Goal: Task Accomplishment & Management: Manage account settings

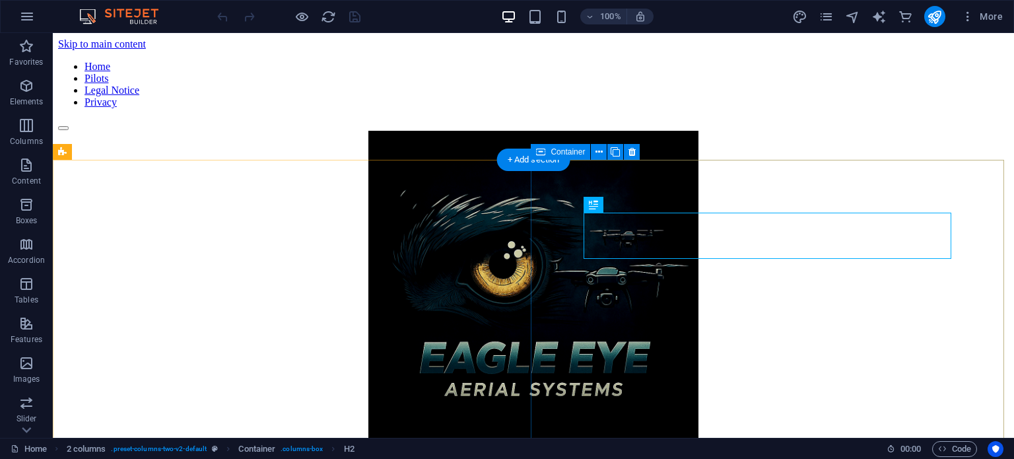
scroll to position [406, 0]
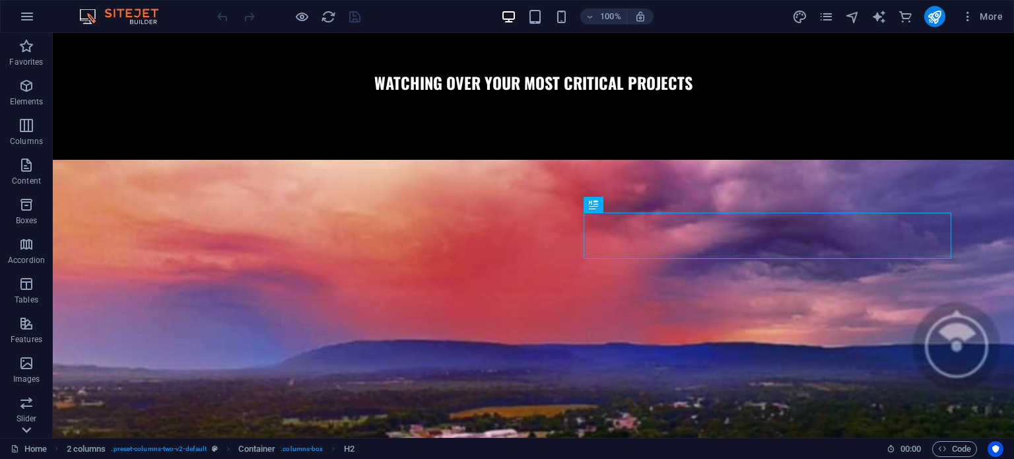
click at [24, 50] on icon at bounding box center [26, 41] width 18 height 18
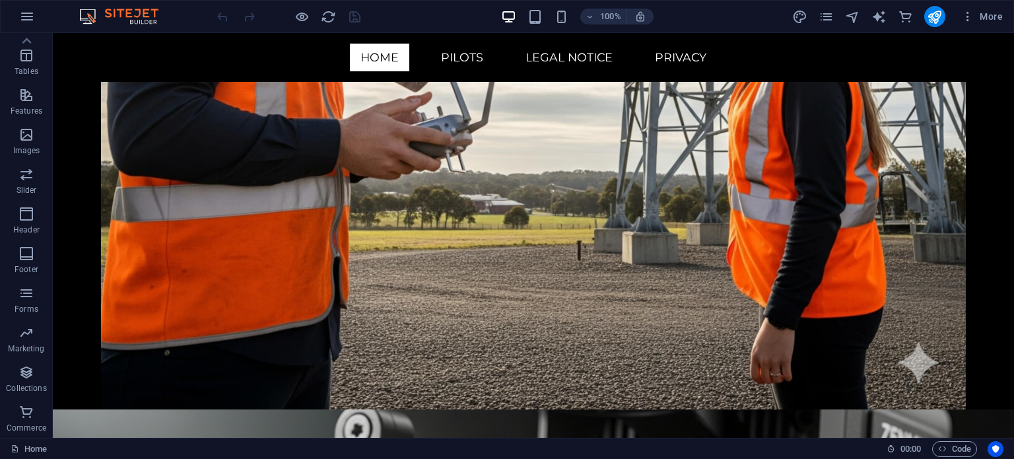
scroll to position [5924, 0]
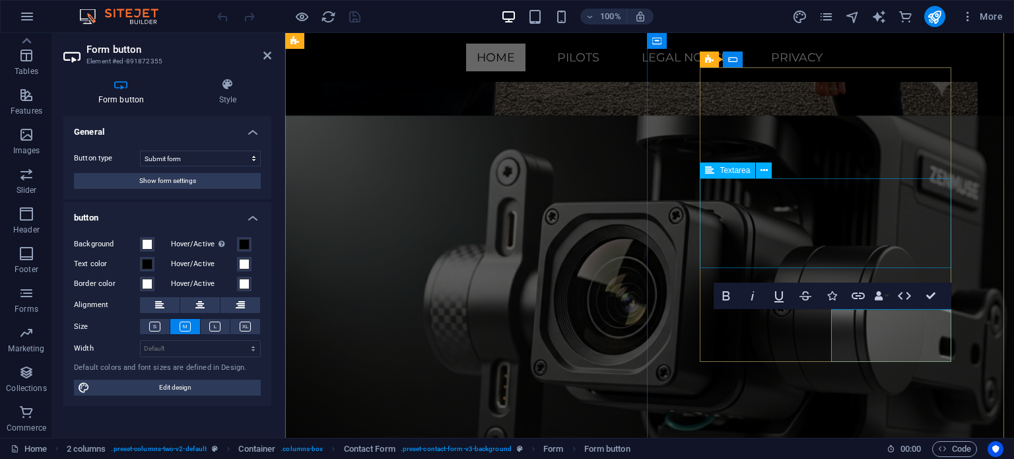
scroll to position [5759, 0]
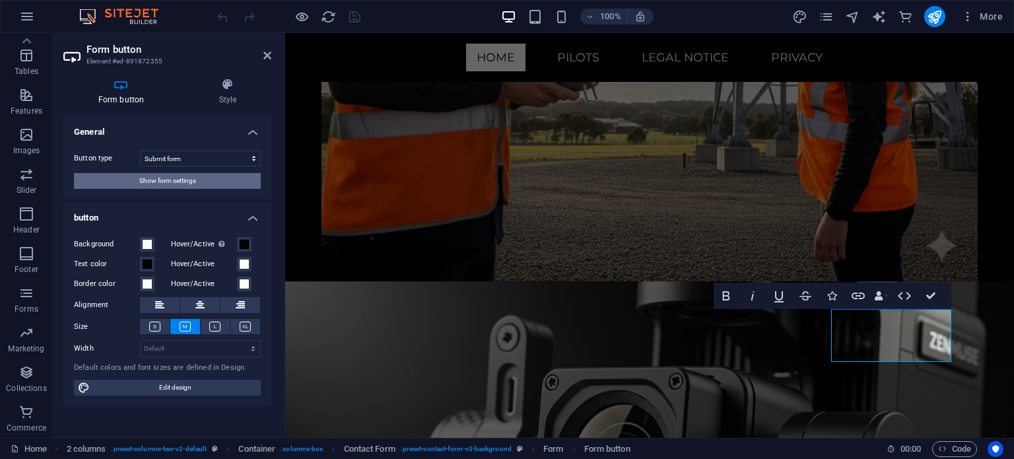
click at [202, 184] on button "Show form settings" at bounding box center [167, 181] width 187 height 16
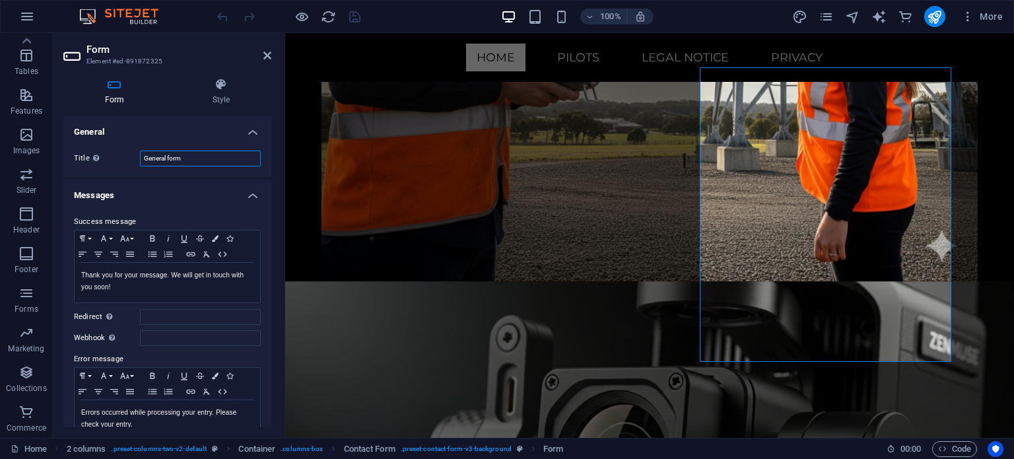
drag, startPoint x: 226, startPoint y: 162, endPoint x: 79, endPoint y: 182, distance: 149.1
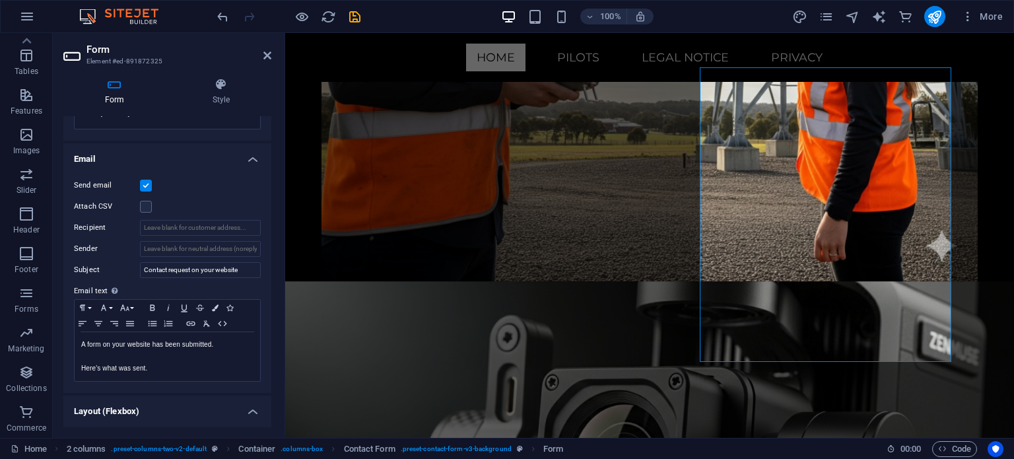
scroll to position [326, 0]
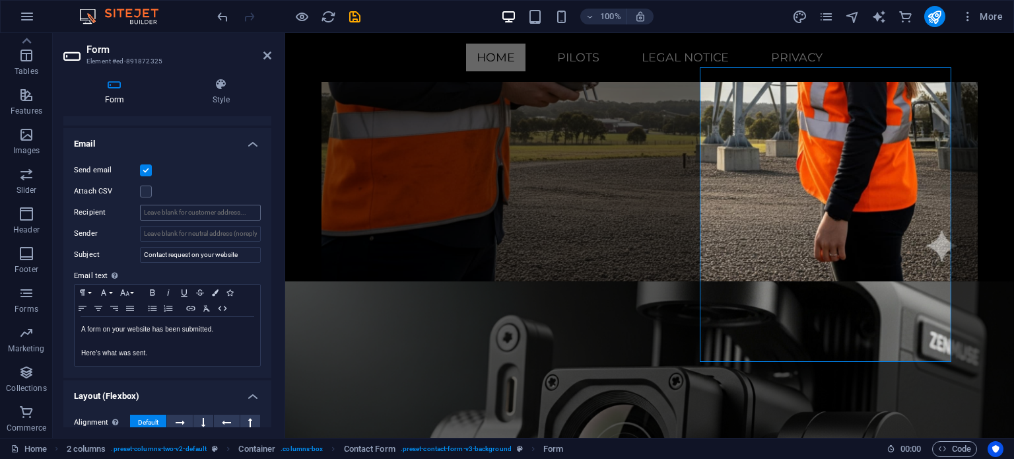
type input "Contact Us"
click at [217, 215] on input "Recipient" at bounding box center [200, 213] width 121 height 16
click at [159, 213] on input "Recipient" at bounding box center [200, 213] width 121 height 16
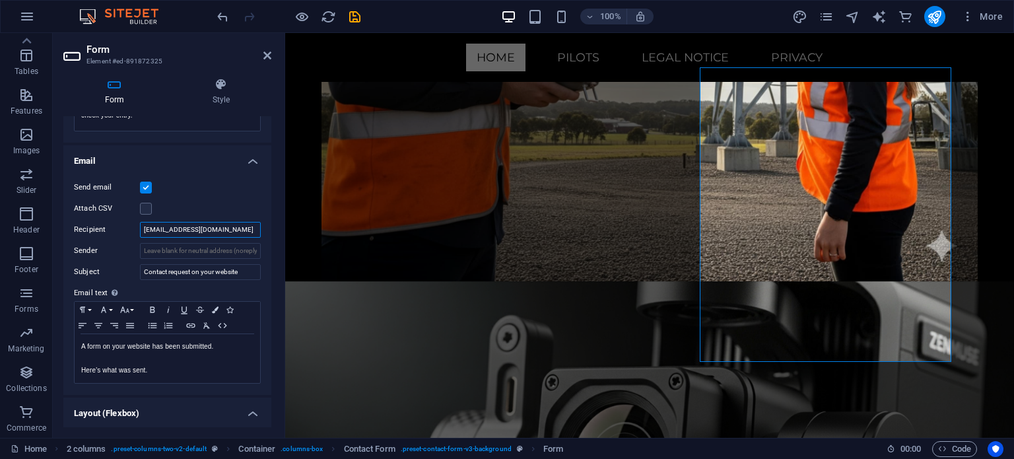
scroll to position [306, 0]
type input "[EMAIL_ADDRESS][DOMAIN_NAME]"
click at [198, 248] on input "Sender" at bounding box center [200, 254] width 121 height 16
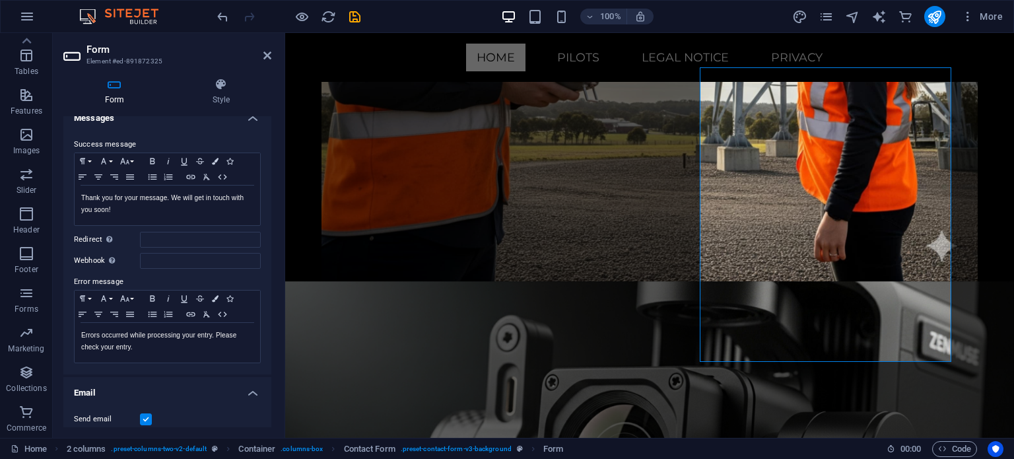
scroll to position [0, 0]
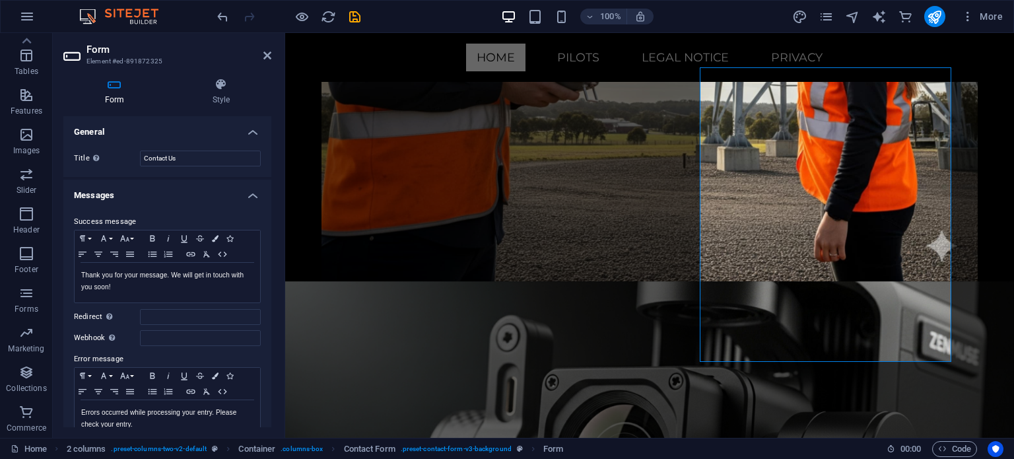
drag, startPoint x: 277, startPoint y: 152, endPoint x: 275, endPoint y: 341, distance: 189.5
click at [271, 376] on div "Form Style General Title Define a name for the form. Contact Us Messages Succes…" at bounding box center [167, 252] width 229 height 370
drag, startPoint x: 271, startPoint y: 234, endPoint x: 252, endPoint y: 388, distance: 154.4
click at [252, 388] on div "Form Style General Title Define a name for the form. Contact Us Messages Succes…" at bounding box center [167, 252] width 229 height 370
click at [219, 99] on h4 "Style" at bounding box center [221, 92] width 100 height 28
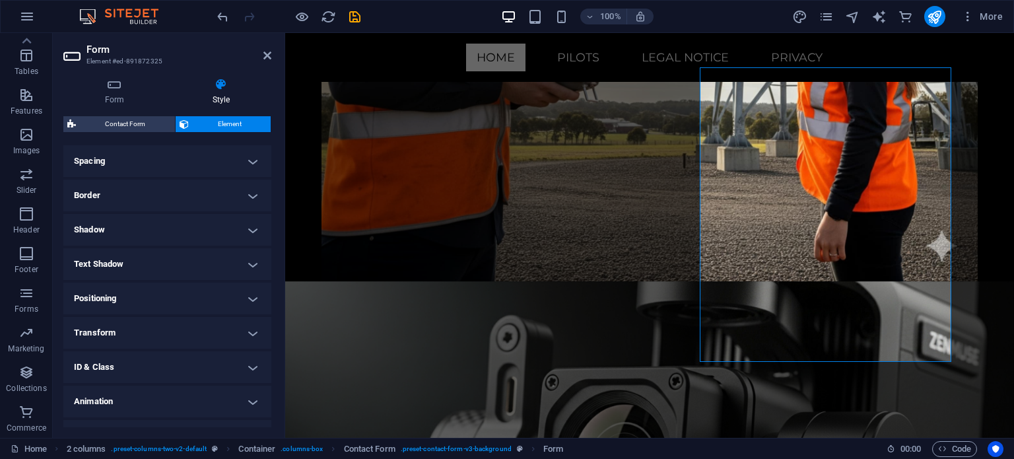
scroll to position [273, 0]
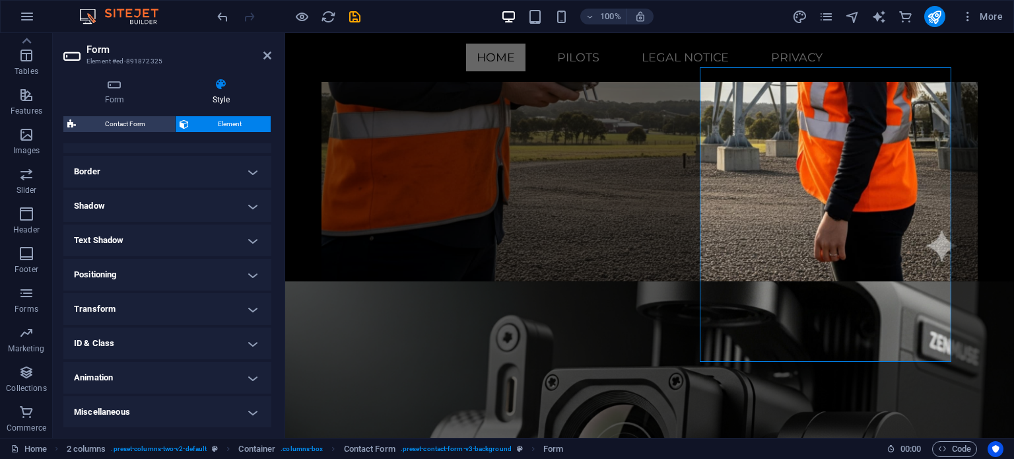
click at [245, 410] on h4 "Miscellaneous" at bounding box center [167, 412] width 208 height 32
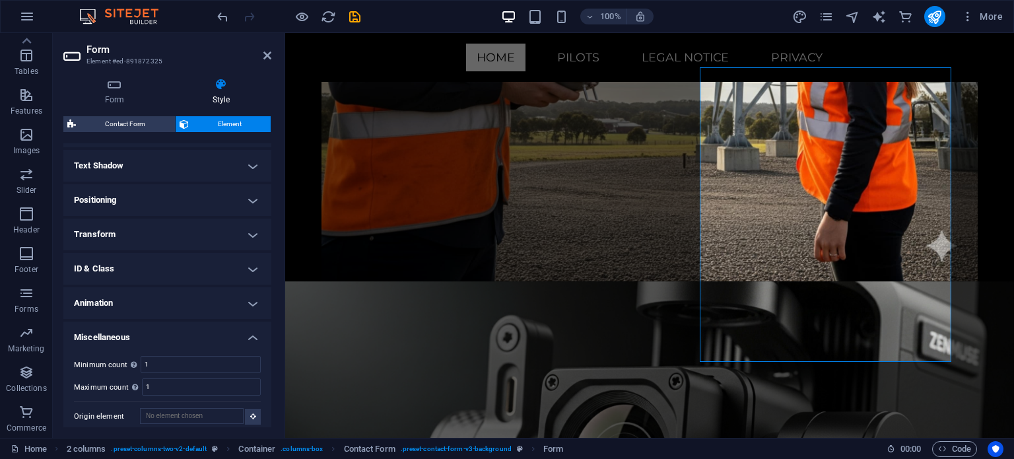
scroll to position [355, 0]
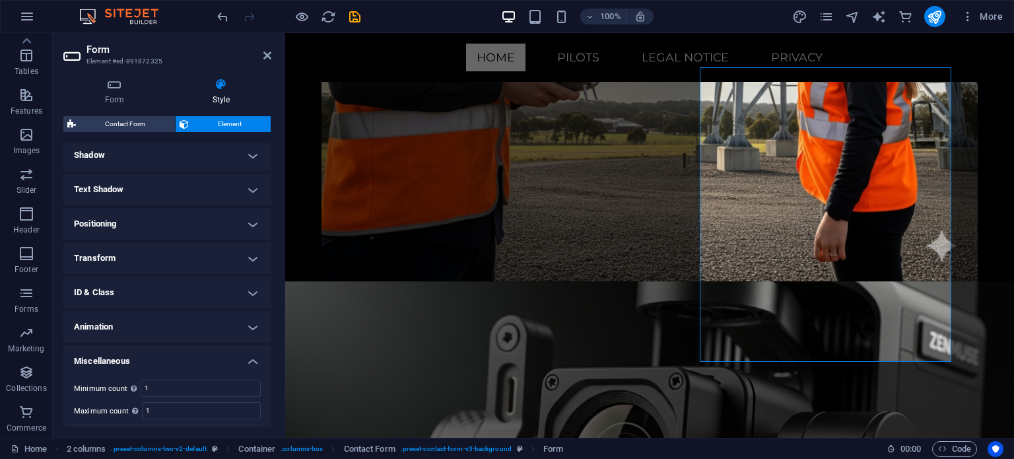
click at [248, 360] on h4 "Miscellaneous" at bounding box center [167, 357] width 208 height 24
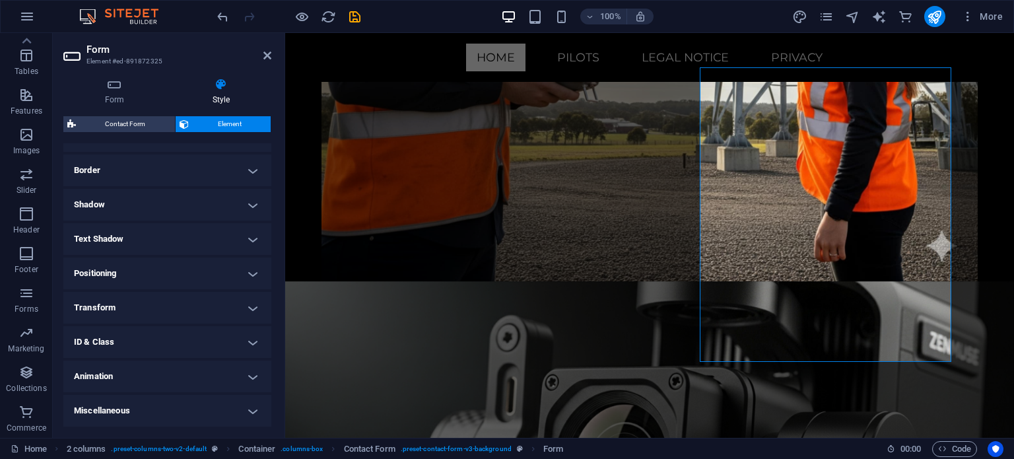
scroll to position [273, 0]
click at [252, 385] on h4 "Animation" at bounding box center [167, 378] width 208 height 32
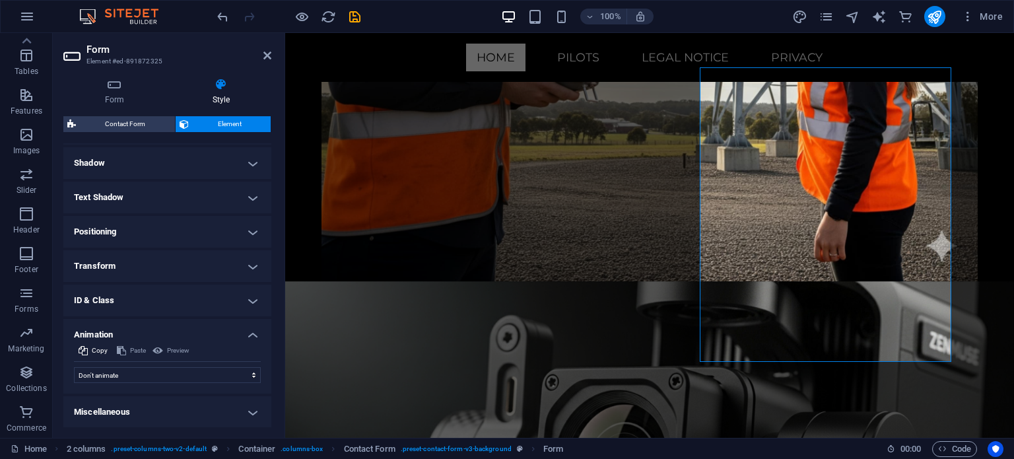
click at [257, 335] on h4 "Animation" at bounding box center [167, 331] width 208 height 24
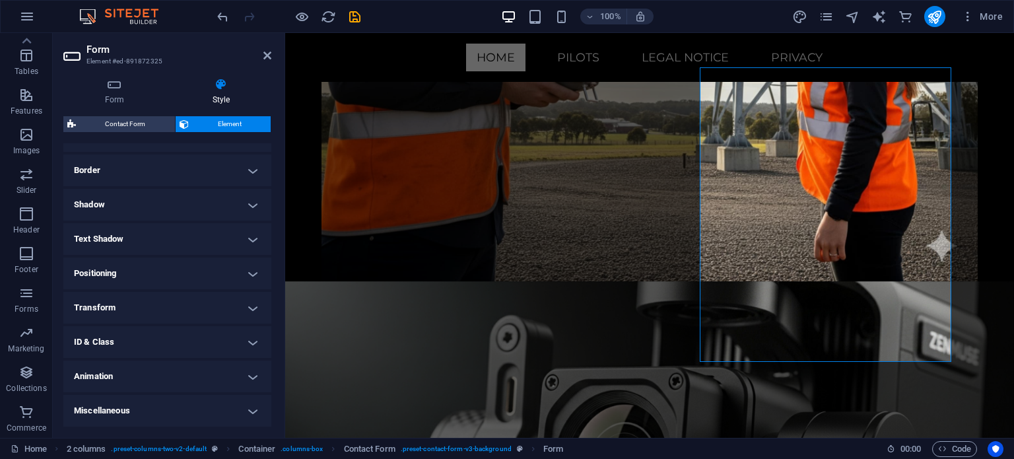
scroll to position [273, 0]
drag, startPoint x: 250, startPoint y: 328, endPoint x: 252, endPoint y: 340, distance: 12.2
click at [252, 340] on h4 "ID & Class" at bounding box center [167, 343] width 208 height 32
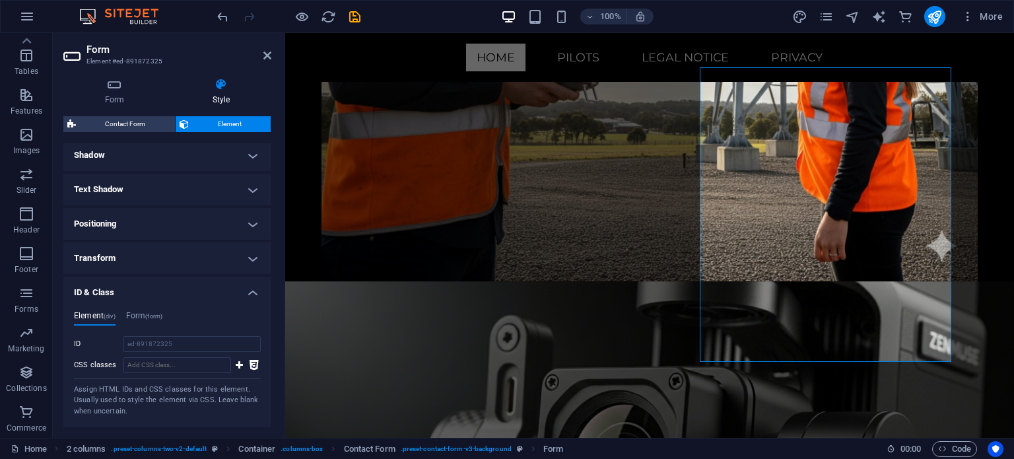
click at [253, 295] on h4 "ID & Class" at bounding box center [167, 289] width 208 height 24
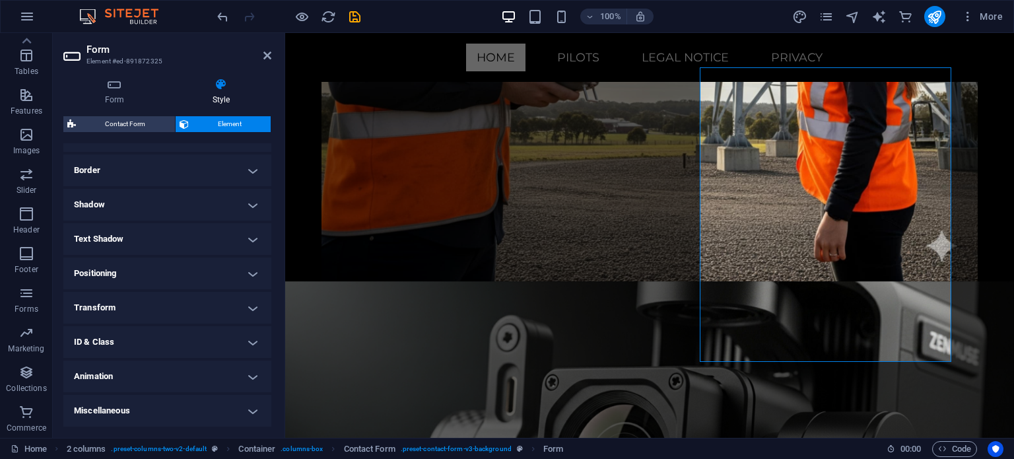
scroll to position [273, 0]
drag, startPoint x: 271, startPoint y: 335, endPoint x: 266, endPoint y: 238, distance: 96.5
click at [266, 238] on div "Form Style General Title Define a name for the form. Contact Us Messages Succes…" at bounding box center [167, 252] width 229 height 370
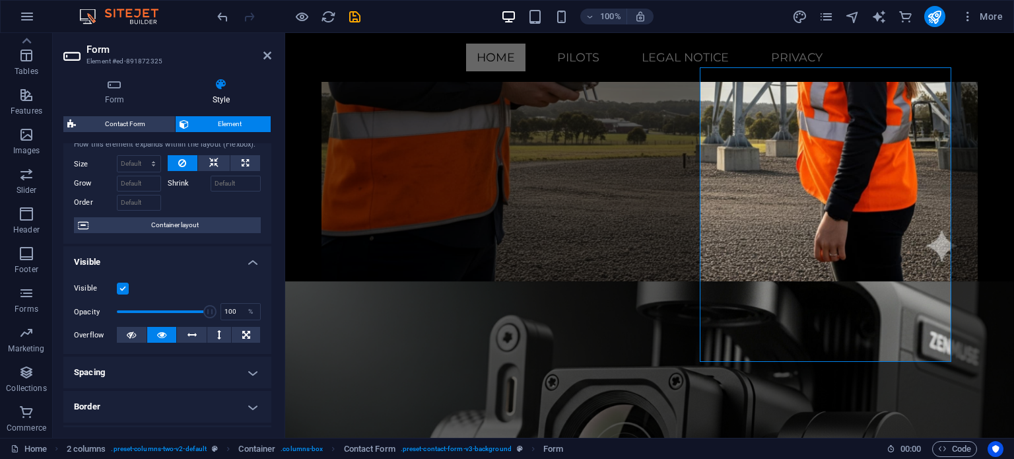
scroll to position [0, 0]
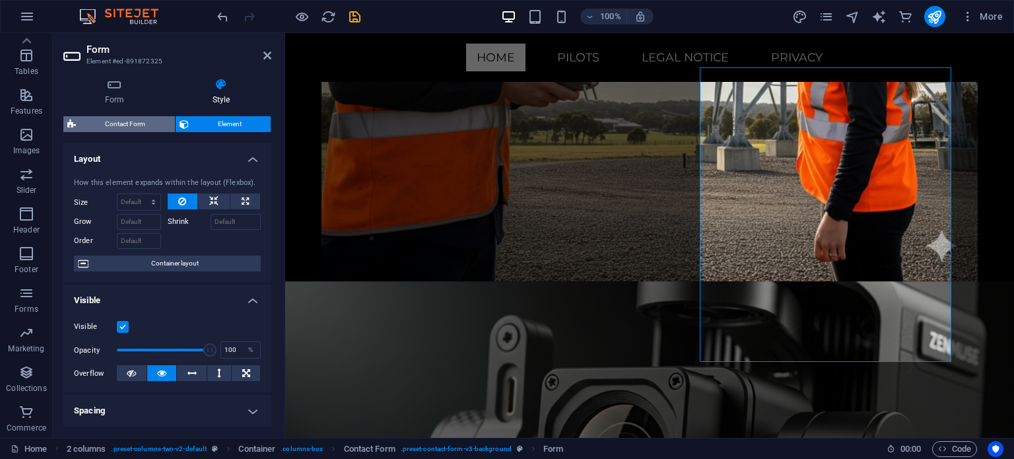
click at [119, 128] on span "Contact Form" at bounding box center [125, 124] width 91 height 16
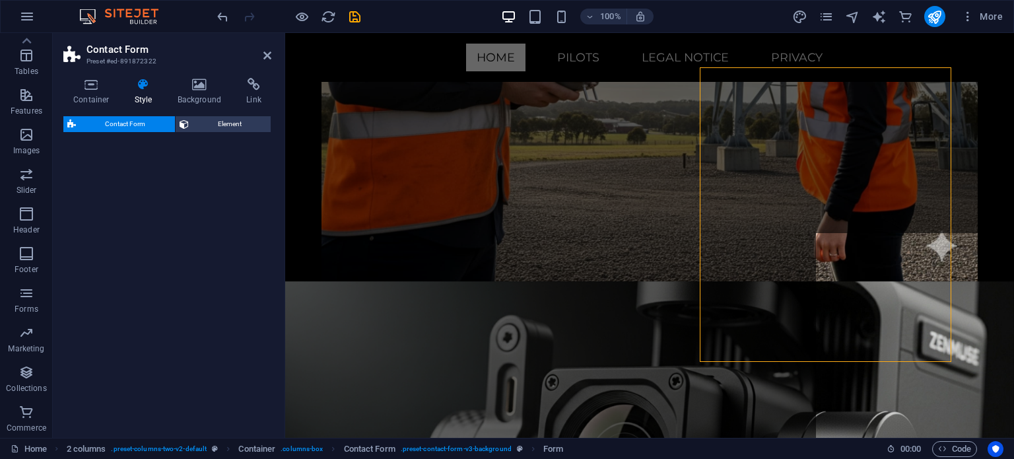
select select "rem"
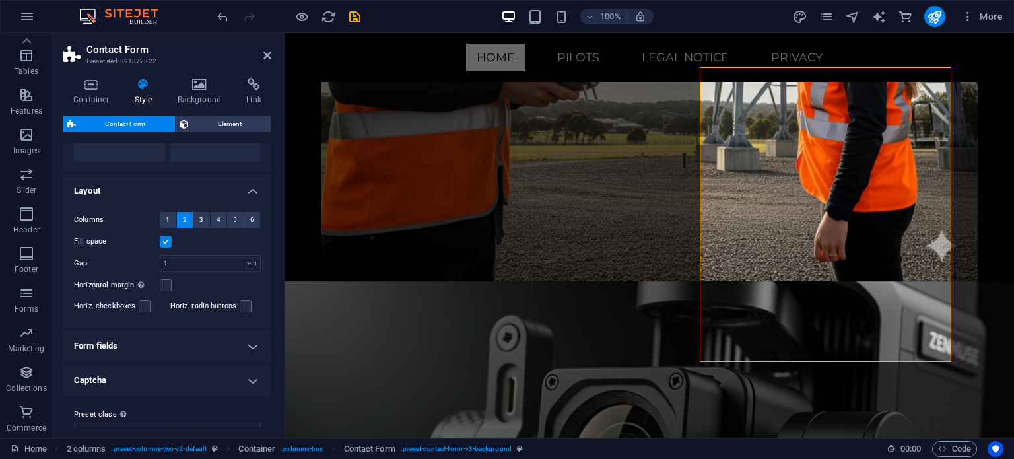
scroll to position [217, 0]
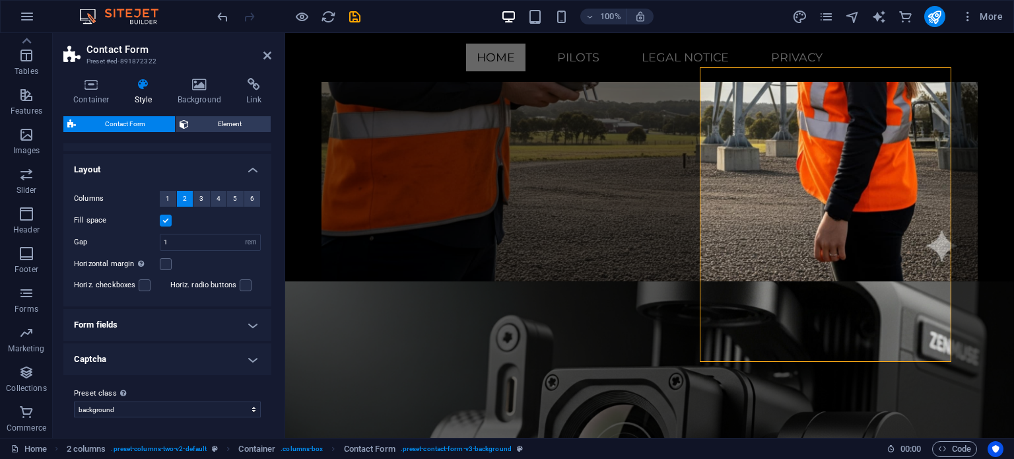
click at [246, 356] on h4 "Captcha" at bounding box center [167, 359] width 208 height 32
drag, startPoint x: 268, startPoint y: 331, endPoint x: 261, endPoint y: 423, distance: 92.0
click at [261, 423] on ul "Layout Columns 1 2 3 4 5 6 Fill space Gap 1 px rem % vh vw Horizontal margin On…" at bounding box center [167, 304] width 208 height 300
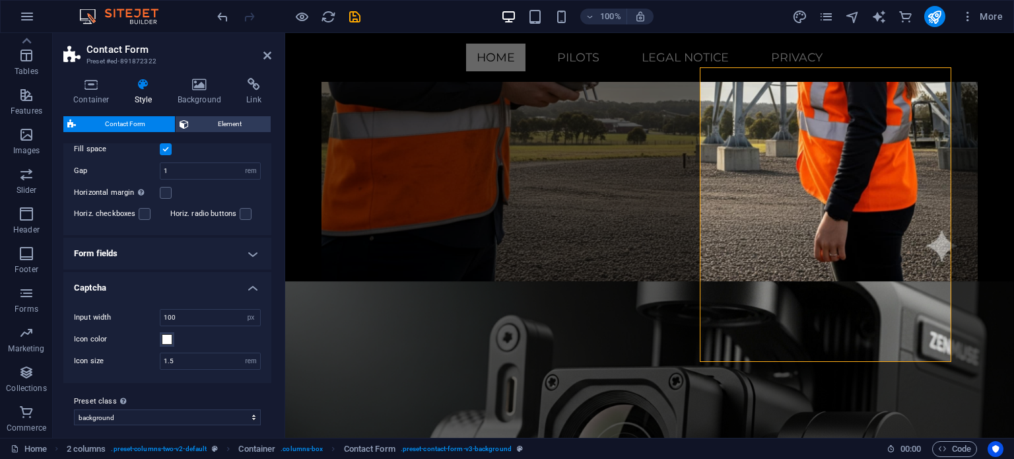
scroll to position [295, 0]
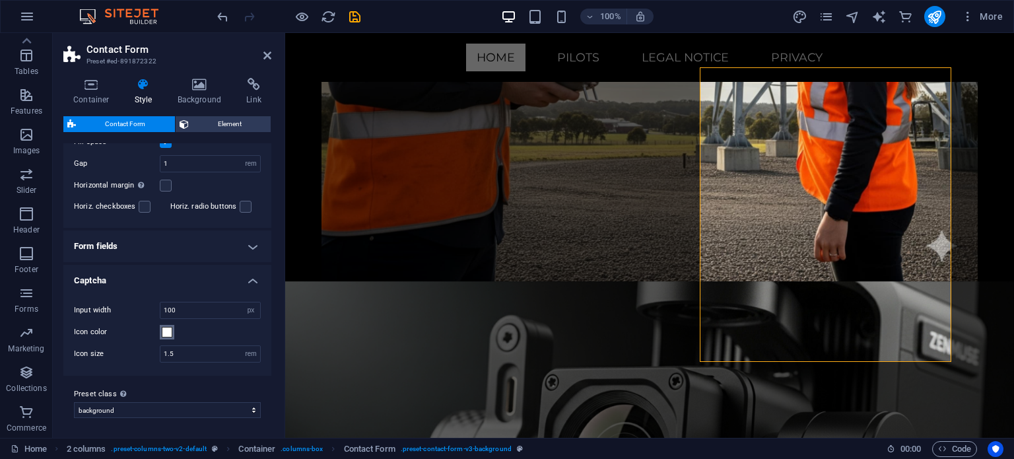
click at [163, 333] on span at bounding box center [167, 332] width 11 height 11
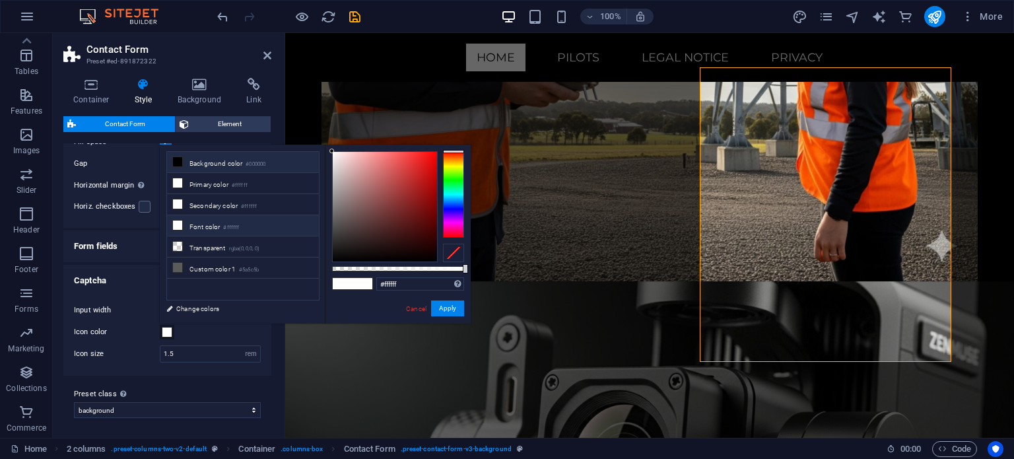
click at [210, 168] on li "Background color #000000" at bounding box center [243, 162] width 152 height 21
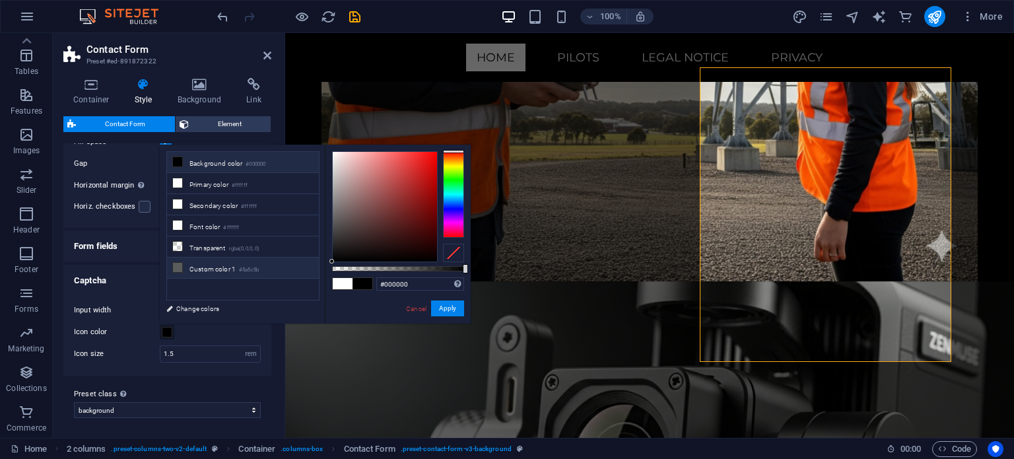
click at [211, 268] on li "Custom color 1 #5a5c5b" at bounding box center [243, 267] width 152 height 21
type input "#5a5c5b"
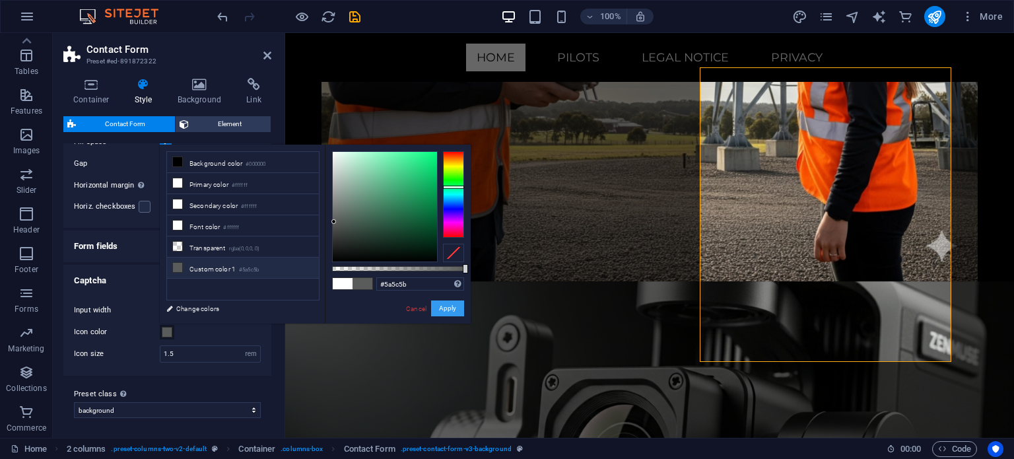
click at [449, 305] on button "Apply" at bounding box center [447, 308] width 33 height 16
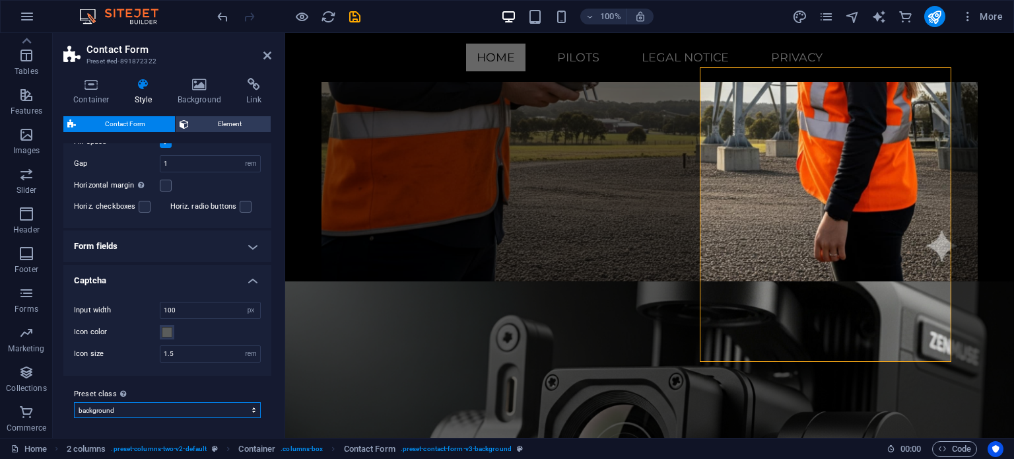
click at [187, 407] on select "background Add preset class" at bounding box center [167, 410] width 187 height 16
click at [189, 356] on input "1.5" at bounding box center [210, 354] width 100 height 16
click at [204, 310] on input "100" at bounding box center [210, 310] width 100 height 16
type input "1"
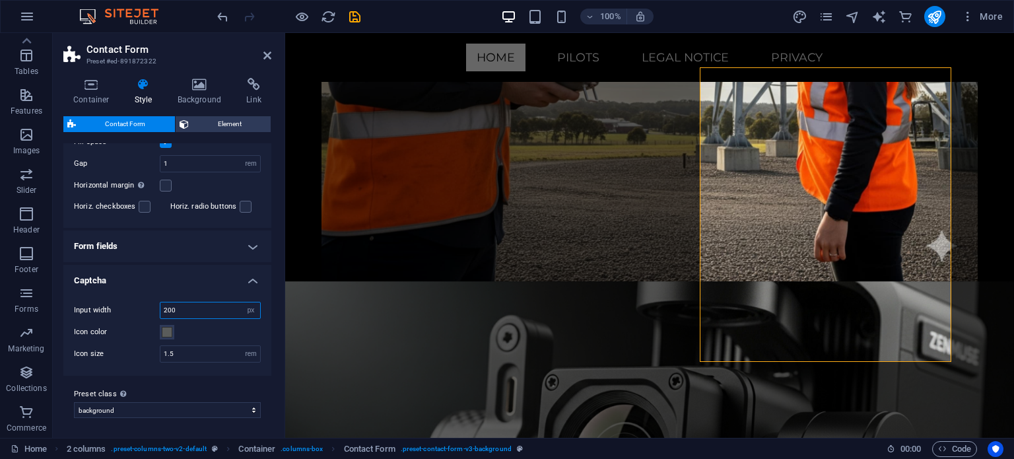
type input "200"
click at [182, 282] on h4 "Captcha" at bounding box center [167, 277] width 208 height 24
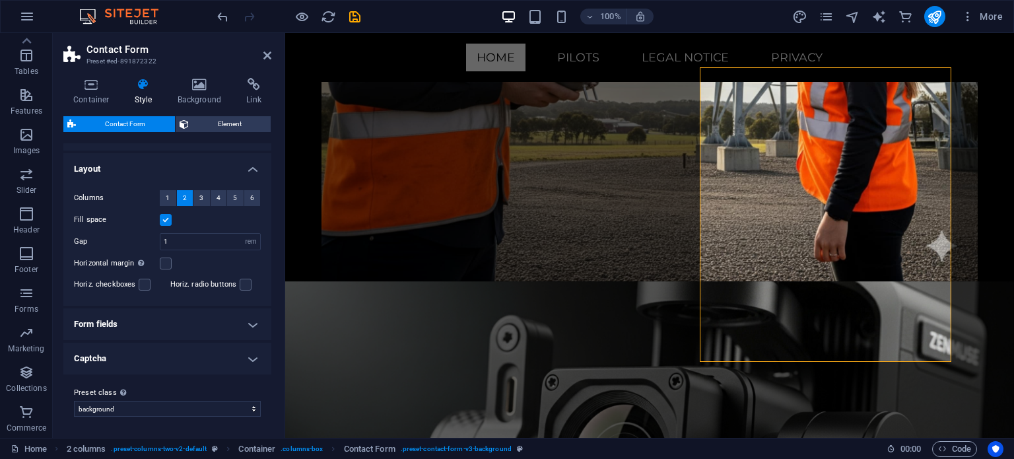
scroll to position [217, 0]
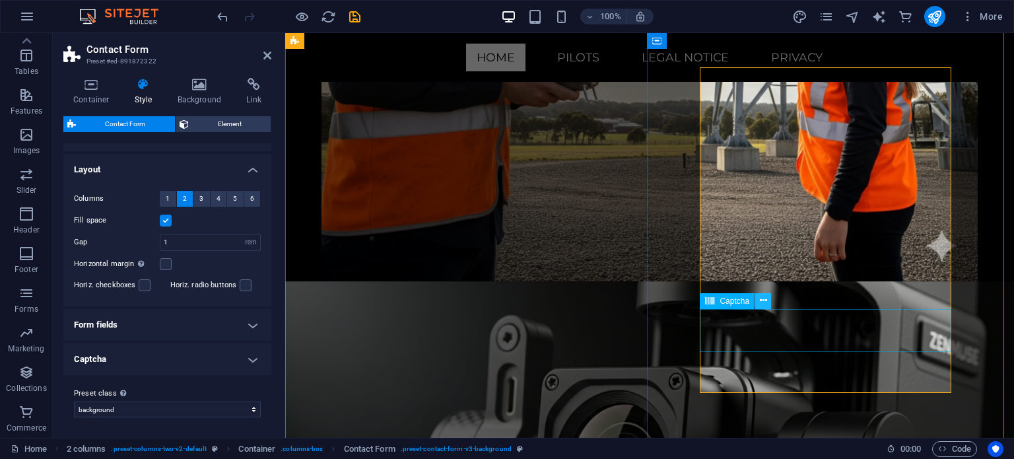
click at [761, 301] on icon at bounding box center [763, 301] width 7 height 14
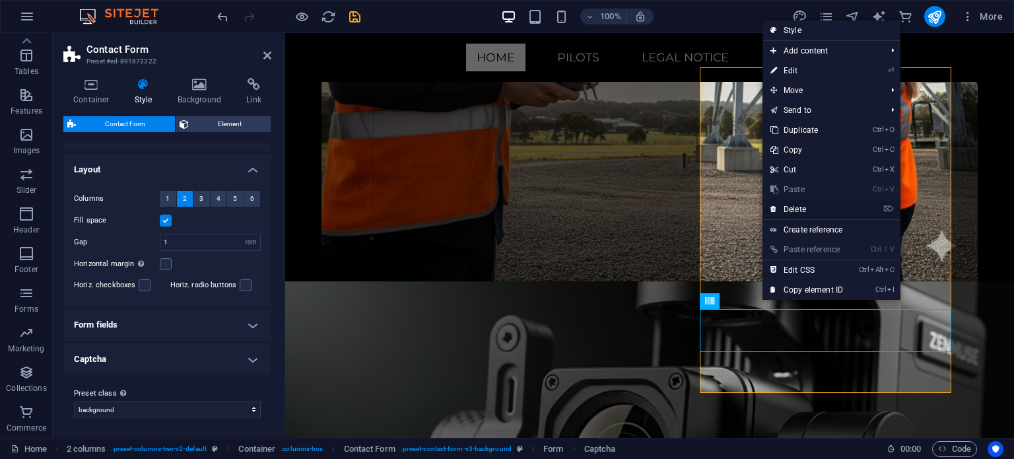
click at [797, 211] on link "⌦ Delete" at bounding box center [807, 209] width 88 height 20
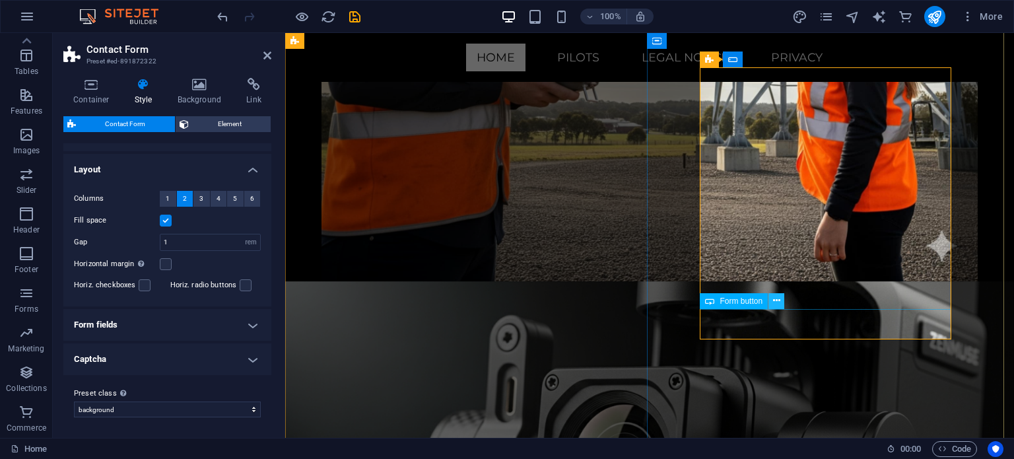
click at [778, 298] on icon at bounding box center [776, 301] width 7 height 14
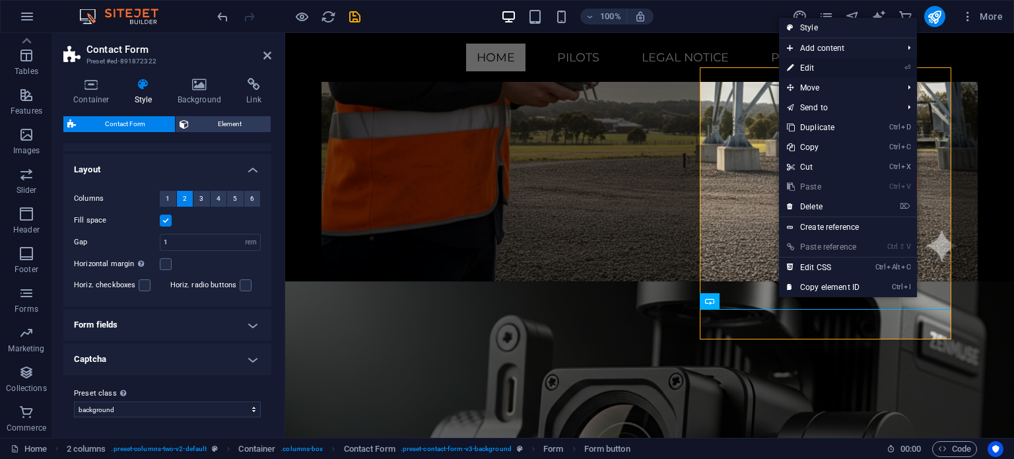
click at [840, 64] on link "⏎ Edit" at bounding box center [823, 68] width 88 height 20
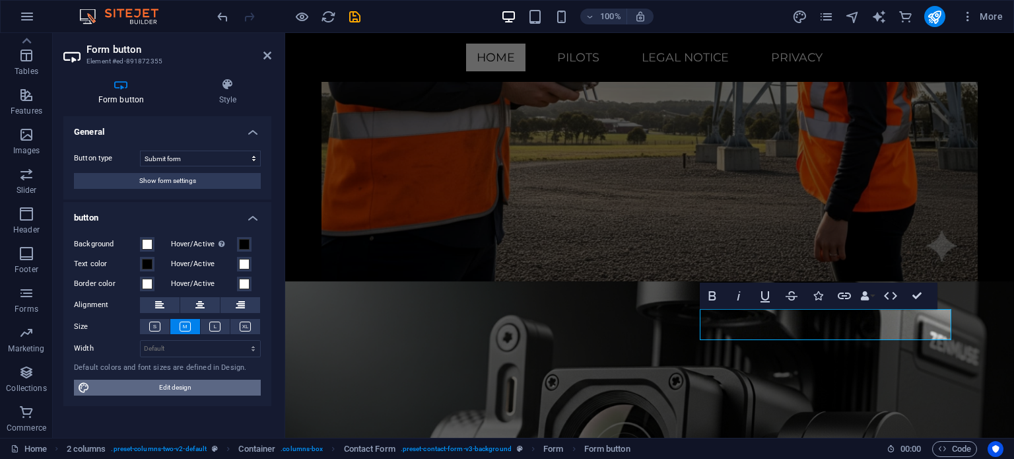
click at [235, 384] on span "Edit design" at bounding box center [175, 388] width 163 height 16
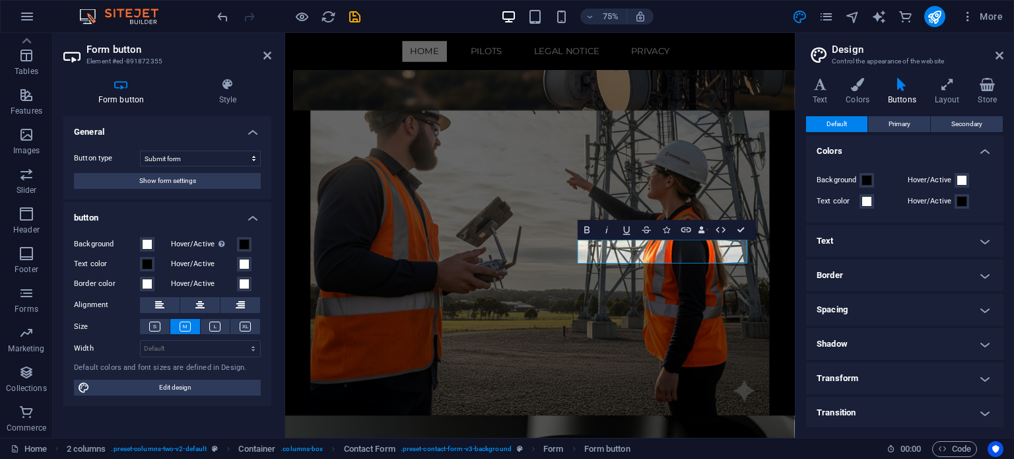
scroll to position [6192, 0]
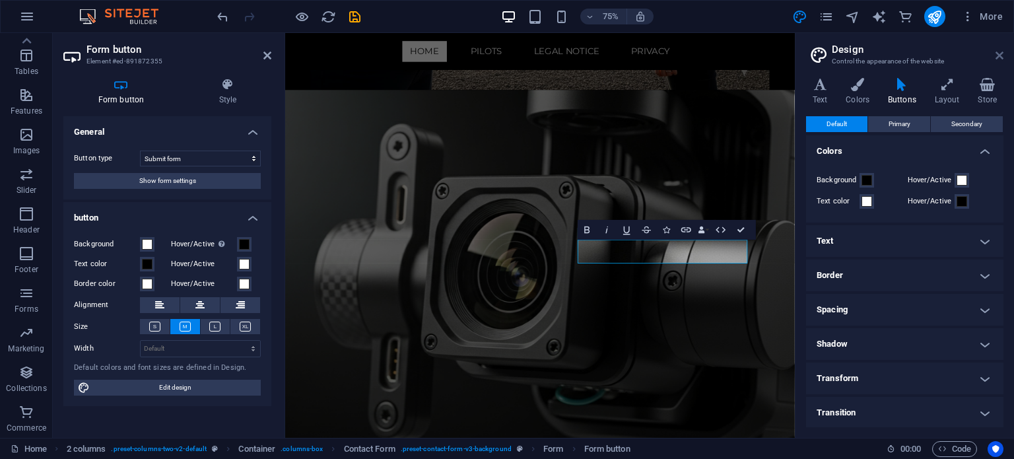
click at [998, 55] on icon at bounding box center [1000, 55] width 8 height 11
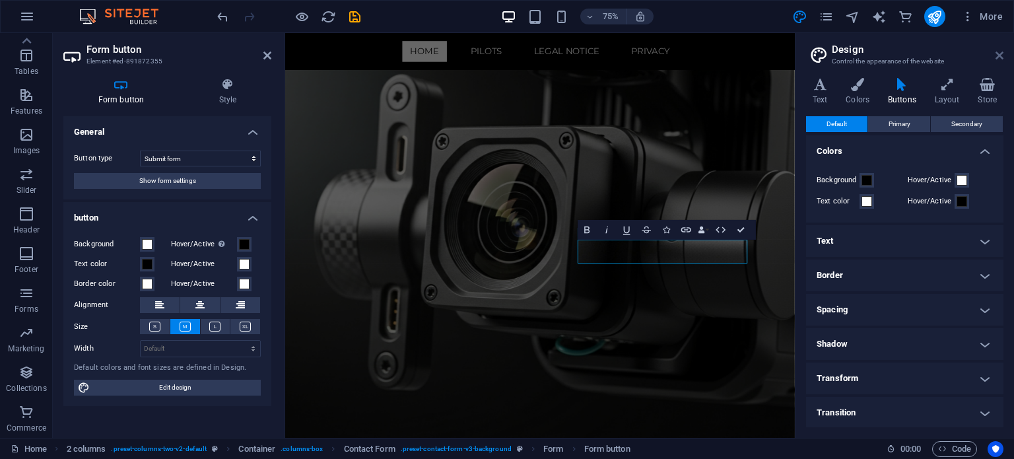
scroll to position [5759, 0]
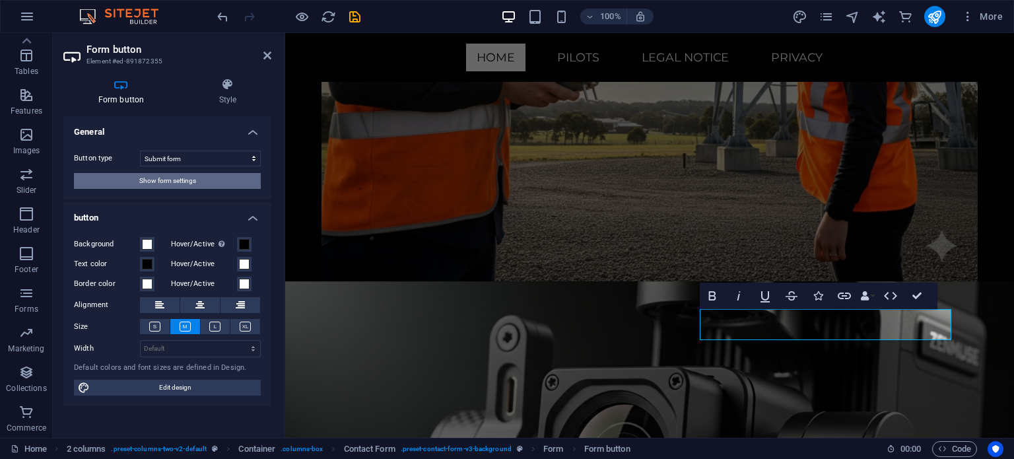
click at [189, 187] on span "Show form settings" at bounding box center [167, 181] width 57 height 16
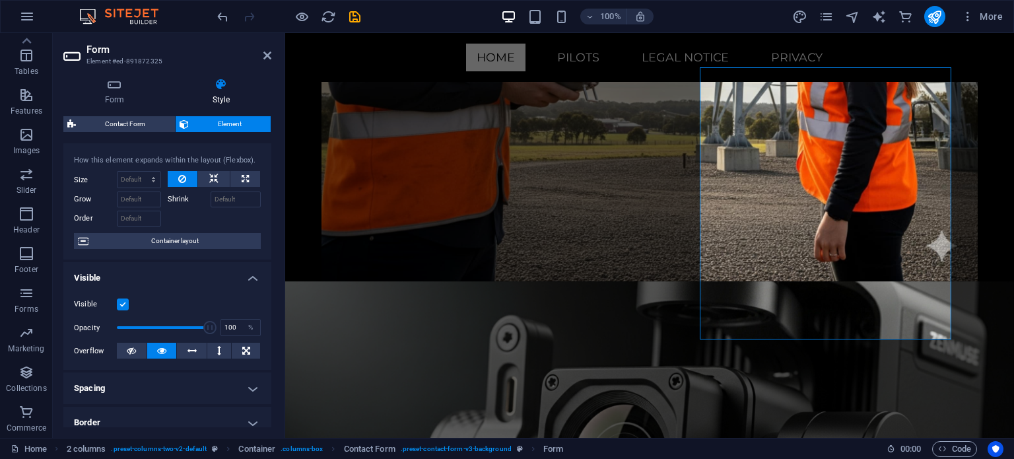
scroll to position [0, 0]
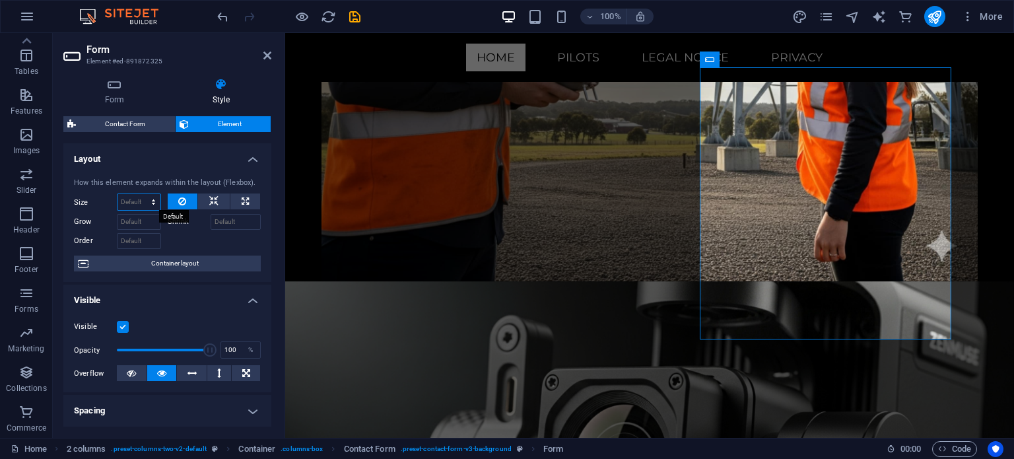
click at [145, 200] on select "Default auto px % 1/1 1/2 1/3 1/4 1/5 1/6 1/7 1/8 1/9 1/10" at bounding box center [139, 202] width 43 height 16
select select "px"
click at [140, 194] on select "Default auto px % 1/1 1/2 1/3 1/4 1/5 1/6 1/7 1/8 1/9 1/10" at bounding box center [139, 202] width 43 height 16
type input "4"
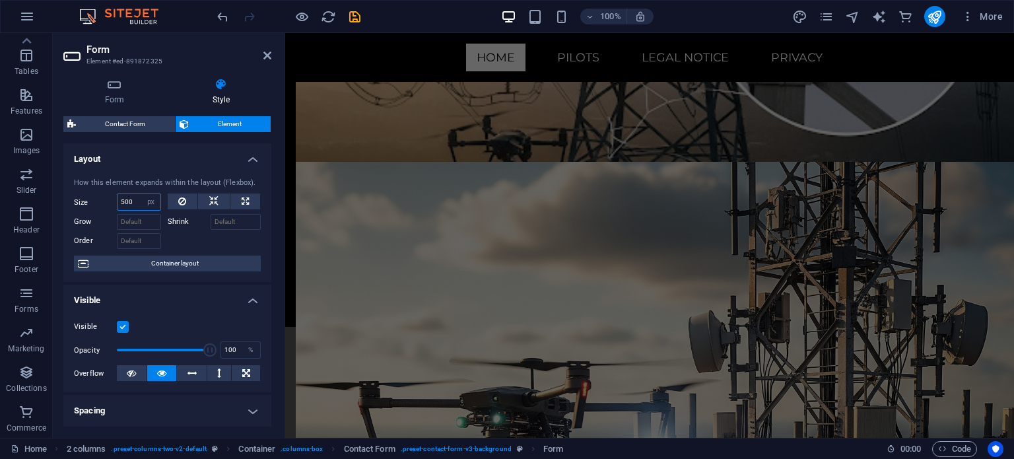
scroll to position [5085, 0]
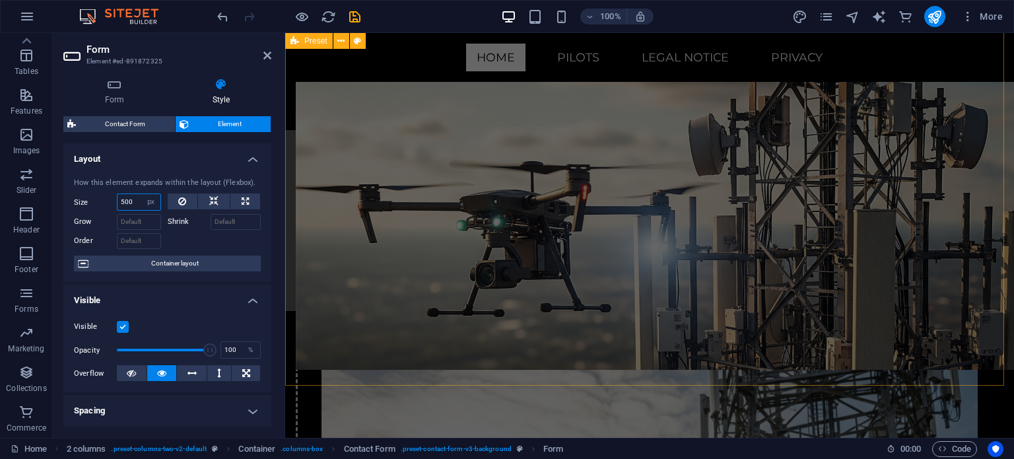
type input "500"
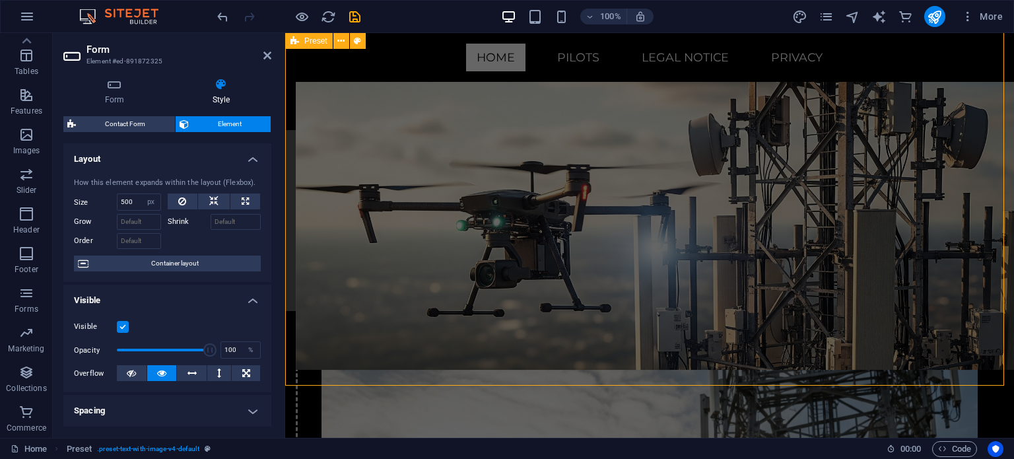
select select "px"
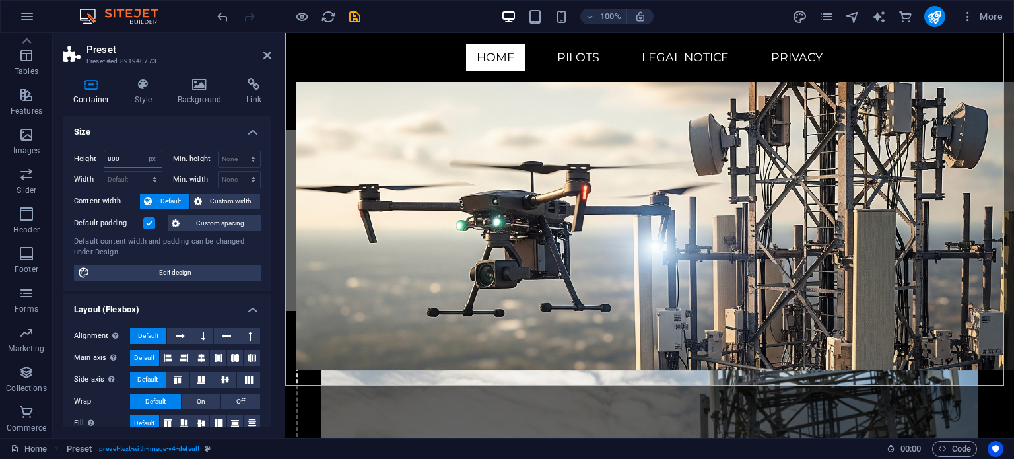
click at [114, 158] on input "800" at bounding box center [132, 159] width 57 height 16
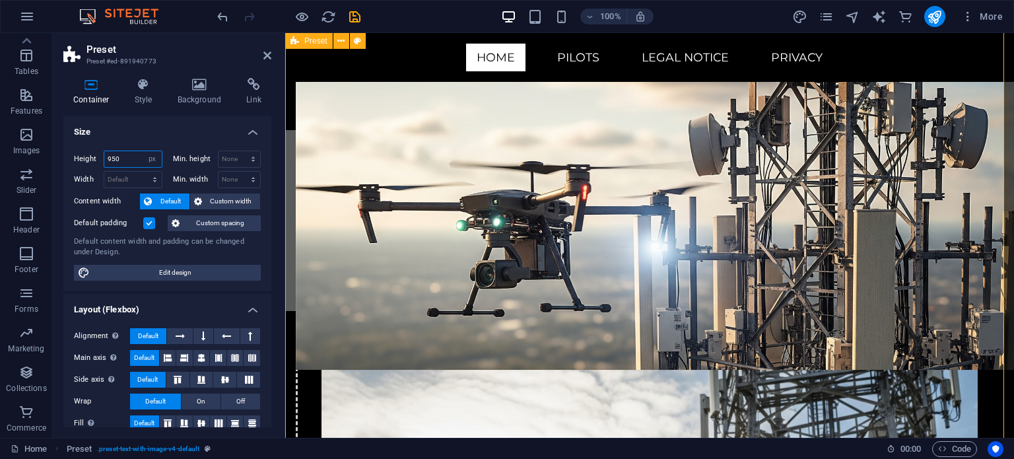
type input "950"
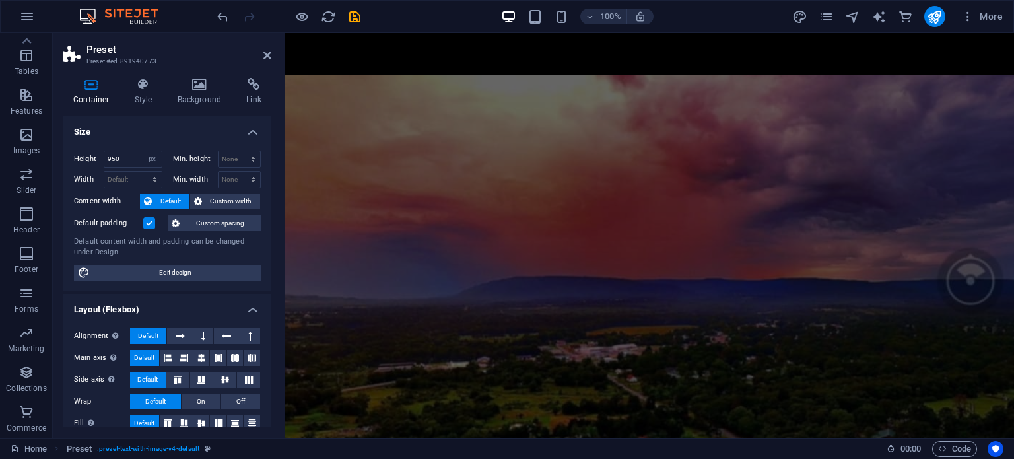
scroll to position [500, 0]
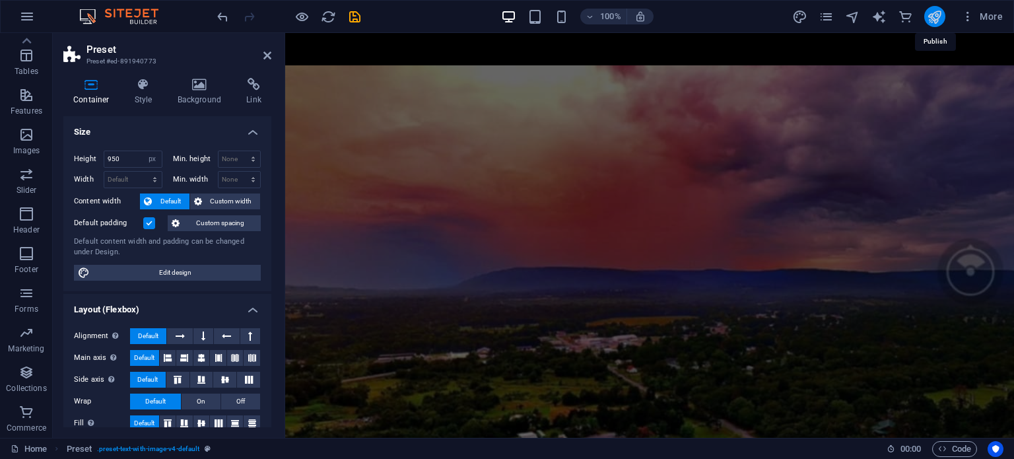
click at [932, 18] on icon "publish" at bounding box center [934, 16] width 15 height 15
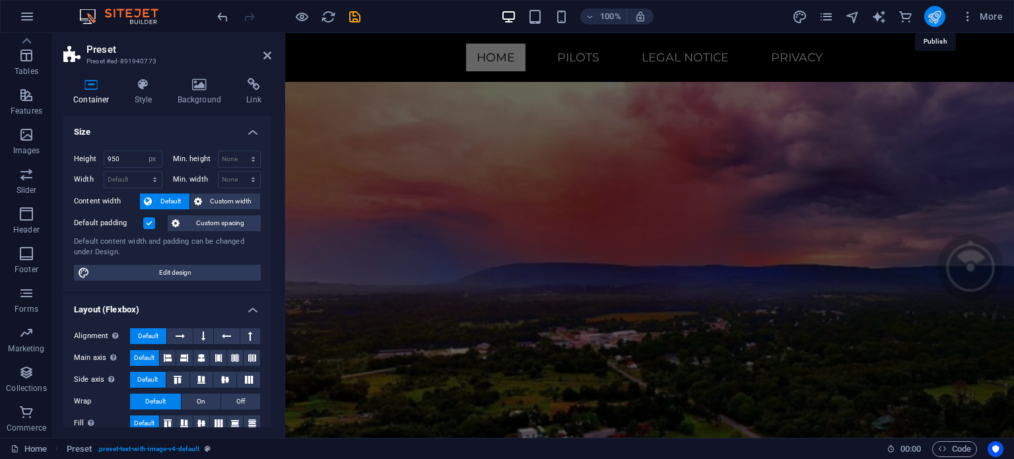
scroll to position [5887, 0]
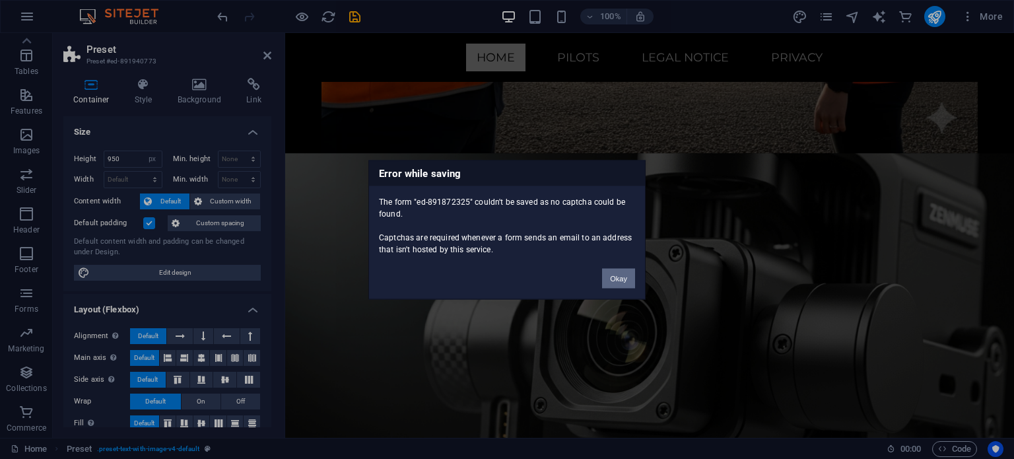
click at [618, 276] on button "Okay" at bounding box center [618, 278] width 33 height 20
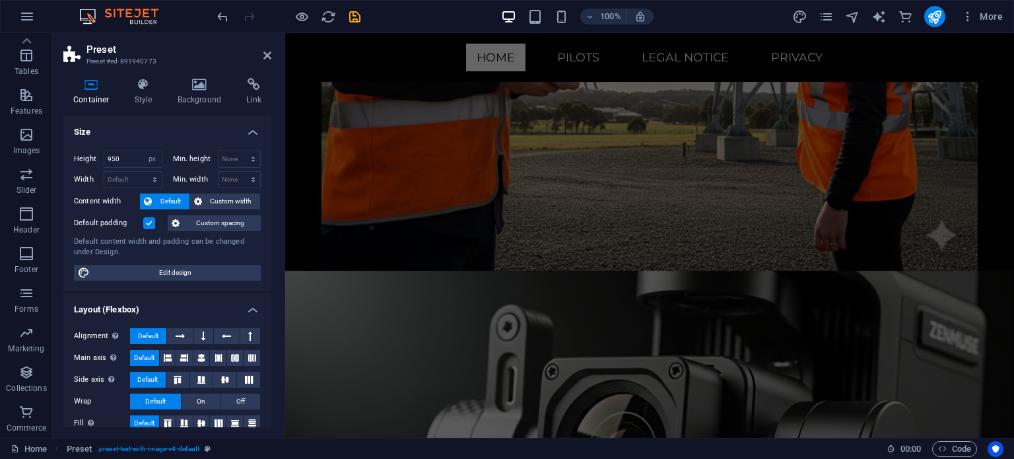
scroll to position [5751, 0]
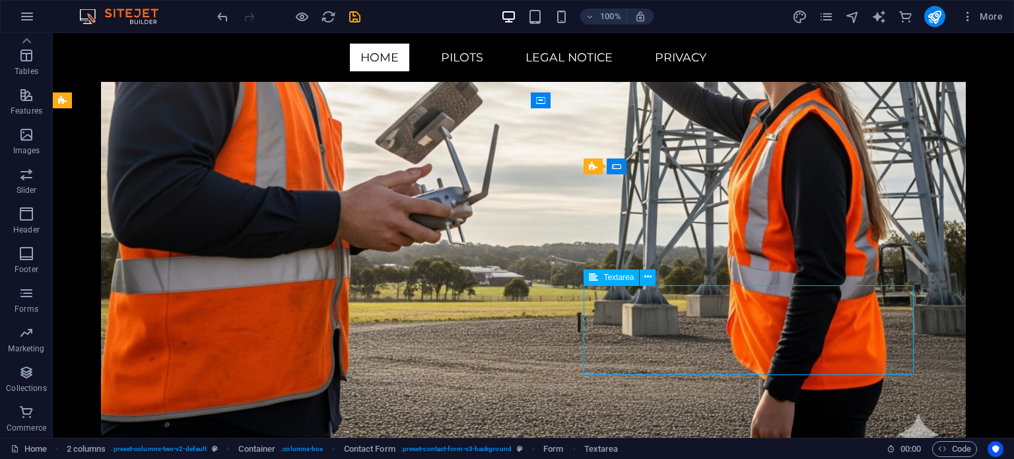
scroll to position [5917, 0]
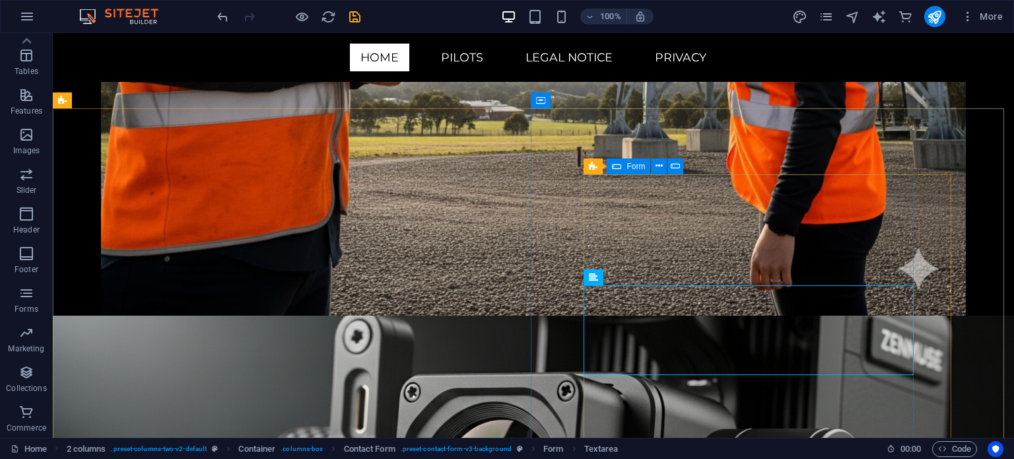
click at [615, 166] on icon at bounding box center [616, 166] width 9 height 16
click at [665, 169] on icon at bounding box center [664, 166] width 7 height 14
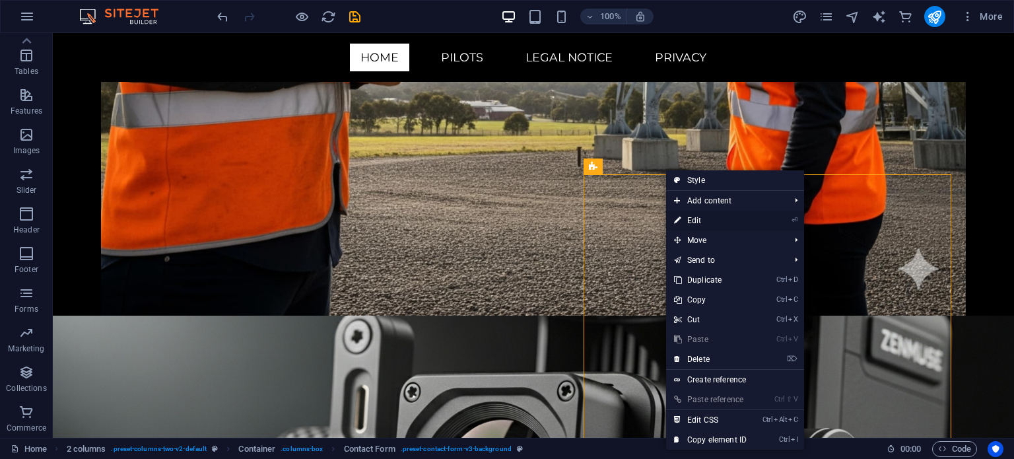
click at [696, 218] on link "⏎ Edit" at bounding box center [710, 221] width 88 height 20
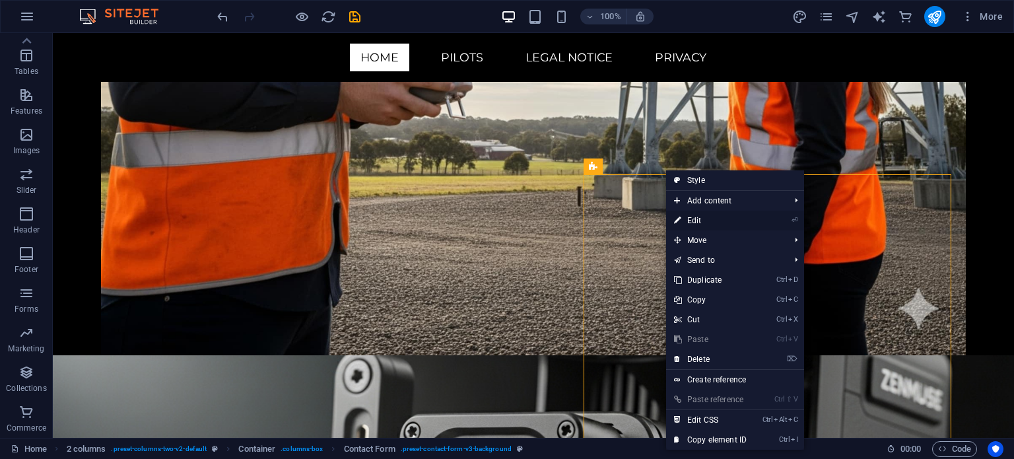
select select "rem"
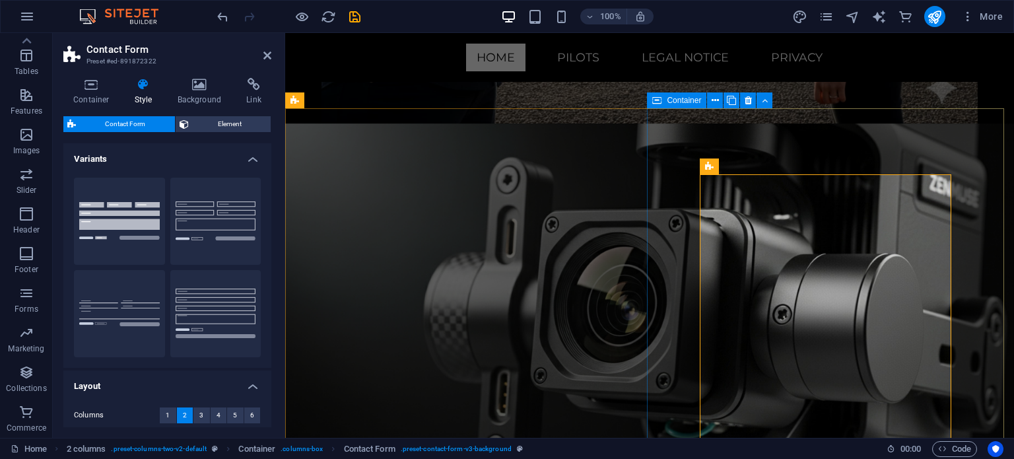
scroll to position [5751, 0]
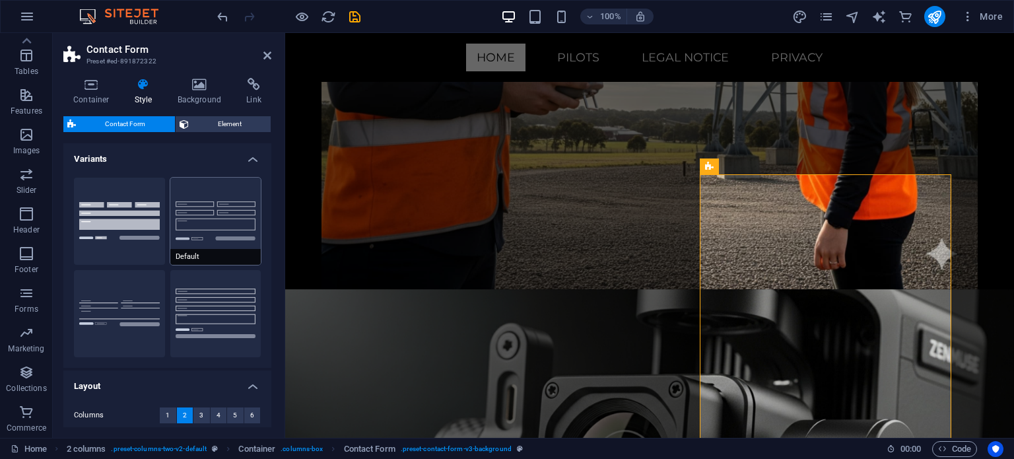
click at [194, 224] on button "Default" at bounding box center [215, 221] width 91 height 87
click at [214, 315] on button "Row" at bounding box center [215, 313] width 91 height 87
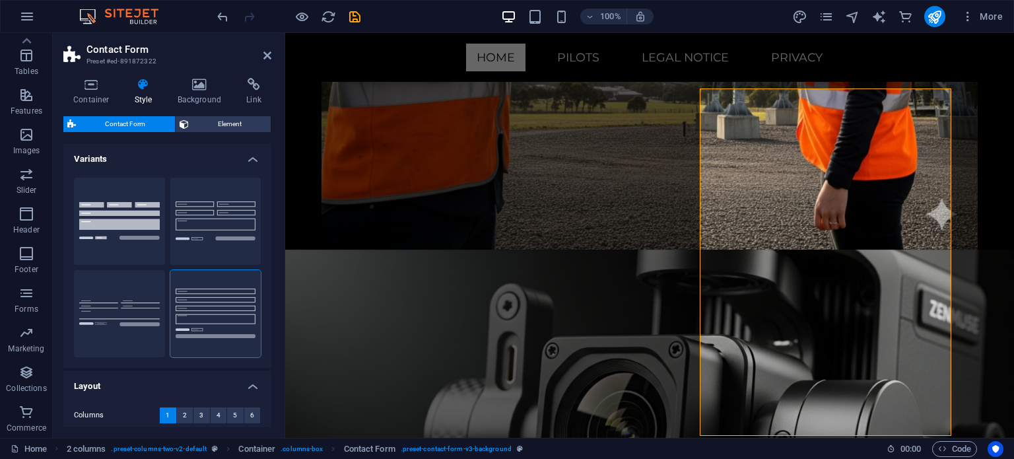
scroll to position [5763, 0]
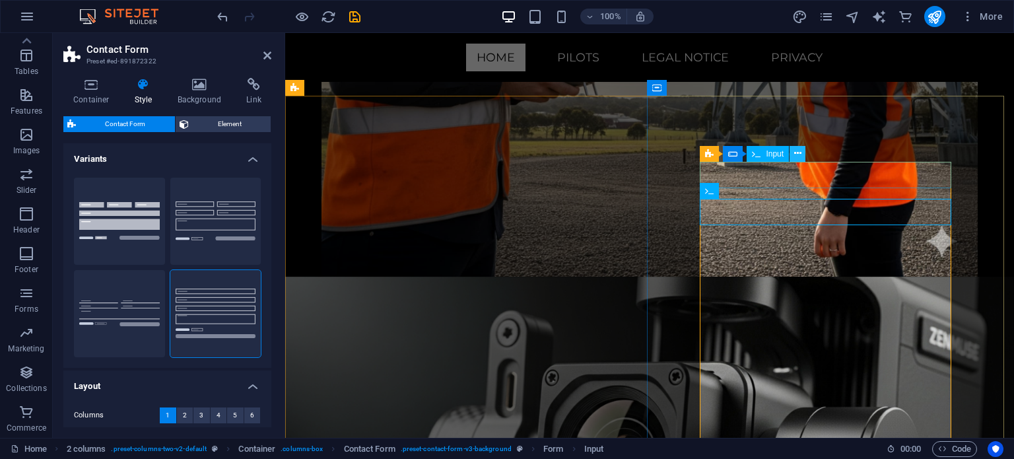
drag, startPoint x: 516, startPoint y: 129, endPoint x: 801, endPoint y: 161, distance: 286.3
click at [801, 161] on button at bounding box center [798, 154] width 16 height 16
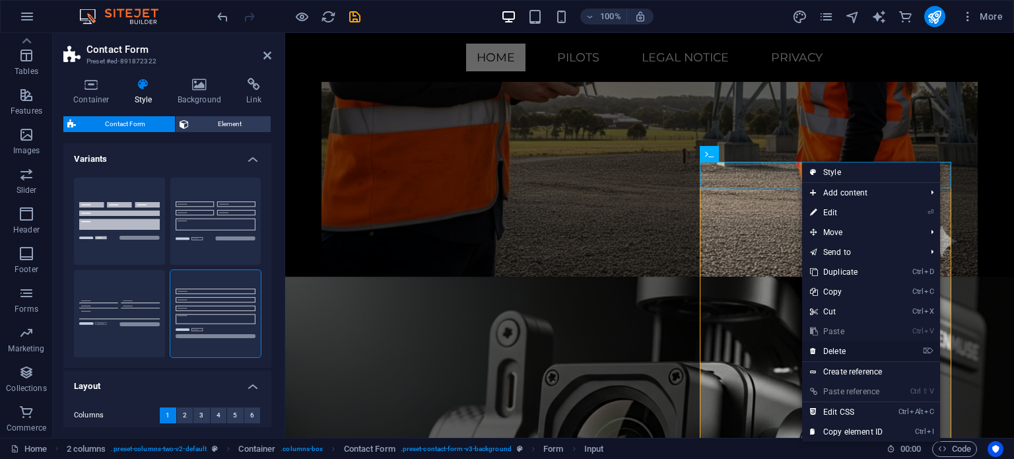
click at [845, 349] on link "⌦ Delete" at bounding box center [846, 351] width 88 height 20
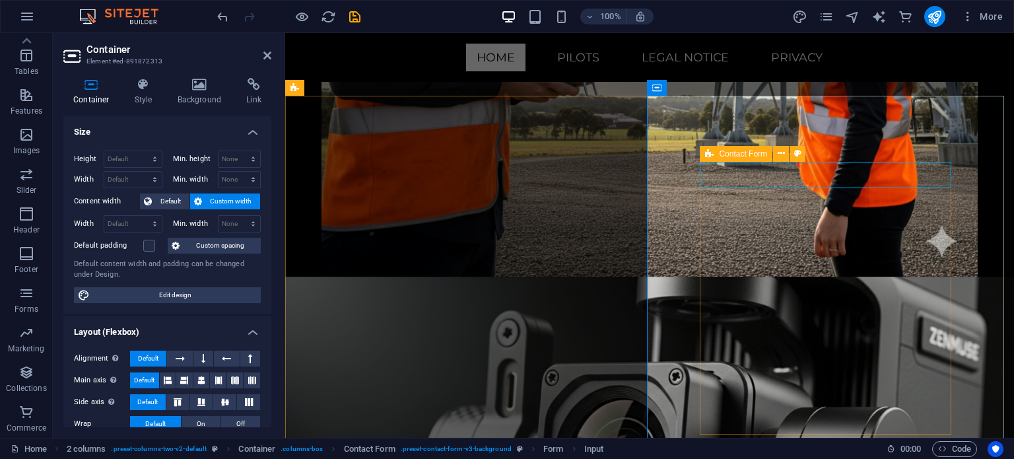
click at [742, 152] on span "Contact Form" at bounding box center [743, 154] width 48 height 8
select select "rem"
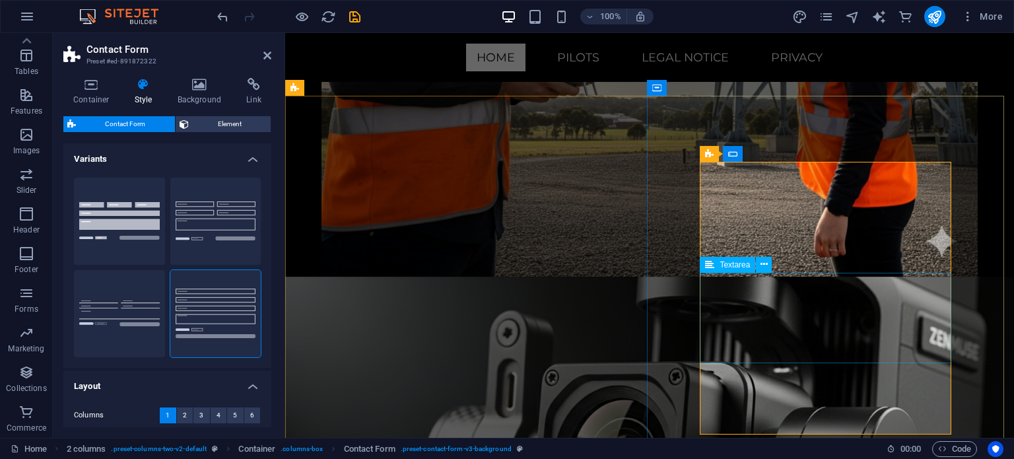
click at [761, 261] on icon at bounding box center [764, 264] width 7 height 14
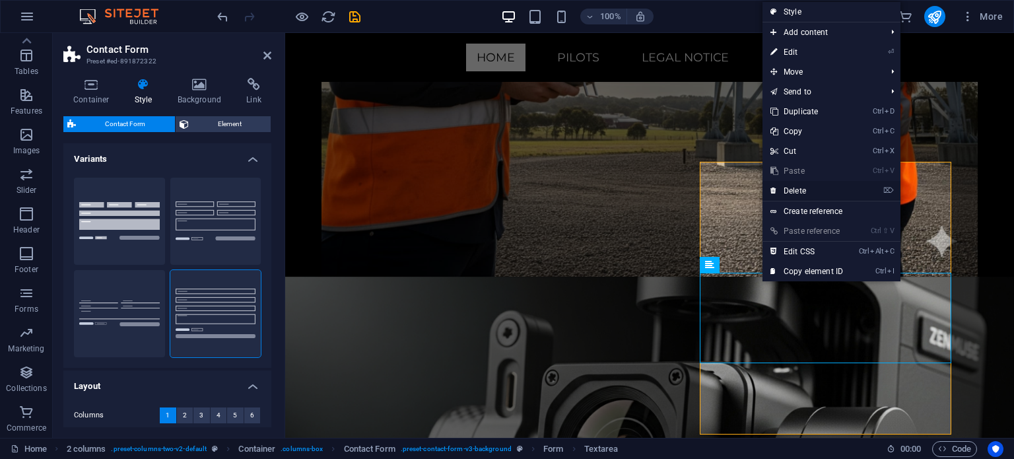
click at [801, 187] on link "⌦ Delete" at bounding box center [807, 191] width 88 height 20
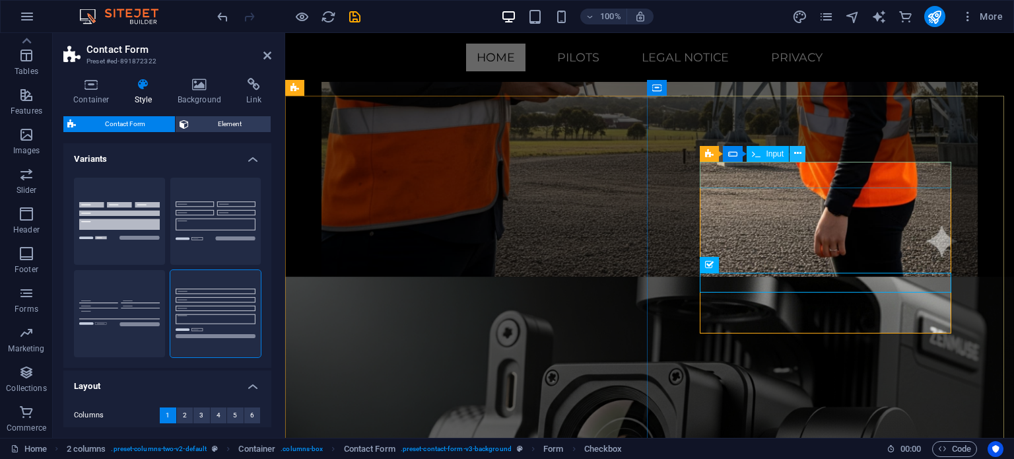
click at [792, 151] on button at bounding box center [798, 154] width 16 height 16
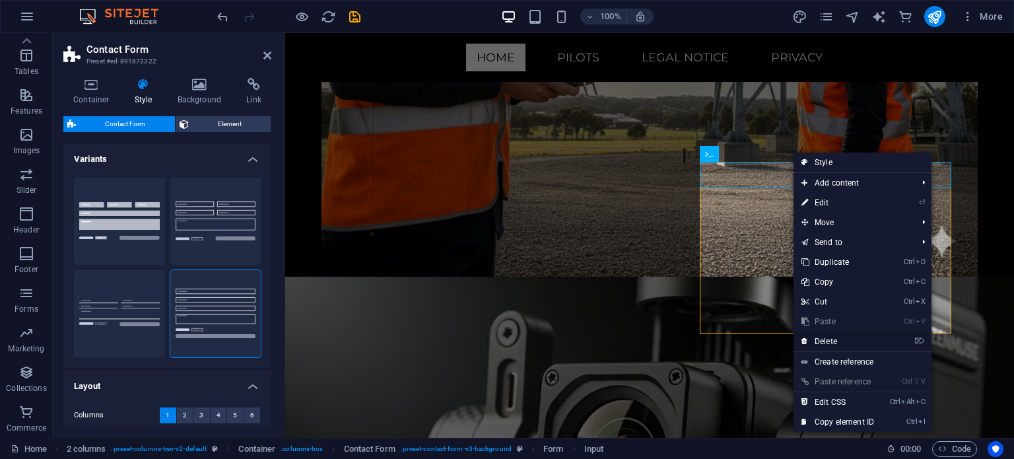
click at [827, 345] on link "⌦ Delete" at bounding box center [838, 341] width 88 height 20
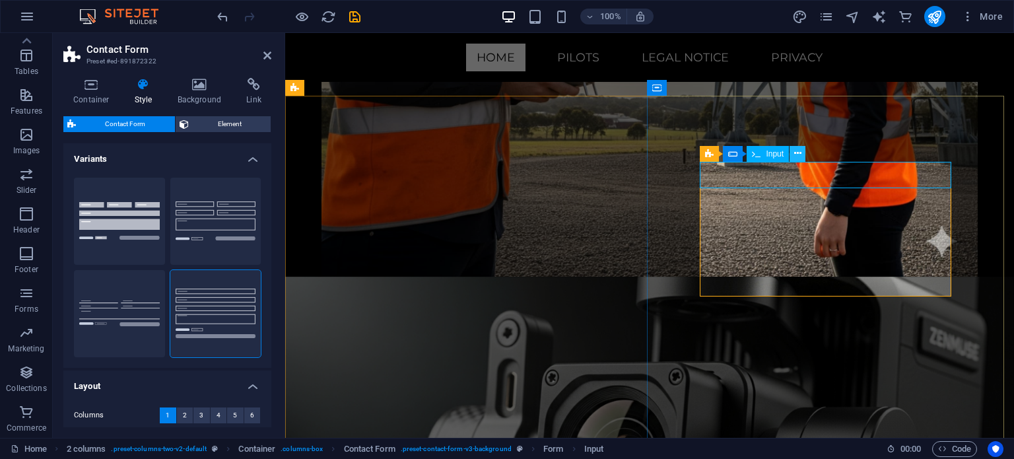
click at [795, 153] on icon at bounding box center [797, 154] width 7 height 14
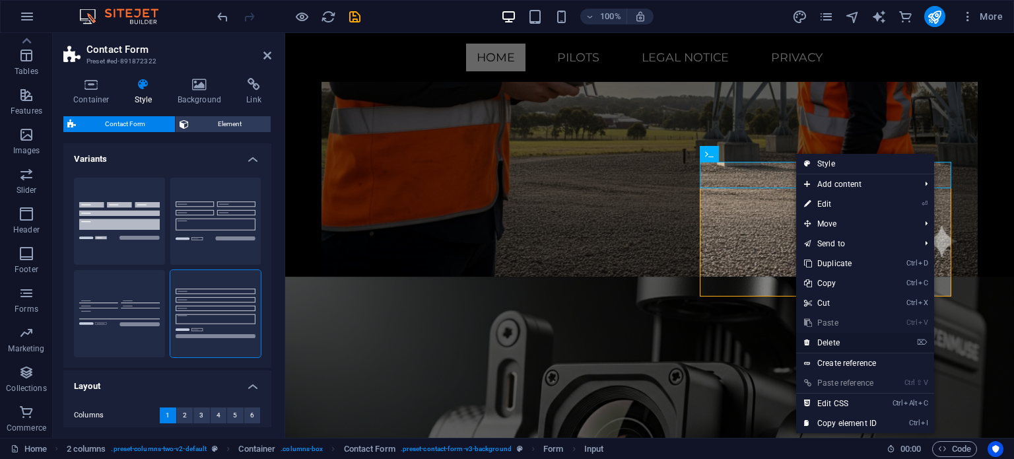
click at [827, 340] on link "⌦ Delete" at bounding box center [840, 343] width 88 height 20
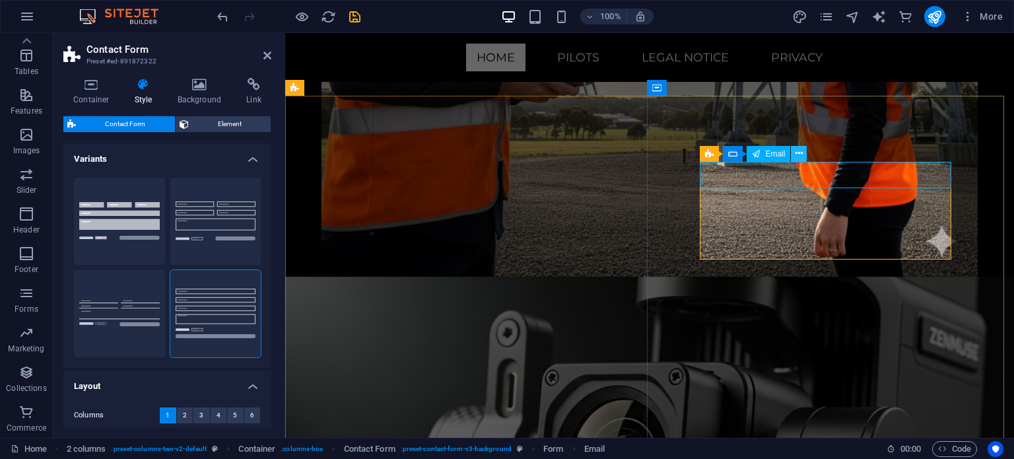
click at [795, 154] on button at bounding box center [799, 154] width 16 height 16
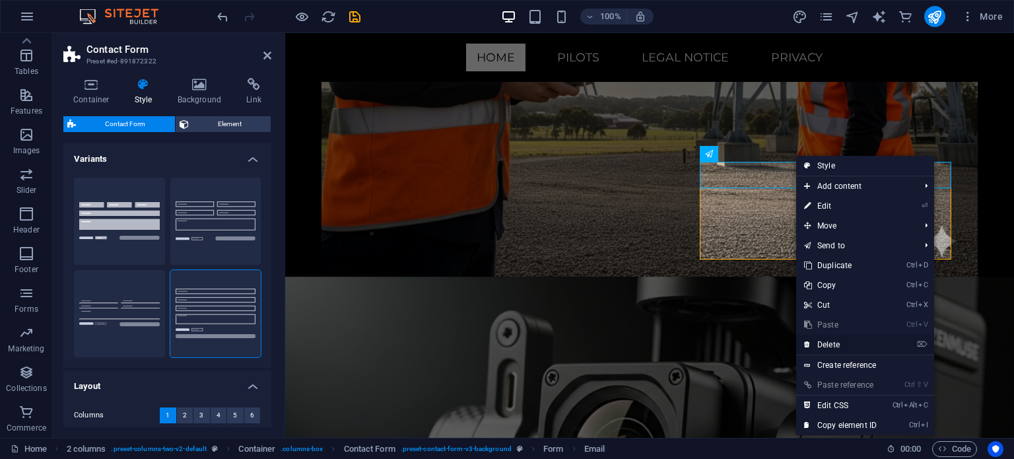
click at [819, 343] on link "⌦ Delete" at bounding box center [840, 345] width 88 height 20
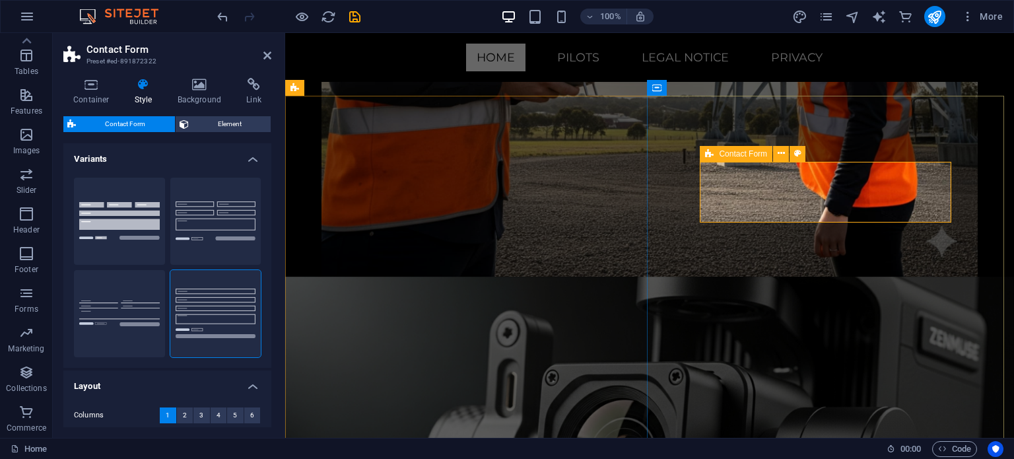
click at [710, 152] on icon at bounding box center [709, 154] width 9 height 16
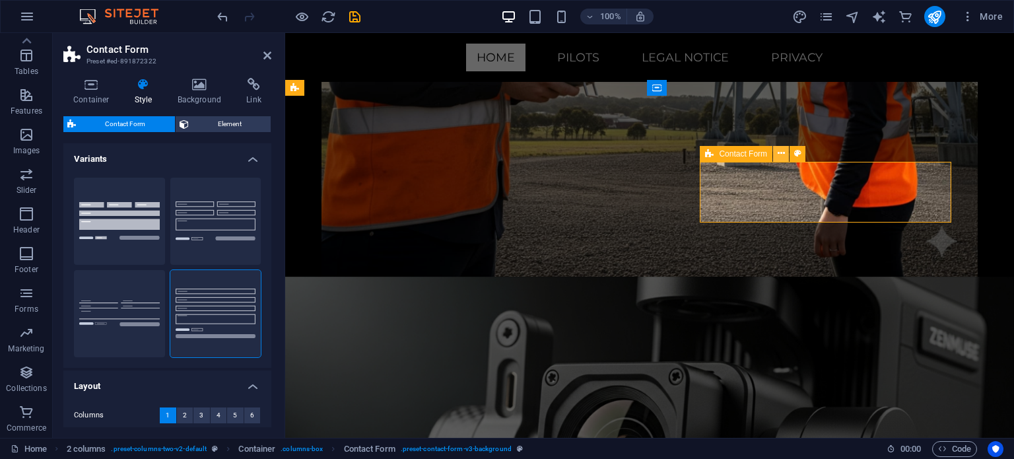
click at [780, 158] on icon at bounding box center [781, 154] width 7 height 14
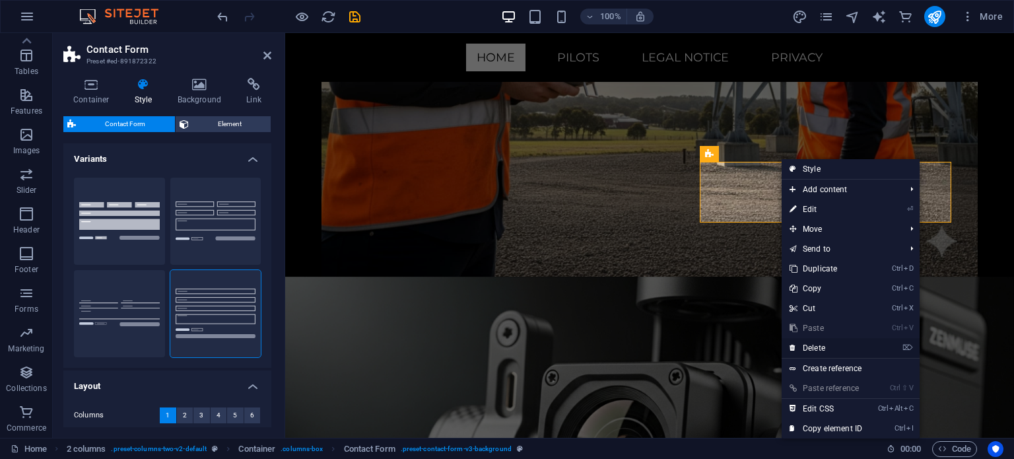
click at [811, 343] on link "⌦ Delete" at bounding box center [826, 348] width 88 height 20
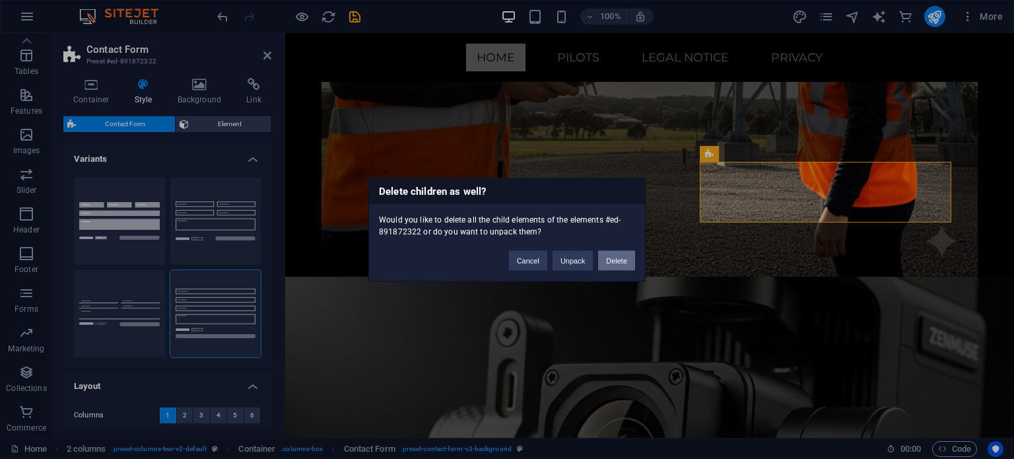
click at [623, 258] on button "Delete" at bounding box center [616, 260] width 37 height 20
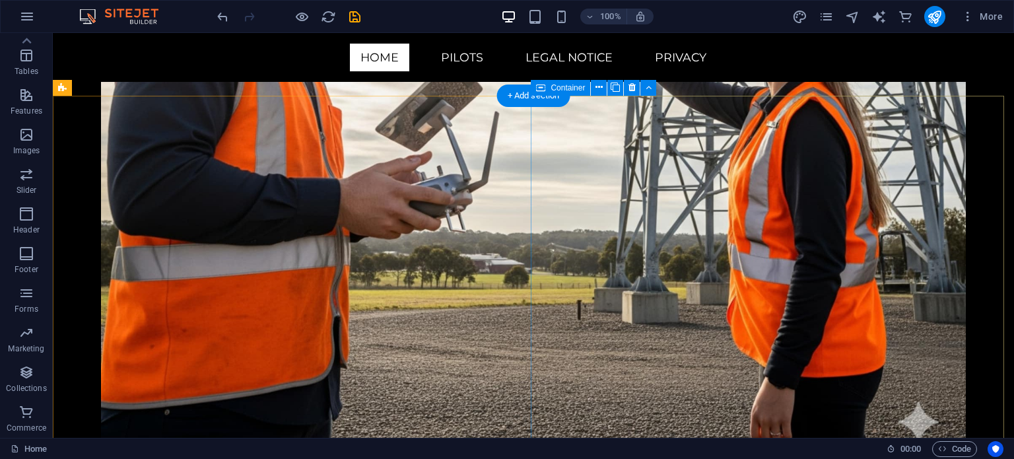
scroll to position [5929, 0]
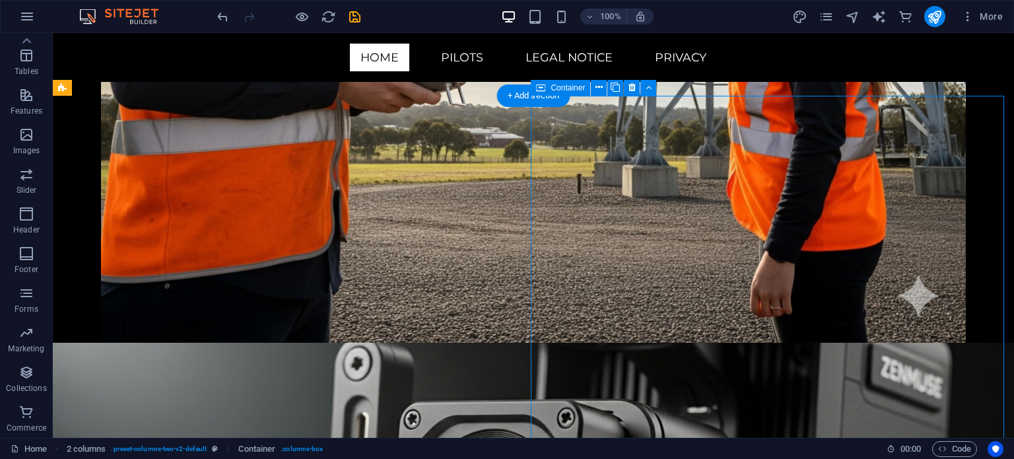
scroll to position [5763, 0]
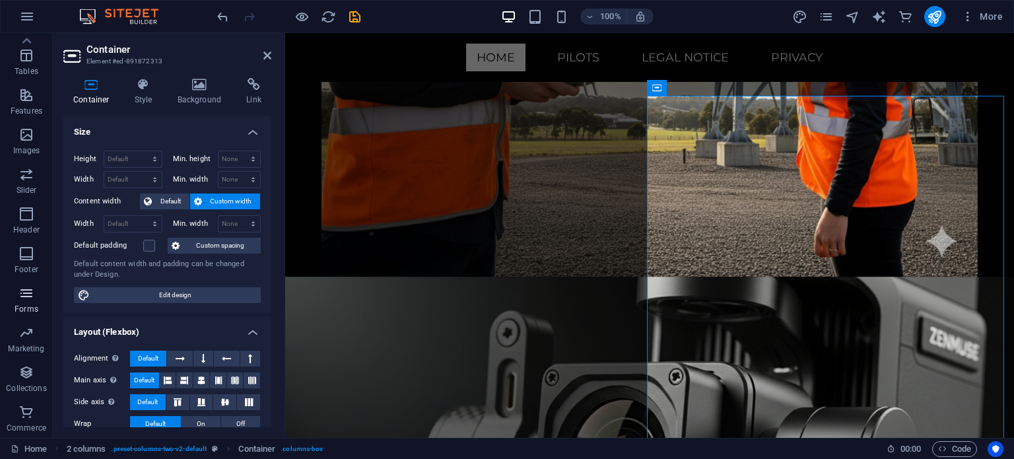
drag, startPoint x: 34, startPoint y: 302, endPoint x: 20, endPoint y: 300, distance: 14.7
click at [31, 308] on span "Forms" at bounding box center [26, 301] width 53 height 32
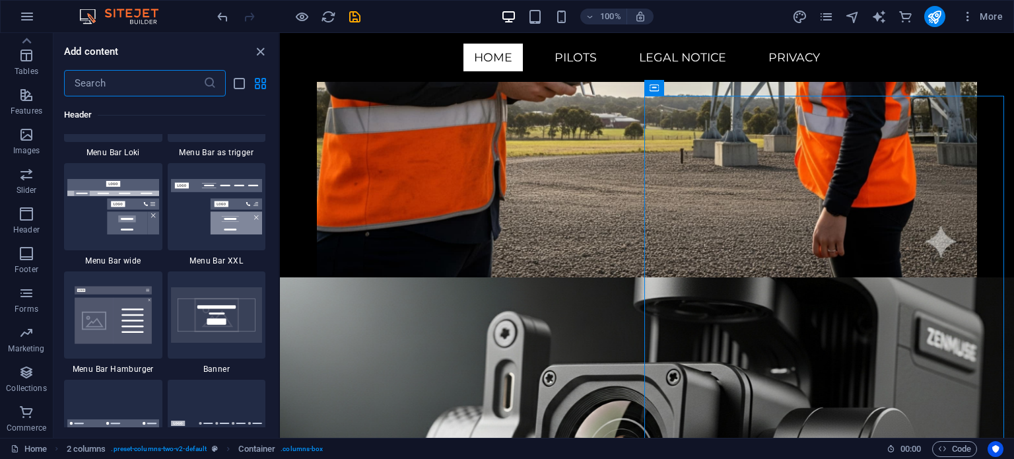
scroll to position [9639, 0]
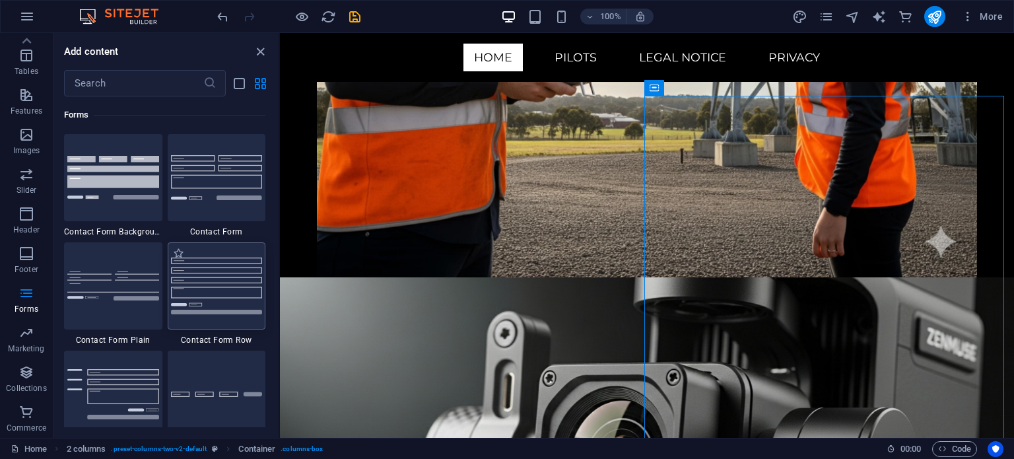
drag, startPoint x: 228, startPoint y: 298, endPoint x: 177, endPoint y: 211, distance: 101.2
click at [228, 298] on img at bounding box center [217, 285] width 92 height 56
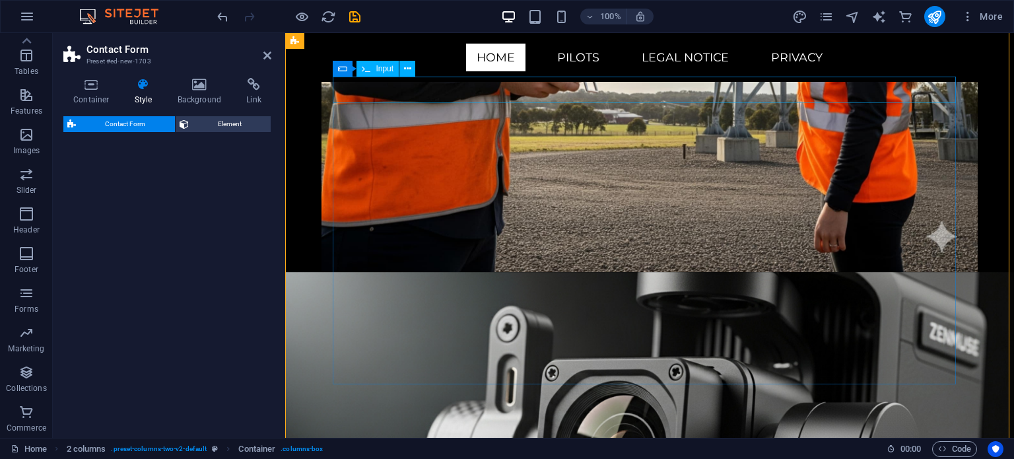
select select "rem"
select select "preset-contact-form-v3-row"
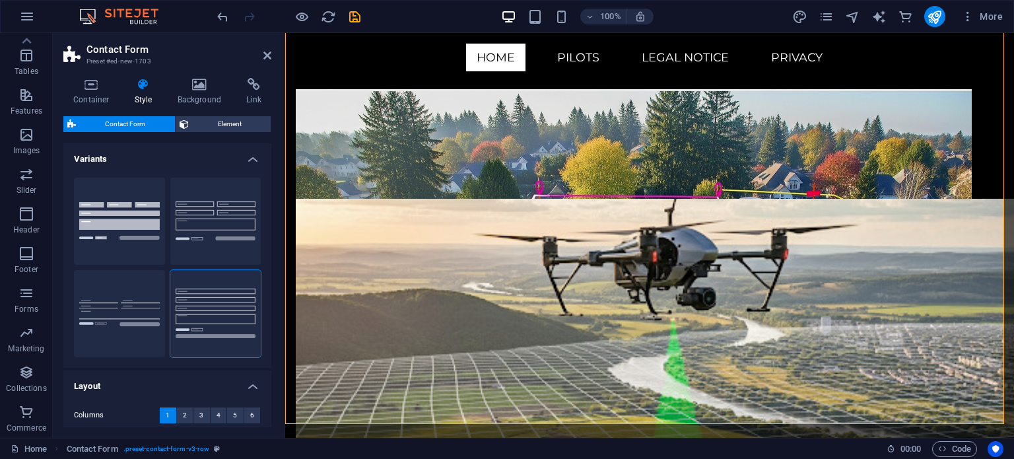
scroll to position [6410, 0]
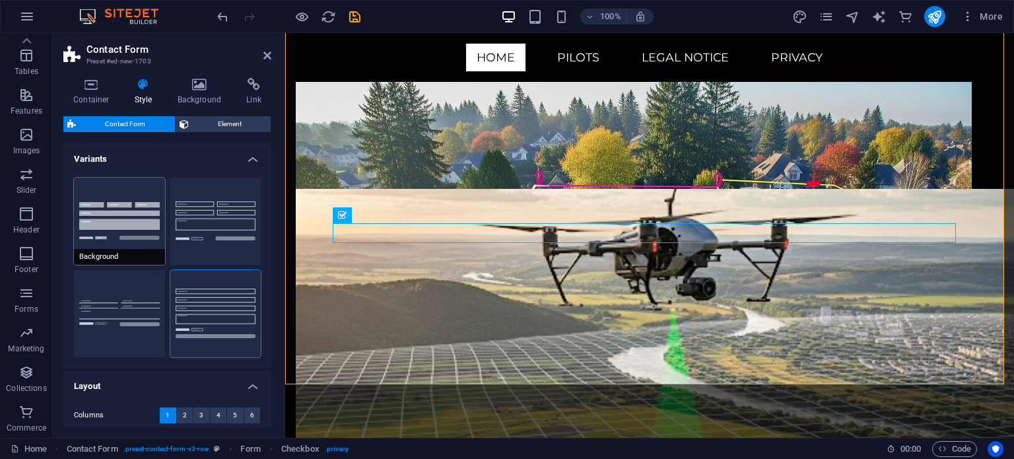
click at [137, 227] on button "Background" at bounding box center [119, 221] width 91 height 87
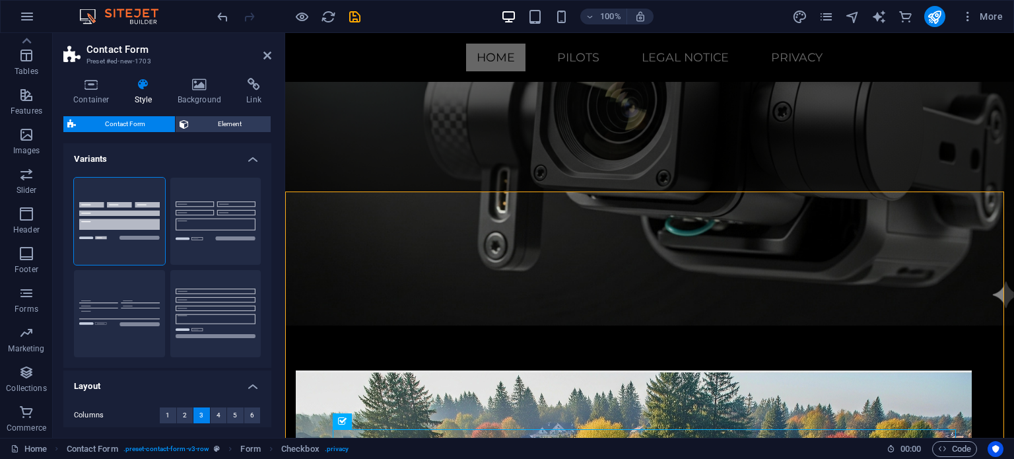
scroll to position [6168, 0]
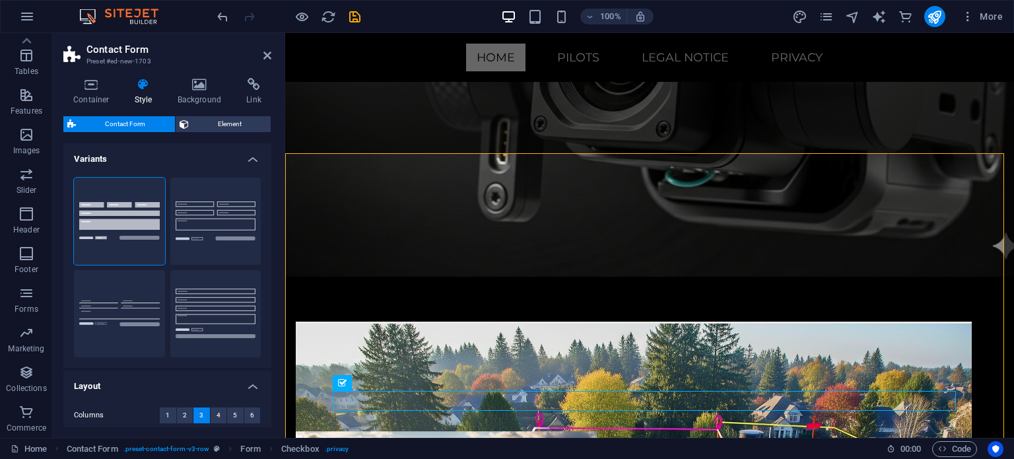
click at [219, 7] on div at bounding box center [289, 16] width 148 height 21
click at [222, 15] on icon "undo" at bounding box center [222, 16] width 15 height 15
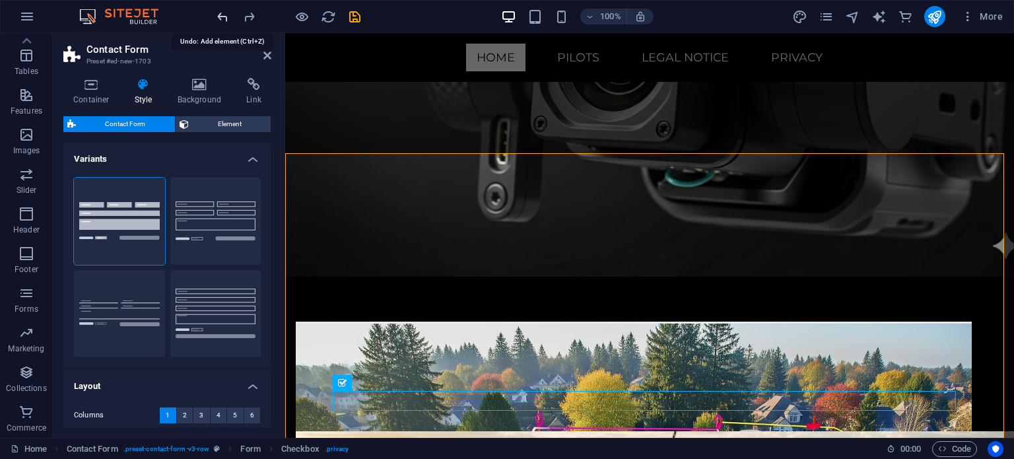
click at [222, 15] on icon "undo" at bounding box center [222, 16] width 15 height 15
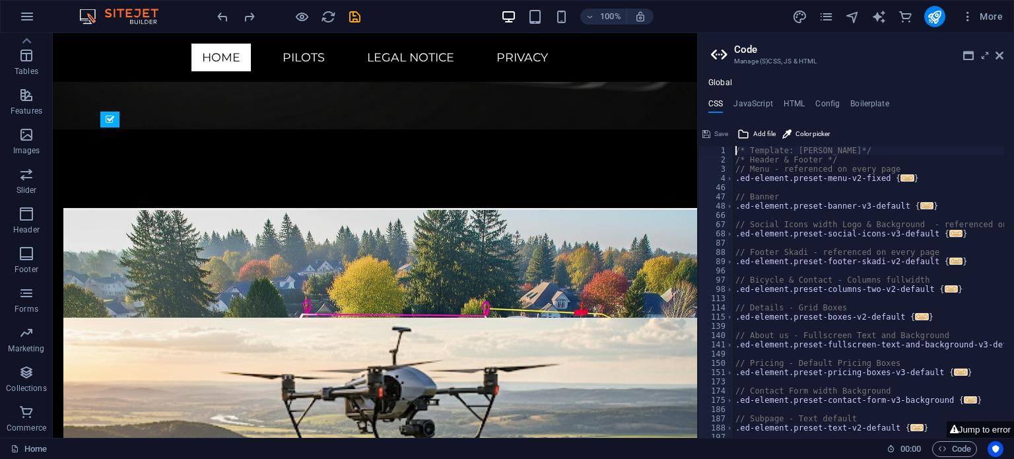
scroll to position [6257, 0]
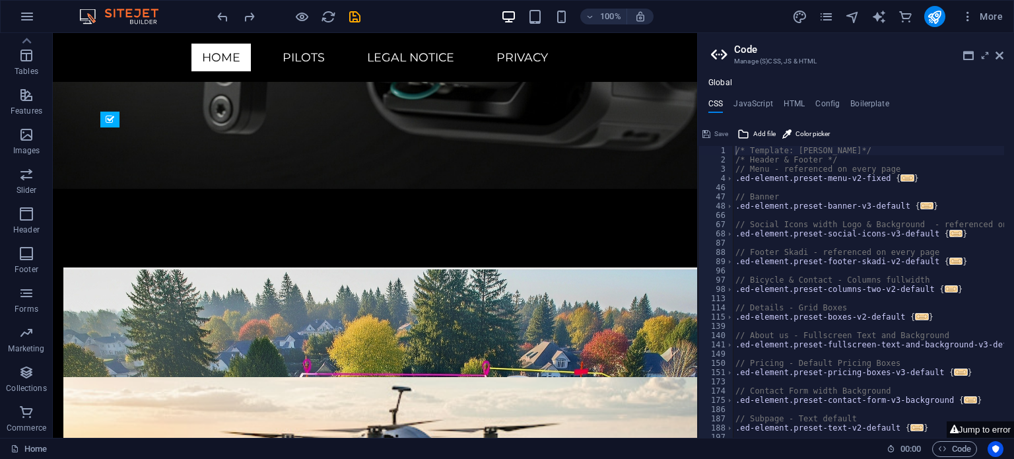
click at [1003, 49] on aside "Code Manage (S)CSS, JS & HTML Global CSS JavaScript HTML Config Boilerplate /* …" at bounding box center [855, 235] width 317 height 405
click at [999, 53] on icon at bounding box center [1000, 55] width 8 height 11
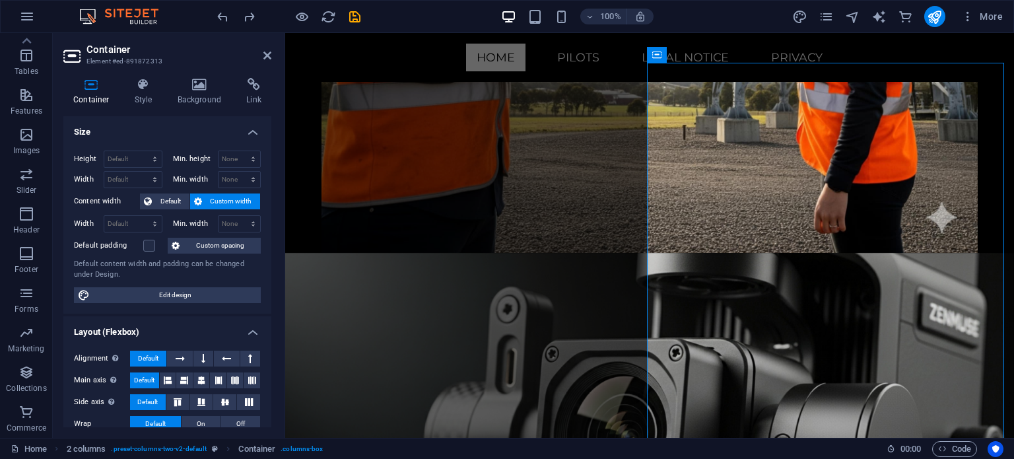
scroll to position [5805, 0]
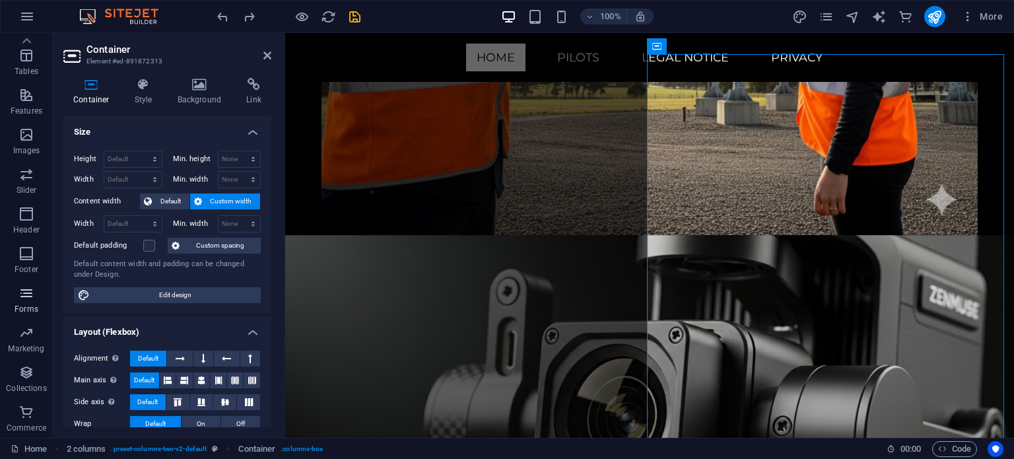
click at [32, 297] on icon "button" at bounding box center [26, 293] width 16 height 16
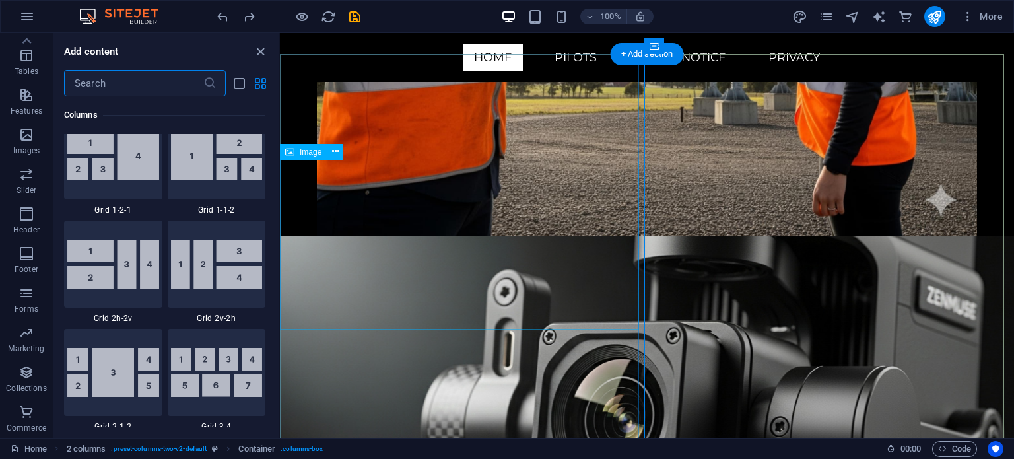
scroll to position [9639, 0]
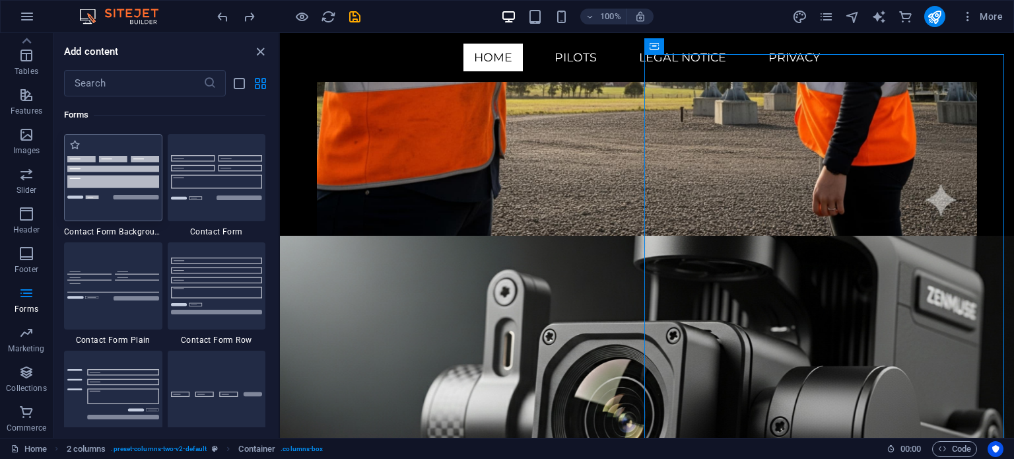
click at [104, 193] on img at bounding box center [113, 177] width 92 height 43
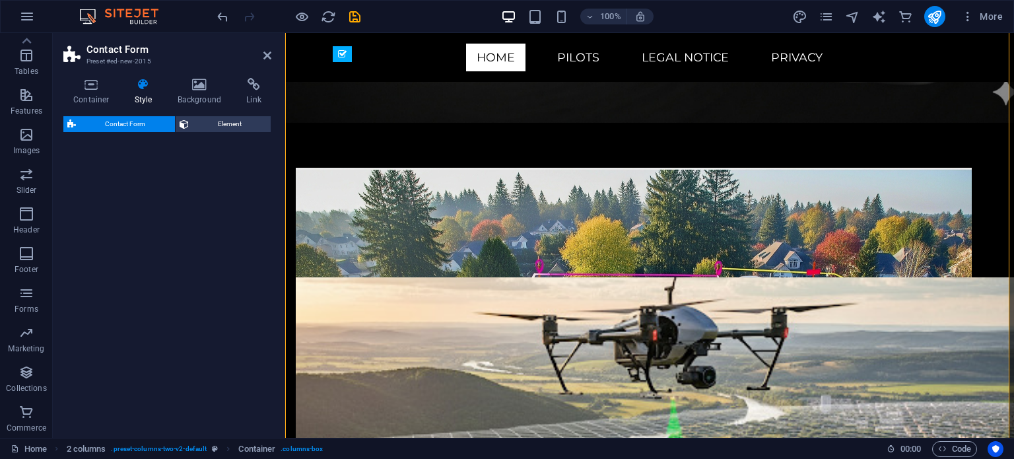
select select "rem"
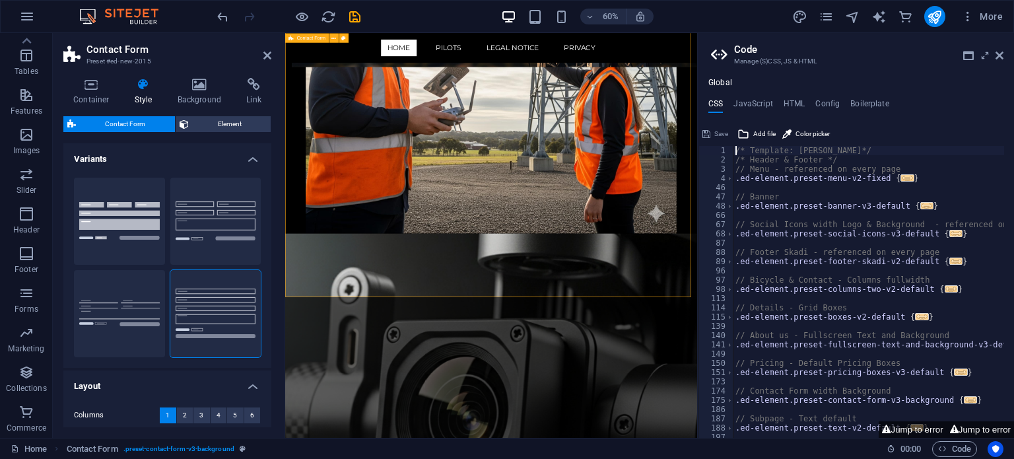
scroll to position [7303, 0]
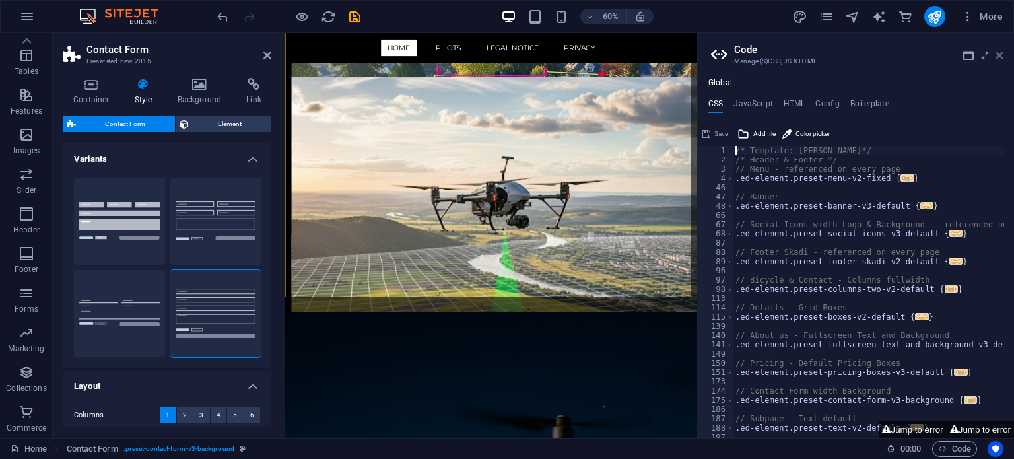
click at [1002, 54] on icon at bounding box center [1000, 55] width 8 height 11
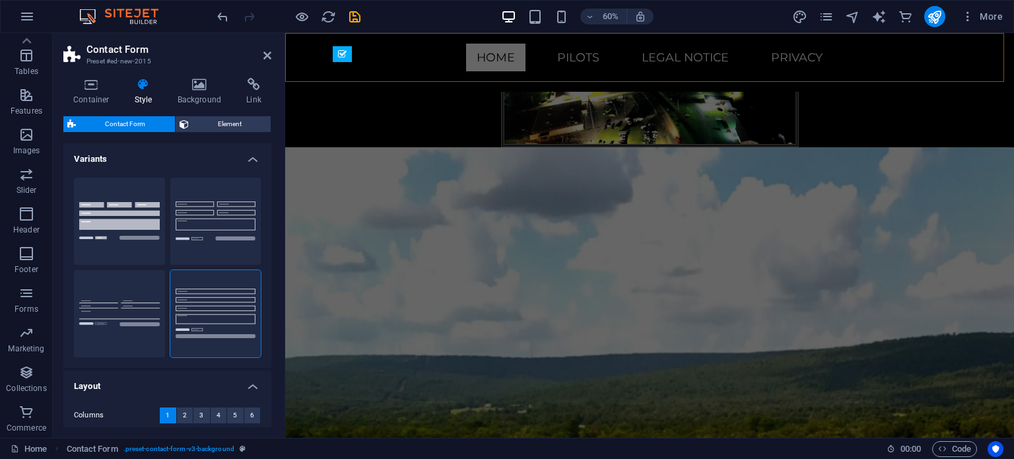
scroll to position [6322, 0]
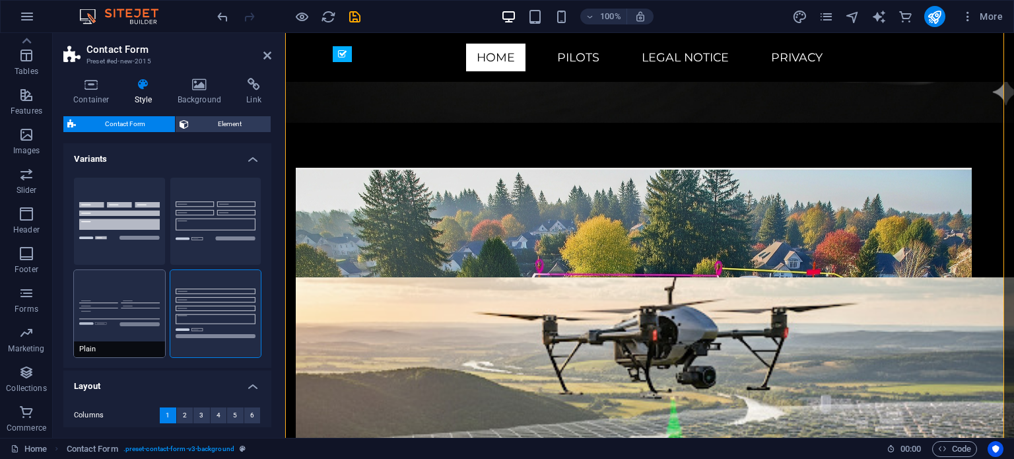
click at [147, 312] on button "Plain" at bounding box center [119, 313] width 91 height 87
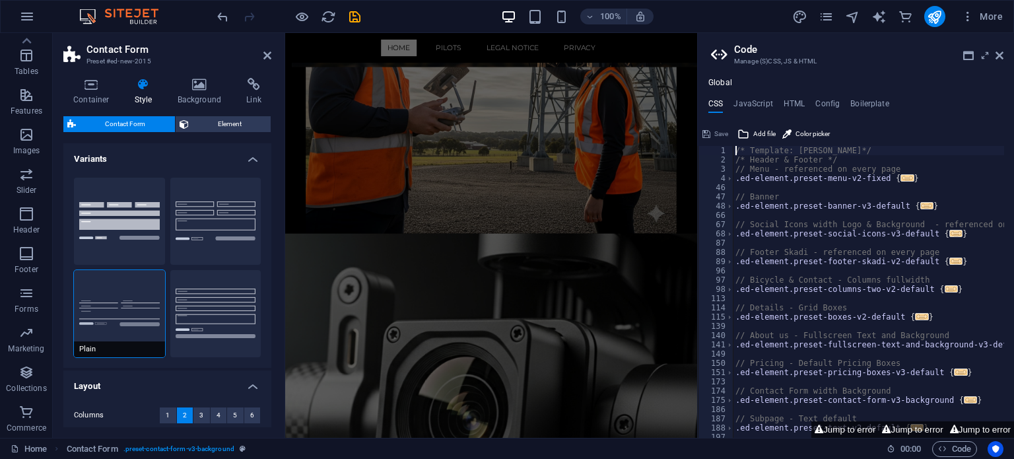
scroll to position [7303, 0]
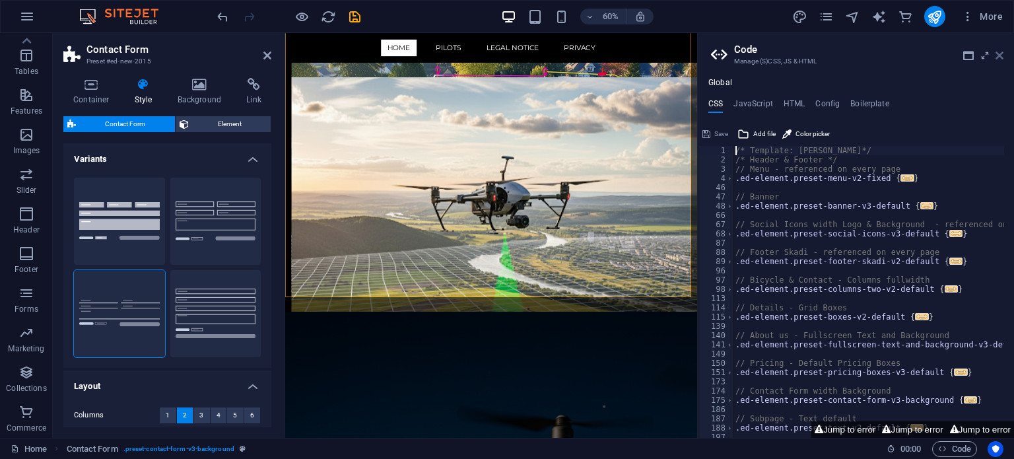
click at [1000, 55] on icon at bounding box center [1000, 55] width 8 height 11
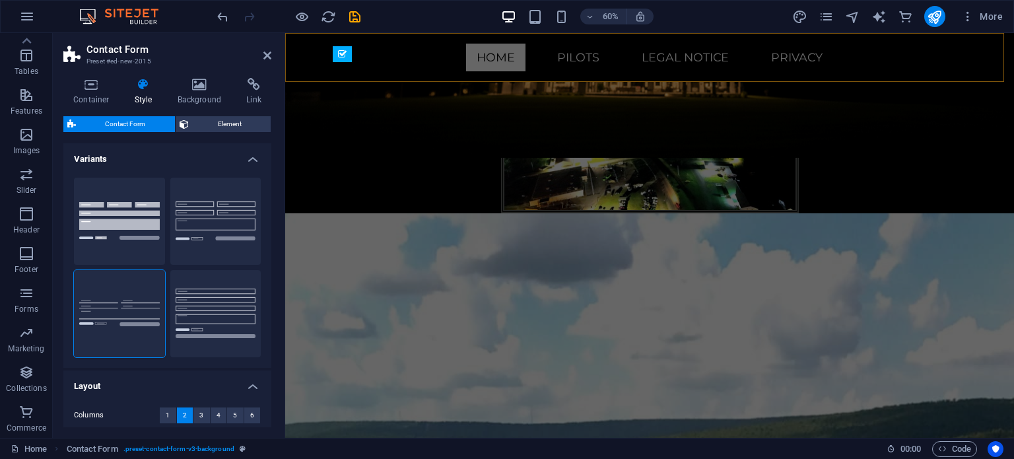
scroll to position [6322, 0]
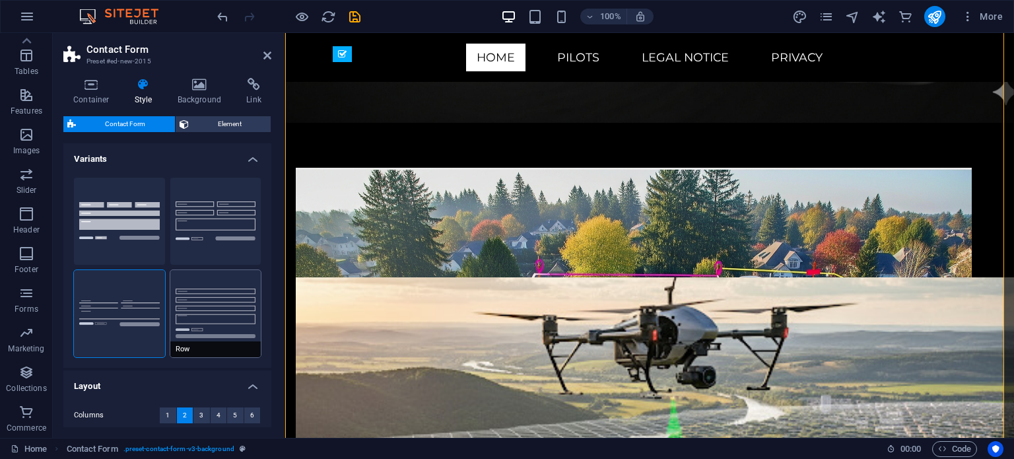
click at [207, 315] on button "Row" at bounding box center [215, 313] width 91 height 87
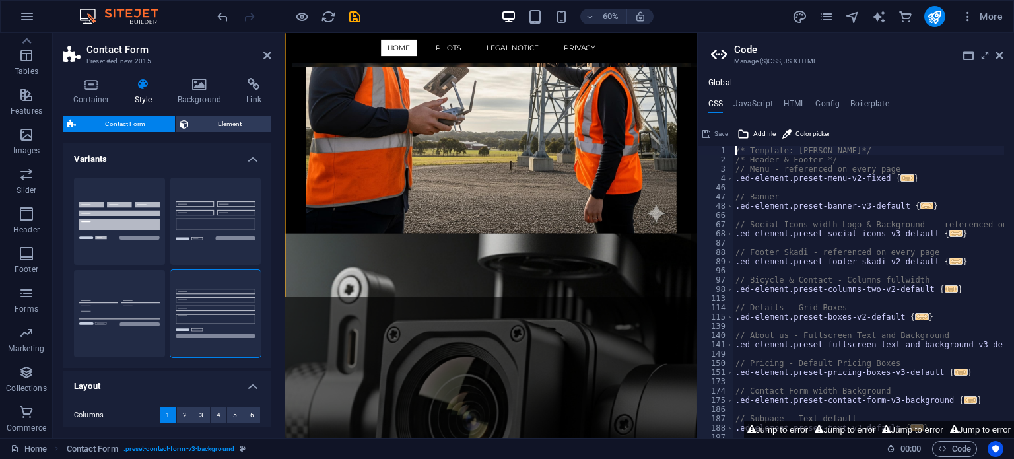
scroll to position [7303, 0]
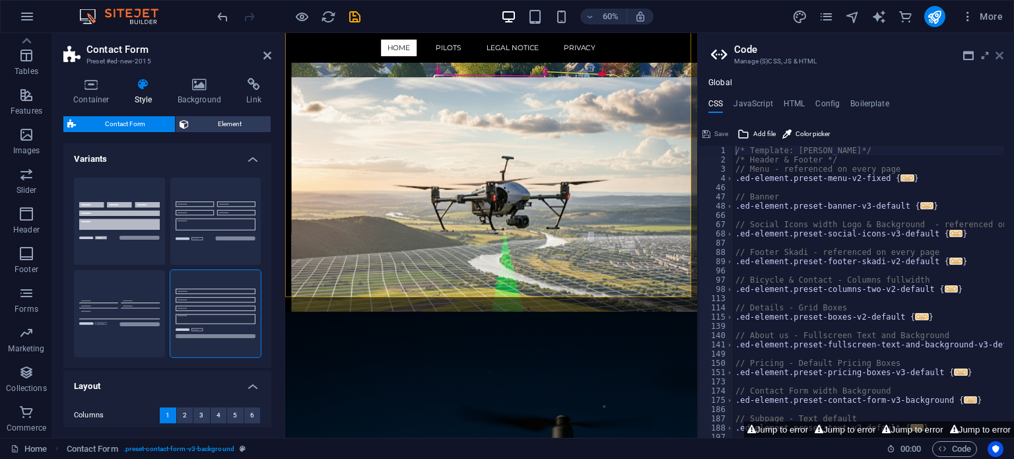
click at [1001, 52] on icon at bounding box center [1000, 55] width 8 height 11
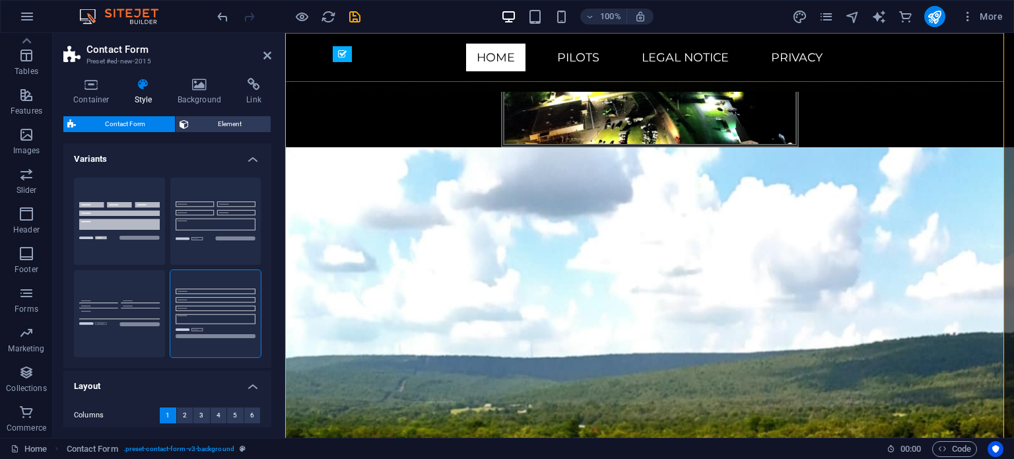
scroll to position [6322, 0]
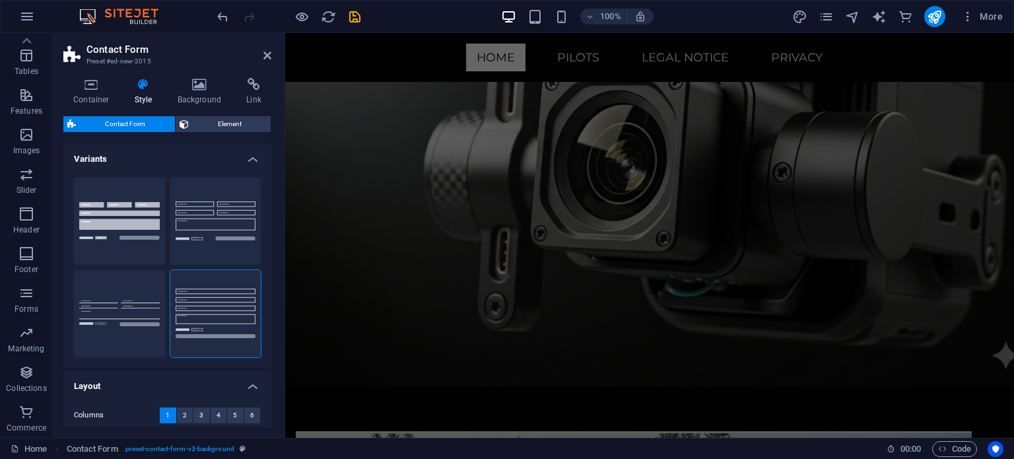
scroll to position [6176, 0]
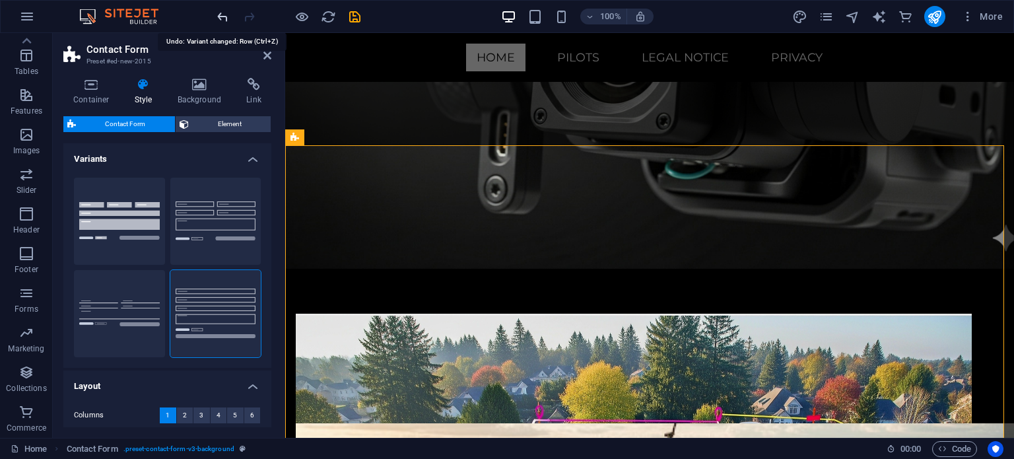
click at [219, 13] on icon "undo" at bounding box center [222, 16] width 15 height 15
click at [218, 14] on icon "undo" at bounding box center [222, 16] width 15 height 15
click at [217, 17] on icon "undo" at bounding box center [222, 16] width 15 height 15
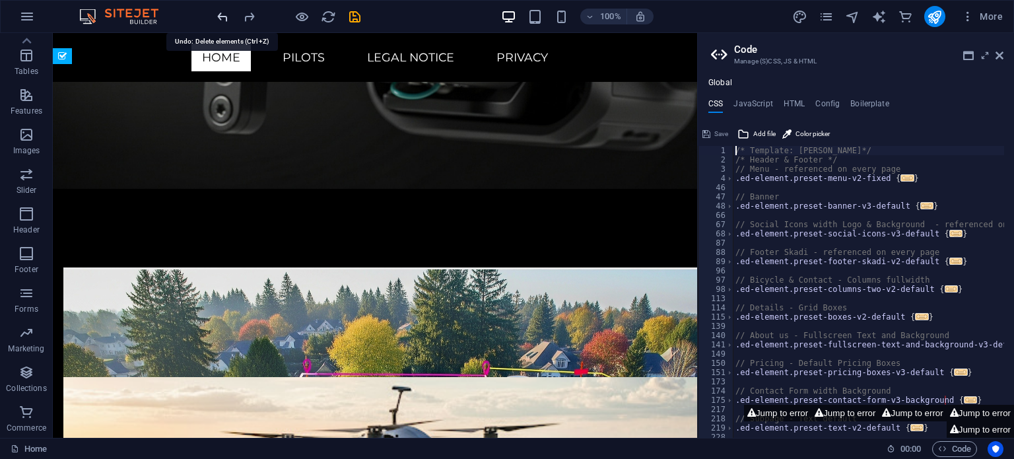
click at [217, 18] on icon "undo" at bounding box center [222, 16] width 15 height 15
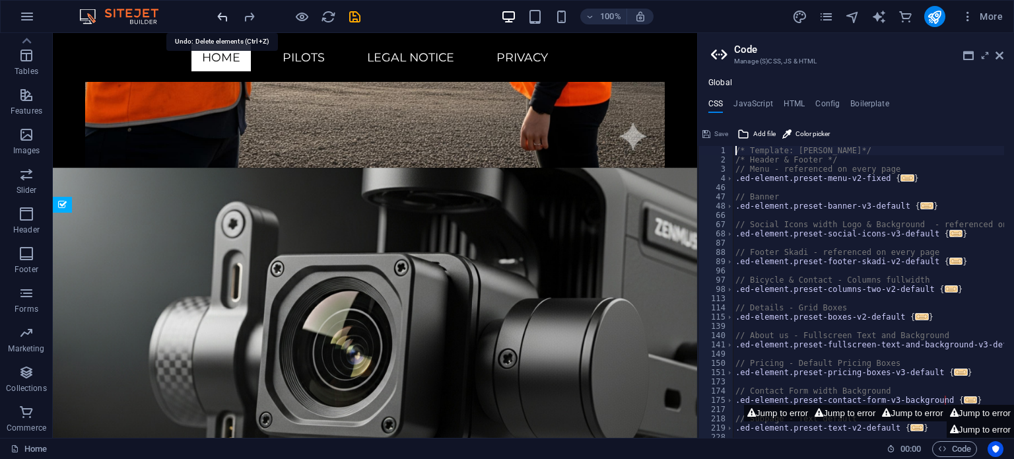
scroll to position [5825, 0]
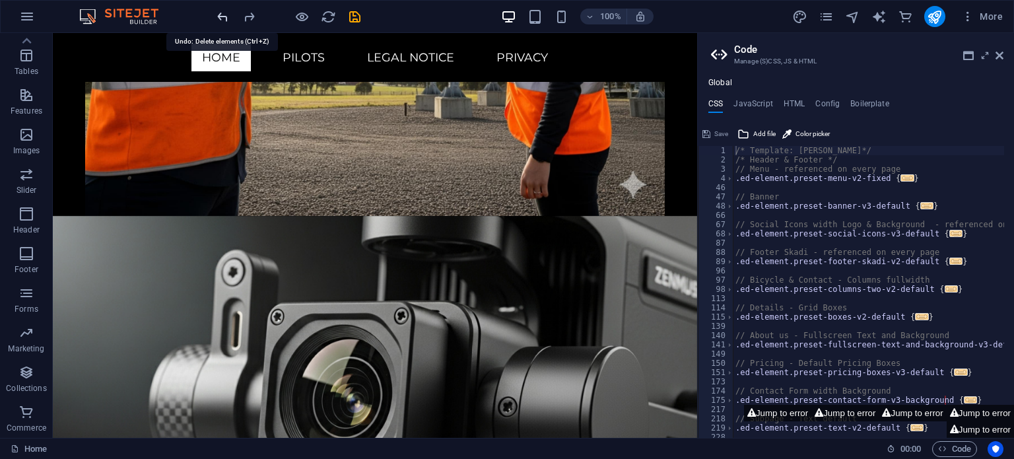
click at [219, 18] on icon "undo" at bounding box center [222, 16] width 15 height 15
click at [220, 18] on icon "undo" at bounding box center [222, 16] width 15 height 15
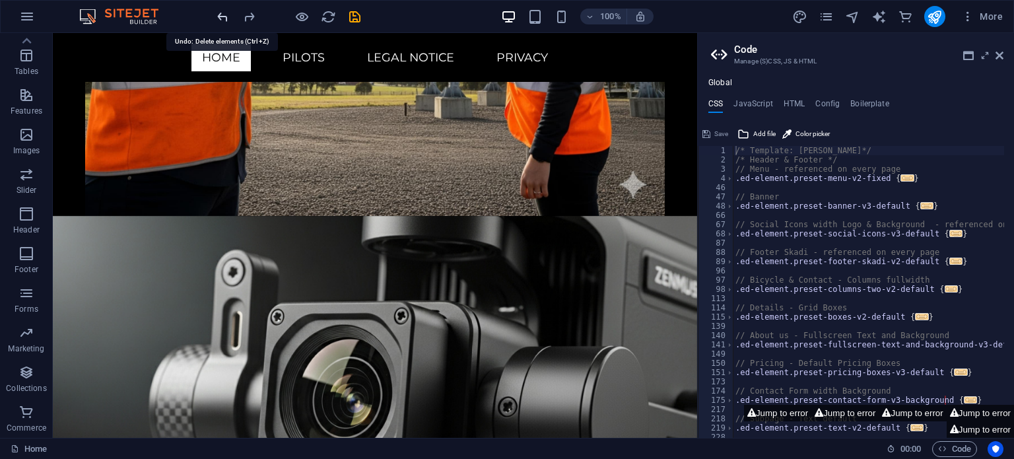
click at [220, 18] on icon "undo" at bounding box center [222, 16] width 15 height 15
click at [219, 13] on icon "undo" at bounding box center [222, 16] width 15 height 15
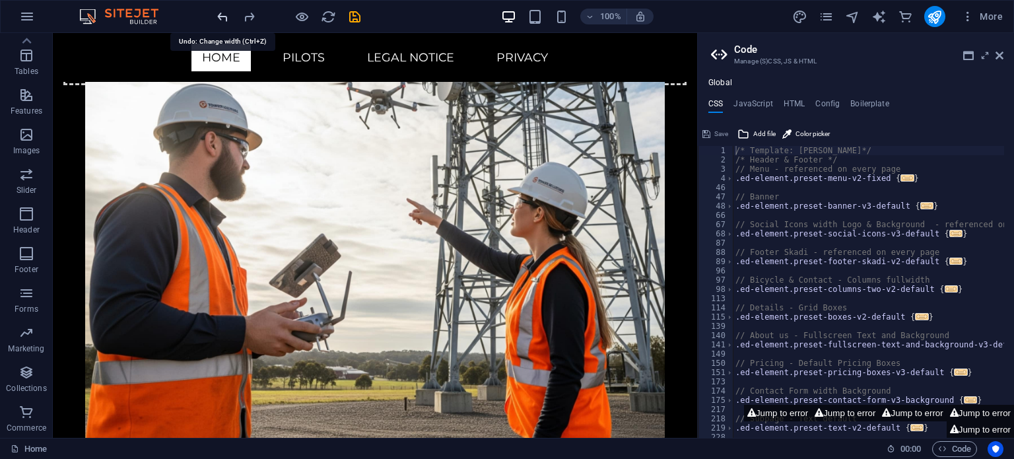
scroll to position [5077, 0]
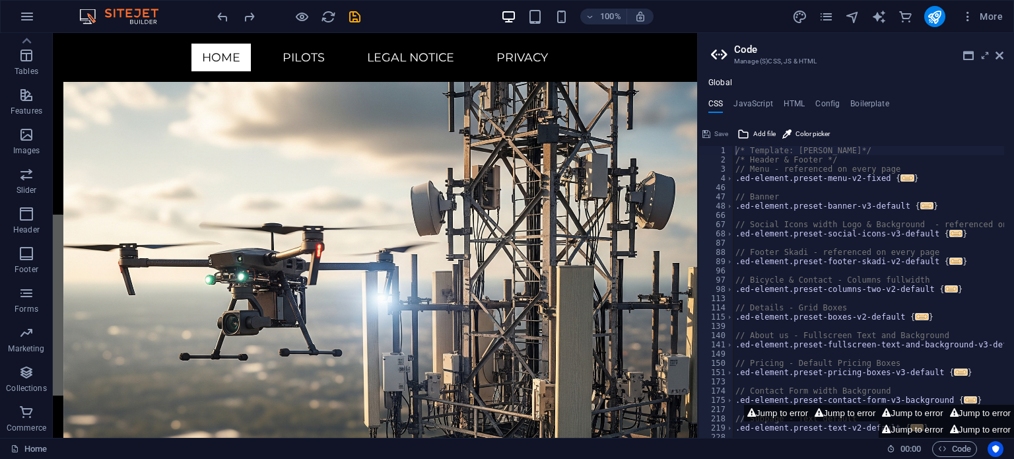
click at [994, 54] on h2 "Code" at bounding box center [868, 50] width 269 height 12
click at [996, 55] on icon at bounding box center [1000, 55] width 8 height 11
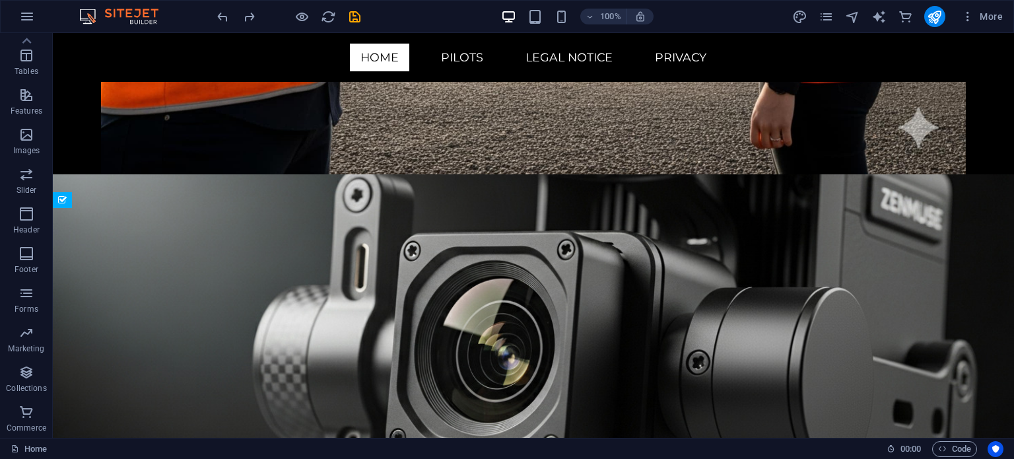
scroll to position [6039, 0]
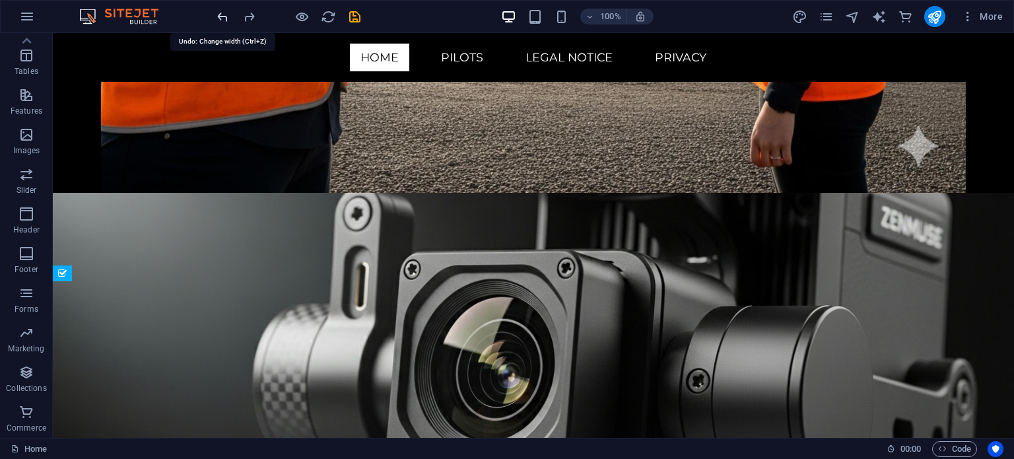
click at [224, 11] on icon "undo" at bounding box center [222, 16] width 15 height 15
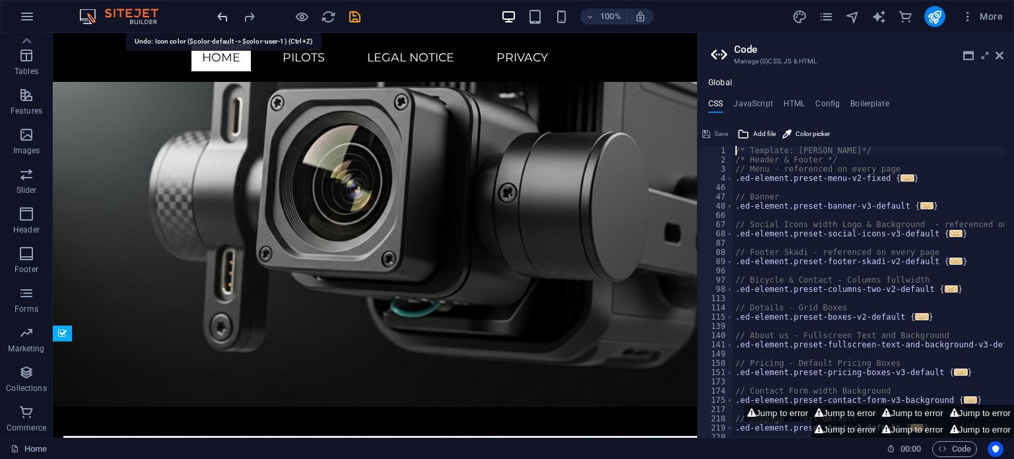
scroll to position [5980, 0]
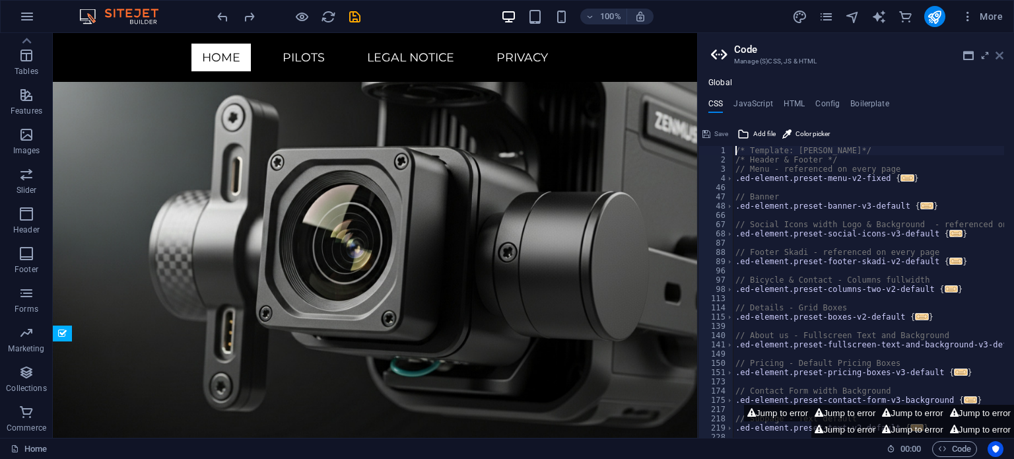
click at [1003, 55] on icon at bounding box center [1000, 55] width 8 height 11
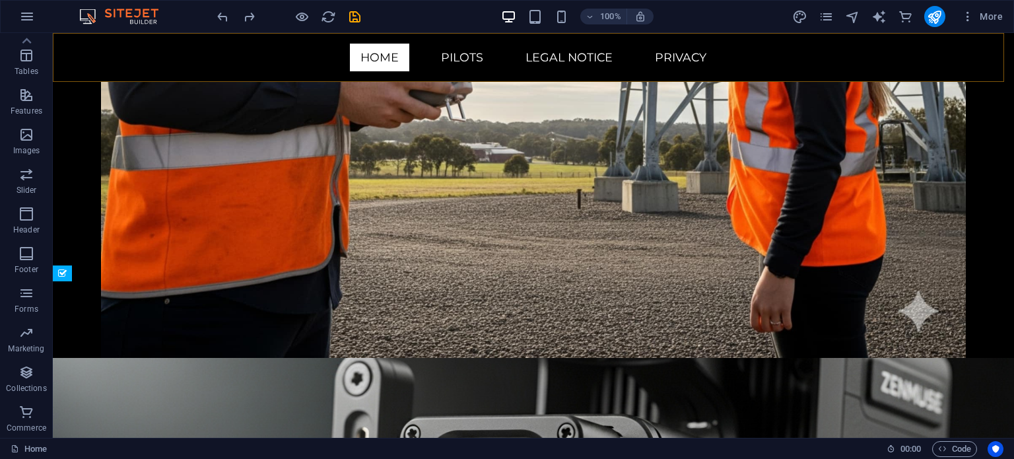
scroll to position [6039, 0]
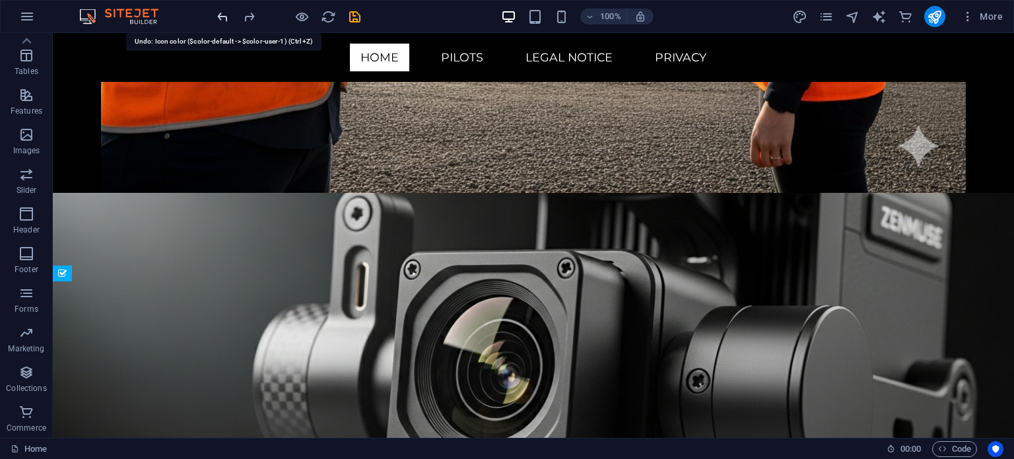
click at [224, 15] on icon "undo" at bounding box center [222, 16] width 15 height 15
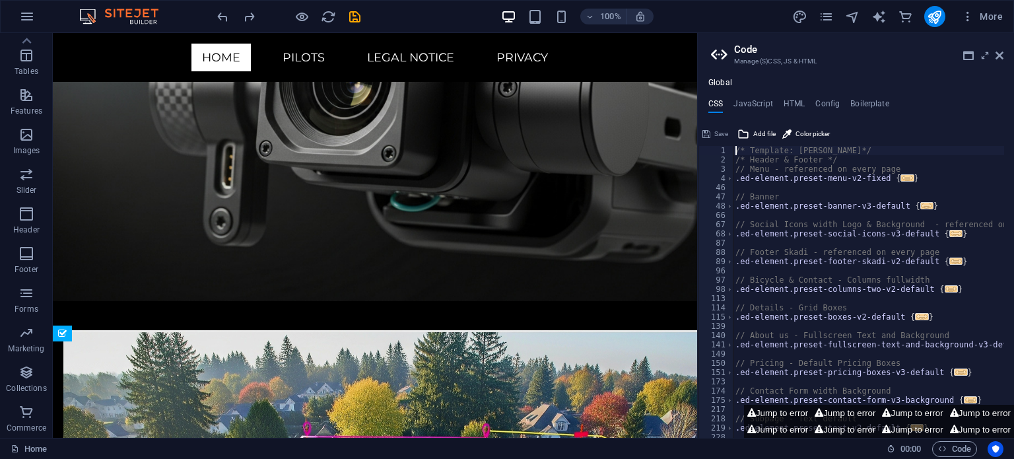
scroll to position [5980, 0]
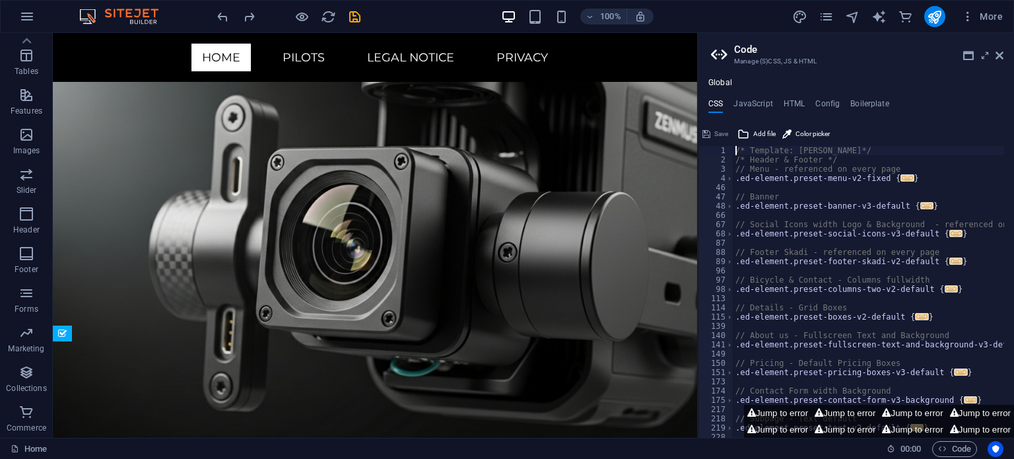
click at [712, 279] on div "97" at bounding box center [716, 279] width 36 height 9
type textarea "// Bicycle & Contact - Columns fullwidth .ed-element.preset-columns-two-v2-defa…"
click at [998, 54] on icon at bounding box center [1000, 55] width 8 height 11
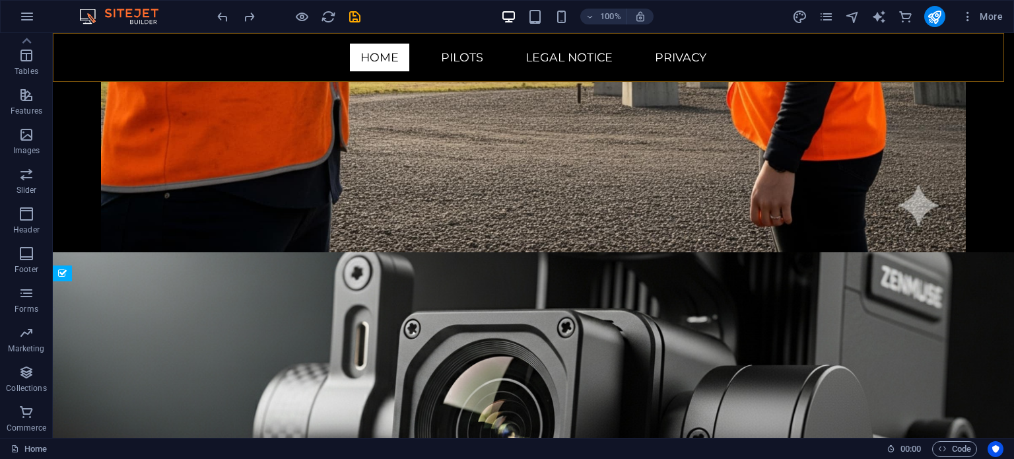
scroll to position [6039, 0]
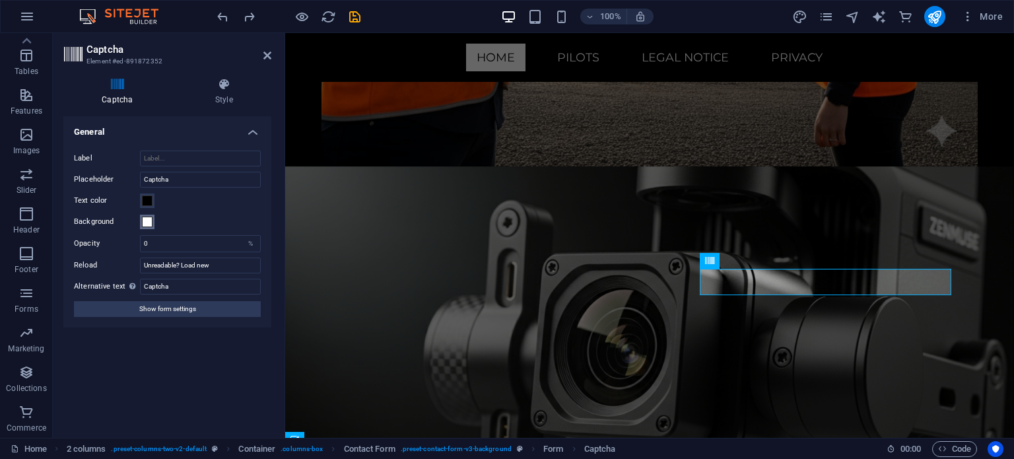
click at [145, 225] on span at bounding box center [147, 222] width 11 height 11
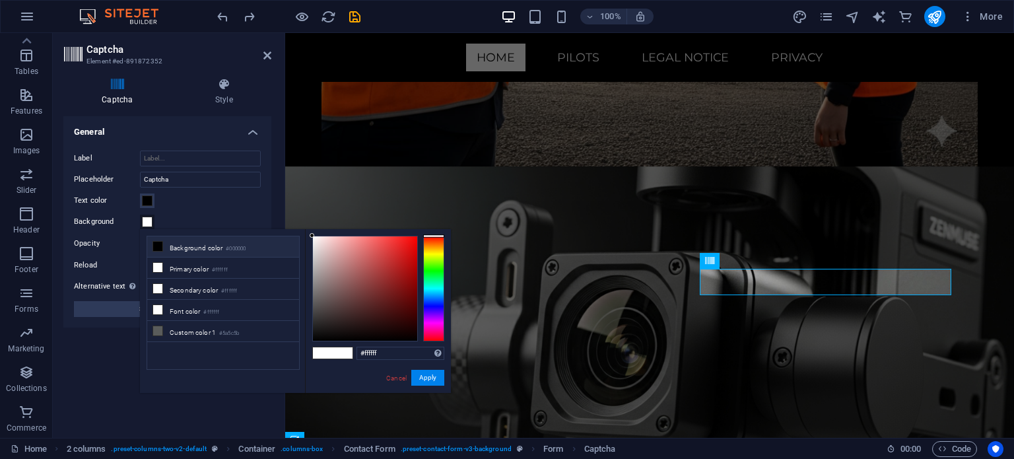
click at [164, 242] on li "Background color #000000" at bounding box center [223, 246] width 152 height 21
type input "#000000"
click at [436, 374] on button "Apply" at bounding box center [427, 378] width 33 height 16
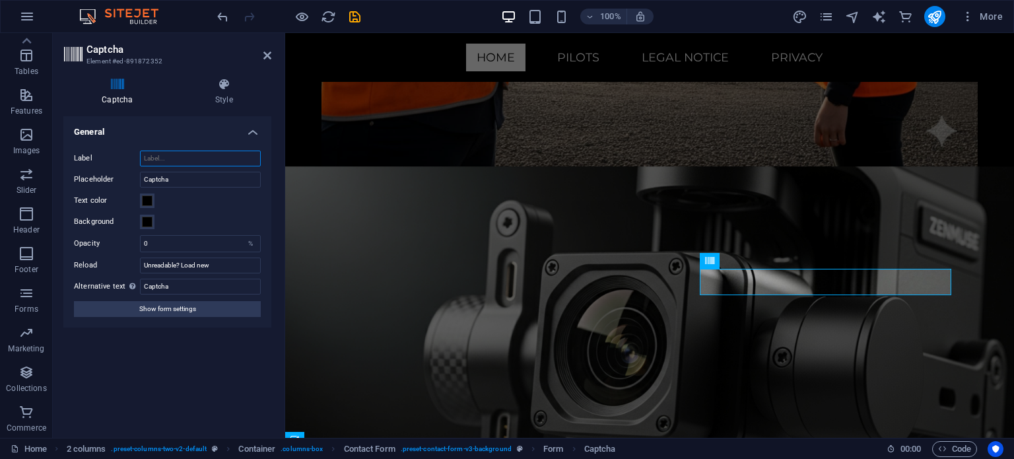
click at [177, 157] on input "Label" at bounding box center [200, 159] width 121 height 16
type input "C"
click at [211, 184] on input "Captcha" at bounding box center [200, 180] width 121 height 16
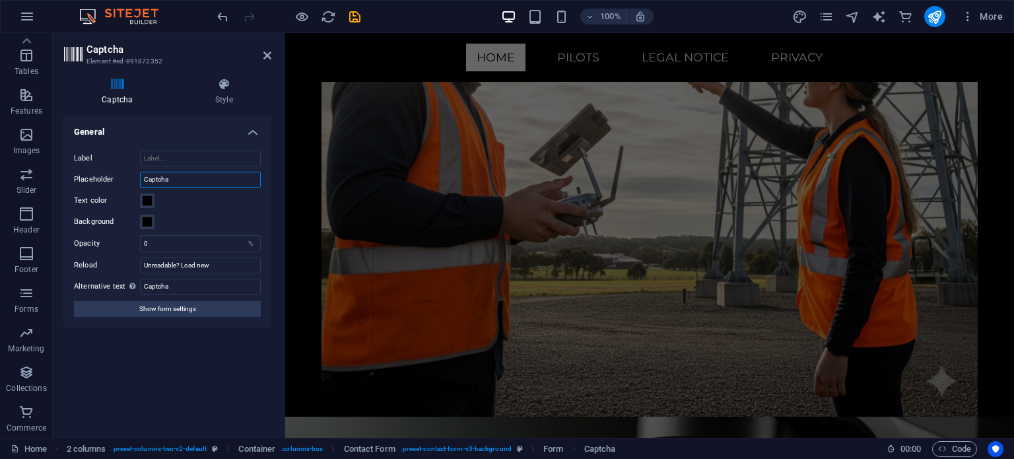
scroll to position [5669, 0]
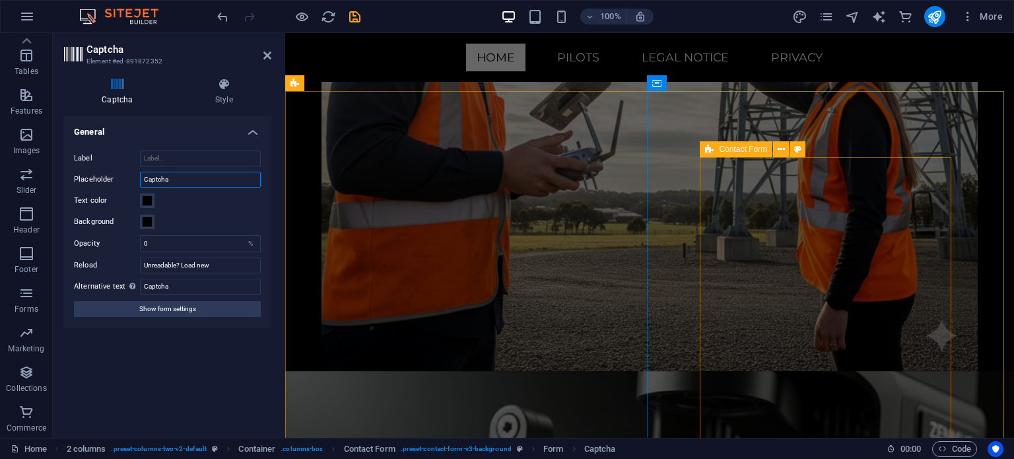
click at [713, 148] on icon at bounding box center [709, 149] width 9 height 16
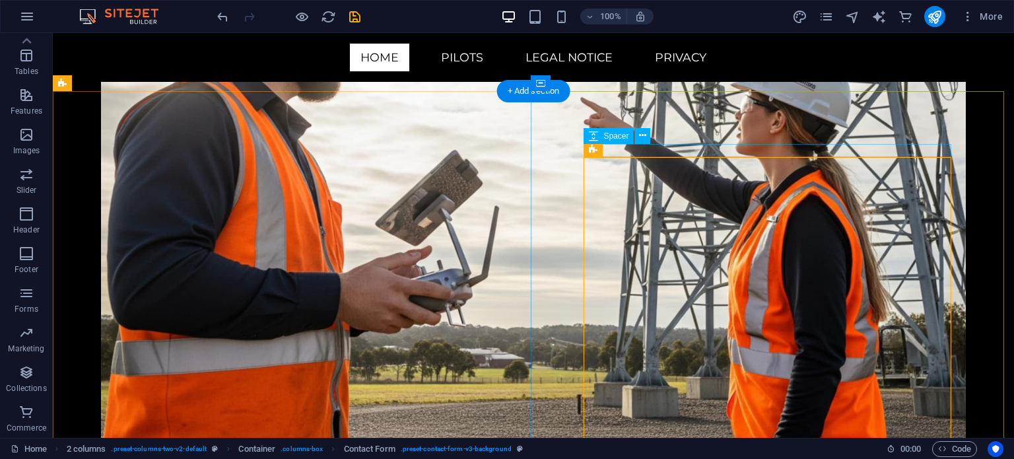
scroll to position [5835, 0]
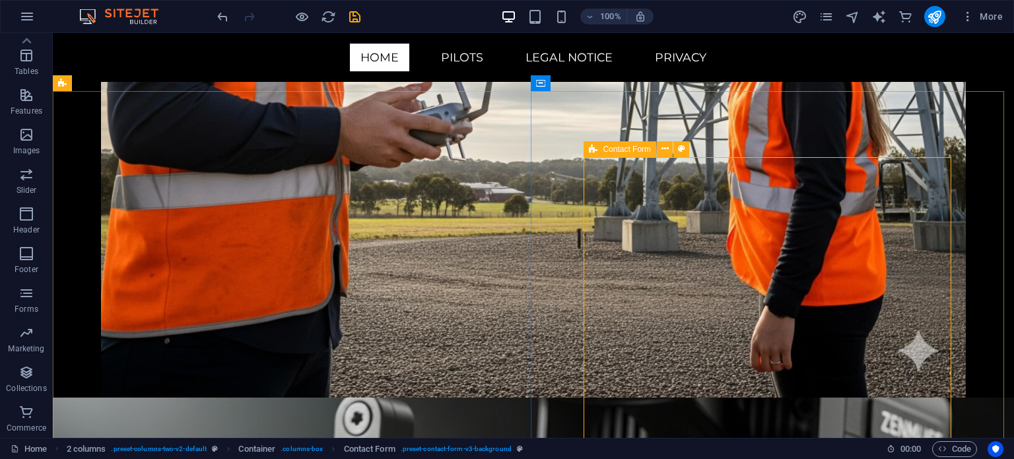
click at [597, 151] on div "Contact Form" at bounding box center [620, 149] width 73 height 16
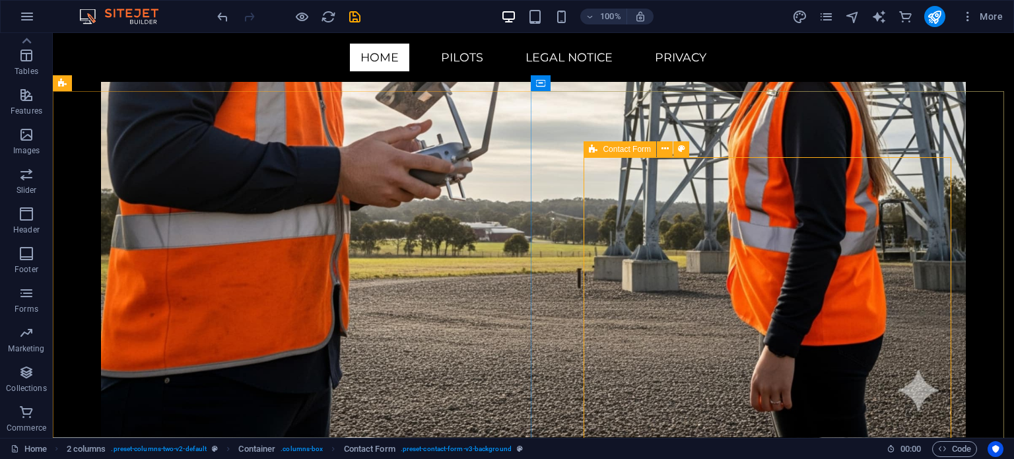
select select "rem"
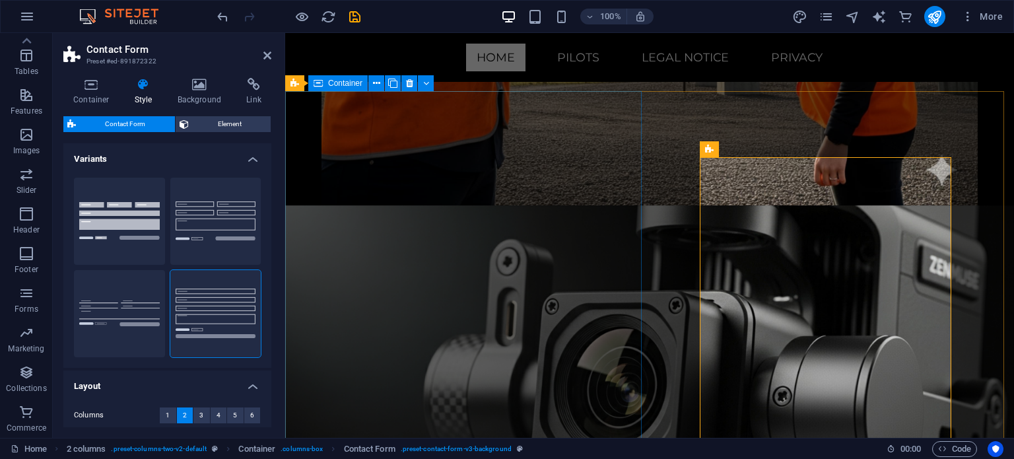
scroll to position [5669, 0]
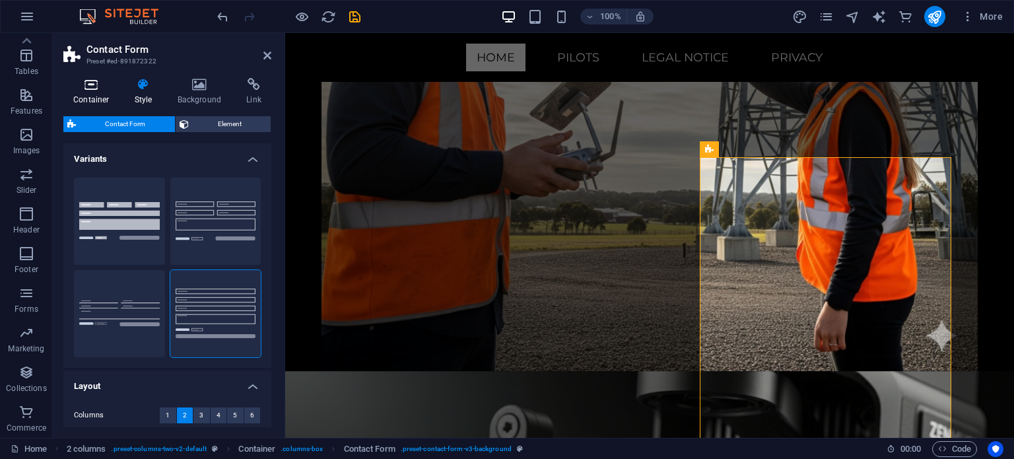
click at [70, 96] on h4 "Container" at bounding box center [93, 92] width 61 height 28
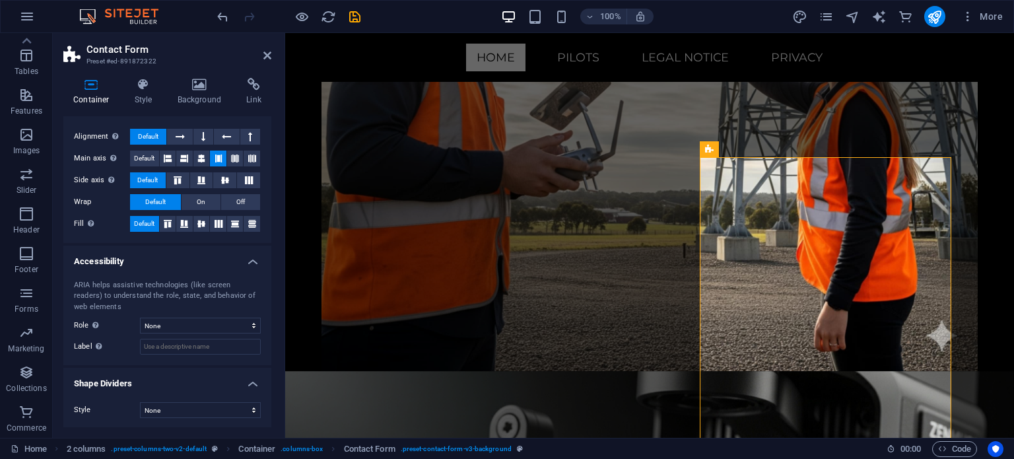
scroll to position [0, 0]
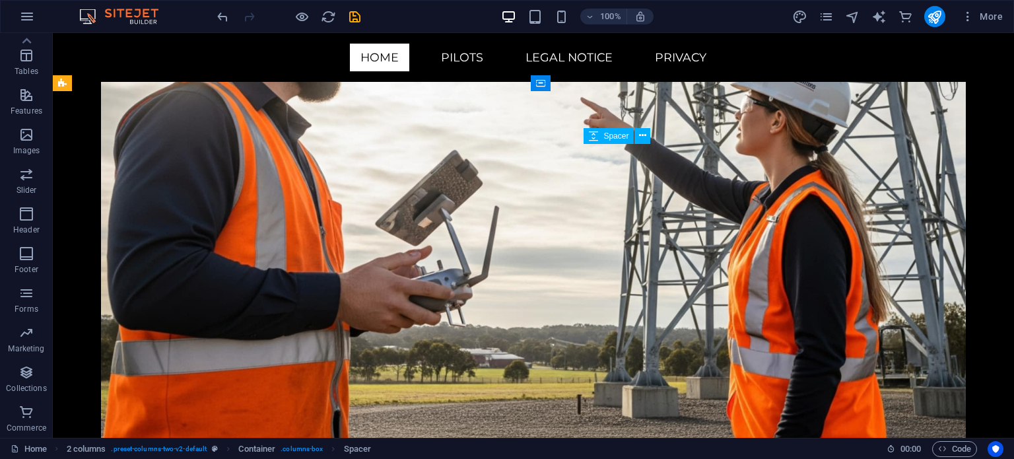
scroll to position [5835, 0]
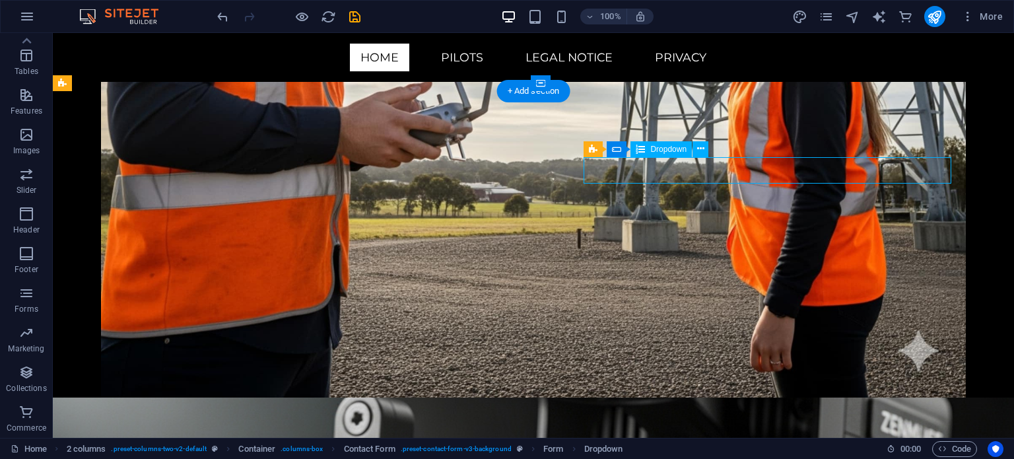
click at [648, 149] on div "Dropdown" at bounding box center [660, 149] width 61 height 16
click at [702, 147] on icon at bounding box center [700, 149] width 7 height 14
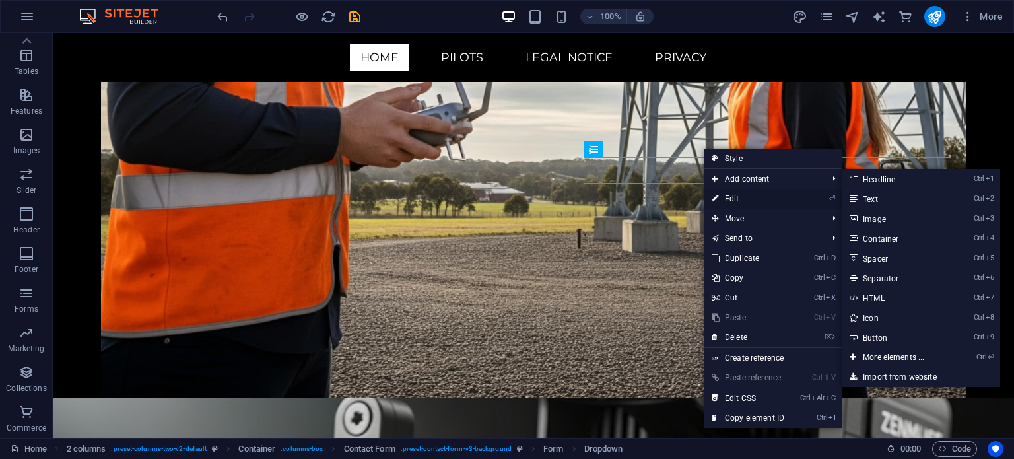
click at [728, 200] on link "⏎ Edit" at bounding box center [748, 199] width 88 height 20
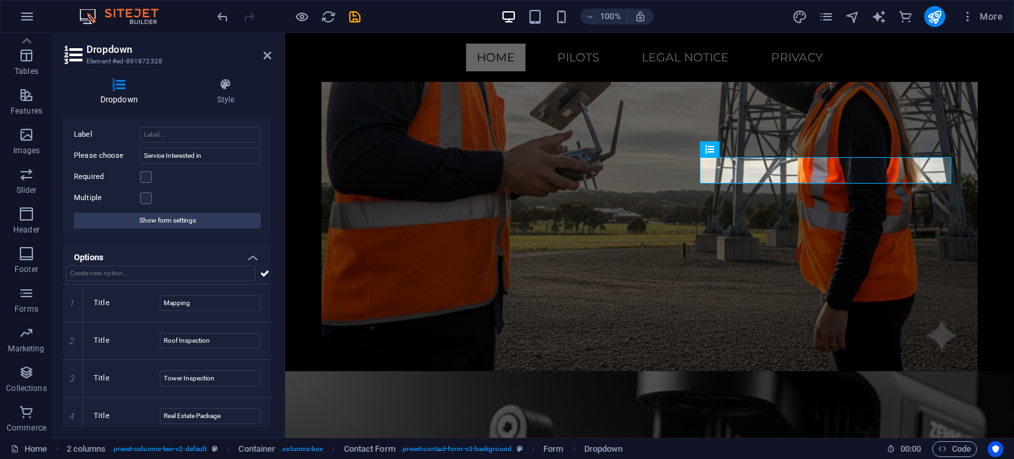
scroll to position [0, 0]
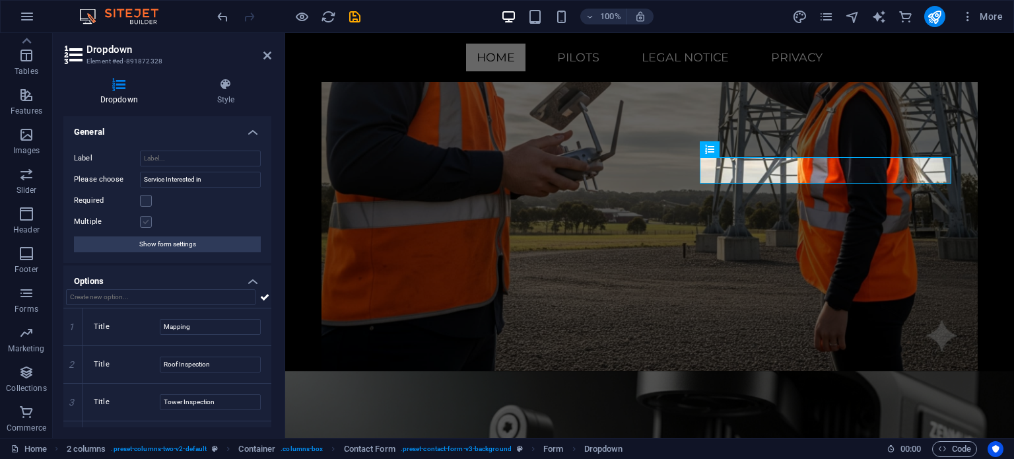
click at [145, 222] on label at bounding box center [146, 222] width 12 height 12
click at [0, 0] on input "Multiple" at bounding box center [0, 0] width 0 height 0
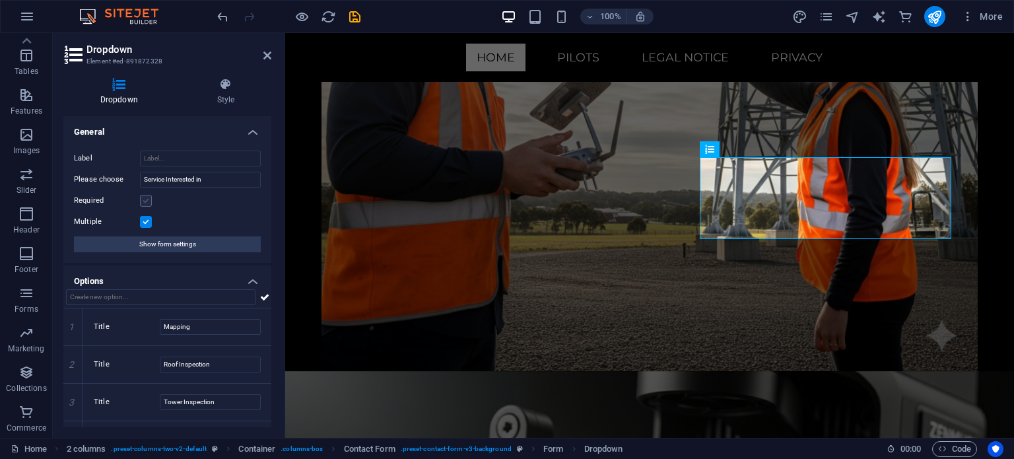
click at [145, 197] on label at bounding box center [146, 201] width 12 height 12
click at [0, 0] on input "Required" at bounding box center [0, 0] width 0 height 0
drag, startPoint x: 141, startPoint y: 203, endPoint x: 151, endPoint y: 219, distance: 19.0
click at [151, 219] on div "Label Please choose Service Interested in Required Multiple Show form settings" at bounding box center [167, 201] width 208 height 123
click at [145, 220] on label at bounding box center [146, 222] width 12 height 12
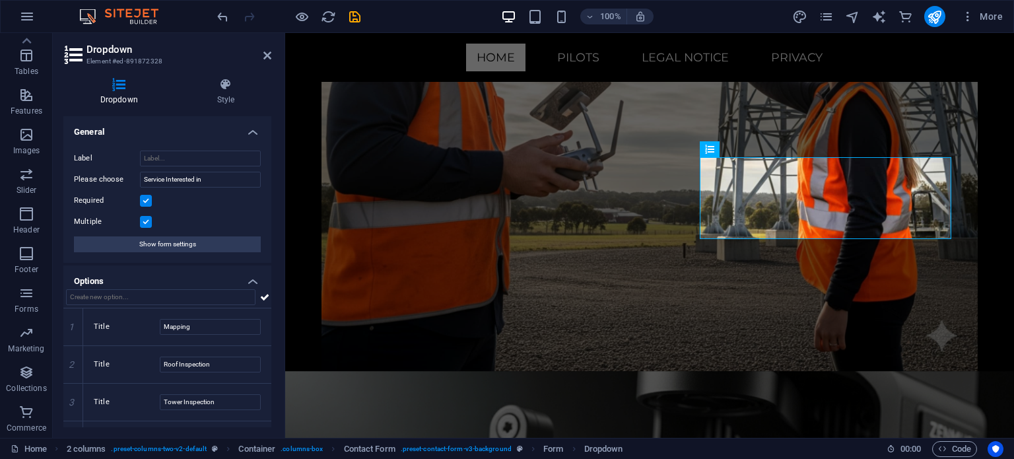
click at [0, 0] on input "Multiple" at bounding box center [0, 0] width 0 height 0
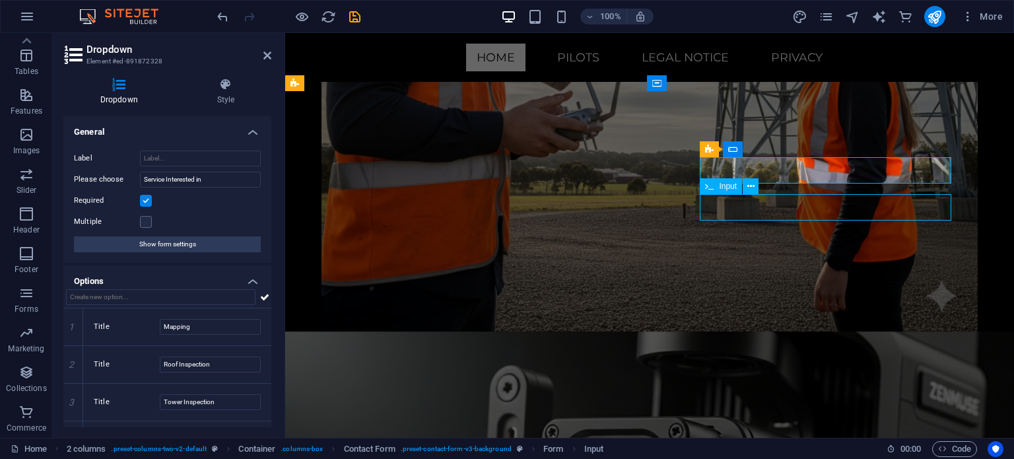
scroll to position [5835, 0]
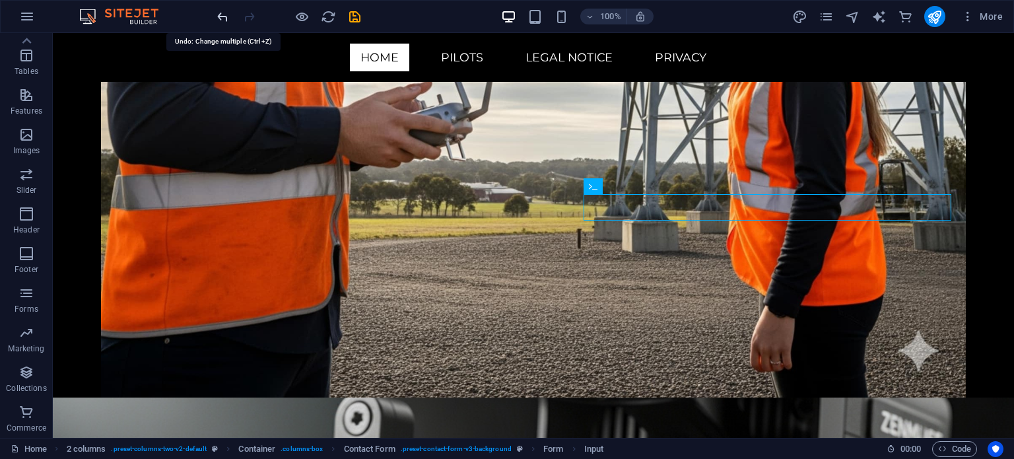
click at [223, 15] on icon "undo" at bounding box center [222, 16] width 15 height 15
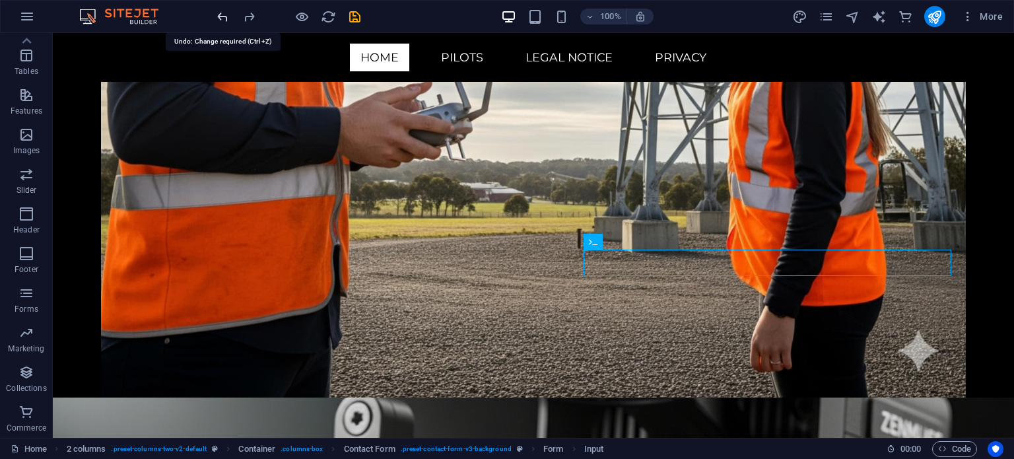
click at [223, 15] on icon "undo" at bounding box center [222, 16] width 15 height 15
click at [222, 16] on icon "undo" at bounding box center [222, 16] width 15 height 15
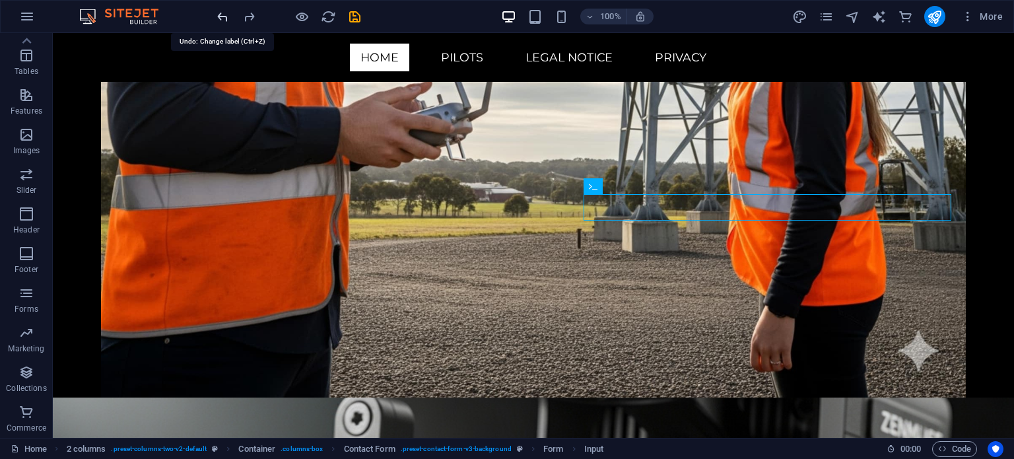
click at [222, 16] on icon "undo" at bounding box center [222, 16] width 15 height 15
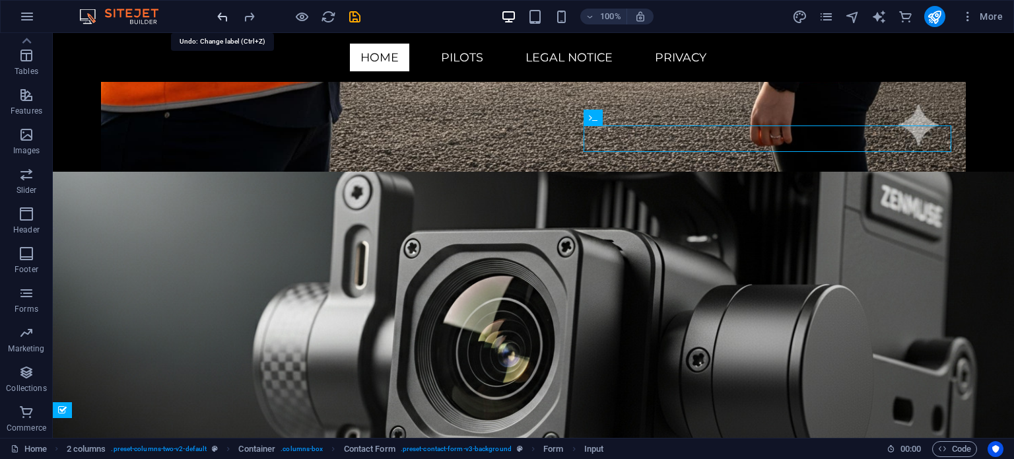
scroll to position [6086, 0]
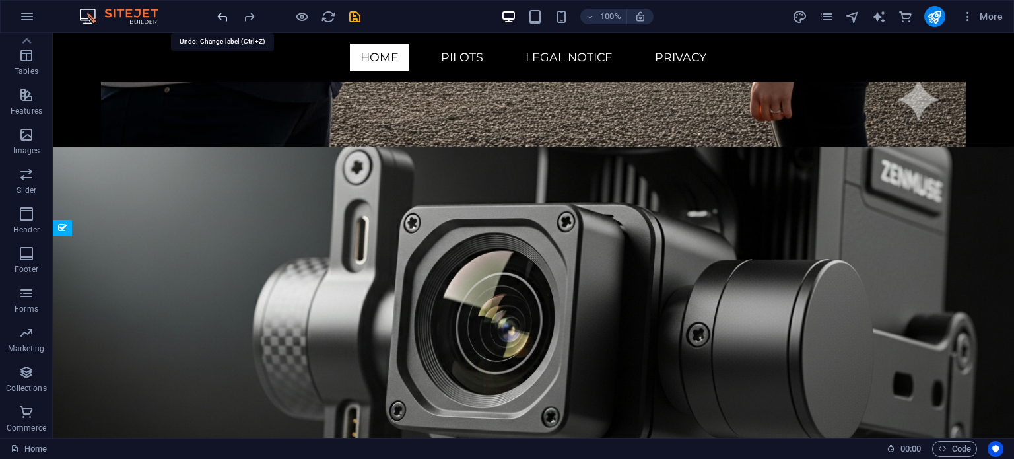
click at [222, 16] on icon "undo" at bounding box center [222, 16] width 15 height 15
click at [222, 17] on icon "undo" at bounding box center [222, 16] width 15 height 15
click at [225, 13] on icon "undo" at bounding box center [222, 16] width 15 height 15
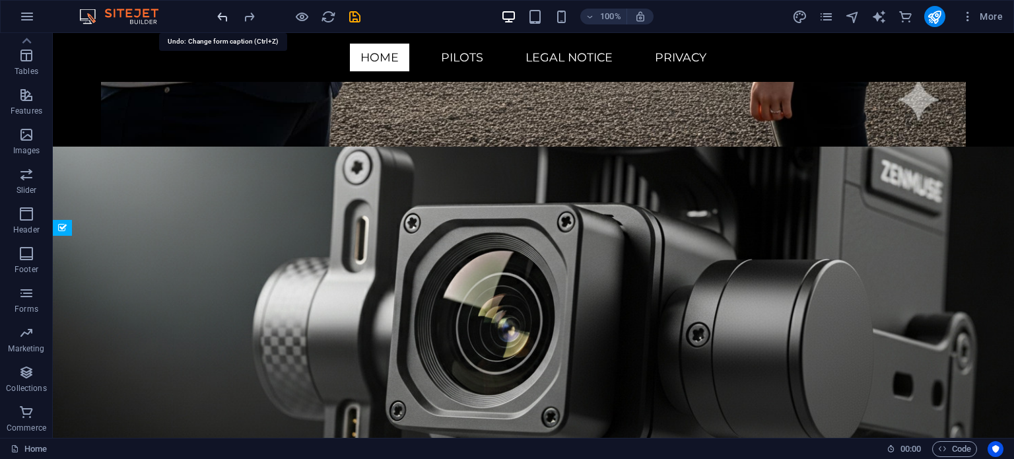
click at [225, 13] on icon "undo" at bounding box center [222, 16] width 15 height 15
click at [225, 13] on div at bounding box center [289, 16] width 148 height 21
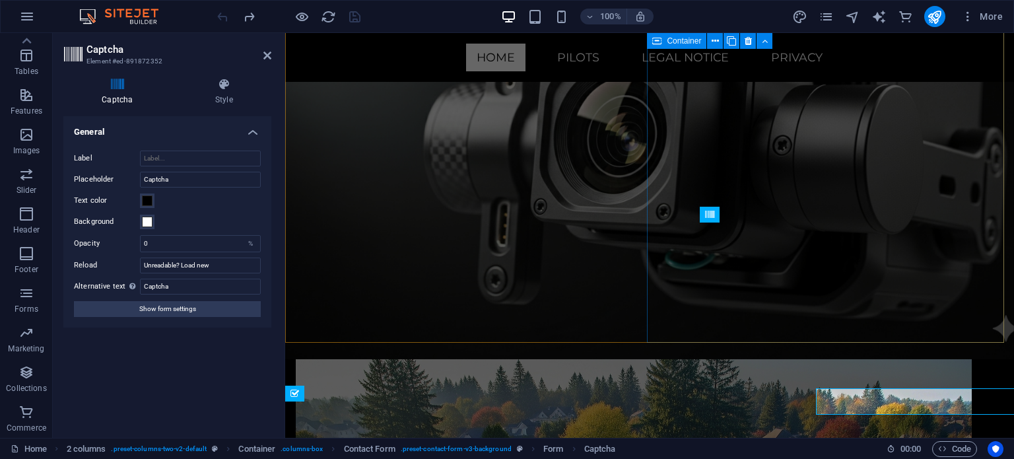
scroll to position [5920, 0]
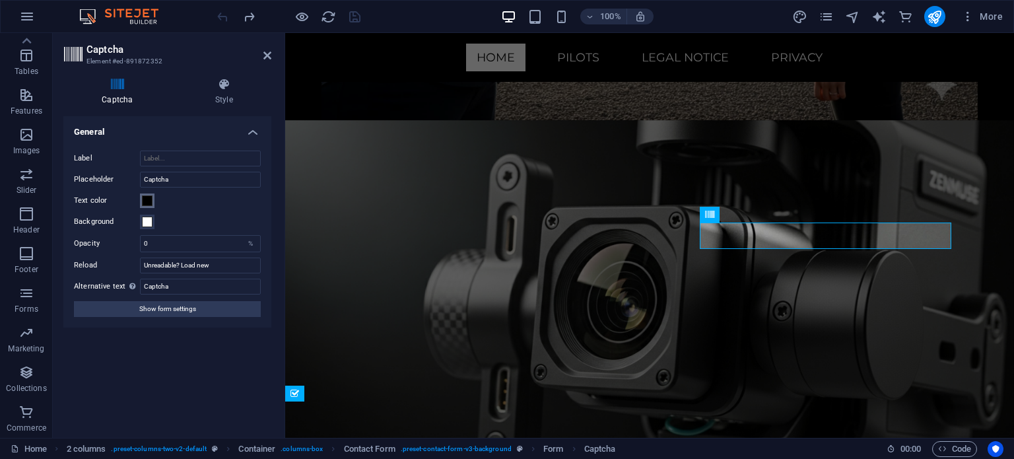
click at [145, 195] on span at bounding box center [147, 200] width 11 height 11
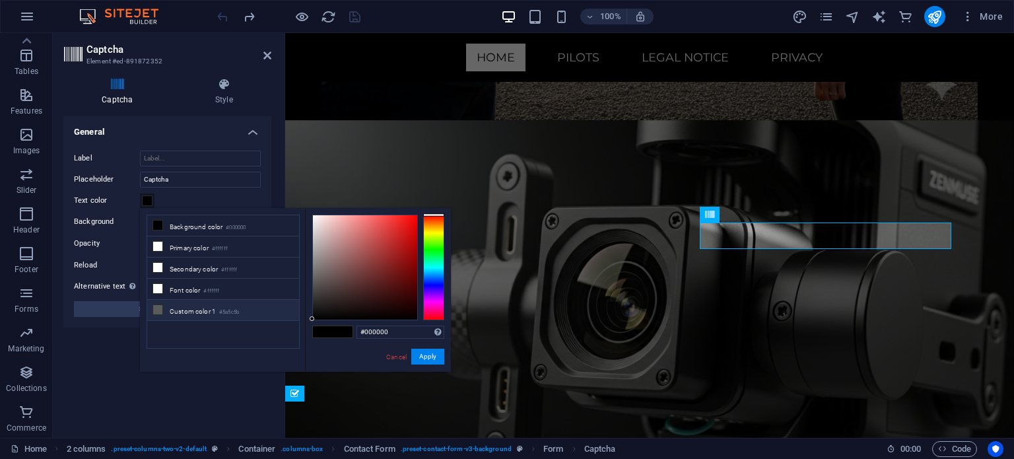
click at [171, 301] on li "Custom color 1 #5a5c5b" at bounding box center [223, 310] width 152 height 21
type input "#5a5c5b"
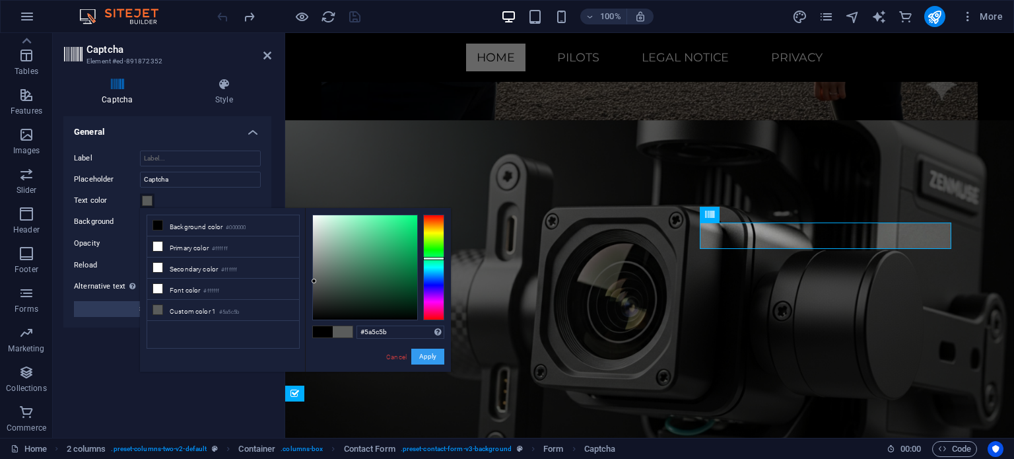
click at [430, 356] on button "Apply" at bounding box center [427, 357] width 33 height 16
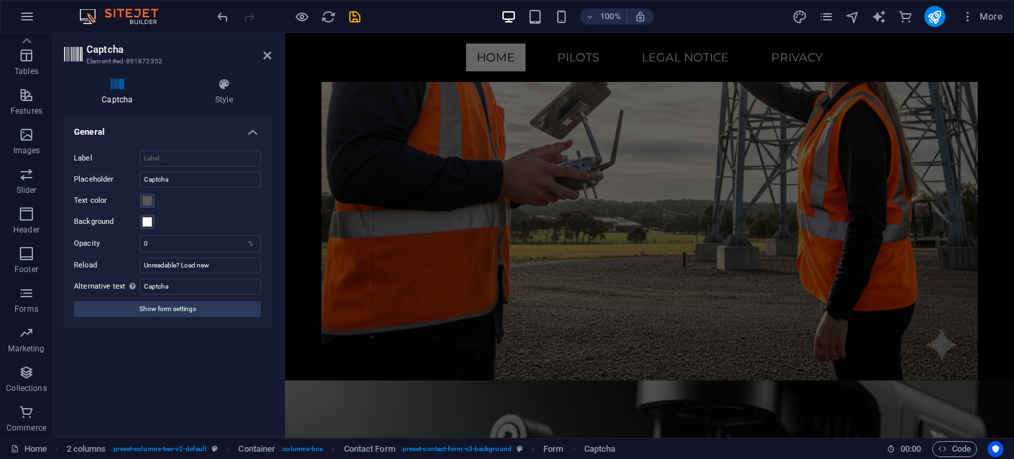
scroll to position [5669, 0]
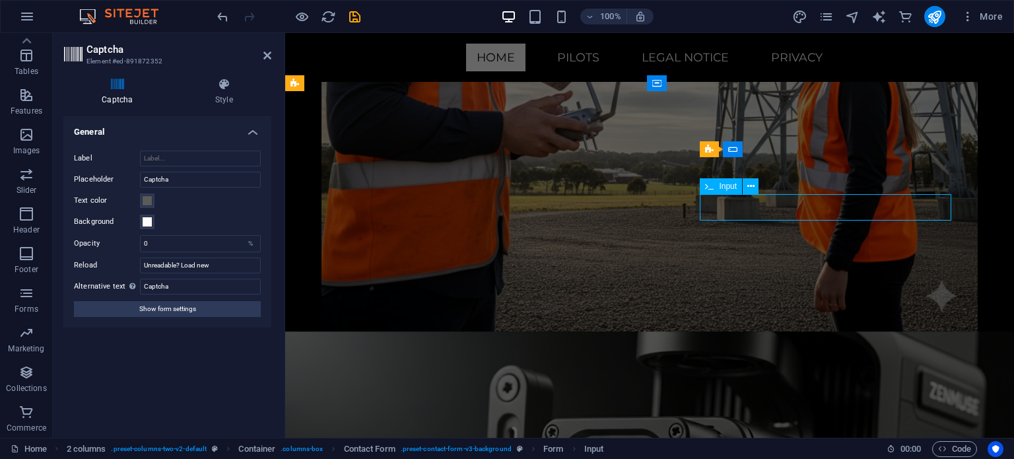
scroll to position [5835, 0]
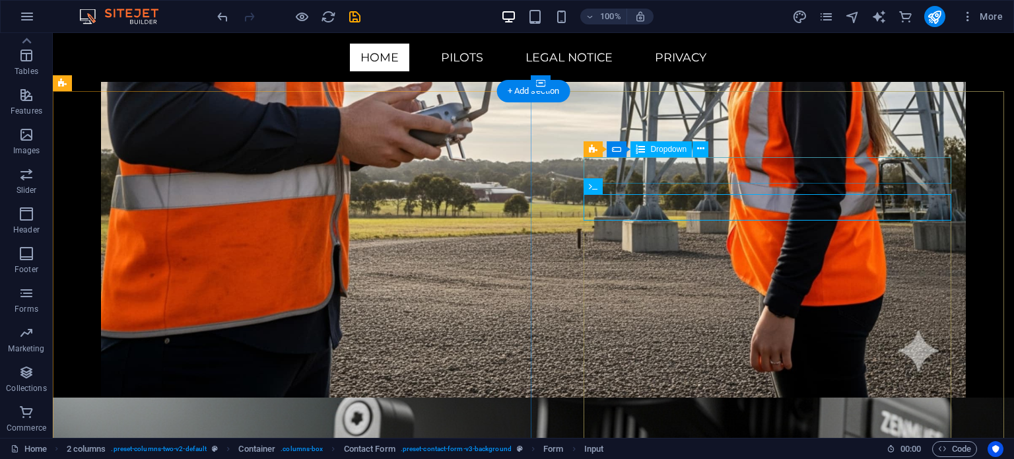
click at [613, 150] on icon at bounding box center [616, 149] width 9 height 16
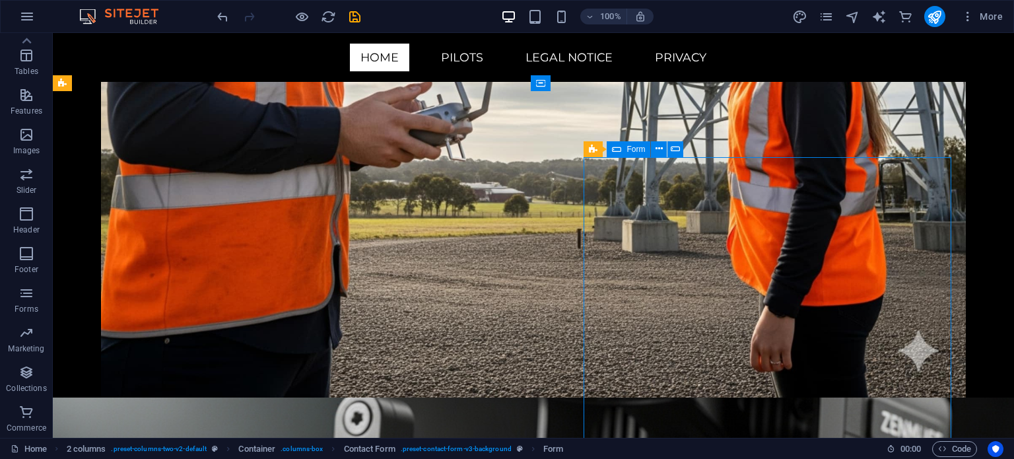
click at [622, 150] on div "Form" at bounding box center [629, 149] width 44 height 16
click at [677, 146] on icon at bounding box center [675, 149] width 9 height 14
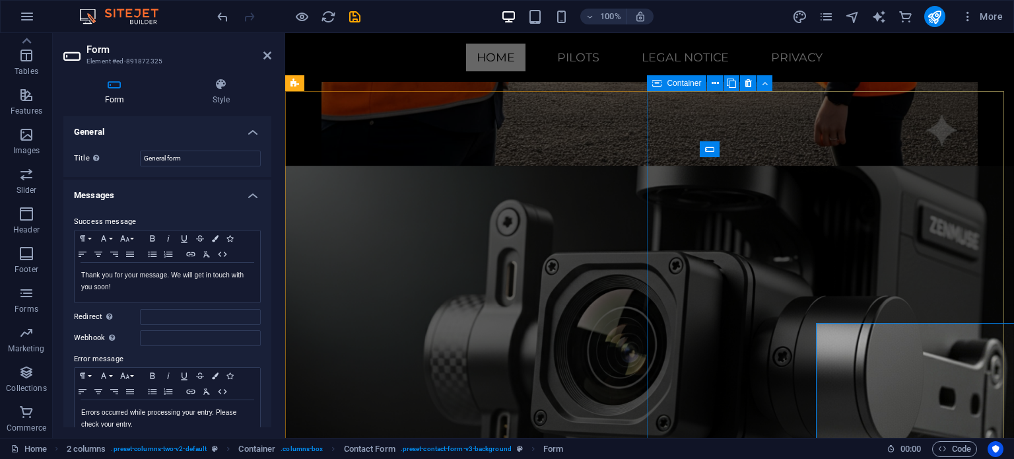
scroll to position [5669, 0]
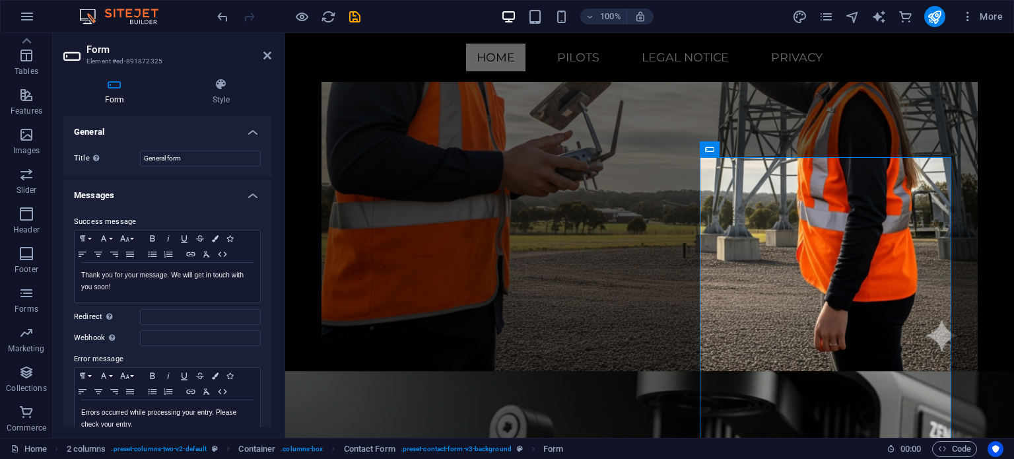
drag, startPoint x: 267, startPoint y: 190, endPoint x: 261, endPoint y: 320, distance: 129.5
click at [261, 320] on li "Messages Success message Paragraph Format Normal Heading 1 Heading 2 Heading 3 …" at bounding box center [167, 316] width 208 height 272
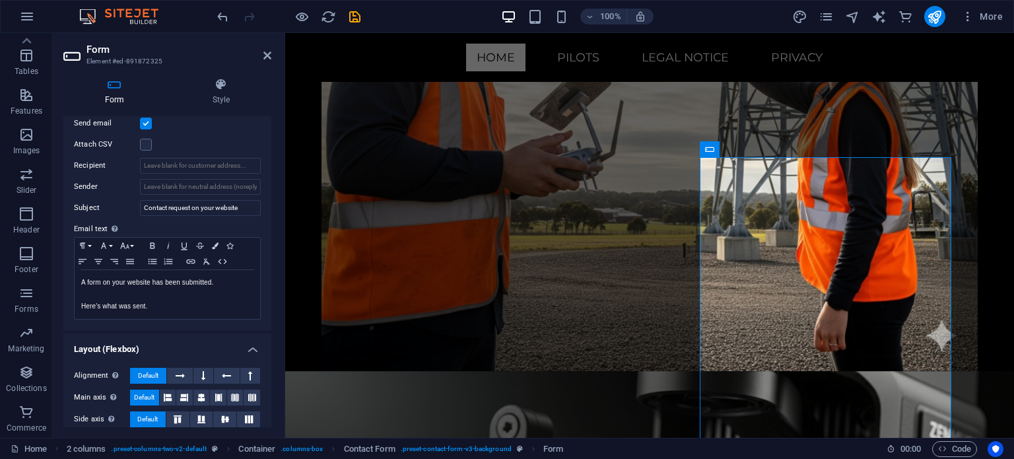
scroll to position [426, 0]
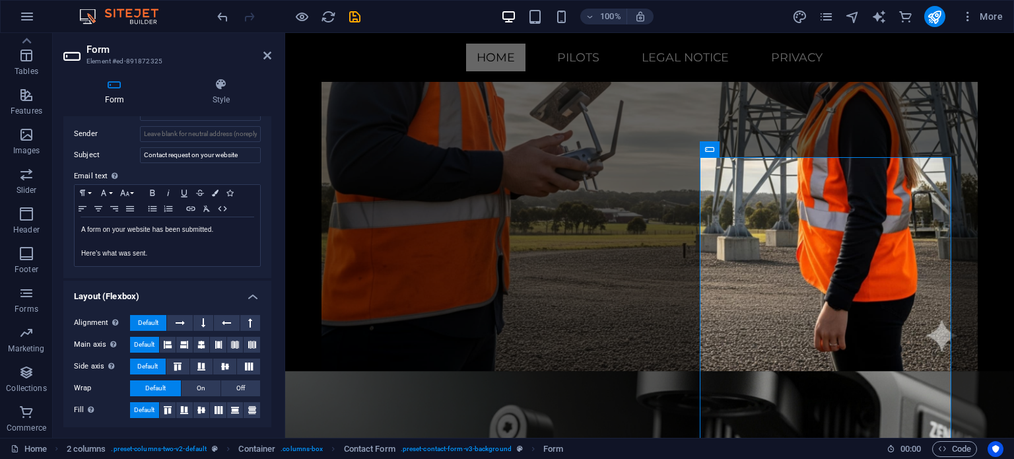
drag, startPoint x: 269, startPoint y: 240, endPoint x: 96, endPoint y: 330, distance: 194.6
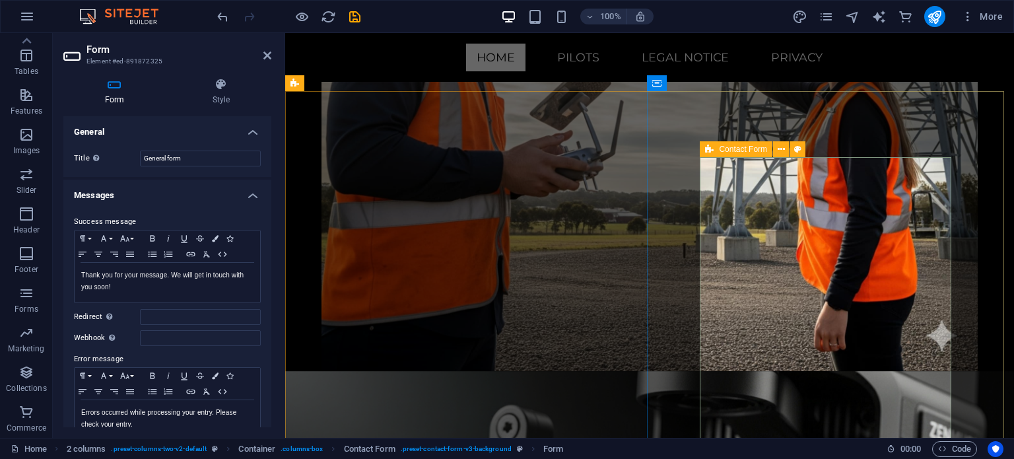
click at [708, 145] on icon at bounding box center [709, 149] width 9 height 16
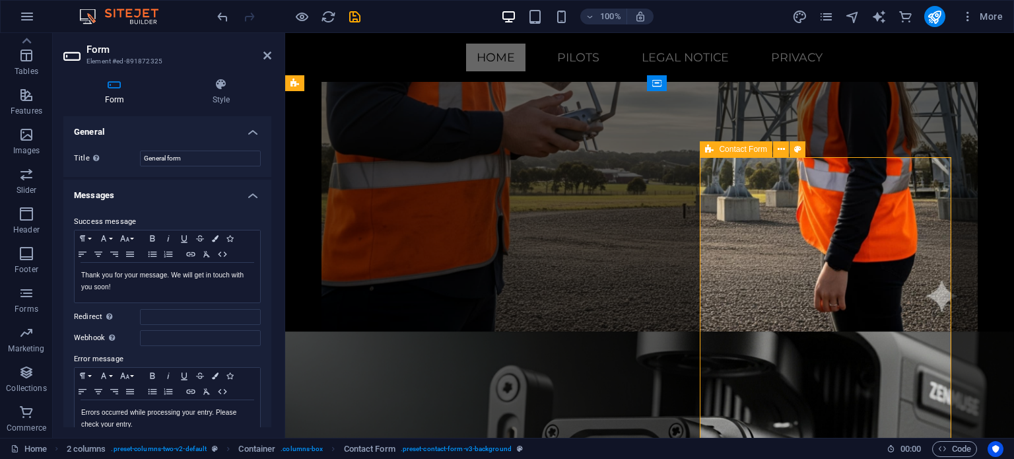
scroll to position [5835, 0]
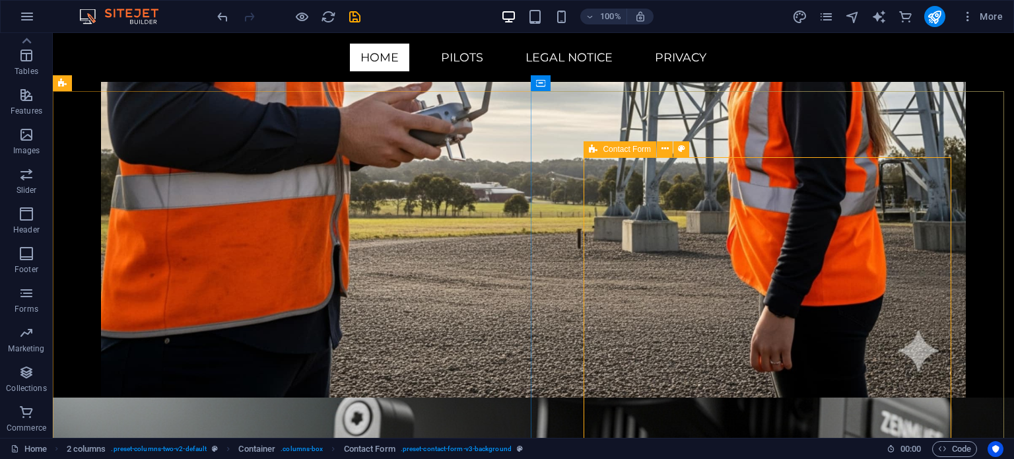
click at [592, 147] on icon at bounding box center [593, 149] width 9 height 16
click at [679, 152] on icon at bounding box center [681, 149] width 7 height 14
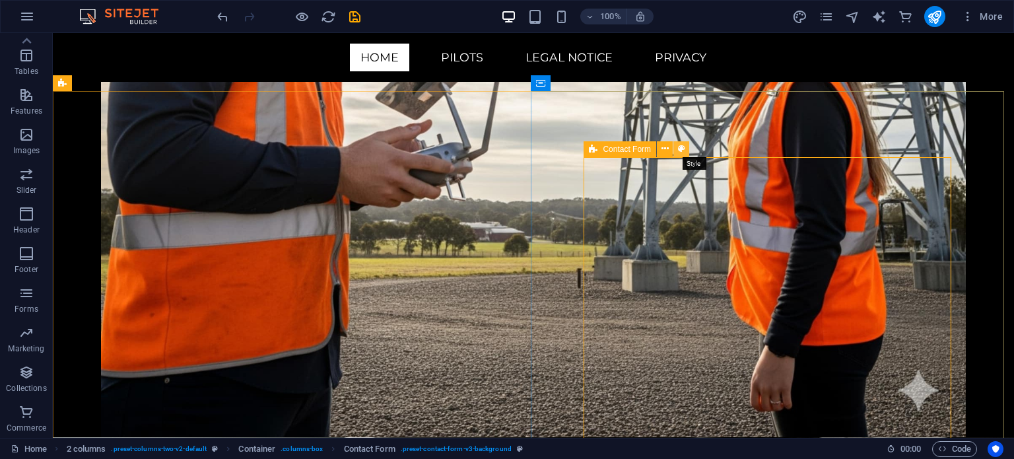
select select "rem"
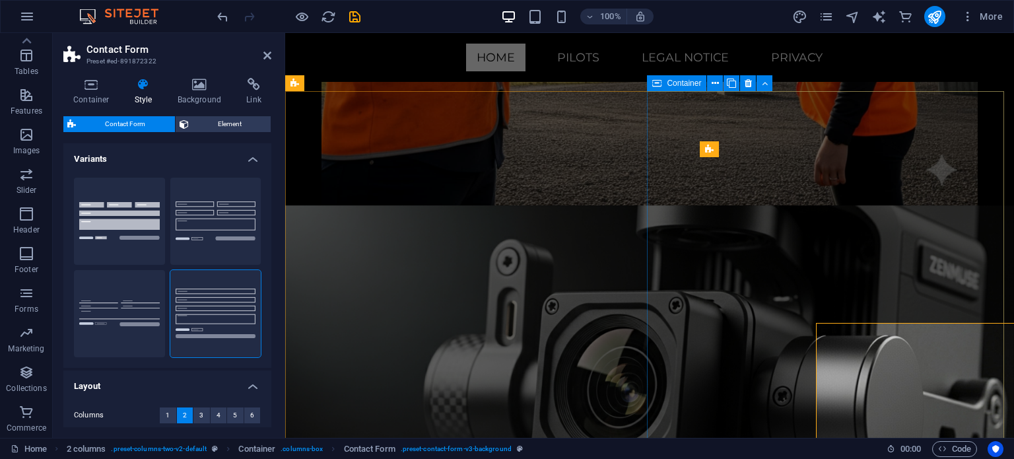
scroll to position [5669, 0]
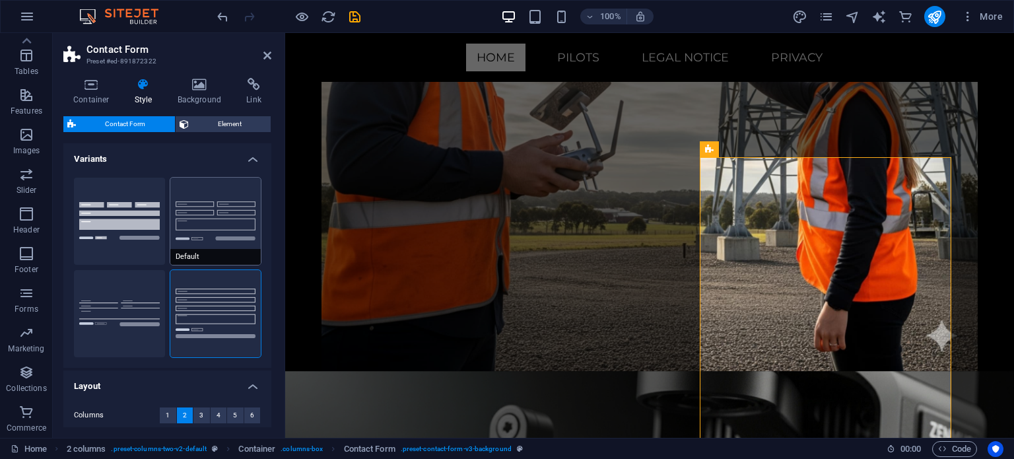
click at [189, 231] on button "Default" at bounding box center [215, 221] width 91 height 87
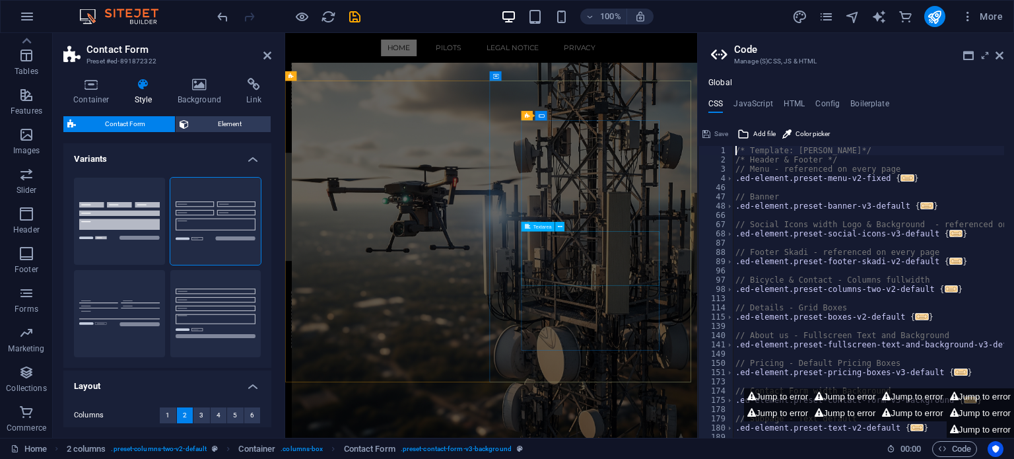
scroll to position [6628, 0]
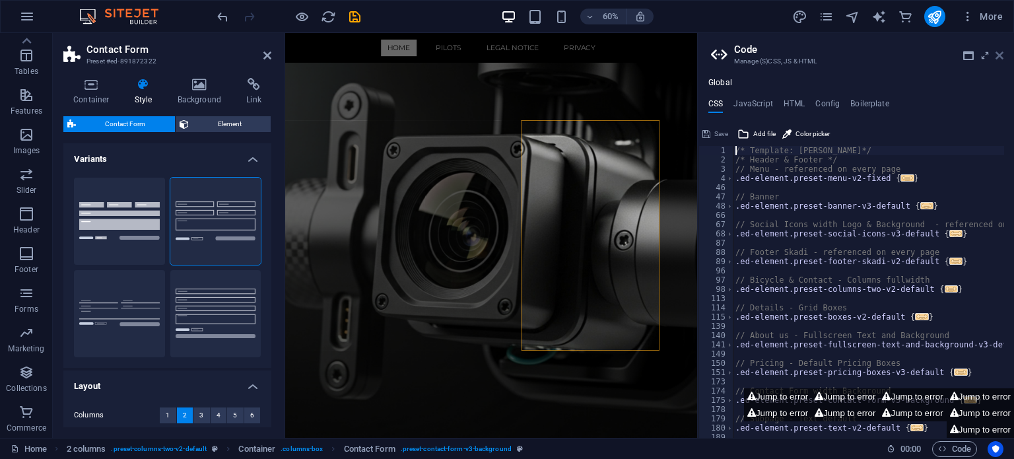
click at [998, 54] on icon at bounding box center [1000, 55] width 8 height 11
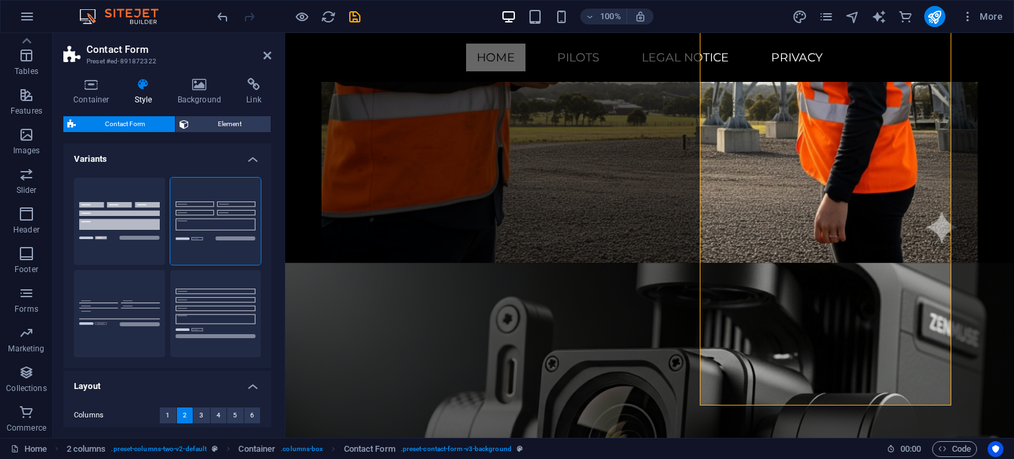
scroll to position [5722, 0]
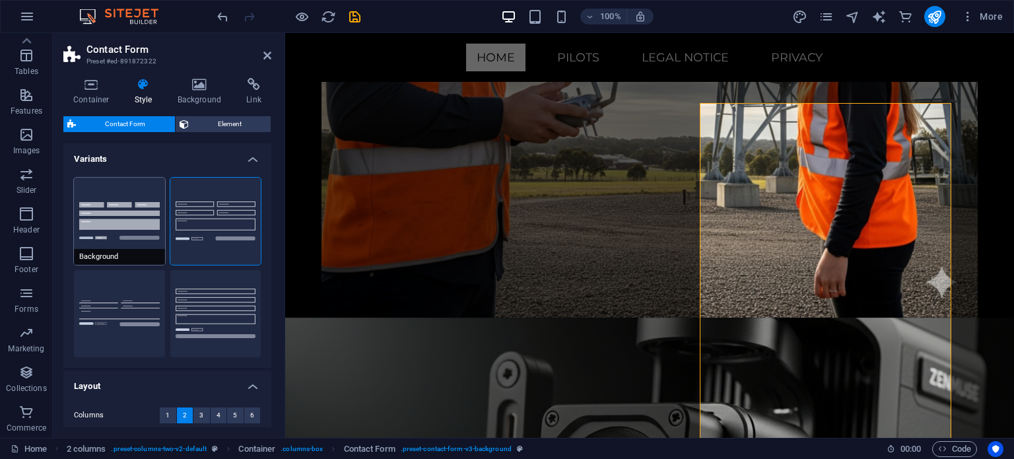
click at [133, 245] on button "Background" at bounding box center [119, 221] width 91 height 87
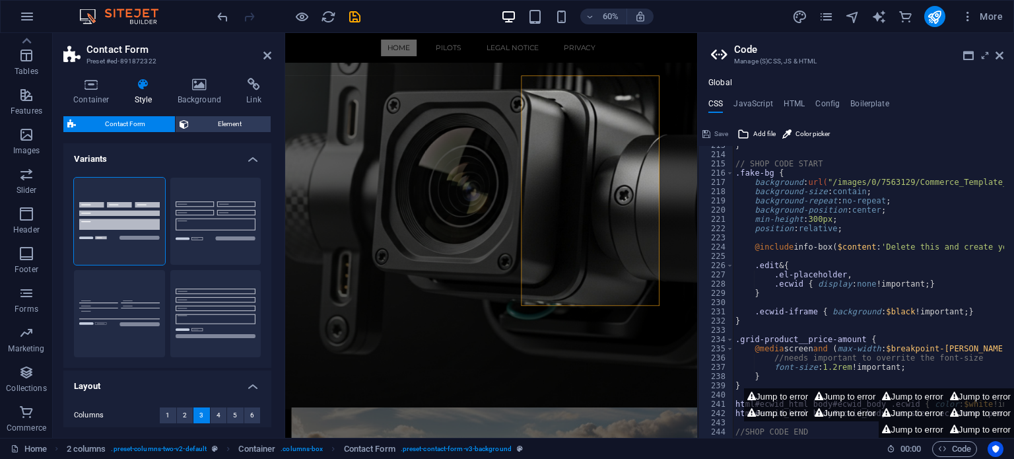
scroll to position [438, 0]
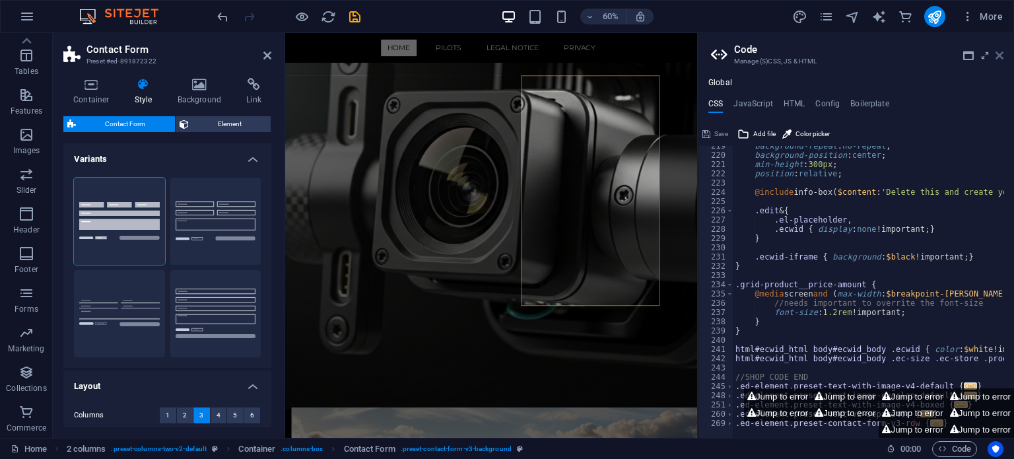
click at [996, 53] on icon at bounding box center [1000, 55] width 8 height 11
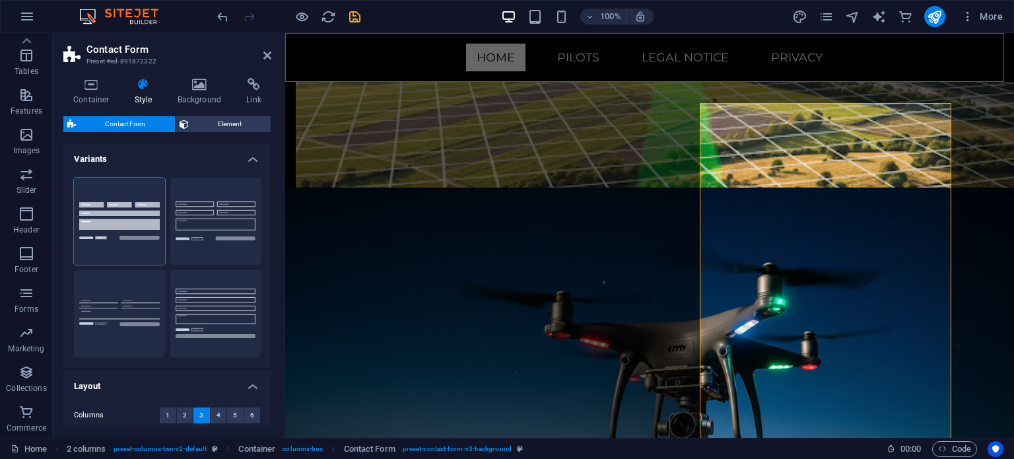
scroll to position [5722, 0]
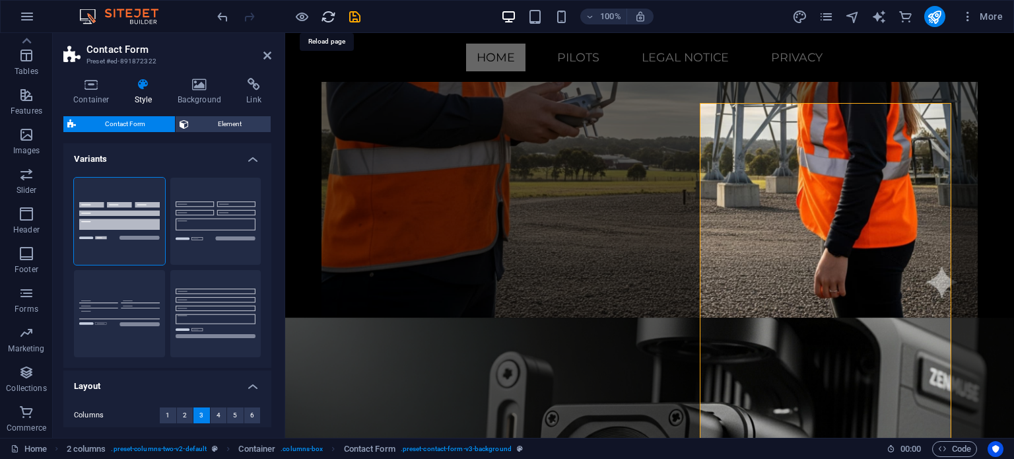
drag, startPoint x: 325, startPoint y: 13, endPoint x: 521, endPoint y: 17, distance: 195.5
click at [325, 13] on icon "reload" at bounding box center [328, 16] width 15 height 15
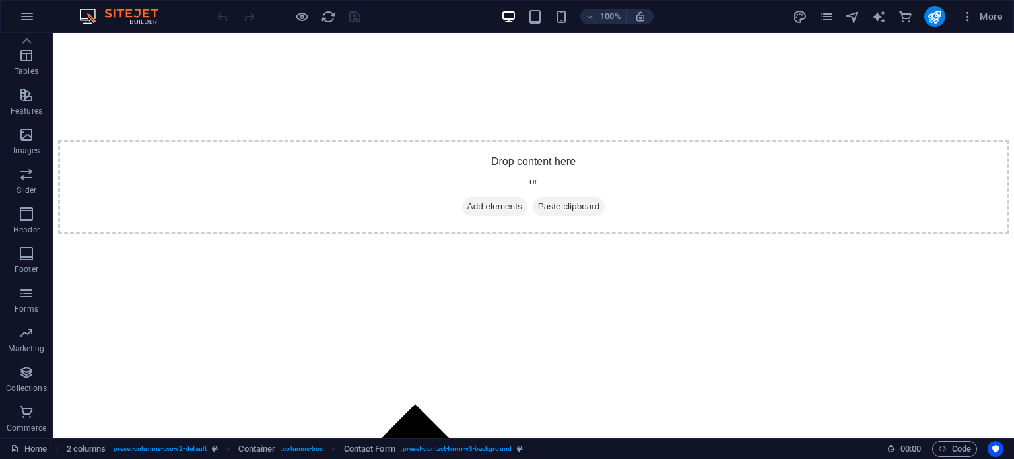
scroll to position [5926, 0]
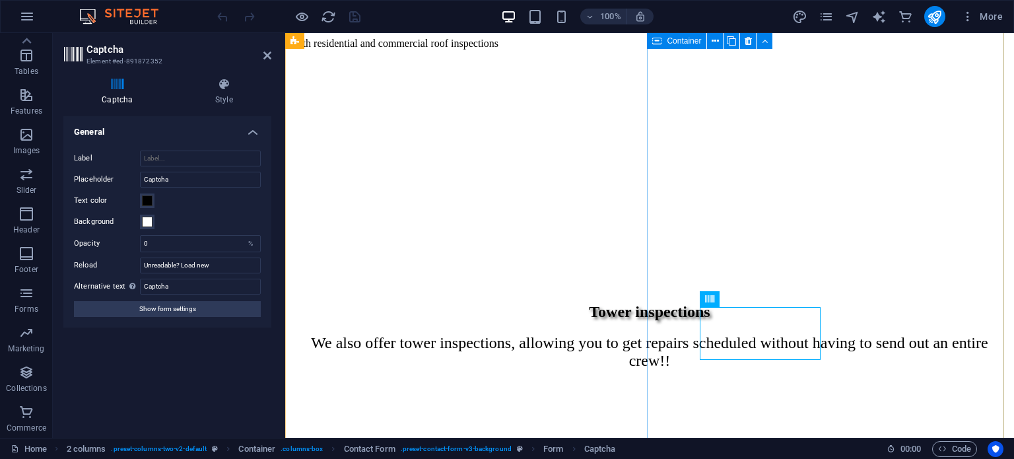
scroll to position [5761, 0]
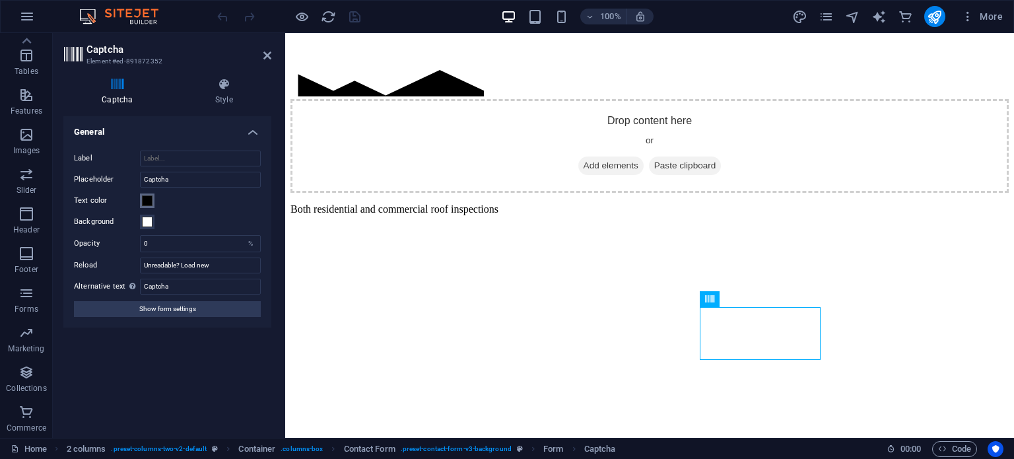
click at [143, 203] on span at bounding box center [147, 200] width 11 height 11
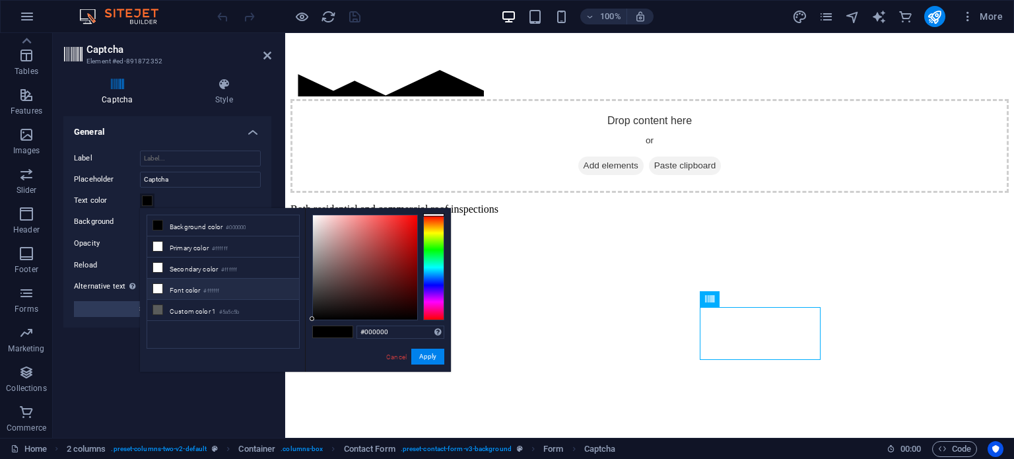
click at [162, 293] on li "Font color #ffffff" at bounding box center [223, 289] width 152 height 21
type input "#ffffff"
click at [419, 357] on button "Apply" at bounding box center [427, 357] width 33 height 16
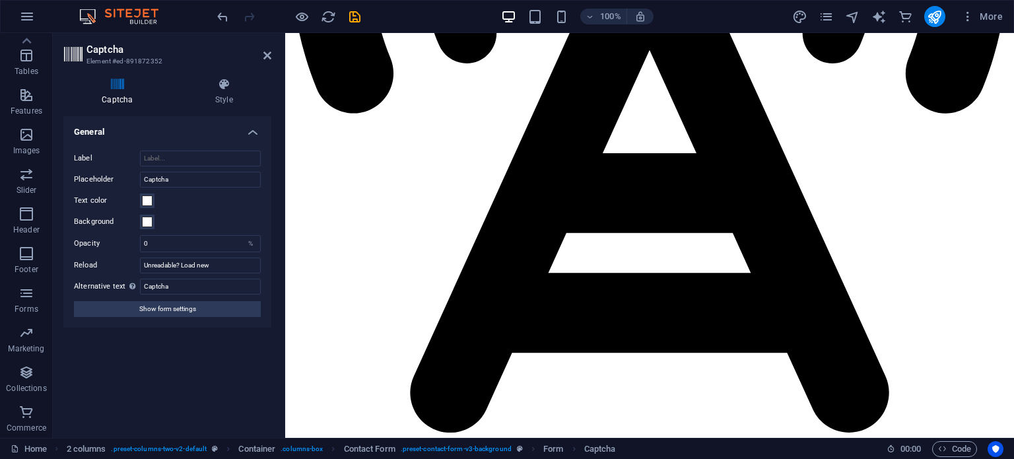
scroll to position [3984, 0]
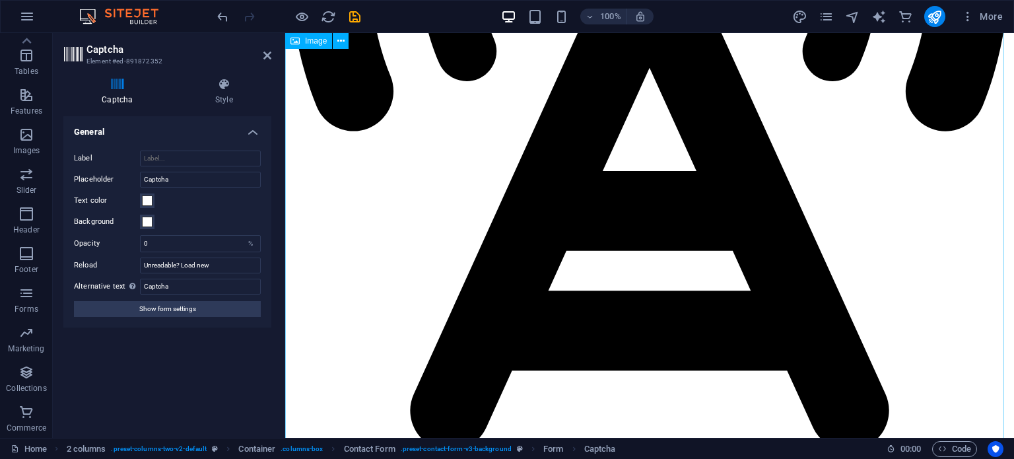
select select "%"
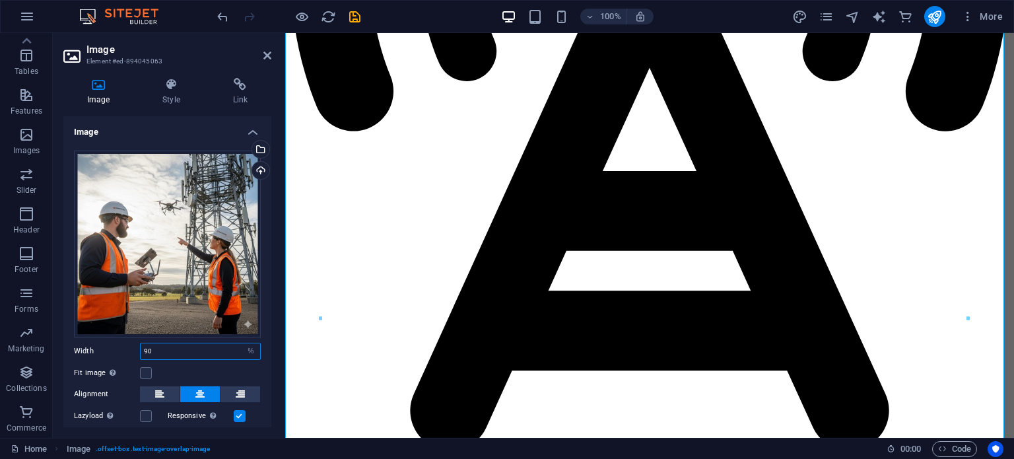
click at [166, 351] on input "90" at bounding box center [200, 351] width 119 height 16
click at [147, 369] on label at bounding box center [146, 373] width 12 height 12
click at [0, 0] on input "Fit image Automatically fit image to a fixed width and height" at bounding box center [0, 0] width 0 height 0
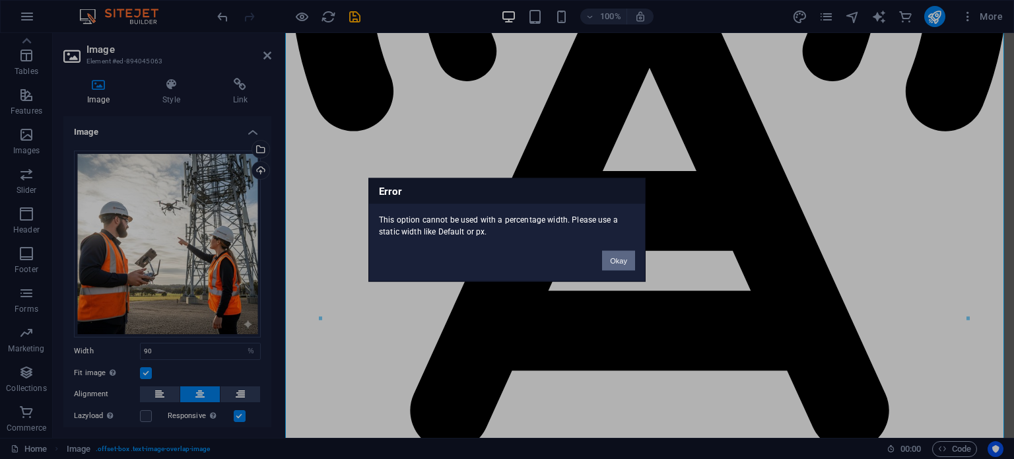
click at [613, 254] on button "Okay" at bounding box center [618, 260] width 33 height 20
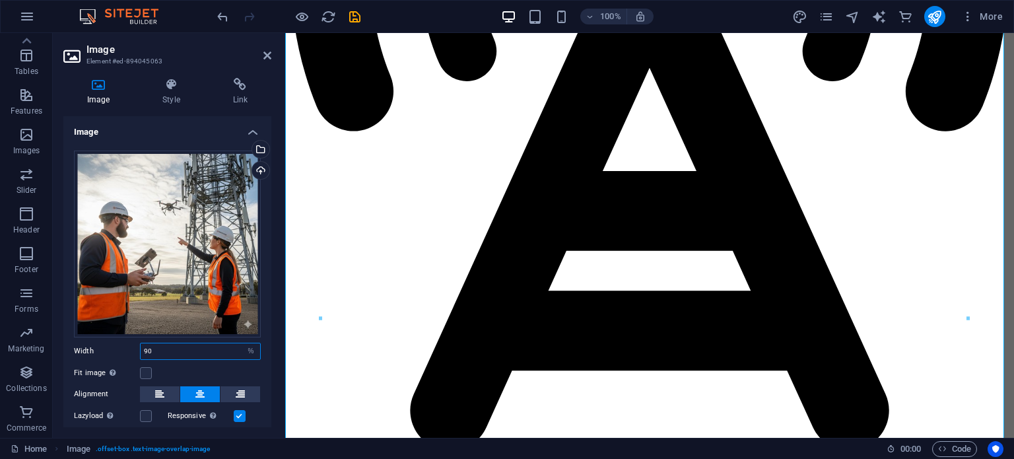
click at [166, 350] on input "90" at bounding box center [200, 351] width 119 height 16
click at [166, 88] on icon at bounding box center [171, 84] width 65 height 13
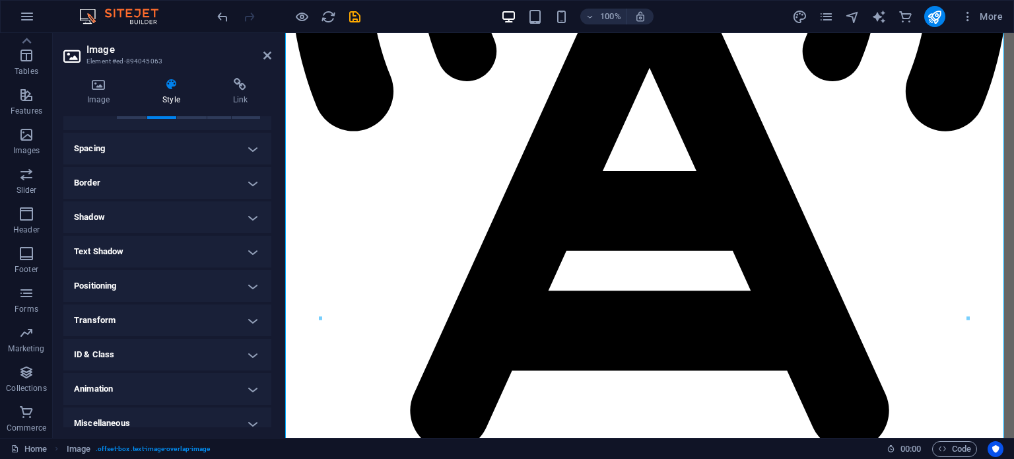
scroll to position [99, 0]
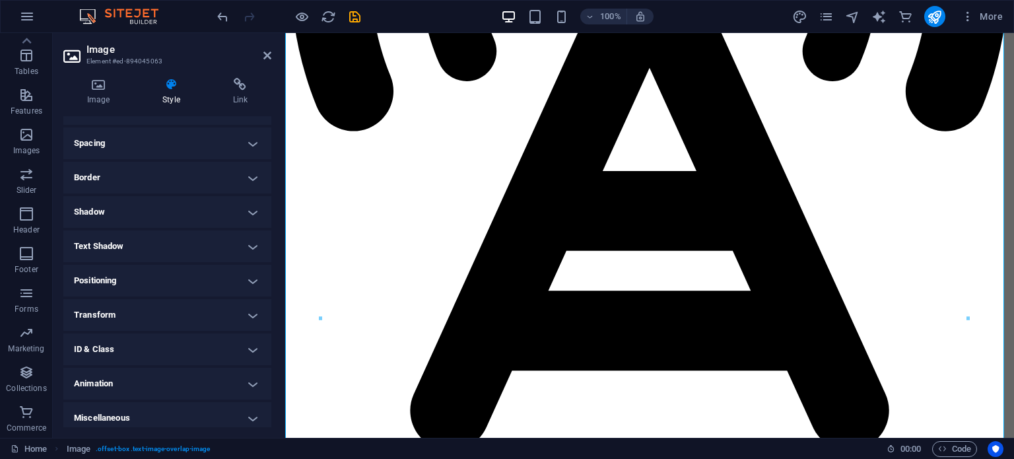
click at [231, 322] on h4 "Transform" at bounding box center [167, 315] width 208 height 32
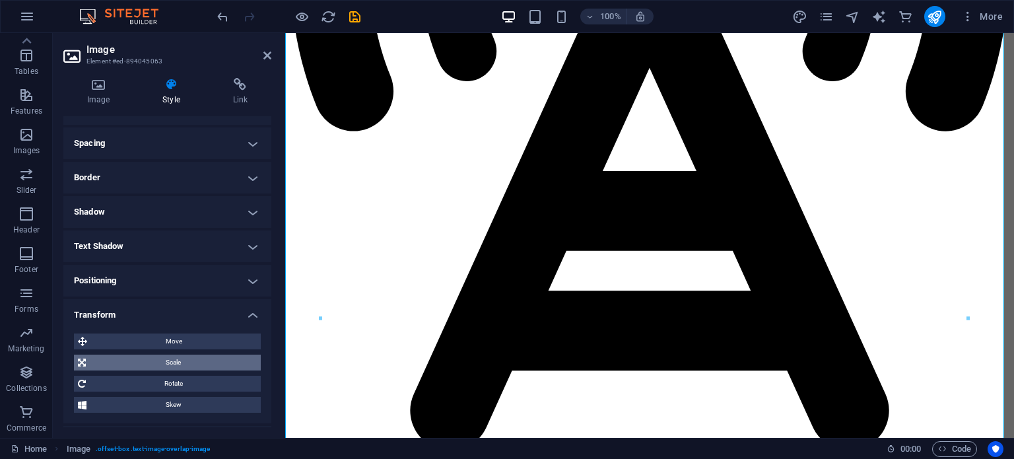
click at [214, 358] on span "Scale" at bounding box center [173, 363] width 167 height 16
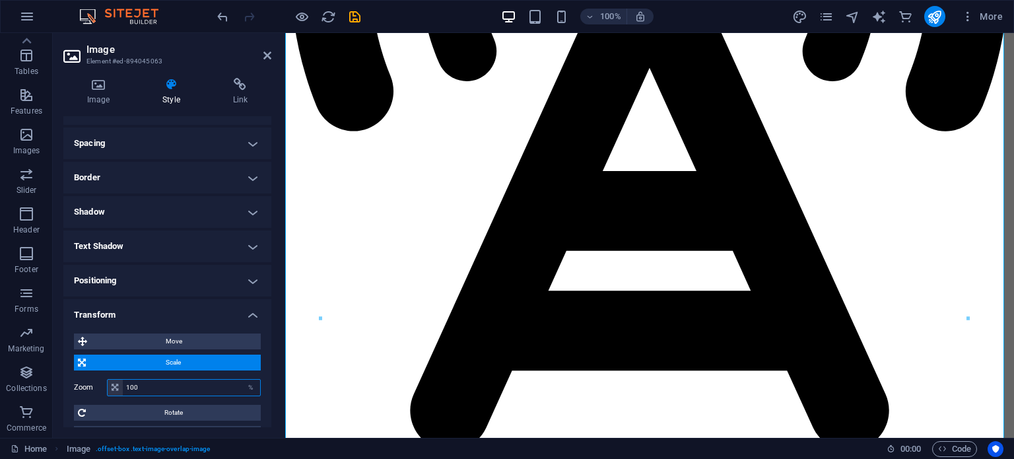
click at [208, 390] on input "100" at bounding box center [191, 388] width 137 height 16
type input "1"
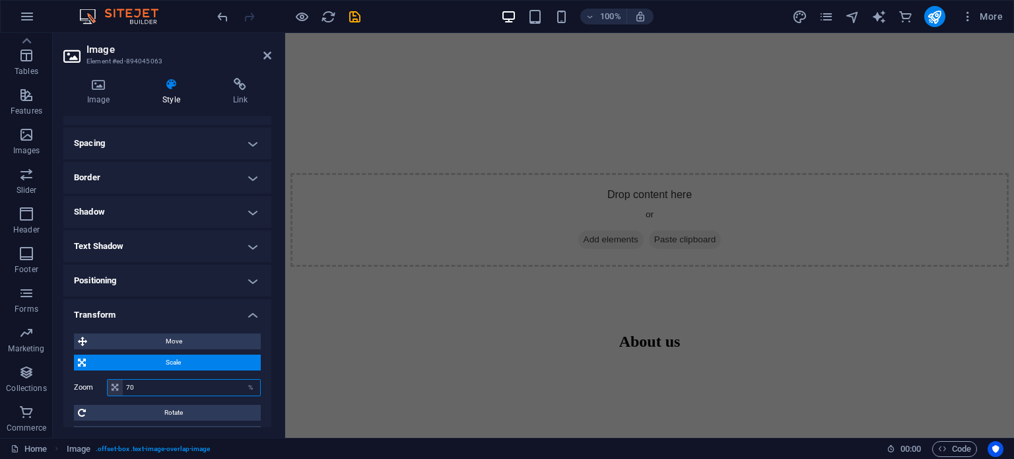
scroll to position [752, 0]
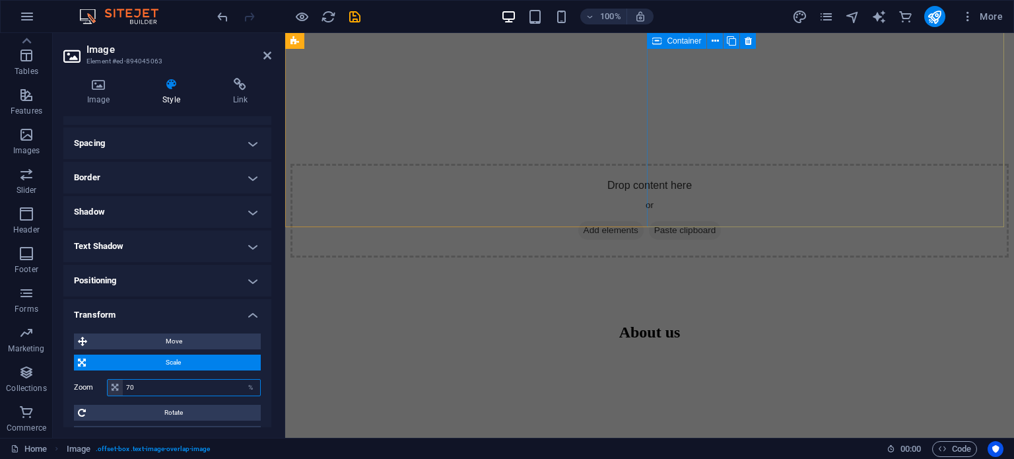
type input "70"
click at [786, 257] on div "About us We are an aerial photography company located in [GEOGRAPHIC_DATA][US_S…" at bounding box center [649, 441] width 718 height 368
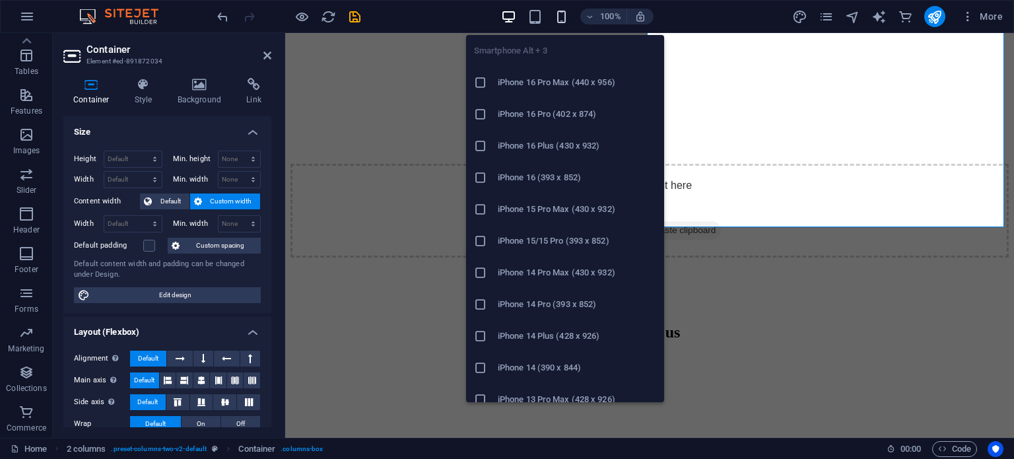
click at [562, 17] on icon "button" at bounding box center [561, 16] width 15 height 15
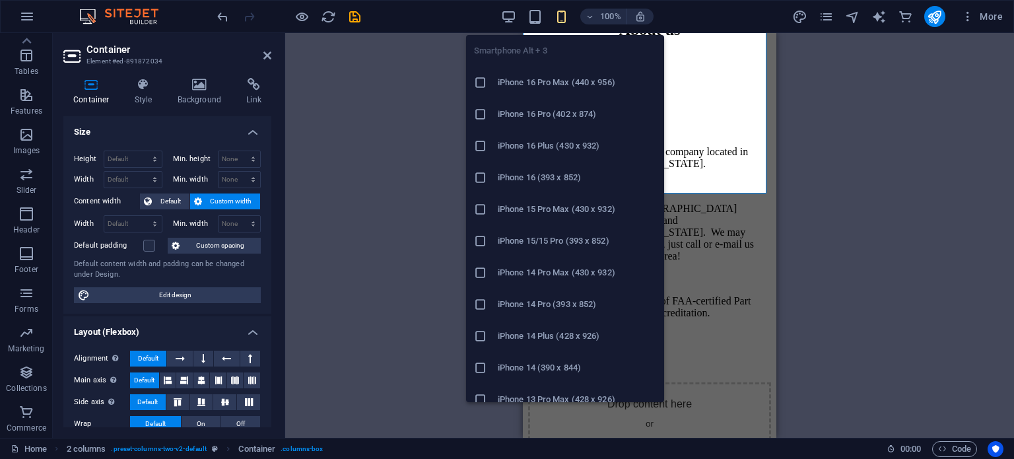
scroll to position [764, 0]
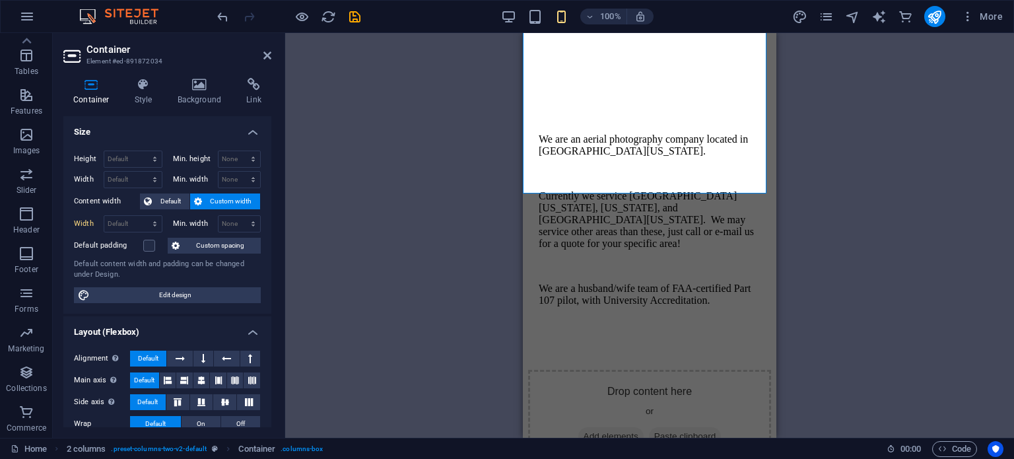
click at [499, 13] on div "100% More" at bounding box center [612, 16] width 794 height 21
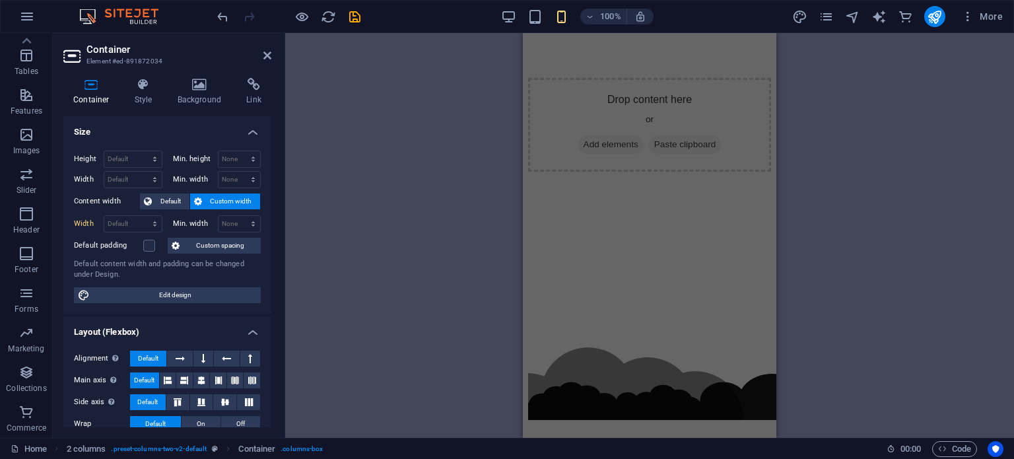
scroll to position [0, 0]
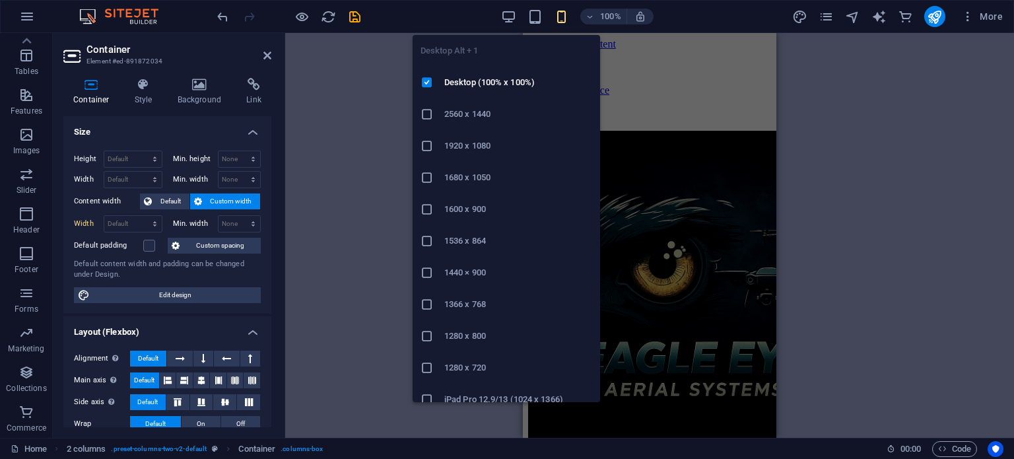
click at [503, 27] on div "Desktop Alt + 1 Desktop (100% x 100%) 2560 x 1440 1920 x 1080 1680 x [PHONE_NUM…" at bounding box center [506, 213] width 187 height 378
click at [505, 16] on icon "button" at bounding box center [508, 16] width 15 height 15
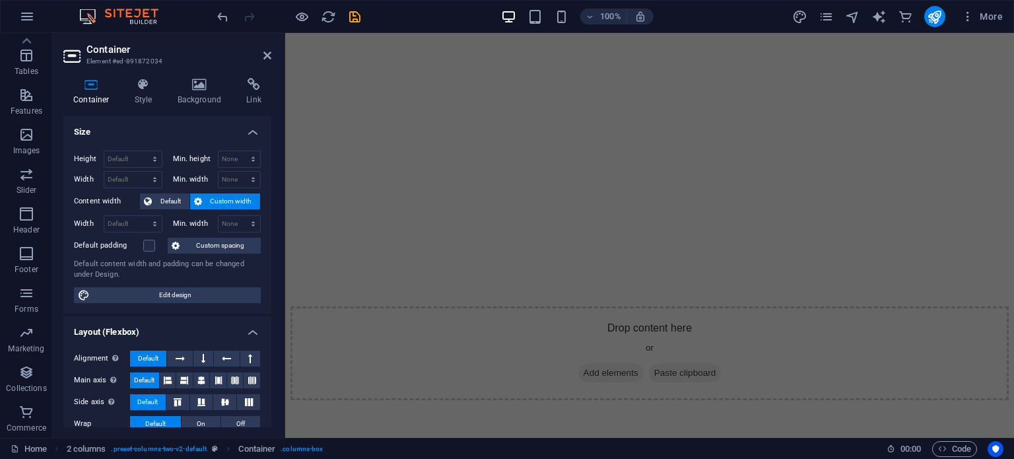
scroll to position [4987, 0]
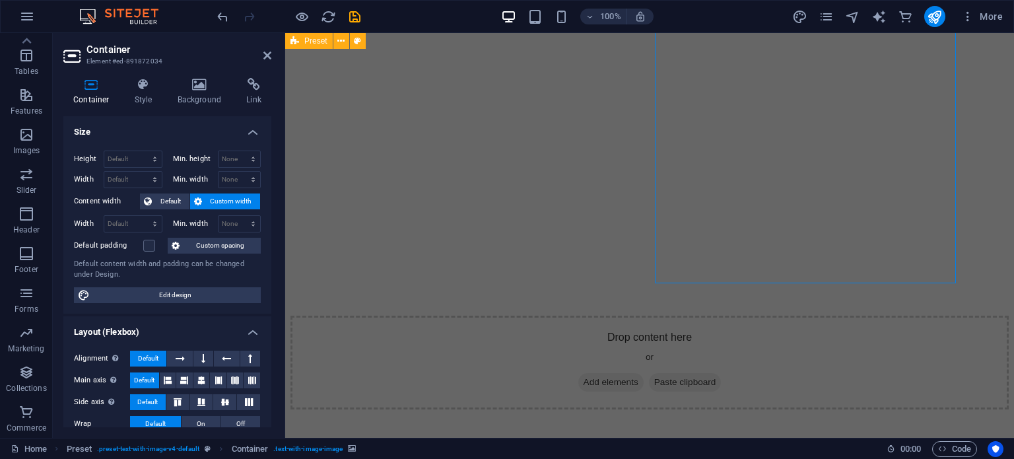
select select "px"
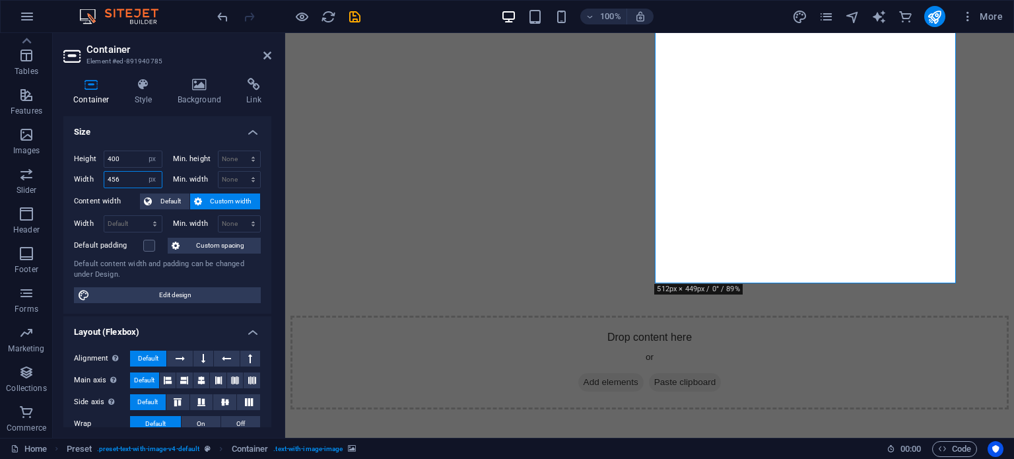
click at [129, 177] on input "456" at bounding box center [132, 180] width 57 height 16
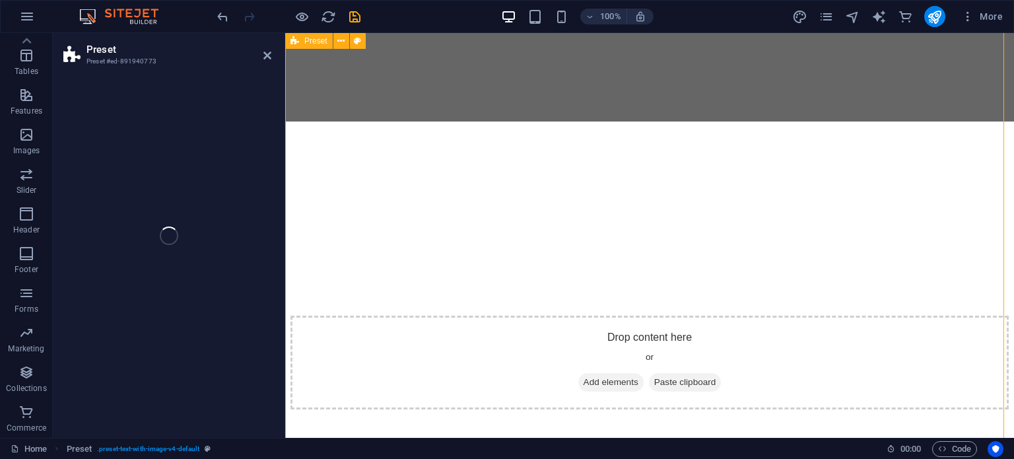
select select "px"
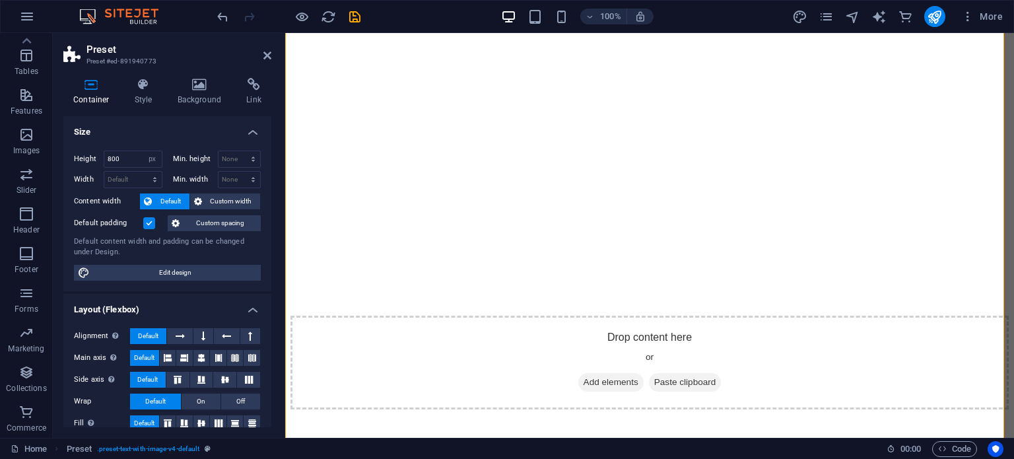
scroll to position [4996, 0]
drag, startPoint x: 268, startPoint y: 204, endPoint x: 256, endPoint y: 282, distance: 78.8
click at [256, 282] on div "Height 800 Default px rem % vh vw Min. height None px rem % vh vw Width Default…" at bounding box center [167, 215] width 208 height 151
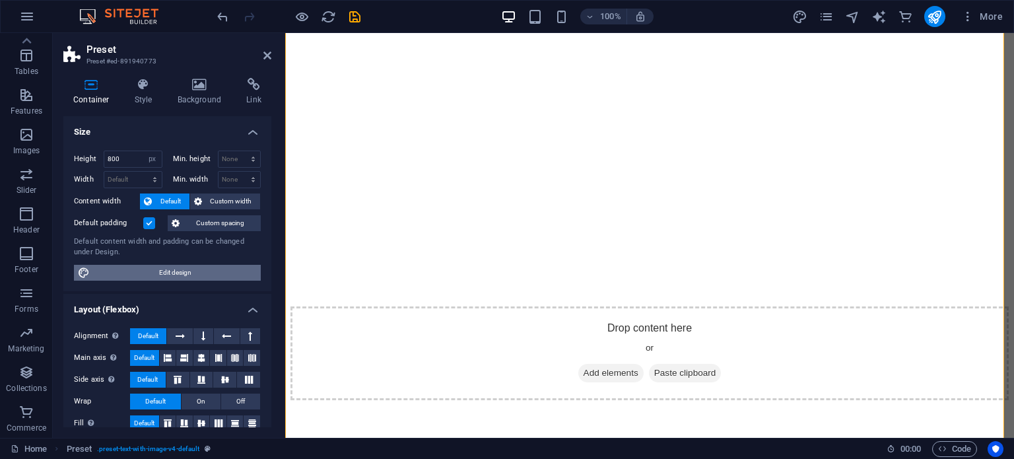
click at [233, 272] on span "Edit design" at bounding box center [175, 273] width 163 height 16
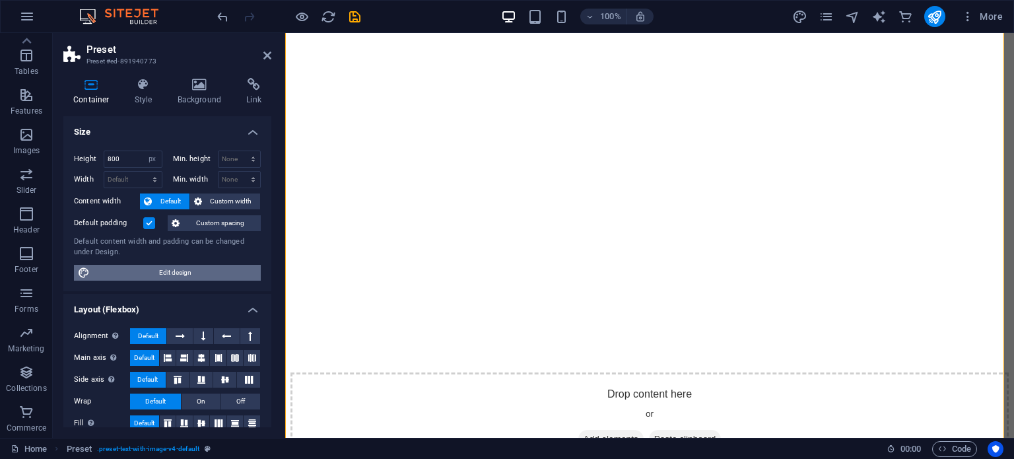
select select "rem"
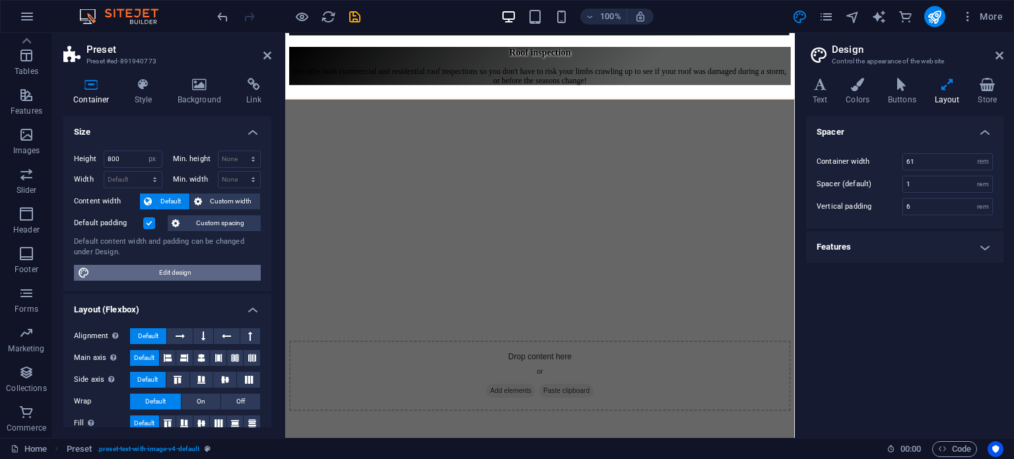
scroll to position [5349, 0]
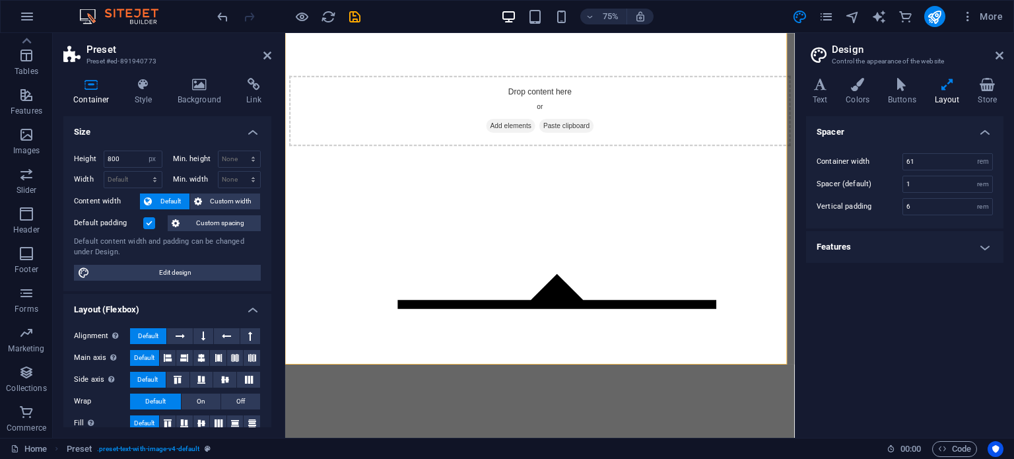
click at [913, 252] on h4 "Features" at bounding box center [904, 247] width 197 height 32
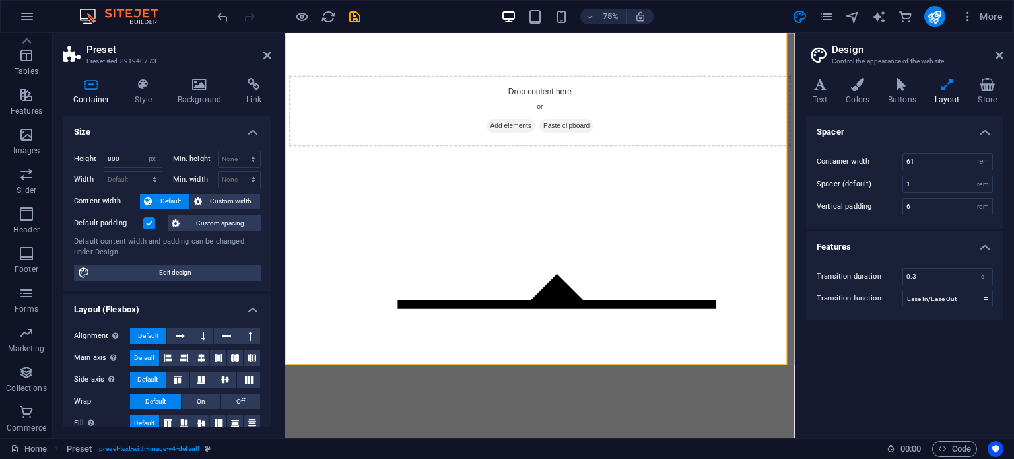
click at [914, 246] on h4 "Features" at bounding box center [904, 243] width 197 height 24
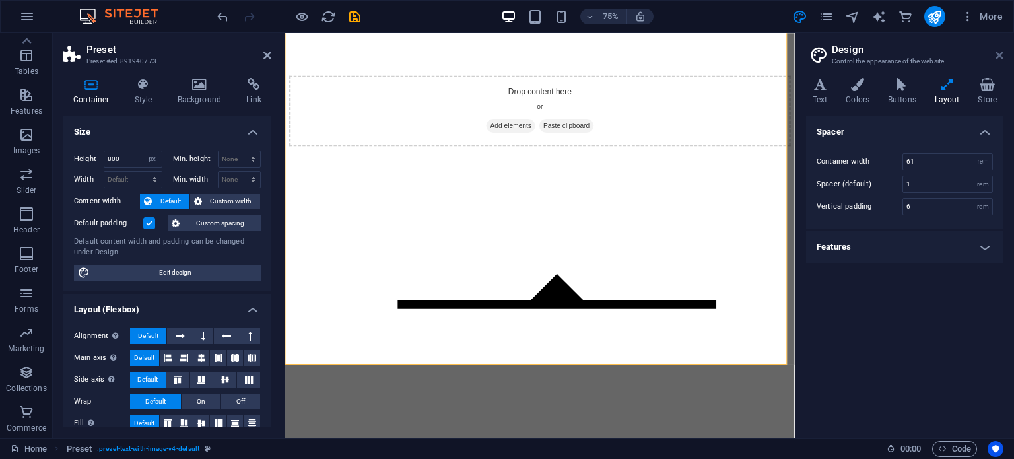
click at [1001, 54] on icon at bounding box center [1000, 55] width 8 height 11
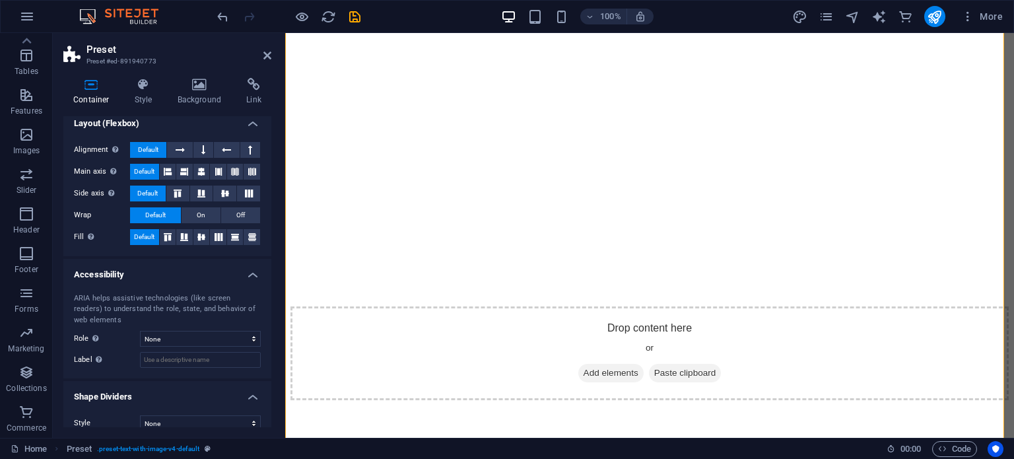
scroll to position [199, 0]
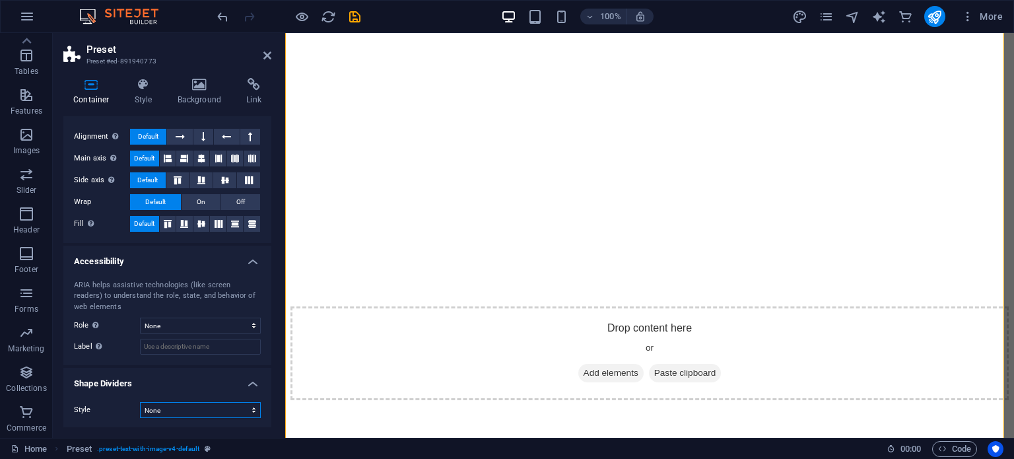
click at [230, 406] on select "None Triangle Square Diagonal Polygon 1 Polygon 2 Zigzag Multiple Zigzags Waves…" at bounding box center [200, 410] width 121 height 16
click at [140, 402] on select "None Triangle Square Diagonal Polygon 1 Polygon 2 Zigzag Multiple Zigzags Waves…" at bounding box center [200, 410] width 121 height 16
click at [202, 409] on select "None Triangle Square Diagonal Polygon 1 Polygon 2 Zigzag Multiple Zigzags Waves…" at bounding box center [200, 410] width 121 height 16
select select "none"
click at [140, 402] on select "None Triangle Square Diagonal Polygon 1 Polygon 2 Zigzag Multiple Zigzags Waves…" at bounding box center [200, 410] width 121 height 16
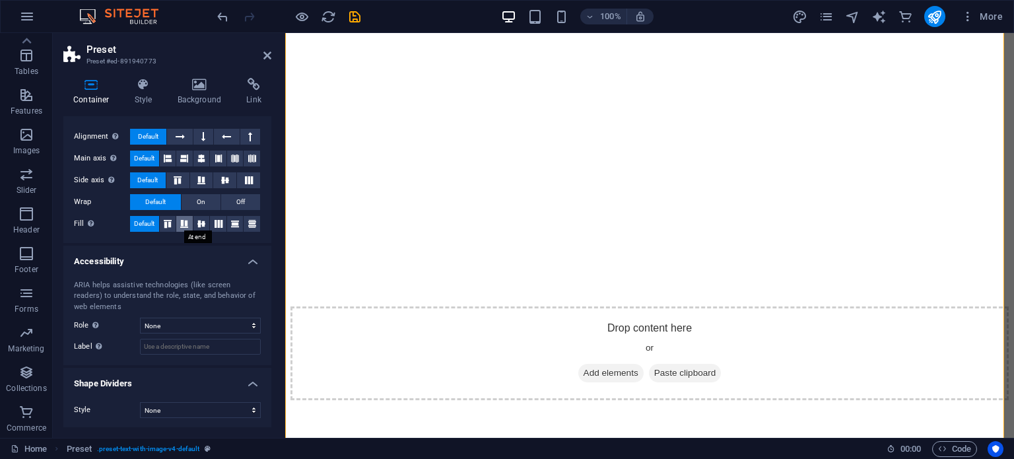
click at [190, 227] on button at bounding box center [184, 224] width 17 height 16
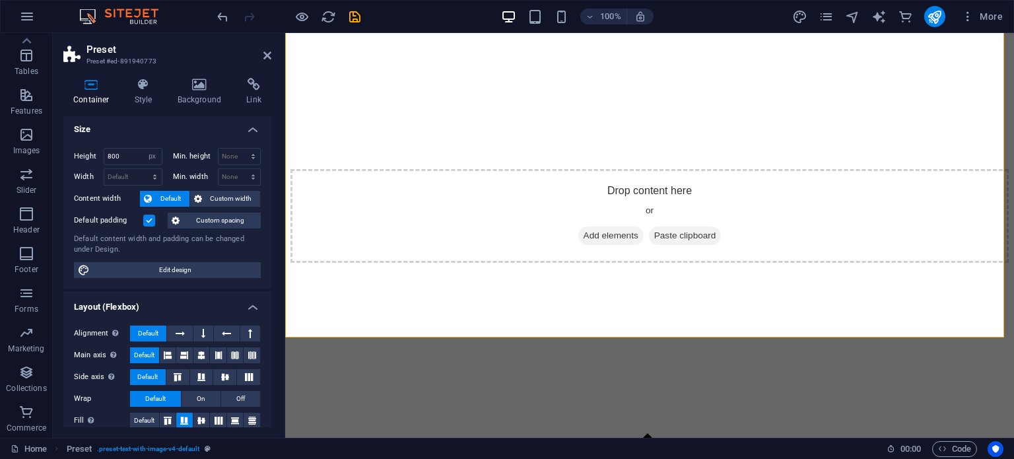
scroll to position [0, 0]
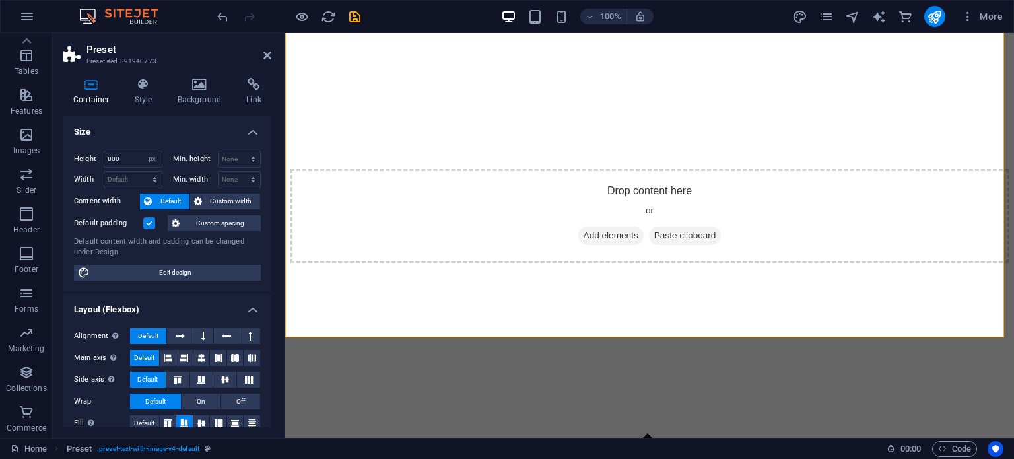
click at [148, 222] on label at bounding box center [149, 223] width 12 height 12
click at [0, 0] on input "Default padding" at bounding box center [0, 0] width 0 height 0
click at [151, 226] on label at bounding box center [149, 223] width 12 height 12
click at [0, 0] on input "Default padding" at bounding box center [0, 0] width 0 height 0
click at [151, 226] on label at bounding box center [149, 223] width 12 height 12
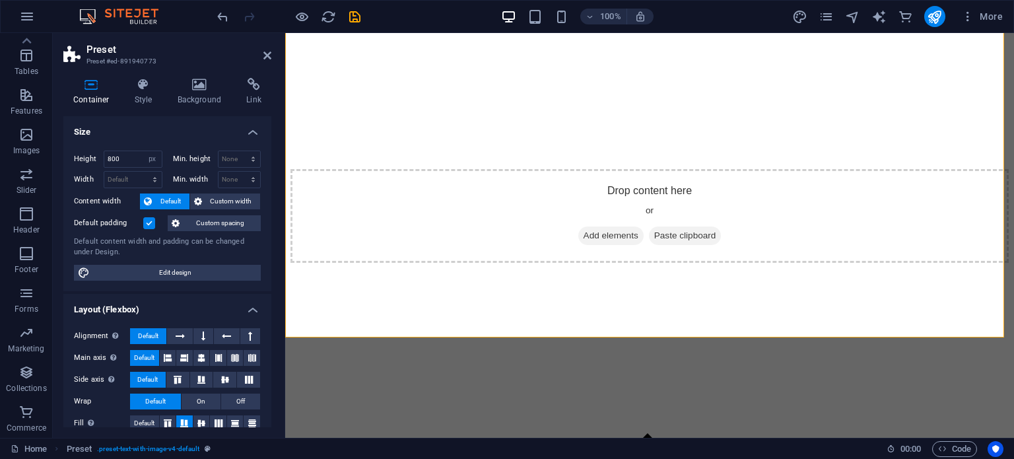
click at [0, 0] on input "Default padding" at bounding box center [0, 0] width 0 height 0
click at [151, 226] on label at bounding box center [149, 223] width 12 height 12
click at [0, 0] on input "Default padding" at bounding box center [0, 0] width 0 height 0
click at [224, 200] on span "Custom width" at bounding box center [231, 201] width 51 height 16
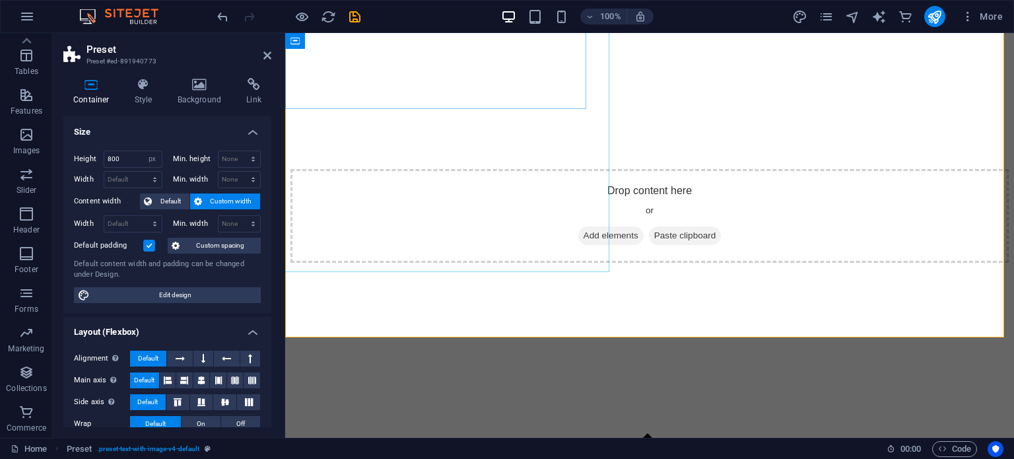
click at [203, 248] on span "Custom spacing" at bounding box center [220, 246] width 73 height 16
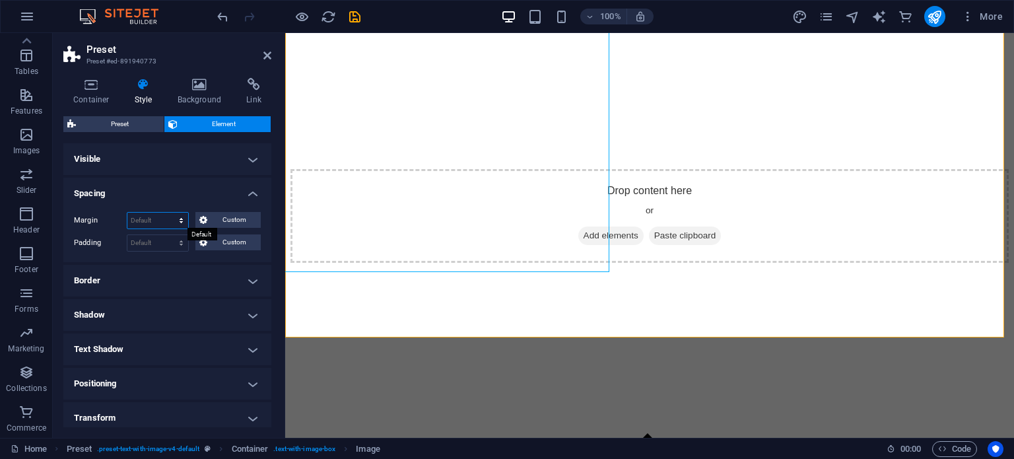
click at [180, 221] on select "Default auto px % rem vw vh Custom" at bounding box center [157, 221] width 61 height 16
click at [159, 245] on select "Default px rem % vh vw Custom" at bounding box center [157, 243] width 61 height 16
select select "px"
click at [168, 235] on select "Default px rem % vh vw Custom" at bounding box center [157, 243] width 61 height 16
type input "0"
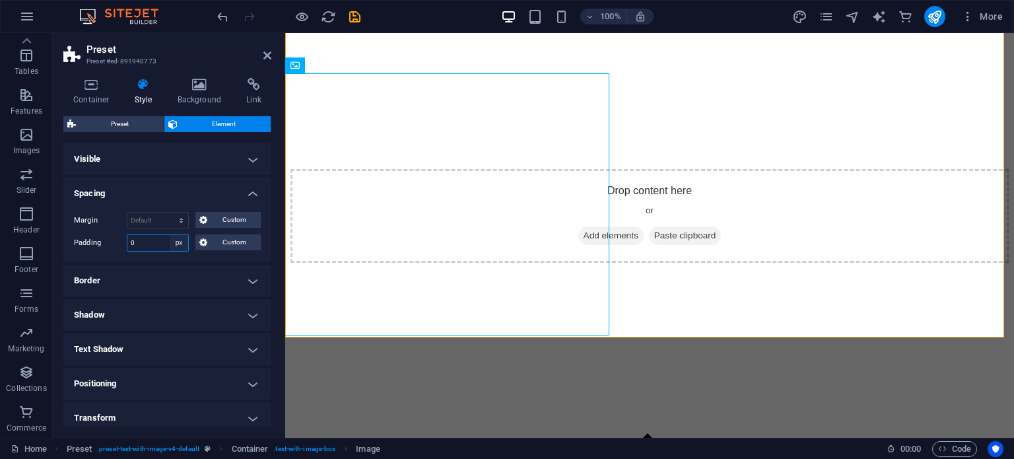
click at [178, 244] on select "Default px rem % vh vw Custom" at bounding box center [179, 243] width 18 height 16
select select "default"
click at [170, 235] on select "Default px rem % vh vw Custom" at bounding box center [179, 243] width 18 height 16
select select "DISABLED_OPTION_VALUE"
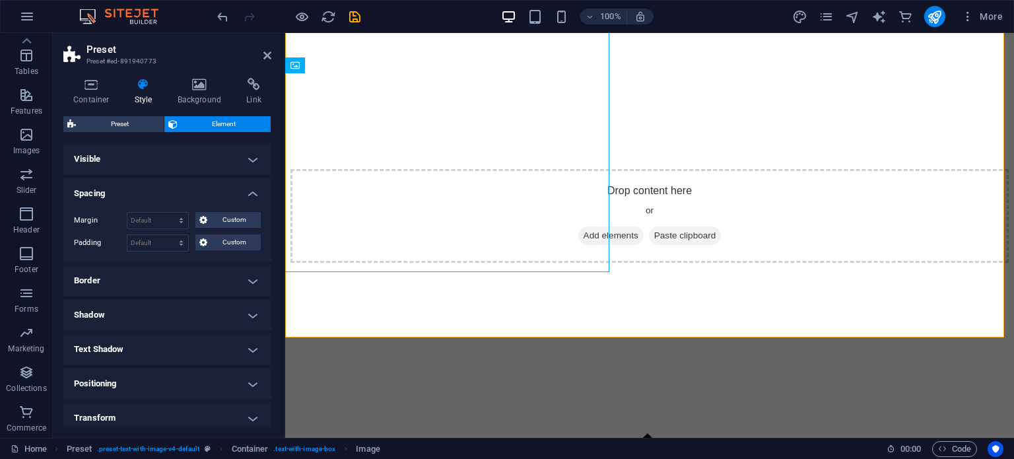
click at [256, 193] on h4 "Spacing" at bounding box center [167, 190] width 208 height 24
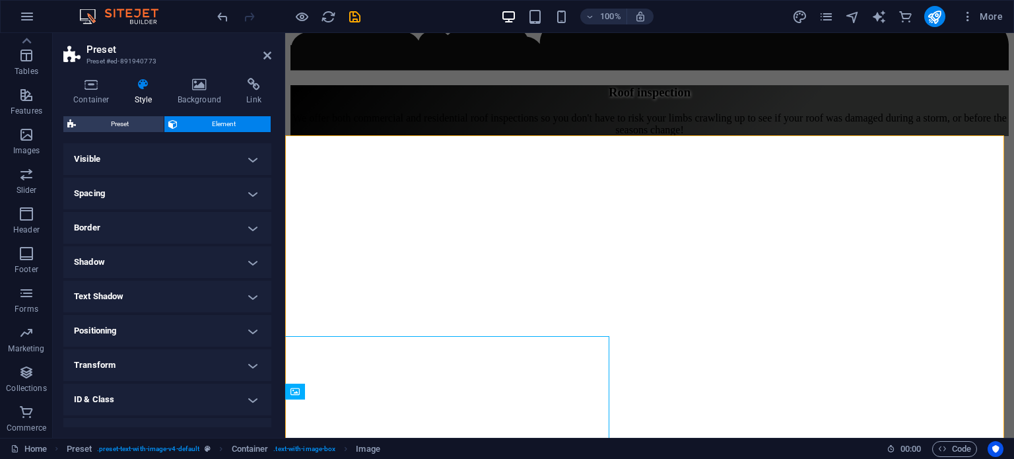
scroll to position [4807, 0]
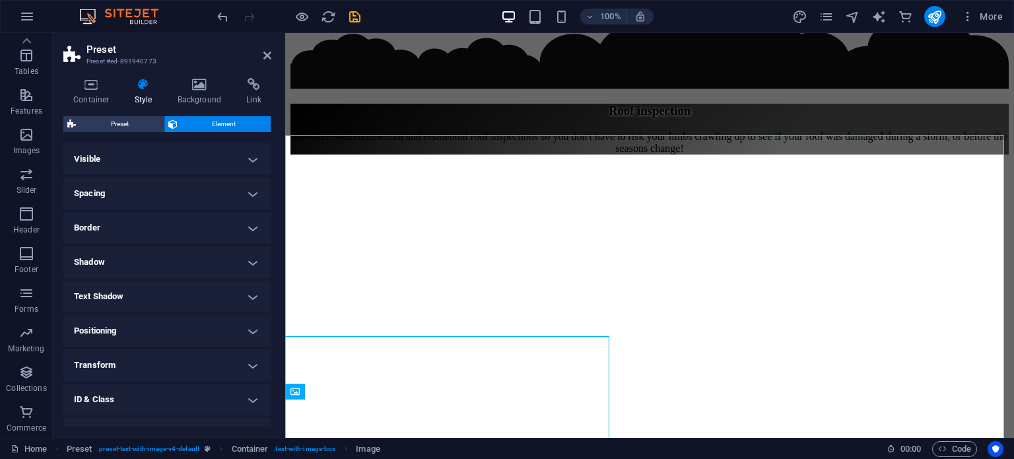
click at [117, 114] on div "Container Style Background Link Size Height 800 Default px rem % vh vw Min. hei…" at bounding box center [167, 252] width 208 height 349
click at [117, 118] on span "Preset" at bounding box center [120, 124] width 80 height 16
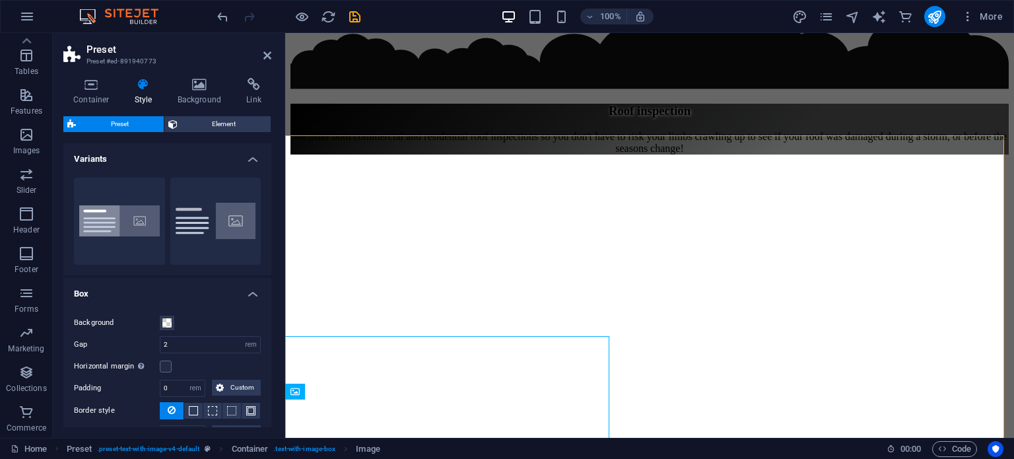
drag, startPoint x: 268, startPoint y: 265, endPoint x: 264, endPoint y: 325, distance: 60.2
click at [264, 325] on div "Variants Boxed Default Box Background Gap 2 rem px % vh vw Horizontal margin On…" at bounding box center [167, 285] width 208 height 284
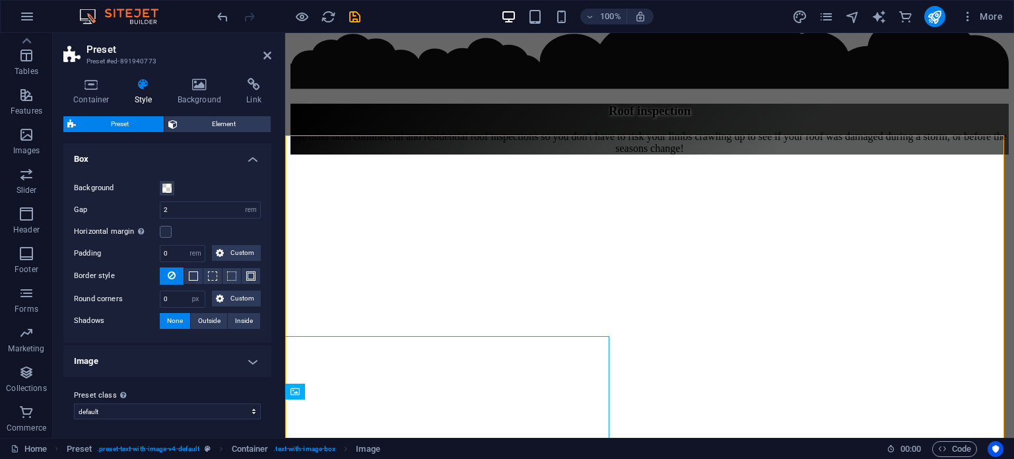
scroll to position [135, 0]
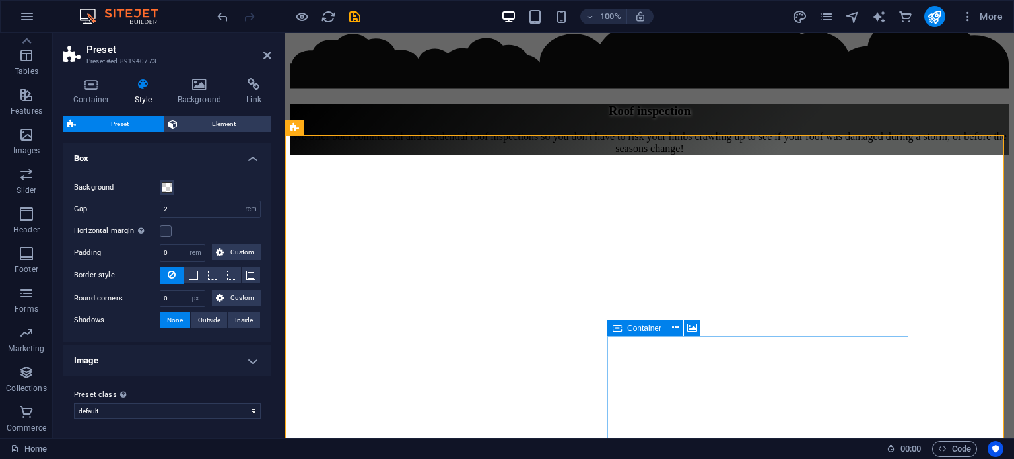
click at [304, 124] on div "Preset" at bounding box center [309, 127] width 48 height 16
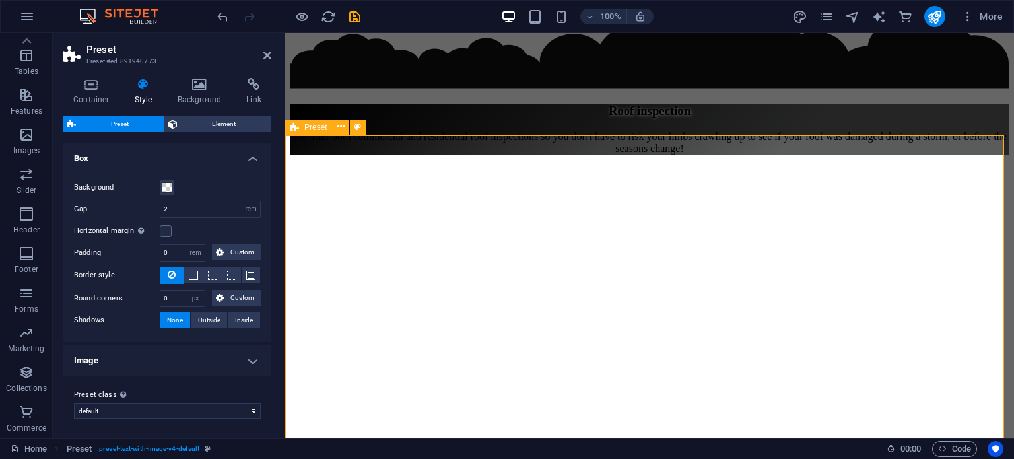
click at [320, 132] on div "Preset" at bounding box center [309, 127] width 48 height 16
click at [350, 123] on button at bounding box center [358, 127] width 16 height 16
click at [343, 123] on icon at bounding box center [340, 127] width 7 height 14
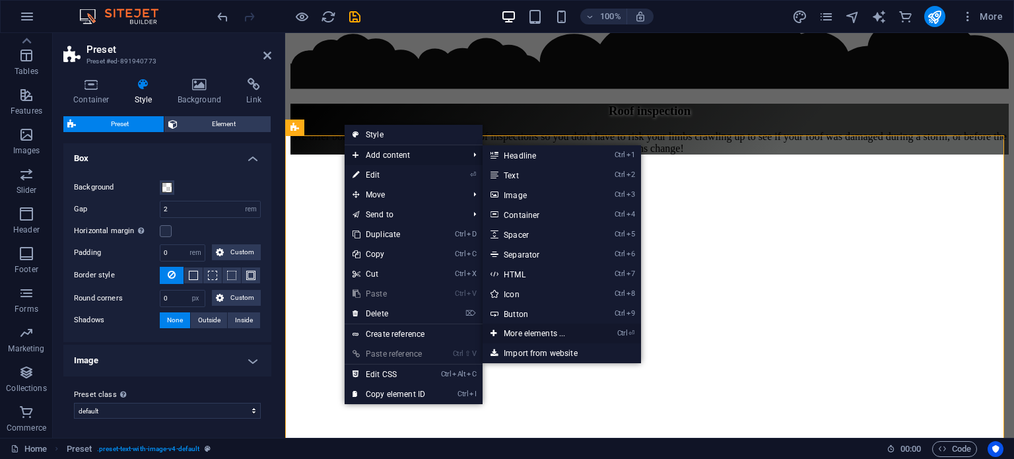
click at [507, 328] on link "Ctrl ⏎ More elements ..." at bounding box center [537, 333] width 109 height 20
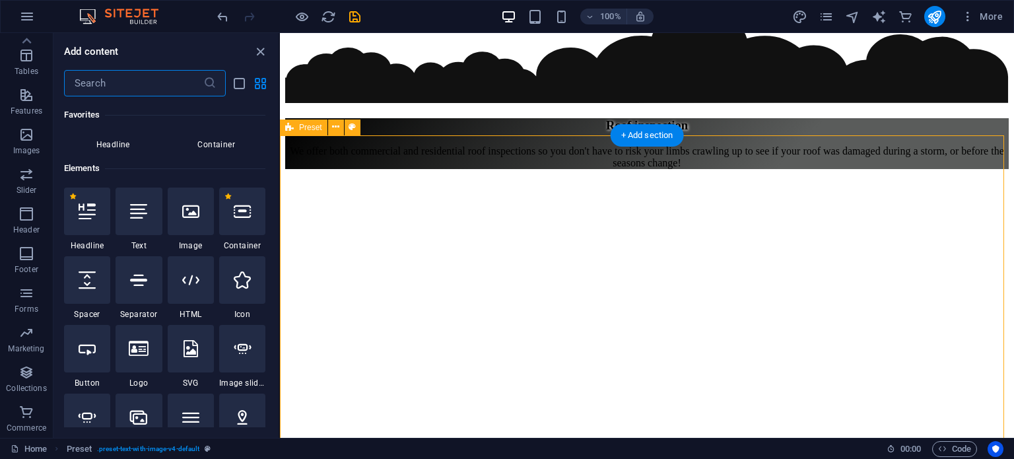
scroll to position [140, 0]
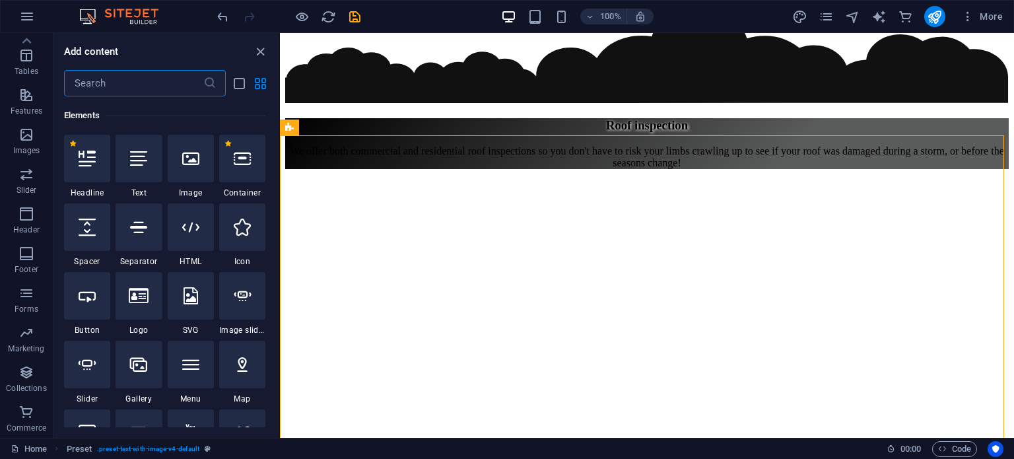
drag, startPoint x: 80, startPoint y: 359, endPoint x: 282, endPoint y: 119, distance: 313.4
click at [282, 119] on section "Favorites Elements Columns Content Boxes Accordion Tables Features Images Slide…" at bounding box center [507, 235] width 1014 height 405
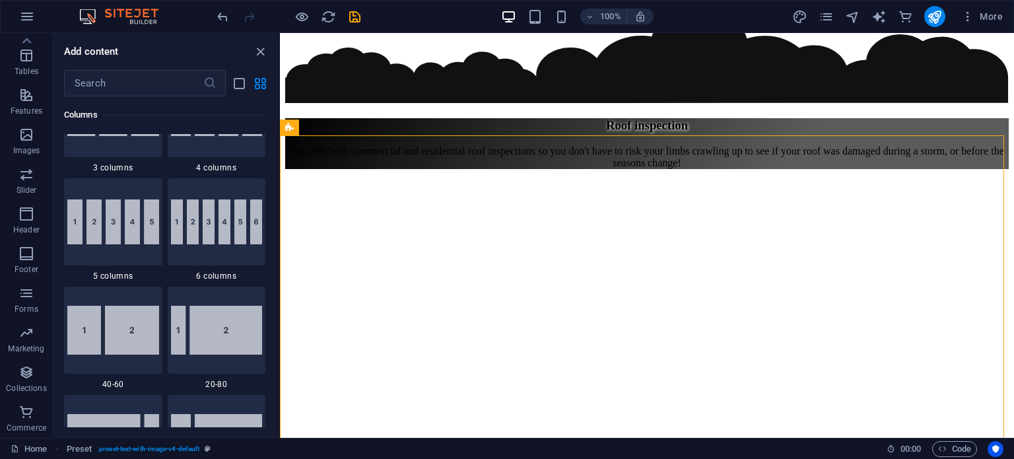
scroll to position [635, 0]
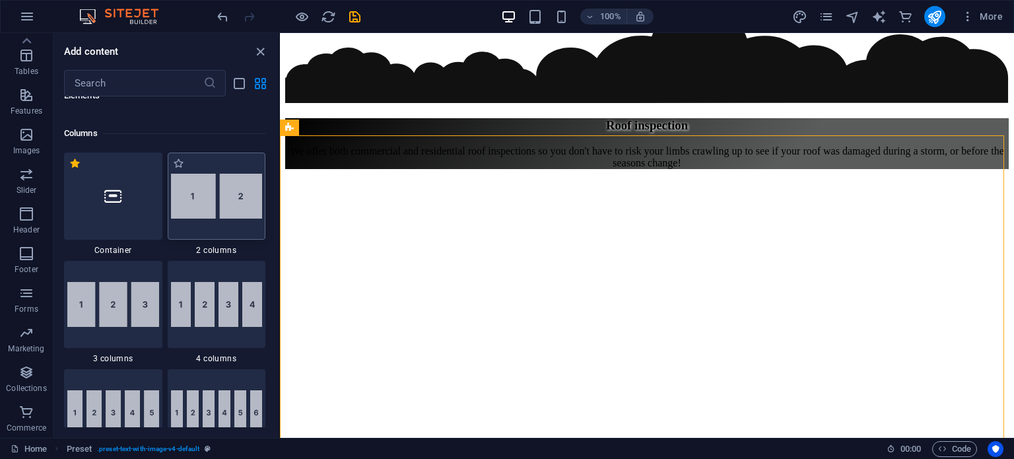
click at [187, 201] on img at bounding box center [217, 196] width 92 height 45
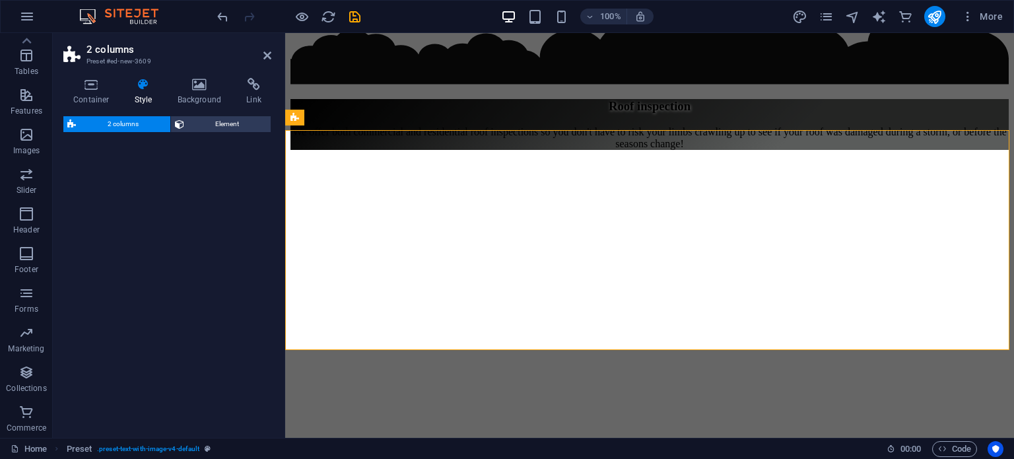
select select "rem"
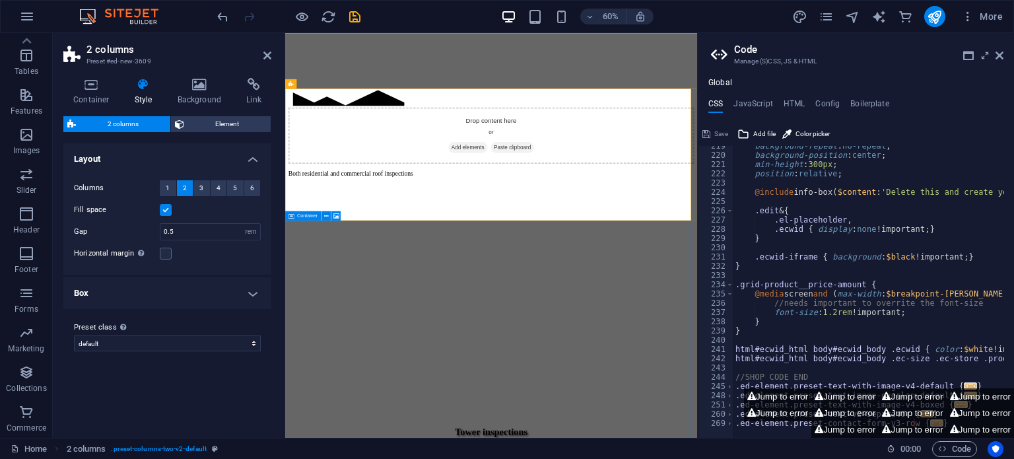
scroll to position [438, 0]
drag, startPoint x: 717, startPoint y: 19, endPoint x: 1003, endPoint y: 52, distance: 287.8
click at [1003, 52] on icon at bounding box center [1000, 55] width 8 height 11
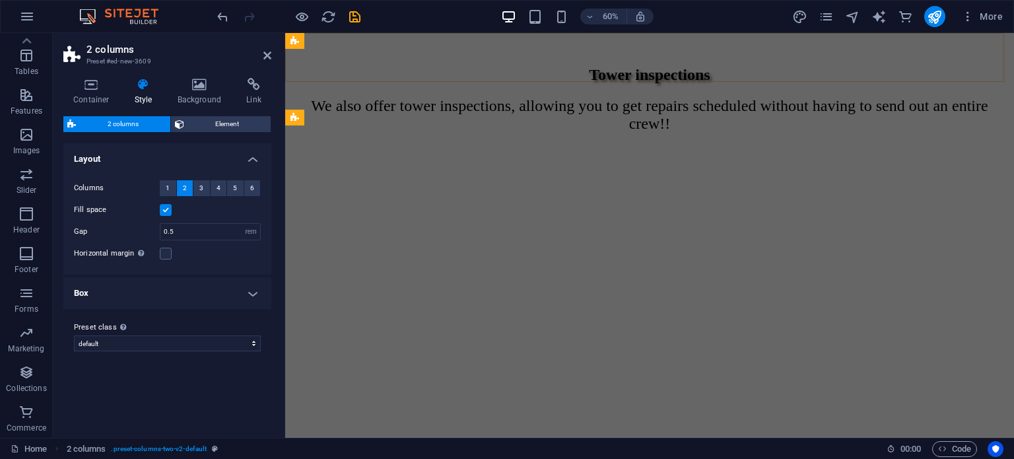
scroll to position [5345, 0]
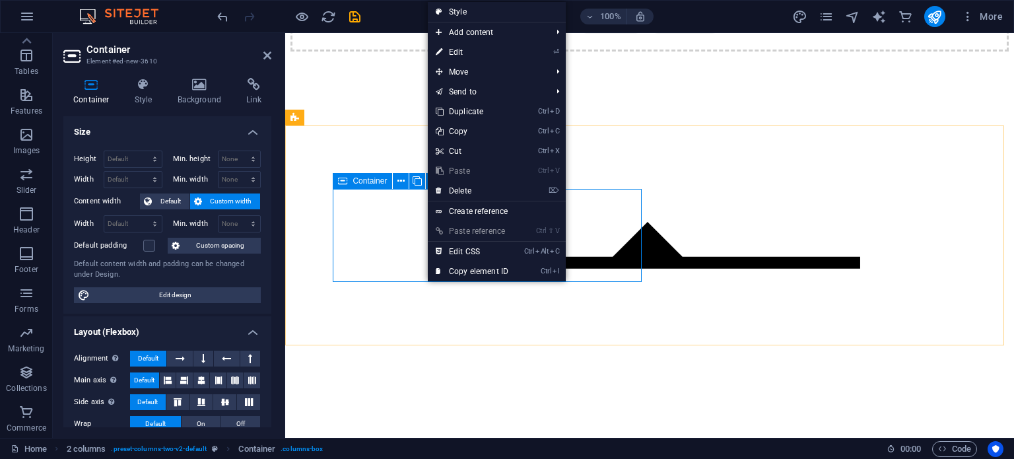
drag, startPoint x: 363, startPoint y: 219, endPoint x: 370, endPoint y: 218, distance: 6.6
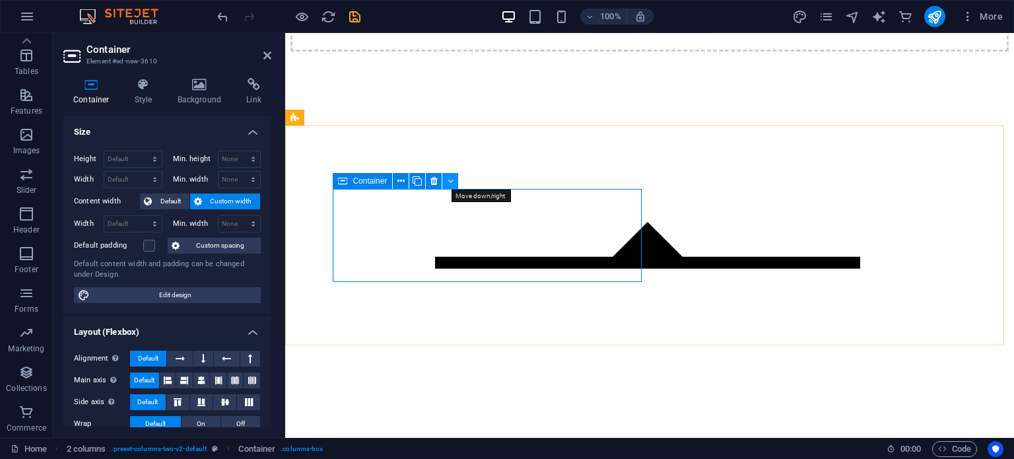
click at [450, 180] on icon at bounding box center [451, 181] width 6 height 14
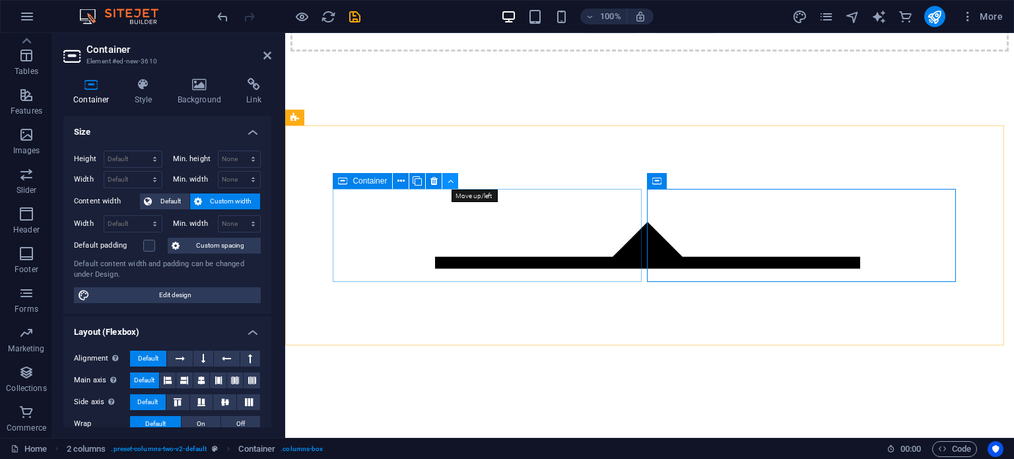
click at [455, 176] on button at bounding box center [450, 181] width 16 height 16
click at [453, 186] on icon at bounding box center [451, 181] width 6 height 14
click at [407, 180] on button at bounding box center [401, 181] width 16 height 16
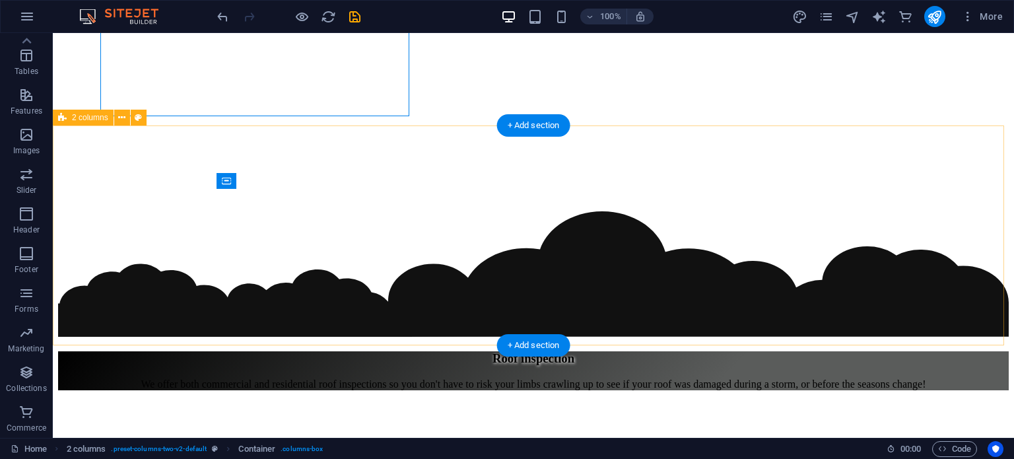
scroll to position [5511, 0]
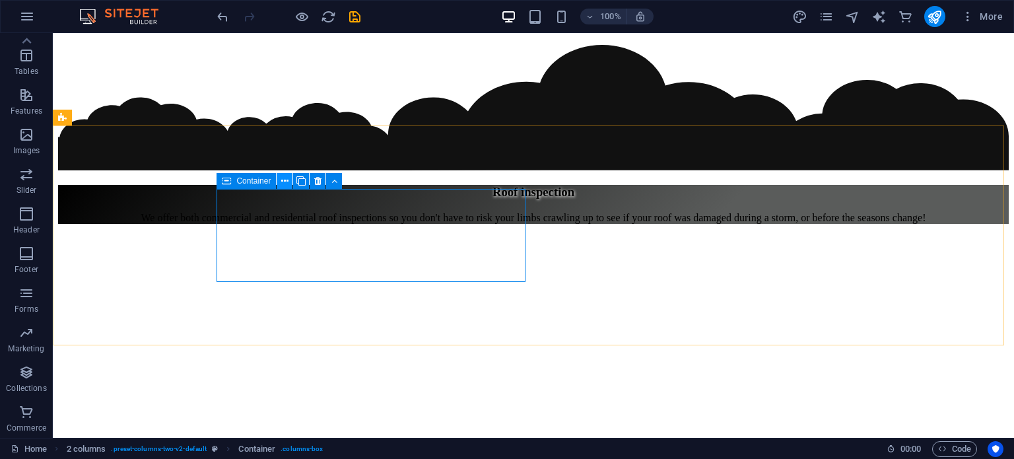
click at [288, 186] on icon at bounding box center [284, 181] width 7 height 14
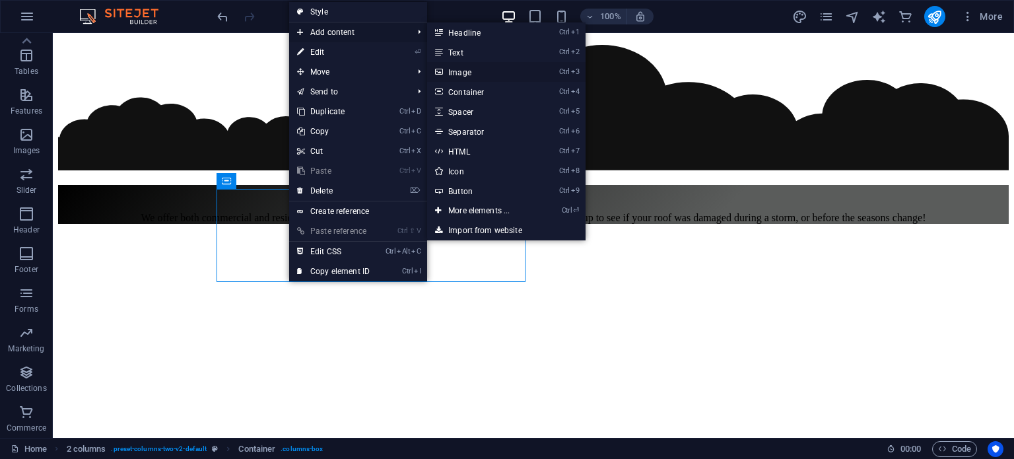
click at [478, 76] on link "Ctrl 3 Image" at bounding box center [481, 72] width 109 height 20
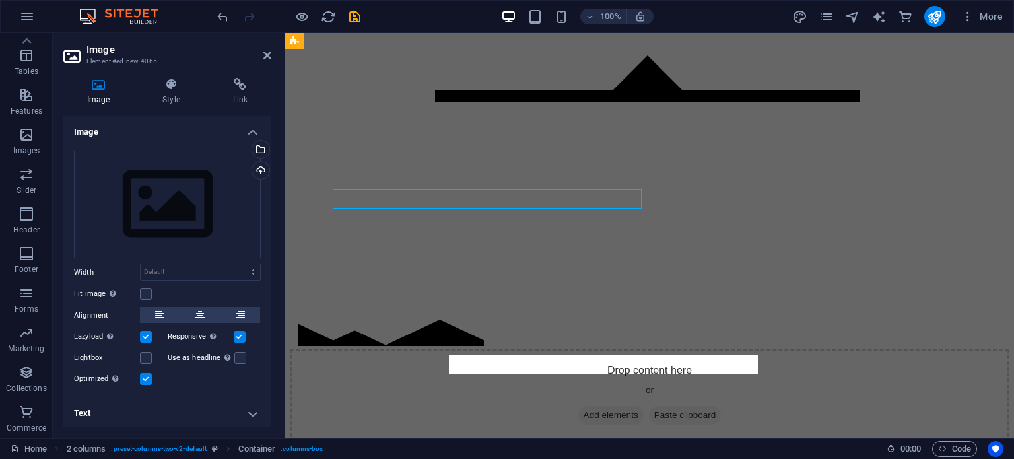
scroll to position [5345, 0]
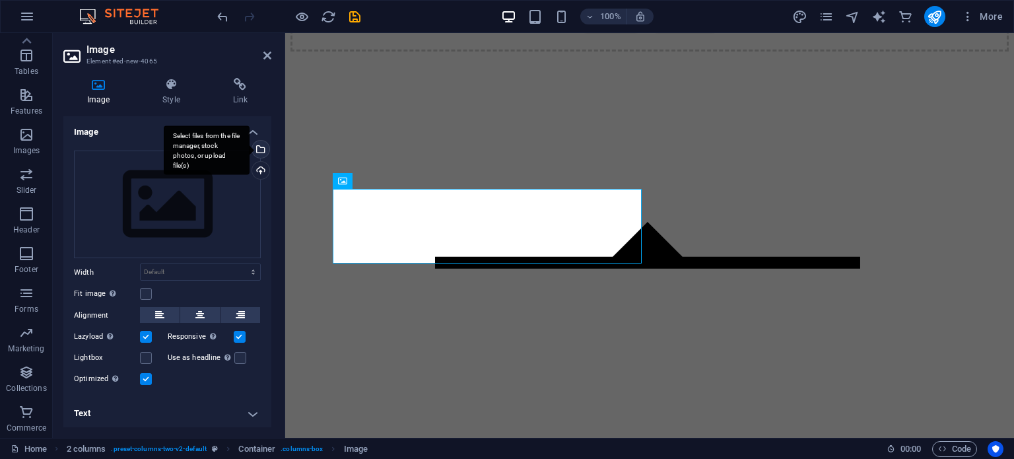
click at [261, 150] on div "Select files from the file manager, stock photos, or upload file(s)" at bounding box center [260, 151] width 20 height 20
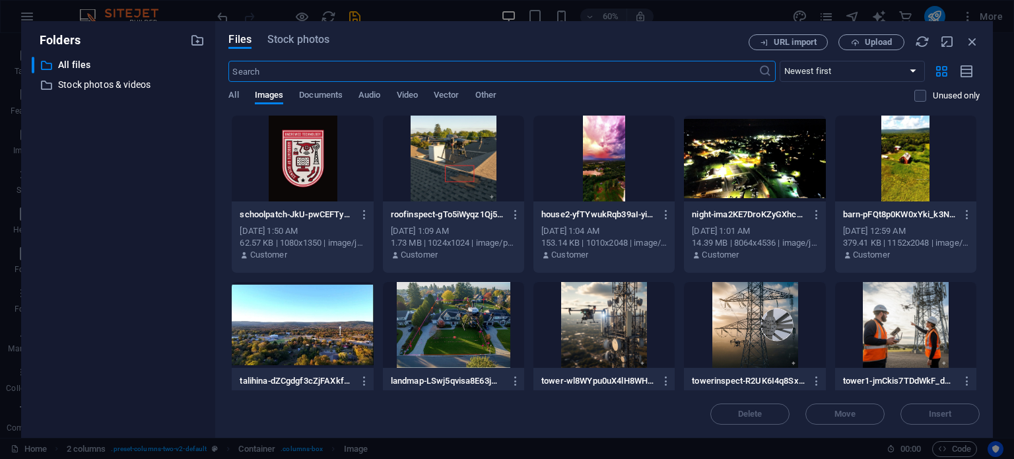
scroll to position [66, 0]
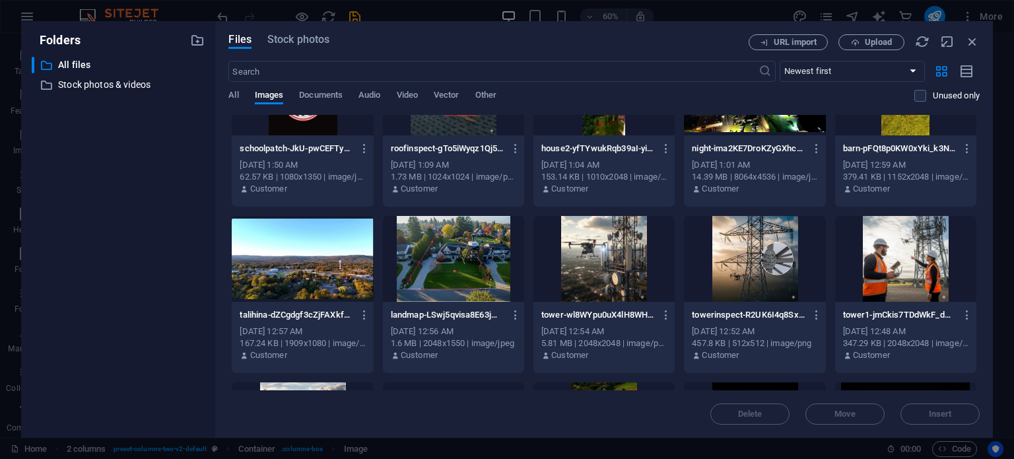
click at [457, 271] on div at bounding box center [453, 259] width 141 height 86
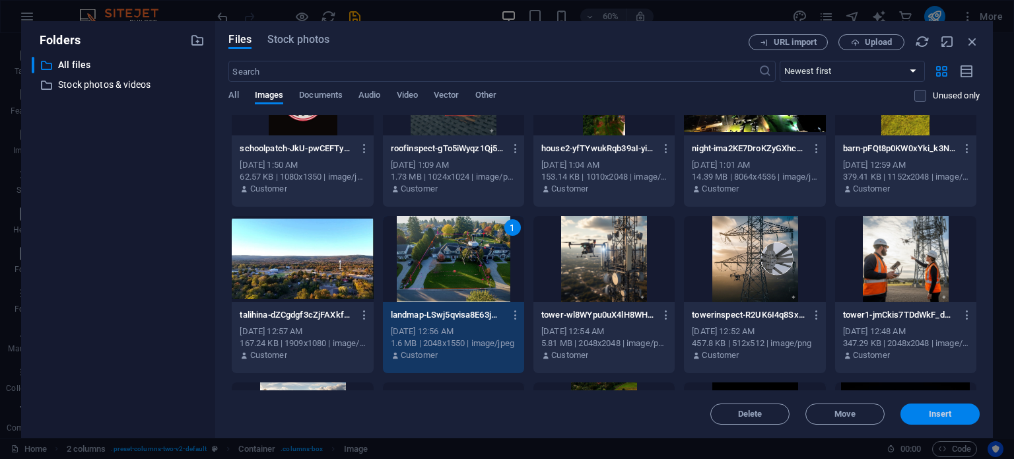
drag, startPoint x: 937, startPoint y: 419, endPoint x: 652, endPoint y: 391, distance: 286.5
click at [937, 419] on button "Insert" at bounding box center [939, 413] width 79 height 21
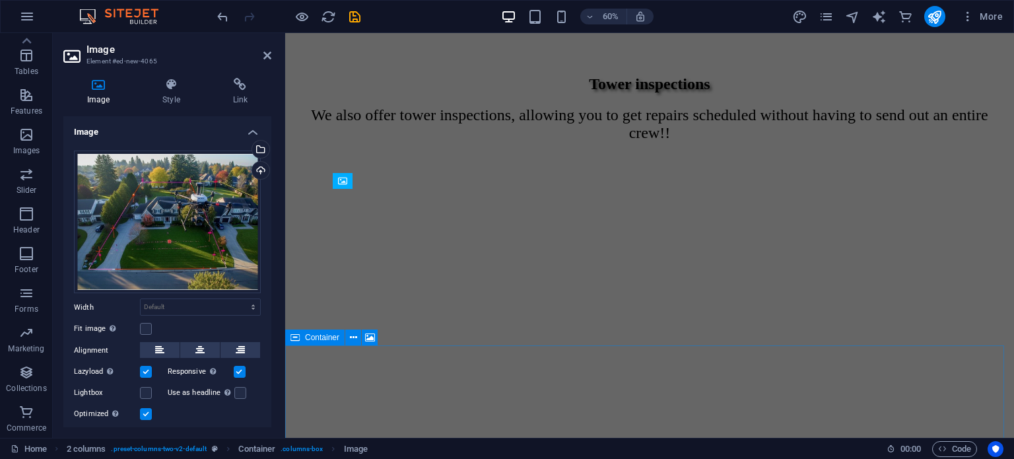
scroll to position [5345, 0]
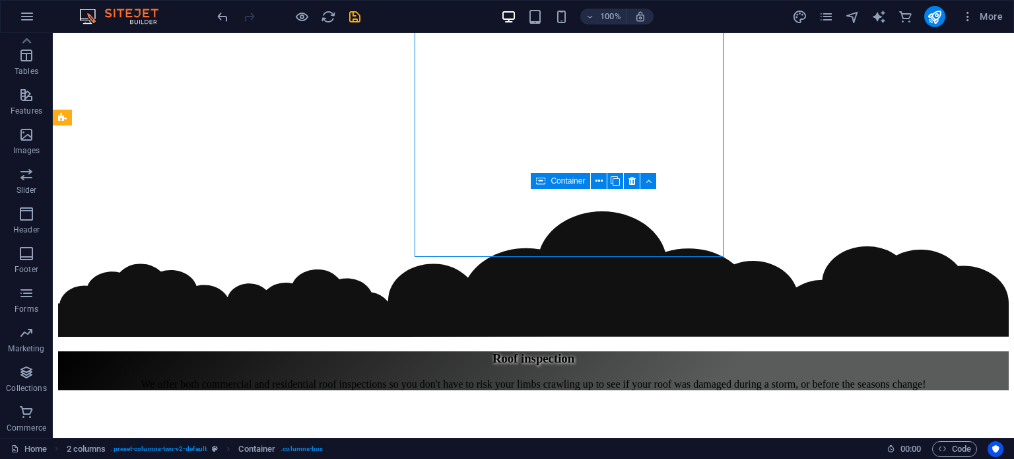
scroll to position [5511, 0]
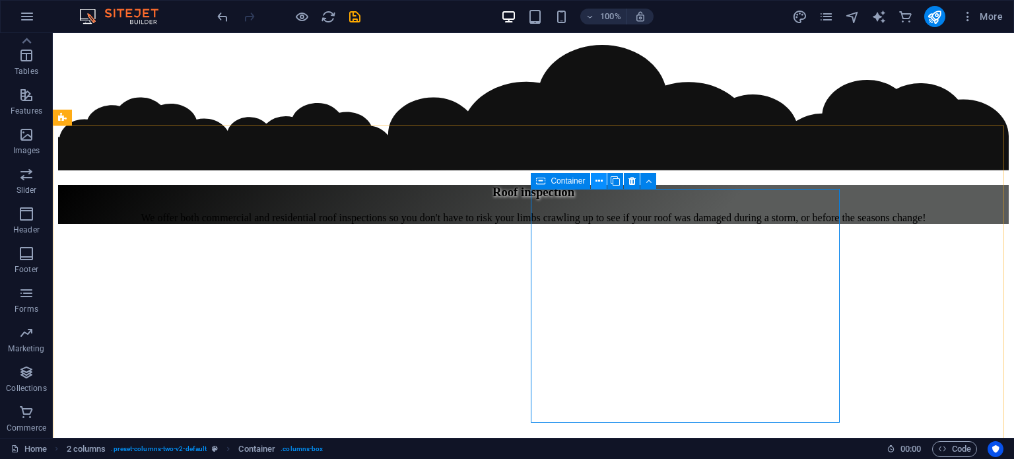
click at [602, 185] on icon at bounding box center [598, 181] width 7 height 14
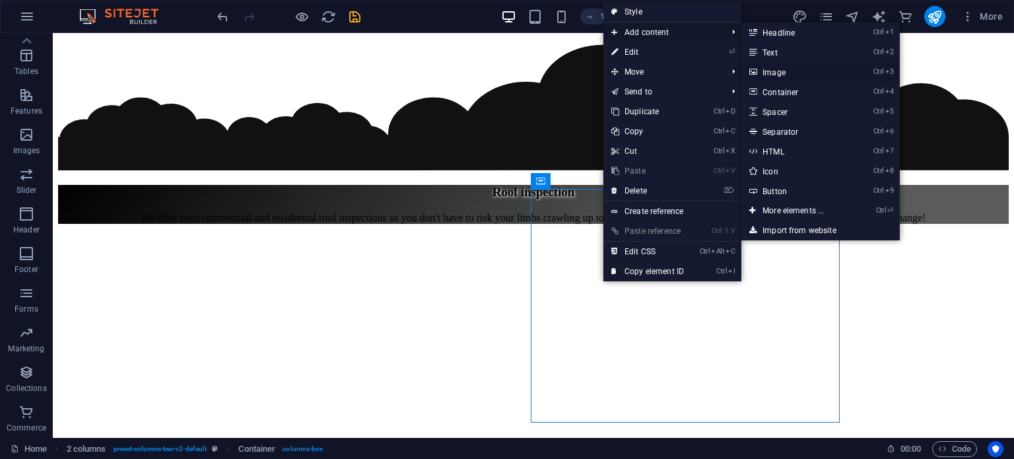
click at [803, 70] on link "Ctrl 3 Image" at bounding box center [795, 72] width 109 height 20
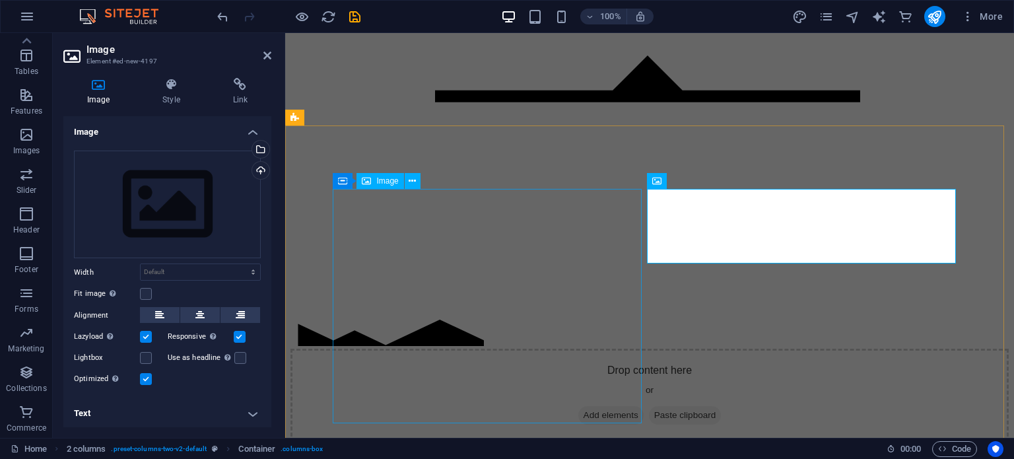
scroll to position [5345, 0]
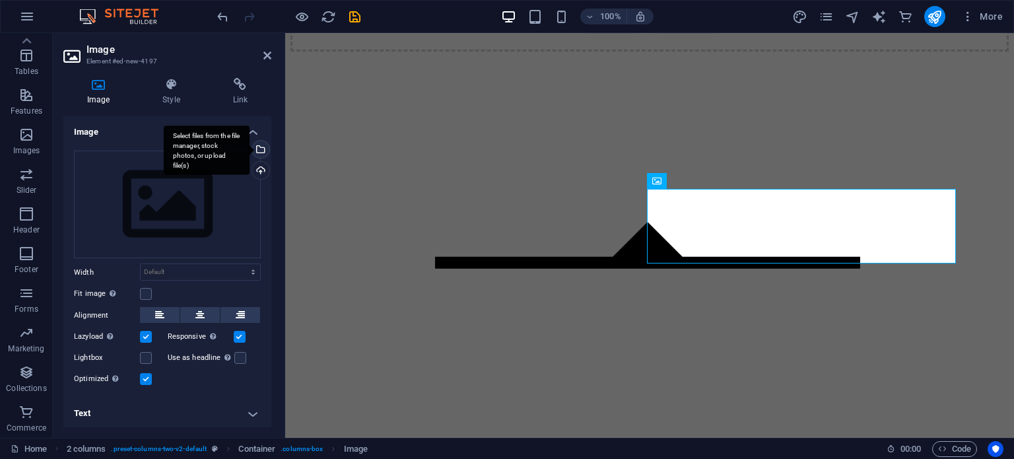
click at [259, 147] on div "Select files from the file manager, stock photos, or upload file(s)" at bounding box center [260, 151] width 20 height 20
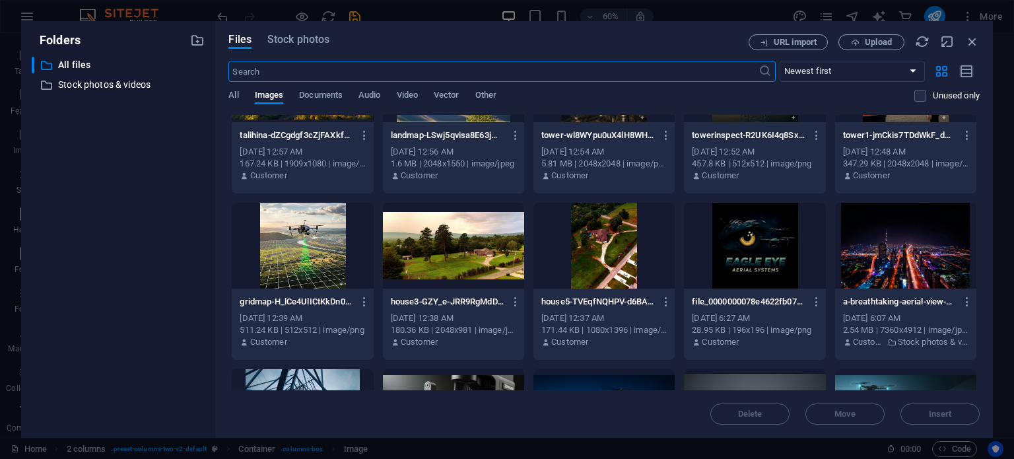
scroll to position [264, 0]
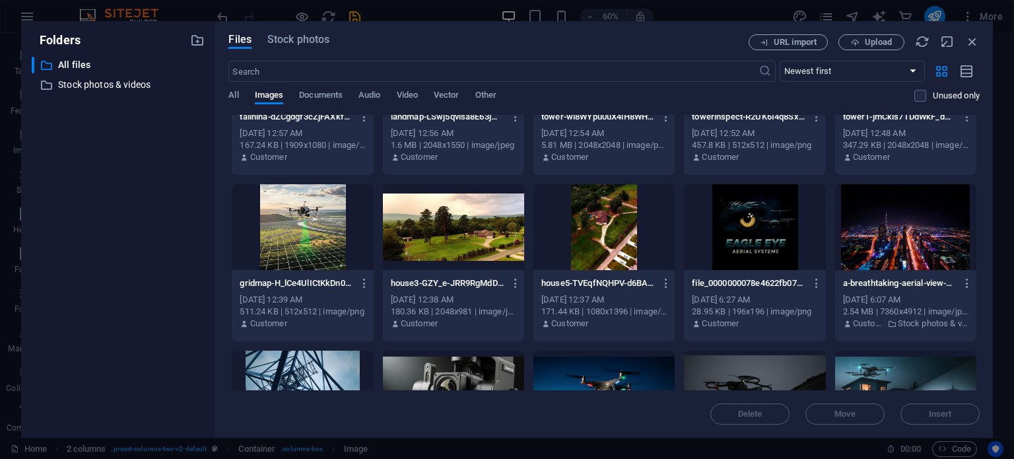
click at [293, 306] on div "511.24 KB | 512x512 | image/png" at bounding box center [302, 312] width 125 height 12
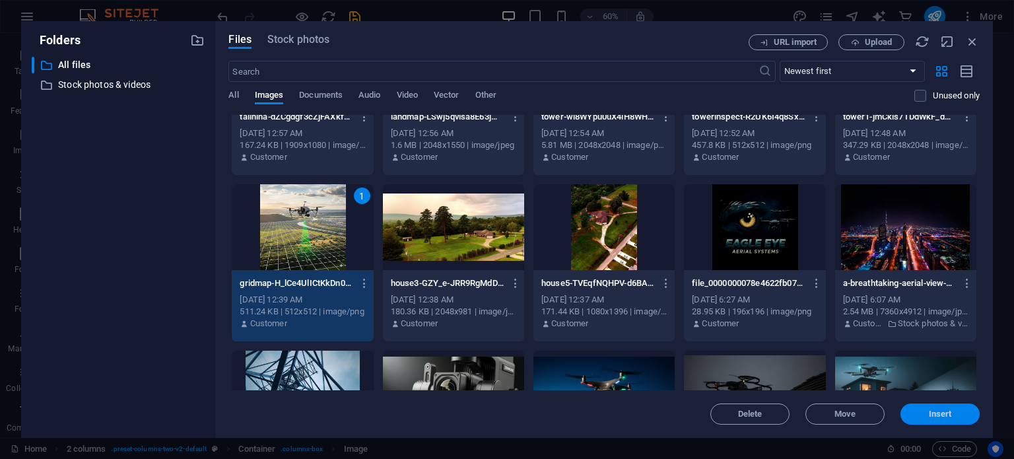
click at [934, 419] on button "Insert" at bounding box center [939, 413] width 79 height 21
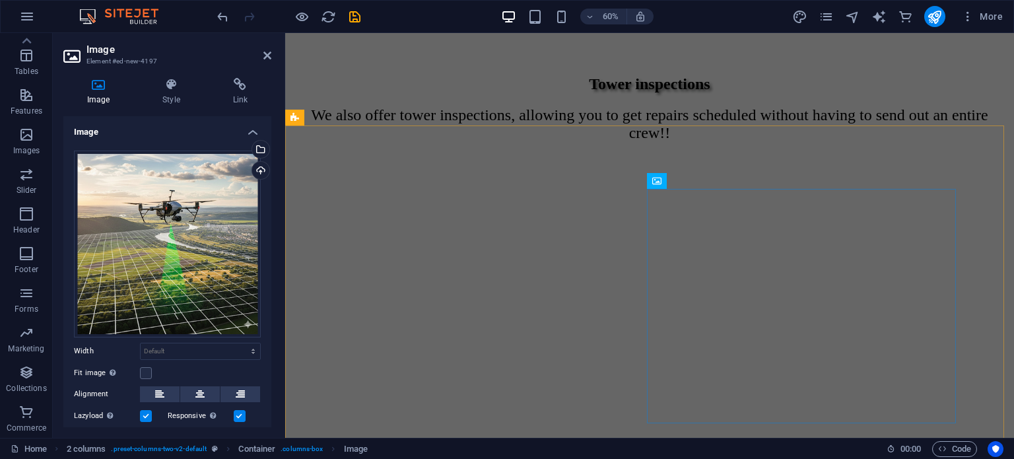
scroll to position [5345, 0]
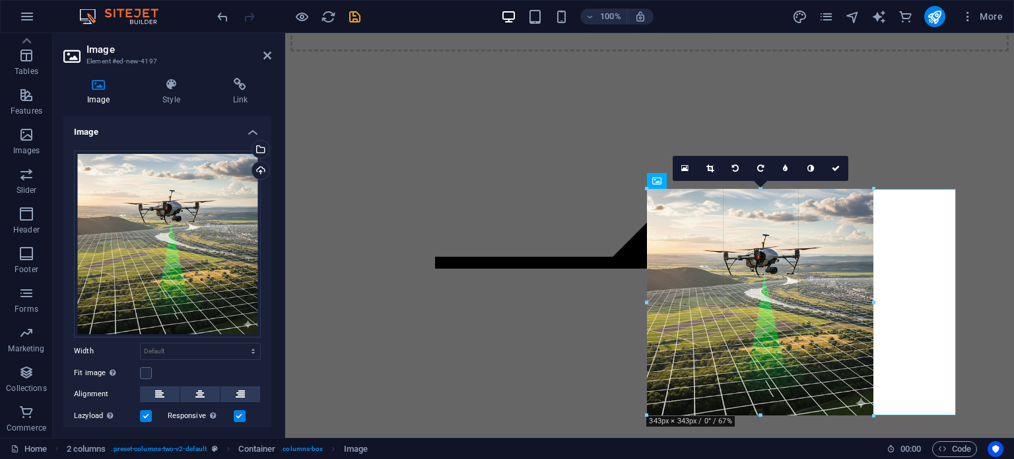
drag, startPoint x: 731, startPoint y: 358, endPoint x: 731, endPoint y: 416, distance: 58.1
type input "343"
select select "px"
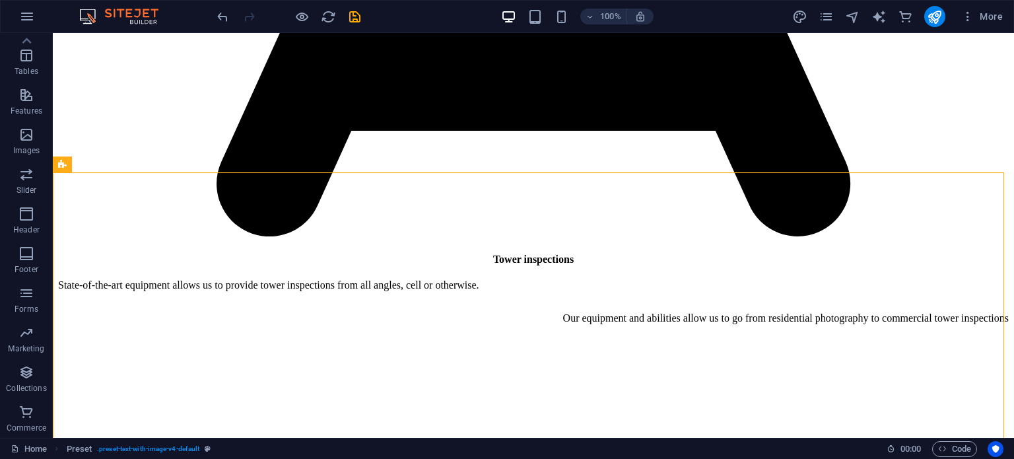
scroll to position [4975, 0]
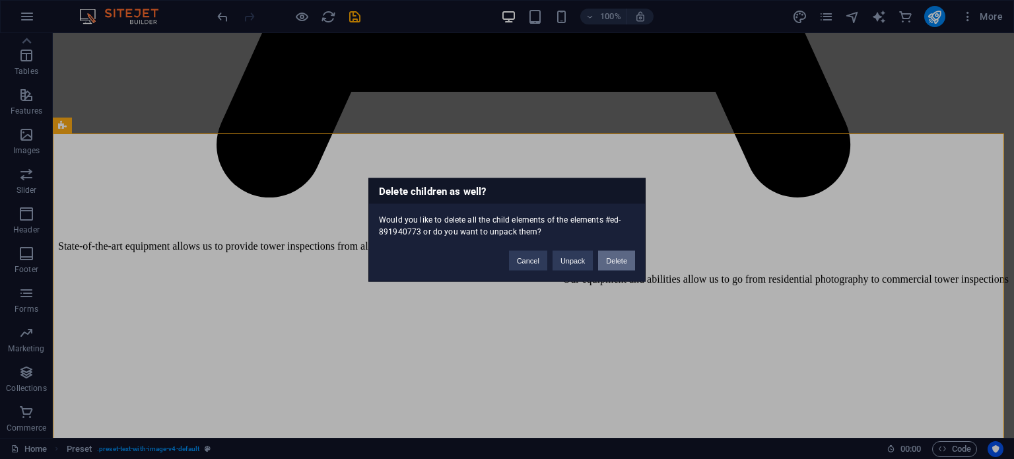
drag, startPoint x: 617, startPoint y: 257, endPoint x: 563, endPoint y: 226, distance: 61.8
click at [617, 257] on button "Delete" at bounding box center [616, 260] width 37 height 20
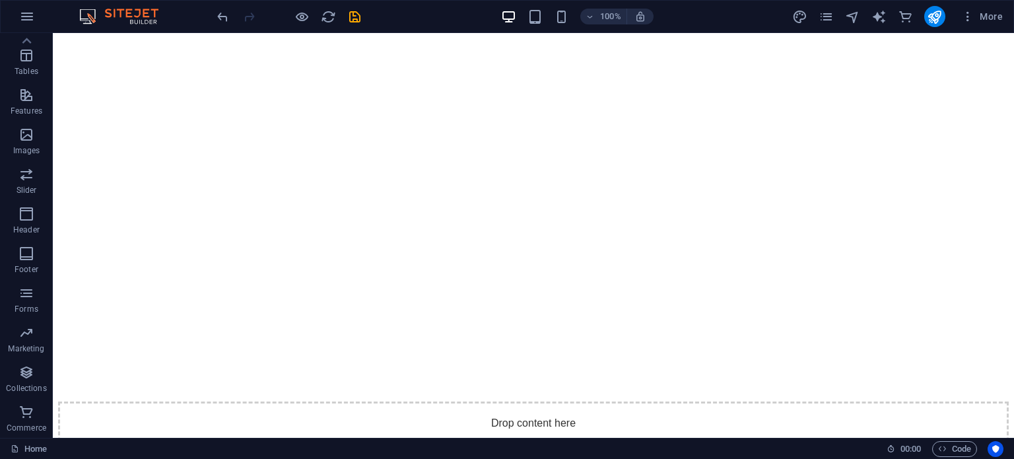
scroll to position [421, 0]
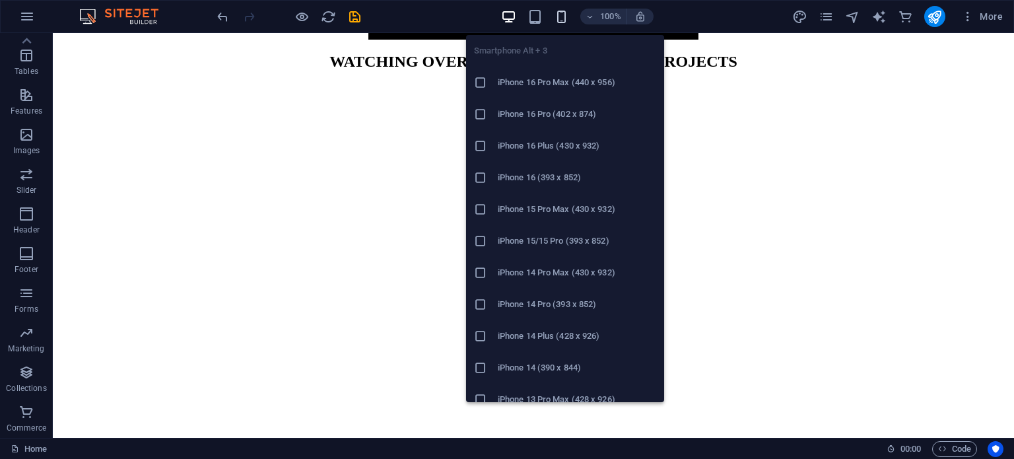
click at [560, 17] on icon "button" at bounding box center [561, 16] width 15 height 15
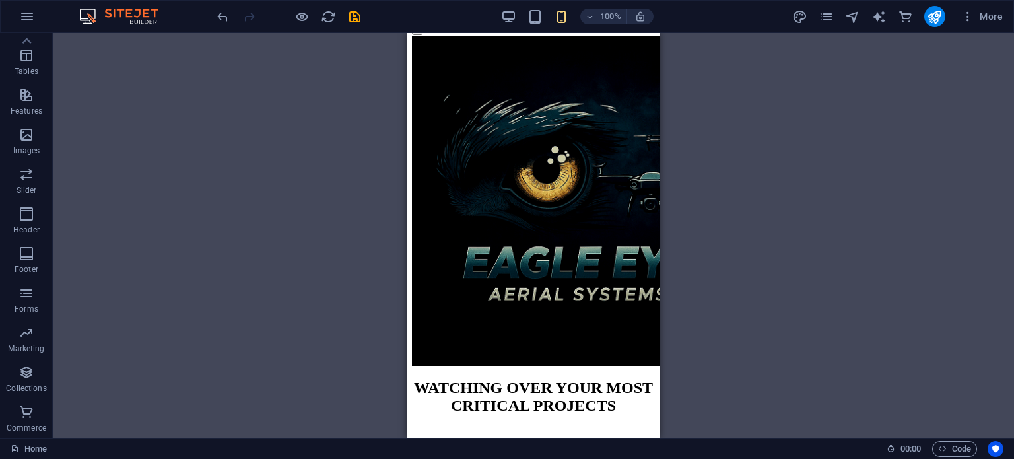
scroll to position [0, 0]
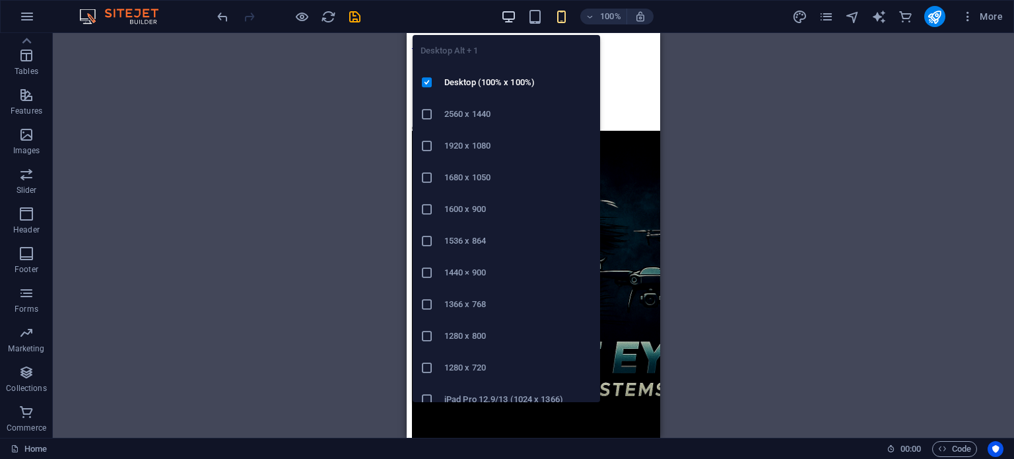
click at [516, 18] on icon "button" at bounding box center [508, 16] width 15 height 15
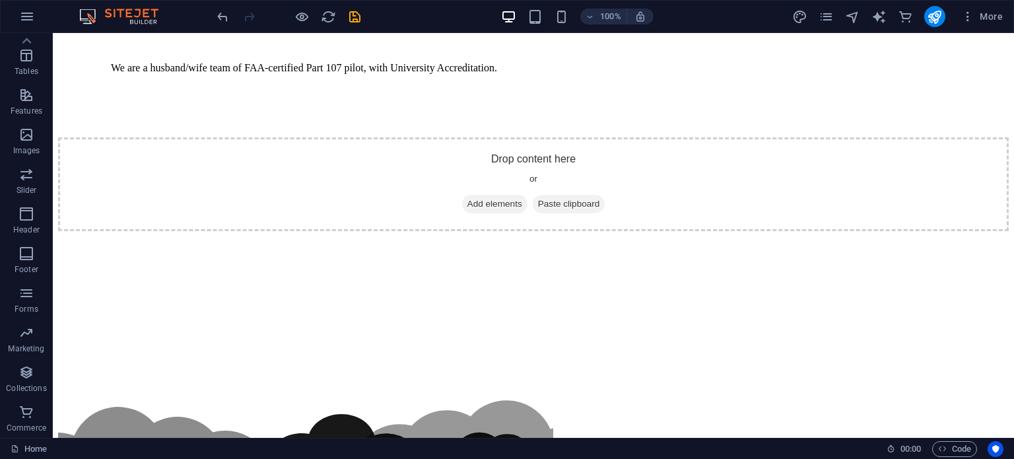
scroll to position [1209, 0]
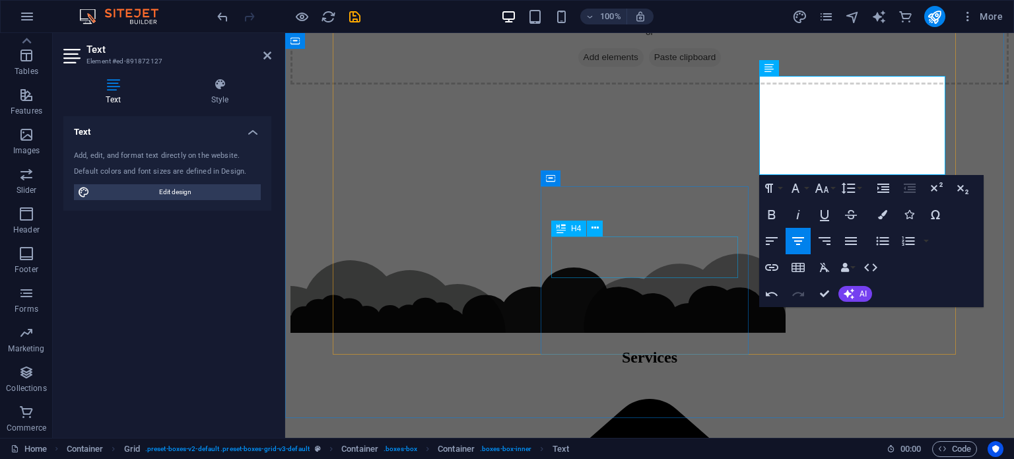
scroll to position [1407, 0]
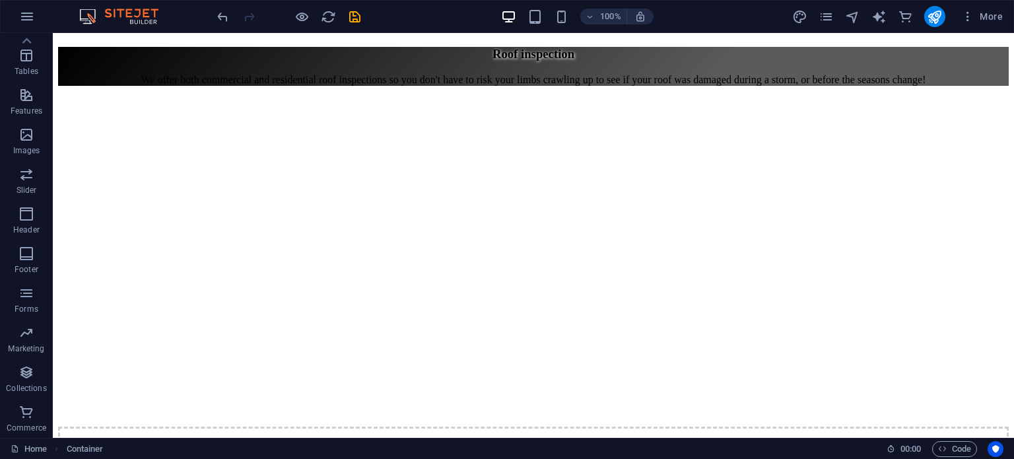
scroll to position [5641, 0]
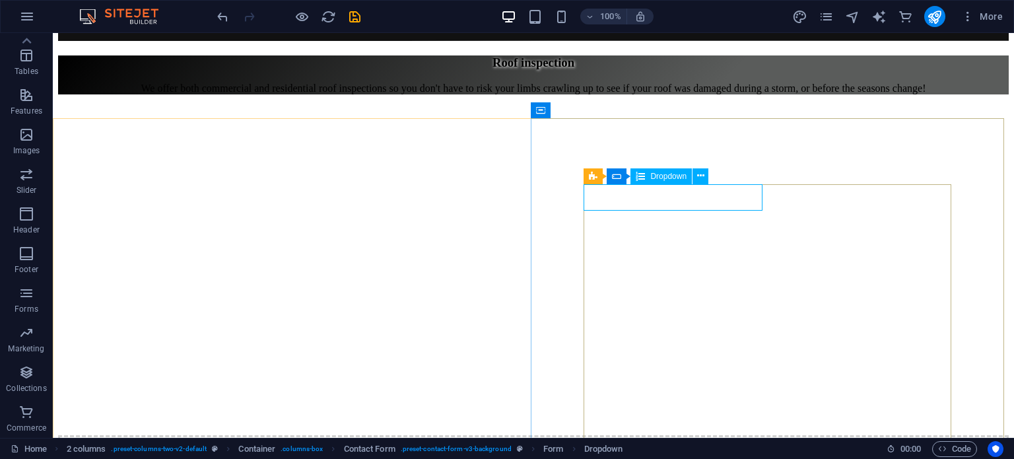
click at [672, 180] on span "Dropdown" at bounding box center [668, 176] width 36 height 8
click at [704, 177] on button at bounding box center [701, 176] width 16 height 16
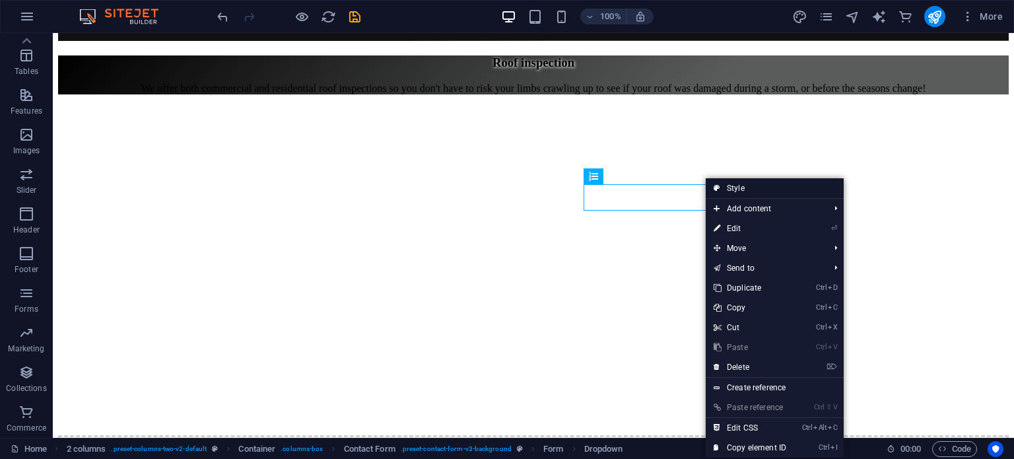
drag, startPoint x: 733, startPoint y: 191, endPoint x: 38, endPoint y: 133, distance: 697.6
click at [733, 191] on link "Style" at bounding box center [775, 188] width 138 height 20
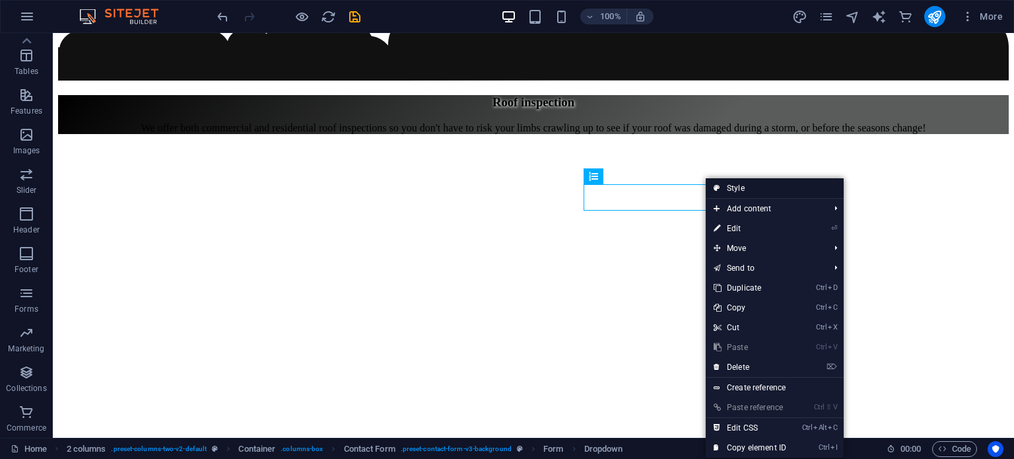
scroll to position [5474, 0]
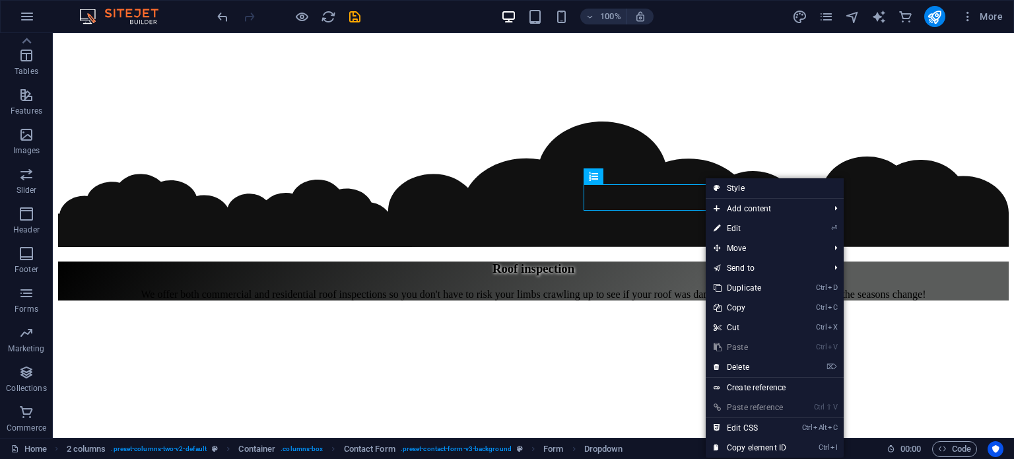
select select "rem"
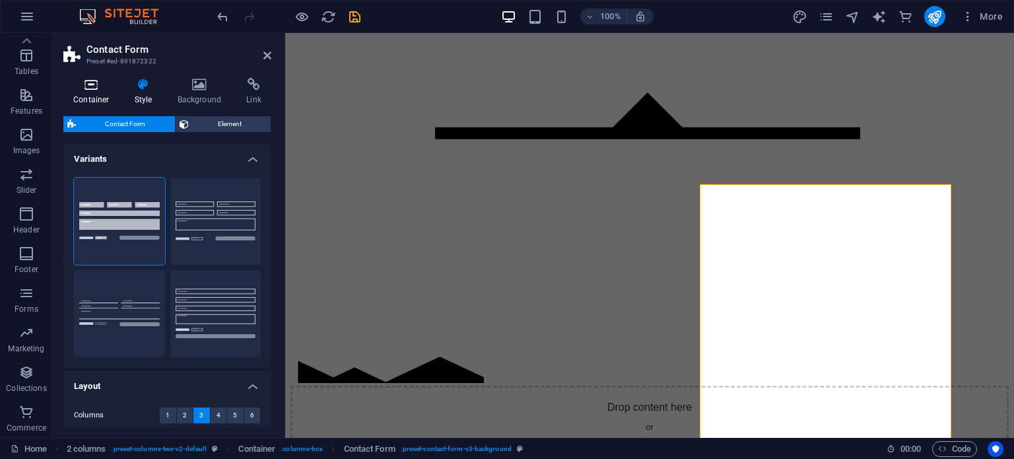
click at [86, 92] on h4 "Container" at bounding box center [93, 92] width 61 height 28
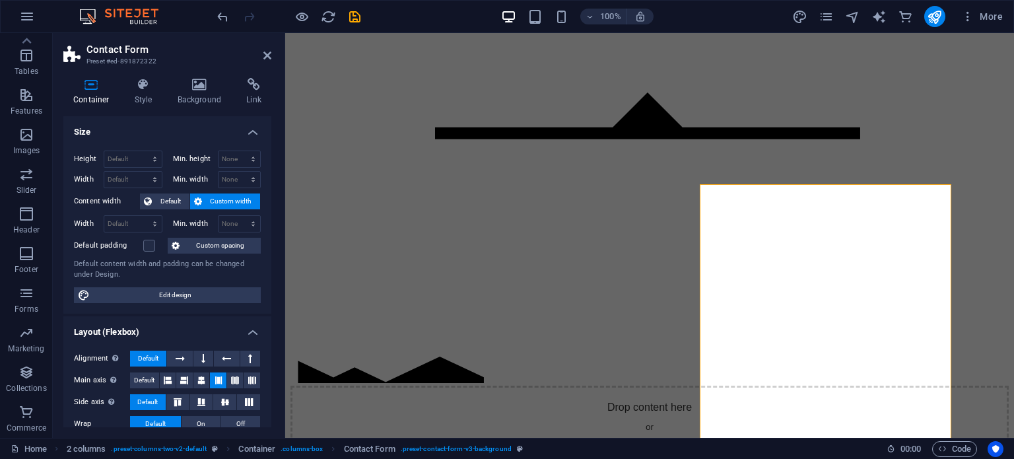
drag, startPoint x: 268, startPoint y: 160, endPoint x: 270, endPoint y: 189, distance: 28.5
click at [270, 189] on div "Size Height Default px rem % vh vw Min. height None px rem % vh vw Width Defaul…" at bounding box center [167, 271] width 208 height 311
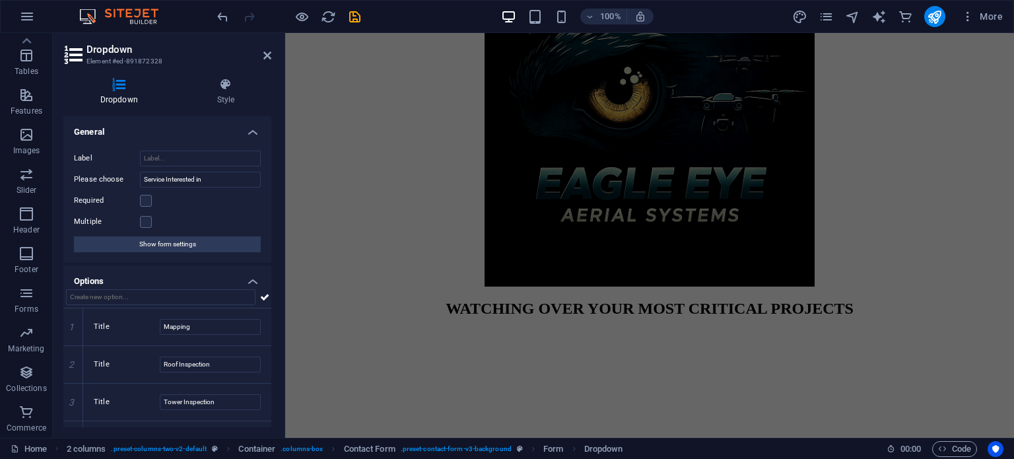
scroll to position [0, 0]
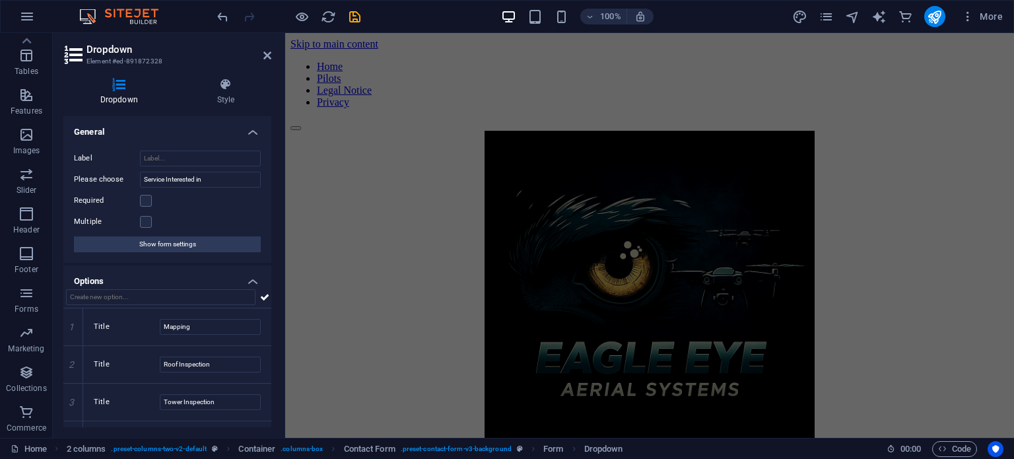
drag, startPoint x: 1009, startPoint y: 388, endPoint x: 1299, endPoint y: 60, distance: 437.3
click at [823, 18] on icon "pages" at bounding box center [826, 16] width 15 height 15
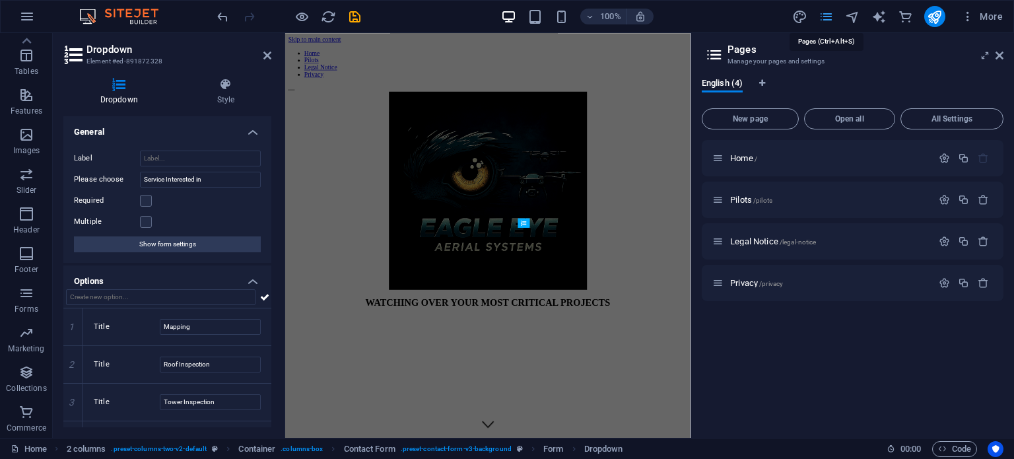
scroll to position [6272, 0]
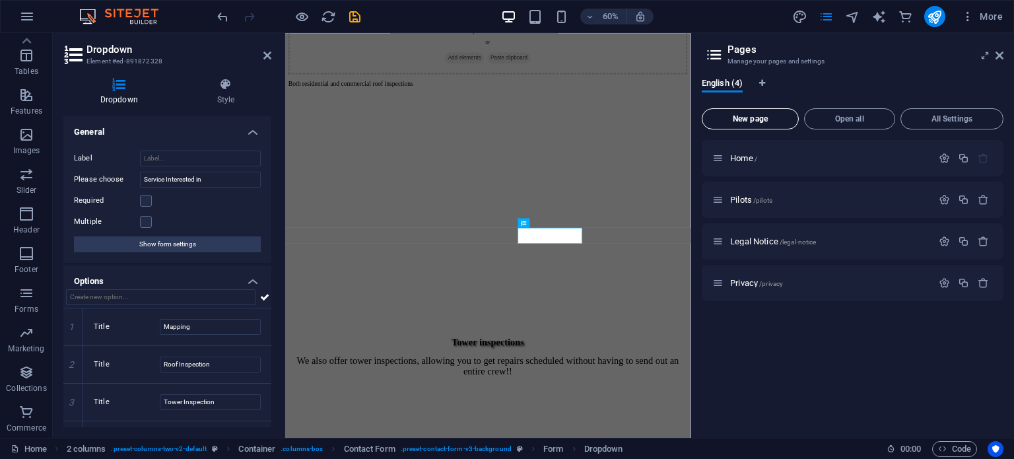
click at [747, 116] on span "New page" at bounding box center [750, 119] width 85 height 8
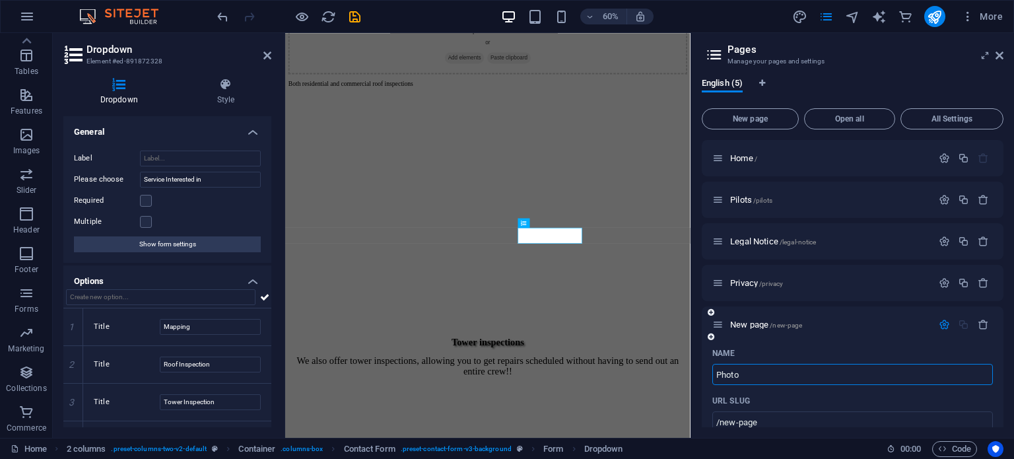
type input "Photo"
type input "/photo"
type input "Photo Gallery"
type input "/photo-gallery"
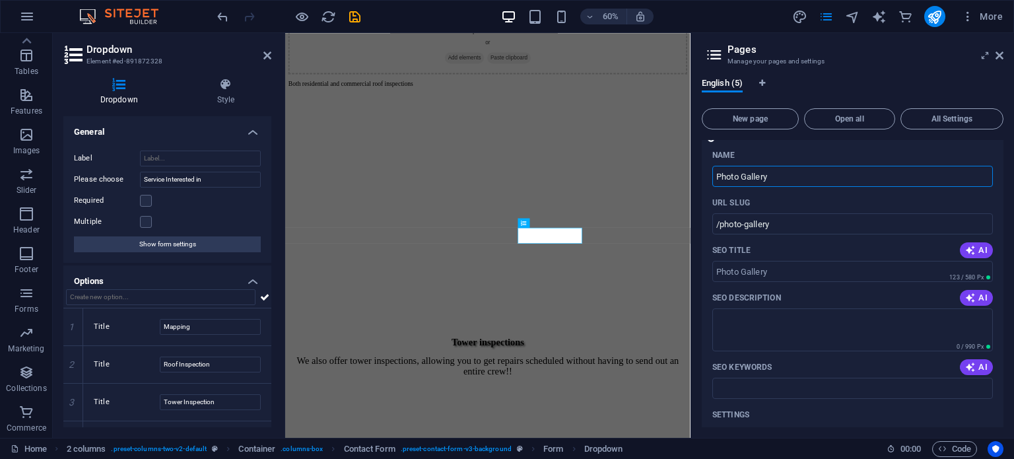
scroll to position [264, 0]
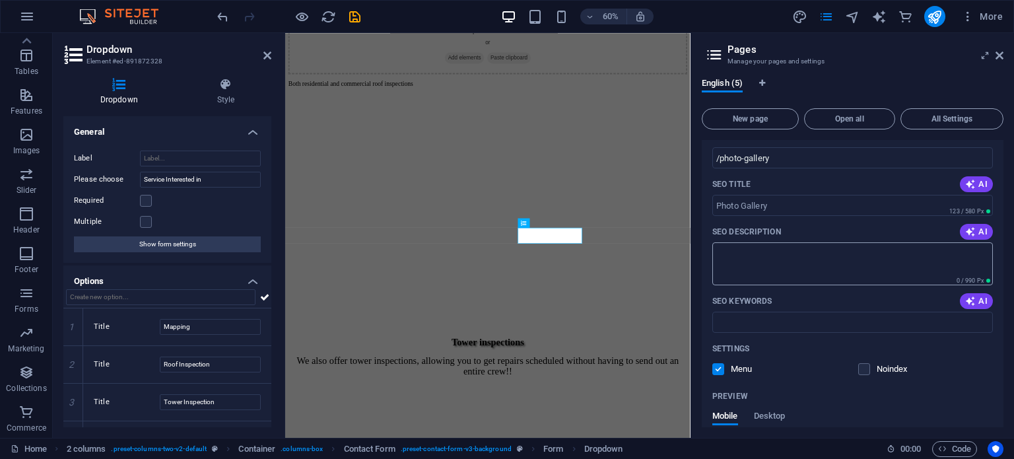
type input "Photo Gallery"
click at [771, 254] on textarea "SEO Description" at bounding box center [852, 263] width 281 height 43
type textarea "Drone company in [GEOGRAPHIC_DATA][US_STATE], Photo gallery"
click at [722, 337] on div "Name Photo Gallery ​ URL SLUG /photo-gallery ​ SEO Title AI ​ 123 / 580 Px SEO …" at bounding box center [853, 322] width 302 height 487
click at [741, 316] on input "SEO Keywords" at bounding box center [852, 322] width 281 height 21
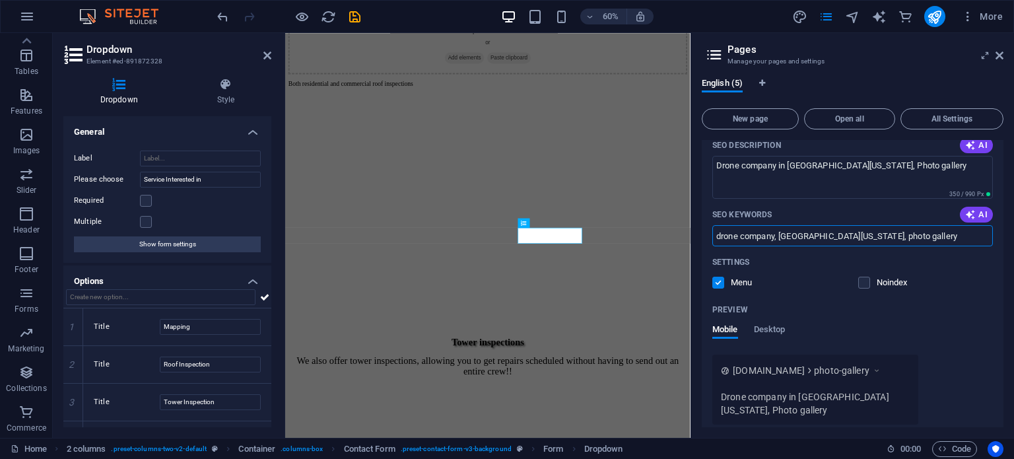
scroll to position [407, 0]
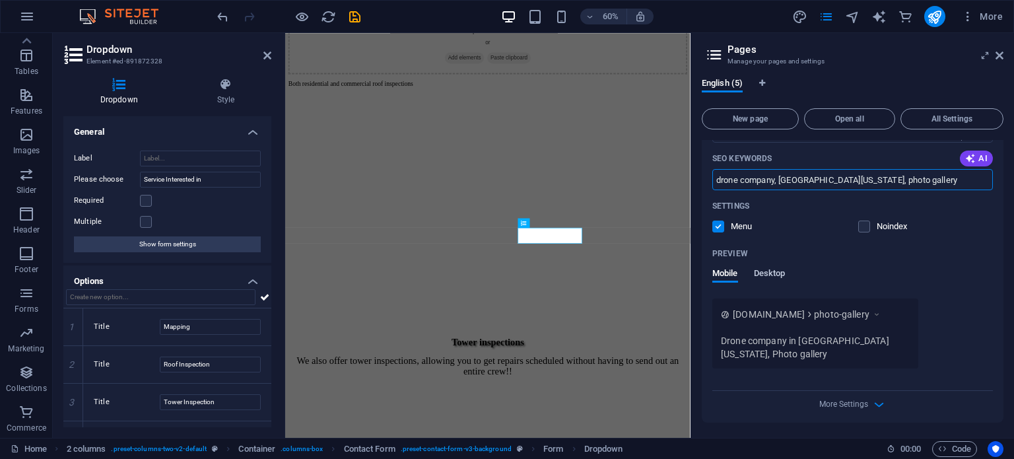
type input "drone company, [GEOGRAPHIC_DATA][US_STATE], photo gallery"
click at [764, 275] on span "Desktop" at bounding box center [770, 274] width 32 height 18
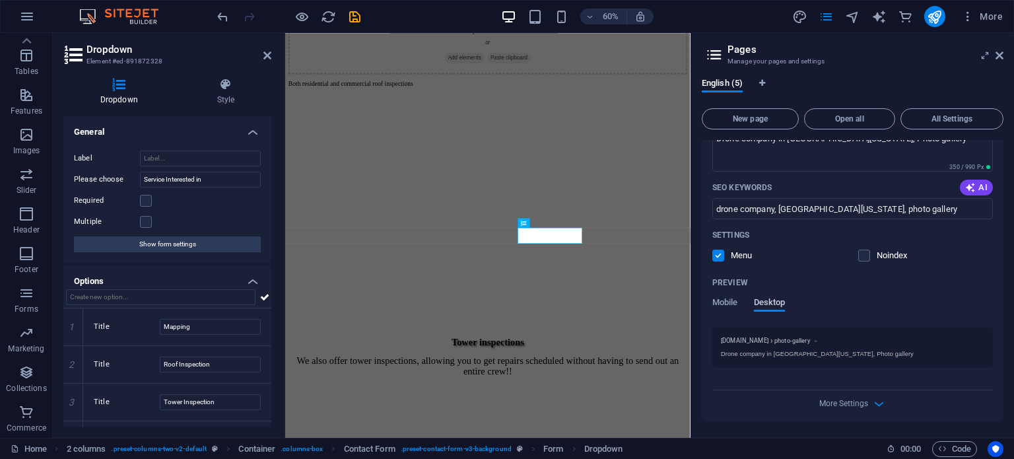
scroll to position [377, 0]
click at [722, 303] on span "Mobile" at bounding box center [725, 304] width 26 height 18
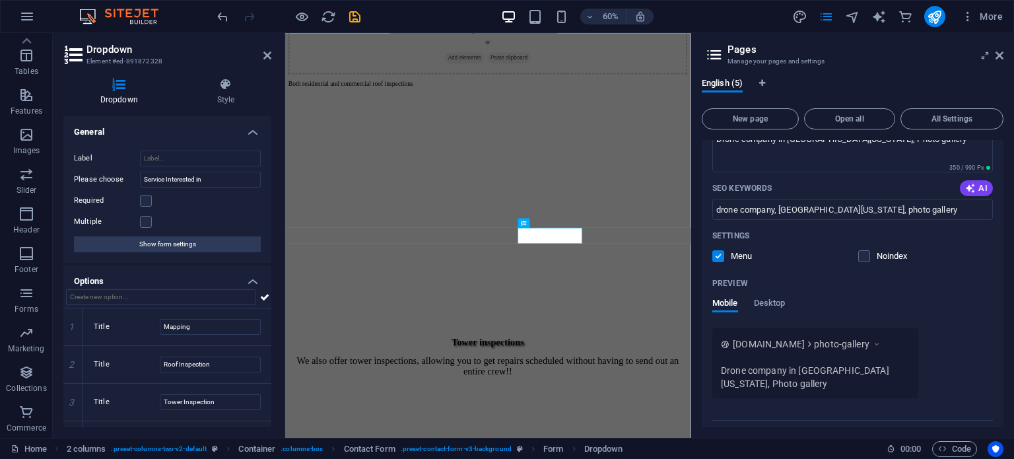
click at [722, 255] on label at bounding box center [718, 256] width 12 height 12
click at [0, 0] on input "checkbox" at bounding box center [0, 0] width 0 height 0
click at [1001, 53] on icon at bounding box center [1000, 55] width 8 height 11
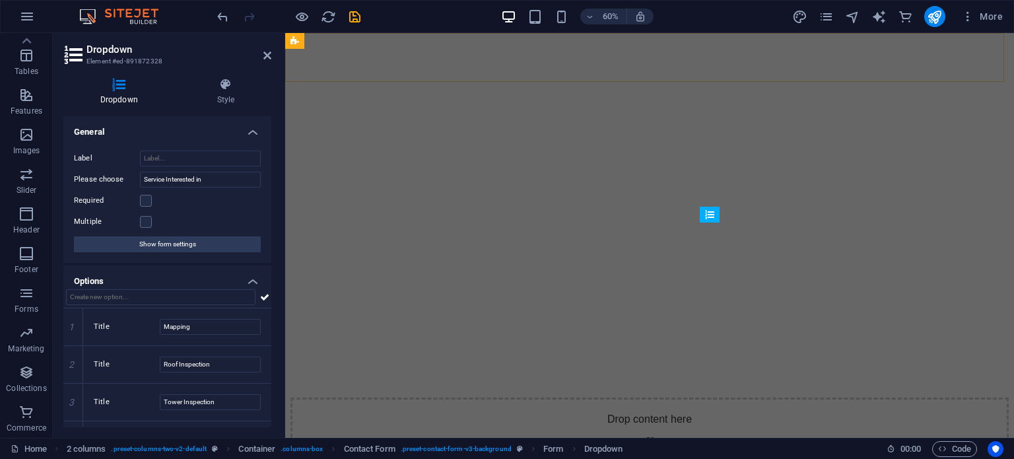
scroll to position [5437, 0]
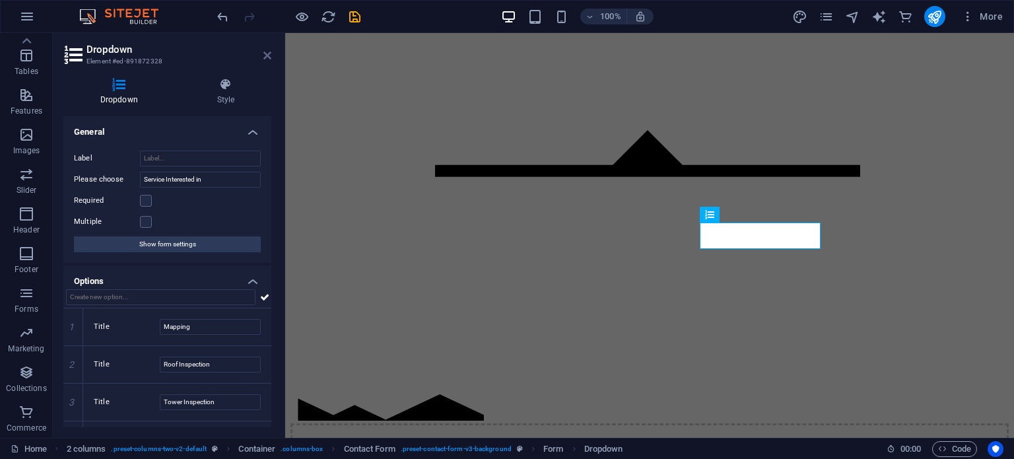
click at [267, 58] on icon at bounding box center [267, 55] width 8 height 11
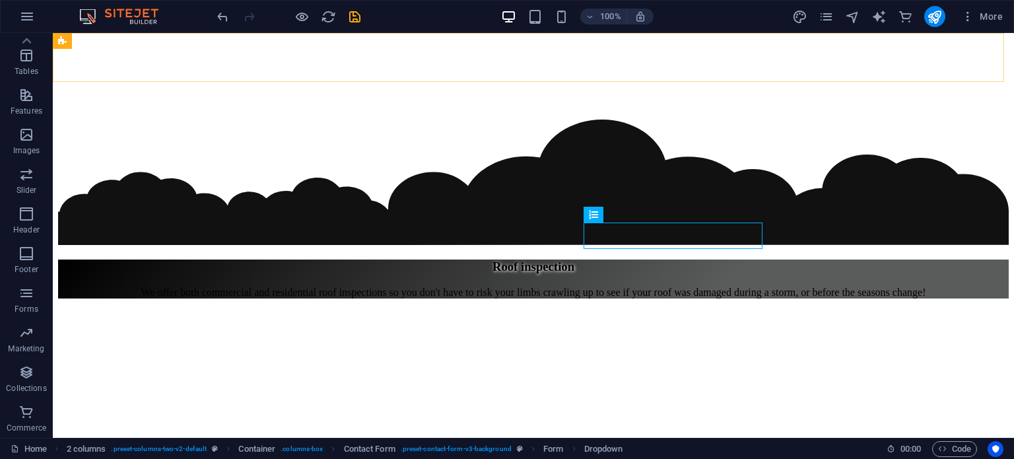
scroll to position [5602, 0]
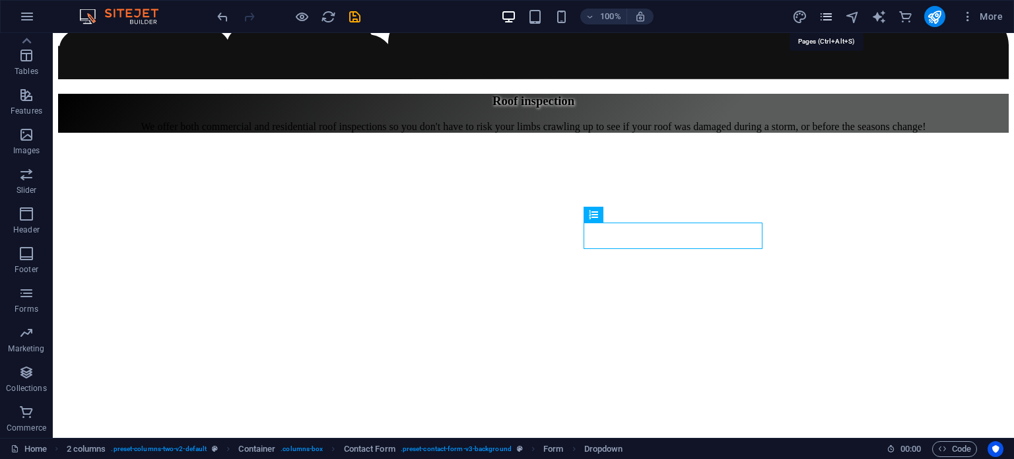
click at [829, 20] on icon "pages" at bounding box center [826, 16] width 15 height 15
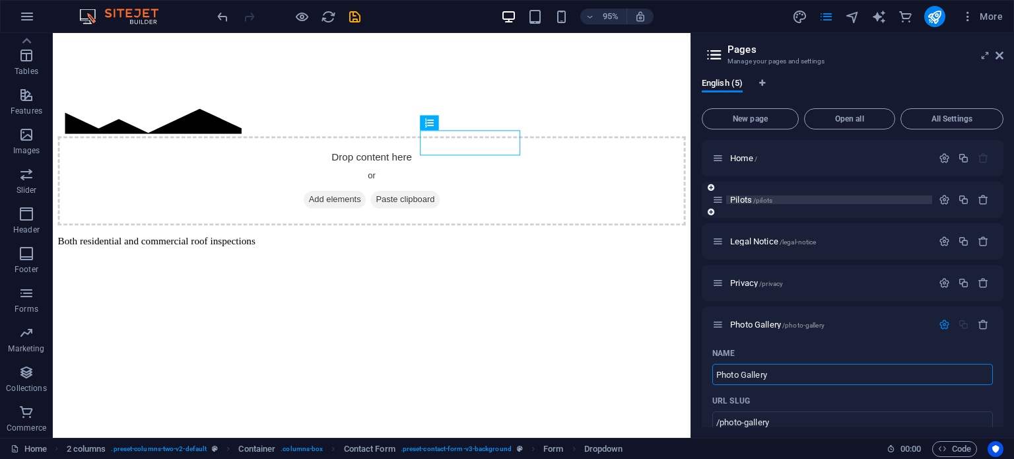
click at [739, 203] on span "Pilots /pilots" at bounding box center [751, 200] width 42 height 10
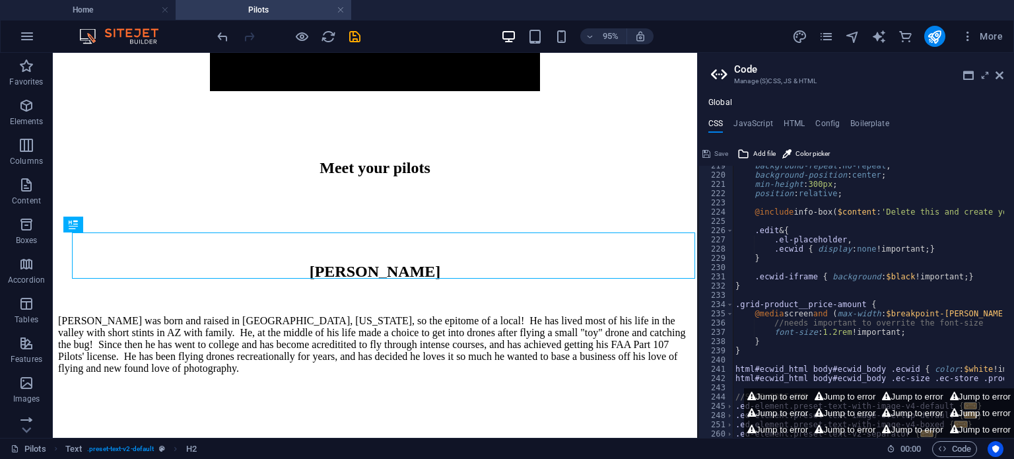
scroll to position [438, 0]
click at [999, 73] on icon at bounding box center [1000, 75] width 8 height 11
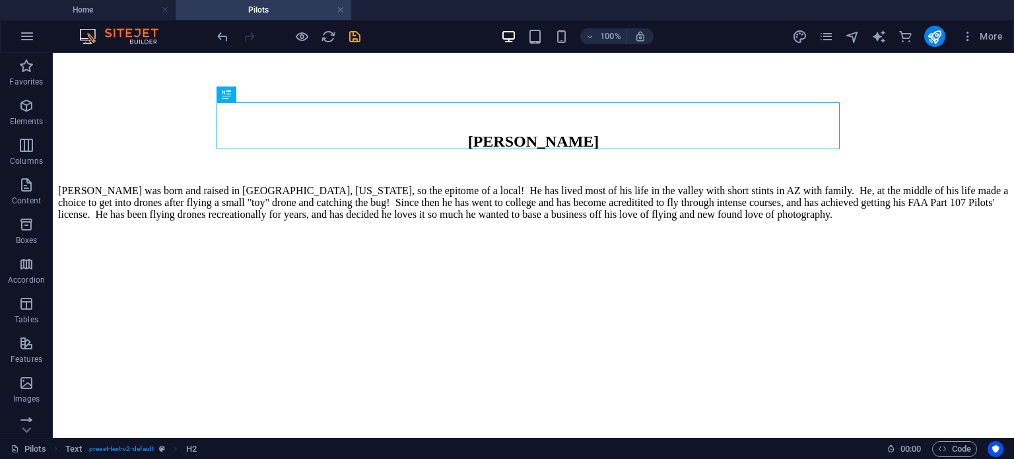
scroll to position [581, 0]
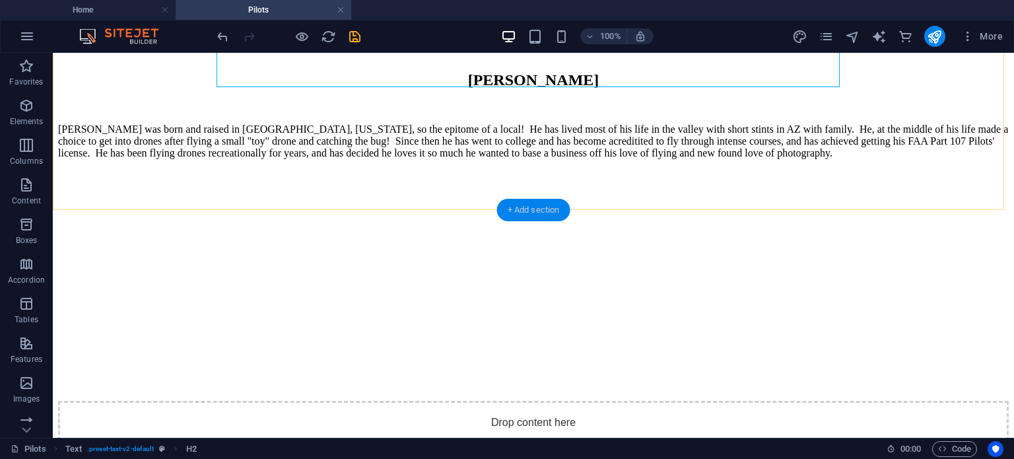
click at [526, 205] on div "+ Add section" at bounding box center [533, 210] width 73 height 22
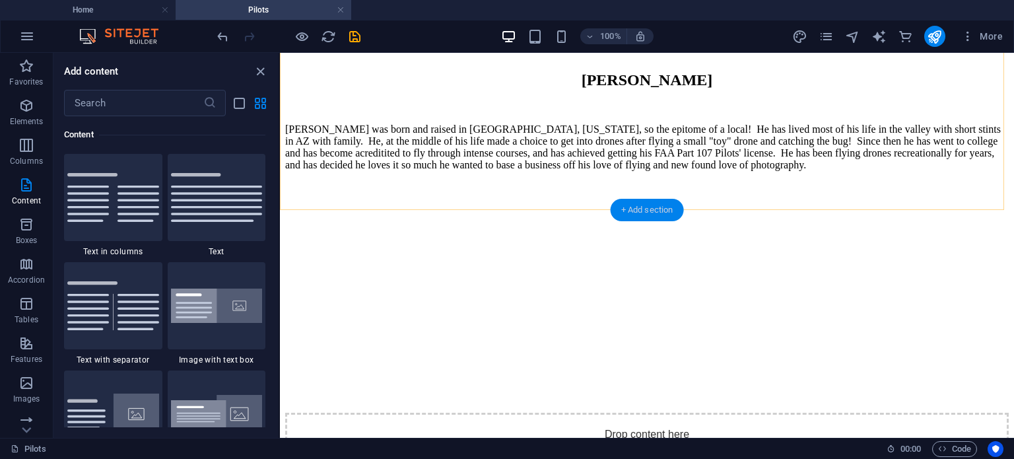
click at [652, 207] on div "+ Add section" at bounding box center [647, 210] width 73 height 22
click at [616, 58] on div "Meet your pilots" at bounding box center [647, 13] width 724 height 90
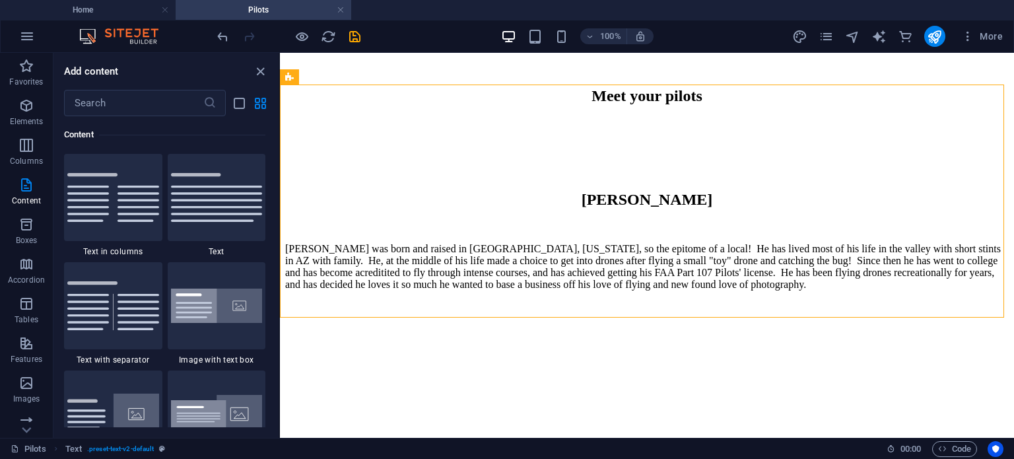
scroll to position [523, 0]
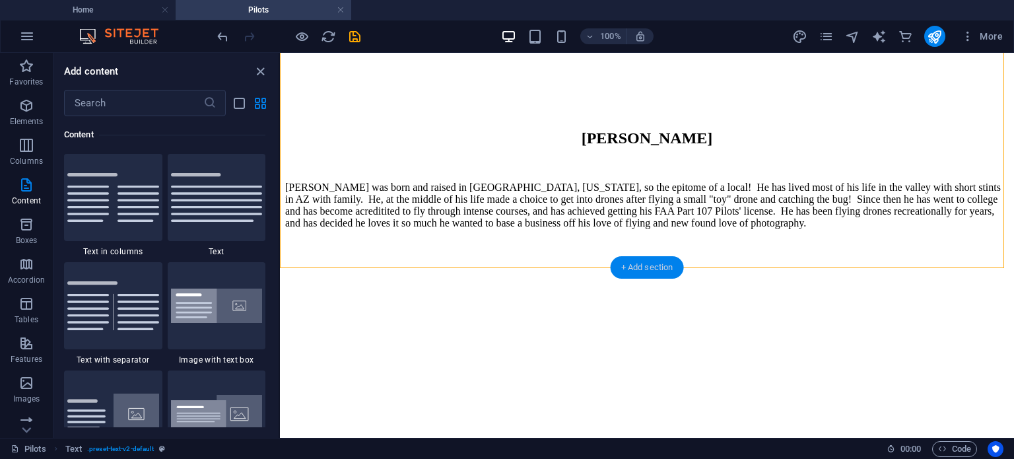
click at [662, 261] on div "+ Add section" at bounding box center [647, 267] width 73 height 22
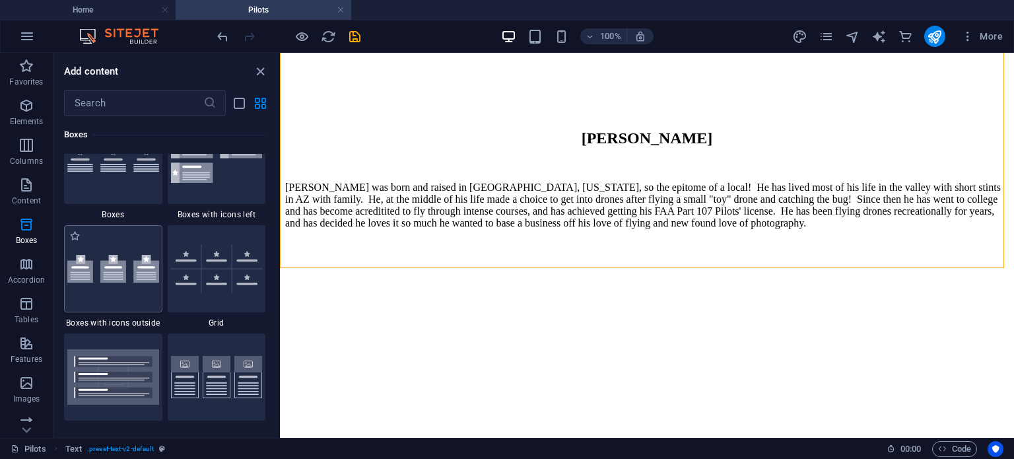
scroll to position [3828, 0]
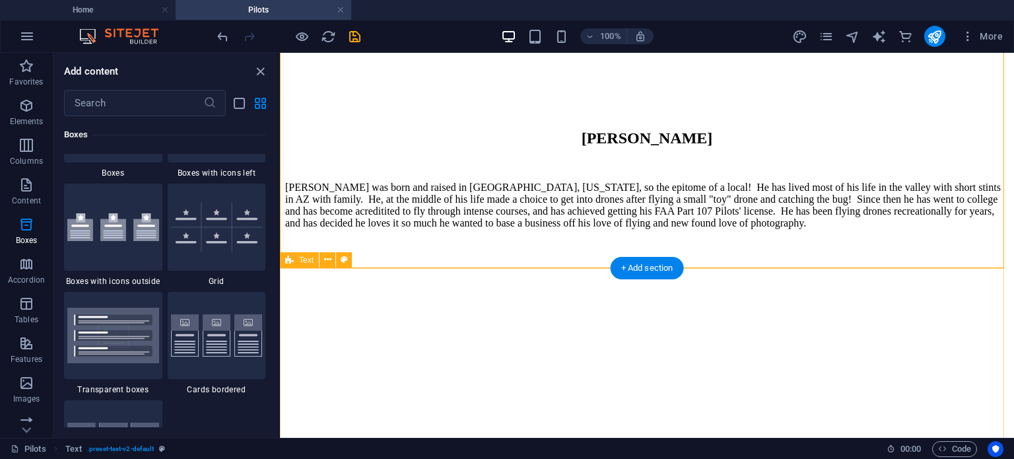
click at [581, 229] on div "[PERSON_NAME] [PERSON_NAME] was born and raised in [GEOGRAPHIC_DATA], [US_STATE…" at bounding box center [647, 179] width 724 height 100
click at [478, 229] on div "[PERSON_NAME] [PERSON_NAME] was born and raised in [GEOGRAPHIC_DATA], [US_STATE…" at bounding box center [647, 179] width 724 height 100
click at [479, 229] on div "[PERSON_NAME] [PERSON_NAME] was born and raised in [GEOGRAPHIC_DATA], [US_STATE…" at bounding box center [647, 179] width 724 height 100
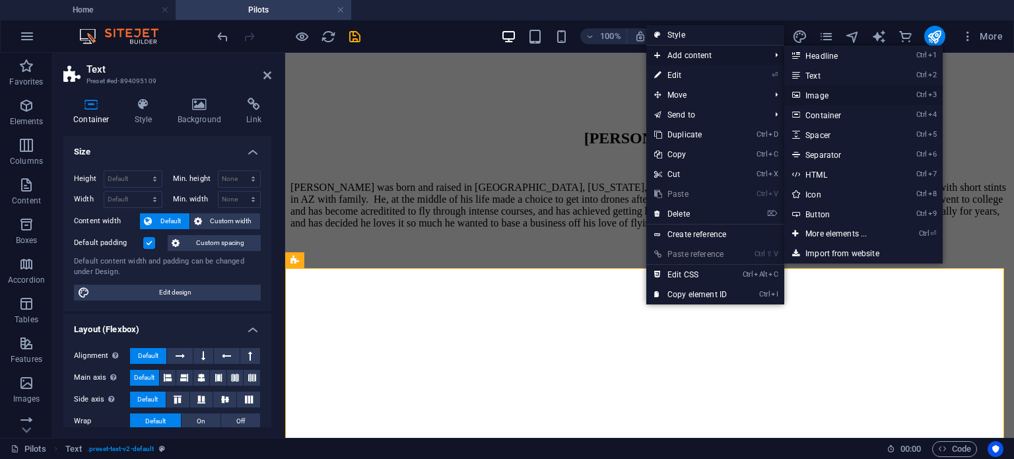
click at [859, 98] on link "Ctrl 3 Image" at bounding box center [838, 95] width 109 height 20
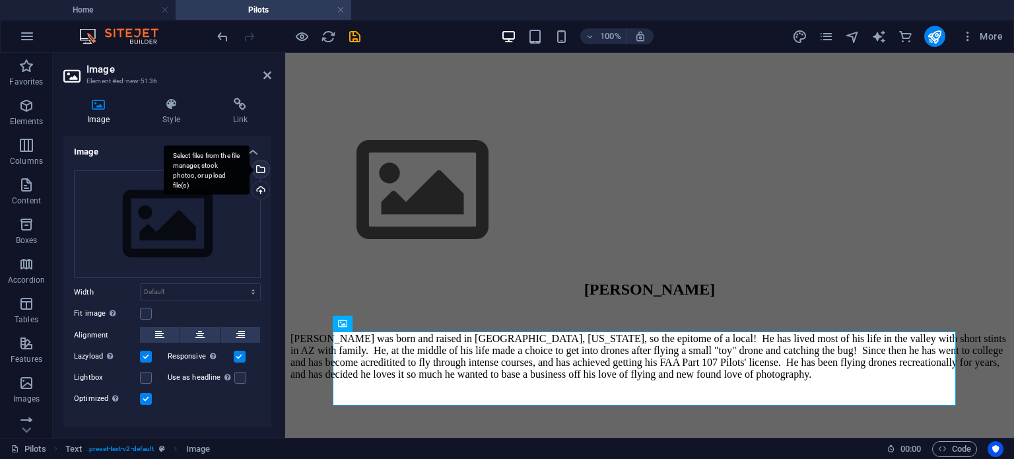
click at [261, 168] on div "Select files from the file manager, stock photos, or upload file(s)" at bounding box center [260, 170] width 20 height 20
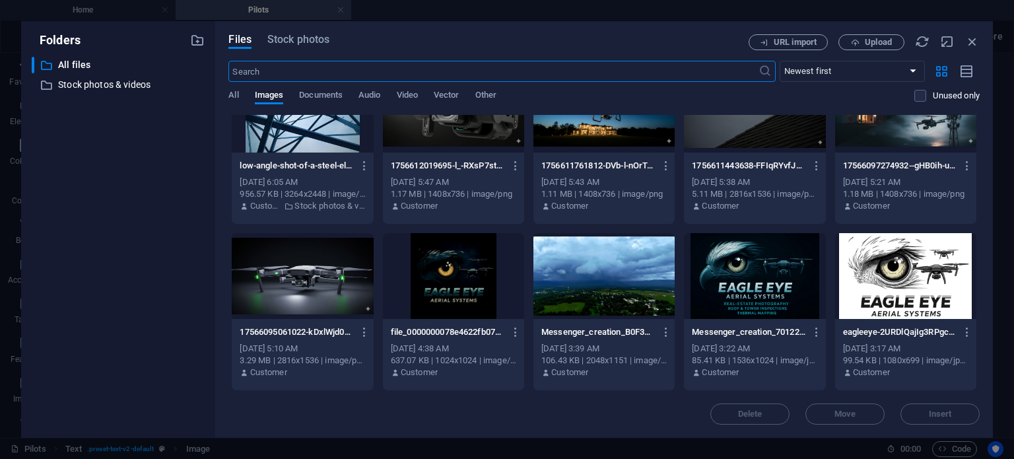
scroll to position [0, 0]
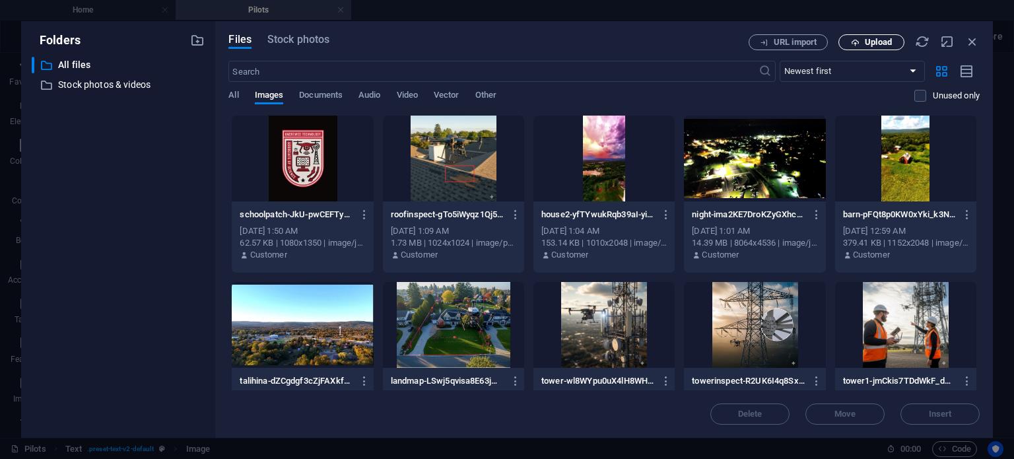
click at [856, 46] on icon "button" at bounding box center [855, 42] width 9 height 9
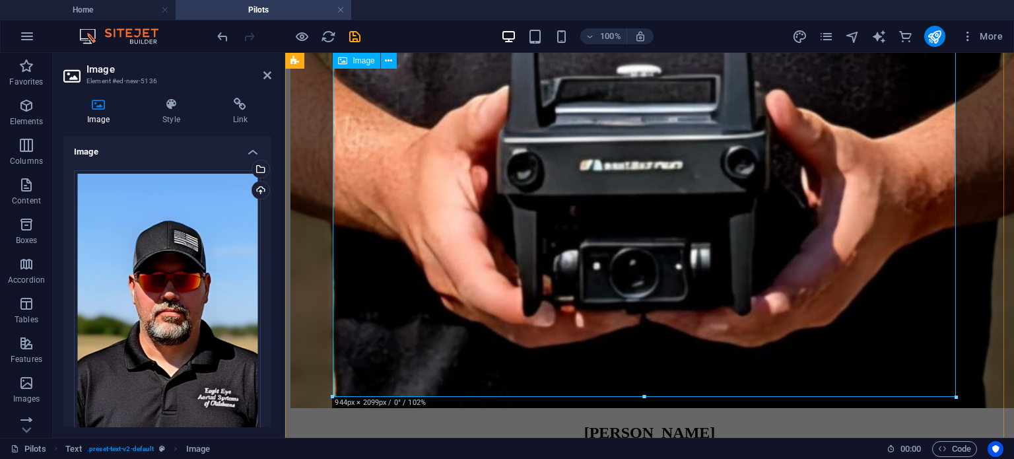
scroll to position [1843, 0]
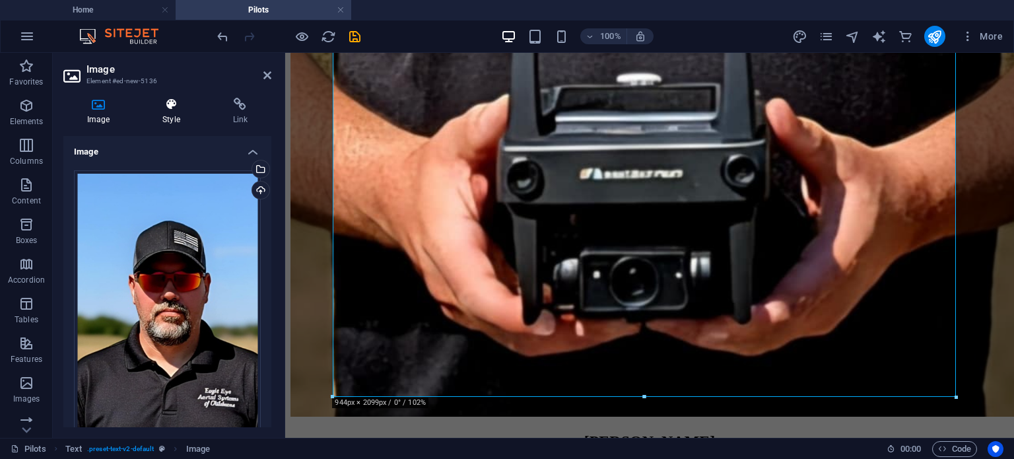
click at [173, 108] on icon at bounding box center [171, 104] width 65 height 13
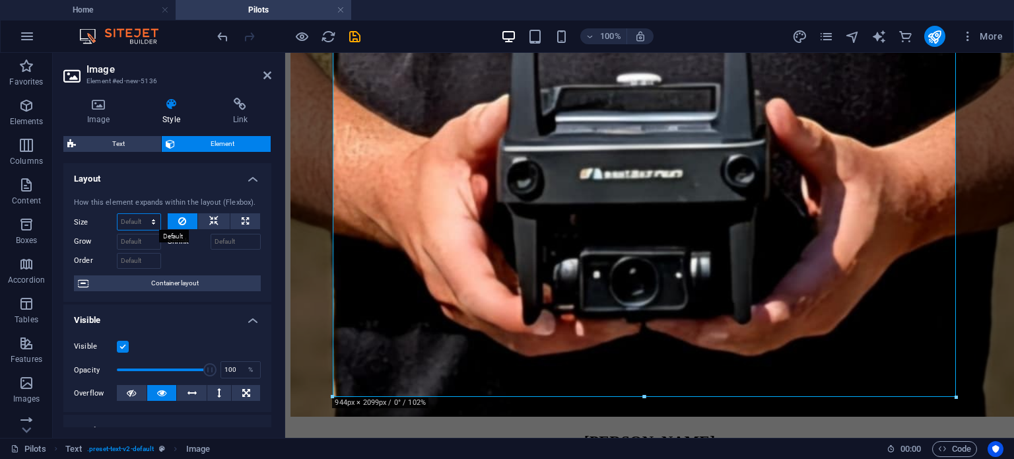
click at [123, 218] on select "Default auto px % 1/1 1/2 1/3 1/4 1/5 1/6 1/7 1/8 1/9 1/10" at bounding box center [139, 222] width 43 height 16
select select "px"
click at [140, 214] on select "Default auto px % 1/1 1/2 1/3 1/4 1/5 1/6 1/7 1/8 1/9 1/10" at bounding box center [139, 222] width 43 height 16
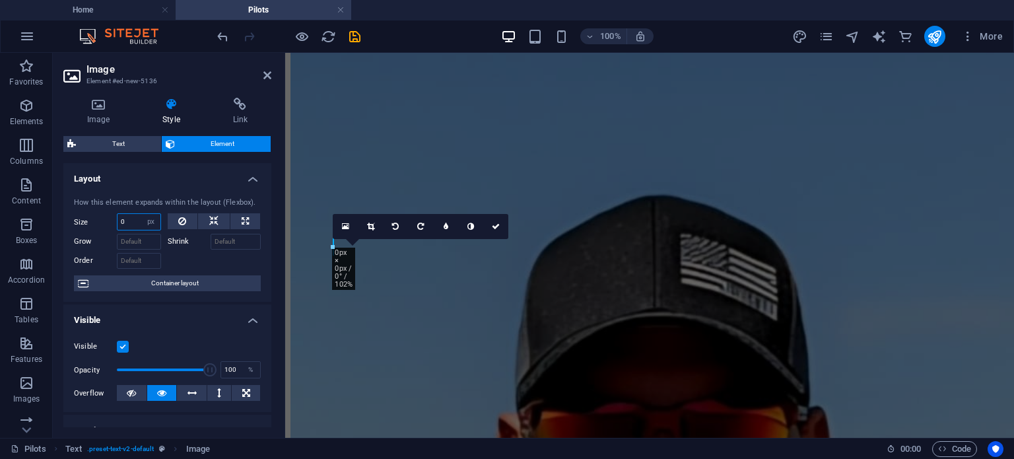
scroll to position [619, 0]
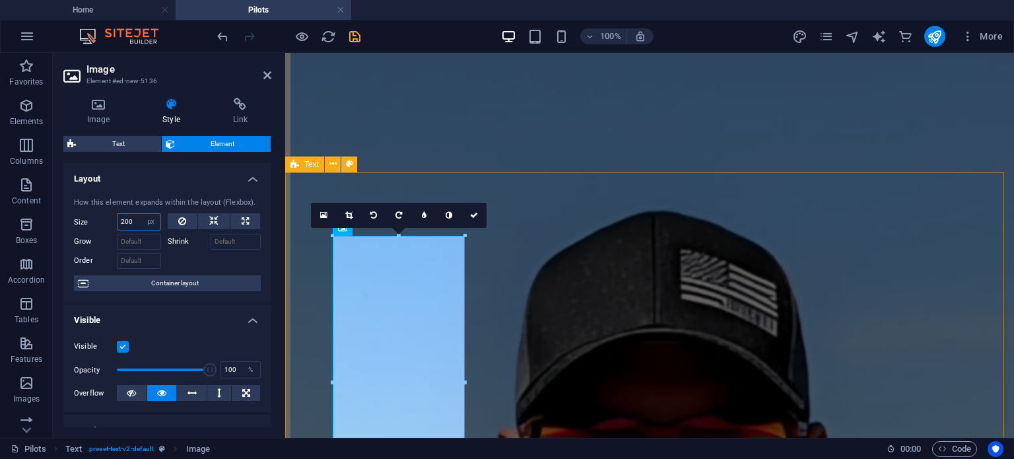
type input "200"
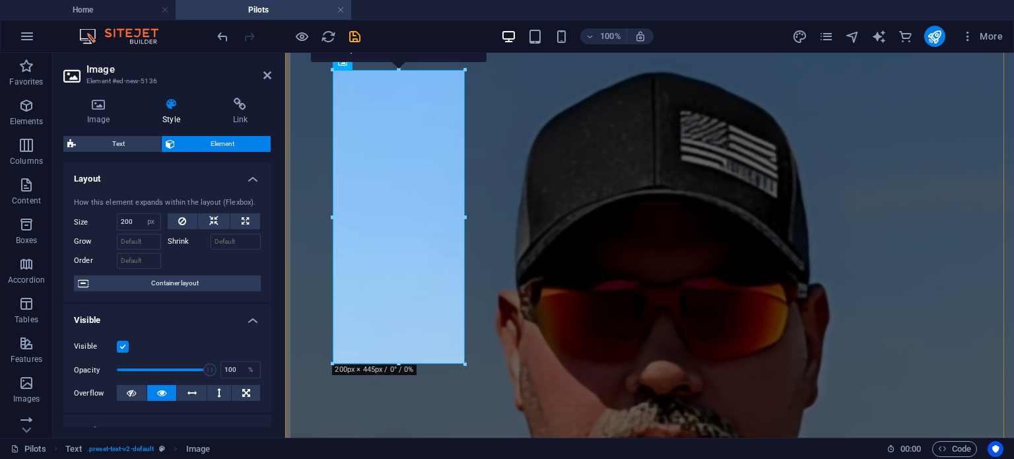
scroll to position [817, 0]
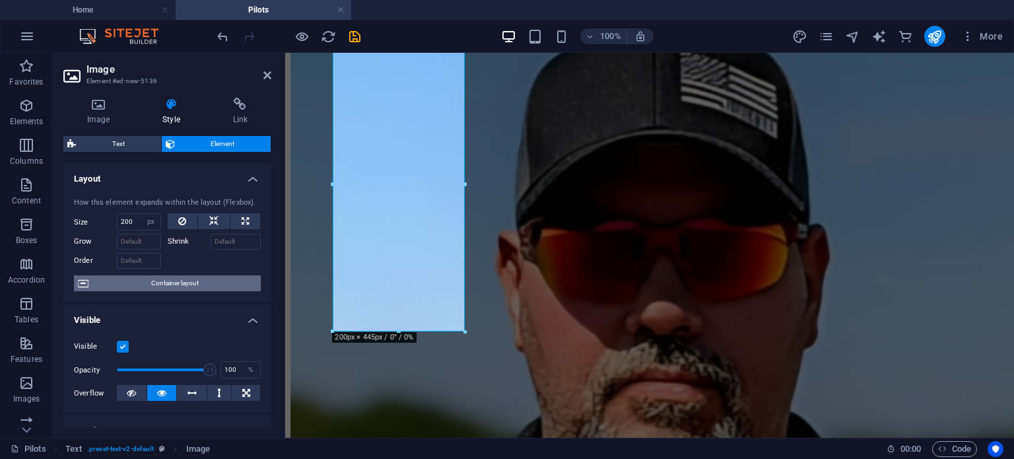
click at [154, 287] on span "Container layout" at bounding box center [174, 283] width 164 height 16
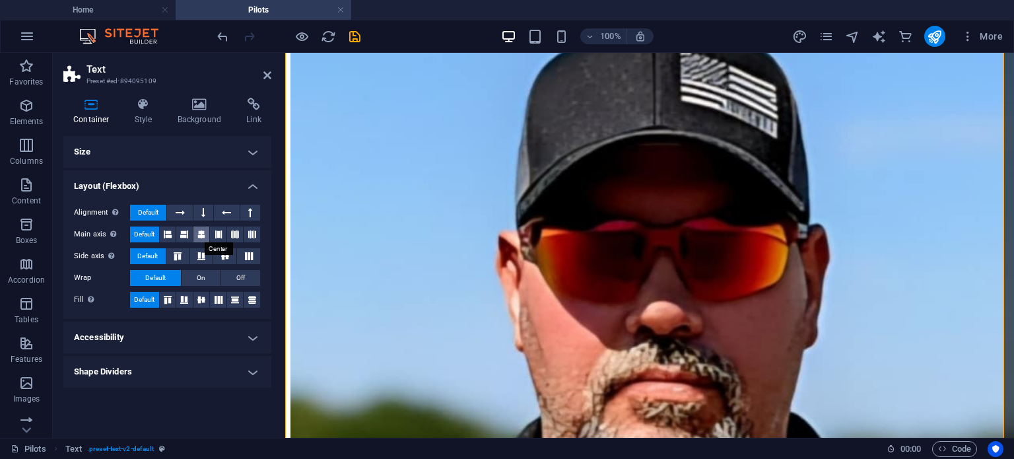
click at [201, 238] on icon at bounding box center [201, 234] width 8 height 16
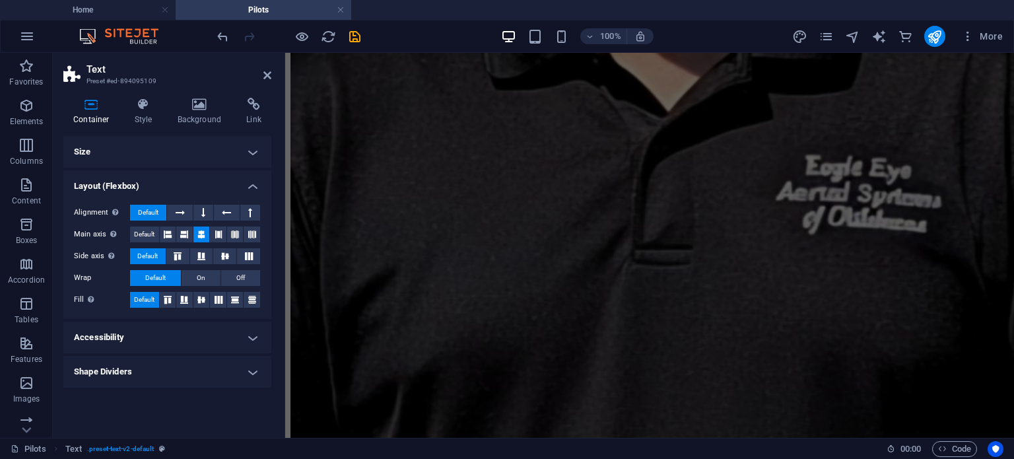
scroll to position [1560, 0]
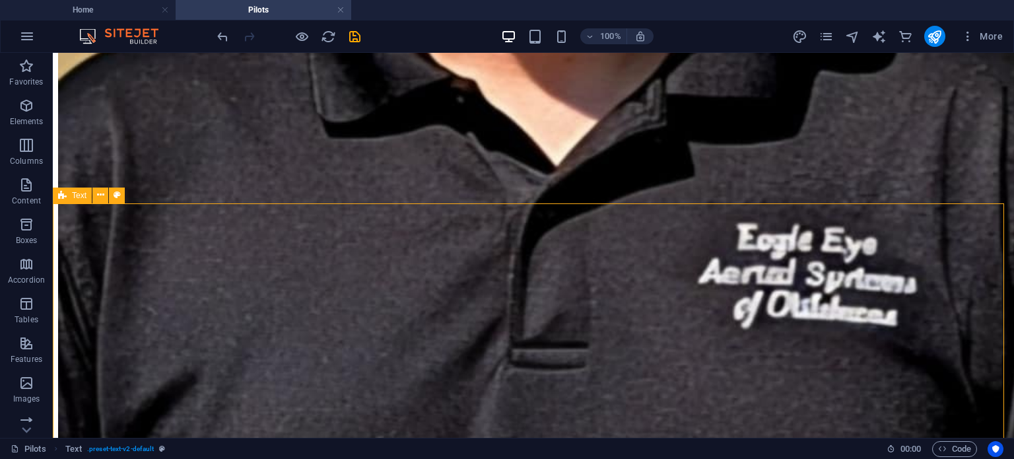
click at [103, 195] on icon at bounding box center [100, 195] width 7 height 14
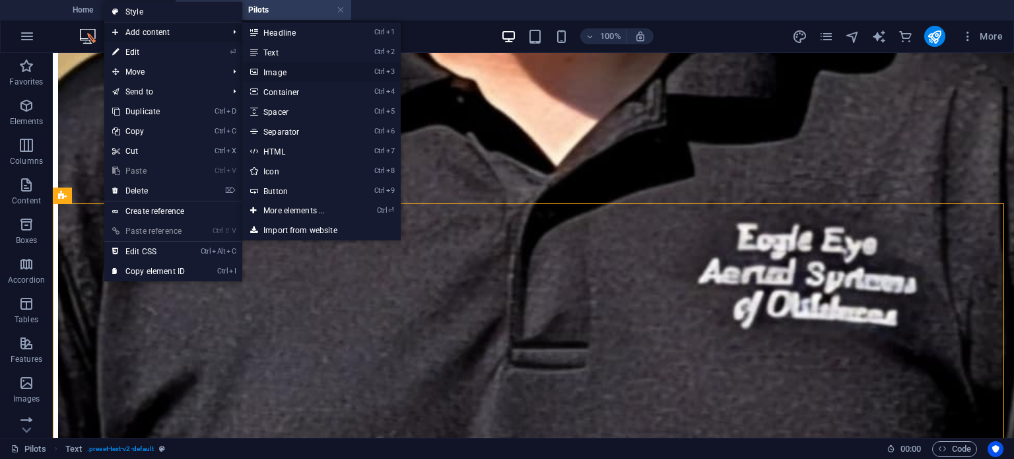
drag, startPoint x: 281, startPoint y: 71, endPoint x: 0, endPoint y: 31, distance: 284.1
click at [281, 71] on link "Ctrl 3 Image" at bounding box center [296, 72] width 109 height 20
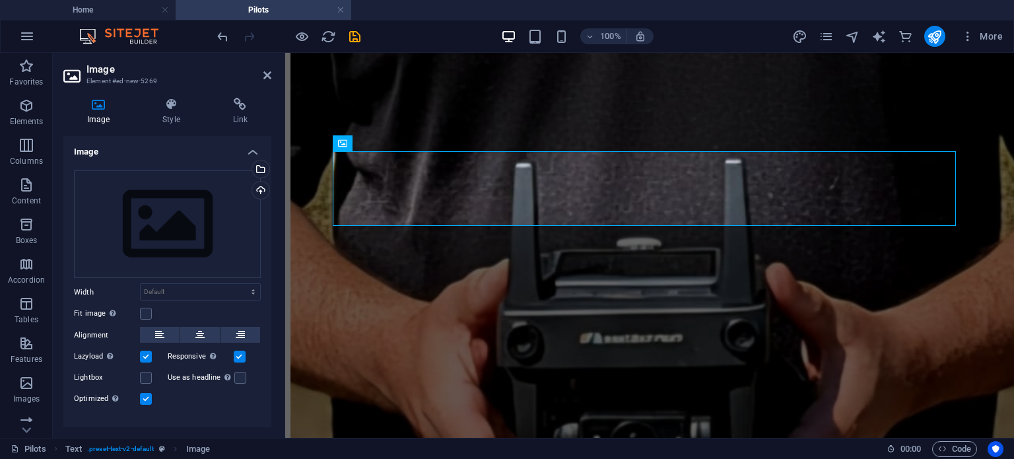
scroll to position [1675, 0]
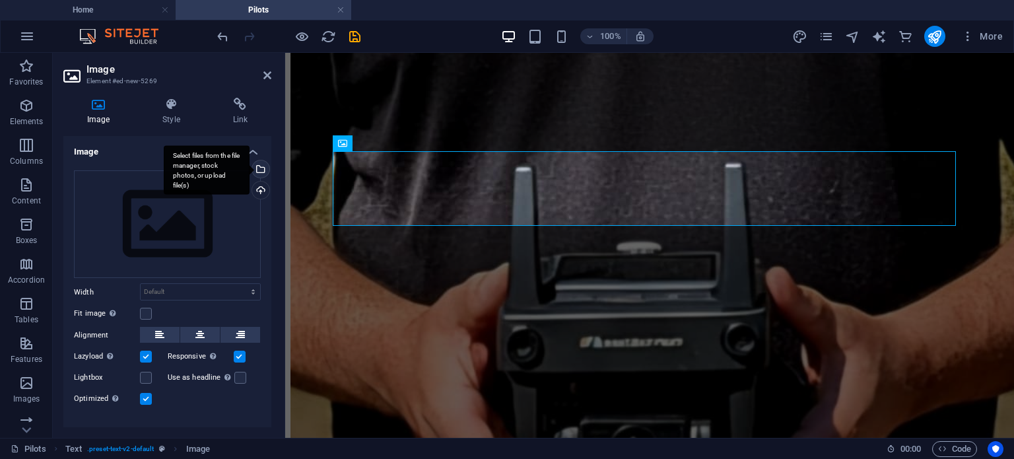
click at [261, 166] on div "Select files from the file manager, stock photos, or upload file(s)" at bounding box center [260, 170] width 20 height 20
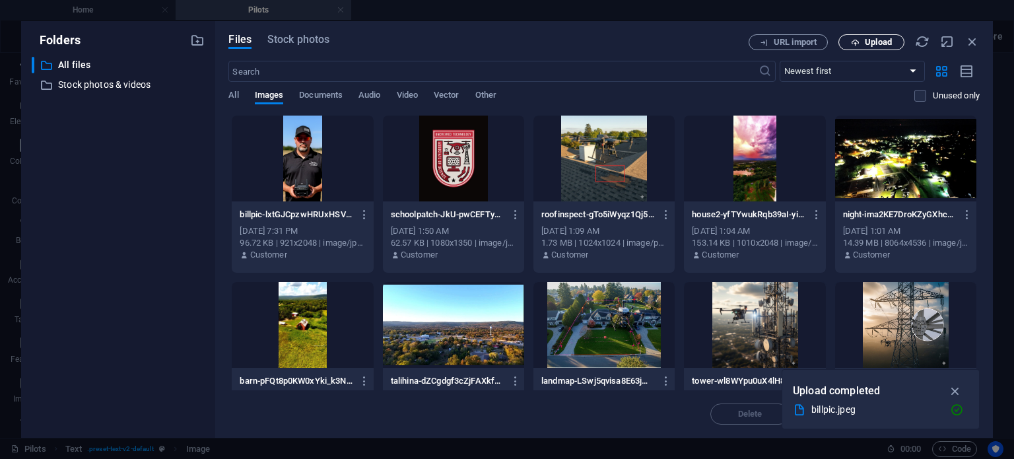
click at [886, 39] on span "Upload" at bounding box center [878, 42] width 27 height 8
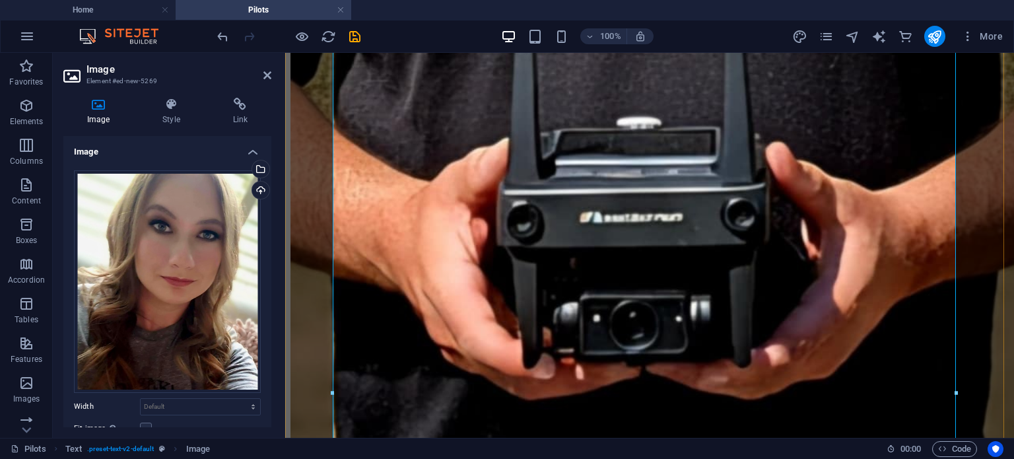
scroll to position [1807, 0]
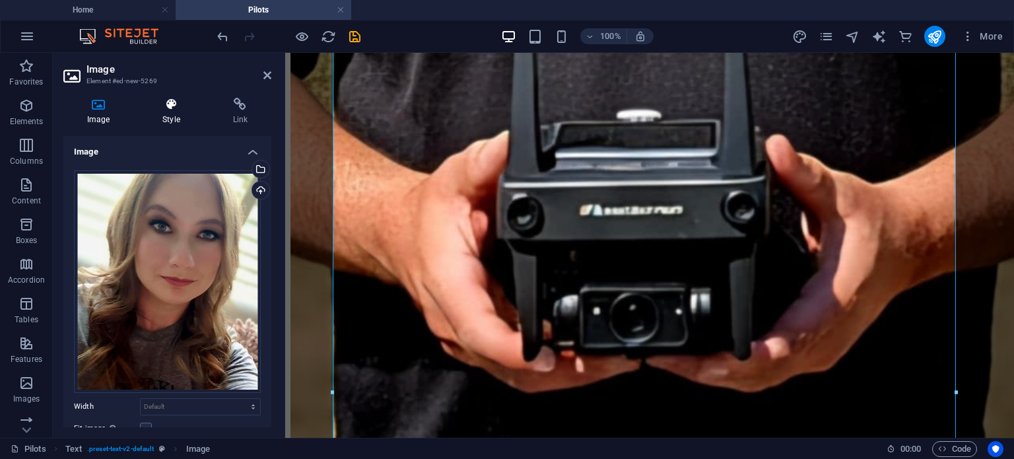
click at [175, 108] on icon at bounding box center [171, 104] width 65 height 13
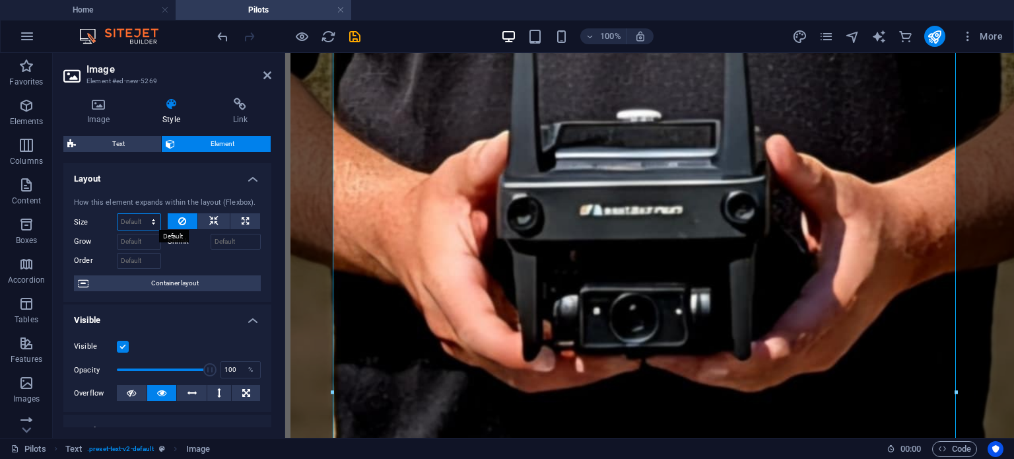
click at [143, 221] on select "Default auto px % 1/1 1/2 1/3 1/4 1/5 1/6 1/7 1/8 1/9 1/10" at bounding box center [139, 222] width 43 height 16
select select "px"
click at [140, 214] on select "Default auto px % 1/1 1/2 1/3 1/4 1/5 1/6 1/7 1/8 1/9 1/10" at bounding box center [139, 222] width 43 height 16
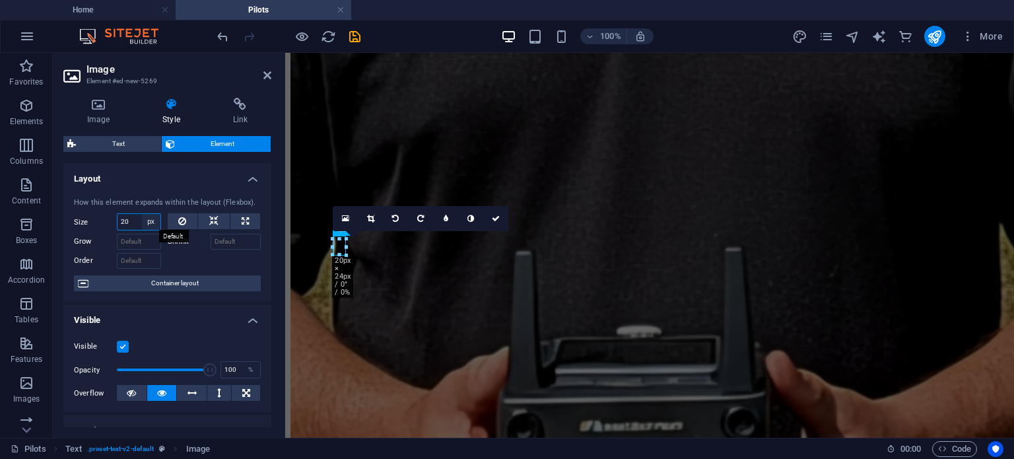
click at [143, 223] on select "Default auto px % 1/1 1/2 1/3 1/4 1/5 1/6 1/7 1/8 1/9 1/10" at bounding box center [151, 222] width 18 height 16
click at [137, 222] on input "20" at bounding box center [139, 222] width 43 height 16
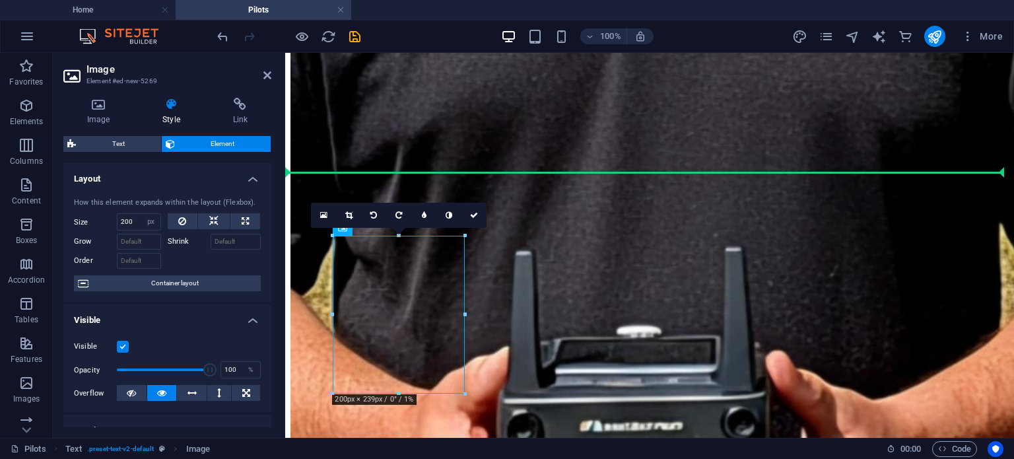
drag, startPoint x: 441, startPoint y: 317, endPoint x: 520, endPoint y: 322, distance: 78.7
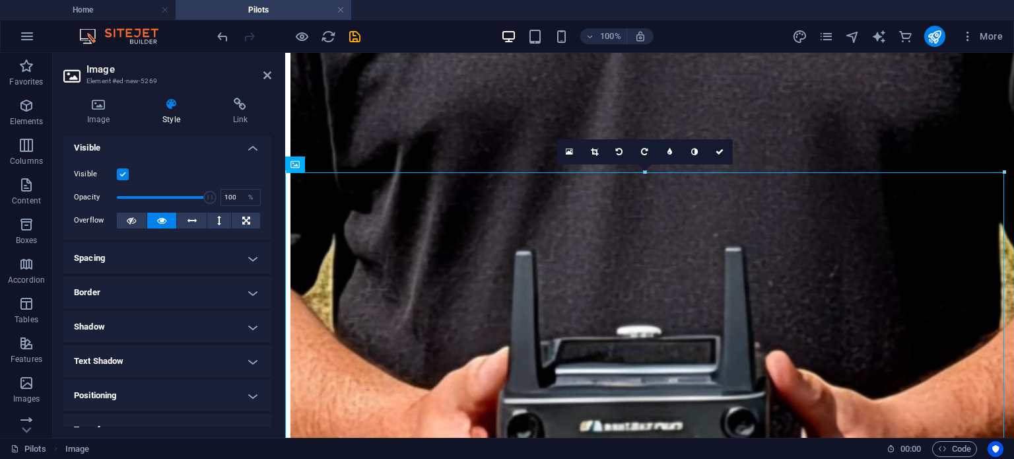
scroll to position [0, 0]
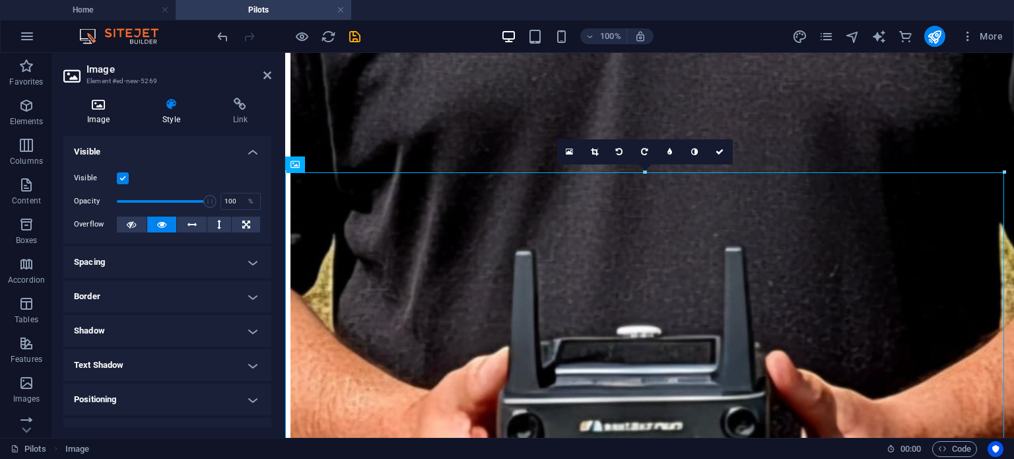
click at [91, 116] on h4 "Image" at bounding box center [100, 112] width 75 height 28
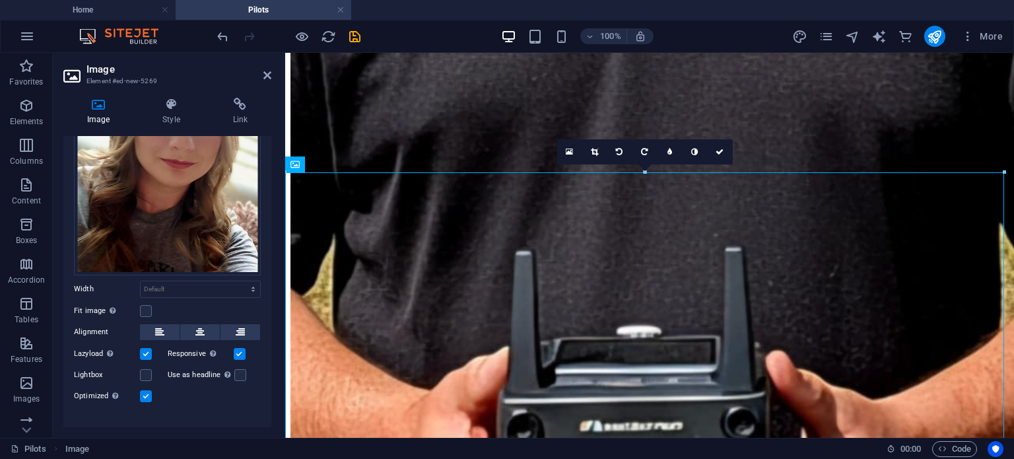
scroll to position [133, 0]
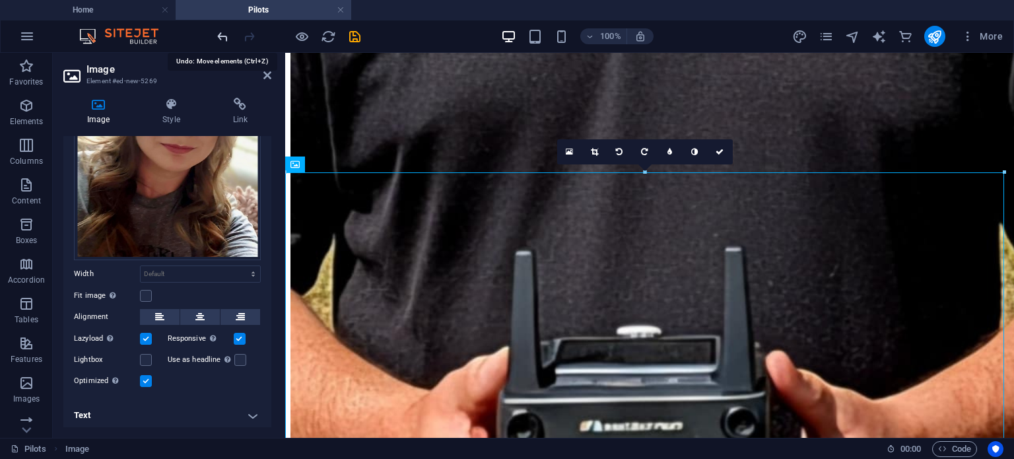
click at [221, 38] on icon "undo" at bounding box center [222, 36] width 15 height 15
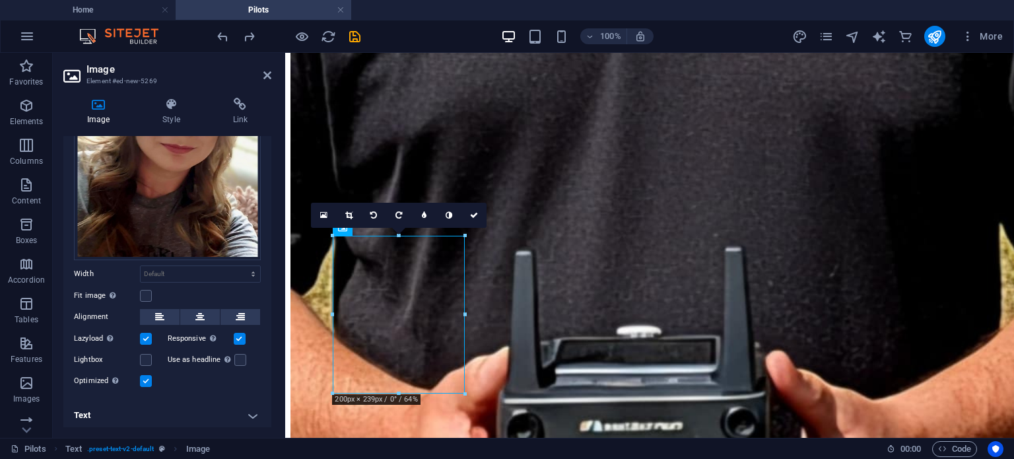
drag, startPoint x: 267, startPoint y: 301, endPoint x: 277, endPoint y: 248, distance: 54.4
click at [277, 234] on div "Image Style Link Image Drag files here, click to choose files or select files f…" at bounding box center [167, 262] width 229 height 351
drag, startPoint x: 271, startPoint y: 277, endPoint x: 271, endPoint y: 206, distance: 70.6
click at [271, 188] on div "Image Style Link Image Drag files here, click to choose files or select files f…" at bounding box center [167, 262] width 229 height 351
drag, startPoint x: 271, startPoint y: 287, endPoint x: 271, endPoint y: 254, distance: 33.0
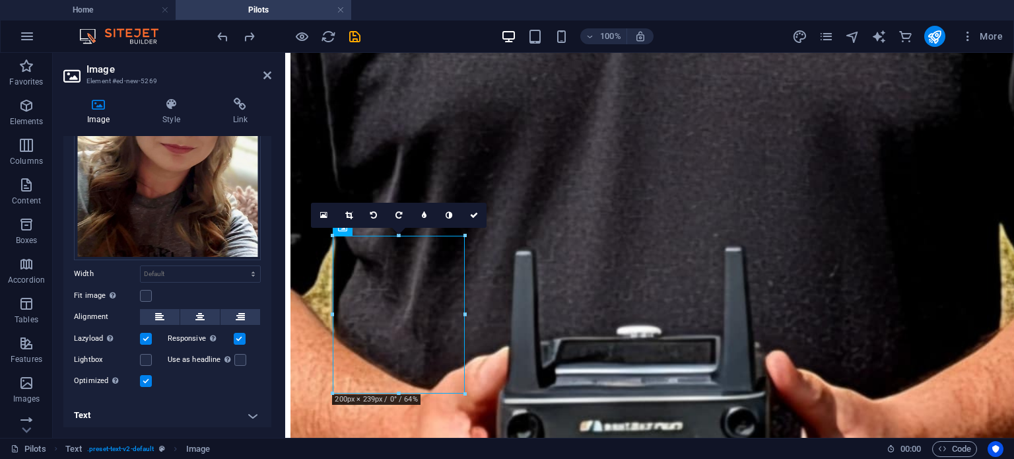
click at [271, 254] on div "Image Style Link Image Drag files here, click to choose files or select files f…" at bounding box center [167, 262] width 229 height 351
drag, startPoint x: 275, startPoint y: 417, endPoint x: 259, endPoint y: 110, distance: 308.0
click at [259, 116] on div "Image Style Link Image Drag files here, click to choose files or select files f…" at bounding box center [167, 262] width 229 height 351
click at [183, 106] on icon at bounding box center [171, 104] width 65 height 13
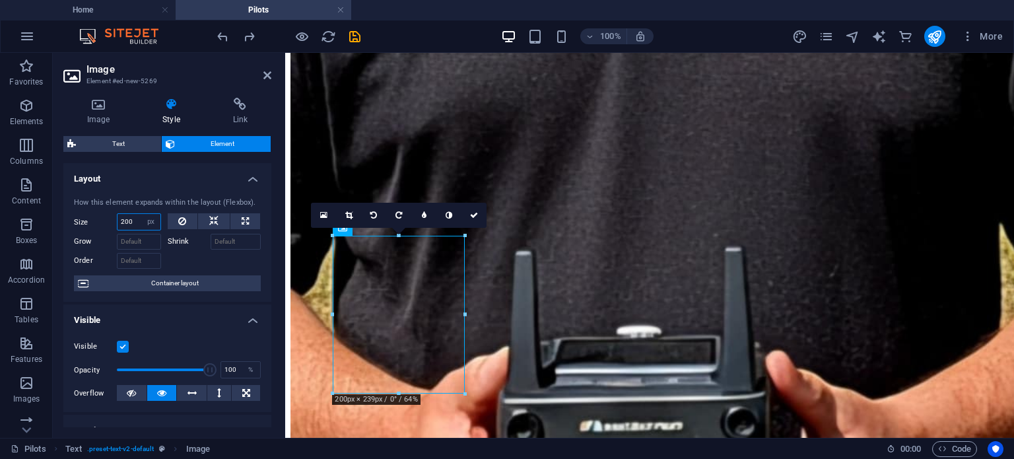
click at [131, 219] on input "200" at bounding box center [139, 222] width 43 height 16
type input "2"
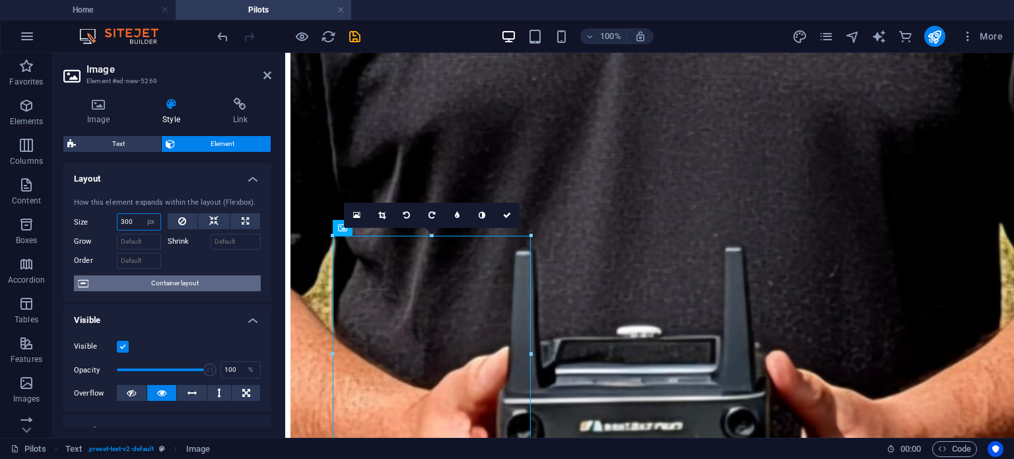
type input "300"
click at [238, 285] on span "Container layout" at bounding box center [174, 283] width 164 height 16
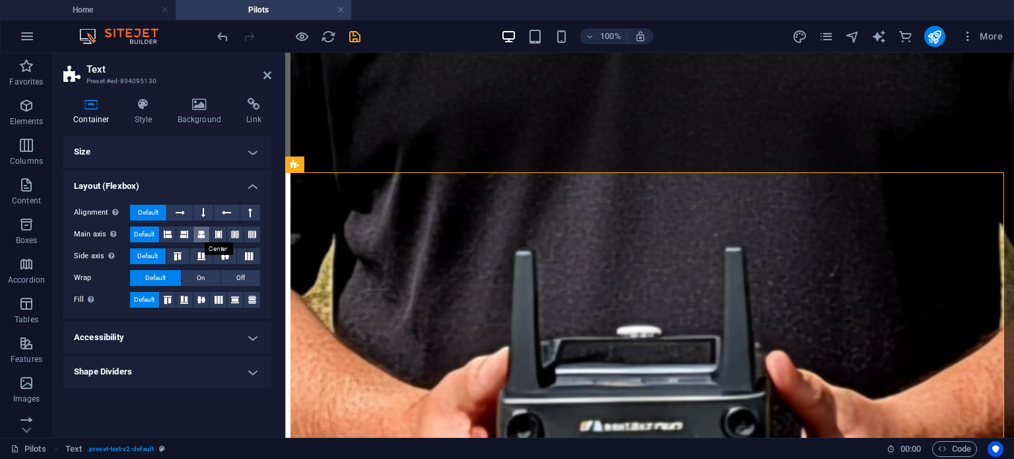
click at [207, 234] on button at bounding box center [201, 234] width 17 height 16
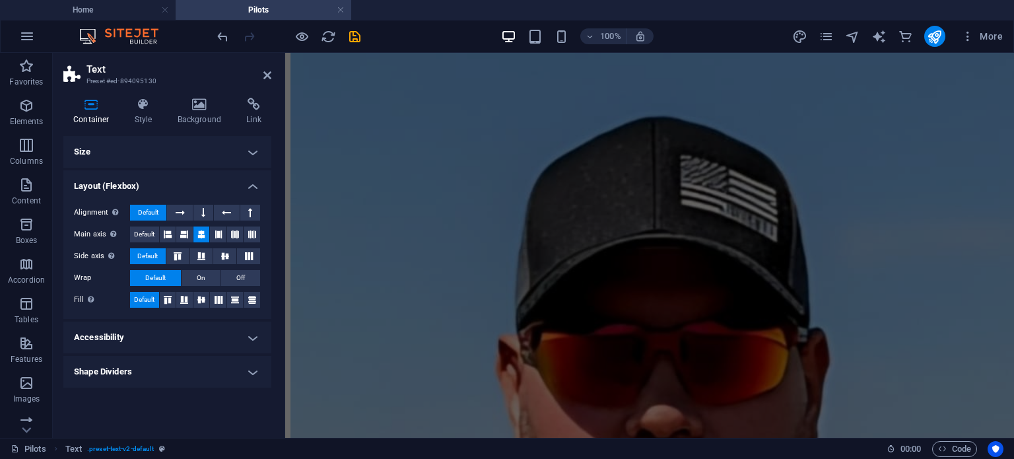
scroll to position [709, 0]
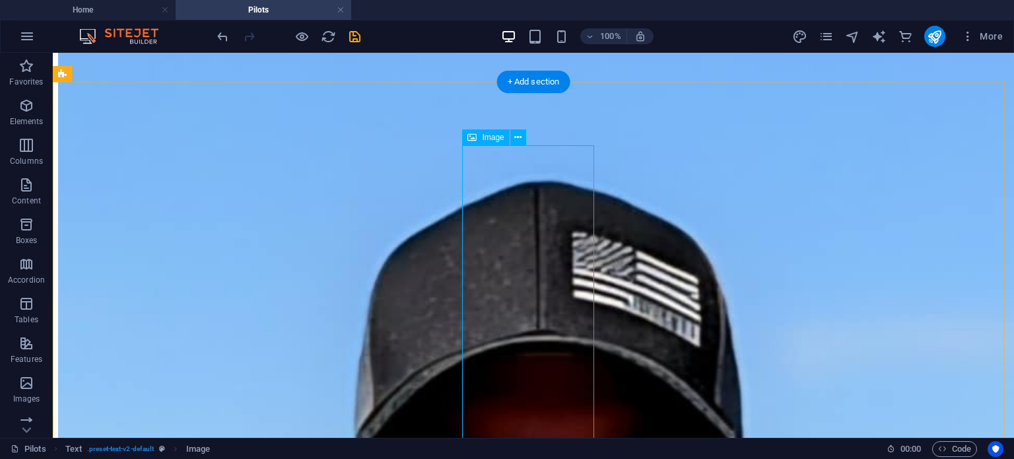
select select "px"
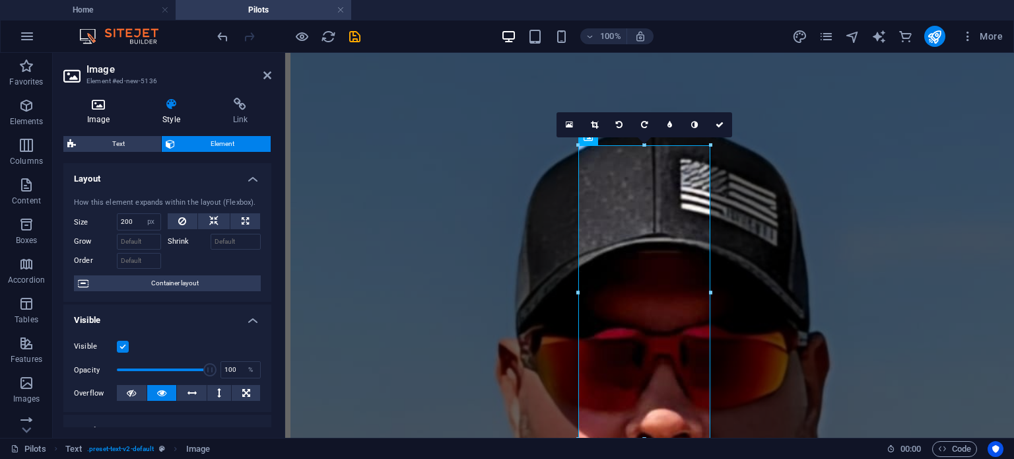
click at [93, 118] on h4 "Image" at bounding box center [100, 112] width 75 height 28
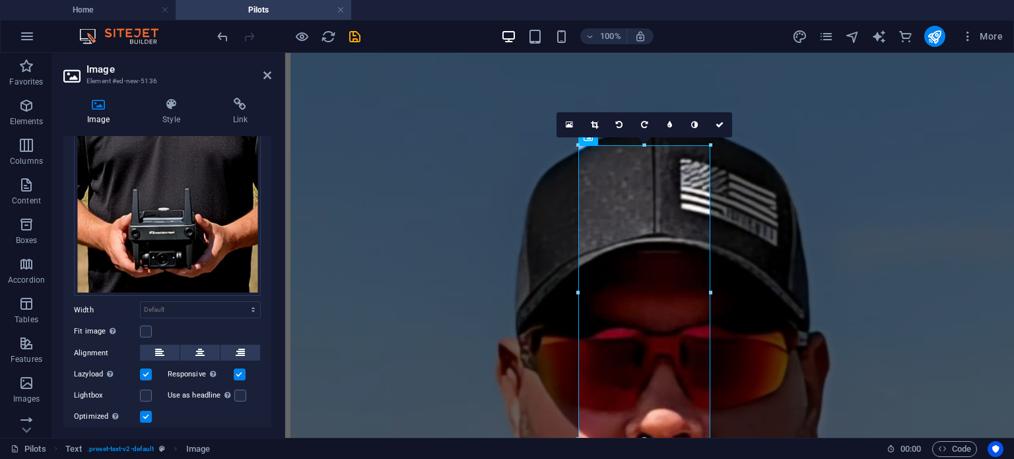
scroll to position [315, 0]
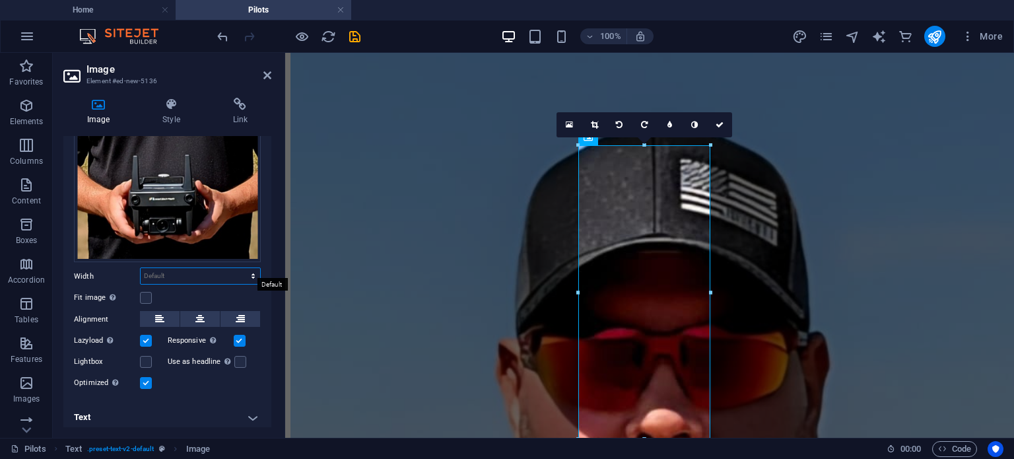
click at [204, 272] on select "Default auto px rem % em vh vw" at bounding box center [200, 276] width 119 height 16
select select "px"
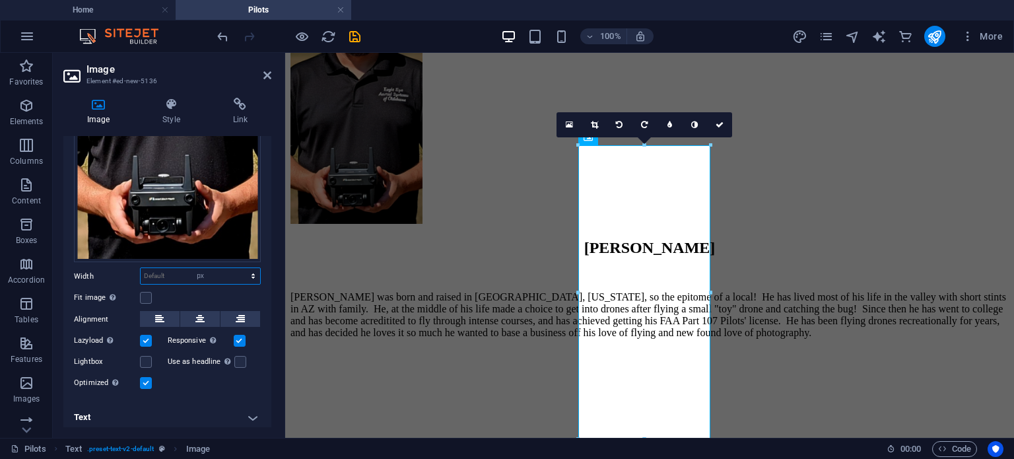
click at [239, 268] on select "Default auto px rem % em vh vw" at bounding box center [200, 276] width 119 height 16
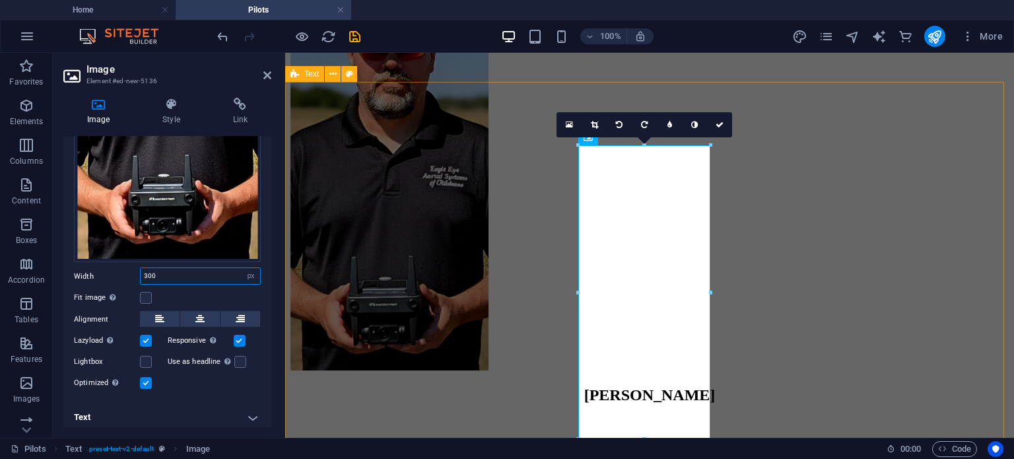
type input "300"
click at [405, 272] on div "[PERSON_NAME] [PERSON_NAME] was born and raised in [GEOGRAPHIC_DATA], [US_STATE…" at bounding box center [649, 208] width 718 height 556
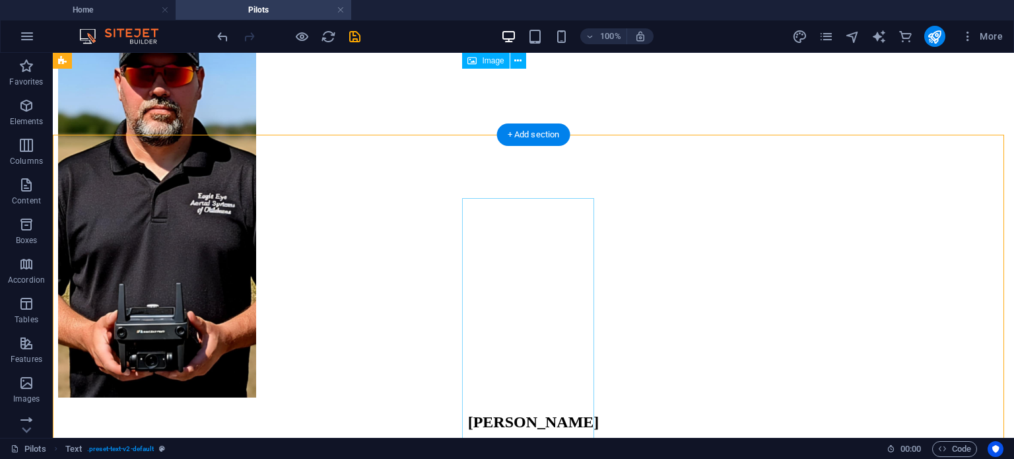
scroll to position [643, 0]
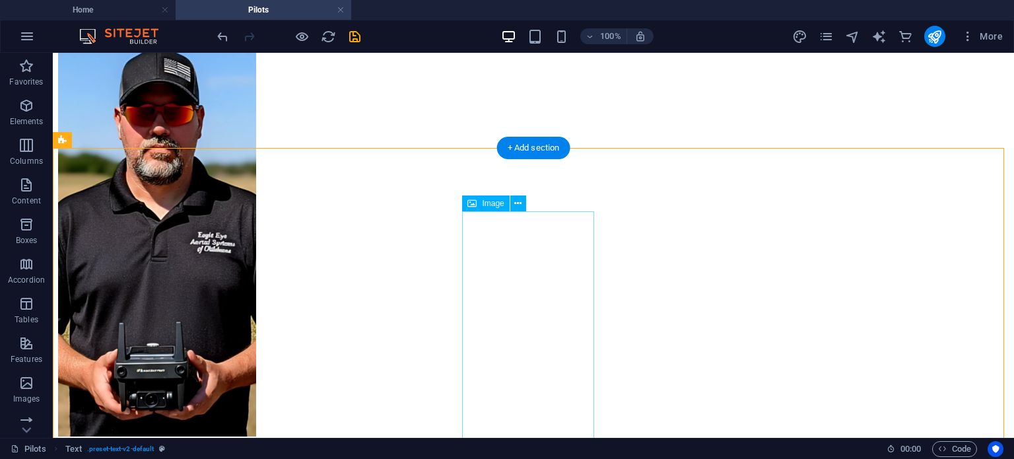
click at [547, 255] on figure at bounding box center [533, 217] width 951 height 443
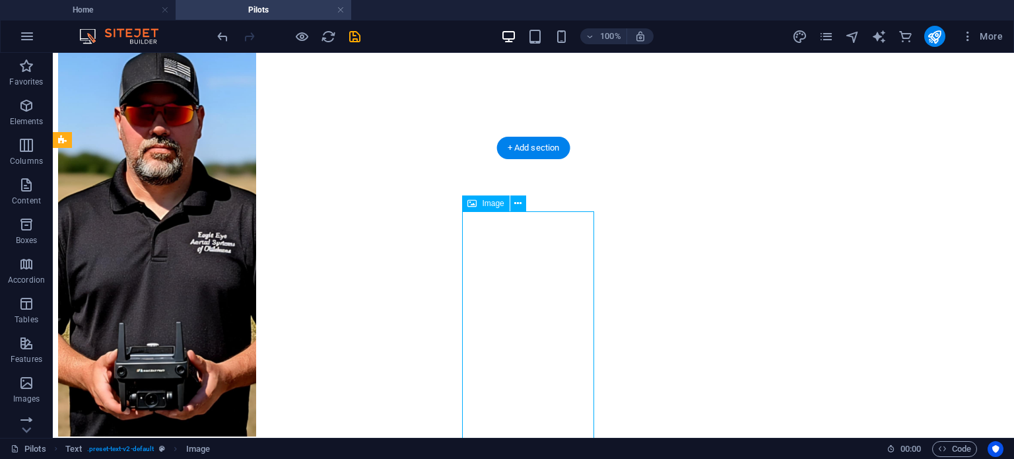
click at [547, 255] on figure at bounding box center [533, 217] width 951 height 443
select select "px"
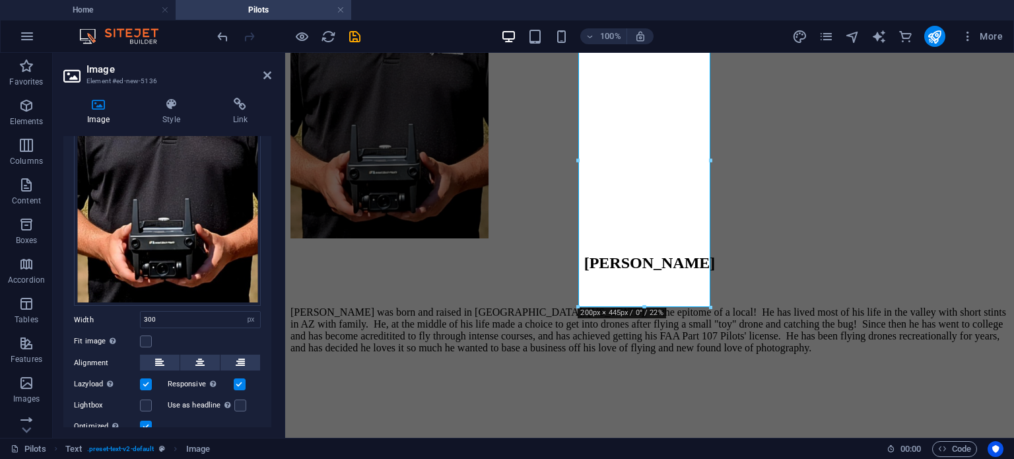
scroll to position [315, 0]
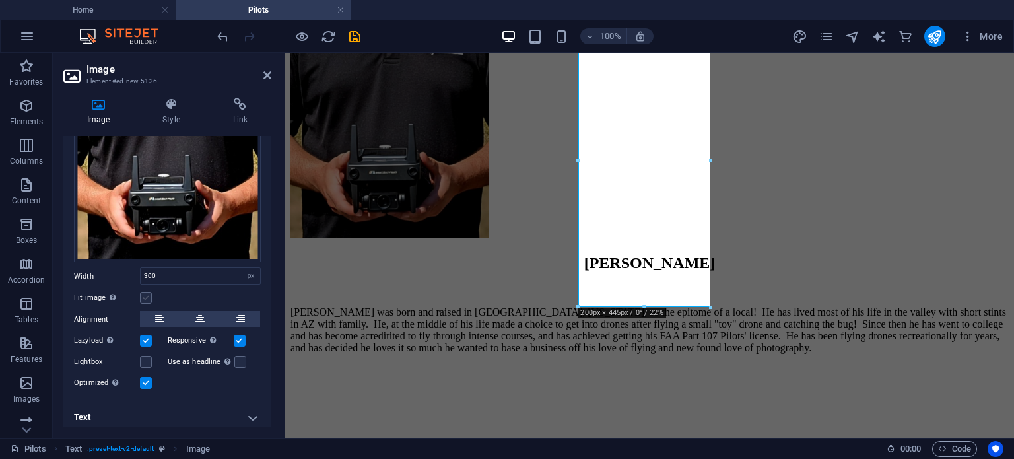
click at [143, 292] on label at bounding box center [146, 298] width 12 height 12
click at [0, 0] on input "Fit image Automatically fit image to a fixed width and height" at bounding box center [0, 0] width 0 height 0
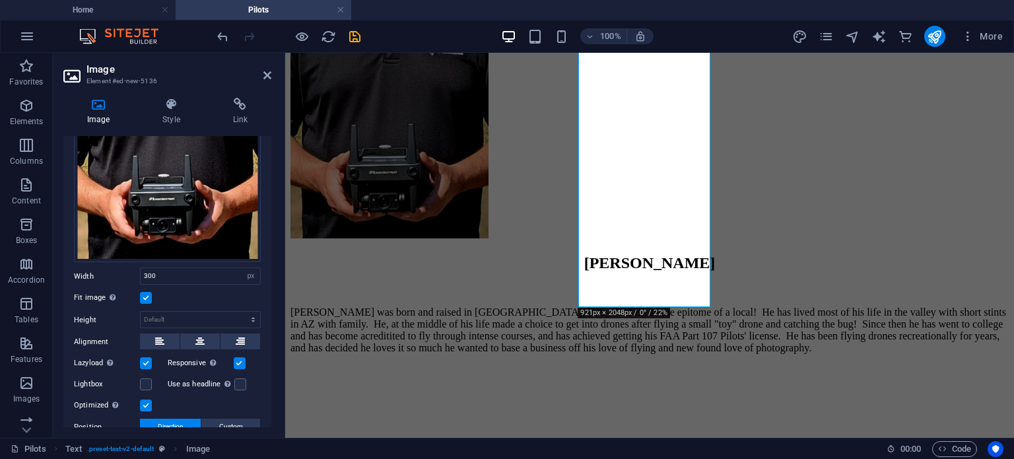
click at [143, 292] on label at bounding box center [146, 298] width 12 height 12
click at [0, 0] on input "Fit image Automatically fit image to a fixed width and height" at bounding box center [0, 0] width 0 height 0
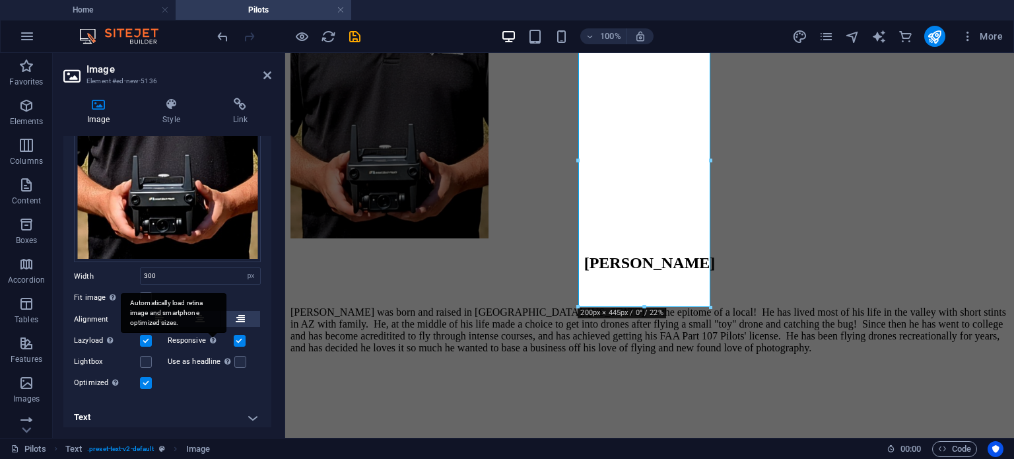
drag, startPoint x: 193, startPoint y: 347, endPoint x: 210, endPoint y: 314, distance: 37.8
click at [210, 314] on div "Drag files here, click to choose files or select files from Files or our free s…" at bounding box center [167, 123] width 208 height 557
drag, startPoint x: 187, startPoint y: 364, endPoint x: 177, endPoint y: 365, distance: 9.9
click at [182, 362] on div "Drag files here, click to choose files or select files from Files or our free s…" at bounding box center [167, 123] width 208 height 557
click at [151, 380] on label at bounding box center [146, 383] width 12 height 12
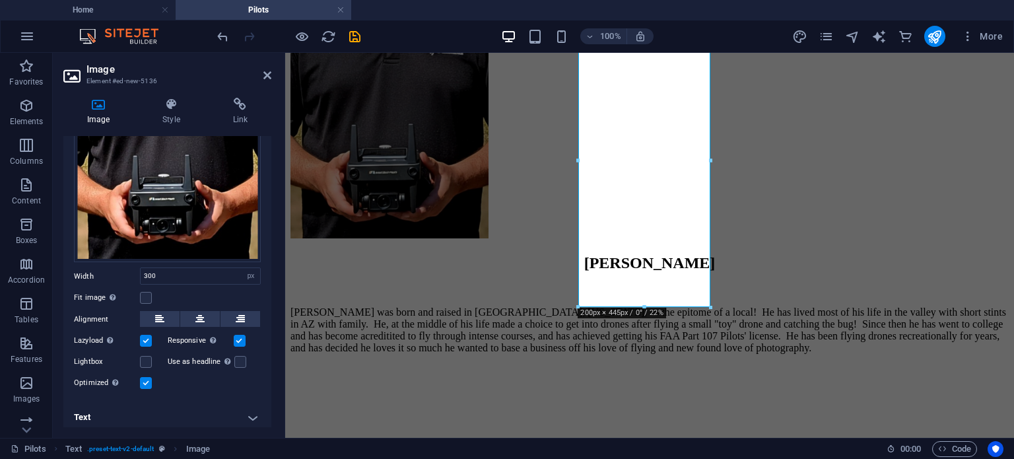
click at [0, 0] on input "Optimized Images are compressed to improve page speed." at bounding box center [0, 0] width 0 height 0
click at [151, 380] on label at bounding box center [146, 383] width 12 height 12
click at [0, 0] on input "Optimized Images are compressed to improve page speed." at bounding box center [0, 0] width 0 height 0
click at [238, 361] on label at bounding box center [240, 362] width 12 height 12
click at [0, 0] on input "Use as headline The image will be wrapped in an H1 headline tag. Useful for giv…" at bounding box center [0, 0] width 0 height 0
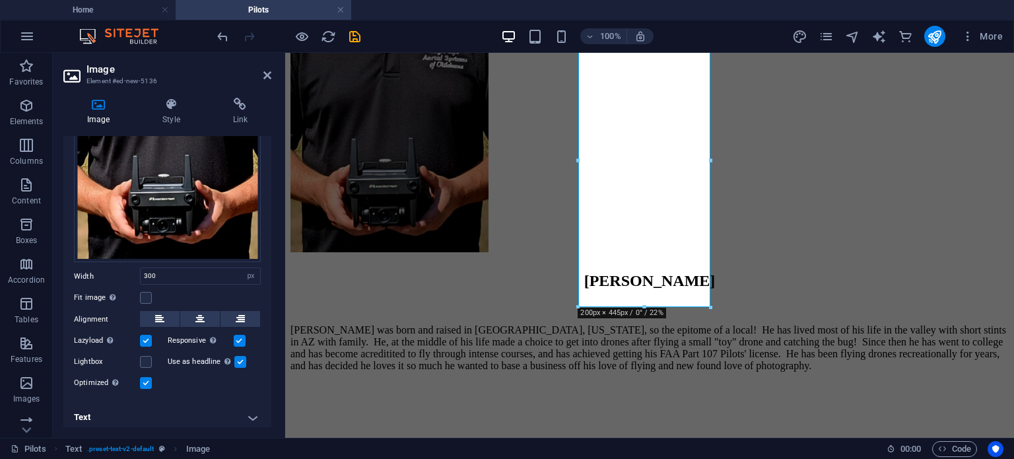
click at [238, 357] on label at bounding box center [240, 362] width 12 height 12
click at [0, 0] on input "Use as headline The image will be wrapped in an H1 headline tag. Useful for giv…" at bounding box center [0, 0] width 0 height 0
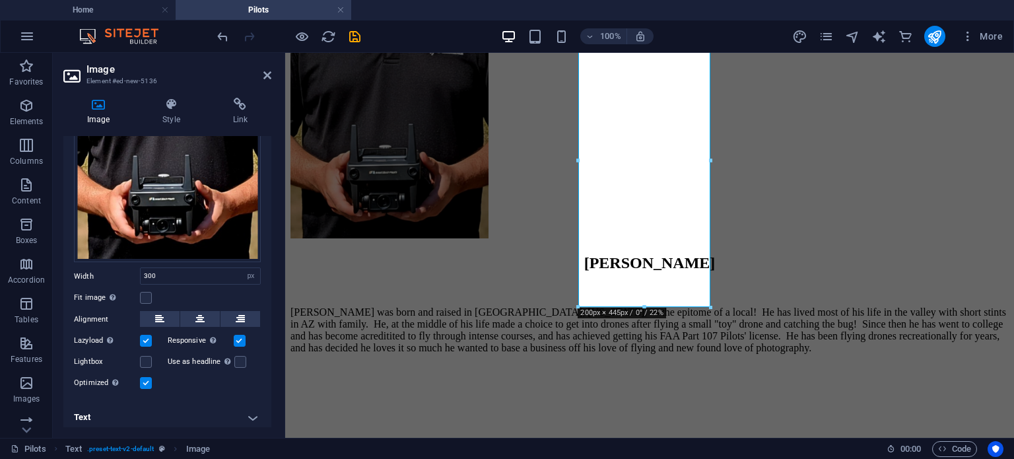
drag, startPoint x: 268, startPoint y: 371, endPoint x: 268, endPoint y: 335, distance: 35.6
click at [268, 335] on div "Drag files here, click to choose files or select files from Files or our free s…" at bounding box center [167, 123] width 208 height 557
click at [193, 271] on input "300" at bounding box center [200, 276] width 119 height 16
click at [192, 273] on input "400" at bounding box center [200, 276] width 119 height 16
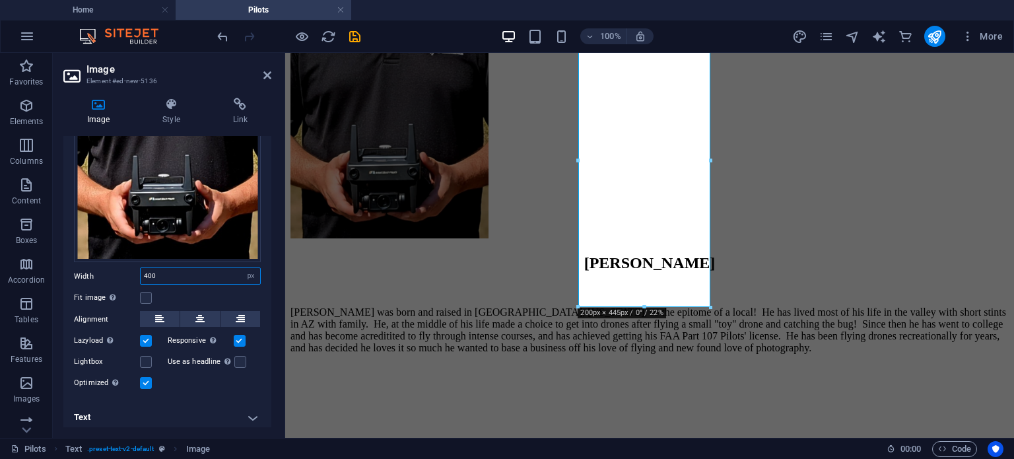
click at [192, 273] on input "400" at bounding box center [200, 276] width 119 height 16
drag, startPoint x: 192, startPoint y: 273, endPoint x: 195, endPoint y: 266, distance: 7.1
click at [182, 273] on input "400" at bounding box center [200, 276] width 119 height 16
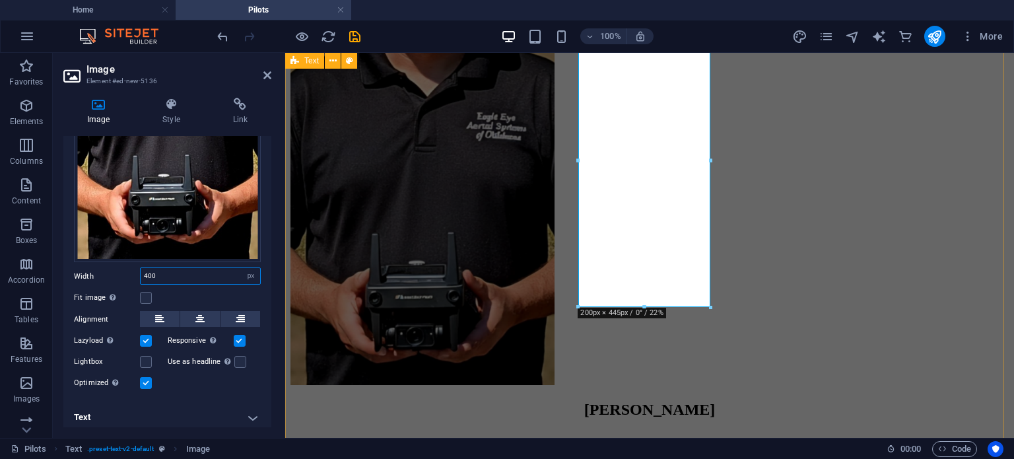
type input "400"
click at [489, 260] on div "[PERSON_NAME] [PERSON_NAME] was born and raised in [GEOGRAPHIC_DATA], [US_STATE…" at bounding box center [649, 149] width 718 height 702
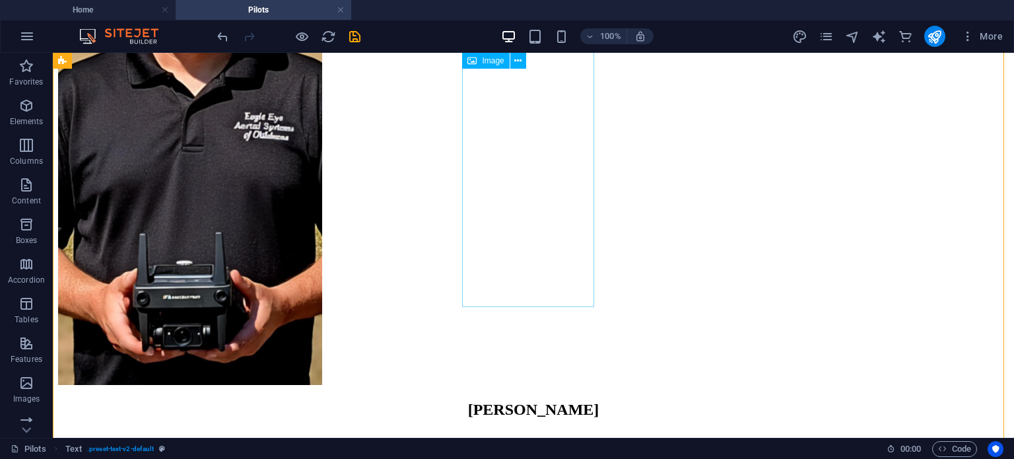
click at [504, 230] on figure at bounding box center [533, 93] width 951 height 590
select select "px"
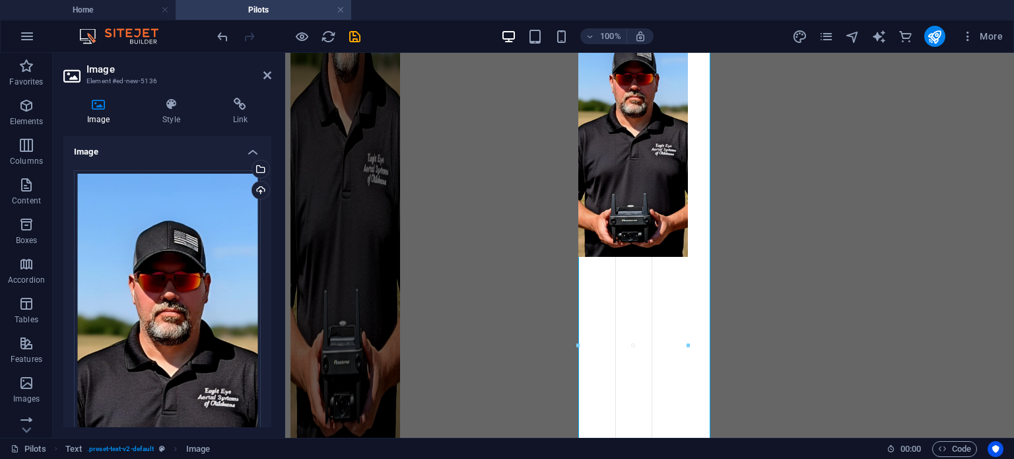
drag, startPoint x: 710, startPoint y: 160, endPoint x: 685, endPoint y: 168, distance: 26.3
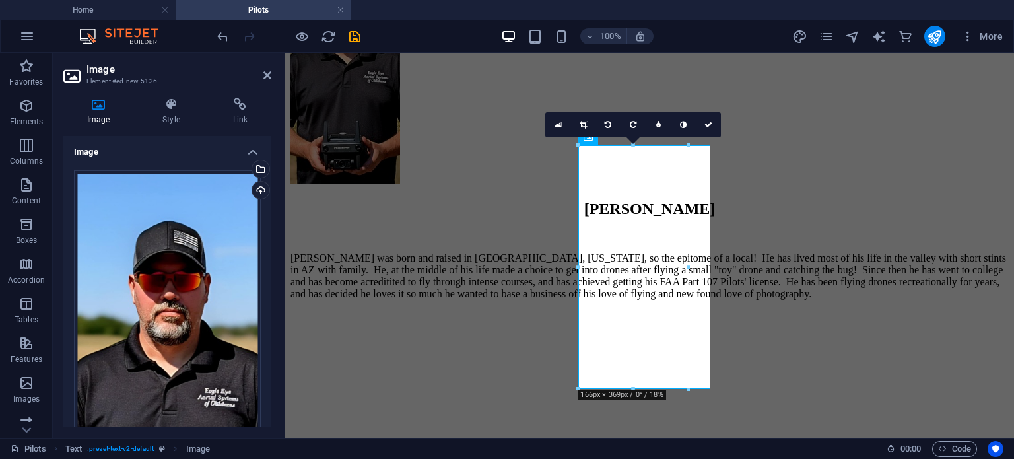
scroll to position [709, 0]
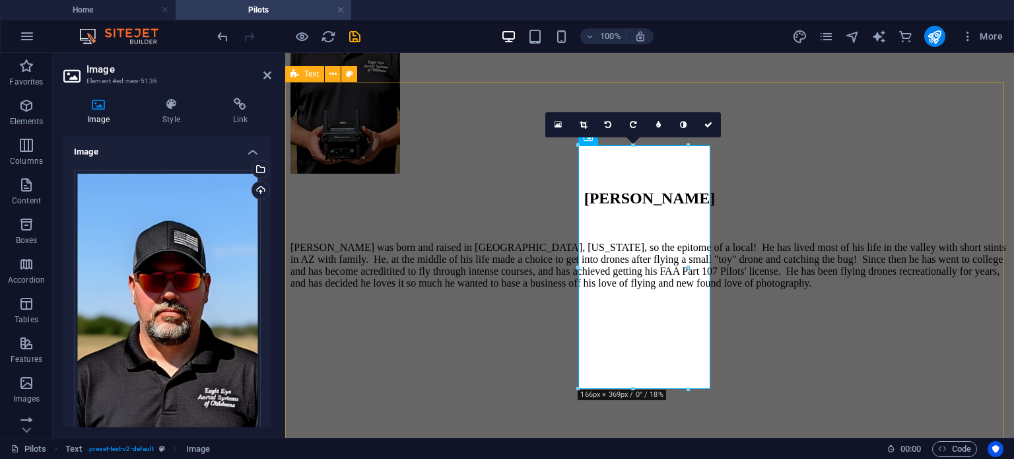
drag, startPoint x: 975, startPoint y: 320, endPoint x: 715, endPoint y: 269, distance: 265.0
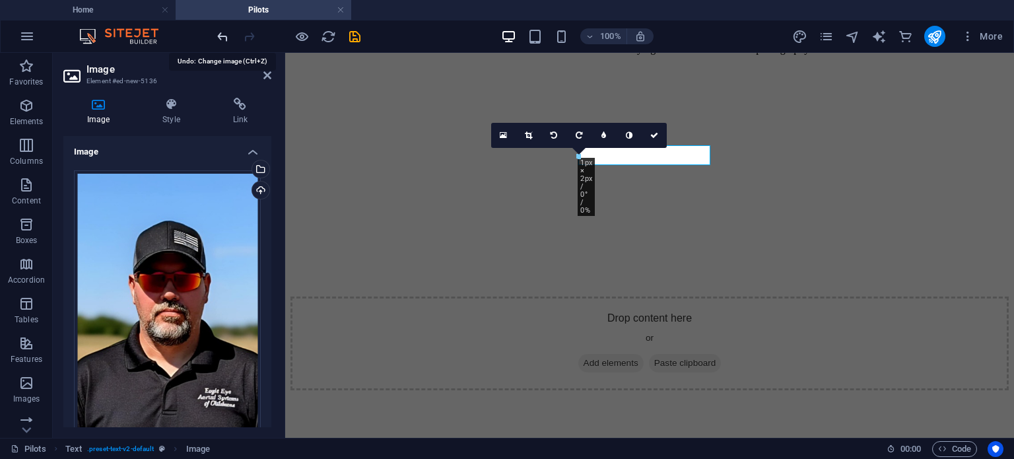
click at [219, 37] on icon "undo" at bounding box center [222, 36] width 15 height 15
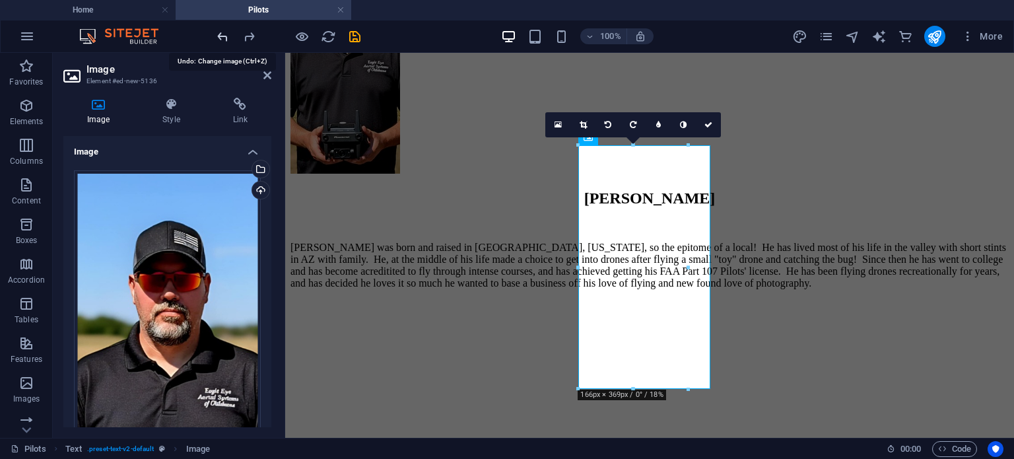
click at [219, 38] on icon "undo" at bounding box center [222, 36] width 15 height 15
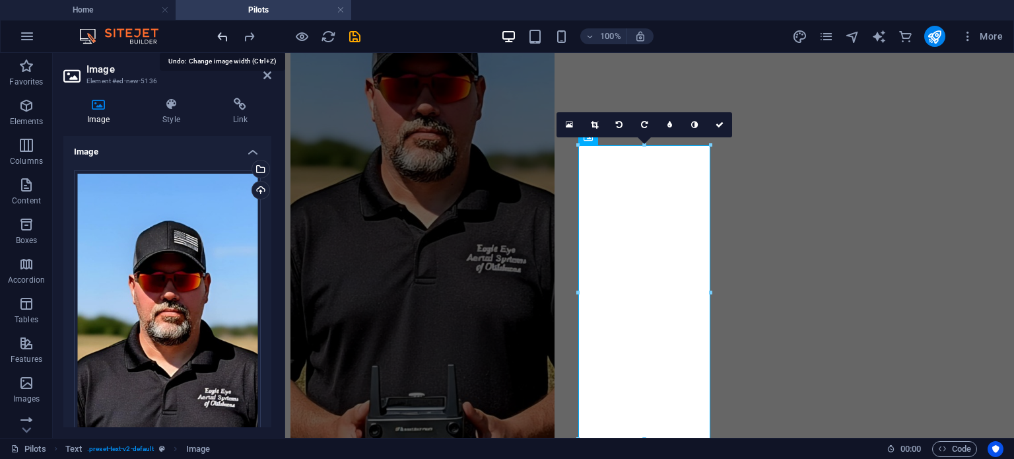
click at [219, 38] on icon "undo" at bounding box center [222, 36] width 15 height 15
type input "300"
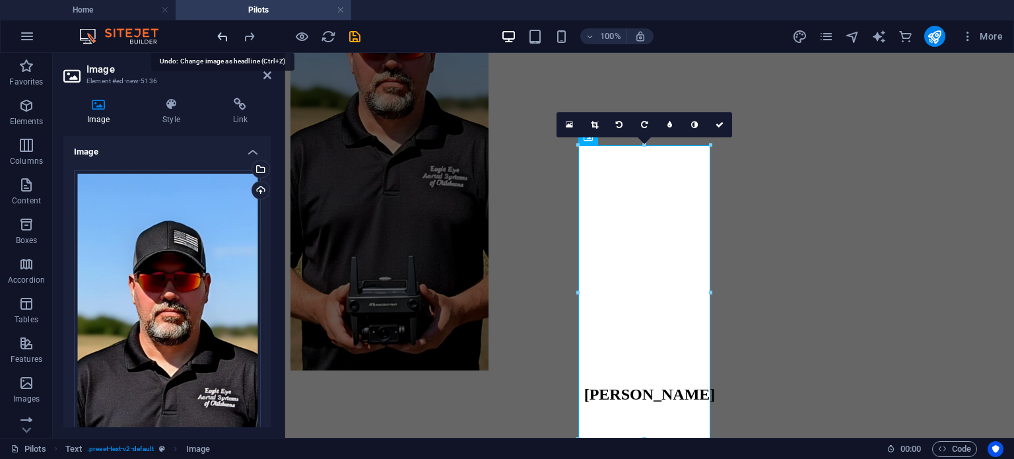
click at [219, 38] on icon "undo" at bounding box center [222, 36] width 15 height 15
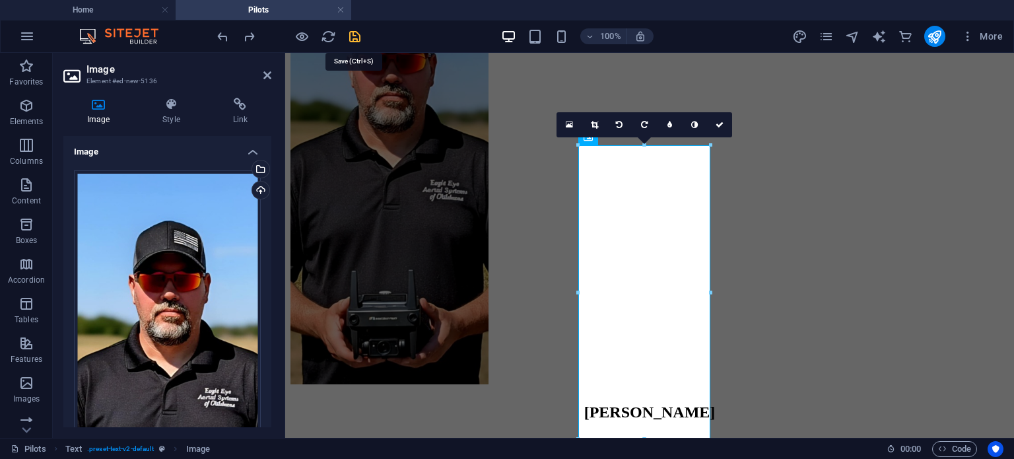
click at [359, 36] on icon "save" at bounding box center [354, 36] width 15 height 15
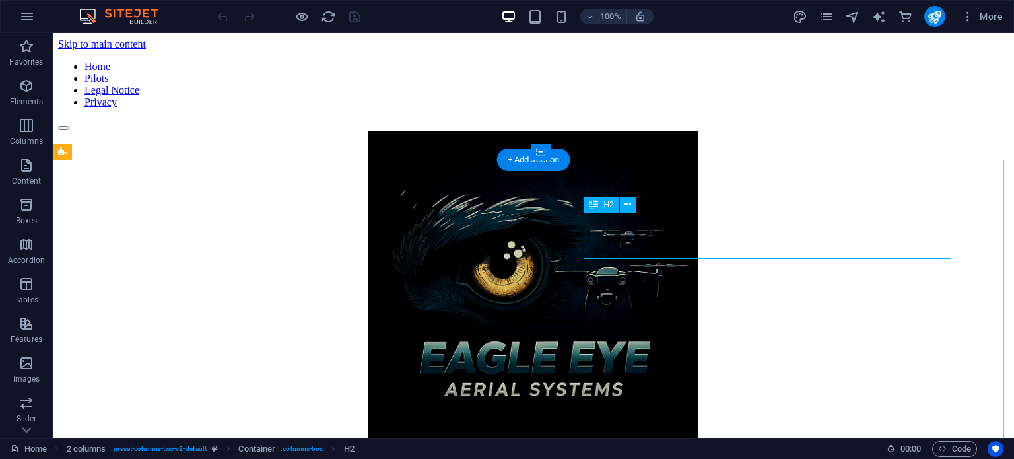
scroll to position [406, 0]
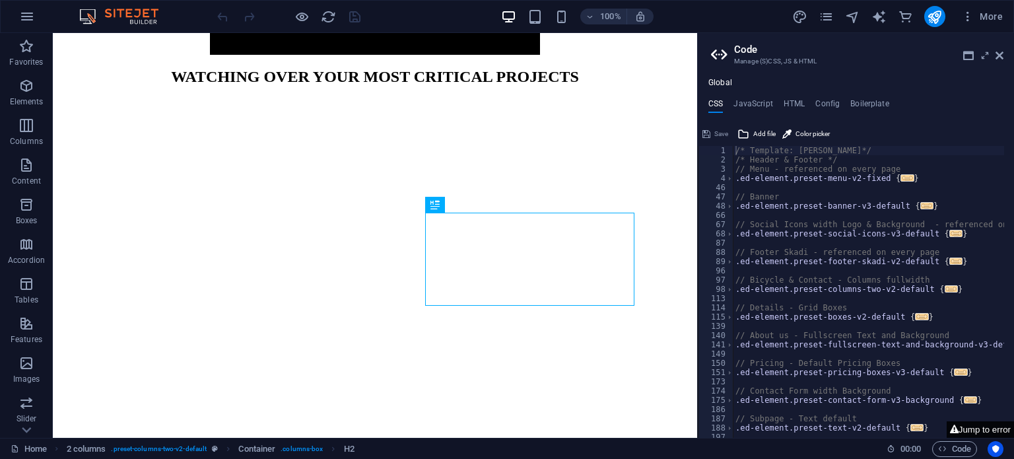
click at [978, 428] on button "Jump to error" at bounding box center [980, 429] width 67 height 17
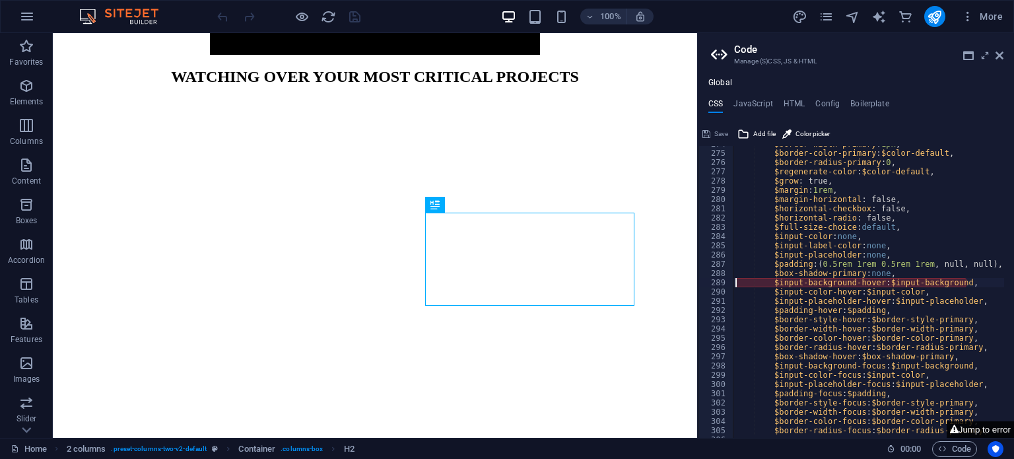
scroll to position [764, 0]
click at [970, 261] on div "$border-width-primary : 1px , $border-color-primary : $color-default , $border-…" at bounding box center [985, 289] width 504 height 300
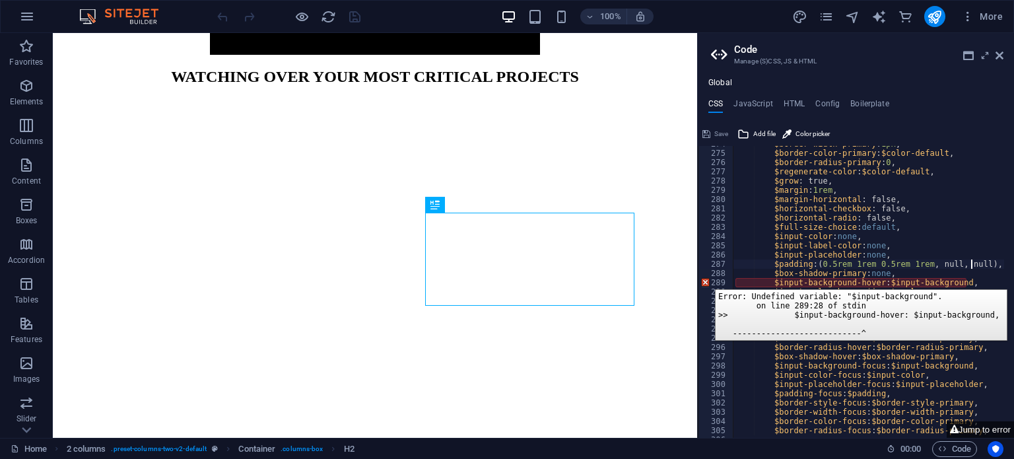
click at [705, 279] on div "289" at bounding box center [716, 282] width 36 height 9
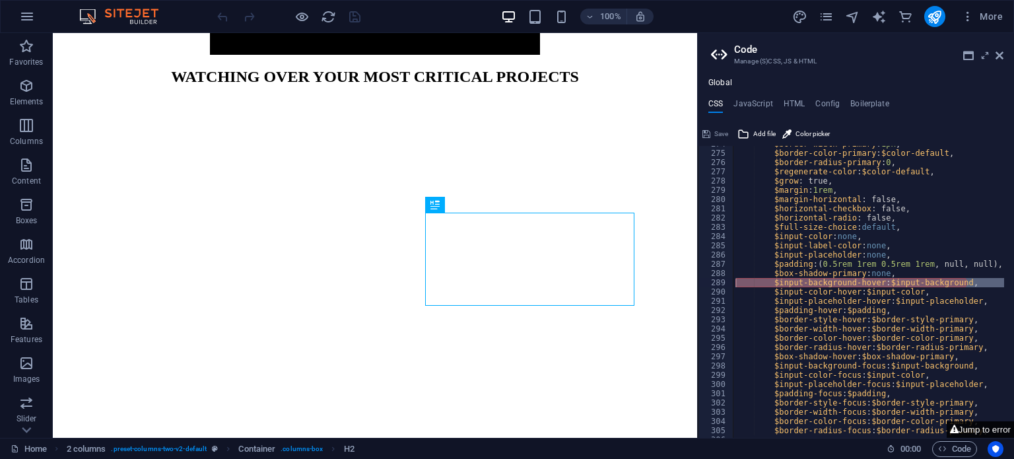
click at [978, 425] on button "Jump to error" at bounding box center [980, 429] width 67 height 17
type textarea "$input-background-hover: $input-background,"
click at [747, 102] on h4 "JavaScript" at bounding box center [752, 106] width 39 height 15
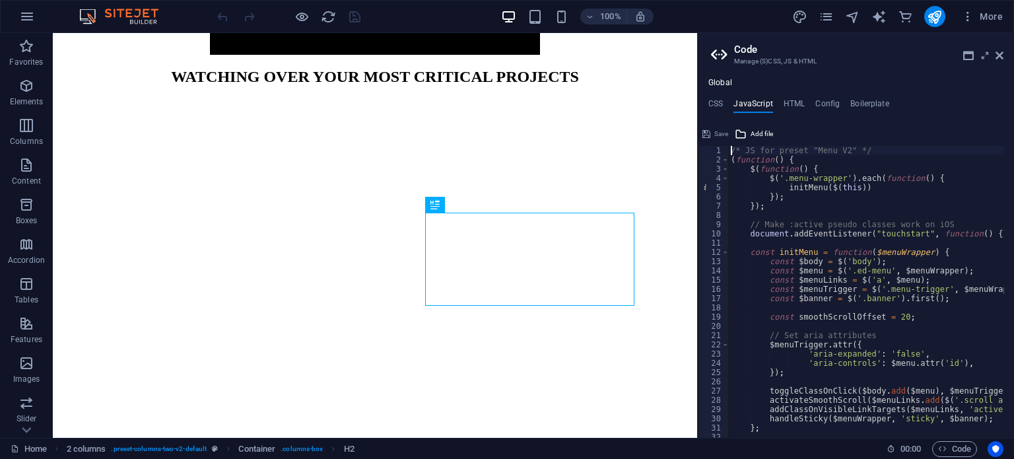
type textarea "/* JS for preset "Menu V2" */"
click at [784, 105] on h4 "HTML" at bounding box center [795, 106] width 22 height 15
type textarea "<a href="#main-content" class="wv-link-content button">Skip to main content</a>"
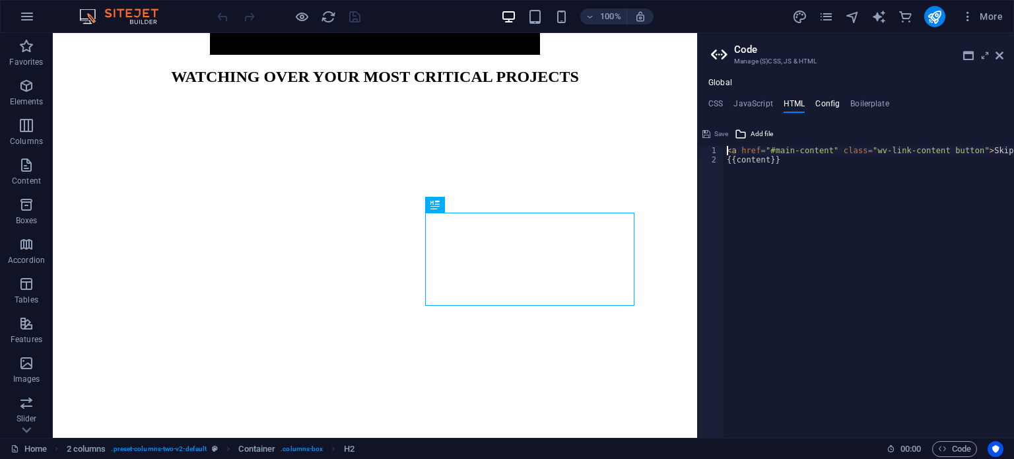
click at [817, 103] on h4 "Config" at bounding box center [827, 106] width 24 height 15
type textarea "$color-background: #000000;"
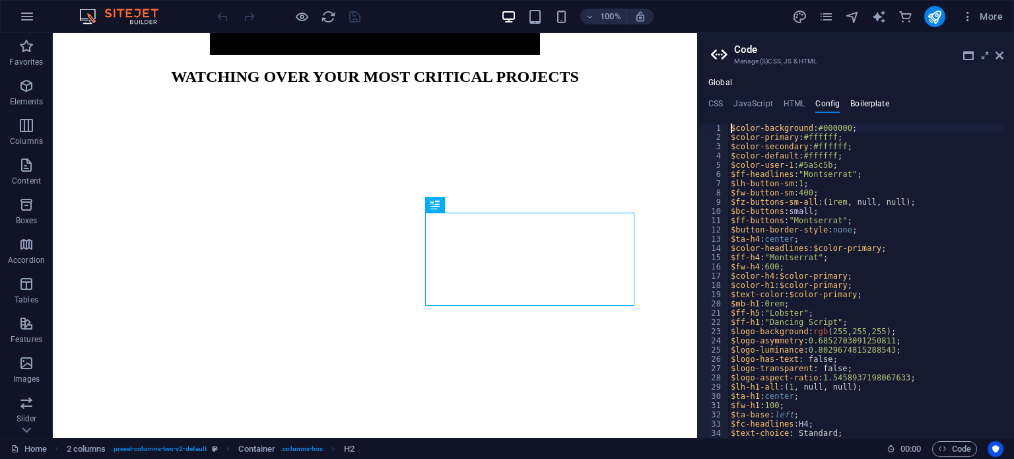
click at [853, 102] on h4 "Boilerplate" at bounding box center [869, 106] width 39 height 15
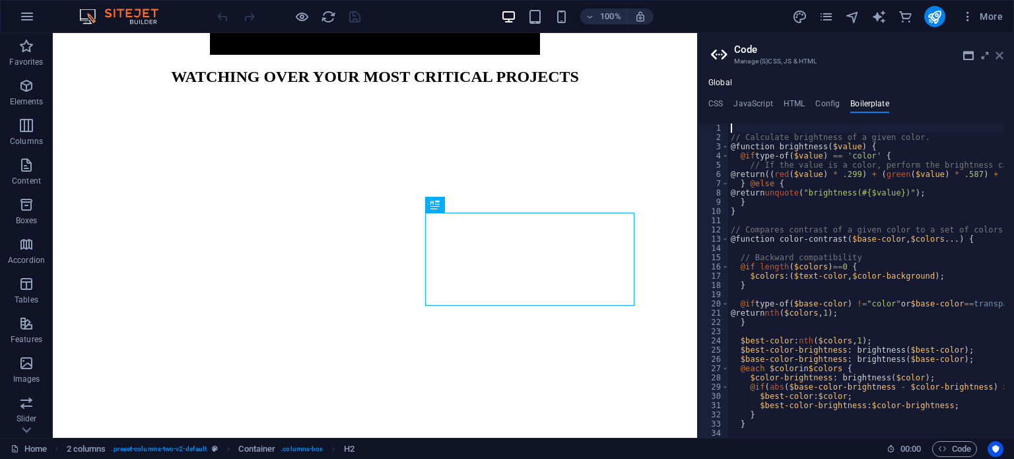
drag, startPoint x: 945, startPoint y: 17, endPoint x: 999, endPoint y: 51, distance: 63.8
click at [999, 51] on icon at bounding box center [1000, 55] width 8 height 11
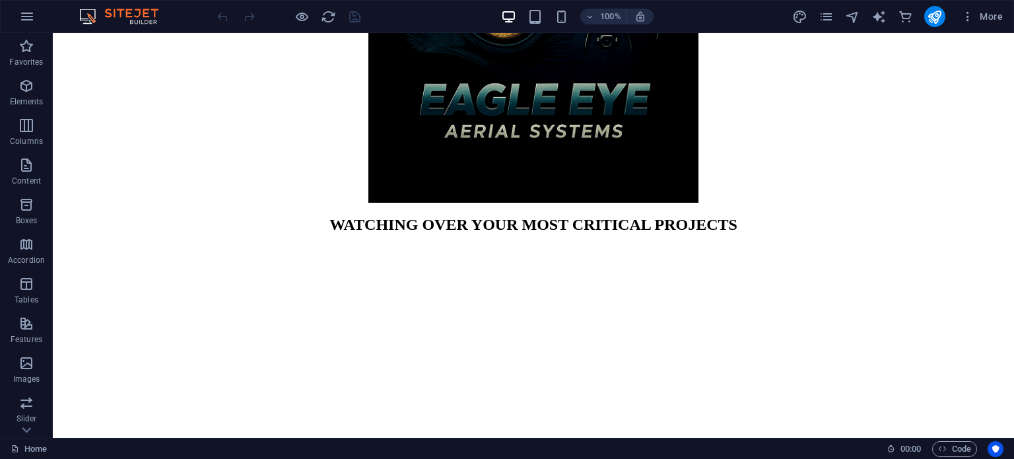
scroll to position [0, 0]
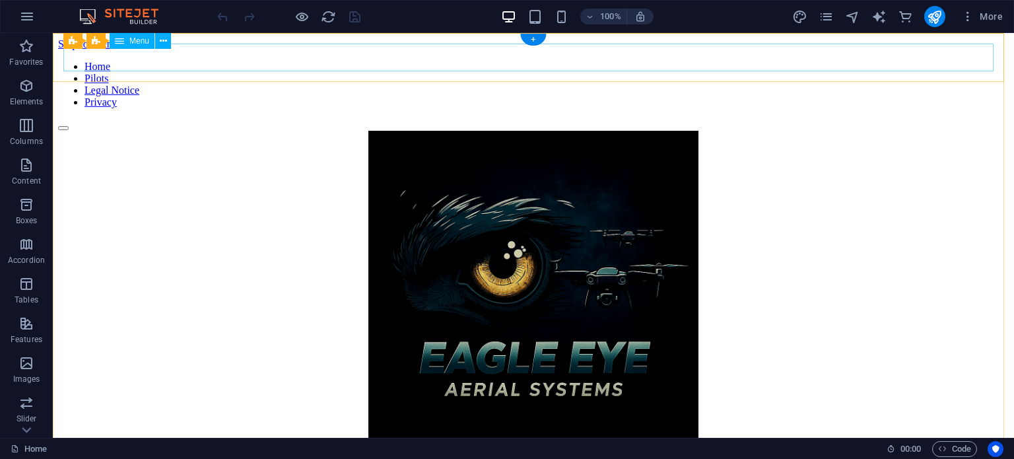
click at [470, 61] on nav "Home Pilots Legal Notice Privacy" at bounding box center [533, 85] width 951 height 48
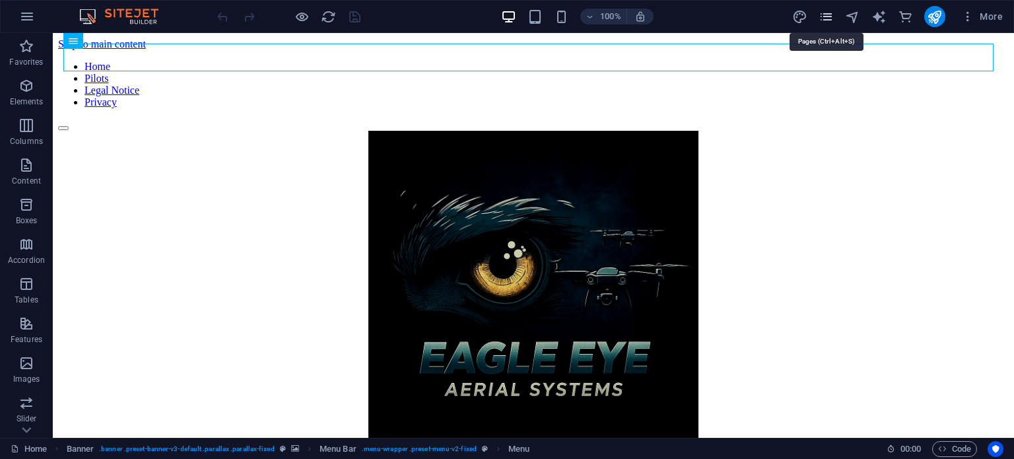
click at [833, 13] on icon "pages" at bounding box center [826, 16] width 15 height 15
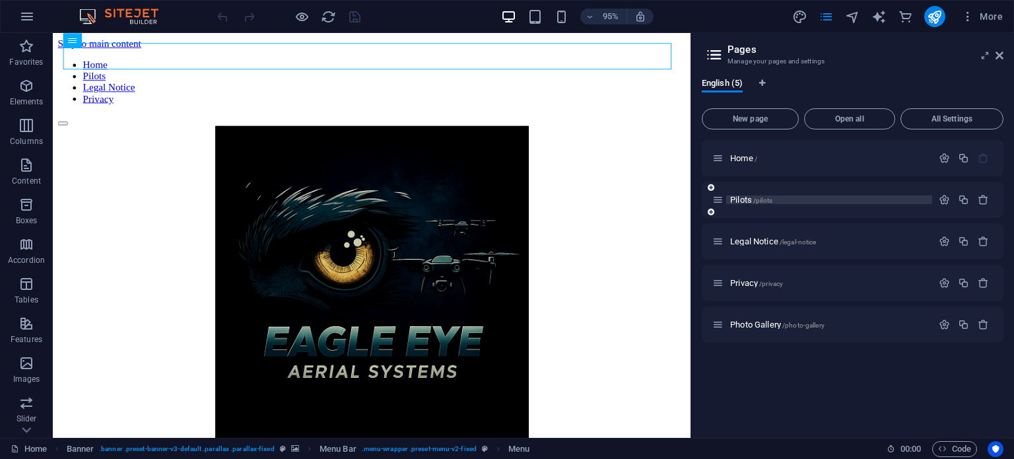
click at [736, 199] on span "Pilots /pilots" at bounding box center [751, 200] width 42 height 10
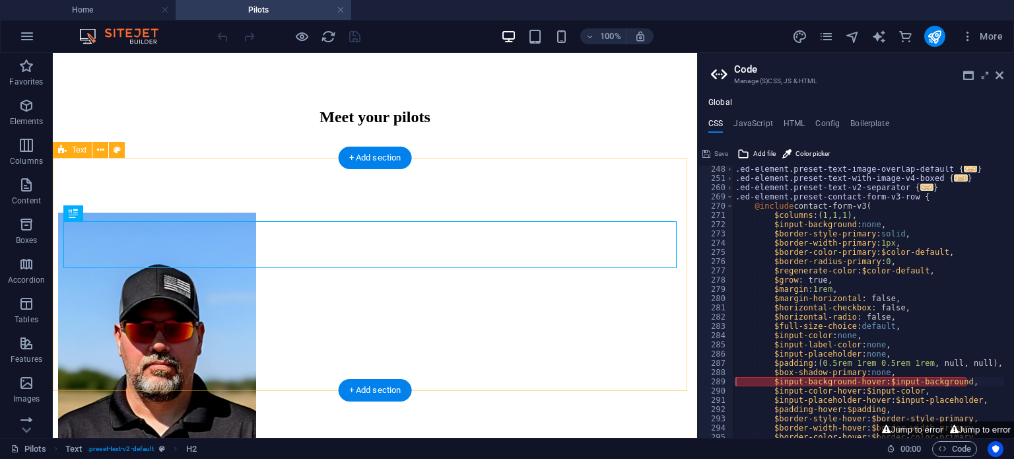
scroll to position [456, 0]
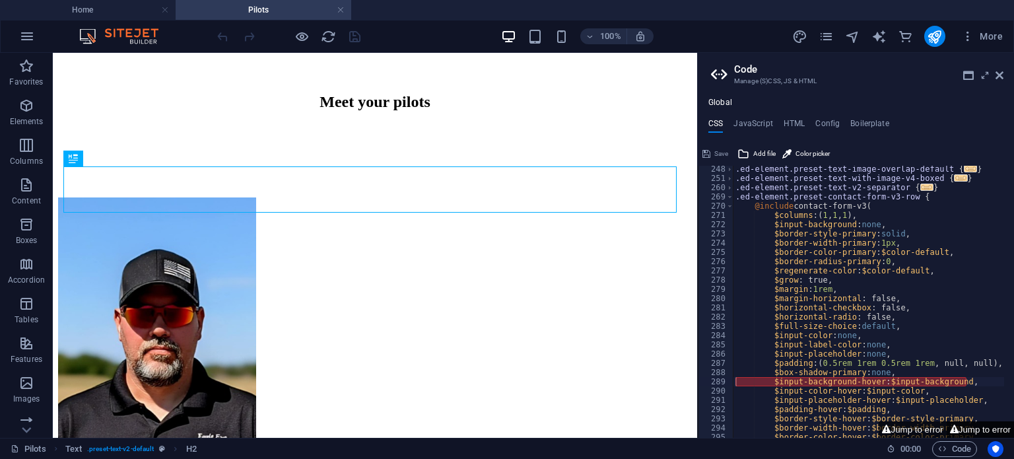
click at [982, 426] on button "Jump to error" at bounding box center [980, 429] width 67 height 17
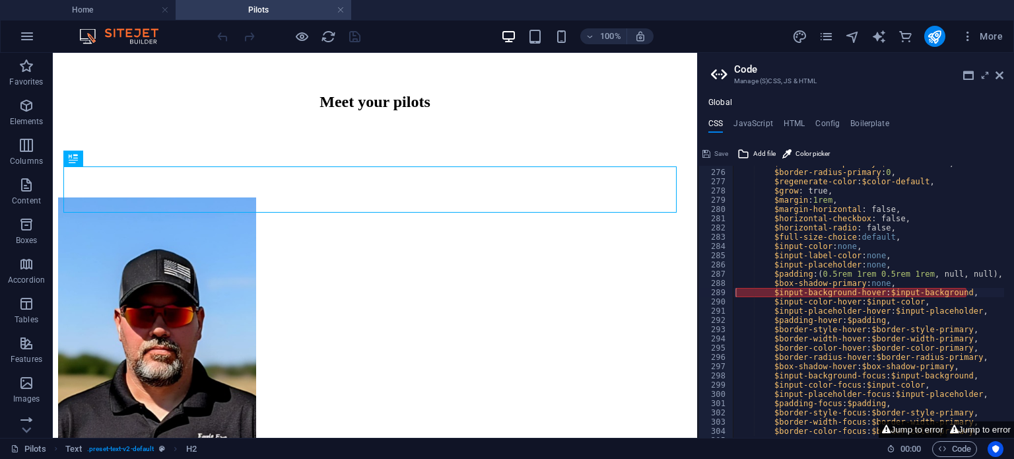
click at [914, 431] on button "Jump to error" at bounding box center [912, 429] width 67 height 17
click at [970, 431] on button "Jump to error" at bounding box center [980, 429] width 67 height 17
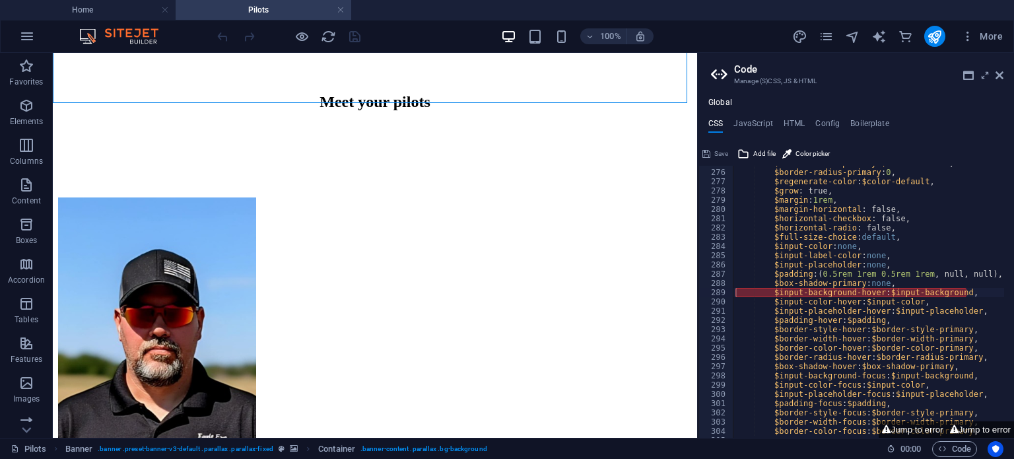
click at [927, 116] on div "Global CSS JavaScript HTML Config Boilerplate $input-background-hover: $input-b…" at bounding box center [856, 268] width 316 height 340
click at [752, 123] on h4 "JavaScript" at bounding box center [752, 126] width 39 height 15
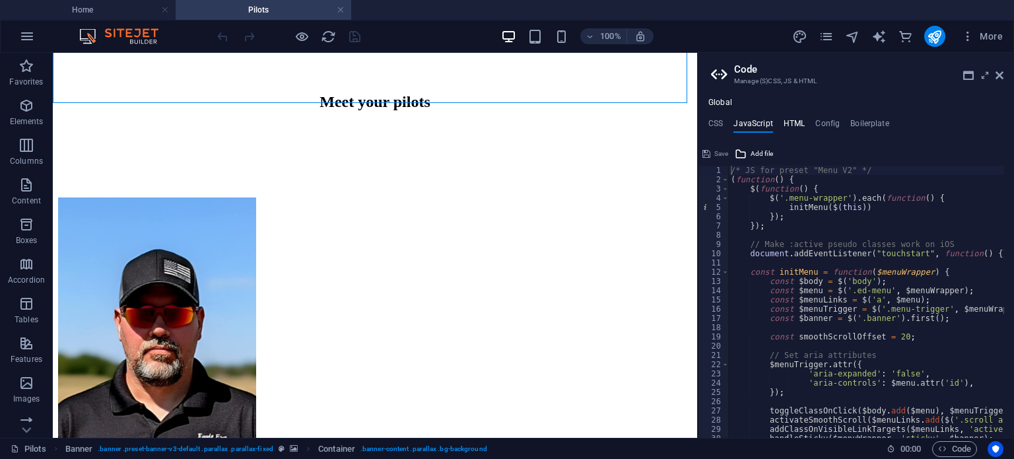
click at [794, 122] on h4 "HTML" at bounding box center [795, 126] width 22 height 15
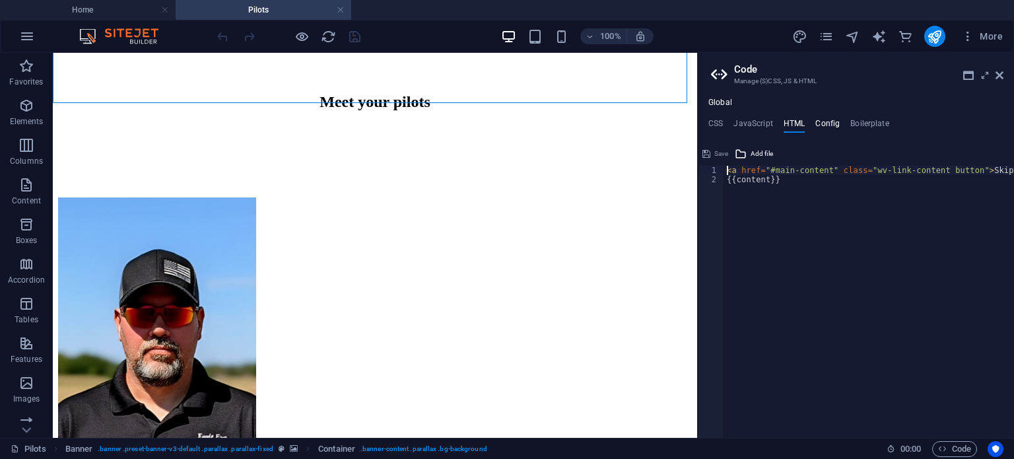
click at [827, 122] on h4 "Config" at bounding box center [827, 126] width 24 height 15
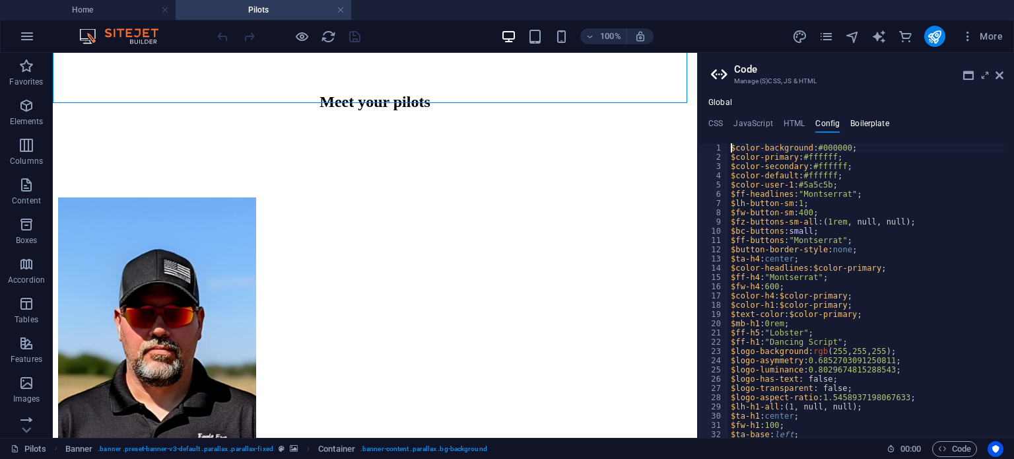
click at [865, 121] on h4 "Boilerplate" at bounding box center [869, 126] width 39 height 15
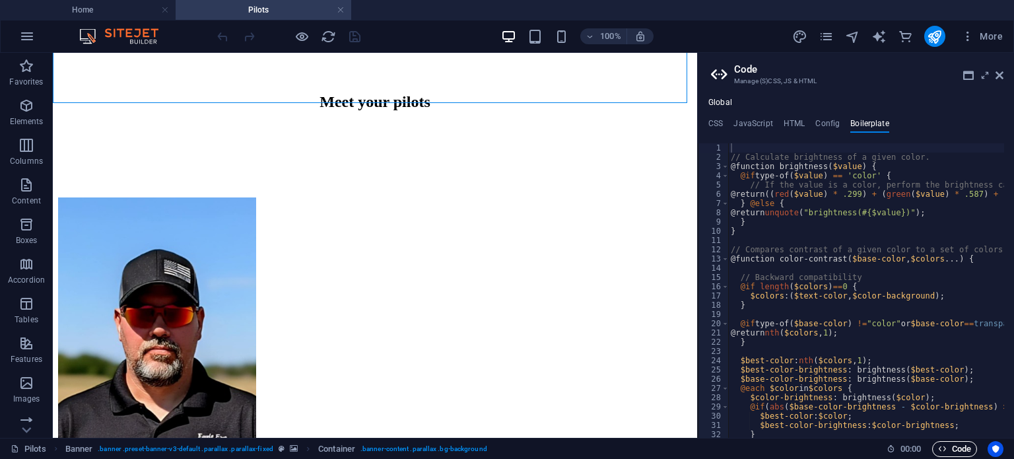
click at [970, 447] on span "Code" at bounding box center [954, 449] width 33 height 16
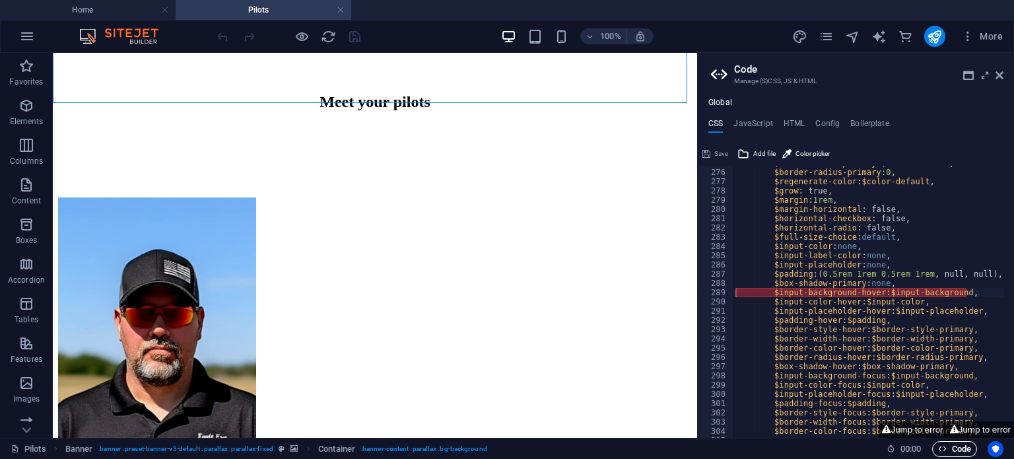
click at [970, 447] on span "Code" at bounding box center [954, 449] width 33 height 16
click at [948, 446] on span "Code" at bounding box center [954, 449] width 33 height 16
click at [800, 153] on span "Color picker" at bounding box center [813, 154] width 34 height 16
click at [800, 154] on span "Color picker" at bounding box center [813, 154] width 34 height 16
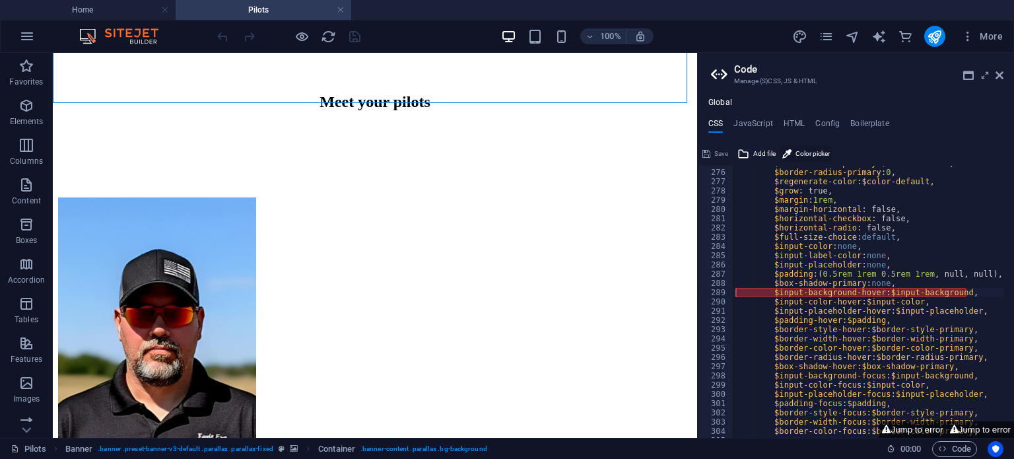
click at [800, 154] on span "Color picker" at bounding box center [813, 154] width 34 height 16
click at [839, 71] on h2 "Code" at bounding box center [868, 69] width 269 height 12
click at [1000, 75] on icon at bounding box center [1000, 75] width 8 height 11
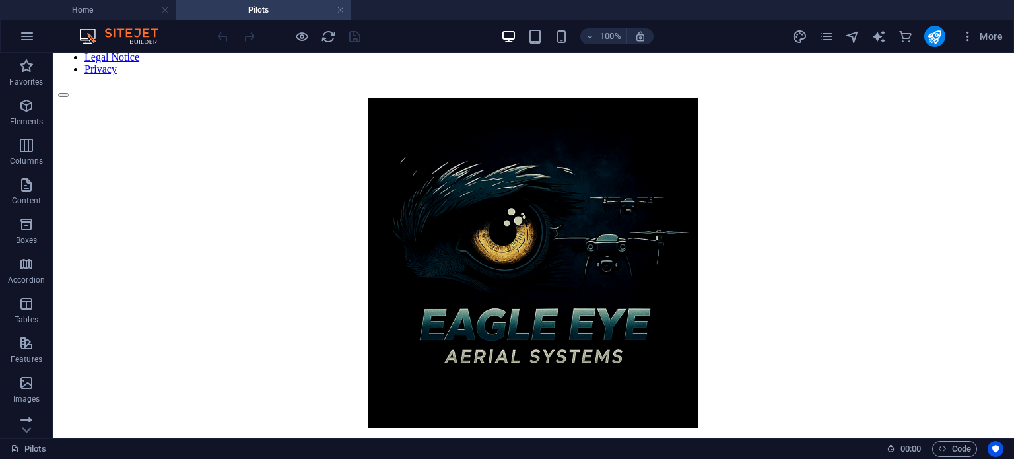
scroll to position [0, 0]
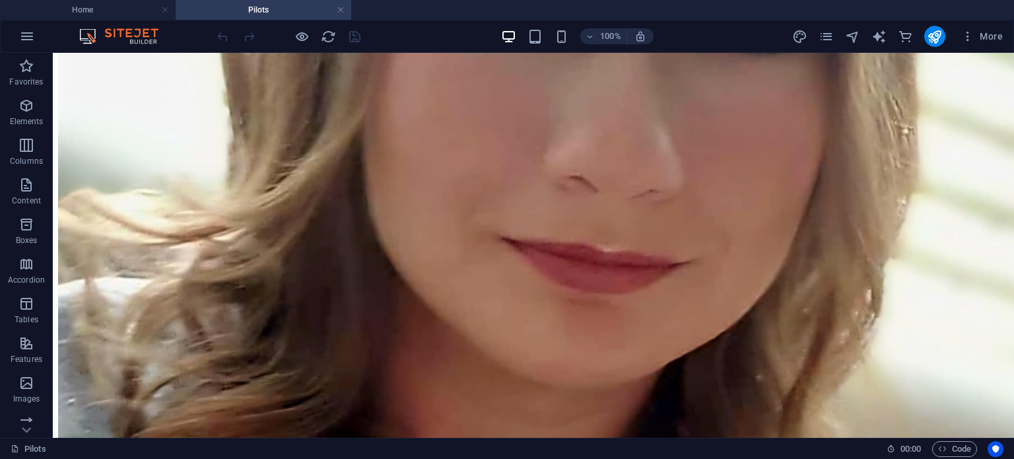
scroll to position [2138, 0]
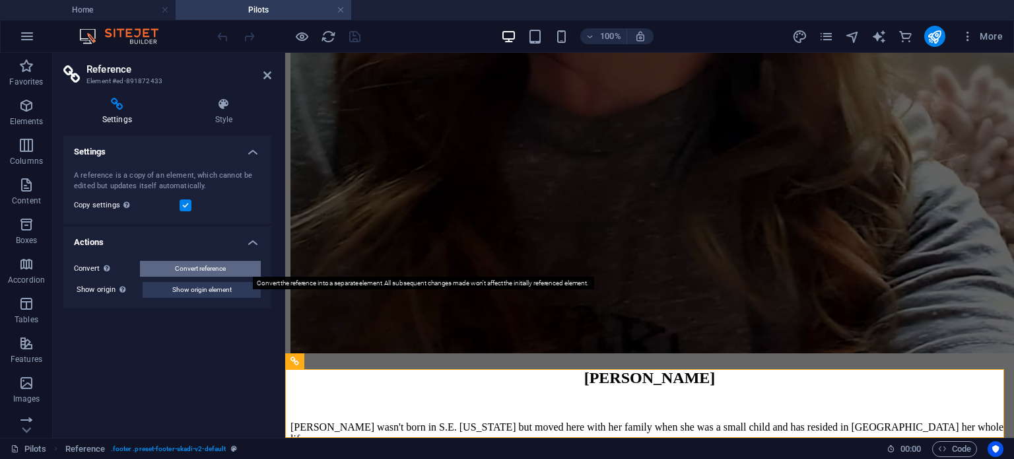
drag, startPoint x: 250, startPoint y: 271, endPoint x: 88, endPoint y: 314, distance: 168.1
click at [250, 271] on button "Convert reference" at bounding box center [200, 269] width 121 height 16
select select "footer"
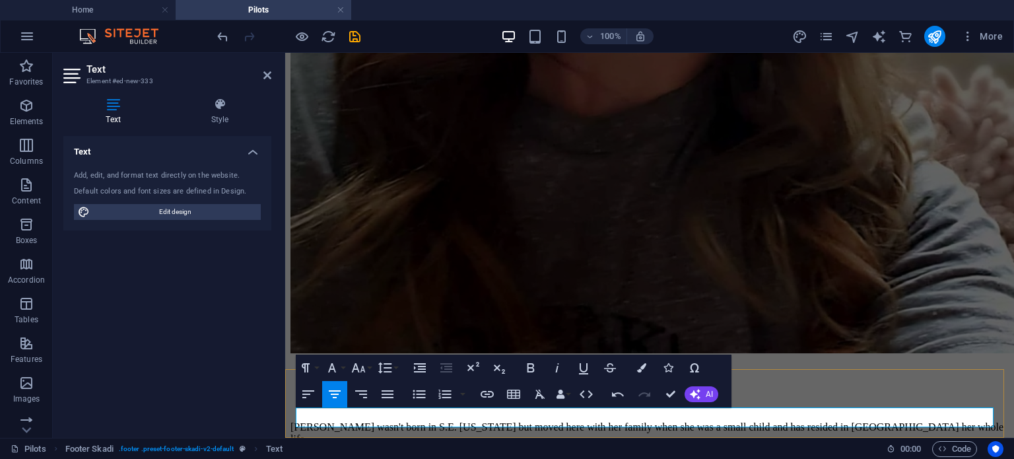
drag, startPoint x: 574, startPoint y: 417, endPoint x: 510, endPoint y: 417, distance: 64.0
drag, startPoint x: 533, startPoint y: 421, endPoint x: 458, endPoint y: 420, distance: 74.6
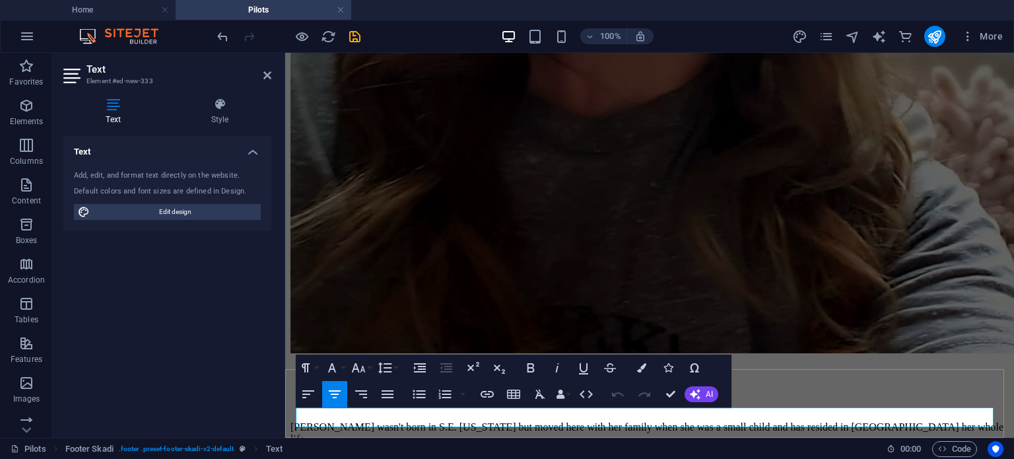
drag, startPoint x: 572, startPoint y: 418, endPoint x: 512, endPoint y: 419, distance: 59.4
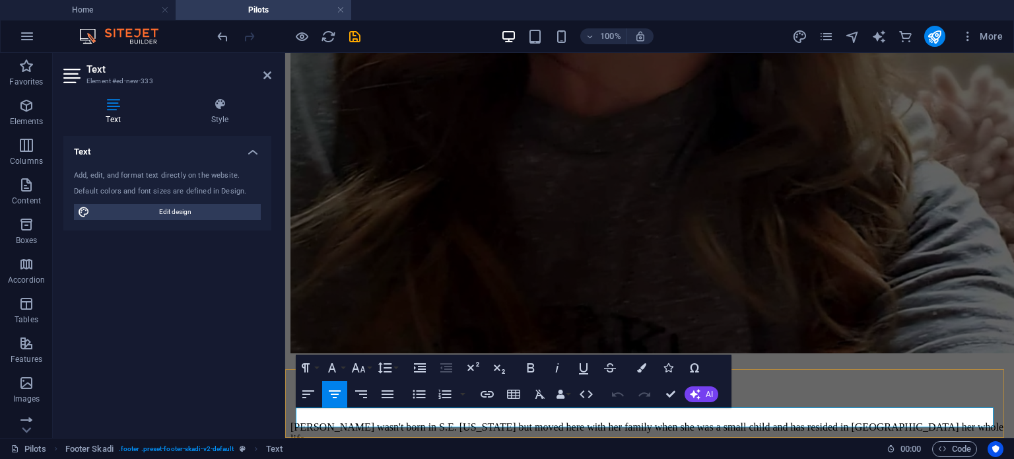
drag, startPoint x: 512, startPoint y: 419, endPoint x: 576, endPoint y: 417, distance: 64.1
click at [491, 393] on icon "button" at bounding box center [487, 394] width 16 height 16
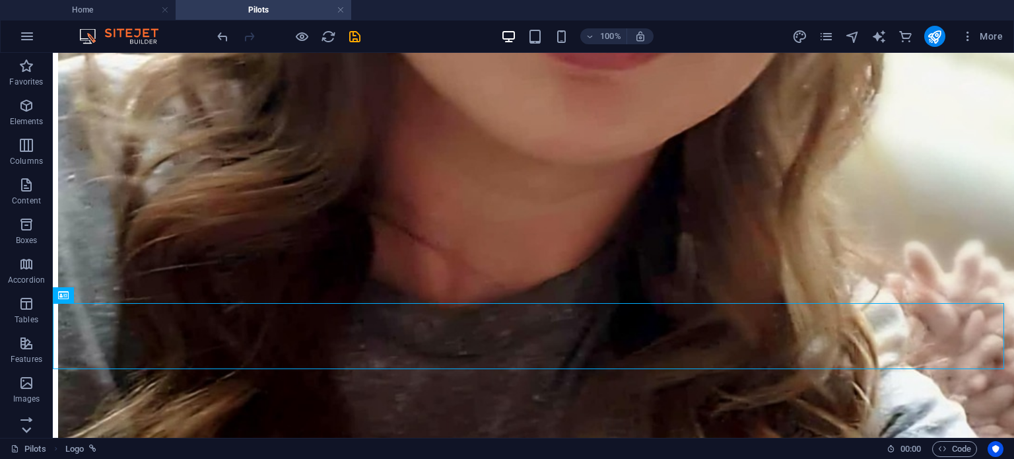
click at [25, 70] on icon at bounding box center [26, 60] width 18 height 18
click at [26, 61] on icon at bounding box center [26, 60] width 18 height 18
click at [36, 350] on span "Features" at bounding box center [26, 351] width 53 height 32
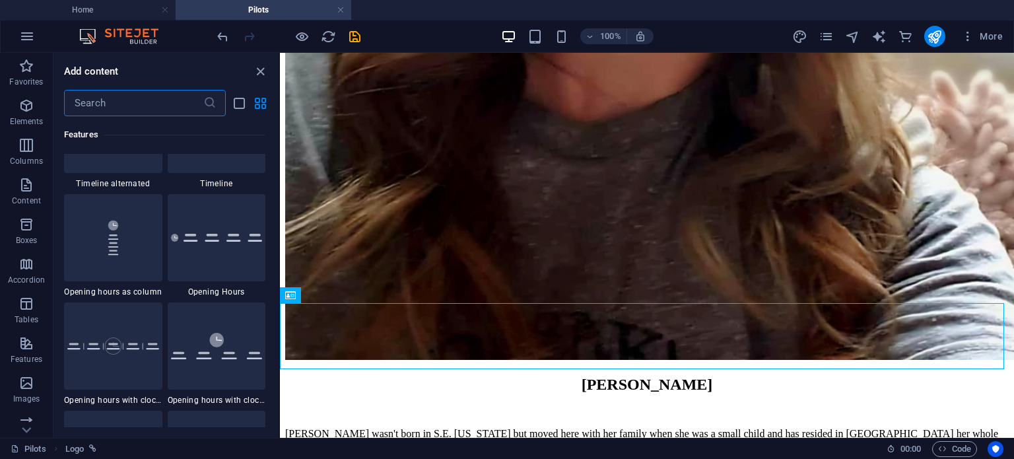
scroll to position [5489, 0]
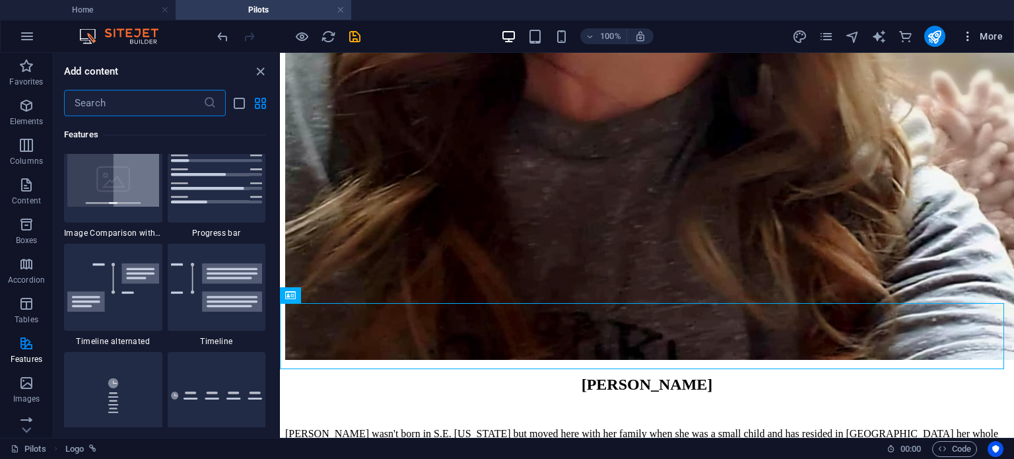
click at [988, 32] on span "More" at bounding box center [982, 36] width 42 height 13
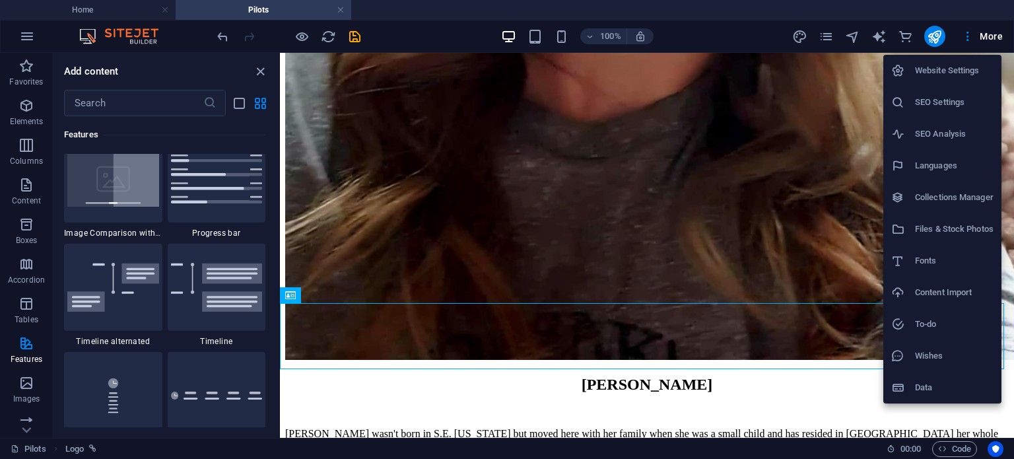
click at [832, 33] on div at bounding box center [507, 229] width 1014 height 459
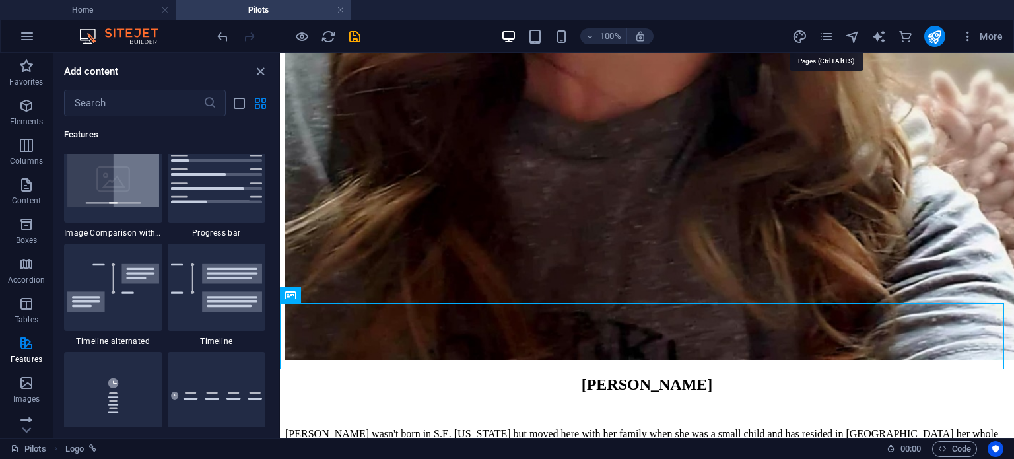
click at [832, 33] on icon "pages" at bounding box center [826, 36] width 15 height 15
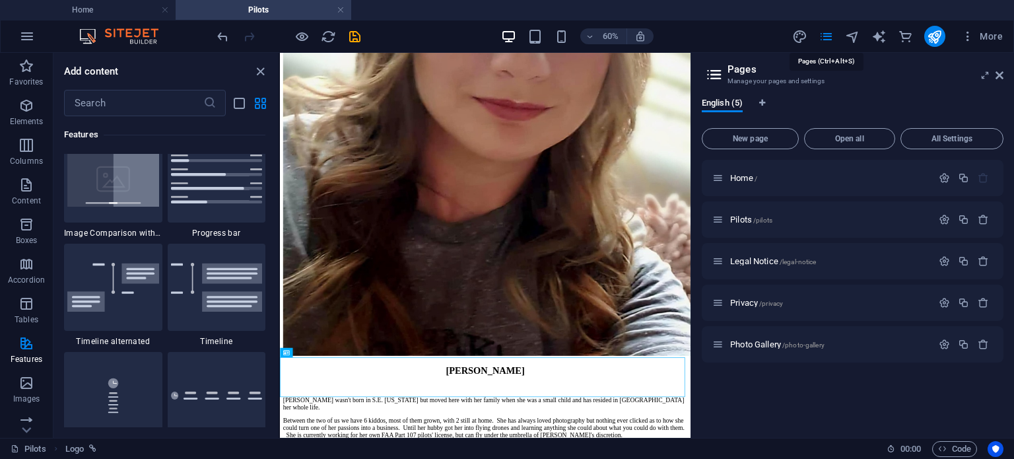
scroll to position [1882, 0]
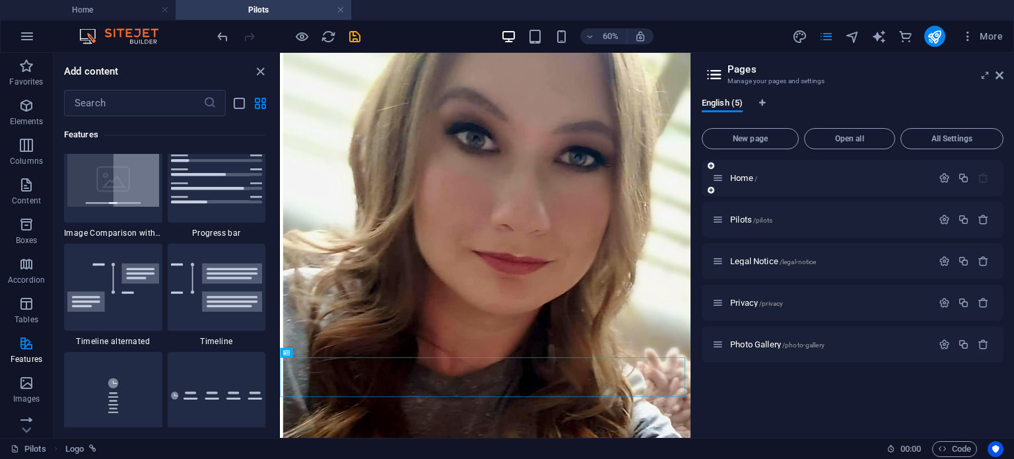
click at [737, 184] on div "Home /" at bounding box center [822, 177] width 220 height 15
click at [726, 176] on div "Home /" at bounding box center [829, 178] width 206 height 9
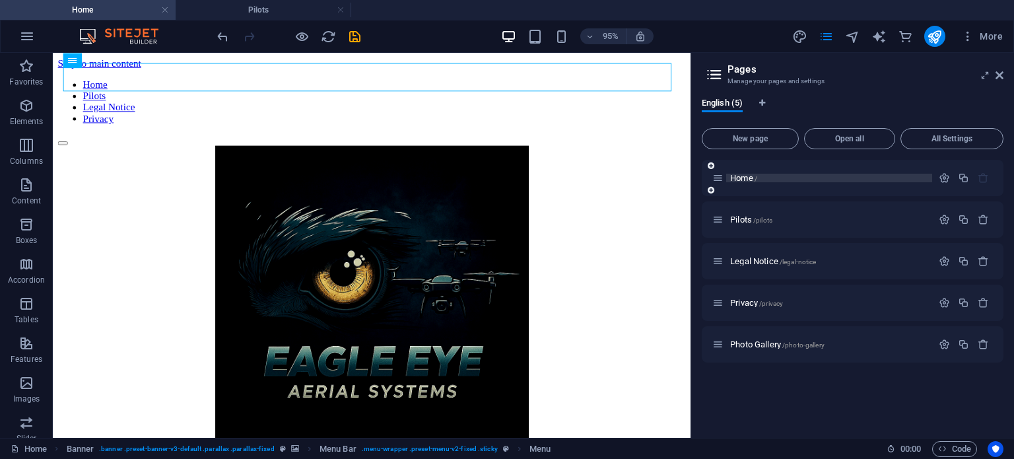
scroll to position [0, 0]
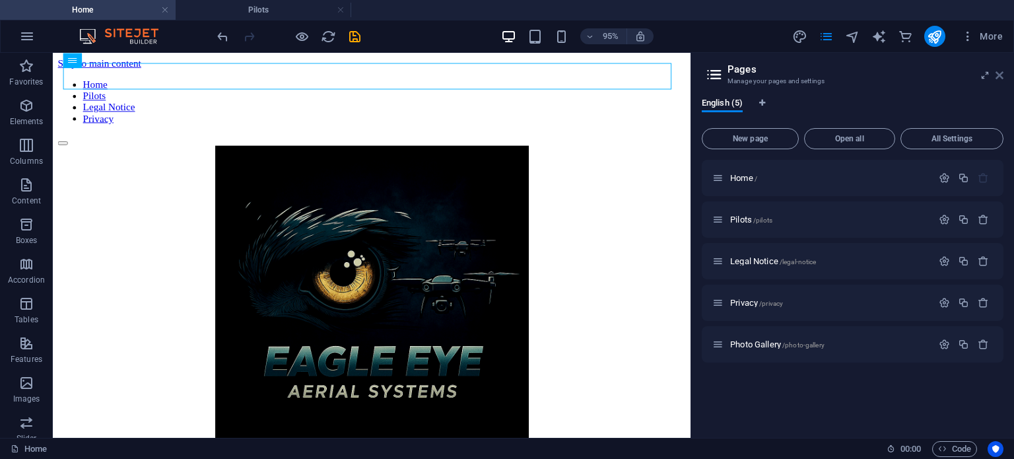
click at [998, 73] on icon at bounding box center [1000, 75] width 8 height 11
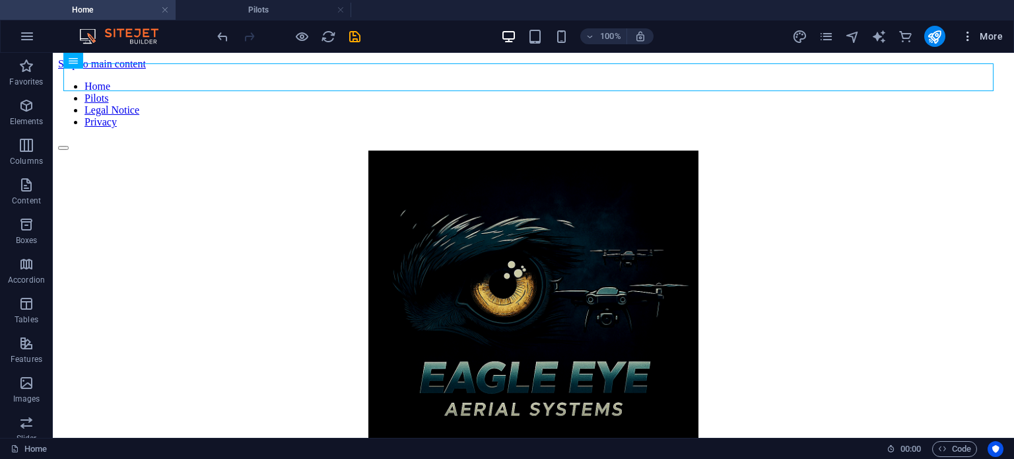
click at [970, 38] on icon "button" at bounding box center [967, 36] width 13 height 13
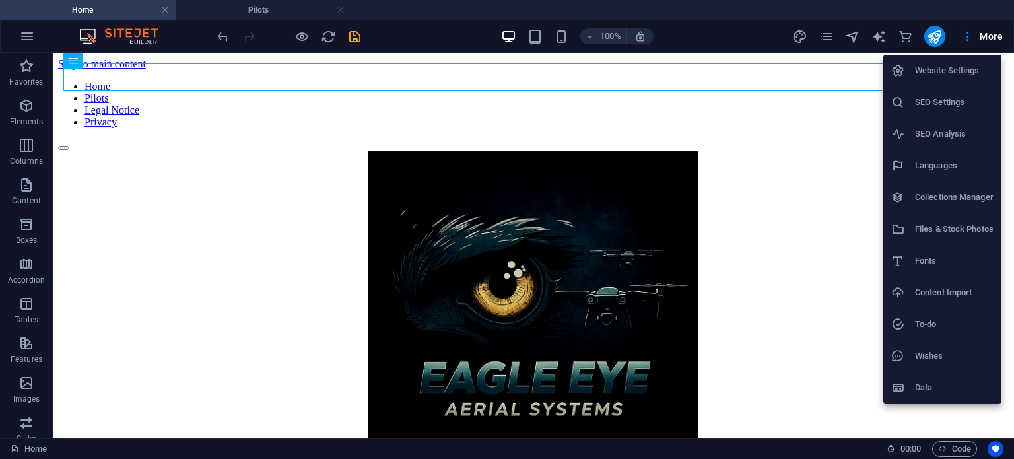
click at [952, 76] on h6 "Website Settings" at bounding box center [954, 71] width 79 height 16
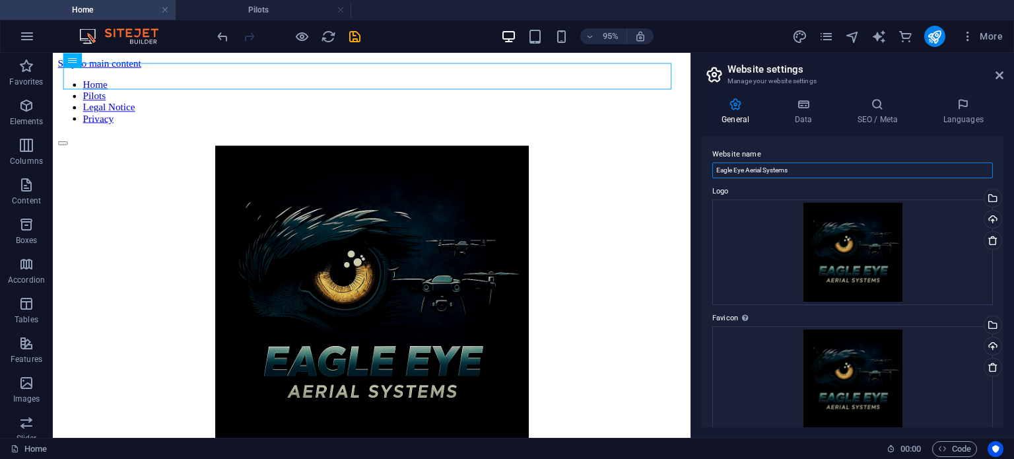
click at [953, 168] on input "Eagle Eye Aerial Systems" at bounding box center [852, 170] width 281 height 16
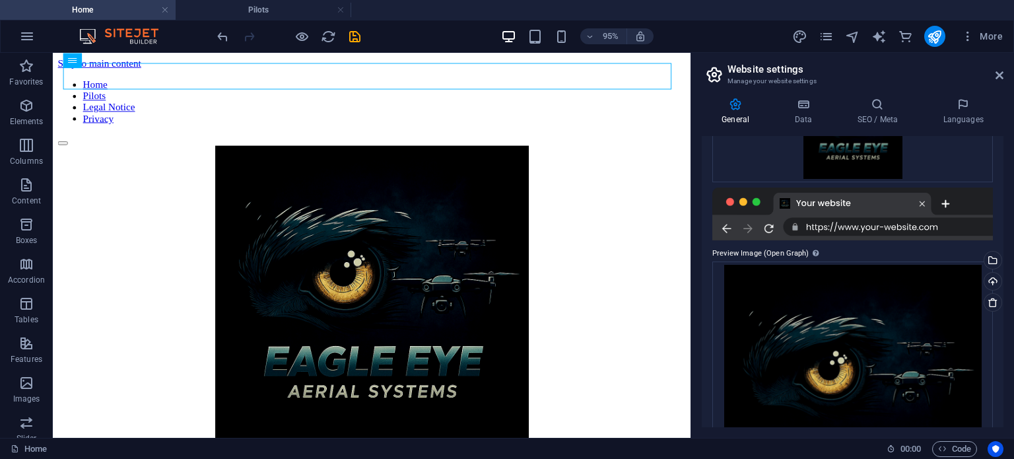
scroll to position [259, 0]
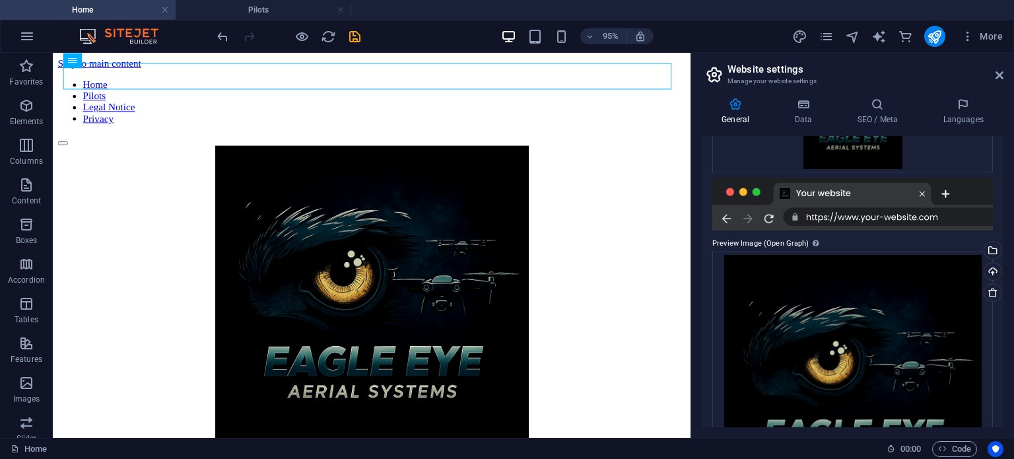
type input "Eagle Eye Aerial Systems of [US_STATE]"
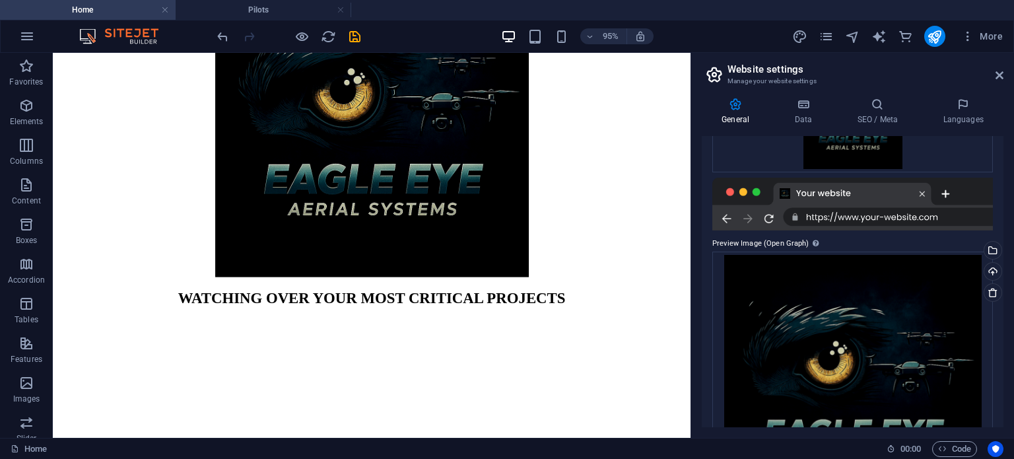
scroll to position [201, 0]
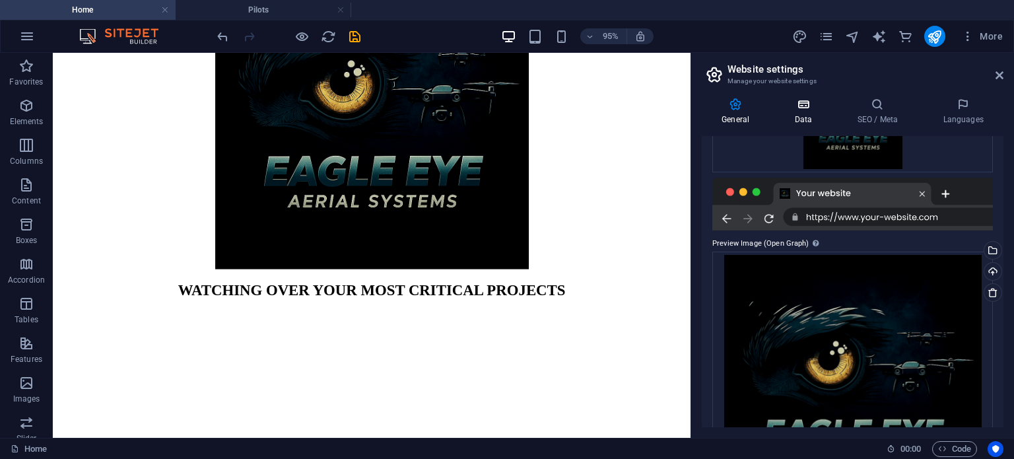
click at [795, 111] on h4 "Data" at bounding box center [805, 112] width 63 height 28
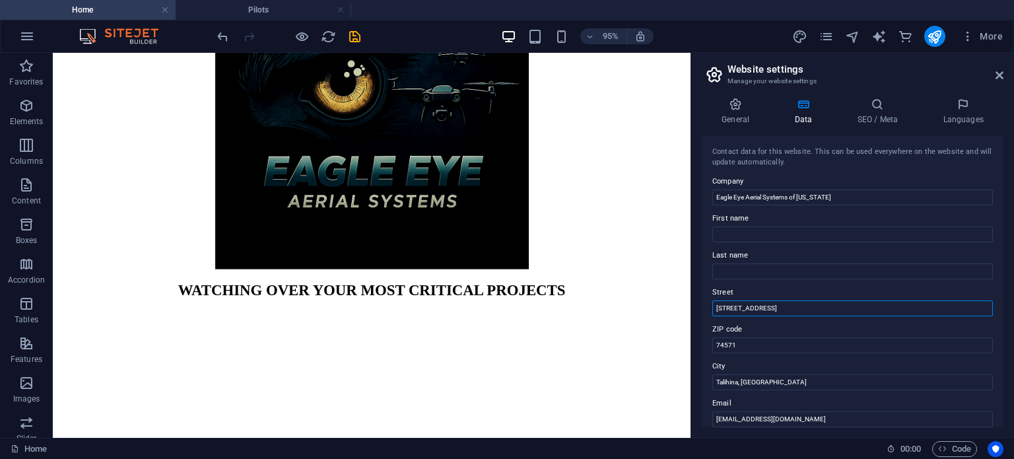
drag, startPoint x: 816, startPoint y: 359, endPoint x: 710, endPoint y: 318, distance: 113.3
type input "0000"
drag, startPoint x: 1003, startPoint y: 210, endPoint x: 1003, endPoint y: 261, distance: 50.8
click at [1003, 261] on div "Contact data for this website. This can be used everywhere on the website and w…" at bounding box center [853, 281] width 302 height 291
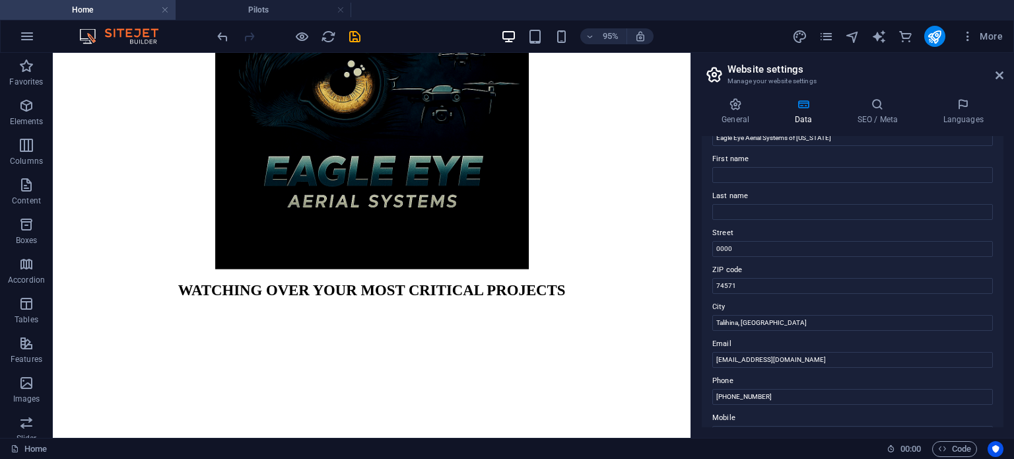
scroll to position [0, 0]
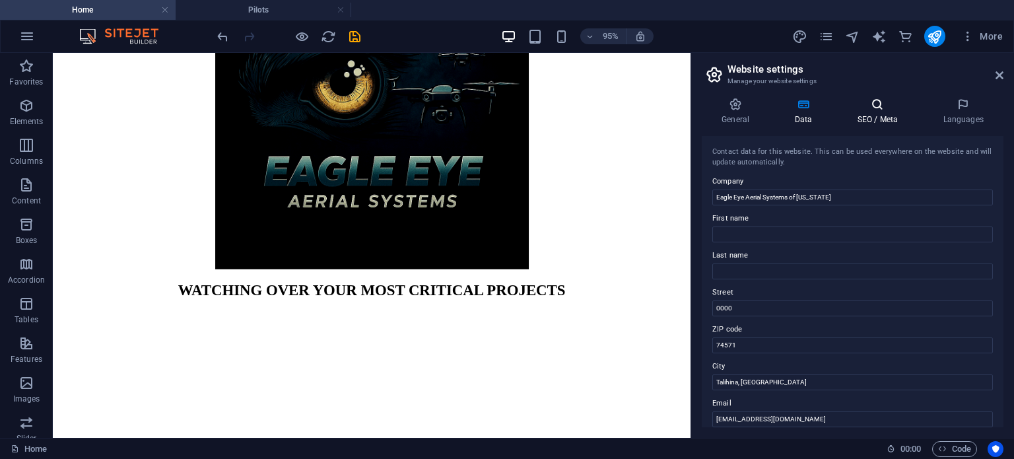
click at [885, 109] on icon at bounding box center [877, 104] width 81 height 13
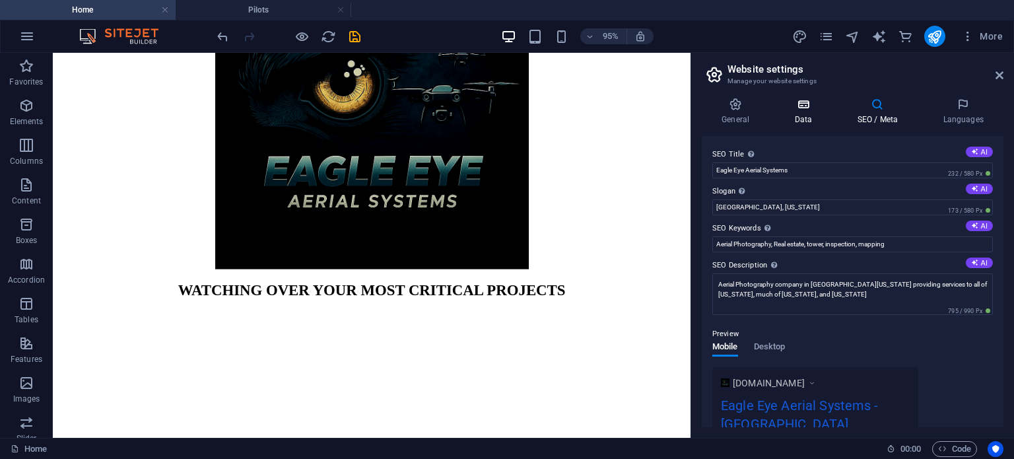
click at [805, 111] on h4 "Data" at bounding box center [805, 112] width 63 height 28
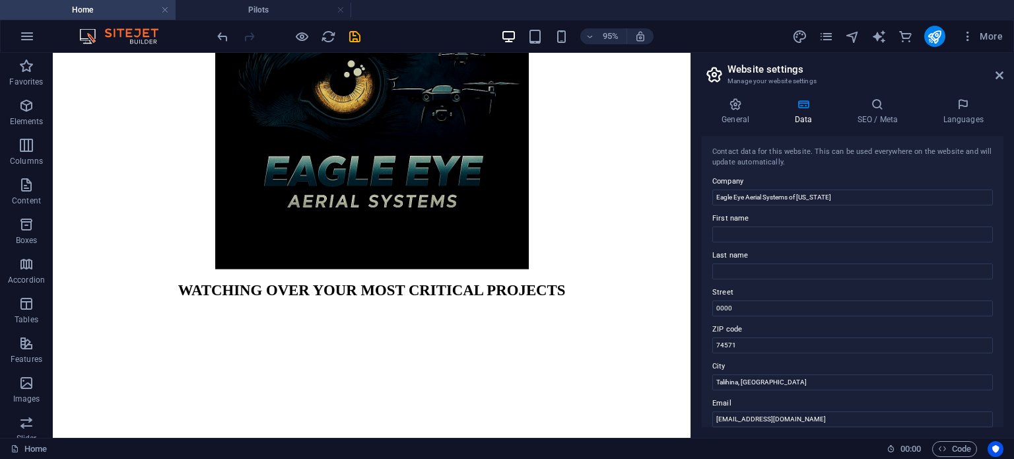
click at [1004, 73] on aside "Website settings Manage your website settings General Data SEO / Meta Languages…" at bounding box center [852, 245] width 323 height 385
click at [993, 74] on h2 "Website settings" at bounding box center [866, 69] width 276 height 12
click at [1000, 74] on icon at bounding box center [1000, 75] width 8 height 11
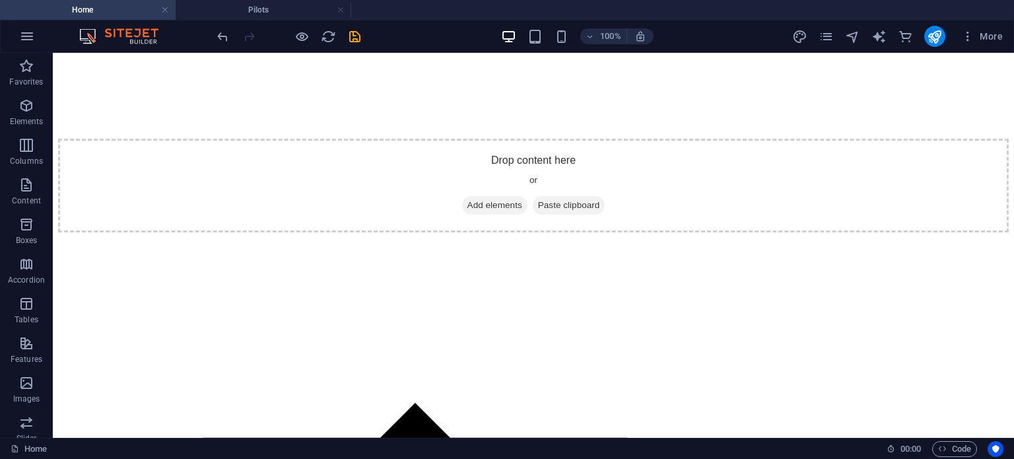
scroll to position [6010, 0]
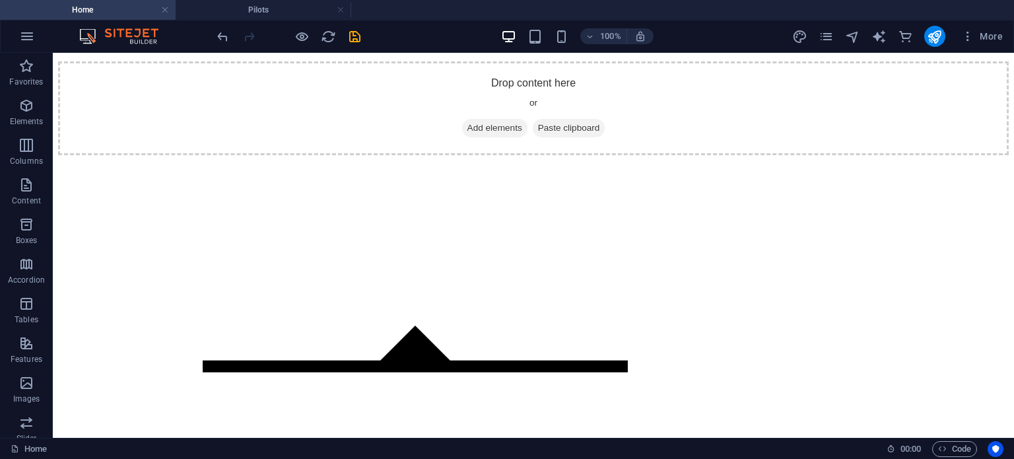
drag, startPoint x: 1009, startPoint y: 84, endPoint x: 1062, endPoint y: 506, distance: 425.7
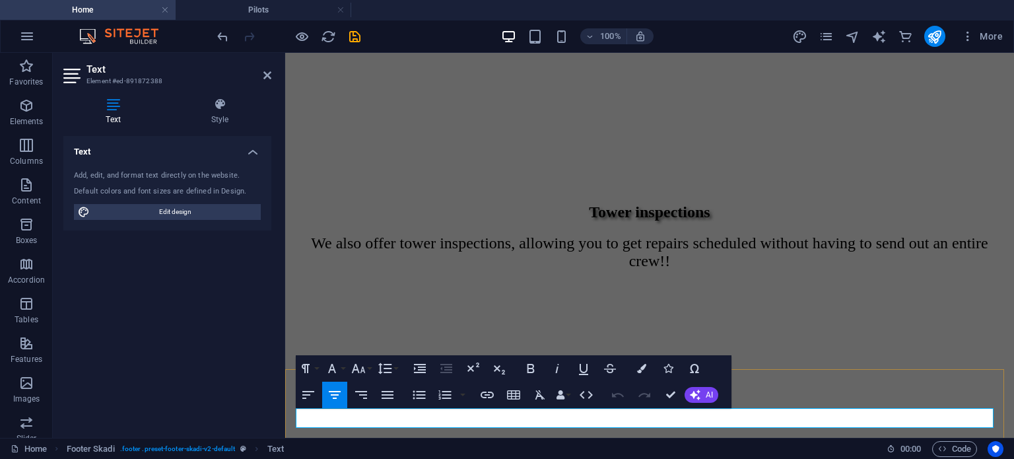
scroll to position [5844, 0]
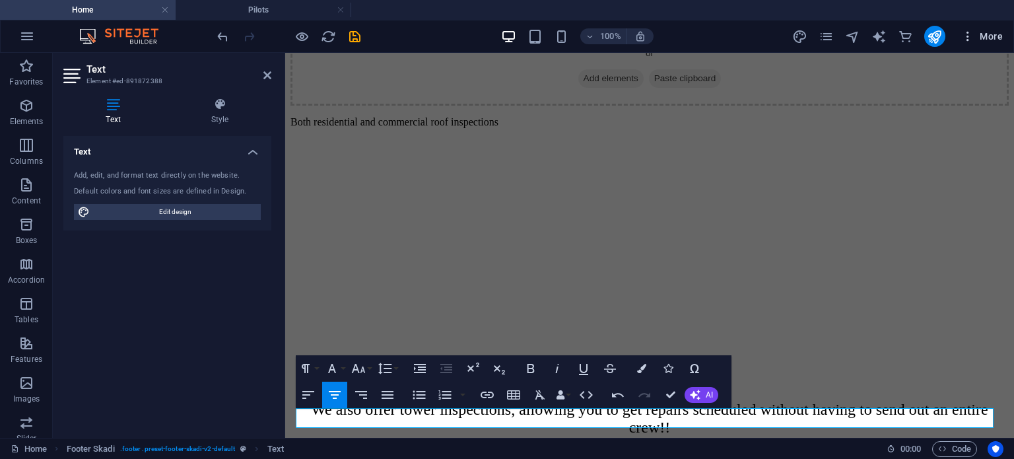
click at [986, 35] on span "More" at bounding box center [982, 36] width 42 height 13
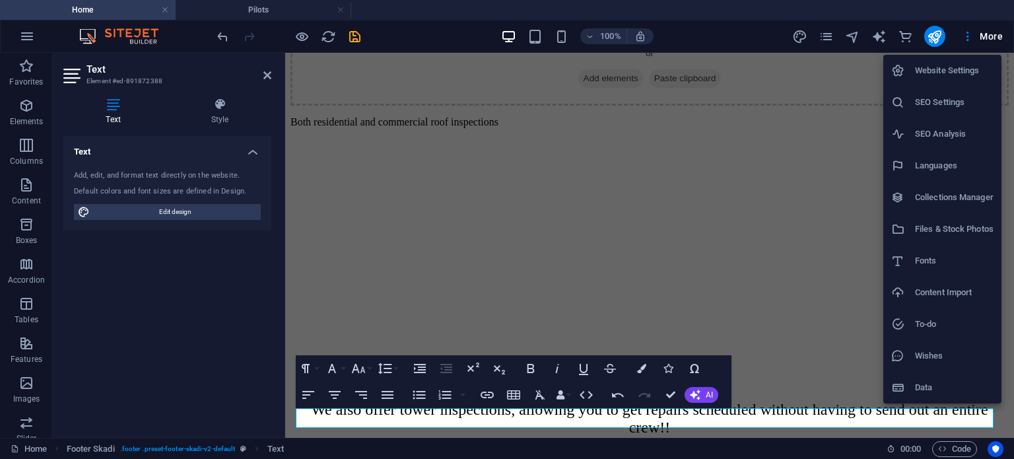
click at [829, 36] on div at bounding box center [507, 229] width 1014 height 459
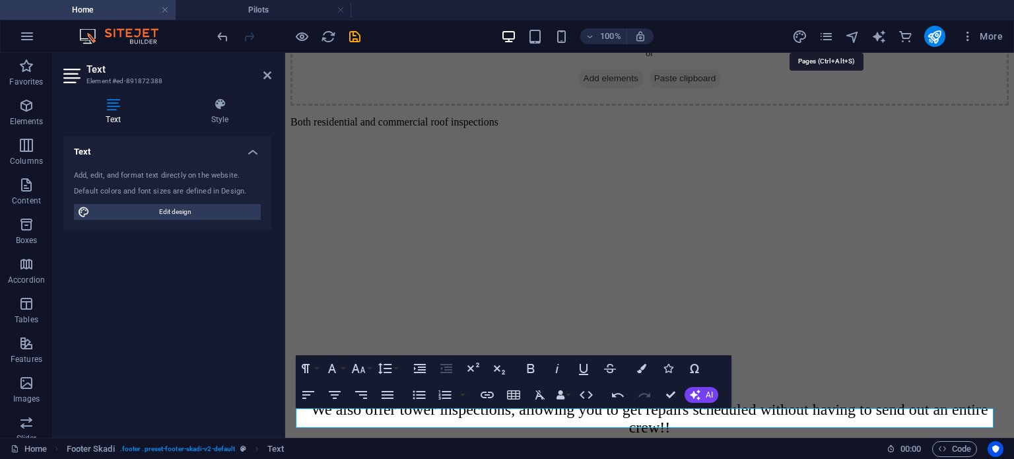
click at [829, 36] on icon "pages" at bounding box center [826, 36] width 15 height 15
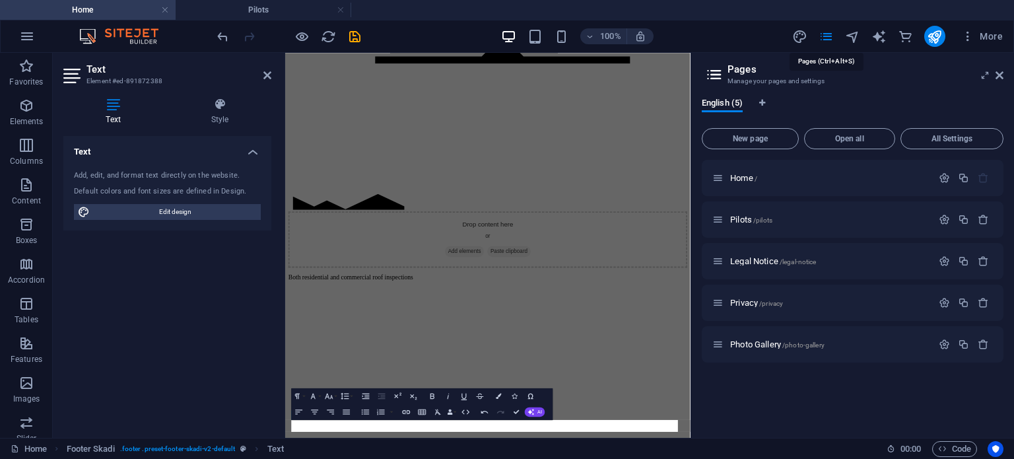
scroll to position [6486, 0]
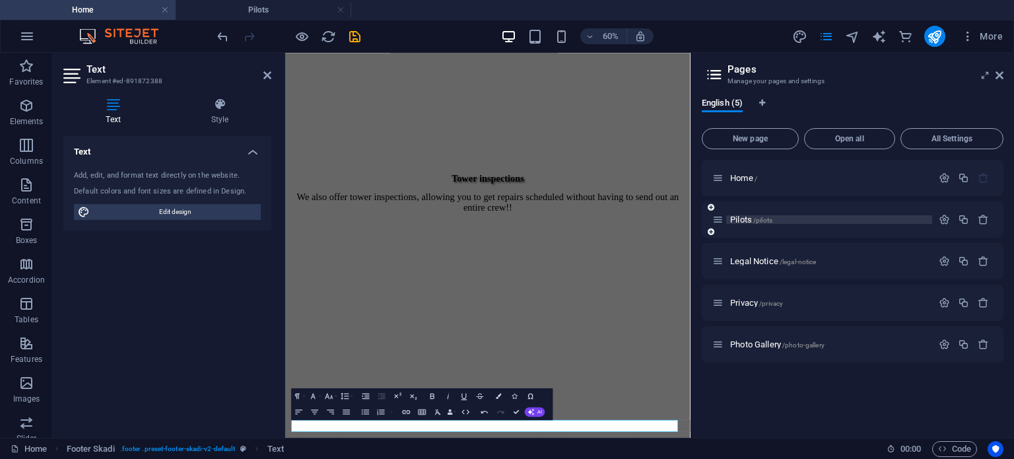
click at [736, 217] on span "Pilots /pilots" at bounding box center [751, 220] width 42 height 10
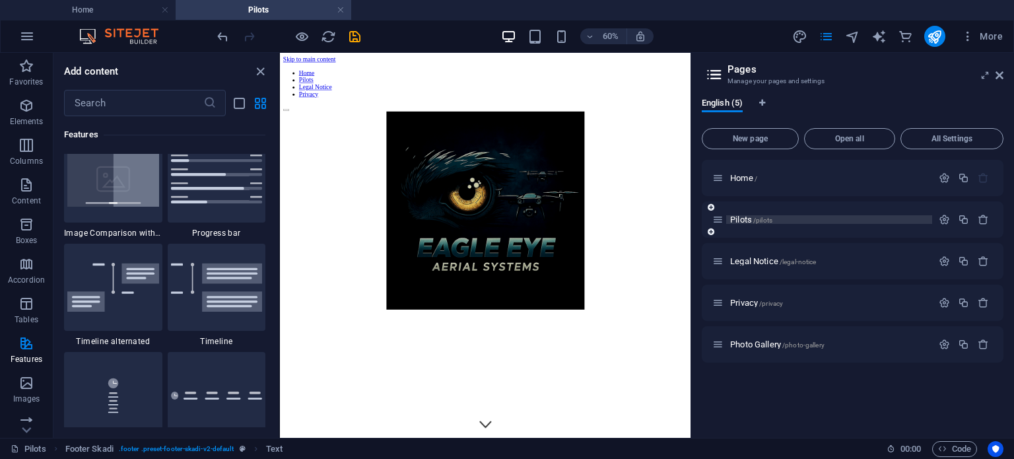
scroll to position [1882, 0]
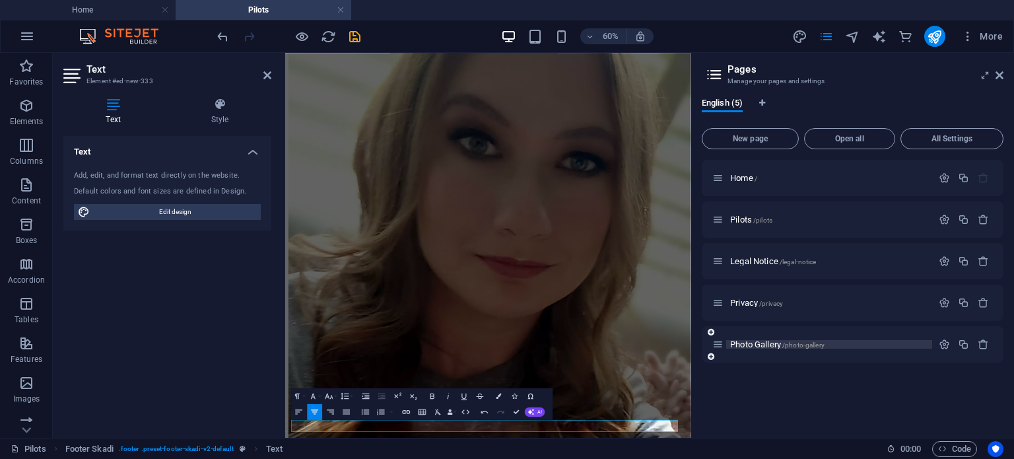
click at [763, 341] on span "Photo Gallery /photo-gallery" at bounding box center [777, 344] width 94 height 10
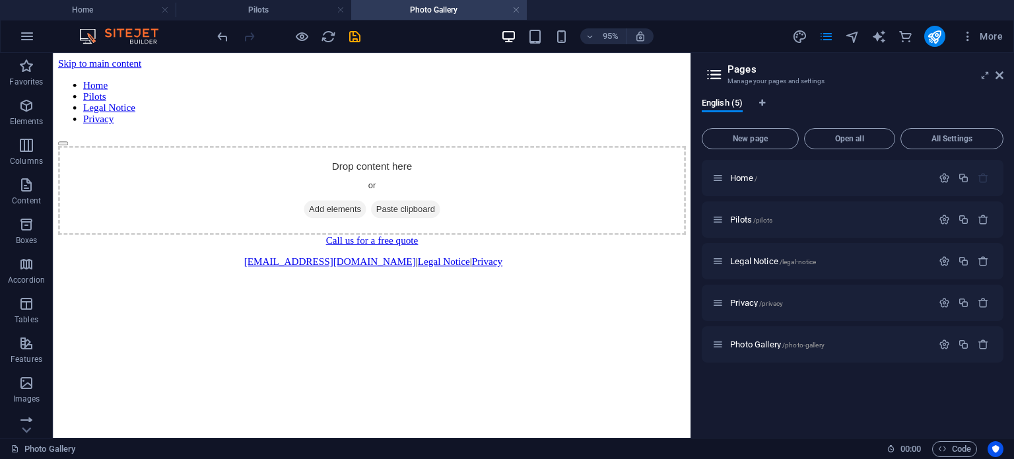
scroll to position [0, 0]
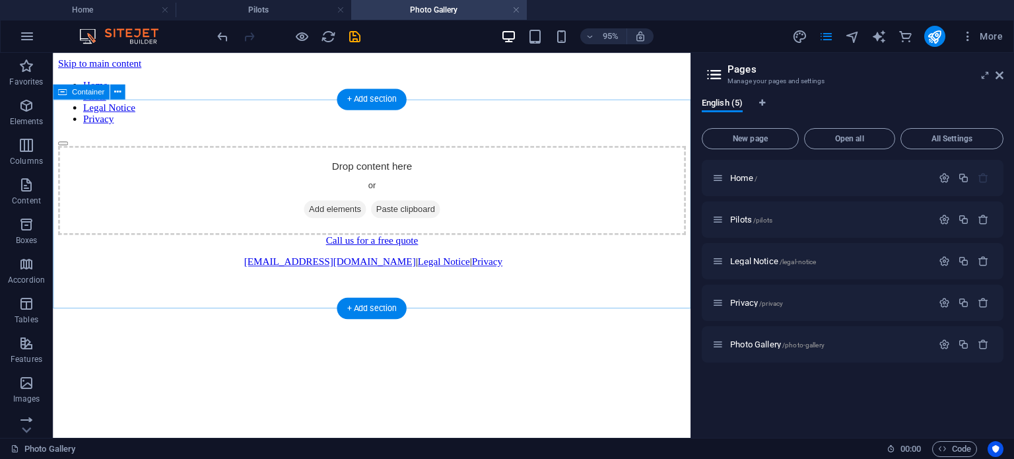
click at [375, 218] on div "Drop content here or Add elements Paste clipboard" at bounding box center [388, 198] width 661 height 94
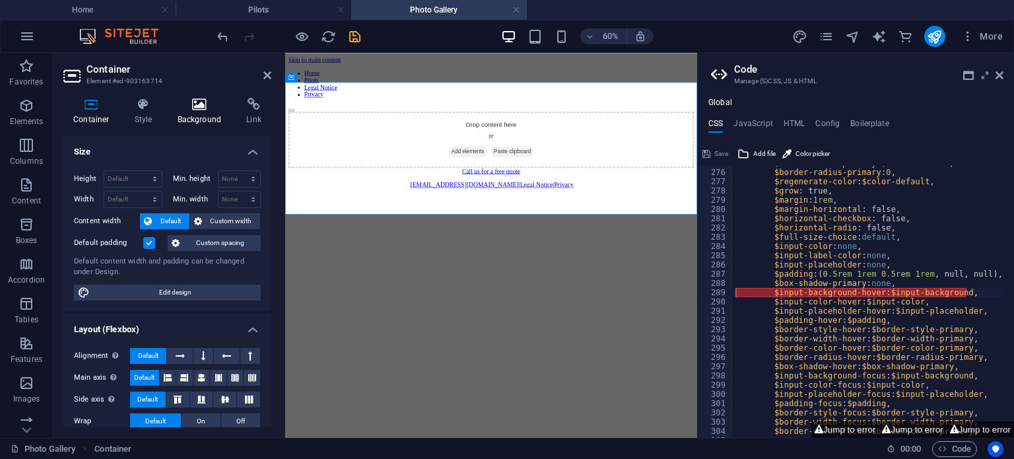
click at [196, 107] on icon at bounding box center [200, 104] width 64 height 13
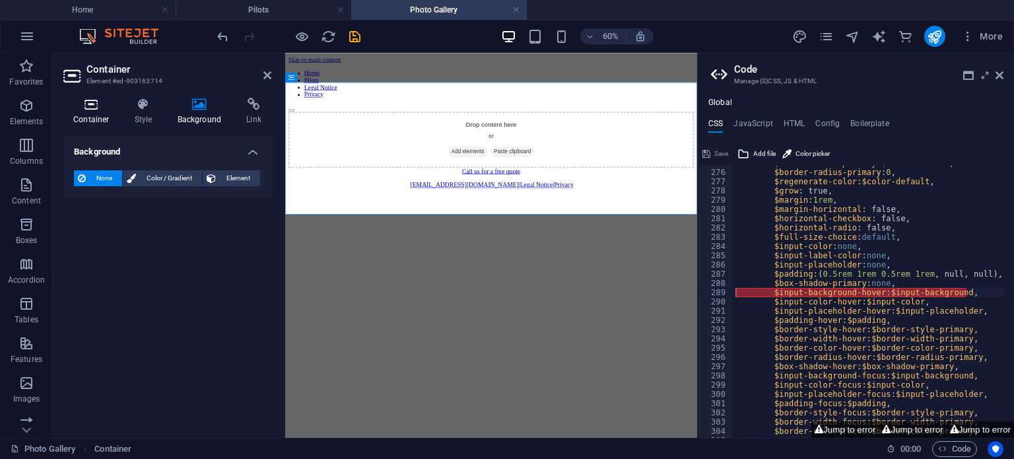
click at [94, 115] on h4 "Container" at bounding box center [93, 112] width 61 height 28
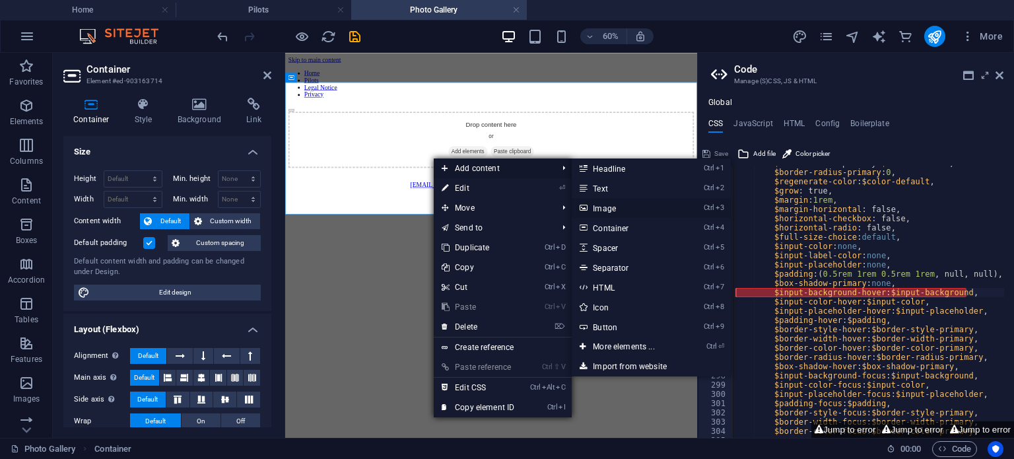
click at [656, 201] on link "Ctrl 3 Image" at bounding box center [626, 208] width 109 height 20
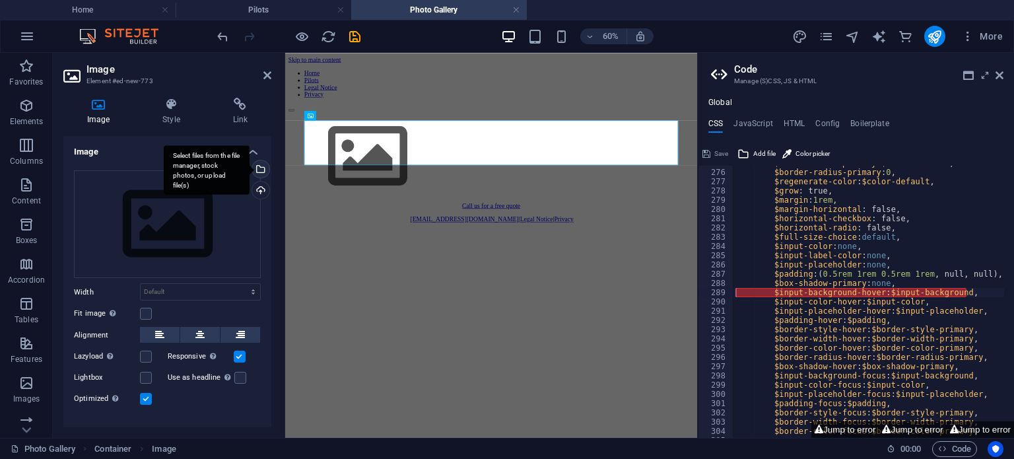
click at [257, 166] on div "Select files from the file manager, stock photos, or upload file(s)" at bounding box center [260, 170] width 20 height 20
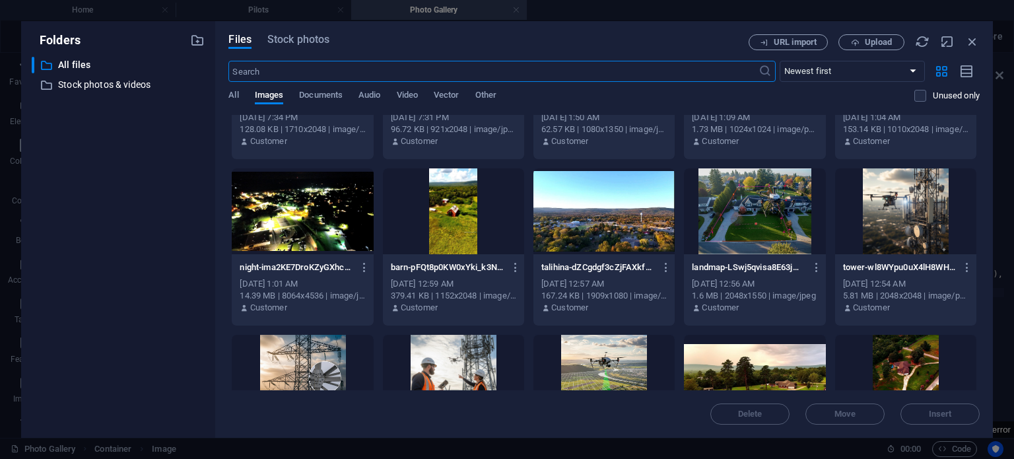
scroll to position [132, 0]
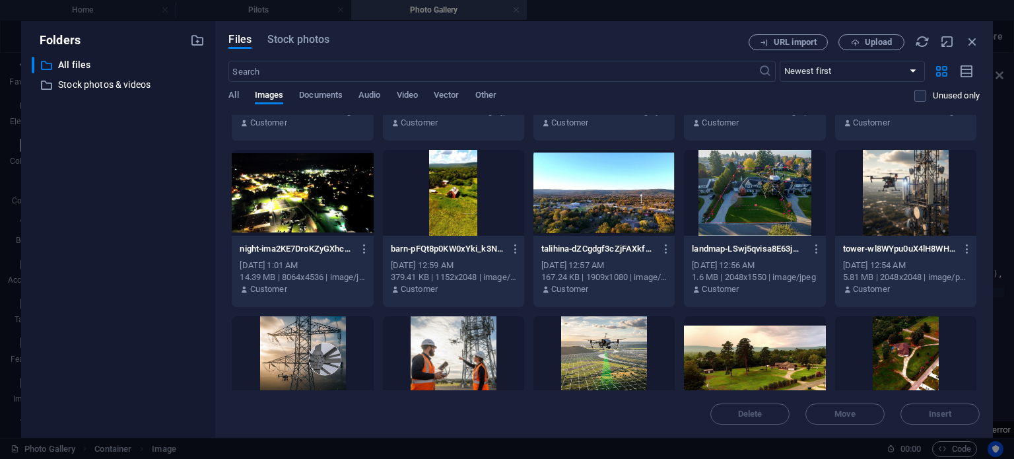
click at [452, 266] on div "[DATE] 12:59 AM" at bounding box center [453, 265] width 125 height 12
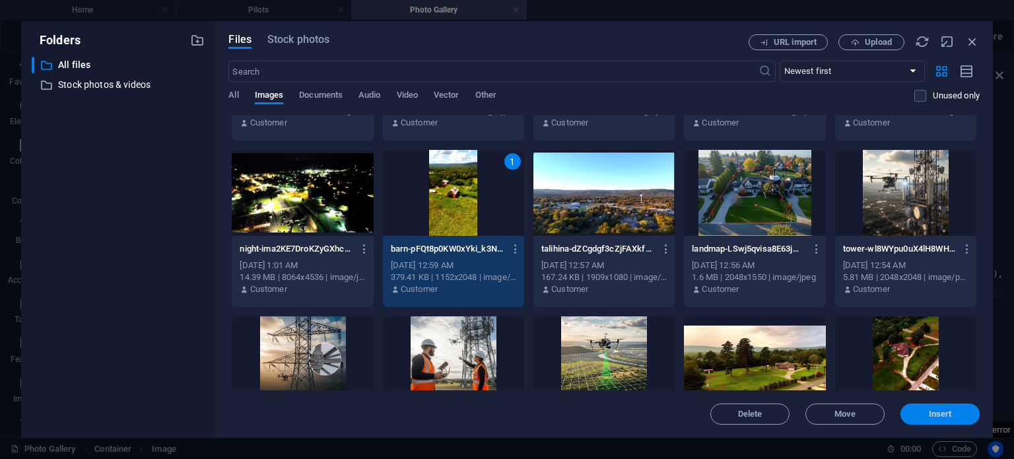
click at [940, 415] on span "Insert" at bounding box center [940, 414] width 23 height 8
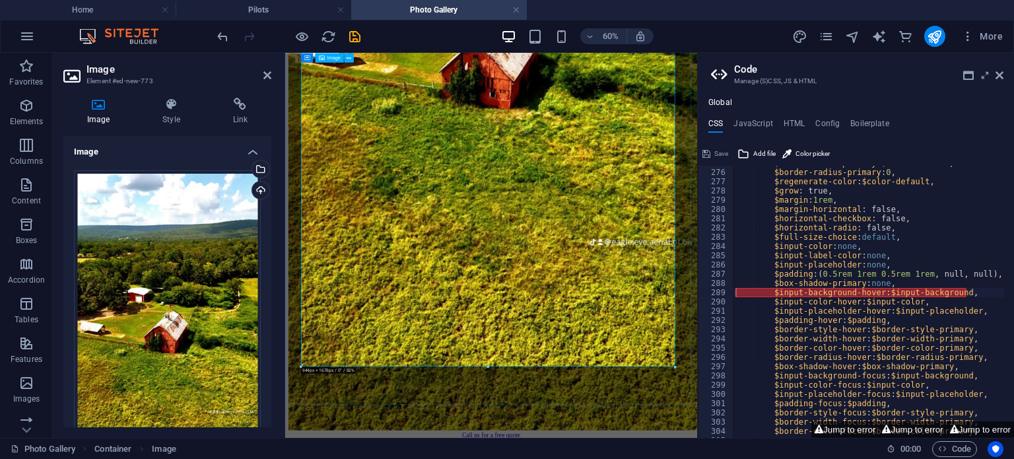
scroll to position [710, 0]
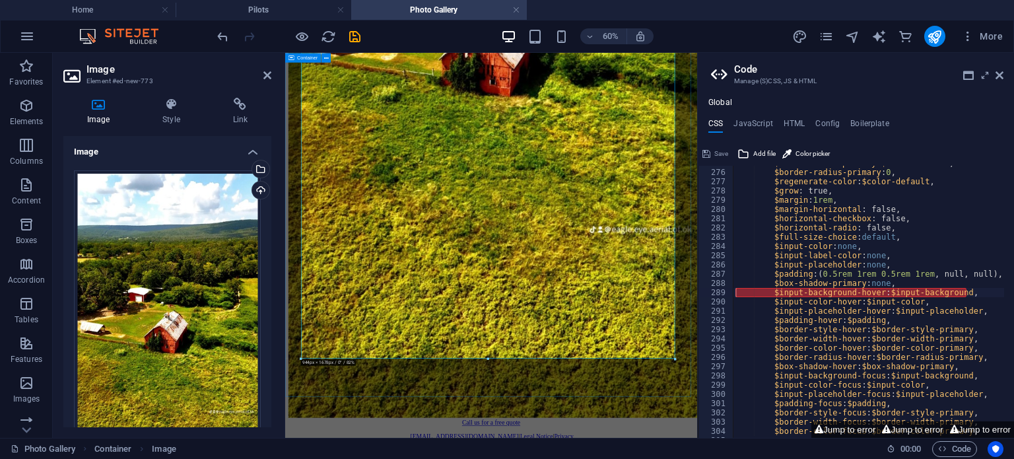
click at [597, 458] on div at bounding box center [628, 51] width 676 height 1223
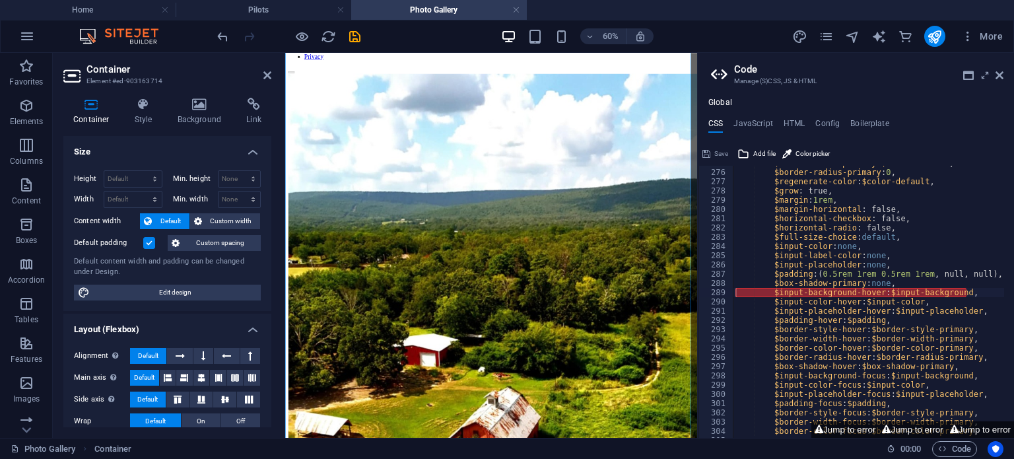
scroll to position [0, 0]
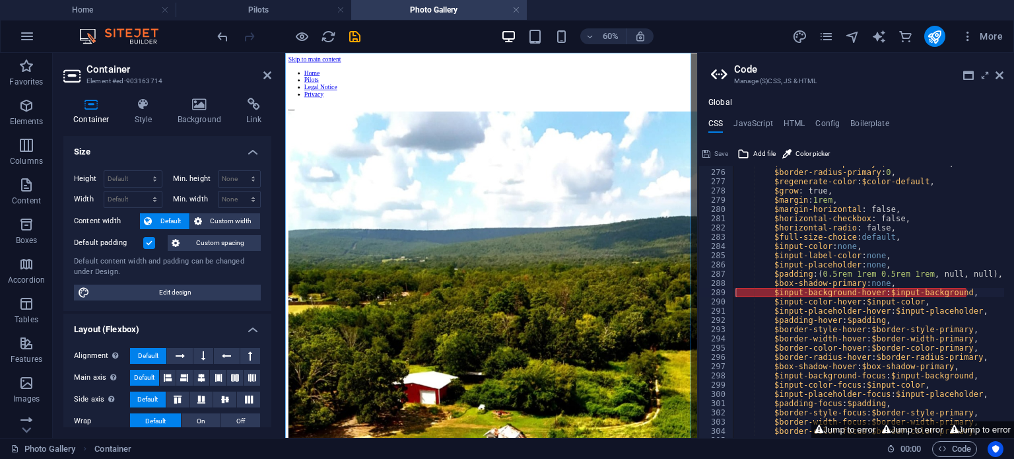
drag, startPoint x: 968, startPoint y: 403, endPoint x: 1001, endPoint y: 112, distance: 293.7
click at [997, 70] on icon at bounding box center [1000, 75] width 8 height 11
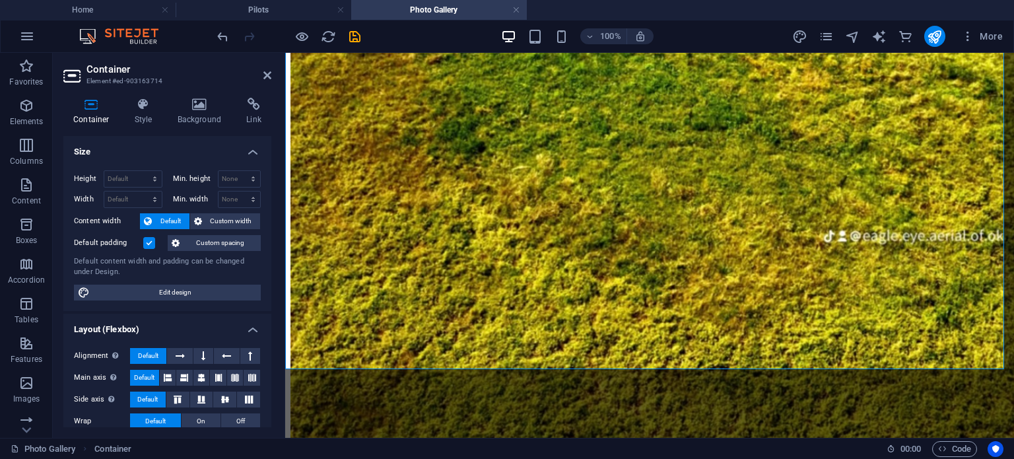
scroll to position [967, 0]
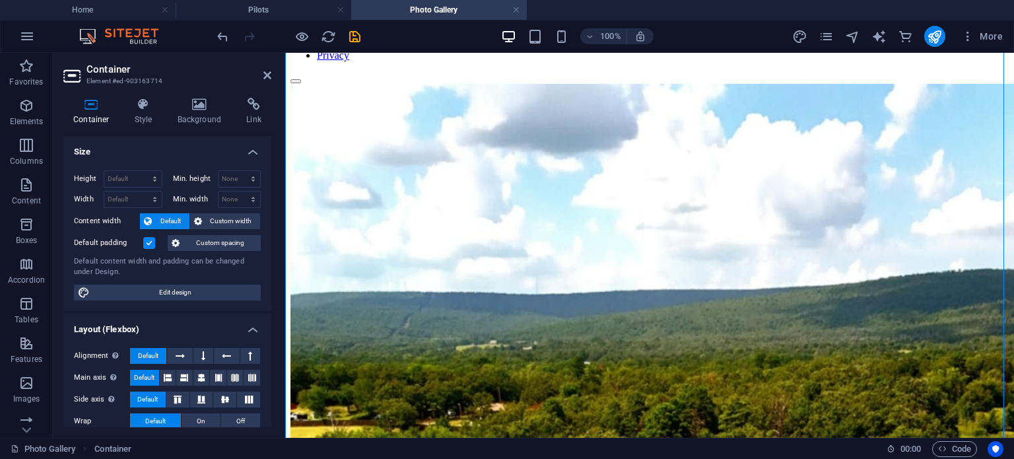
scroll to position [0, 0]
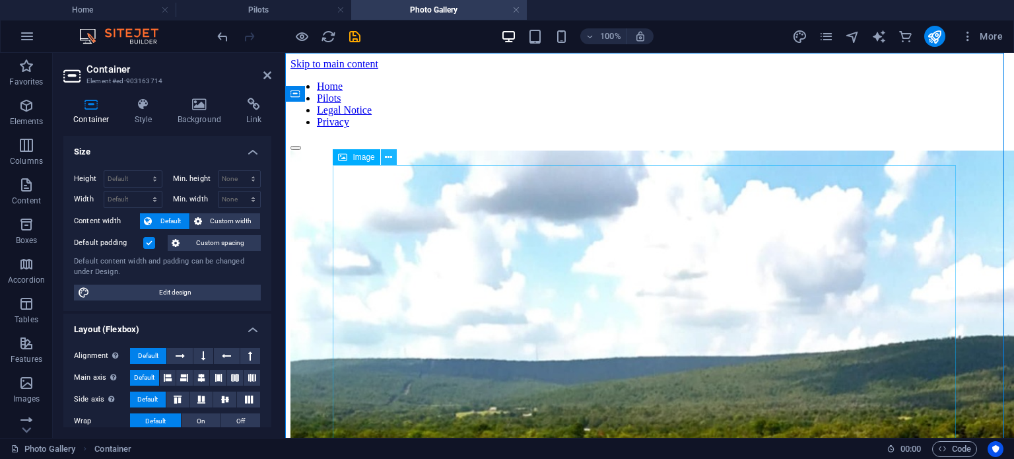
click at [386, 157] on icon at bounding box center [388, 158] width 7 height 14
click at [350, 89] on icon at bounding box center [353, 94] width 7 height 14
click at [300, 92] on div "Container" at bounding box center [314, 94] width 59 height 16
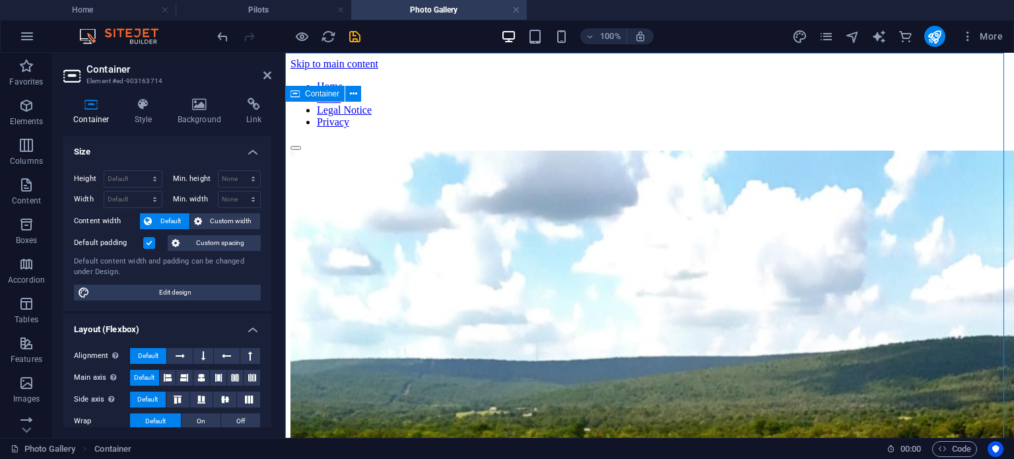
click at [219, 39] on icon "undo" at bounding box center [222, 36] width 15 height 15
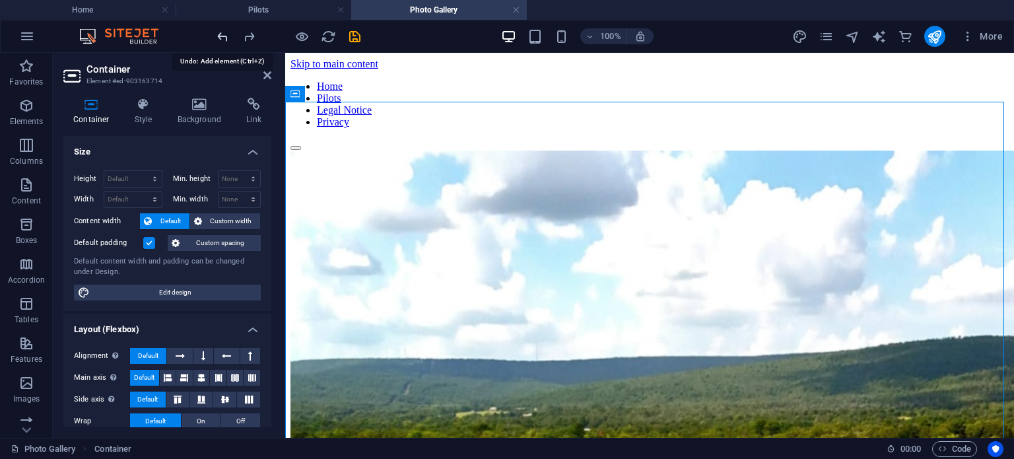
click at [224, 39] on icon "undo" at bounding box center [222, 36] width 15 height 15
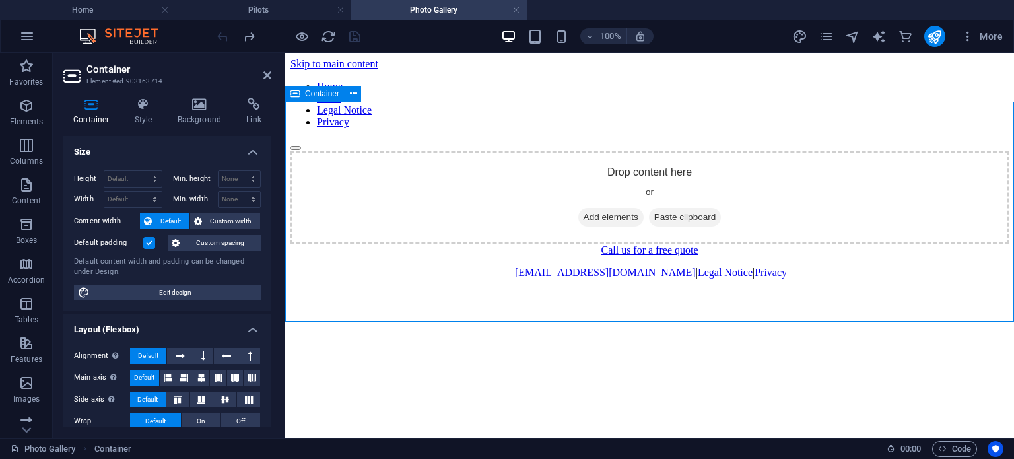
click at [634, 244] on div "Drop content here or Add elements Paste clipboard" at bounding box center [649, 198] width 718 height 94
click at [268, 71] on icon at bounding box center [267, 75] width 8 height 11
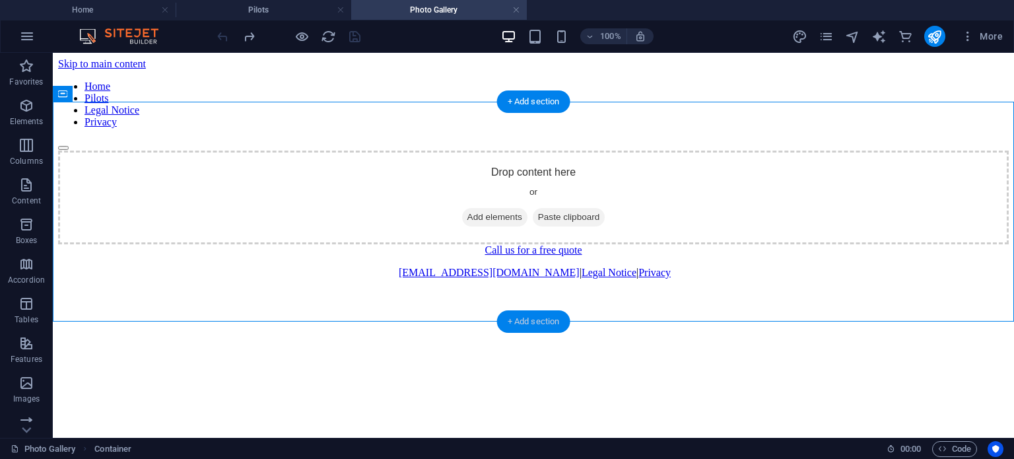
click at [529, 329] on div "+ Add section" at bounding box center [533, 321] width 73 height 22
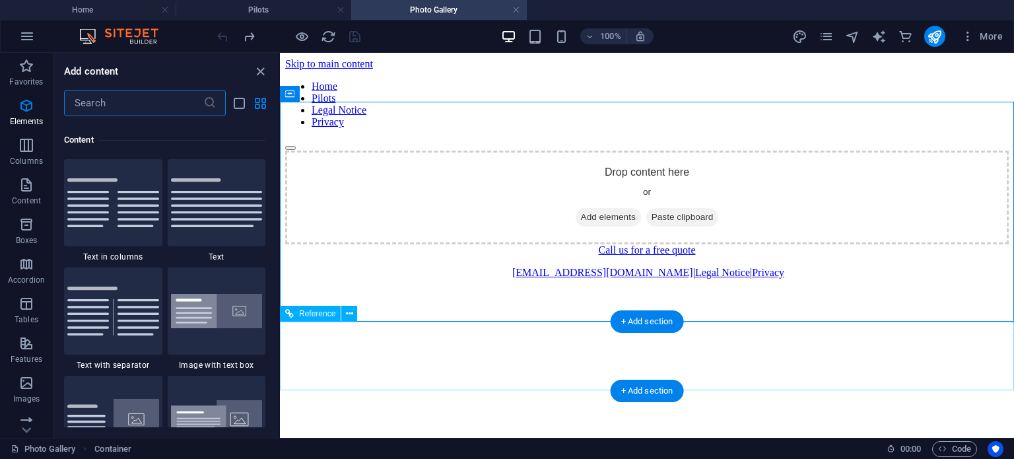
scroll to position [2310, 0]
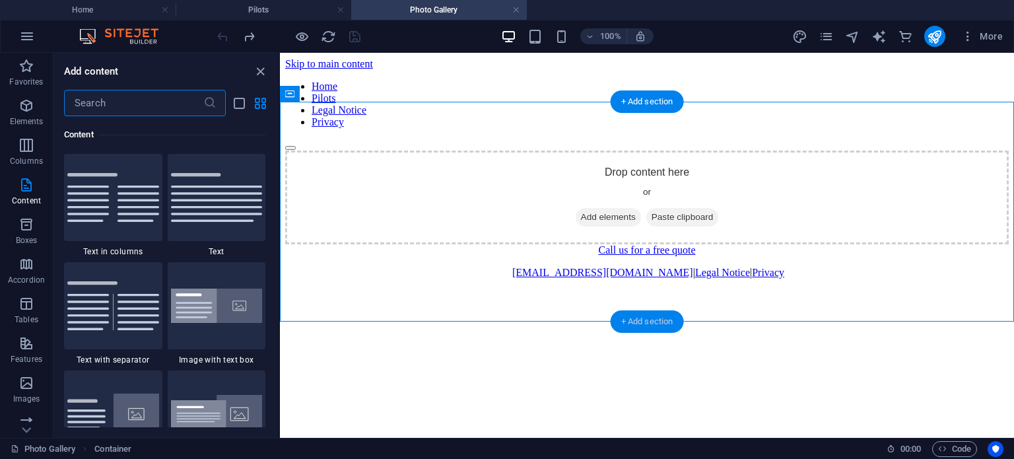
click at [658, 327] on div "+ Add section" at bounding box center [647, 321] width 73 height 22
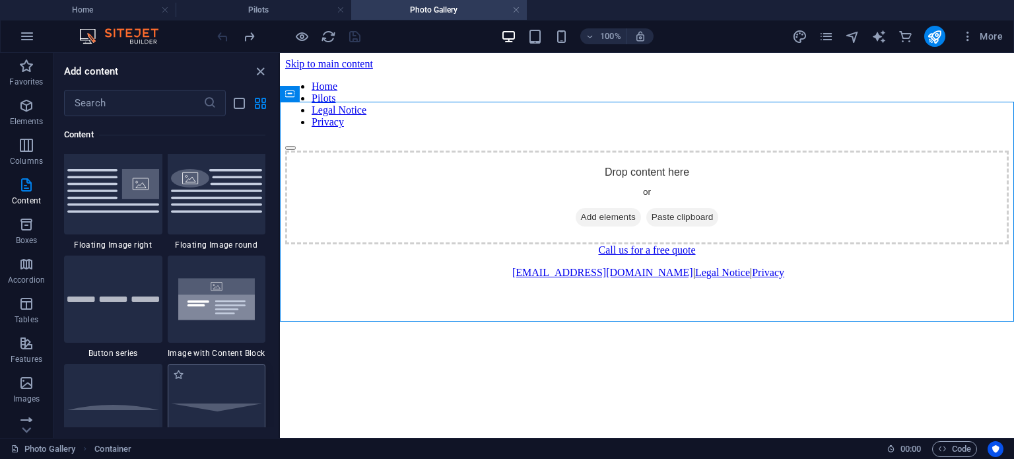
scroll to position [2904, 0]
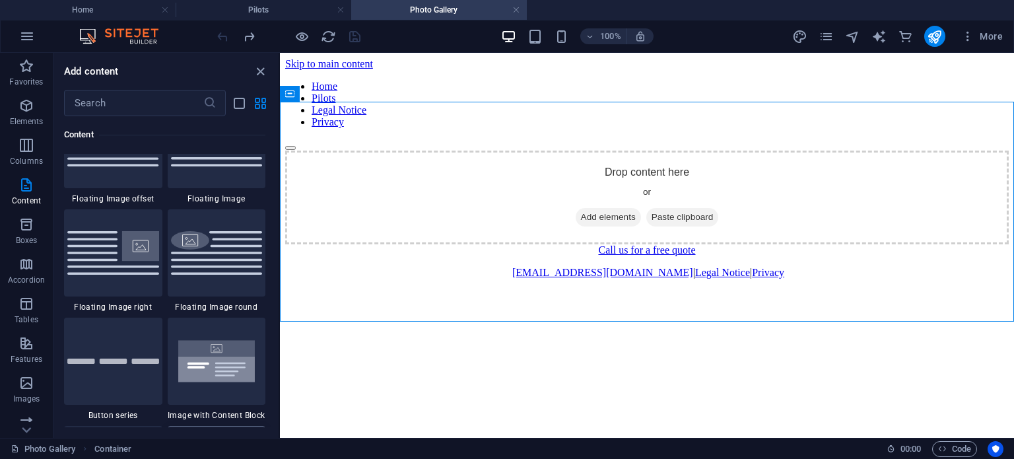
click at [224, 353] on img at bounding box center [217, 361] width 92 height 61
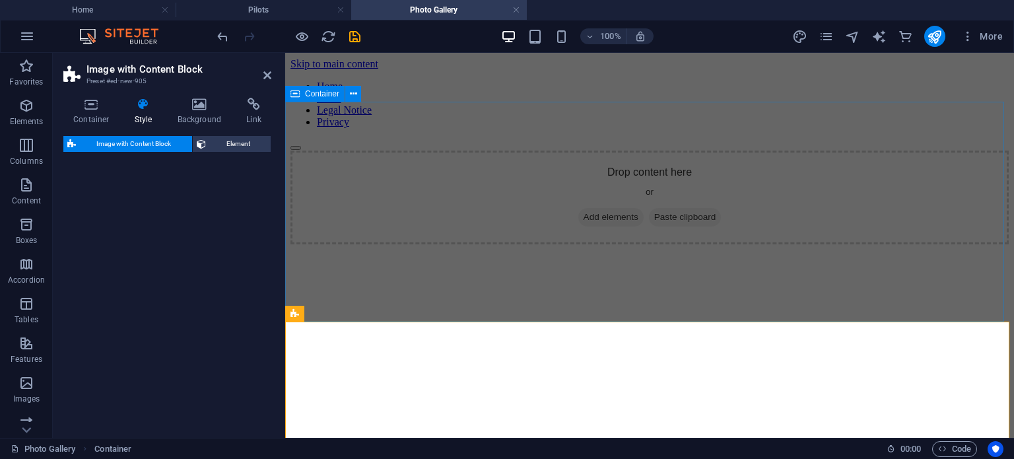
select select "rem"
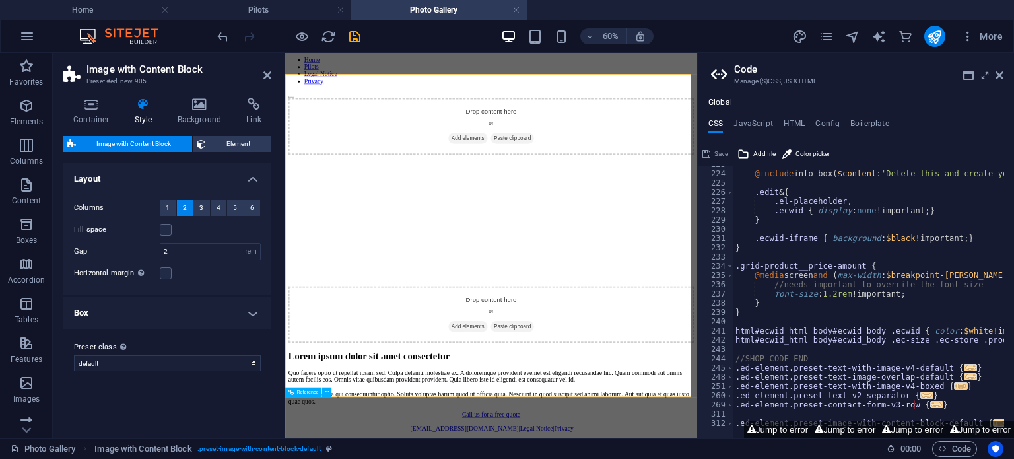
scroll to position [234, 0]
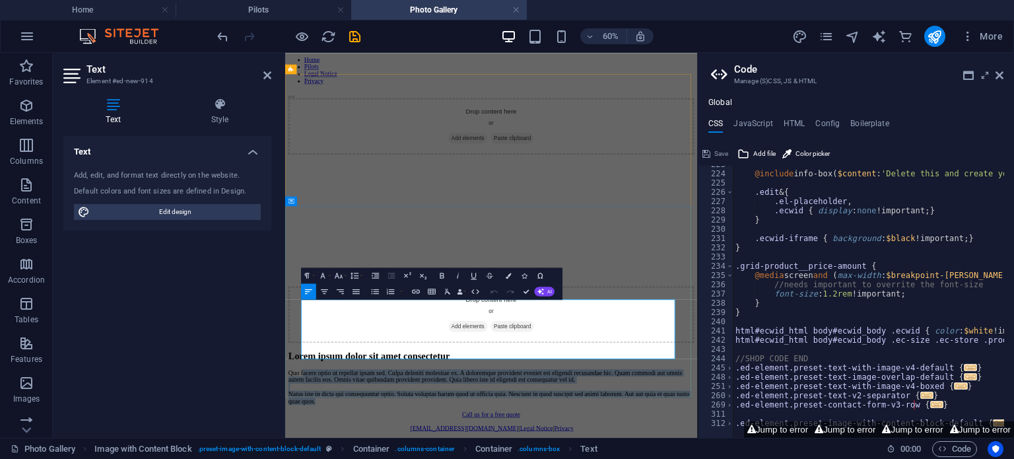
drag, startPoint x: 421, startPoint y: 546, endPoint x: 336, endPoint y: 471, distance: 113.2
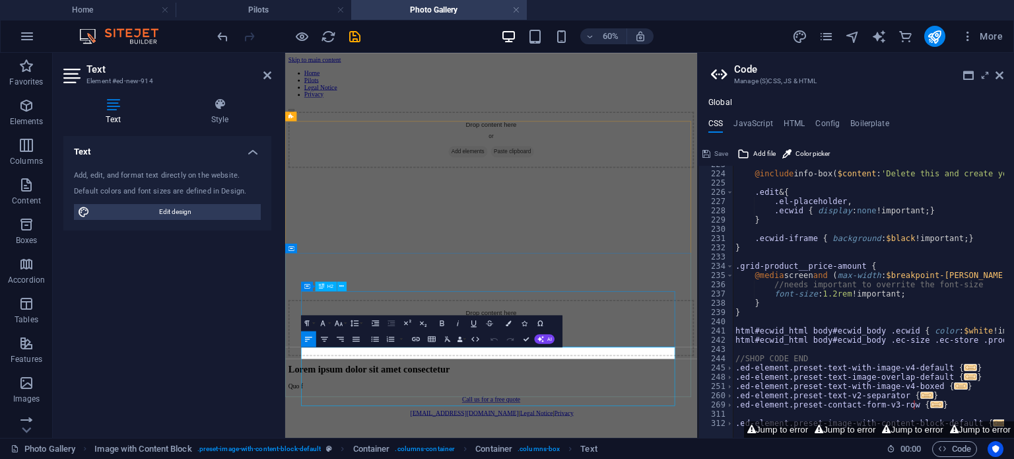
scroll to position [155, 0]
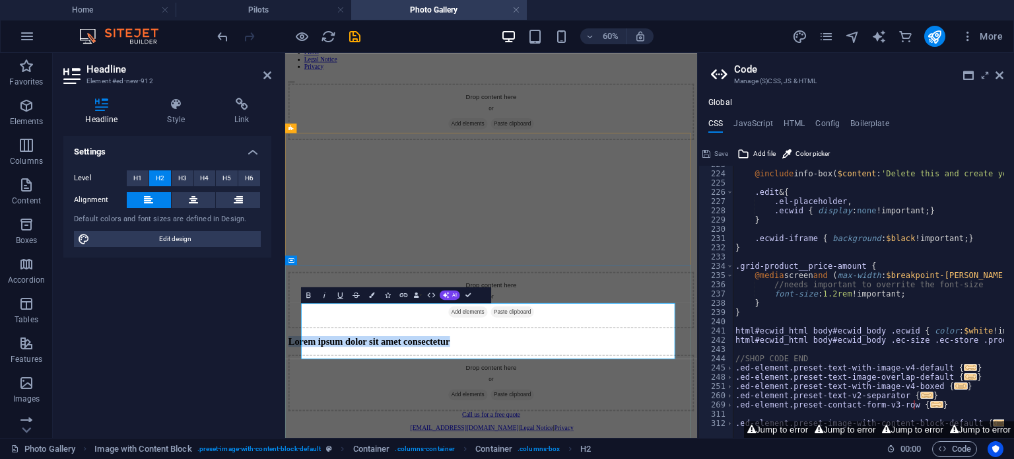
scroll to position [135, 0]
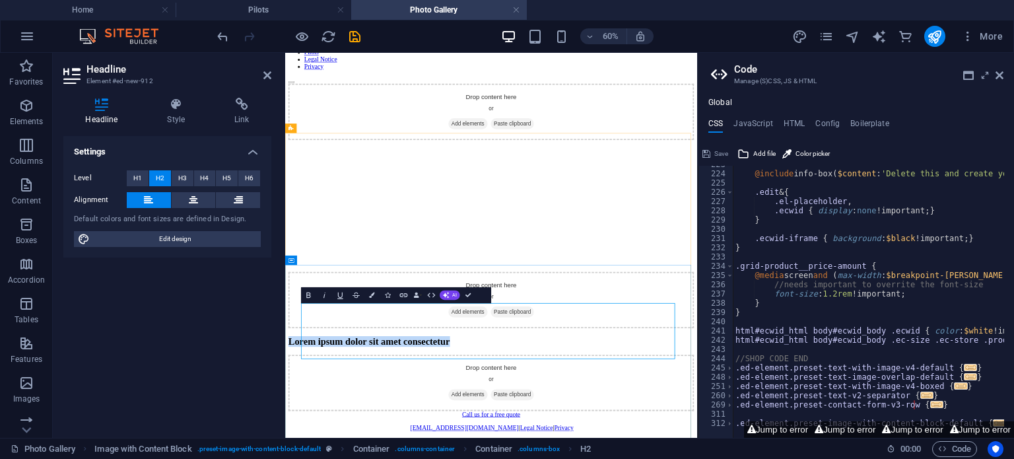
drag, startPoint x: 797, startPoint y: 546, endPoint x: 347, endPoint y: 494, distance: 453.8
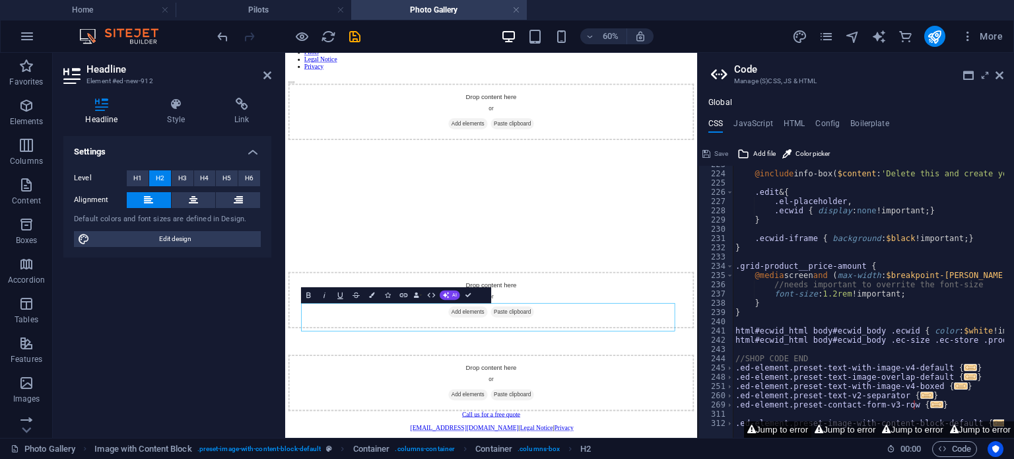
click at [790, 432] on button "Jump to error" at bounding box center [777, 429] width 67 height 17
type textarea "$input-background-hover: $input-background,"
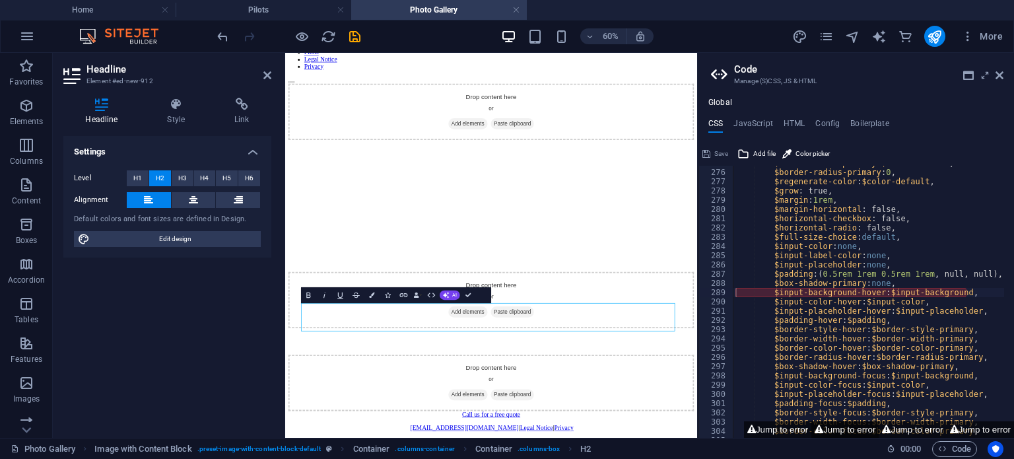
click at [828, 427] on button "Jump to error" at bounding box center [844, 429] width 67 height 17
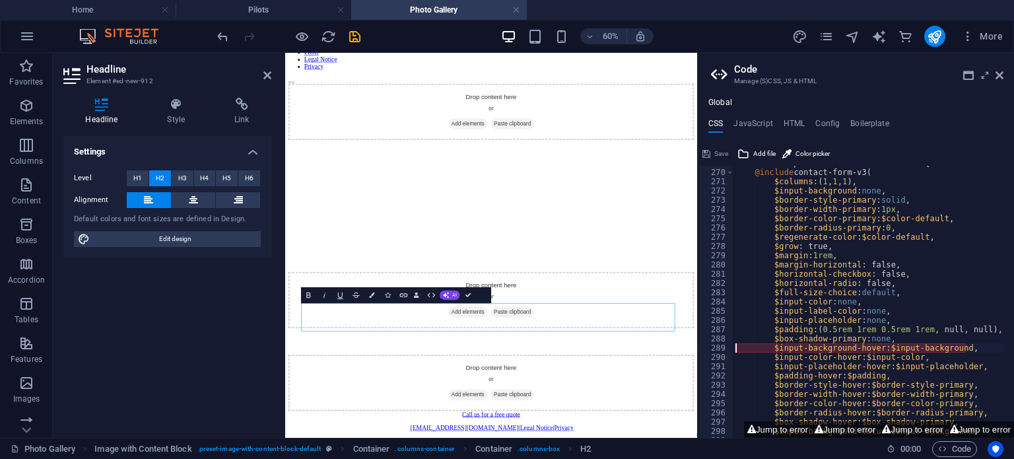
scroll to position [732, 0]
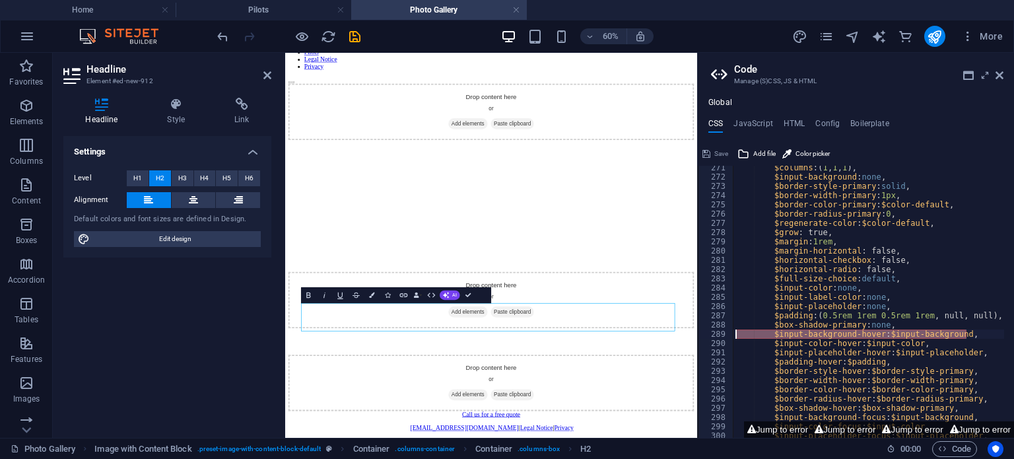
drag, startPoint x: 972, startPoint y: 331, endPoint x: 748, endPoint y: 334, distance: 223.8
click at [748, 334] on div "$columns : ( 1 , 1 , 1 ) , $input-background : none , $border-style-primary : s…" at bounding box center [985, 303] width 504 height 281
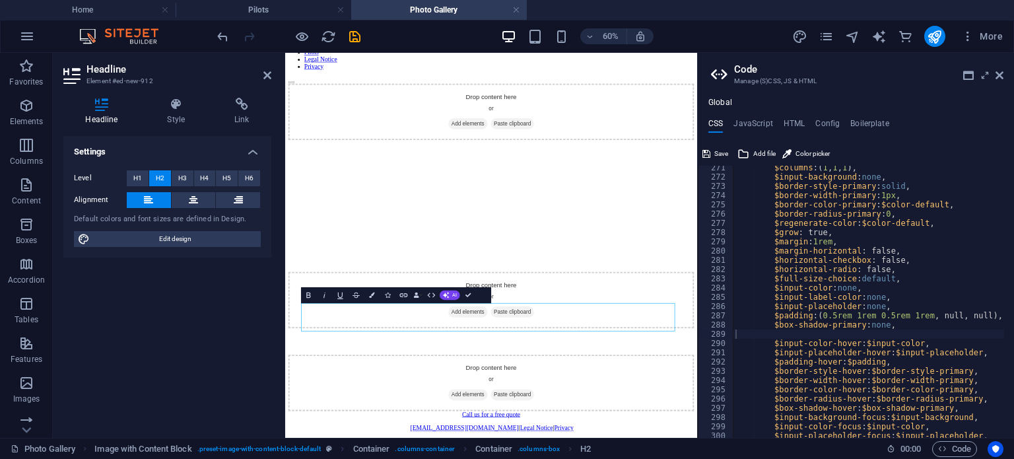
click at [1003, 76] on aside "Code Manage (S)CSS, JS & HTML Global CSS JavaScript HTML Config Boilerplate 271…" at bounding box center [855, 245] width 317 height 385
click at [998, 73] on icon at bounding box center [1000, 75] width 8 height 11
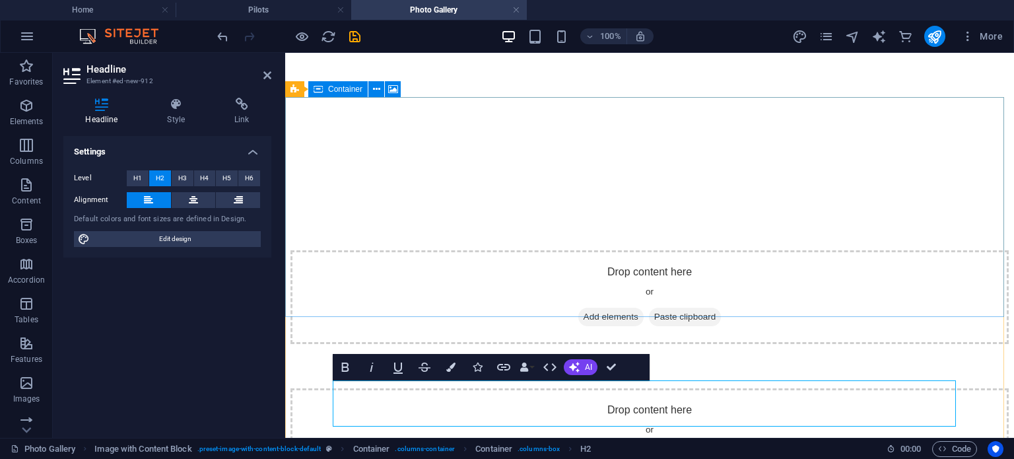
scroll to position [185, 0]
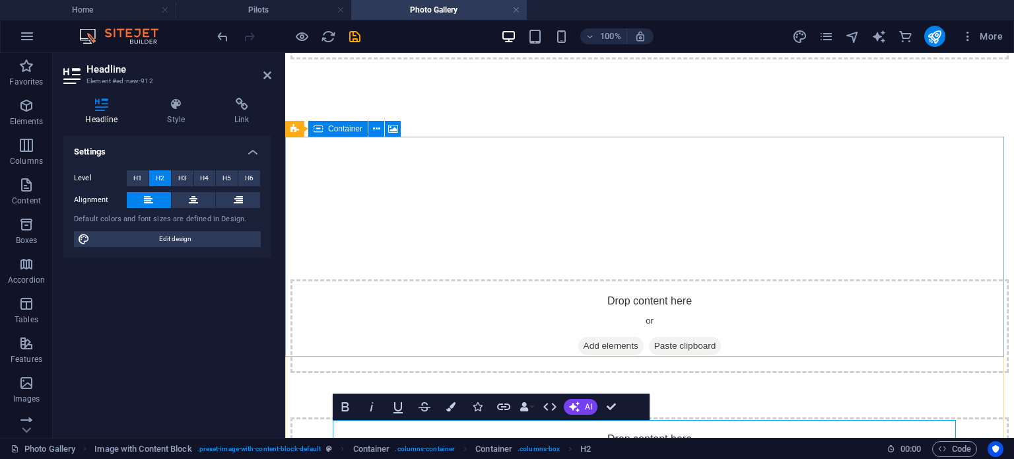
click at [667, 279] on div "Drop content here or Add elements Paste clipboard" at bounding box center [649, 326] width 718 height 94
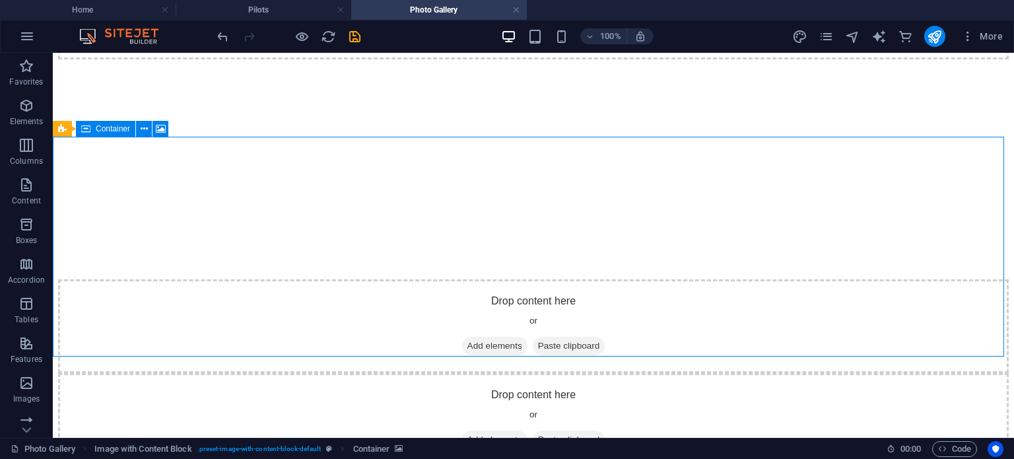
click at [667, 279] on div "Drop content here or Add elements Paste clipboard" at bounding box center [533, 326] width 951 height 94
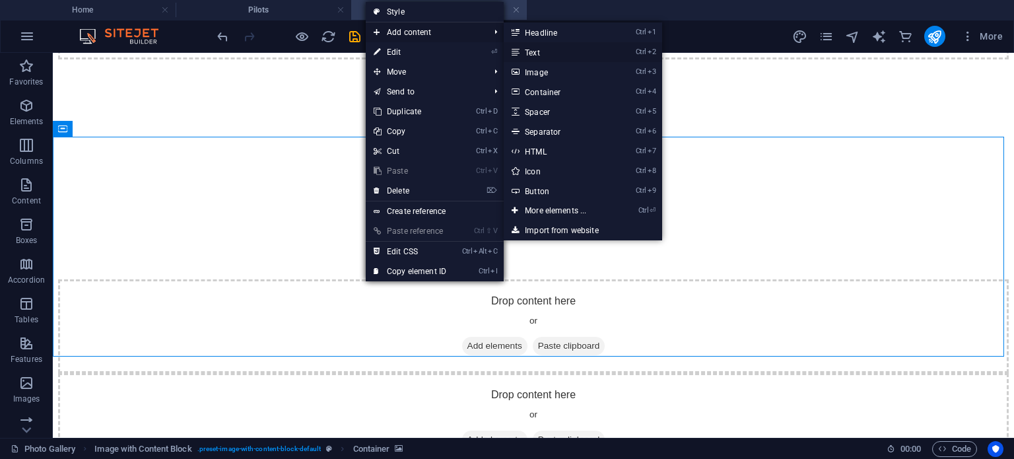
click at [559, 47] on link "Ctrl 2 Text" at bounding box center [558, 52] width 109 height 20
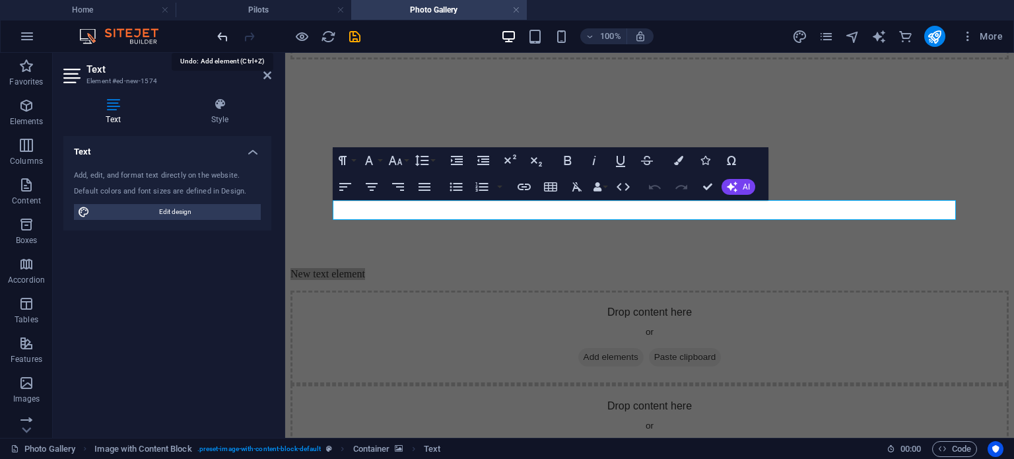
click at [225, 38] on icon "undo" at bounding box center [222, 36] width 15 height 15
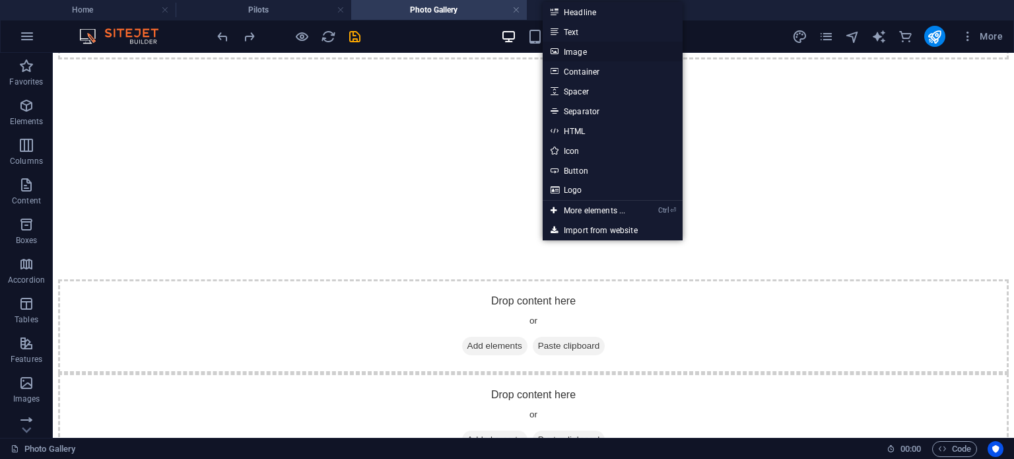
click at [584, 59] on link "Image" at bounding box center [613, 52] width 140 height 20
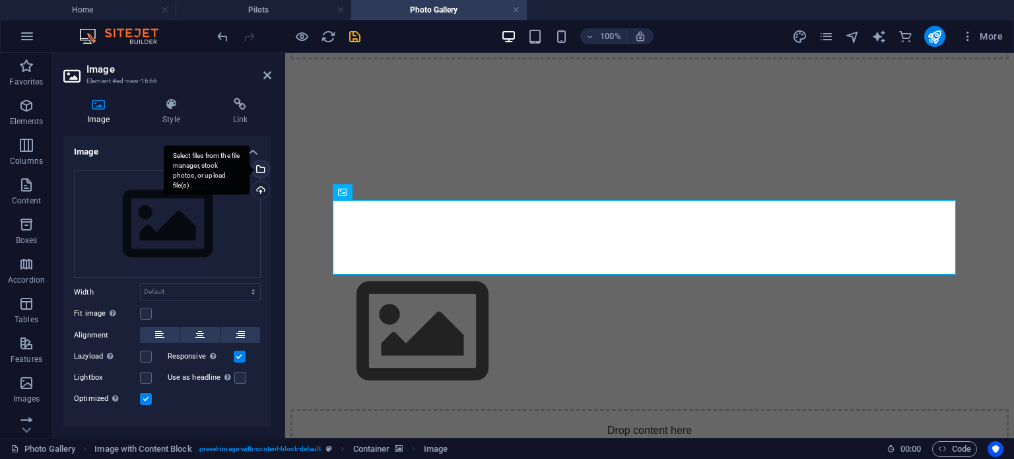
click at [259, 171] on div "Select files from the file manager, stock photos, or upload file(s)" at bounding box center [260, 170] width 20 height 20
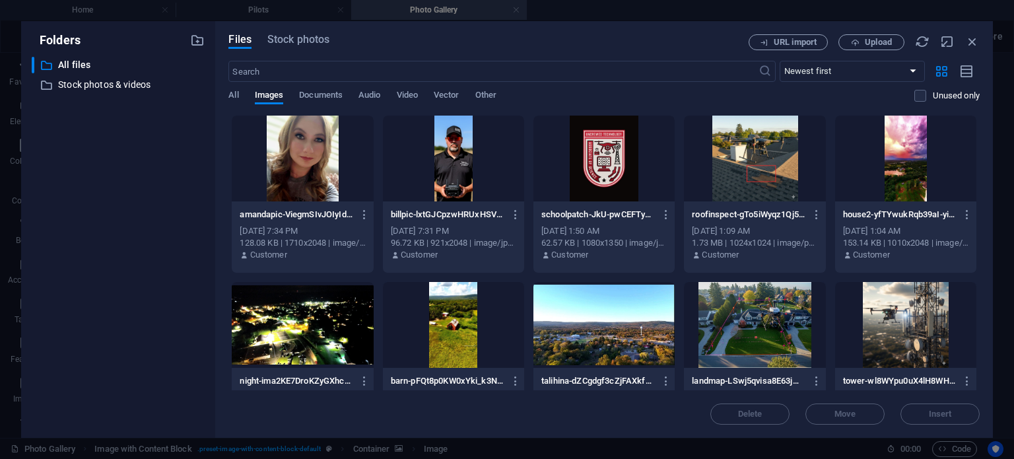
click at [436, 343] on div at bounding box center [453, 325] width 141 height 86
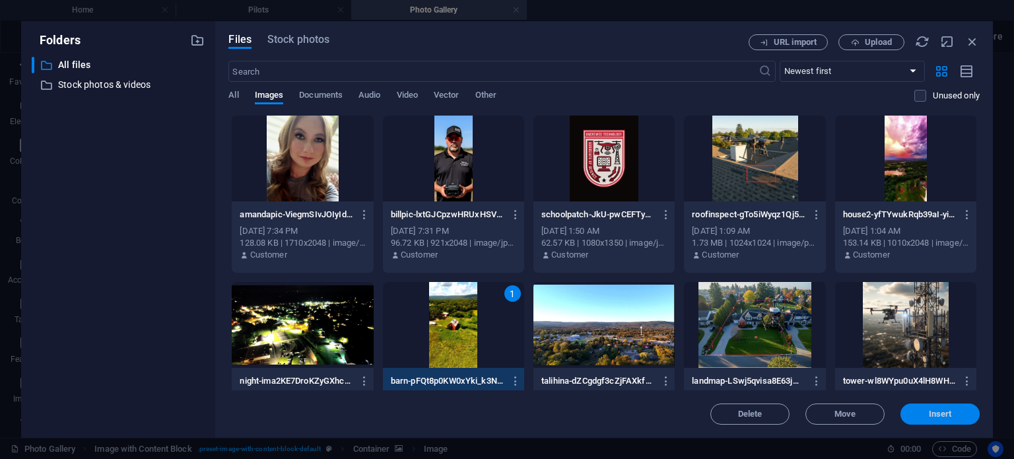
drag, startPoint x: 941, startPoint y: 414, endPoint x: 650, endPoint y: 362, distance: 295.0
click at [941, 414] on span "Insert" at bounding box center [940, 414] width 23 height 8
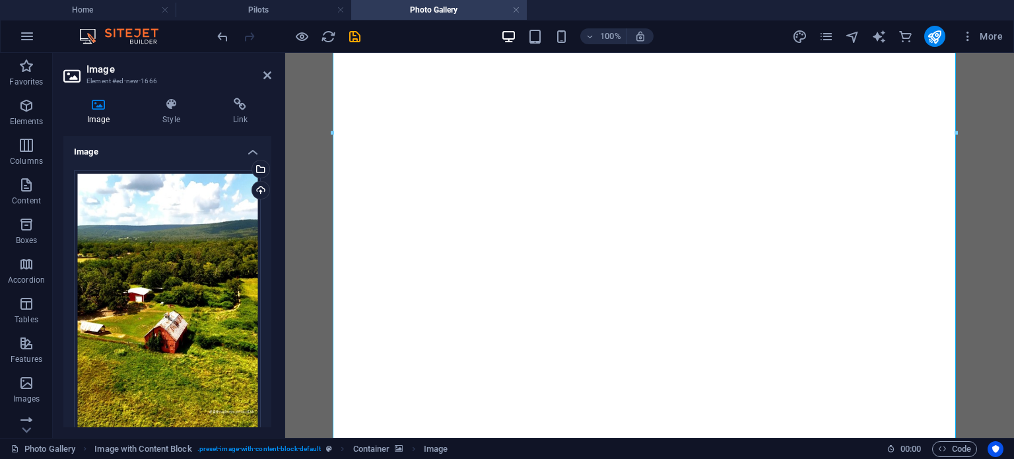
scroll to position [870, 0]
click at [180, 103] on icon at bounding box center [171, 104] width 65 height 13
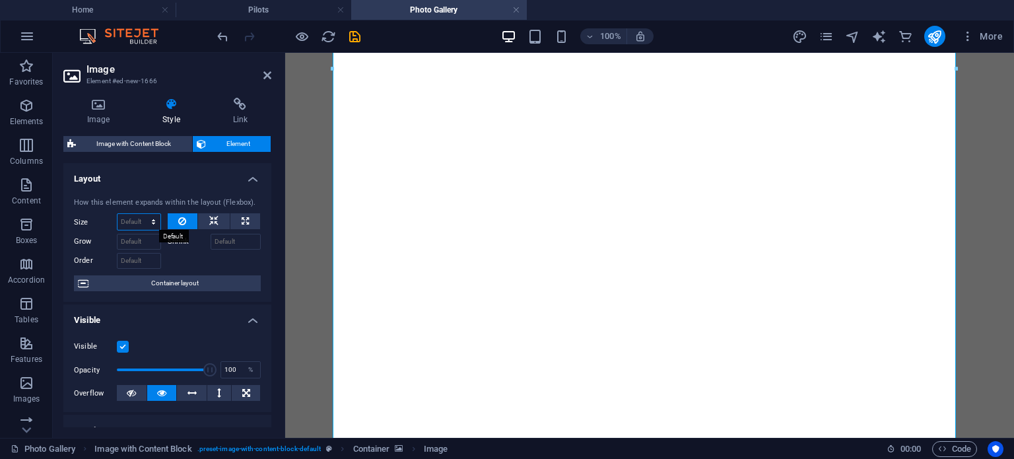
click at [142, 215] on select "Default auto px % 1/1 1/2 1/3 1/4 1/5 1/6 1/7 1/8 1/9 1/10" at bounding box center [139, 222] width 43 height 16
select select "px"
click at [140, 214] on select "Default auto px % 1/1 1/2 1/3 1/4 1/5 1/6 1/7 1/8 1/9 1/10" at bounding box center [139, 222] width 43 height 16
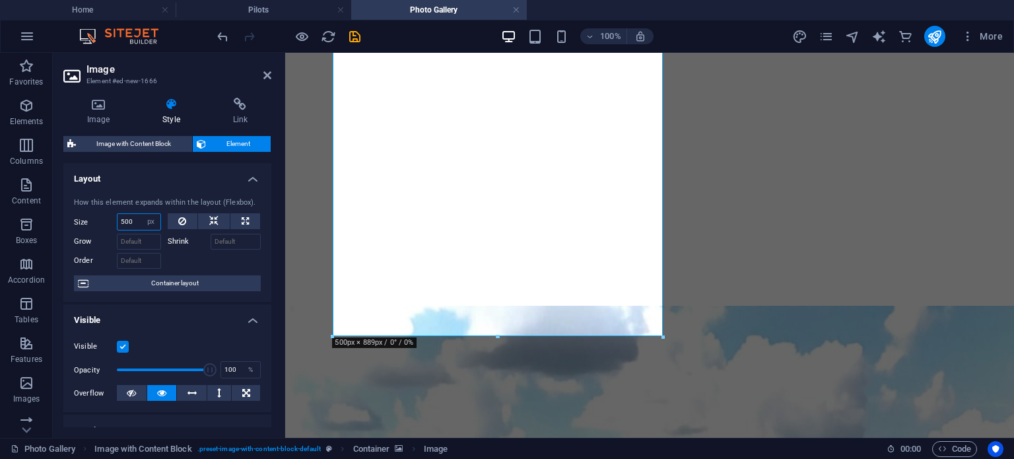
scroll to position [571, 0]
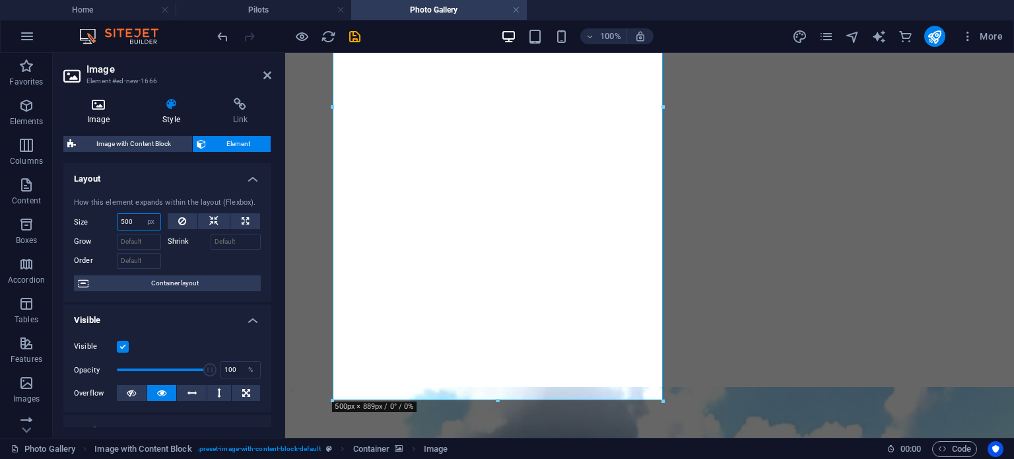
type input "500"
click at [106, 105] on icon at bounding box center [98, 104] width 70 height 13
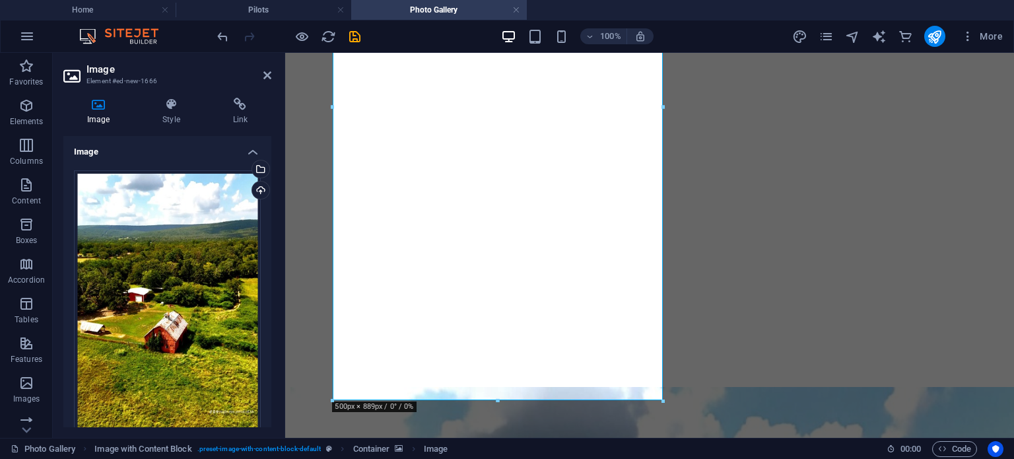
drag, startPoint x: 268, startPoint y: 175, endPoint x: 268, endPoint y: 201, distance: 25.7
click at [268, 201] on div "Drag files here, click to choose files or select files from Files or our free s…" at bounding box center [167, 398] width 208 height 477
click at [257, 224] on div "Drag files here, click to choose files or select files from Files or our free s…" at bounding box center [167, 333] width 187 height 327
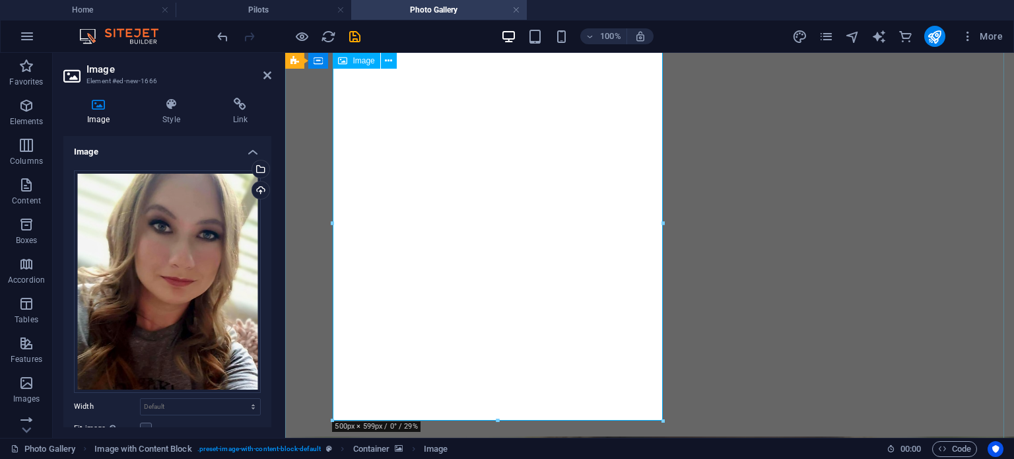
scroll to position [307, 0]
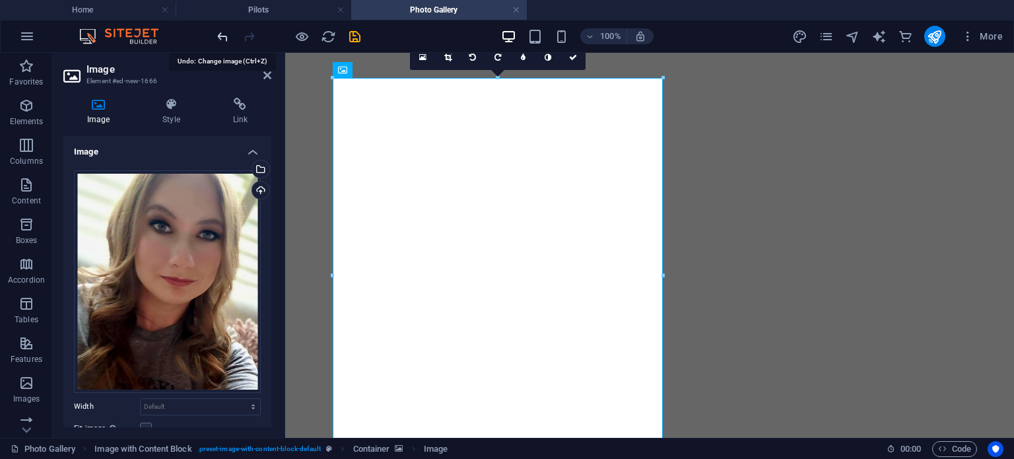
click at [217, 40] on icon "undo" at bounding box center [222, 36] width 15 height 15
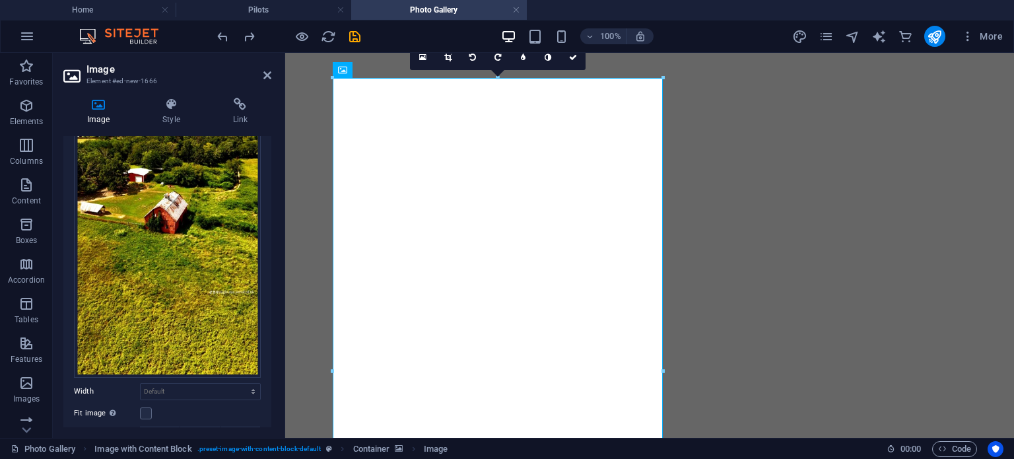
scroll to position [236, 0]
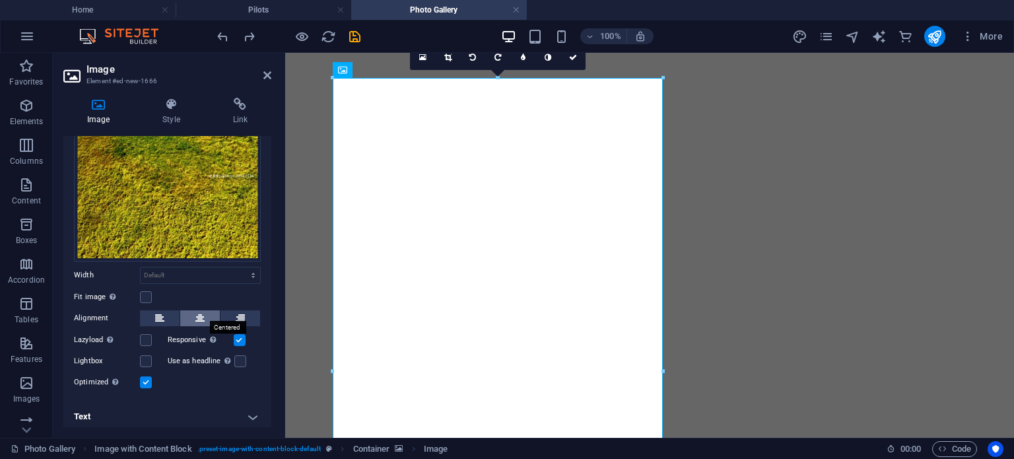
click at [198, 315] on icon at bounding box center [199, 318] width 9 height 16
click at [187, 104] on icon at bounding box center [171, 104] width 65 height 13
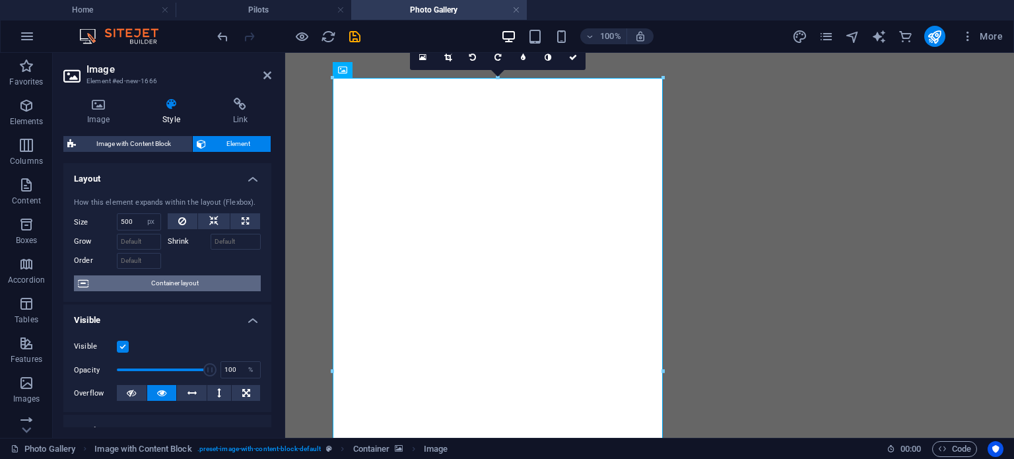
click at [222, 287] on span "Container layout" at bounding box center [174, 283] width 164 height 16
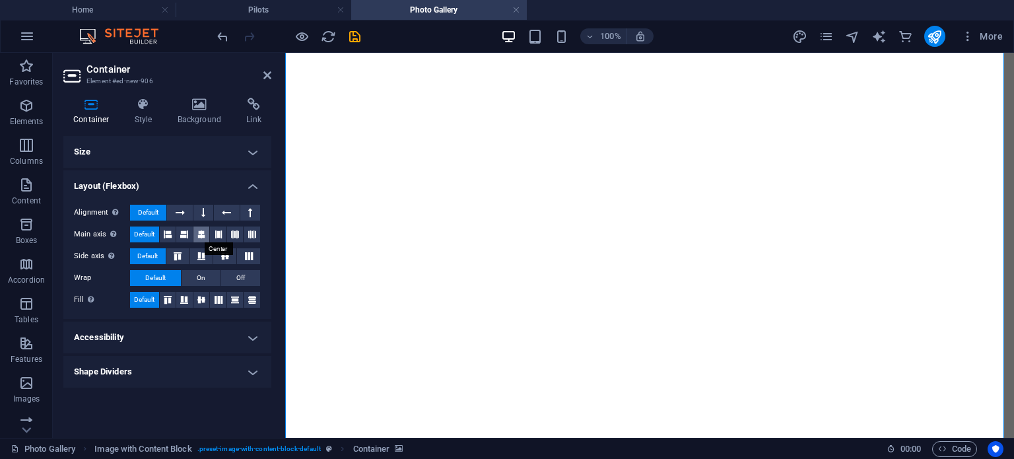
click at [208, 236] on button at bounding box center [201, 234] width 17 height 16
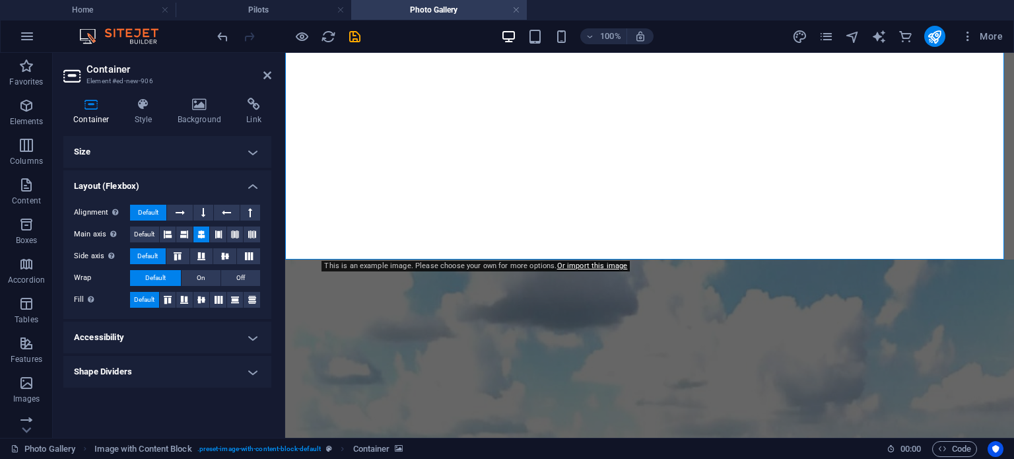
scroll to position [663, 0]
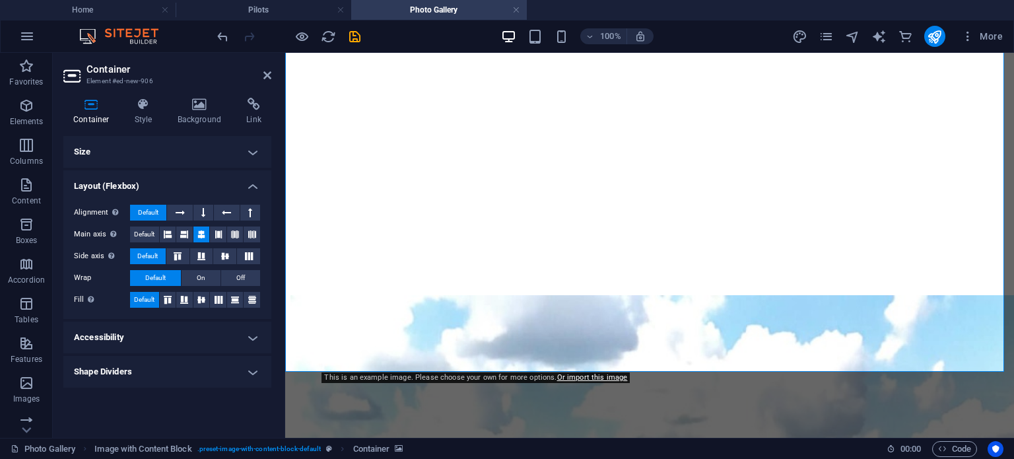
click at [199, 104] on icon at bounding box center [200, 104] width 64 height 13
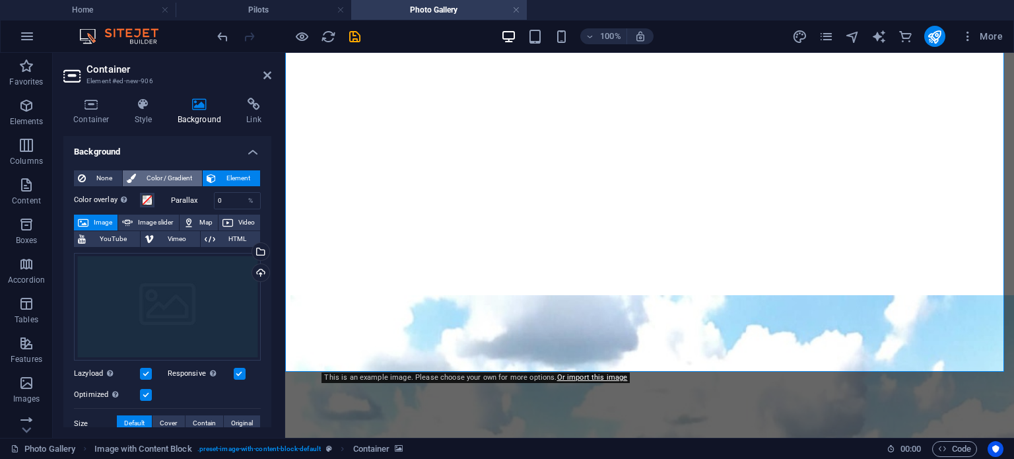
click at [176, 179] on span "Color / Gradient" at bounding box center [169, 178] width 58 height 16
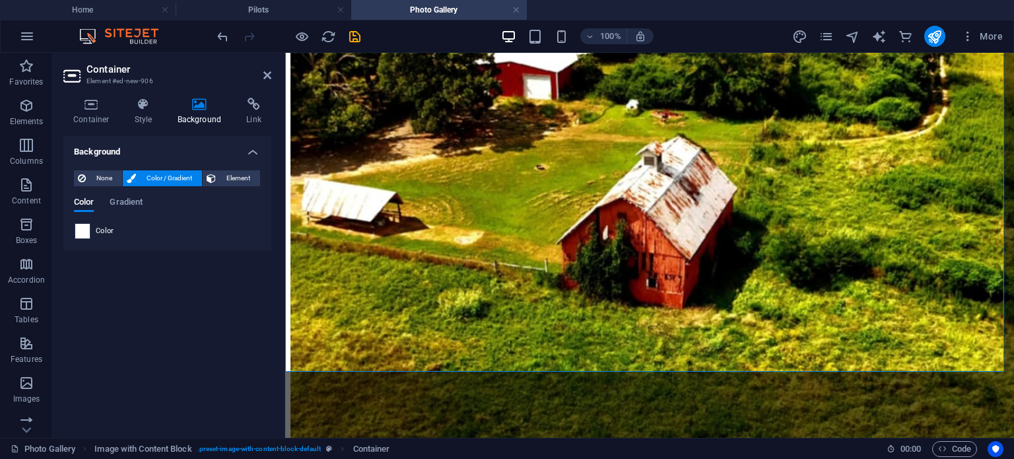
click at [86, 228] on span at bounding box center [82, 231] width 15 height 15
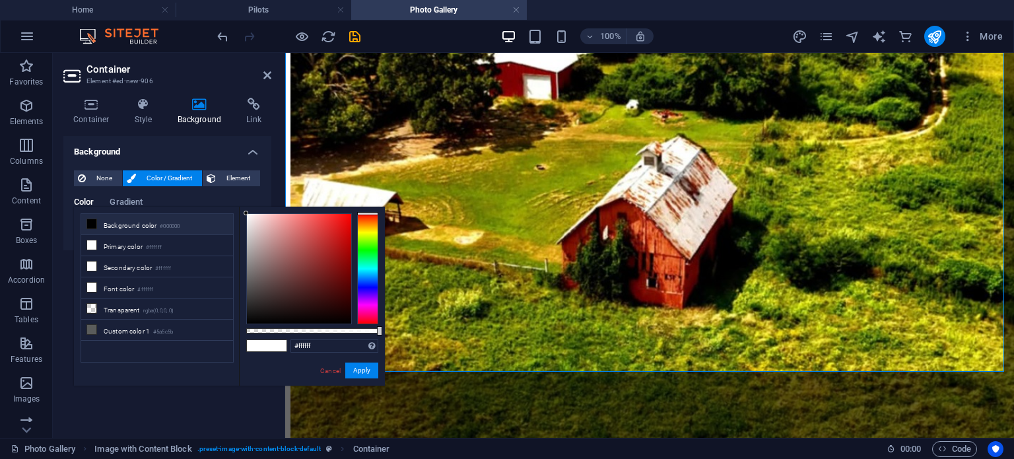
click at [130, 222] on li "Background color #000000" at bounding box center [157, 224] width 152 height 21
type input "#000000"
click at [356, 372] on button "Apply" at bounding box center [361, 370] width 33 height 16
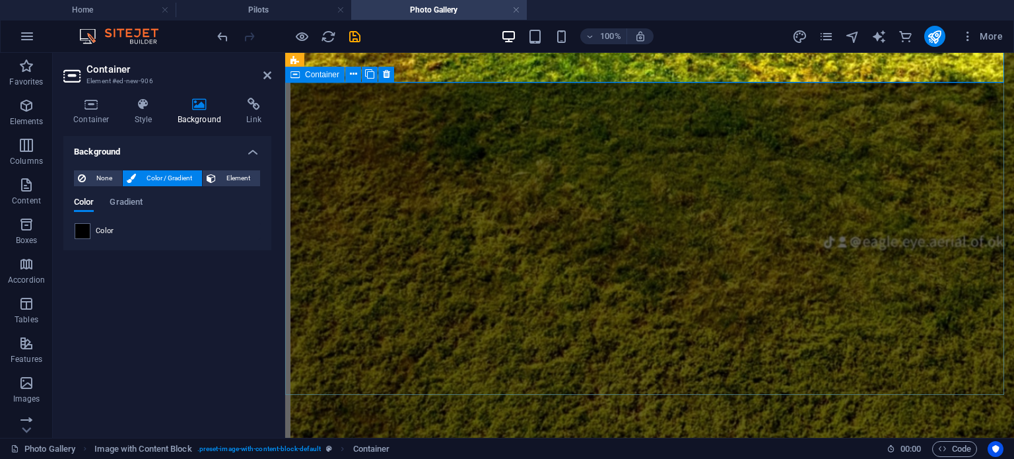
scroll to position [953, 0]
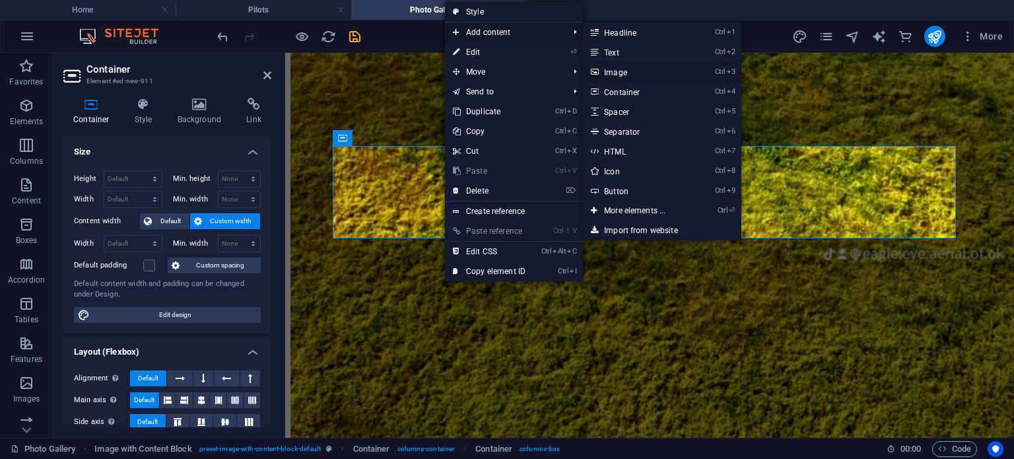
click at [663, 79] on link "Ctrl 3 Image" at bounding box center [637, 72] width 109 height 20
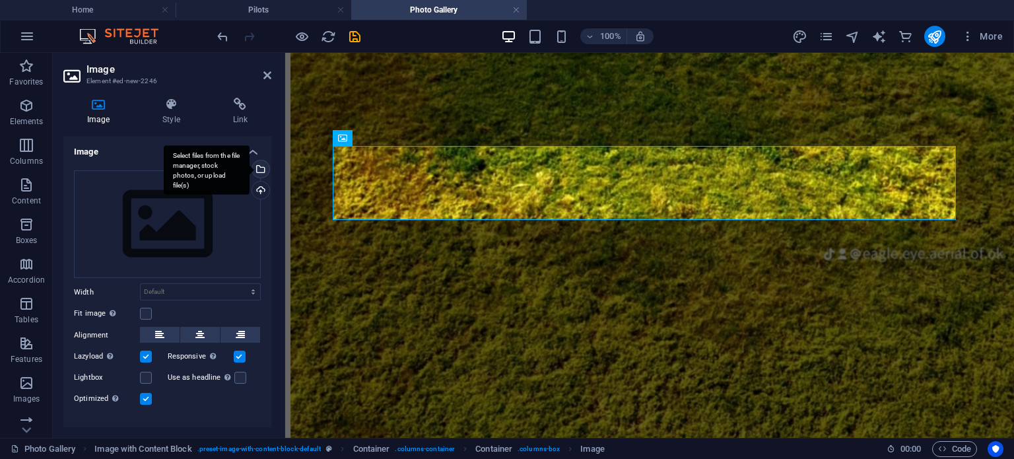
click at [263, 164] on div "Select files from the file manager, stock photos, or upload file(s)" at bounding box center [260, 170] width 20 height 20
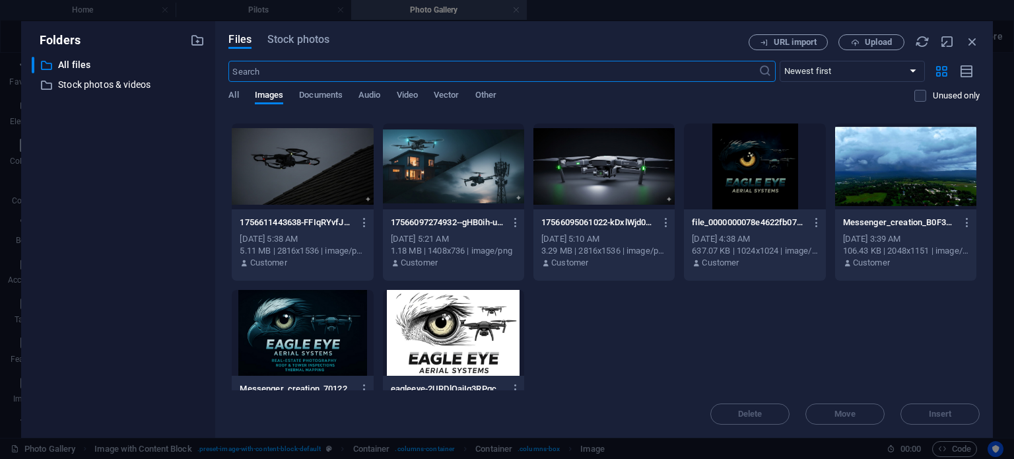
scroll to position [676, 0]
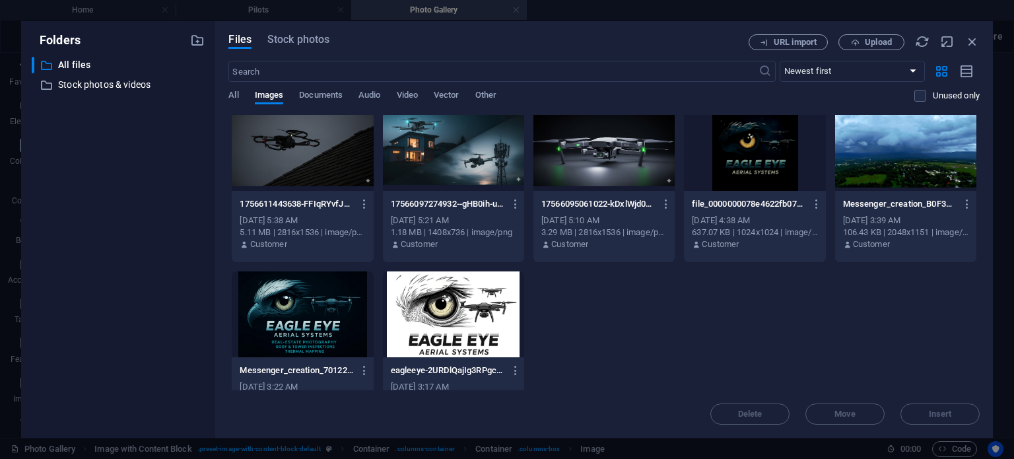
click at [929, 184] on div at bounding box center [905, 148] width 141 height 86
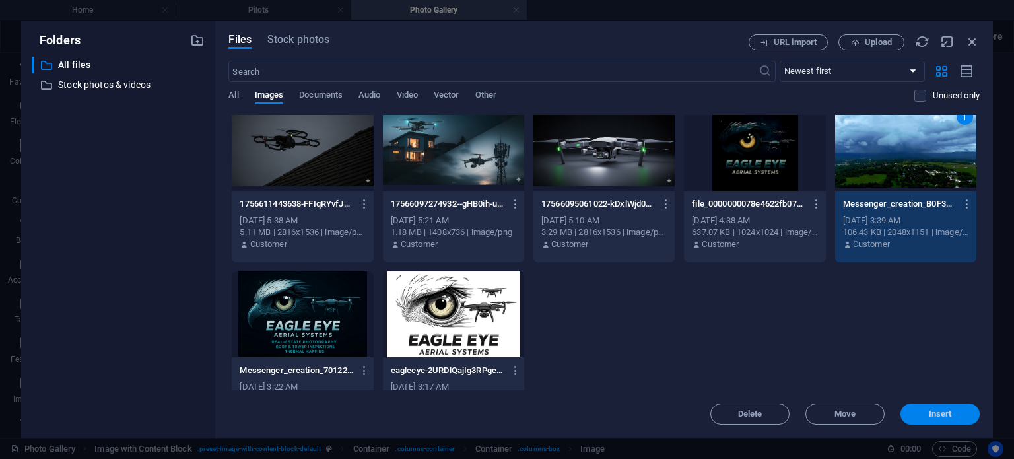
drag, startPoint x: 961, startPoint y: 417, endPoint x: 650, endPoint y: 337, distance: 321.7
click at [961, 417] on span "Insert" at bounding box center [940, 414] width 69 height 8
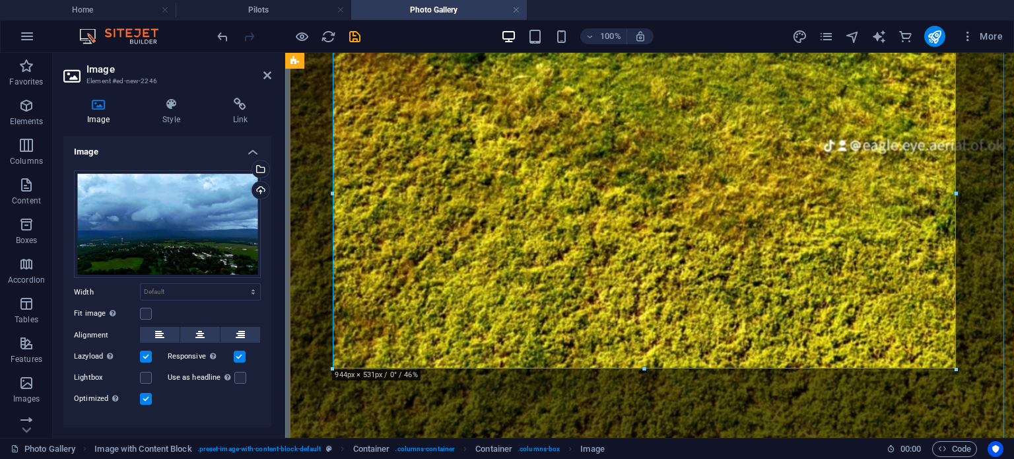
scroll to position [1085, 0]
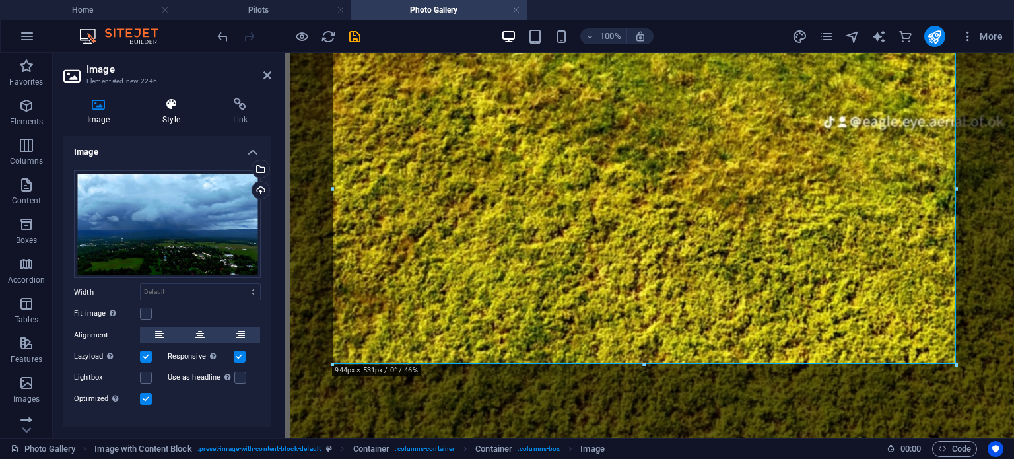
click at [177, 102] on icon at bounding box center [171, 104] width 65 height 13
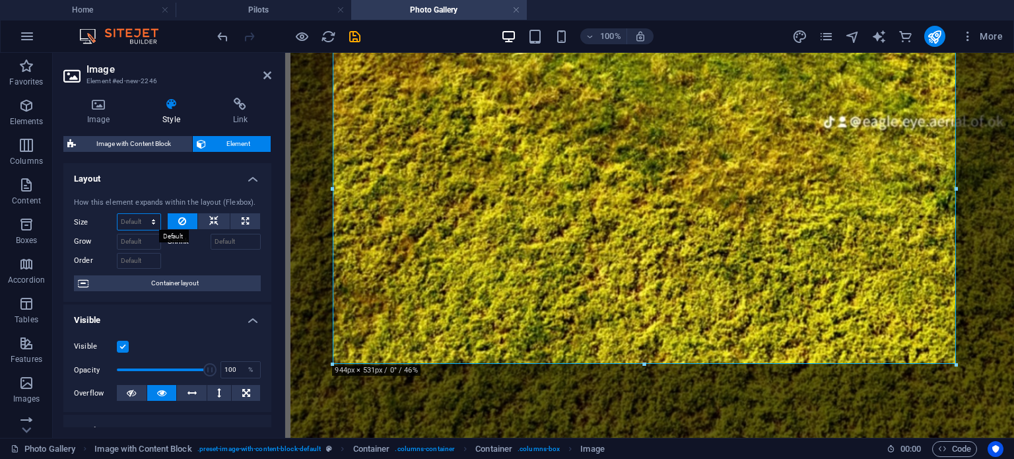
click at [157, 224] on select "Default auto px % 1/1 1/2 1/3 1/4 1/5 1/6 1/7 1/8 1/9 1/10" at bounding box center [139, 222] width 43 height 16
select select "px"
click at [140, 214] on select "Default auto px % 1/1 1/2 1/3 1/4 1/5 1/6 1/7 1/8 1/9 1/10" at bounding box center [139, 222] width 43 height 16
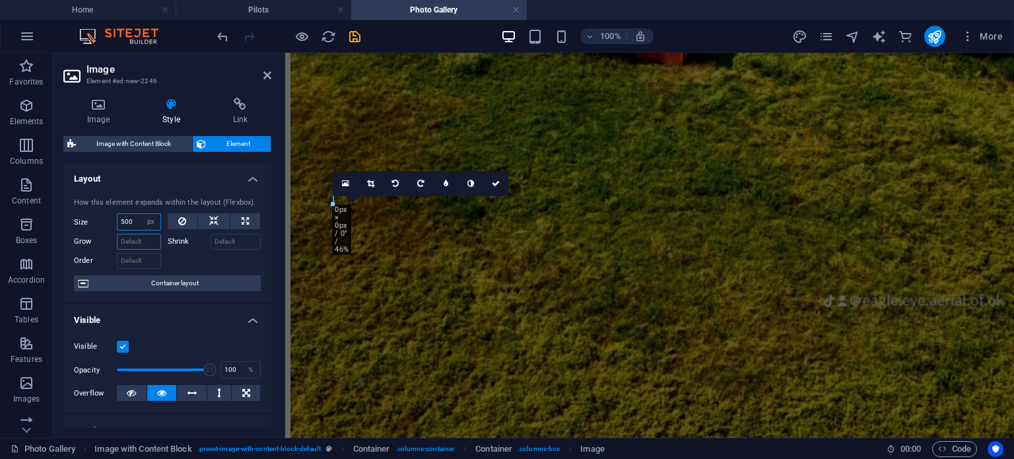
scroll to position [1071, 0]
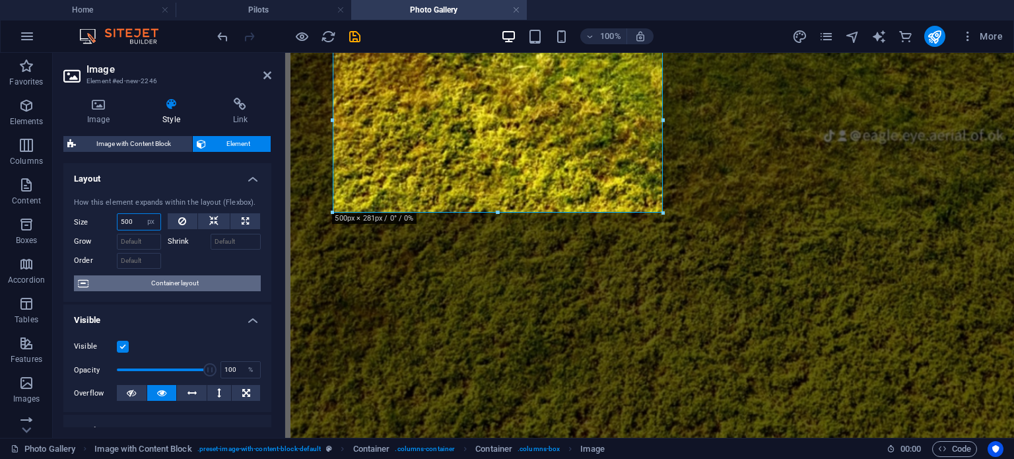
type input "500"
click at [178, 288] on span "Container layout" at bounding box center [174, 283] width 164 height 16
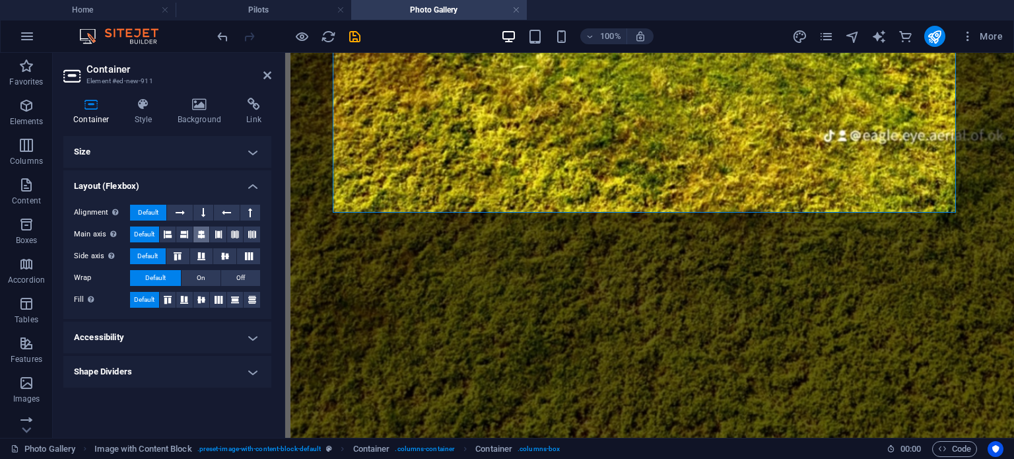
click at [206, 238] on button at bounding box center [201, 234] width 17 height 16
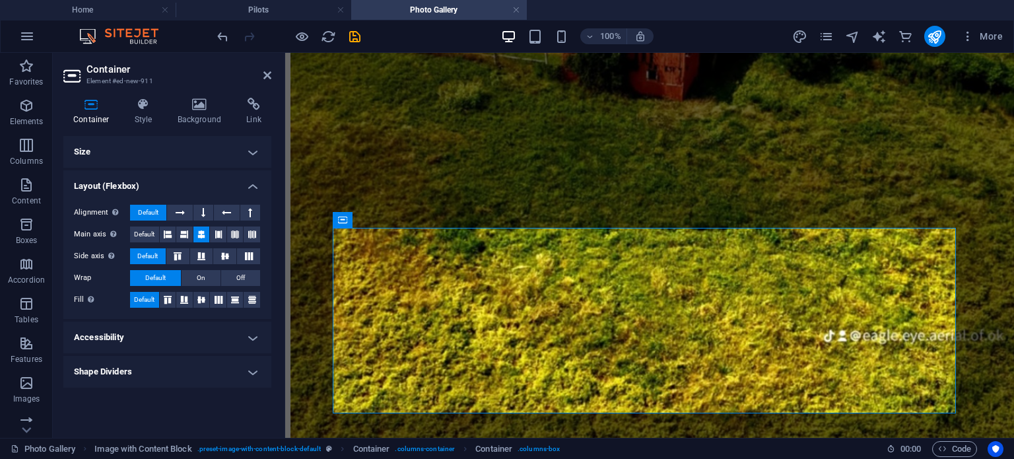
scroll to position [911, 0]
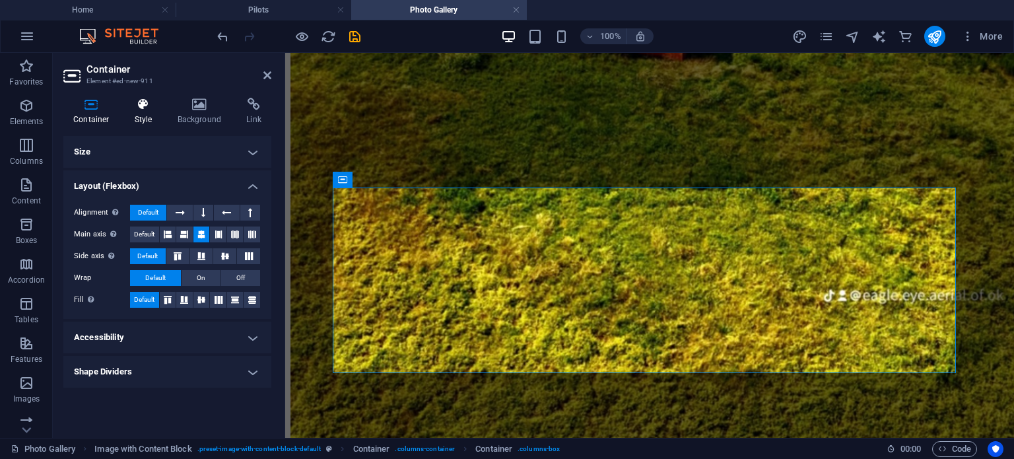
click at [152, 107] on icon at bounding box center [144, 104] width 38 height 13
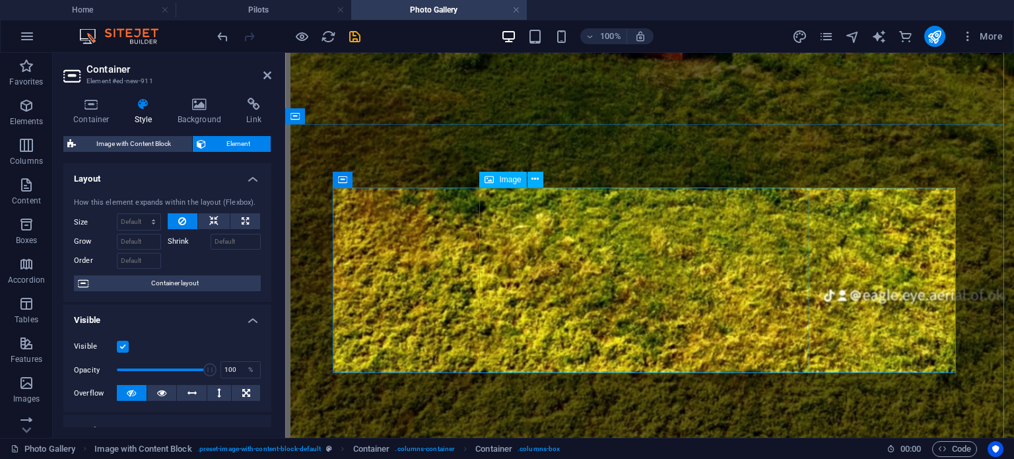
select select "px"
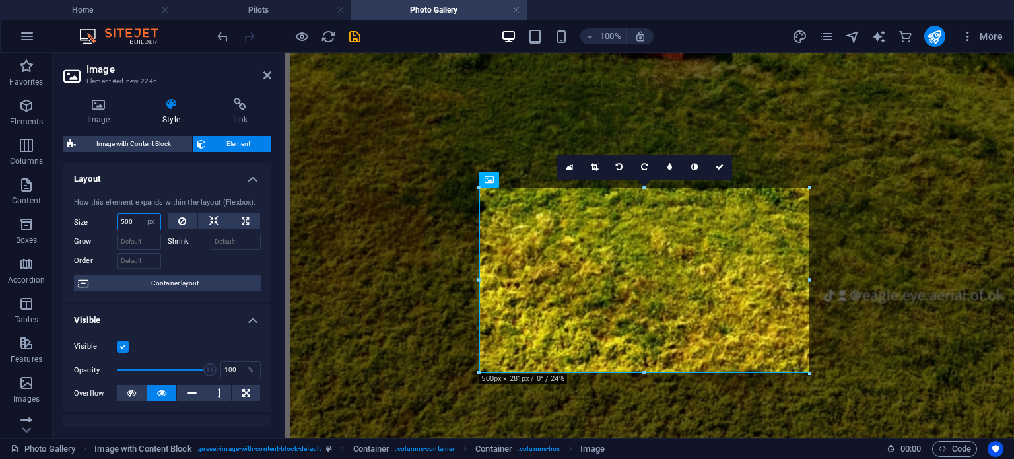
click at [130, 222] on input "500" at bounding box center [139, 222] width 43 height 16
drag, startPoint x: 130, startPoint y: 222, endPoint x: 113, endPoint y: 233, distance: 20.2
click at [113, 233] on div "Size 500 Default auto px % 1/1 1/2 1/3 1/4 1/5 1/6 1/7 1/8 1/9 1/10 Grow Shrink…" at bounding box center [167, 240] width 187 height 55
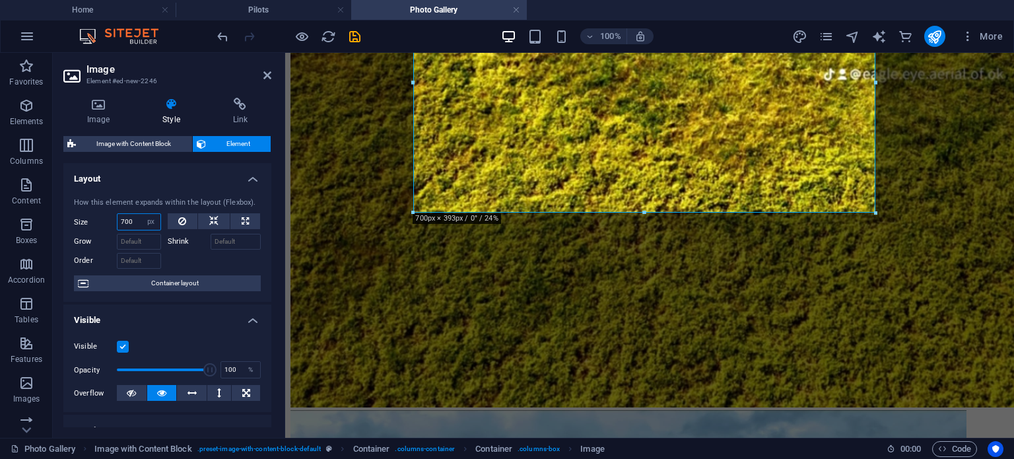
scroll to position [1145, 0]
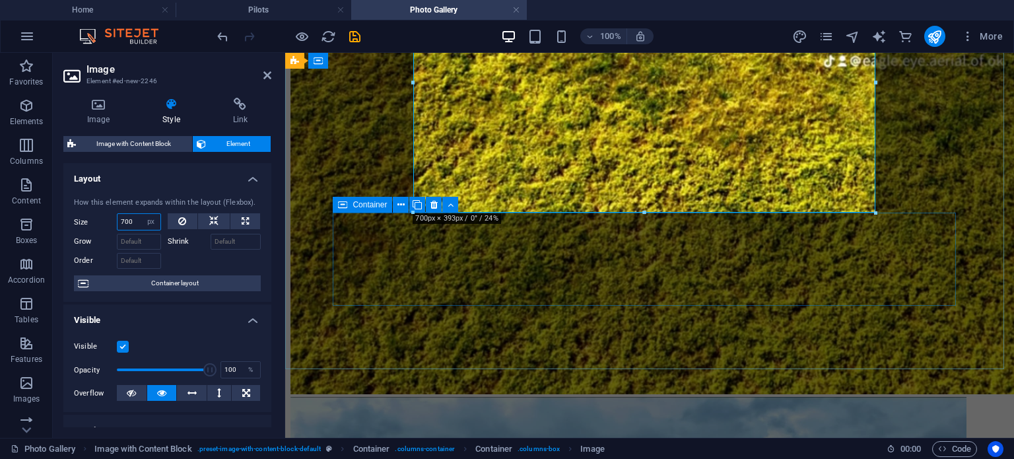
type input "700"
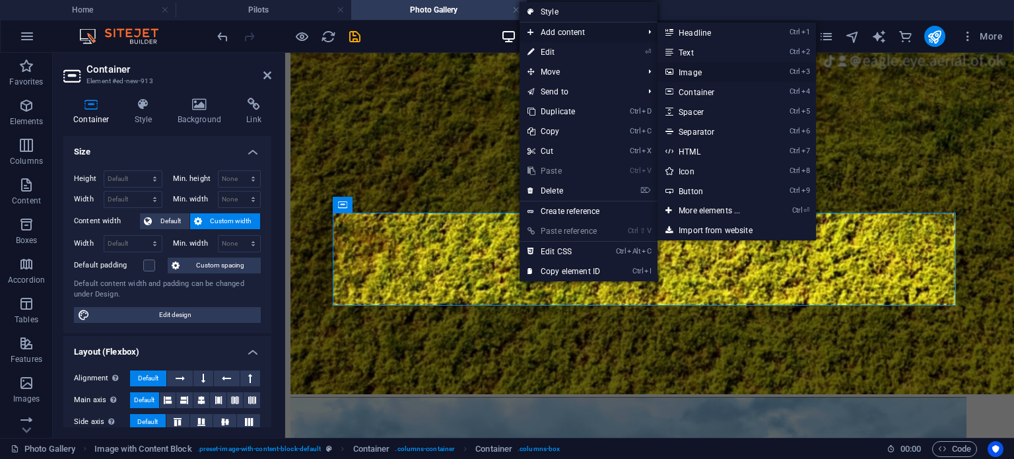
click at [728, 70] on link "Ctrl 3 Image" at bounding box center [712, 72] width 109 height 20
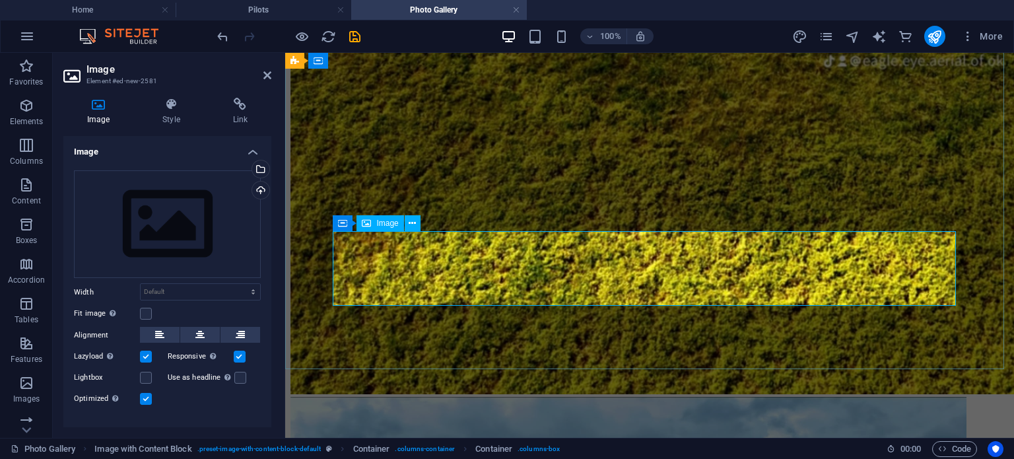
scroll to position [1127, 0]
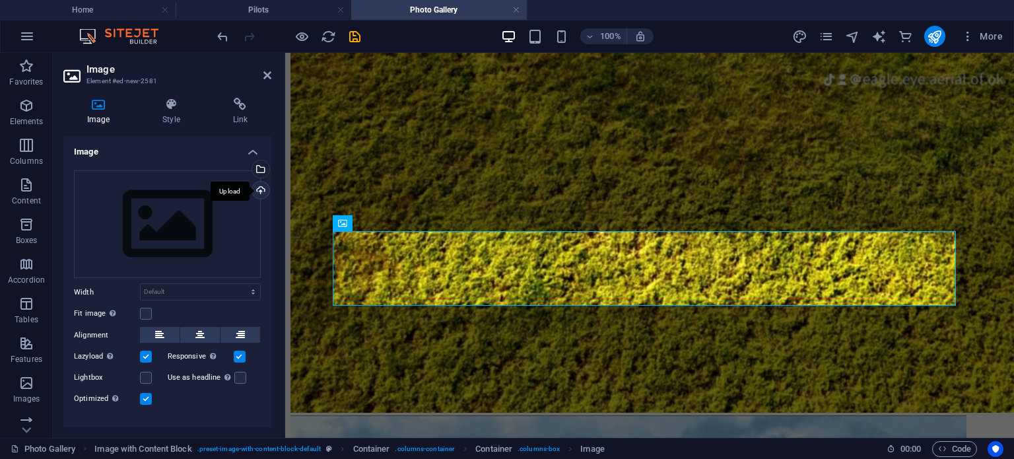
click at [259, 189] on div "Upload" at bounding box center [260, 192] width 20 height 20
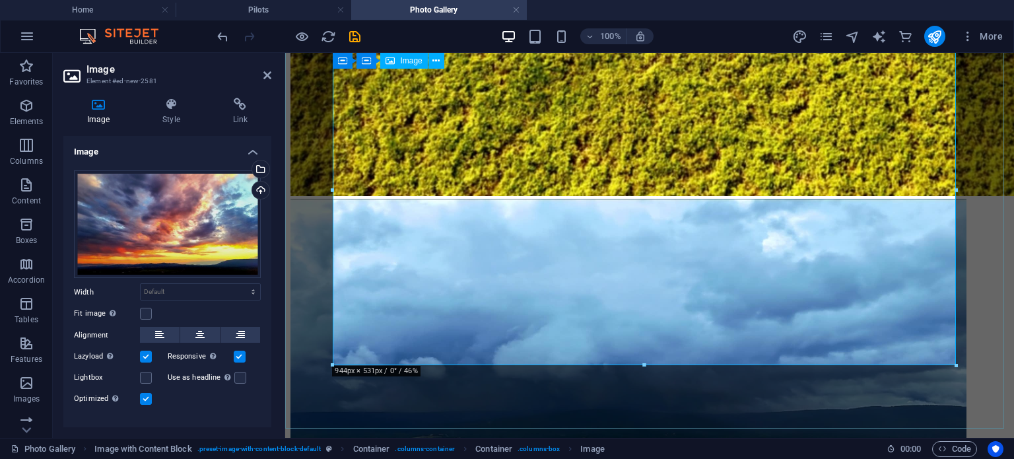
scroll to position [1403, 0]
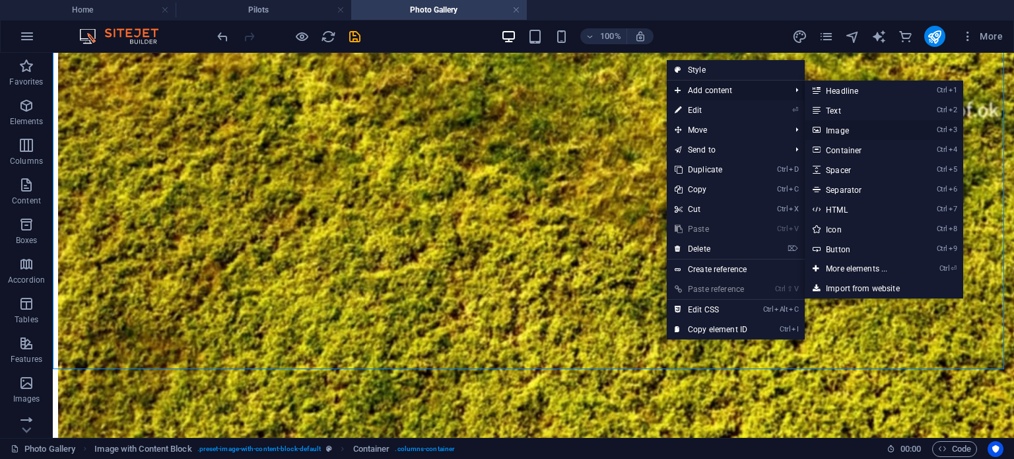
drag, startPoint x: 890, startPoint y: 129, endPoint x: 599, endPoint y: 80, distance: 294.7
click at [890, 129] on link "Ctrl 3 Image" at bounding box center [859, 130] width 109 height 20
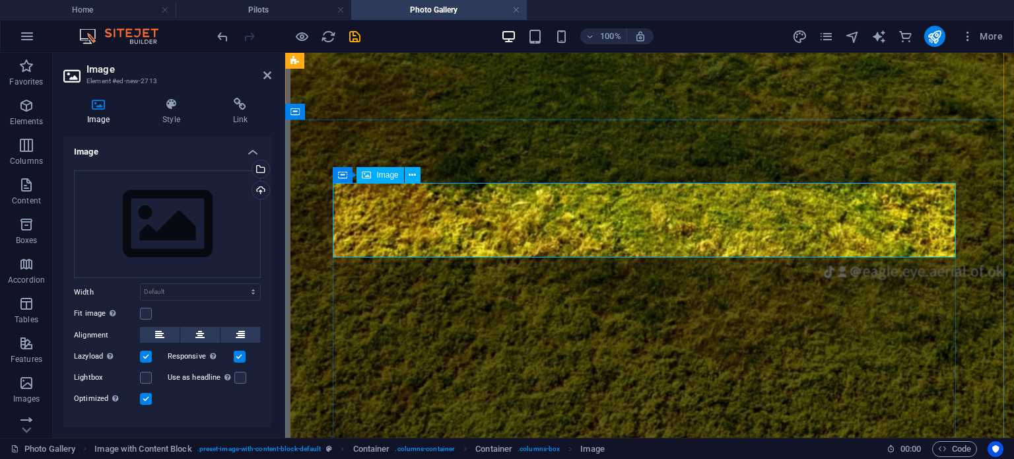
scroll to position [956, 0]
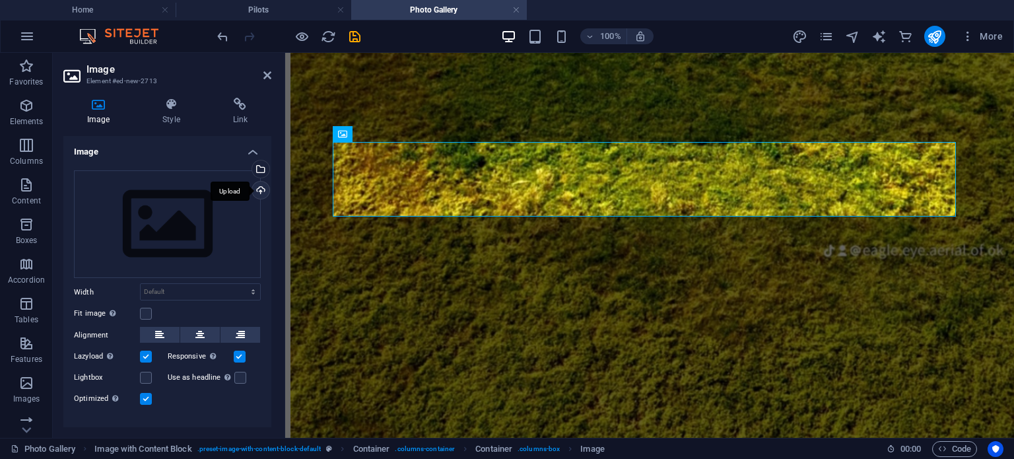
click at [261, 186] on div "Upload" at bounding box center [260, 192] width 20 height 20
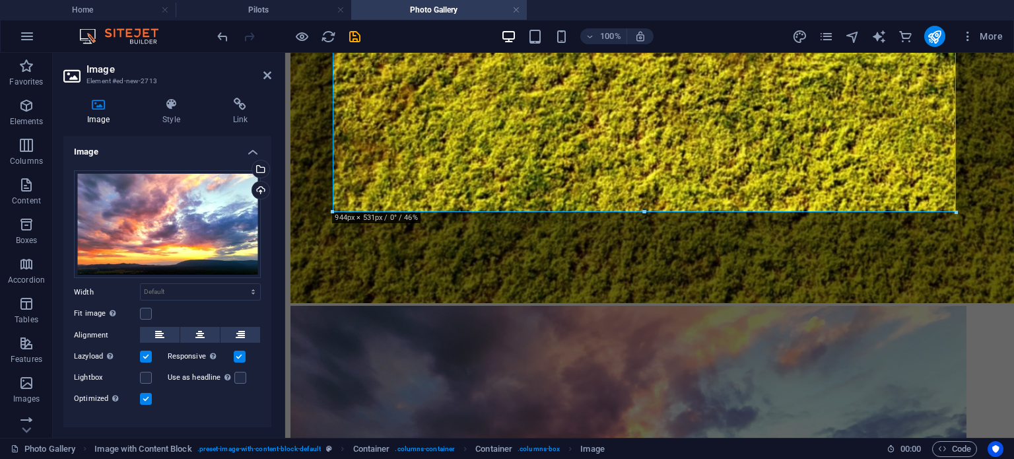
scroll to position [1243, 0]
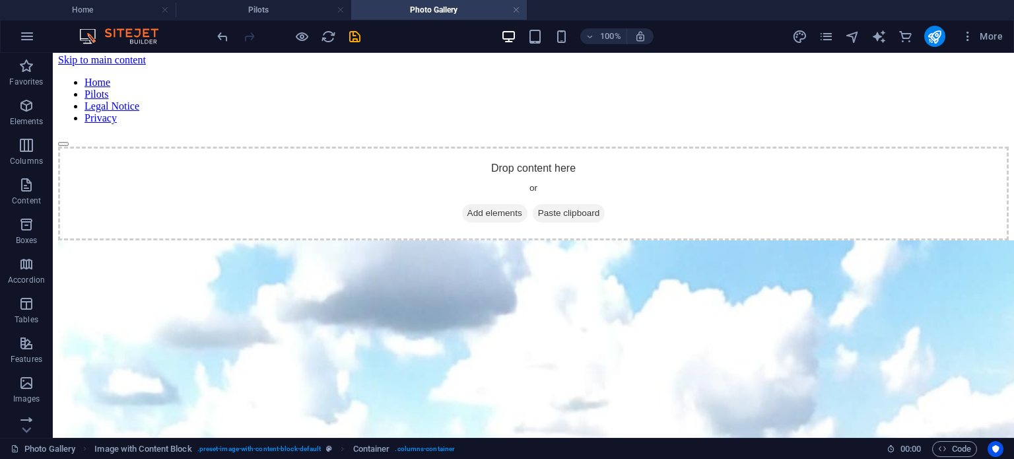
scroll to position [0, 0]
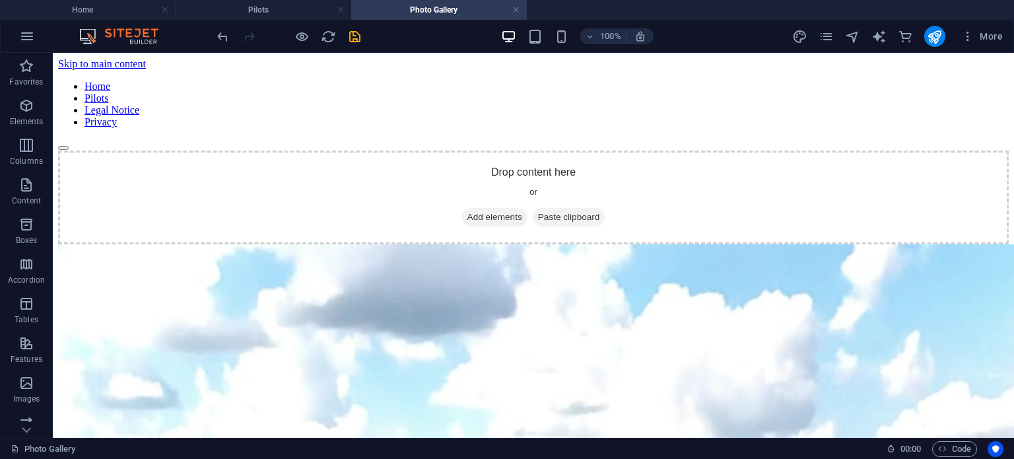
drag, startPoint x: 1009, startPoint y: 288, endPoint x: 1048, endPoint y: 75, distance: 217.4
click at [547, 325] on div "+ Add section" at bounding box center [533, 321] width 73 height 22
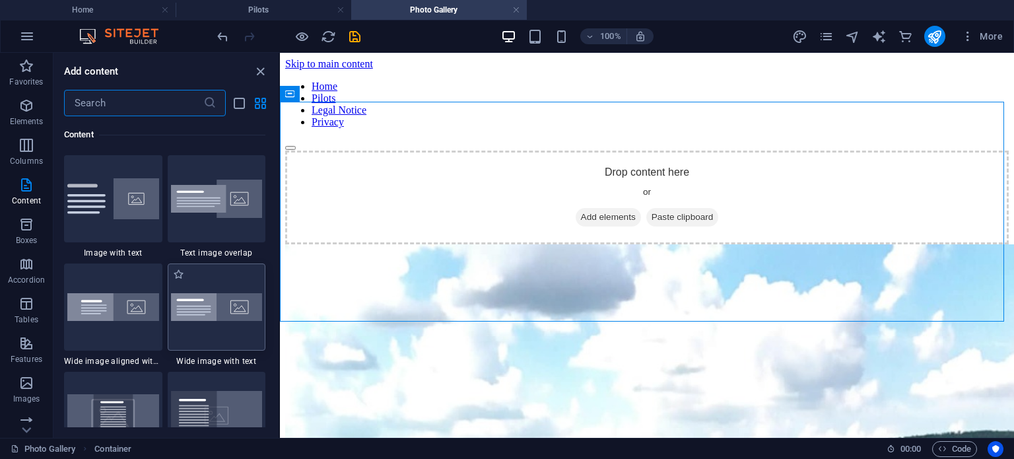
scroll to position [2508, 0]
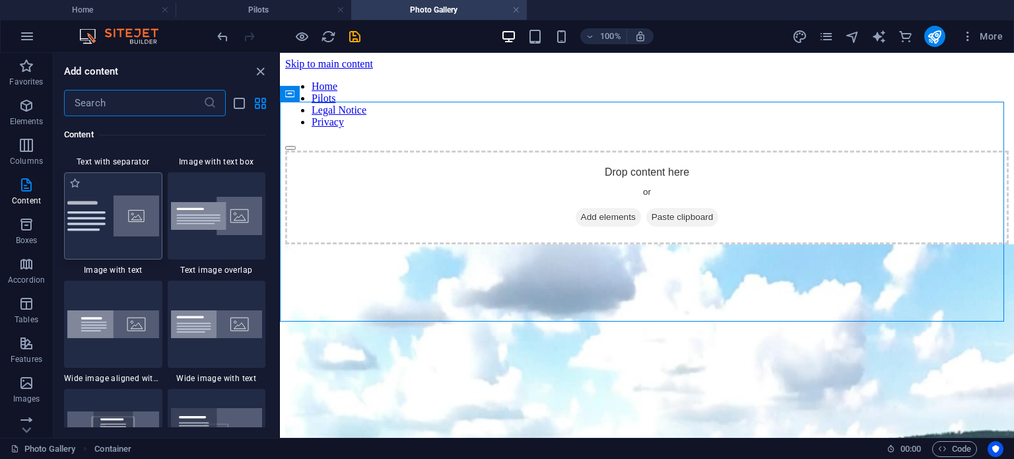
click at [137, 224] on img at bounding box center [113, 215] width 92 height 41
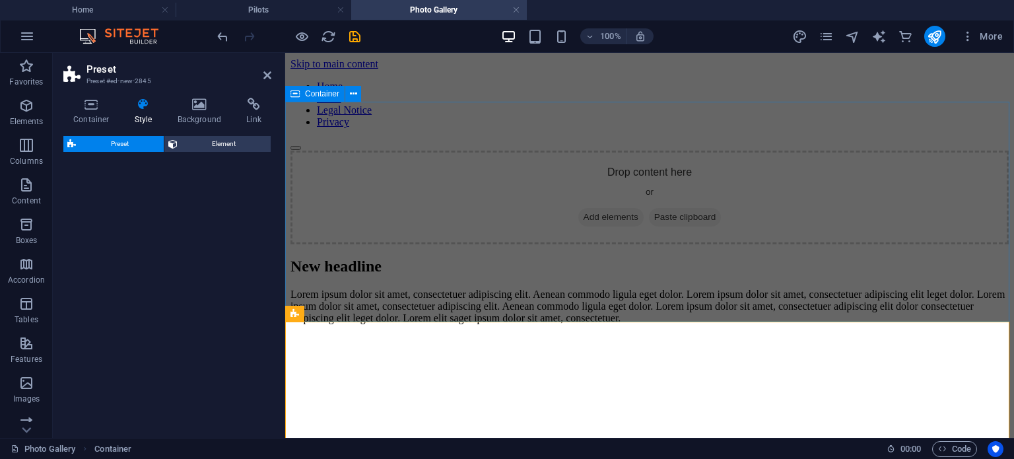
select select "rem"
select select "px"
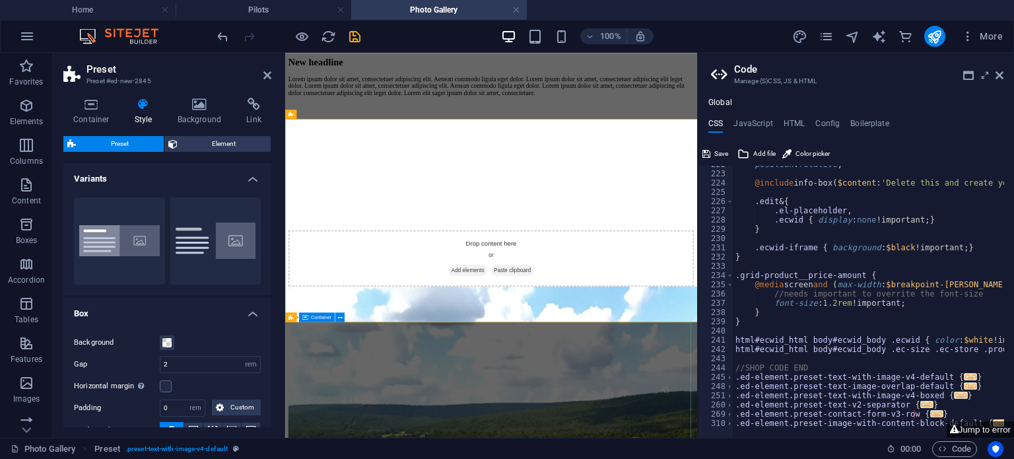
scroll to position [467, 0]
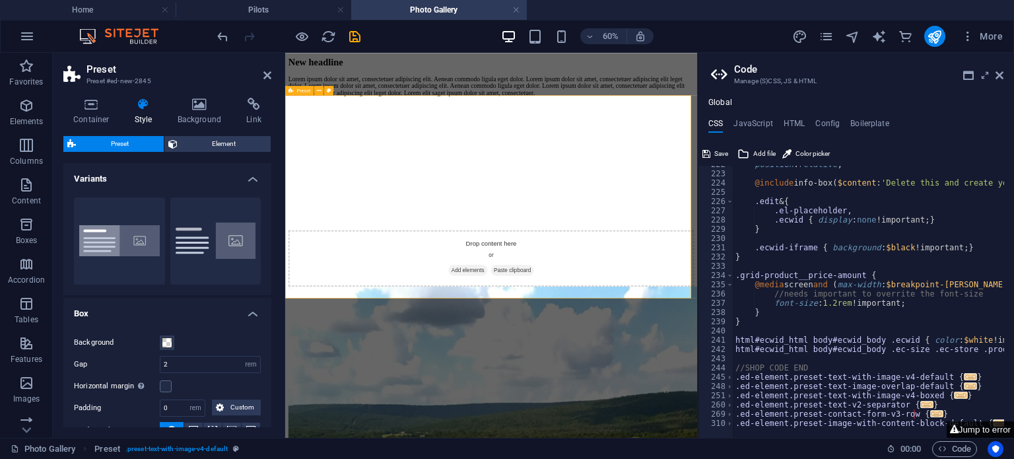
click at [974, 427] on button "Jump to error" at bounding box center [980, 429] width 67 height 17
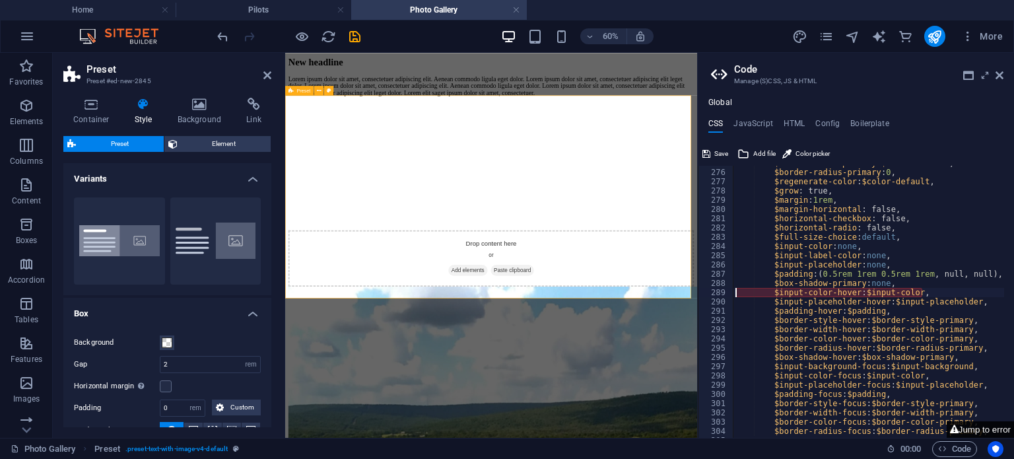
scroll to position [774, 0]
click at [945, 292] on div "$border-color-primary : $color-default , $border-radius-primary : 0 , $regenera…" at bounding box center [985, 298] width 504 height 281
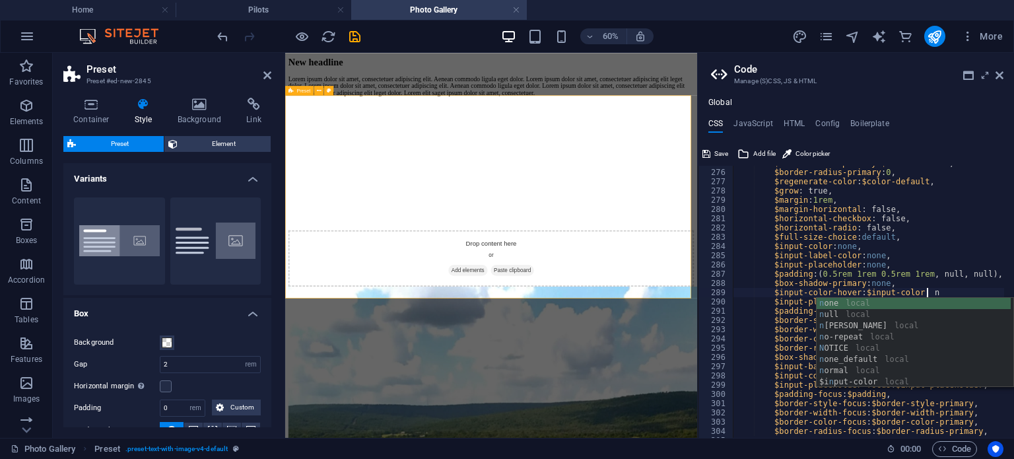
scroll to position [0, 17]
click at [945, 305] on div "n one local n ull local n eeds local n o-repeat local N OTICE local n one_defau…" at bounding box center [914, 354] width 194 height 112
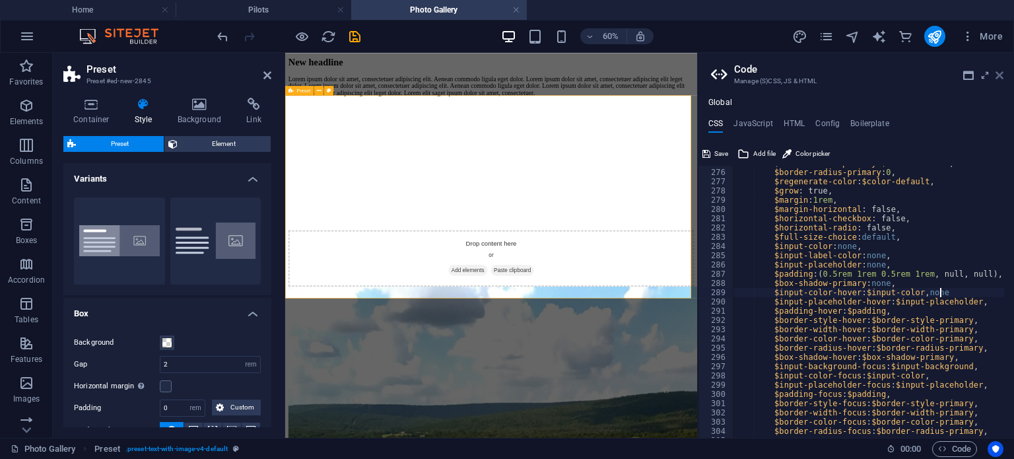
type textarea "$input-color-hover: $input-color, none"
click at [1000, 75] on icon at bounding box center [1000, 75] width 8 height 11
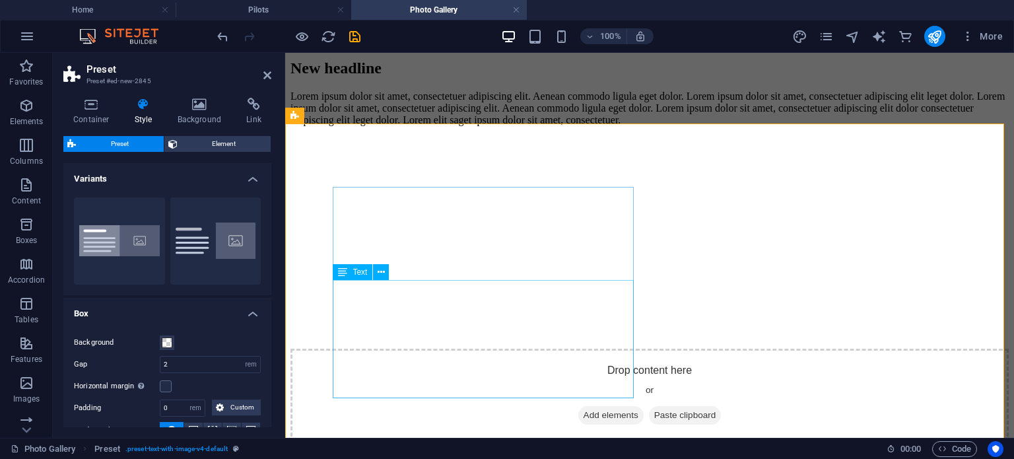
click at [596, 126] on div "Lorem ipsum dolor sit amet, consectetuer adipiscing elit. Aenean commodo ligula…" at bounding box center [649, 108] width 718 height 36
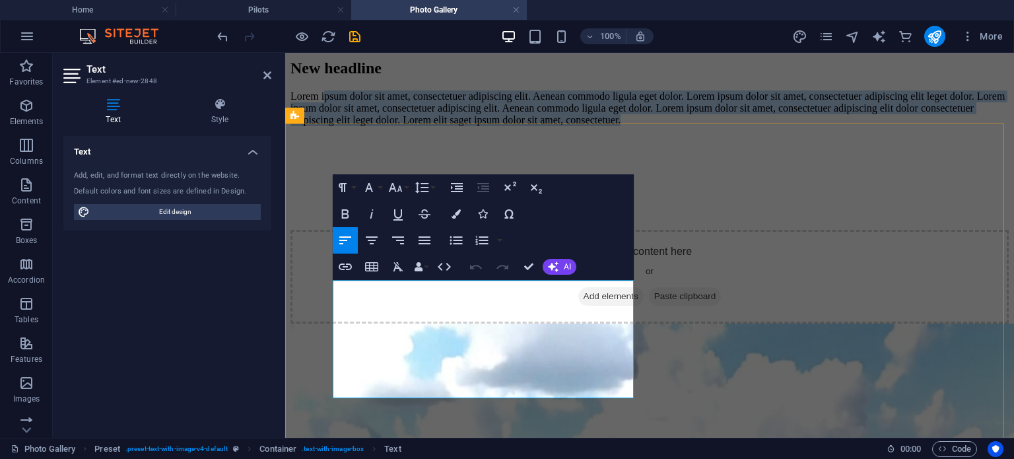
drag, startPoint x: 605, startPoint y: 389, endPoint x: 366, endPoint y: 291, distance: 257.6
click at [366, 126] on p "Lorem ipsum dolor sit amet, consectetuer adipiscing elit. Aenean commodo ligula…" at bounding box center [649, 108] width 718 height 36
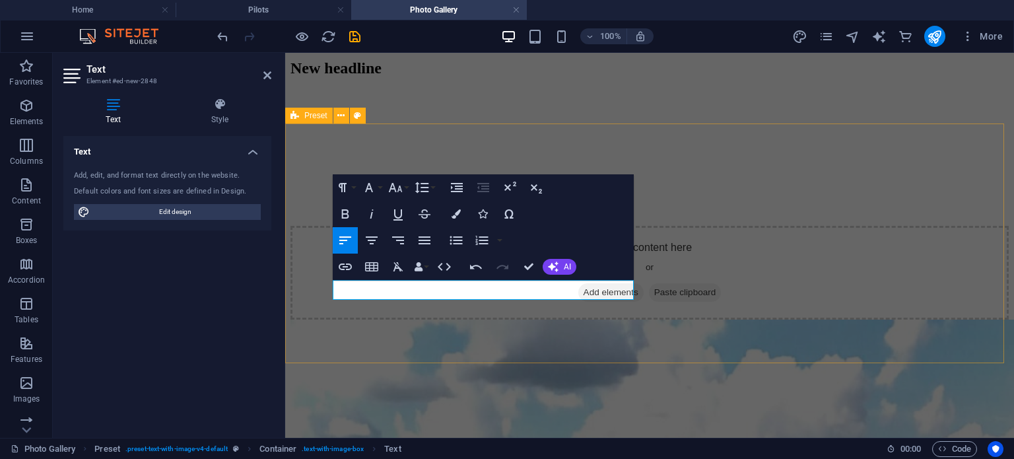
click at [374, 320] on div "New headline ​ Drop content here or Add elements Paste clipboard" at bounding box center [649, 189] width 718 height 260
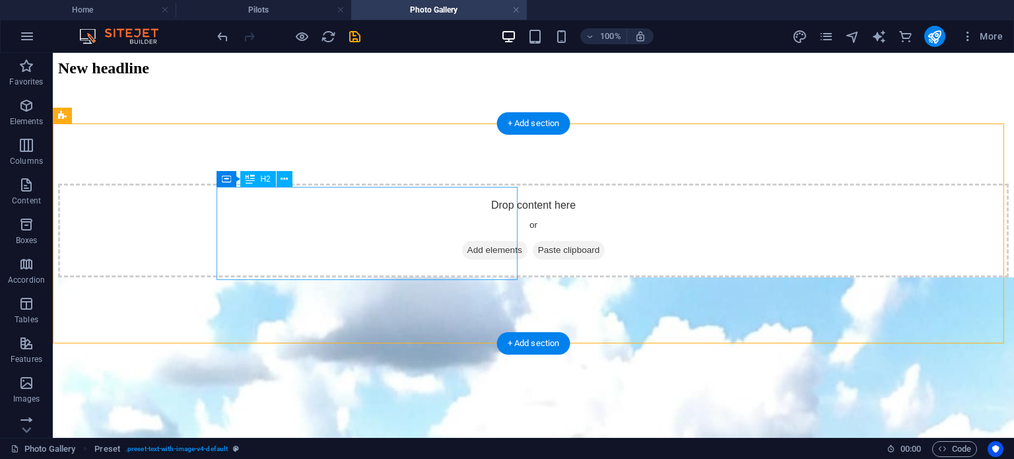
click at [417, 77] on div "New headline" at bounding box center [533, 68] width 951 height 18
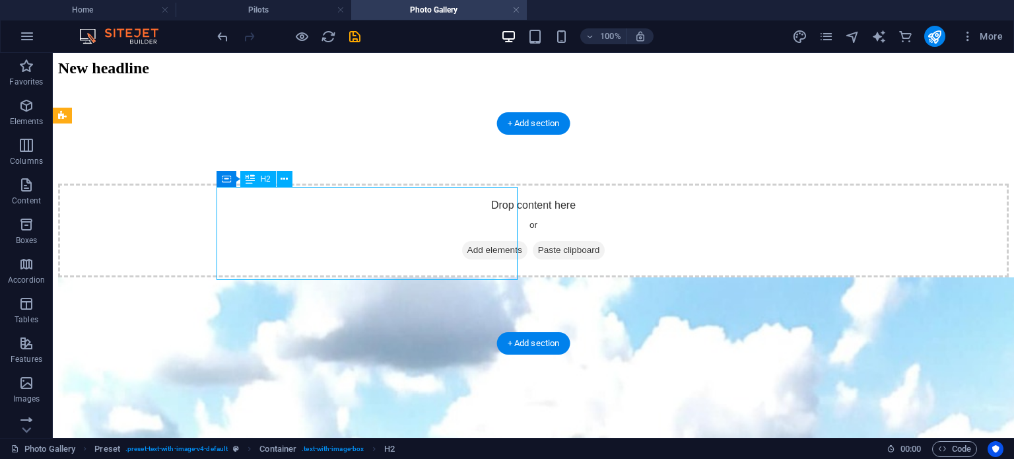
click at [417, 77] on div "New headline" at bounding box center [533, 68] width 951 height 18
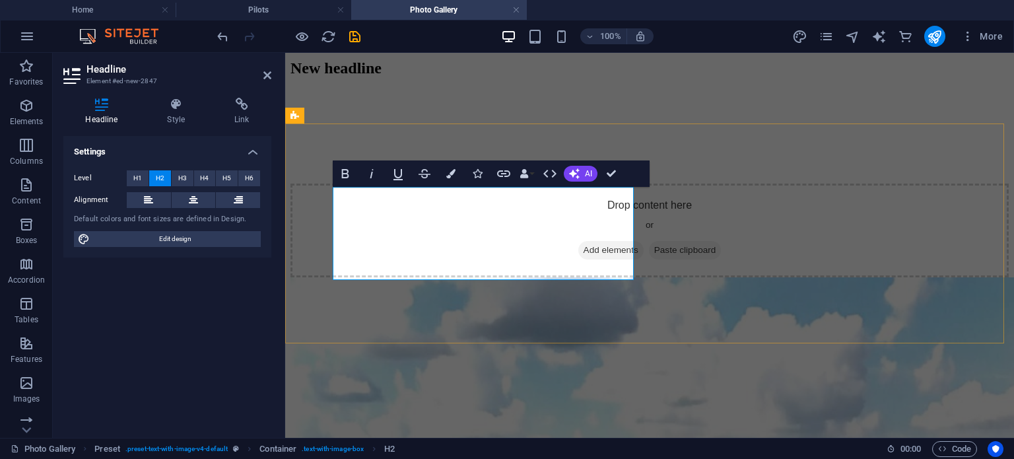
click at [564, 77] on h2 "New headline" at bounding box center [649, 68] width 718 height 18
drag, startPoint x: 564, startPoint y: 261, endPoint x: 376, endPoint y: 205, distance: 196.2
click at [376, 77] on h2 "New headline" at bounding box center [649, 68] width 718 height 18
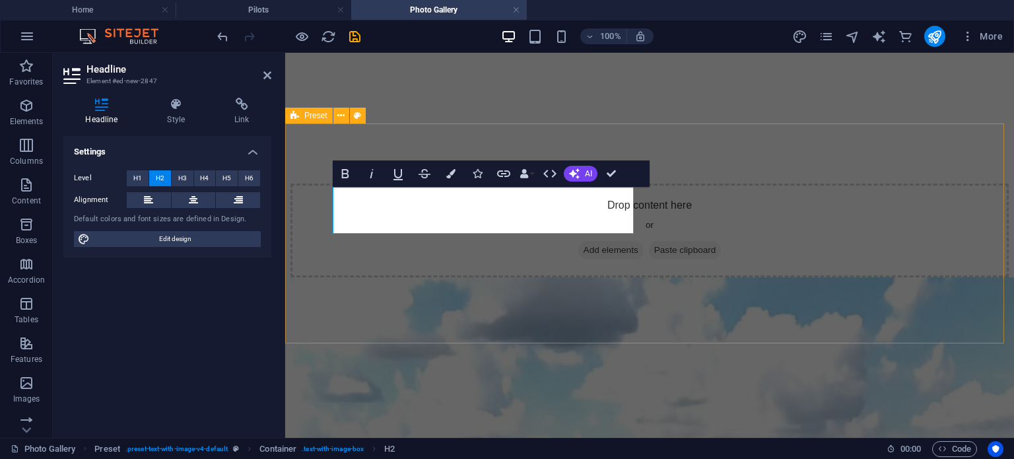
click at [759, 153] on div "​ Drop content here or Add elements Paste clipboard" at bounding box center [649, 168] width 718 height 218
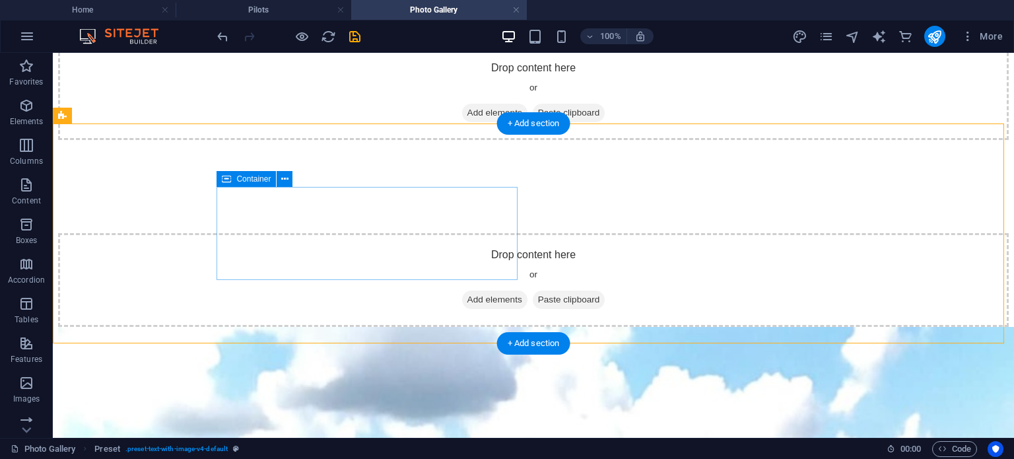
click at [459, 140] on div "Drop content here or Add elements Paste clipboard" at bounding box center [533, 93] width 951 height 94
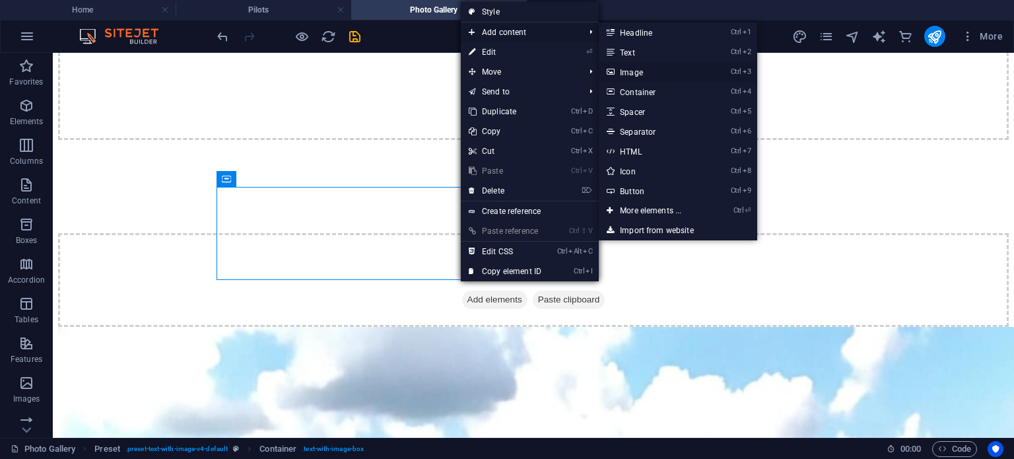
drag, startPoint x: 651, startPoint y: 67, endPoint x: 349, endPoint y: 24, distance: 305.4
click at [651, 67] on link "Ctrl 3 Image" at bounding box center [653, 72] width 109 height 20
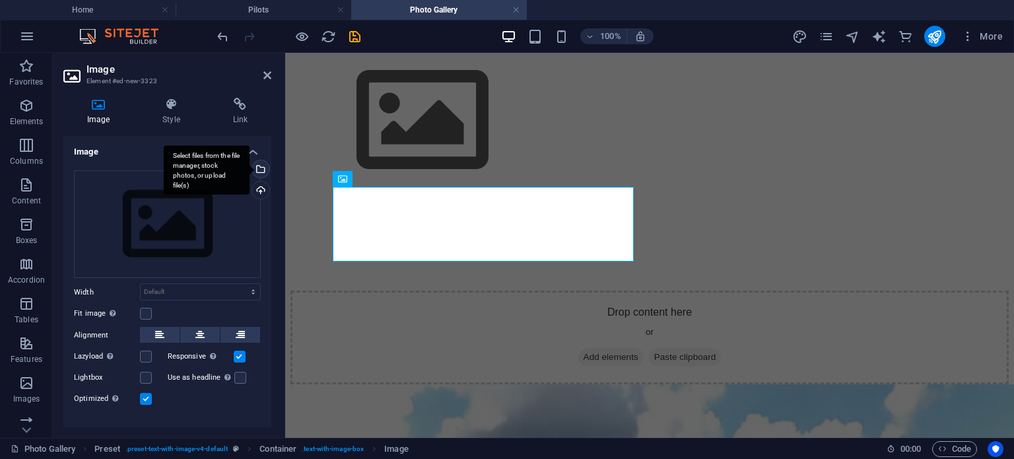
click at [250, 168] on div "Select files from the file manager, stock photos, or upload file(s)" at bounding box center [207, 170] width 86 height 50
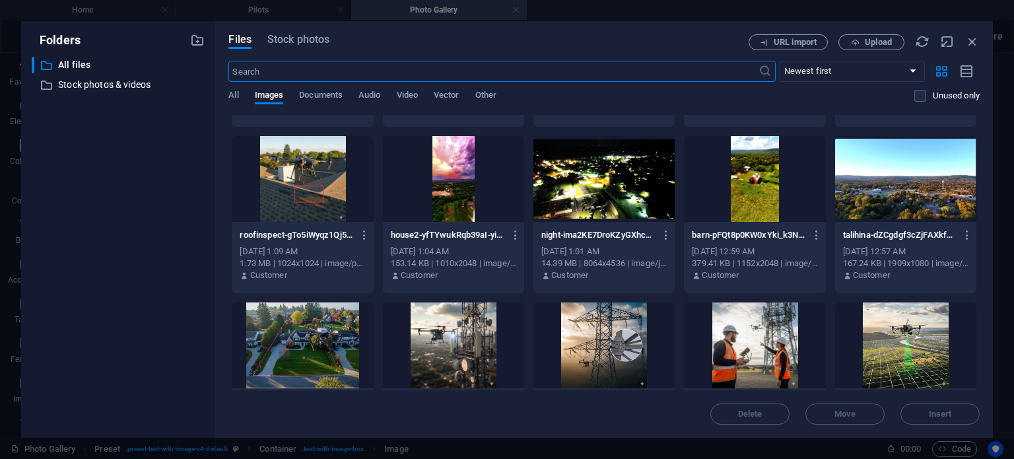
scroll to position [160, 0]
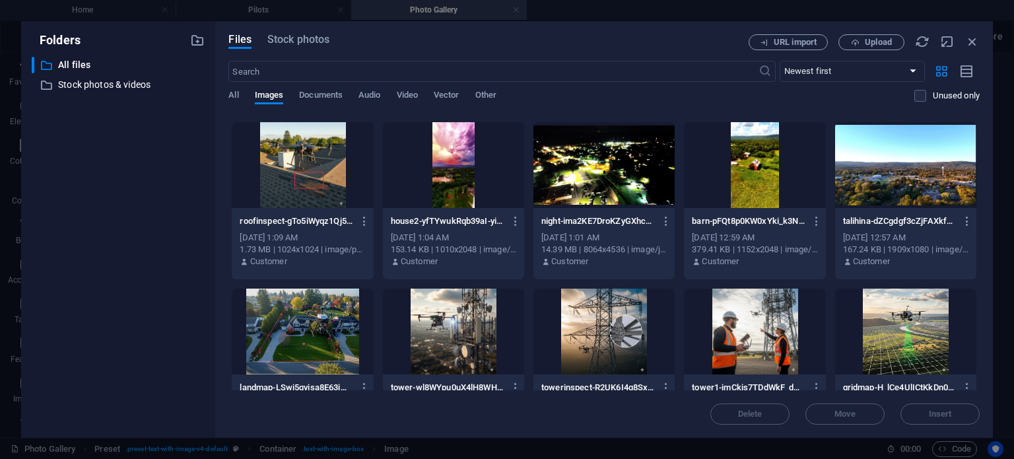
click at [893, 193] on div at bounding box center [905, 165] width 141 height 86
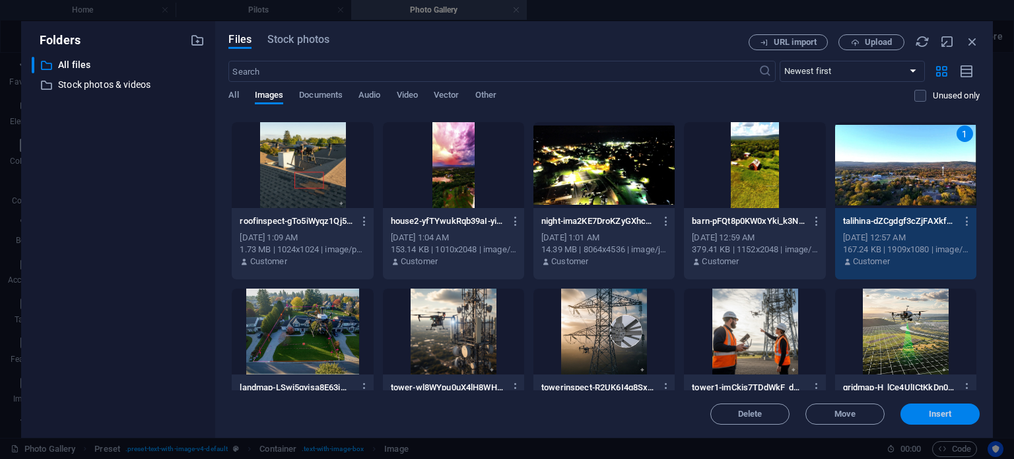
drag, startPoint x: 947, startPoint y: 415, endPoint x: 661, endPoint y: 364, distance: 289.7
click at [947, 415] on span "Insert" at bounding box center [940, 414] width 23 height 8
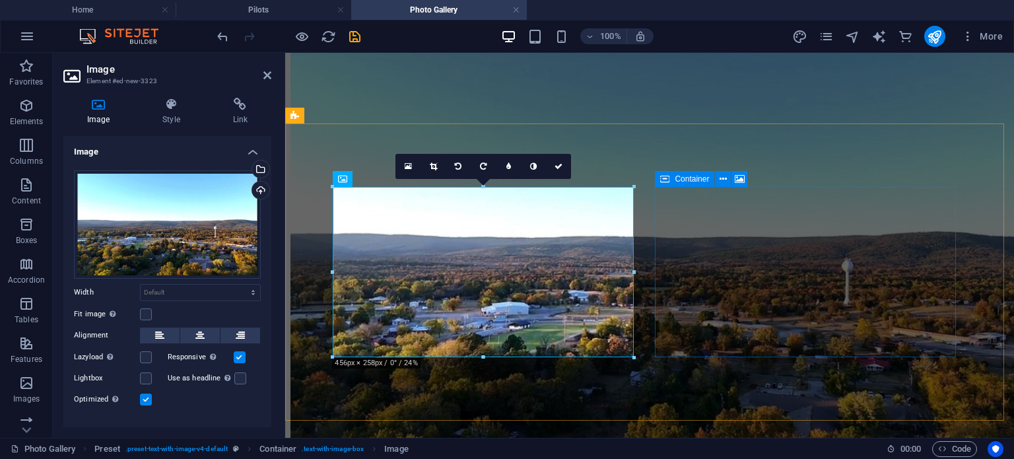
drag, startPoint x: 811, startPoint y: 210, endPoint x: 1043, endPoint y: 209, distance: 231.7
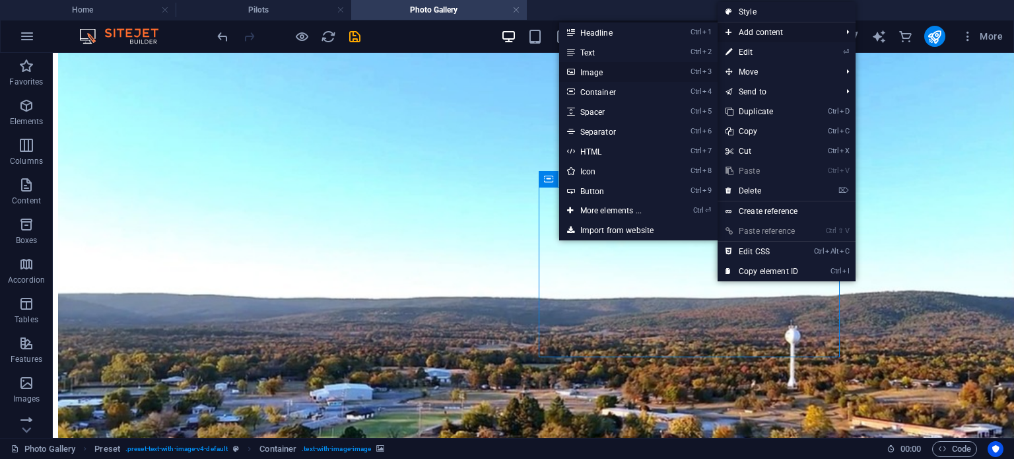
click at [627, 70] on link "Ctrl 3 Image" at bounding box center [613, 72] width 109 height 20
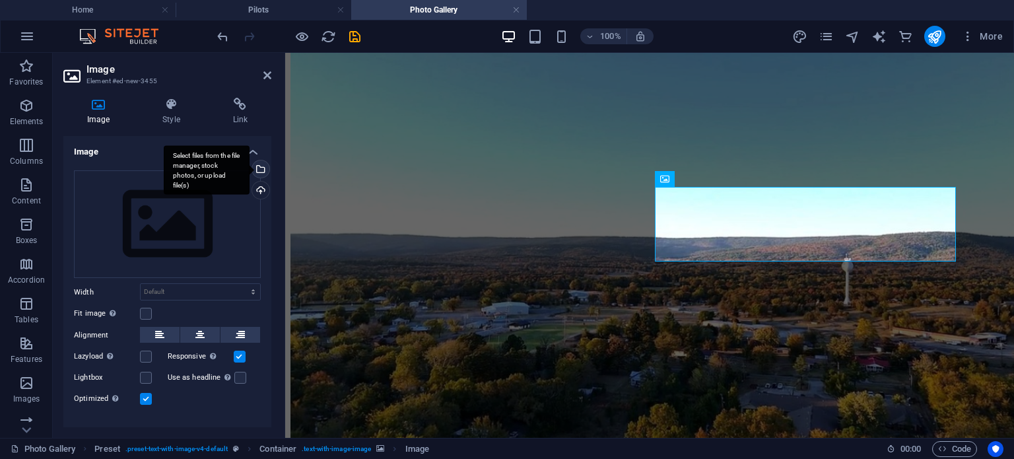
click at [258, 168] on div "Select files from the file manager, stock photos, or upload file(s)" at bounding box center [260, 170] width 20 height 20
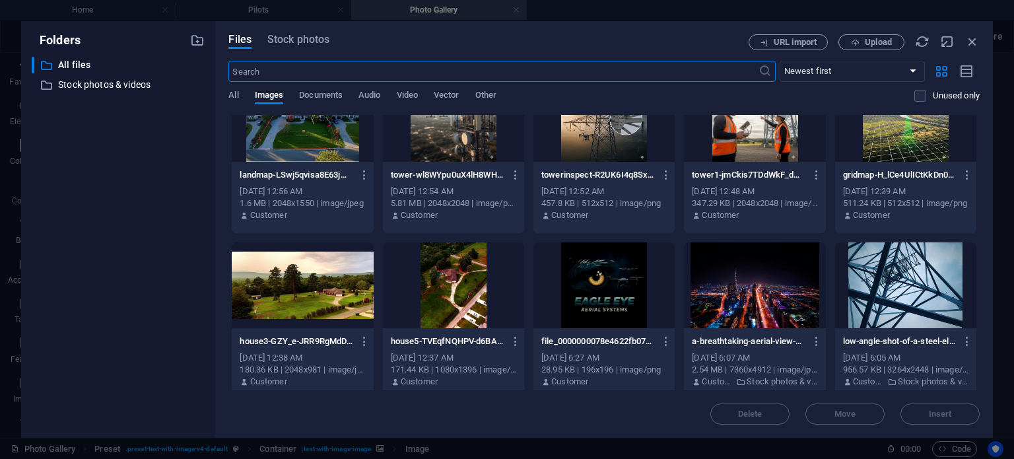
scroll to position [368, 0]
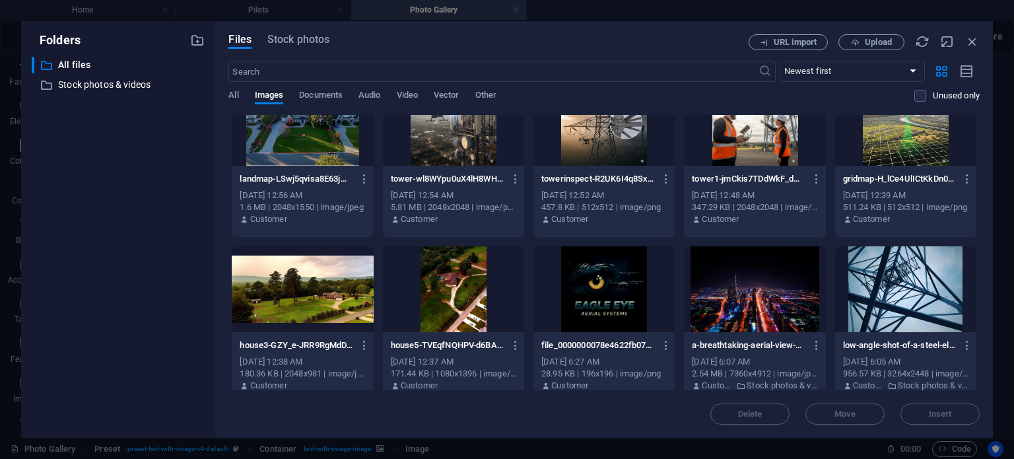
click at [308, 323] on div at bounding box center [302, 289] width 141 height 86
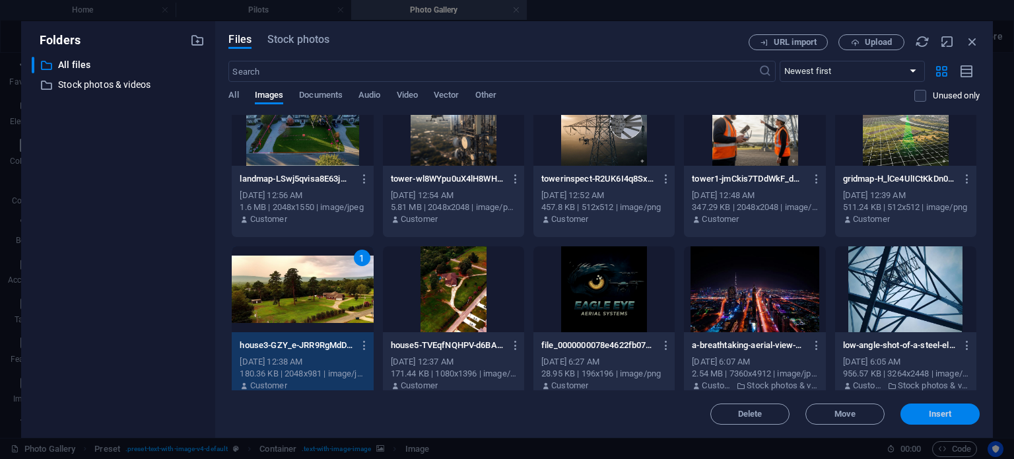
click at [941, 411] on span "Insert" at bounding box center [940, 414] width 23 height 8
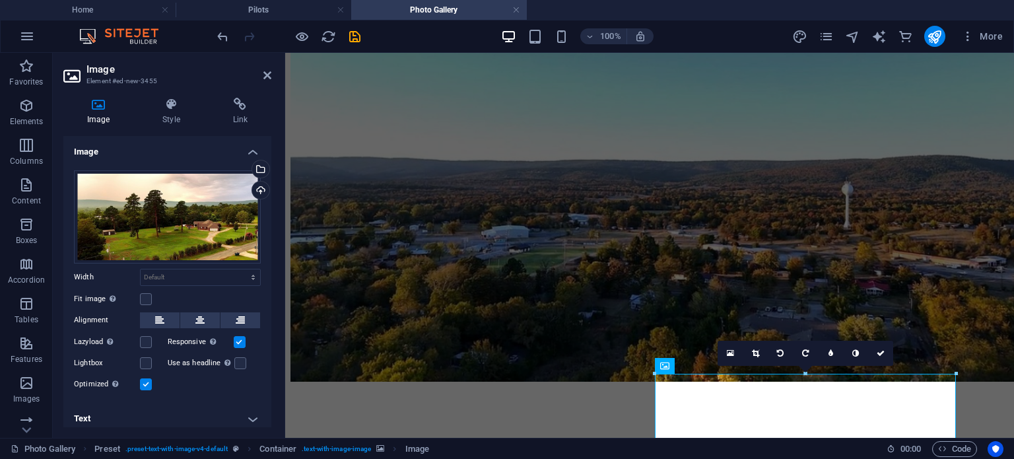
scroll to position [0, 0]
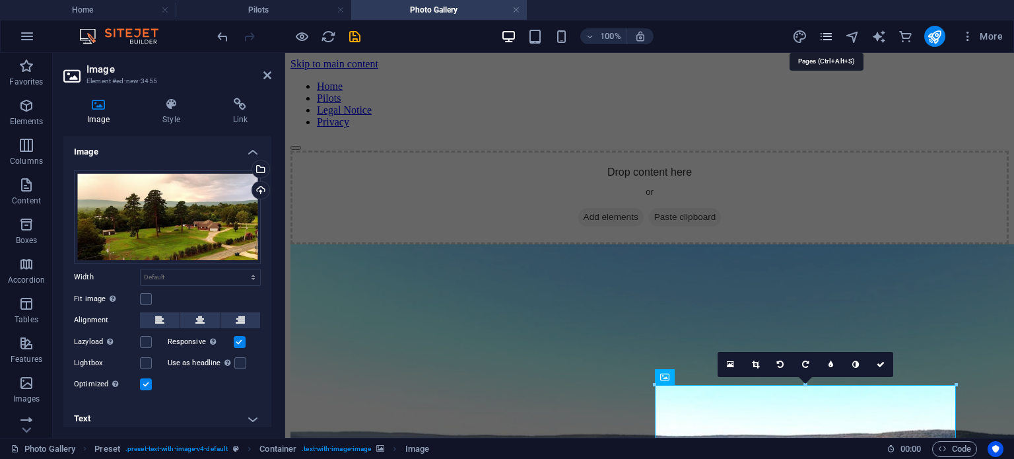
click at [825, 38] on icon "pages" at bounding box center [826, 36] width 15 height 15
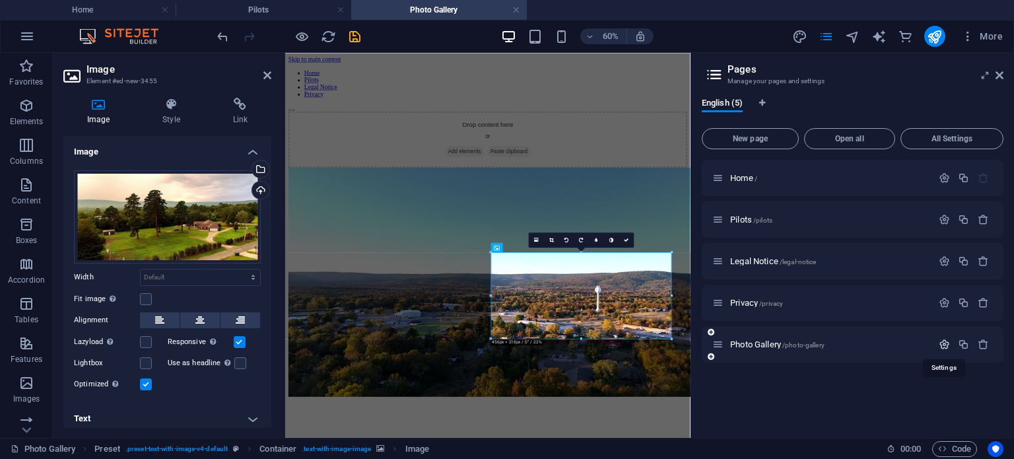
click at [942, 345] on icon "button" at bounding box center [944, 344] width 11 height 11
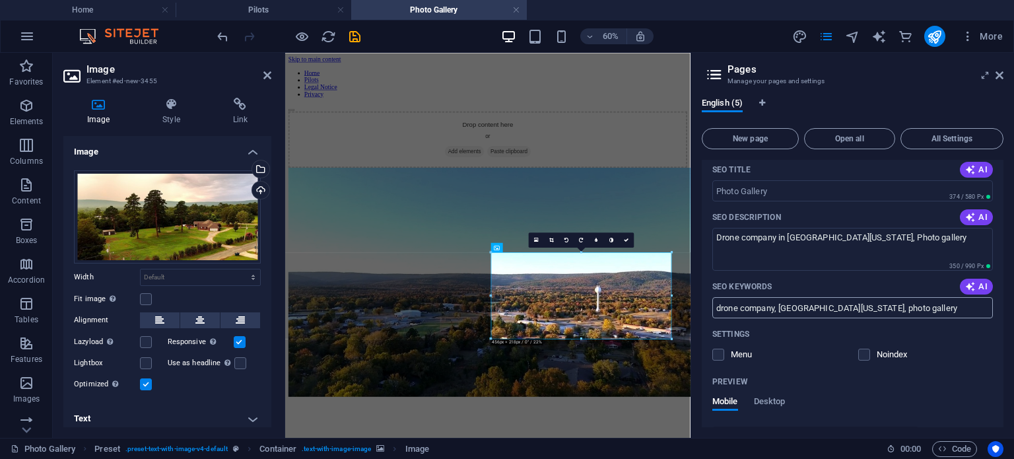
scroll to position [330, 0]
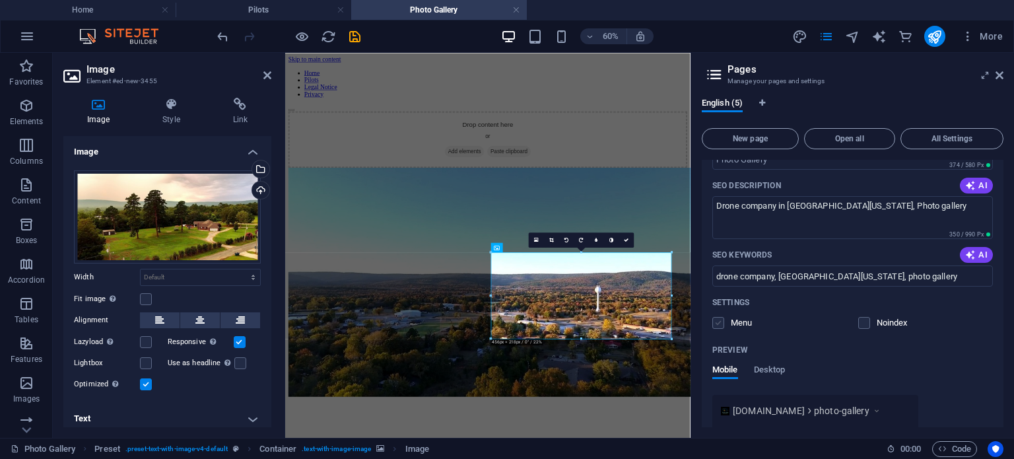
click at [719, 322] on label at bounding box center [718, 323] width 12 height 12
click at [0, 0] on input "checkbox" at bounding box center [0, 0] width 0 height 0
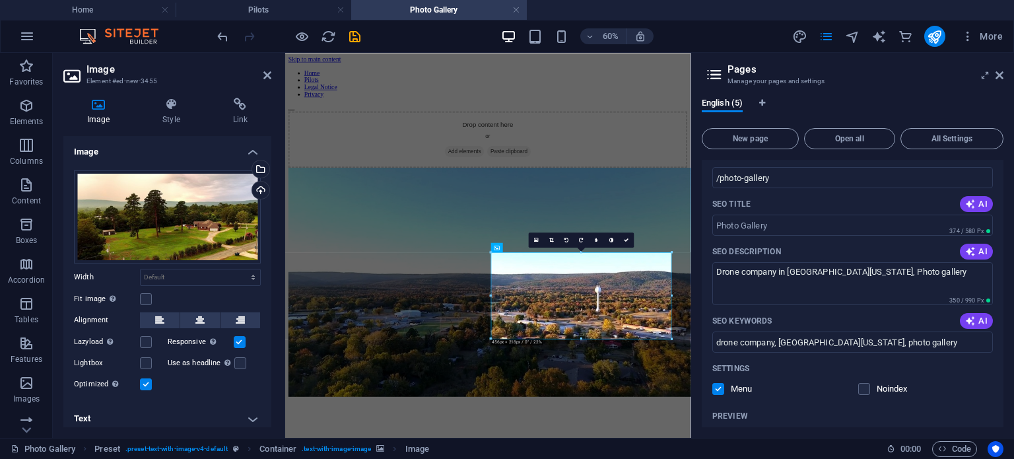
scroll to position [0, 0]
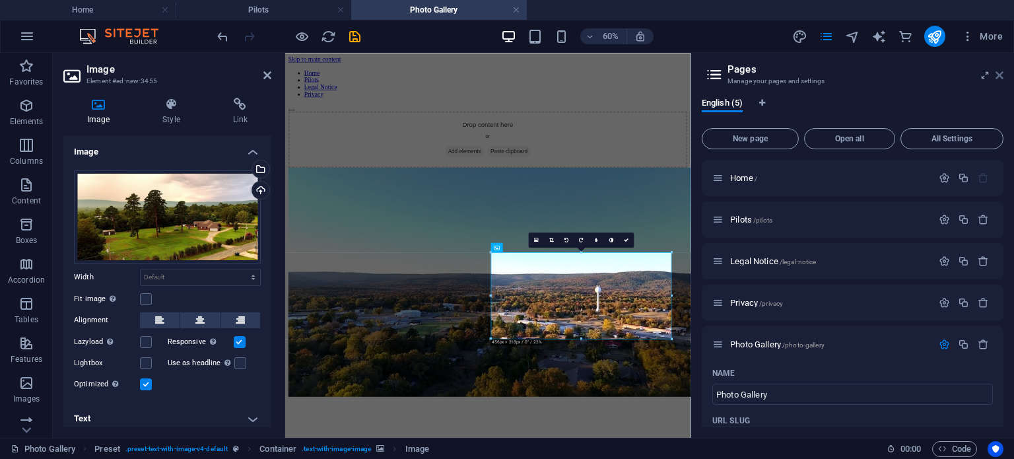
drag, startPoint x: 1003, startPoint y: 74, endPoint x: 542, endPoint y: 52, distance: 461.3
click at [1003, 74] on icon at bounding box center [1000, 75] width 8 height 11
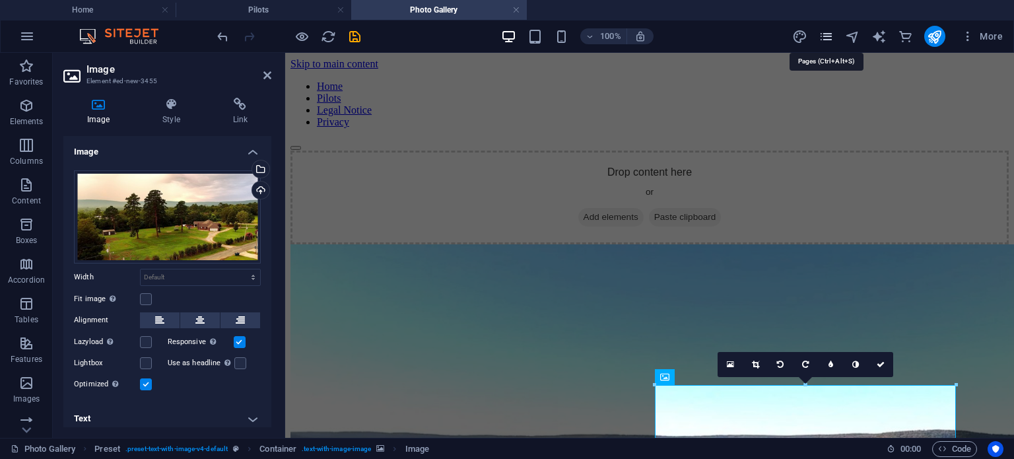
click at [824, 34] on icon "pages" at bounding box center [826, 36] width 15 height 15
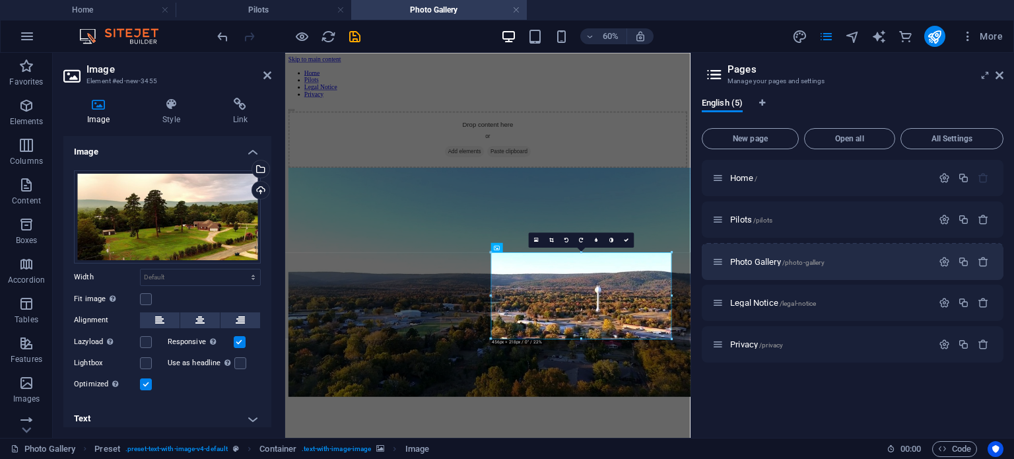
drag, startPoint x: 718, startPoint y: 344, endPoint x: 718, endPoint y: 258, distance: 85.8
click at [718, 258] on div "Home / Pilots /pilots Legal Notice /legal-notice Privacy /privacy Photo Gallery…" at bounding box center [853, 261] width 302 height 203
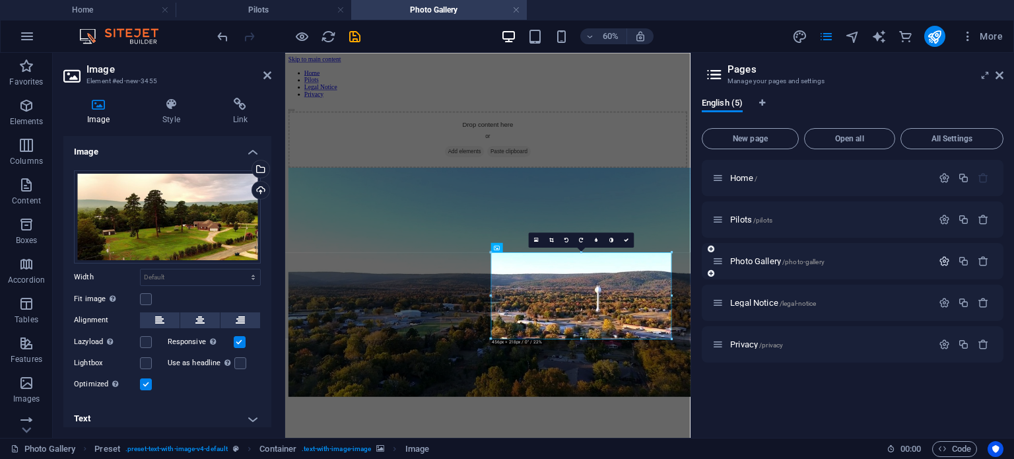
click at [945, 261] on icon "button" at bounding box center [944, 260] width 11 height 11
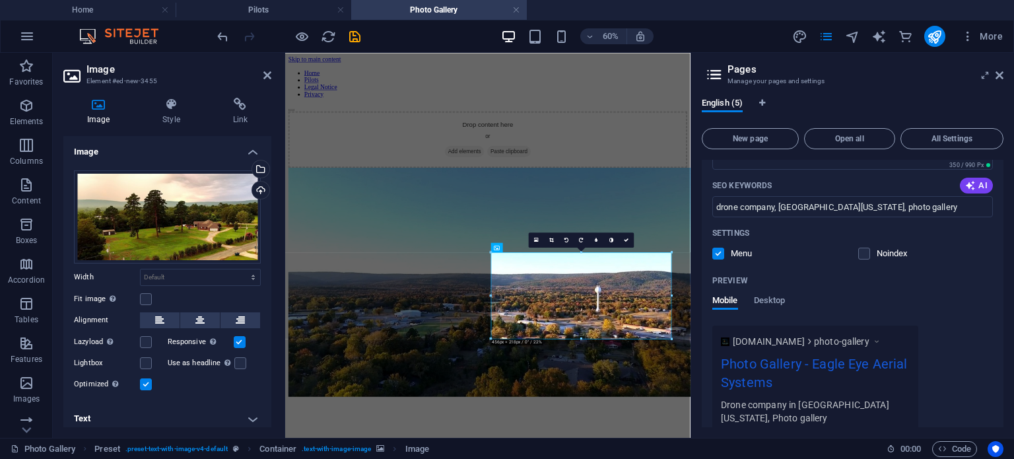
scroll to position [330, 0]
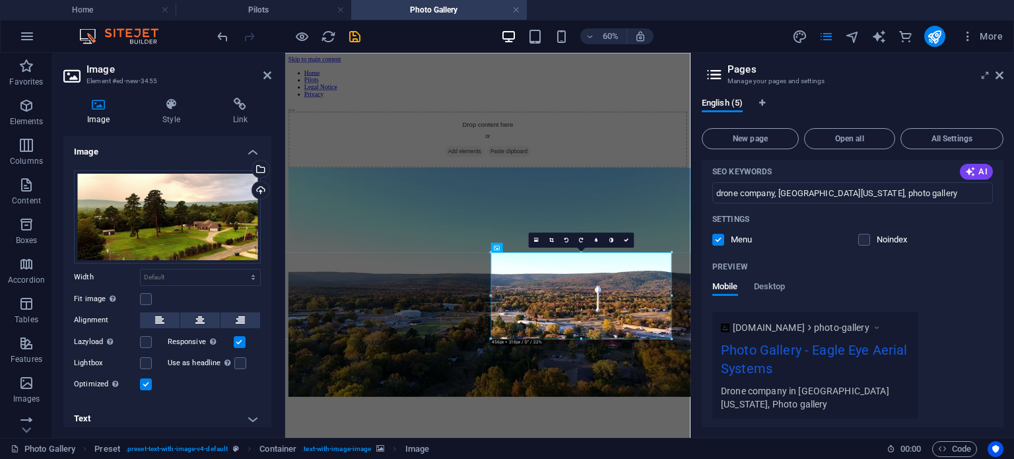
click at [718, 238] on label at bounding box center [718, 240] width 12 height 12
click at [0, 0] on input "checkbox" at bounding box center [0, 0] width 0 height 0
click at [718, 242] on label at bounding box center [718, 240] width 12 height 12
click at [0, 0] on input "checkbox" at bounding box center [0, 0] width 0 height 0
click at [680, 81] on nav "Home Pilots Legal Notice Privacy" at bounding box center [622, 105] width 665 height 48
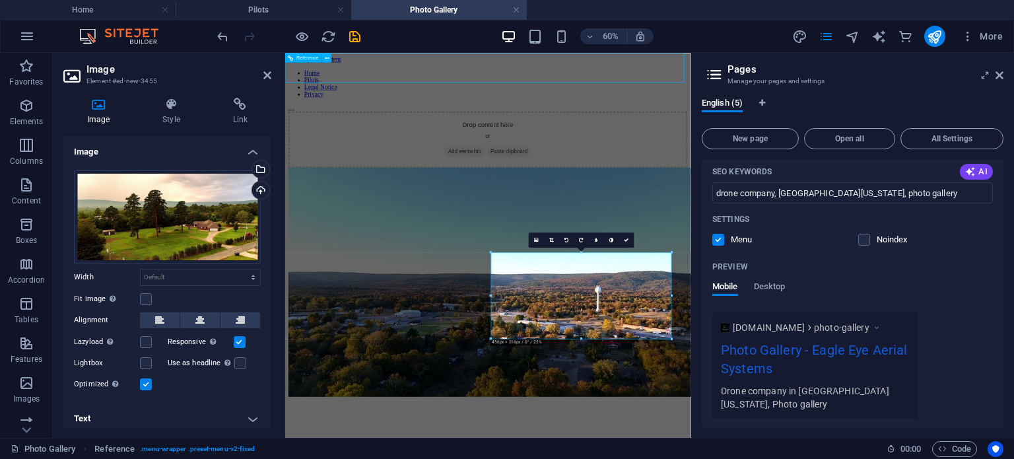
click at [779, 81] on nav "Home Pilots Legal Notice Privacy" at bounding box center [622, 105] width 665 height 48
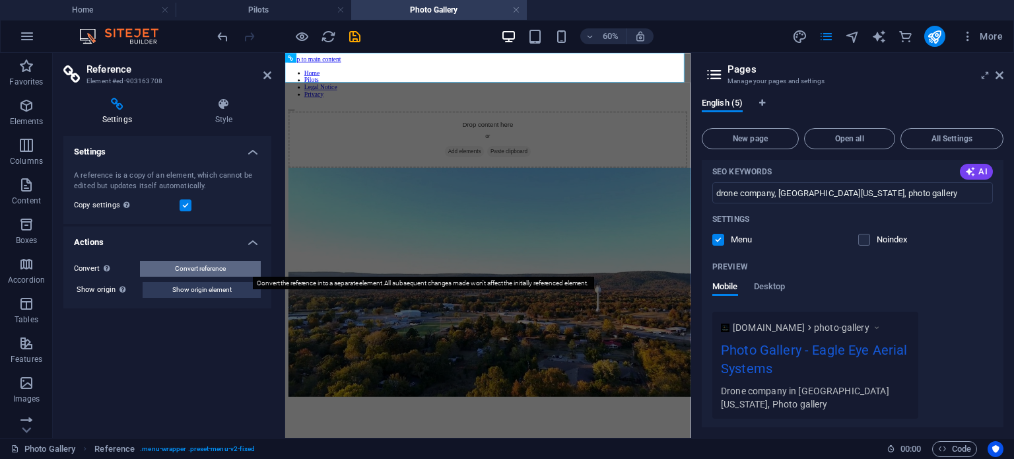
click at [222, 267] on span "Convert reference" at bounding box center [200, 269] width 51 height 16
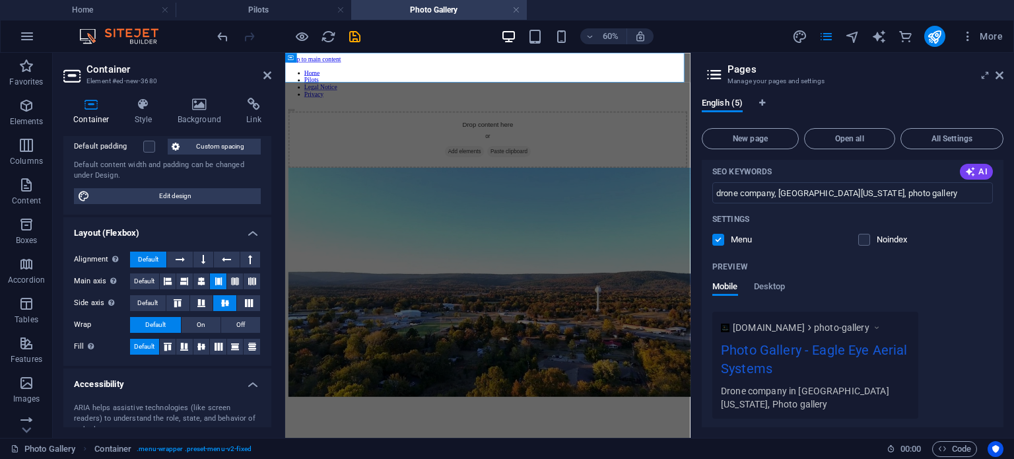
scroll to position [0, 0]
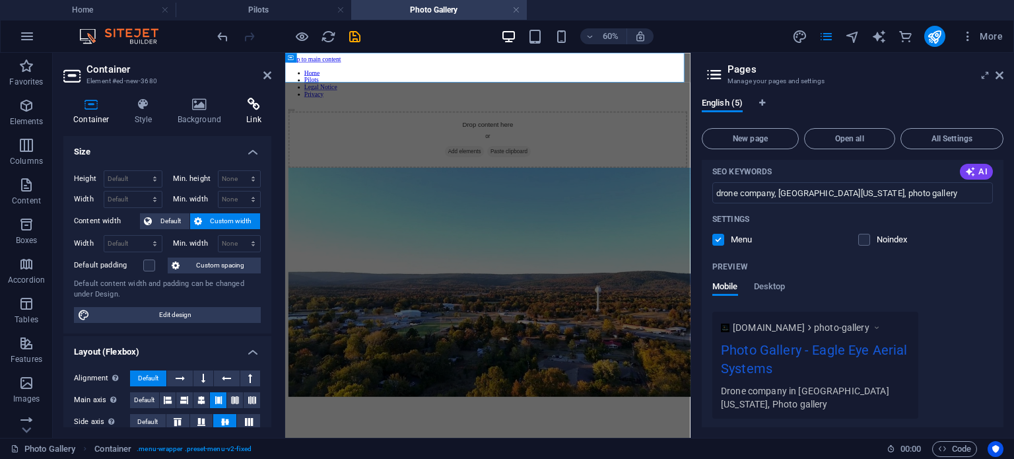
click at [266, 118] on h4 "Link" at bounding box center [253, 112] width 35 height 28
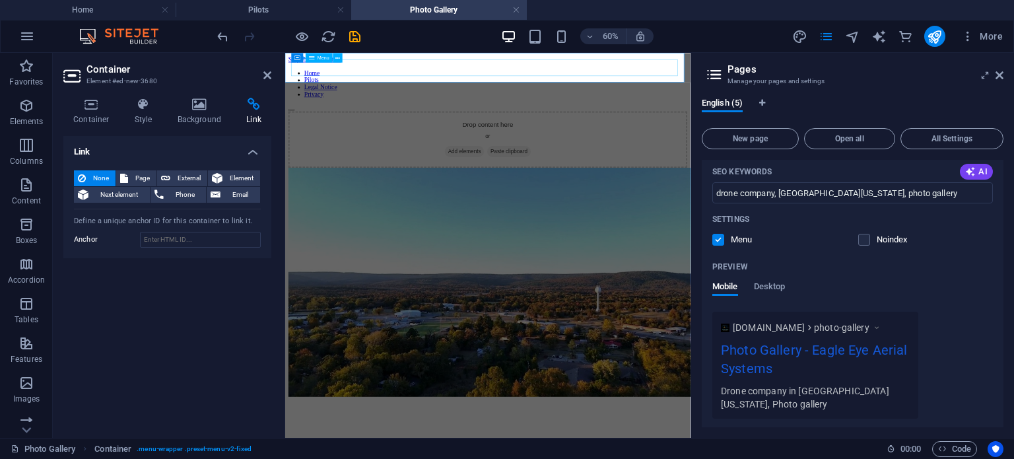
click at [548, 81] on nav "Home Pilots Legal Notice Privacy" at bounding box center [622, 105] width 665 height 48
click at [920, 110] on div "English (5)" at bounding box center [853, 110] width 302 height 25
click at [1003, 77] on aside "Pages Manage your pages and settings English (5) New page Open all All Settings…" at bounding box center [852, 245] width 323 height 385
click at [720, 238] on label at bounding box center [718, 240] width 12 height 12
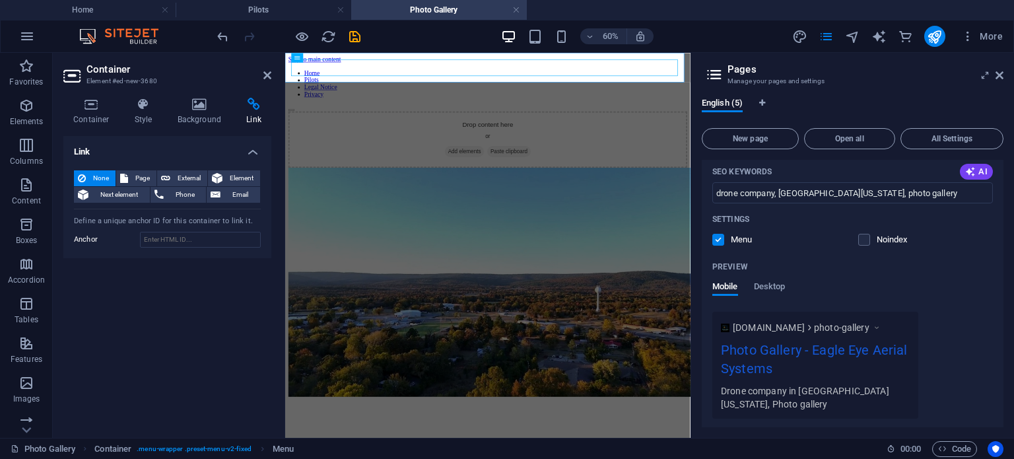
click at [0, 0] on input "checkbox" at bounding box center [0, 0] width 0 height 0
click at [779, 295] on button "Desktop" at bounding box center [770, 288] width 32 height 15
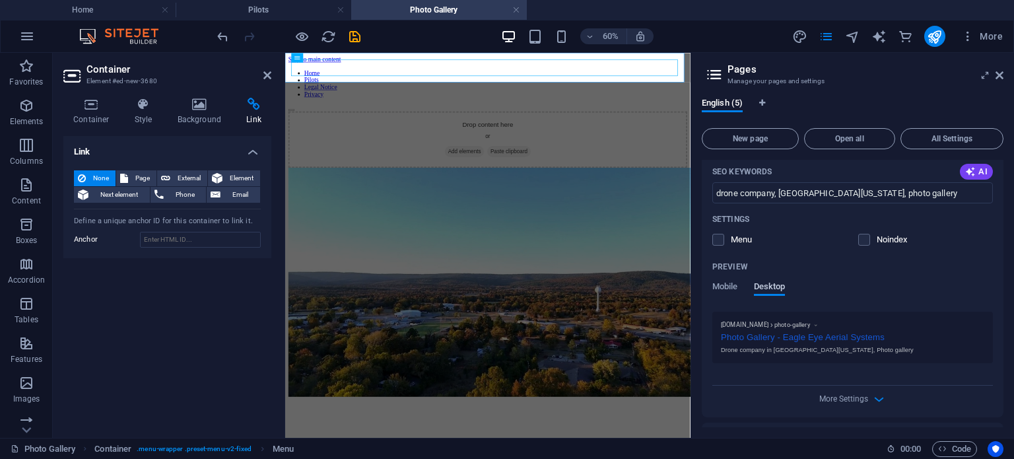
click at [779, 287] on span "Desktop" at bounding box center [770, 288] width 32 height 18
click at [722, 242] on label at bounding box center [718, 240] width 12 height 12
click at [0, 0] on input "checkbox" at bounding box center [0, 0] width 0 height 0
drag, startPoint x: 1003, startPoint y: 314, endPoint x: 1003, endPoint y: 255, distance: 58.1
click at [1003, 255] on div "Home / Pilots /pilots Photo Gallery /photo-gallery Name Photo Gallery ​ URL SLU…" at bounding box center [853, 293] width 302 height 267
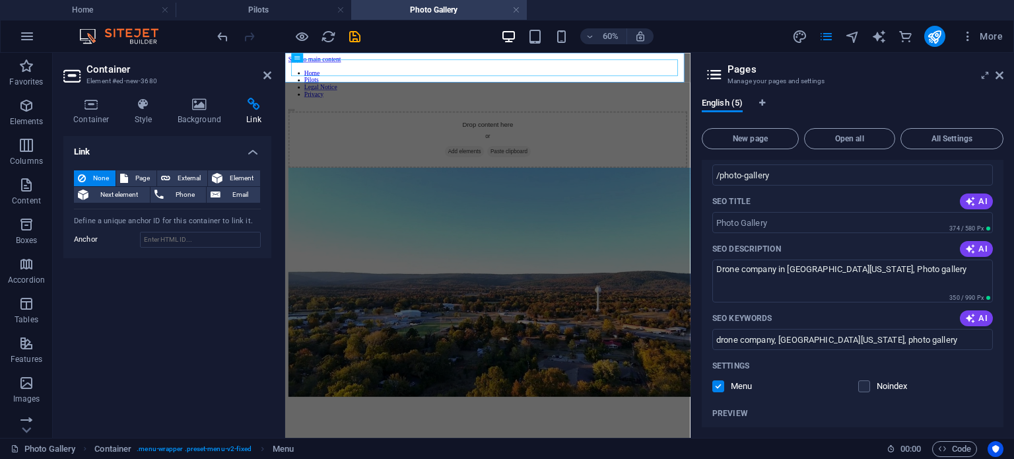
scroll to position [68, 0]
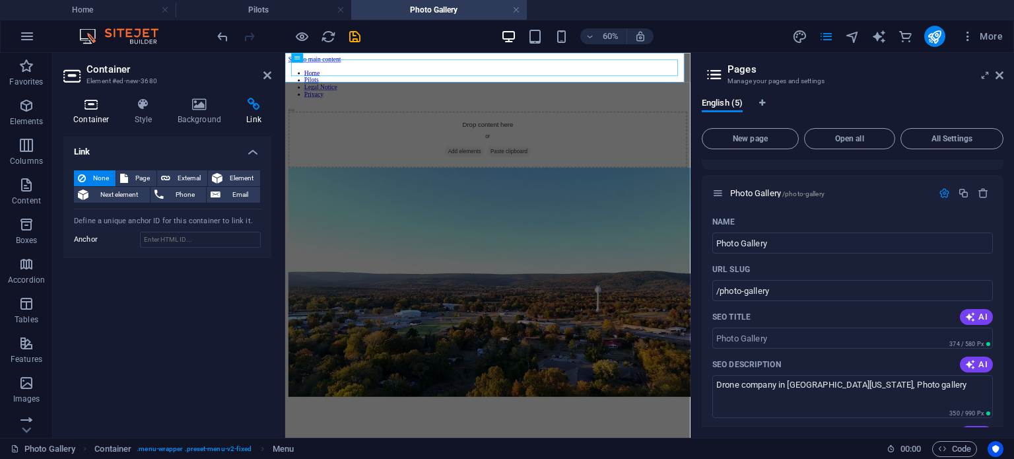
click at [92, 116] on h4 "Container" at bounding box center [93, 112] width 61 height 28
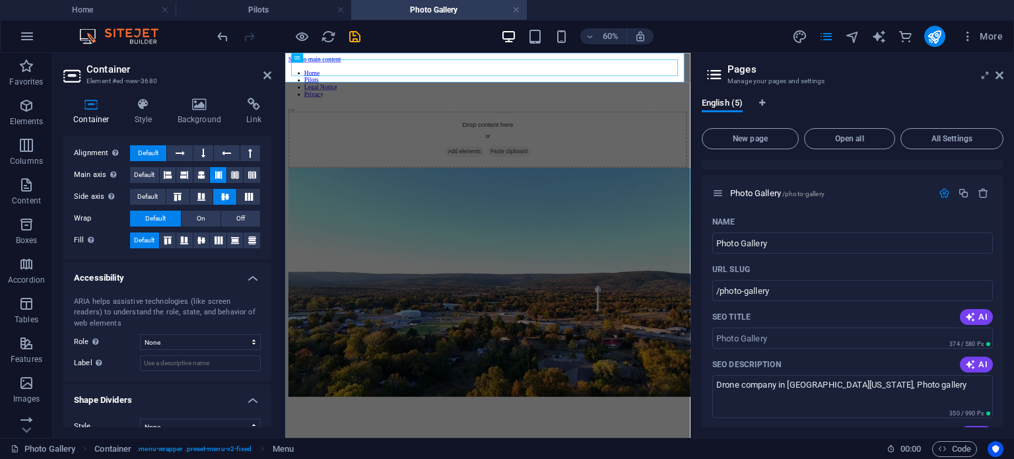
scroll to position [242, 0]
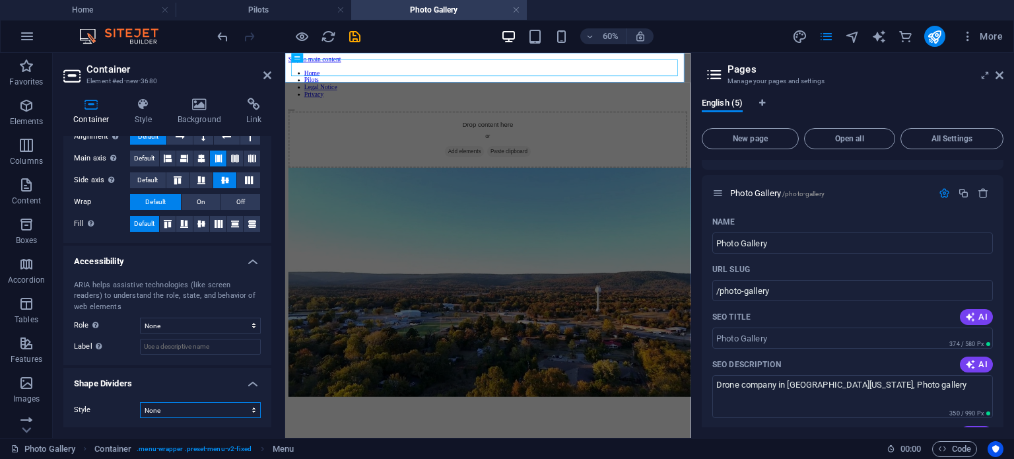
click at [246, 409] on select "None Triangle Square Diagonal Polygon 1 Polygon 2 Zigzag Multiple Zigzags Waves…" at bounding box center [200, 410] width 121 height 16
click at [140, 402] on select "None Triangle Square Diagonal Polygon 1 Polygon 2 Zigzag Multiple Zigzags Waves…" at bounding box center [200, 410] width 121 height 16
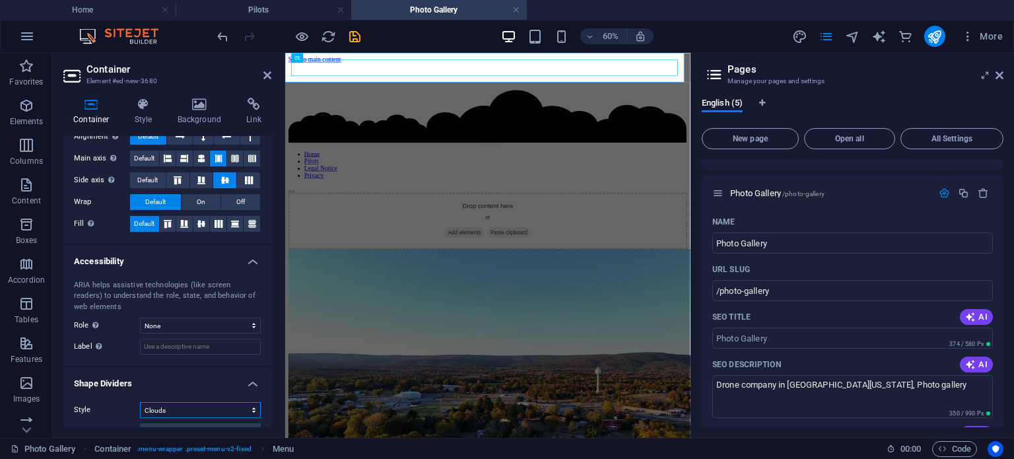
click at [234, 411] on select "None Triangle Square Diagonal Polygon 1 Polygon 2 Zigzag Multiple Zigzags Waves…" at bounding box center [200, 410] width 121 height 16
select select "none"
click at [140, 402] on select "None Triangle Square Diagonal Polygon 1 Polygon 2 Zigzag Multiple Zigzags Waves…" at bounding box center [200, 410] width 121 height 16
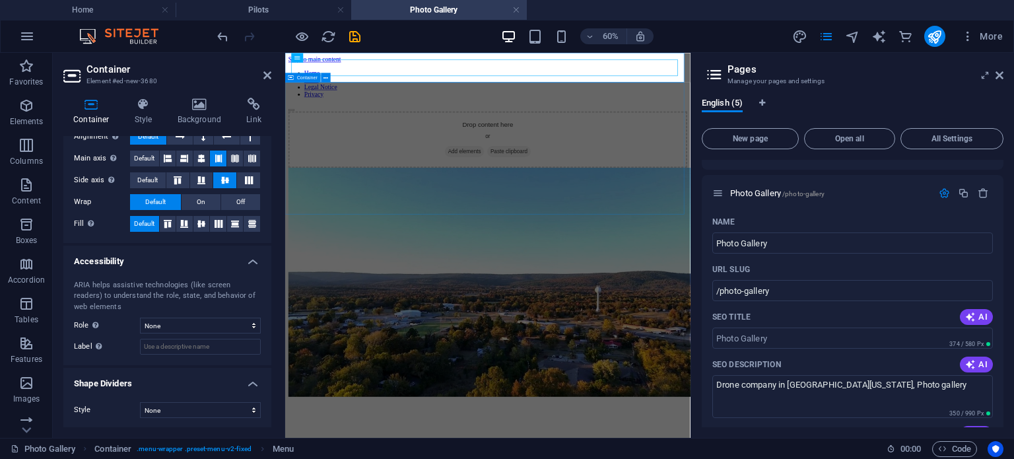
click at [859, 151] on div "Drop content here or Add elements Paste clipboard" at bounding box center [622, 198] width 665 height 94
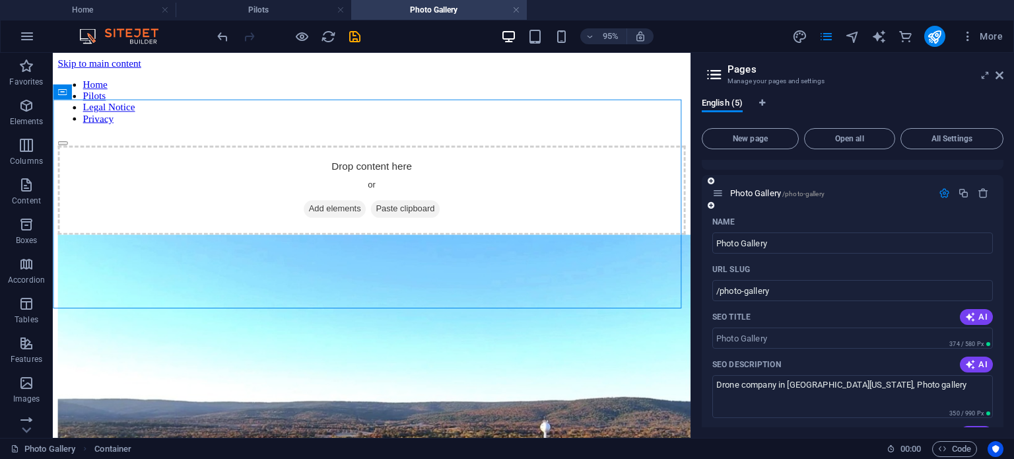
drag, startPoint x: 1003, startPoint y: 224, endPoint x: 996, endPoint y: 204, distance: 21.9
click at [1001, 201] on div "English (5) New page Open all All Settings Home / Pilots /pilots Photo Gallery …" at bounding box center [852, 262] width 323 height 351
click at [990, 144] on button "All Settings" at bounding box center [951, 138] width 103 height 21
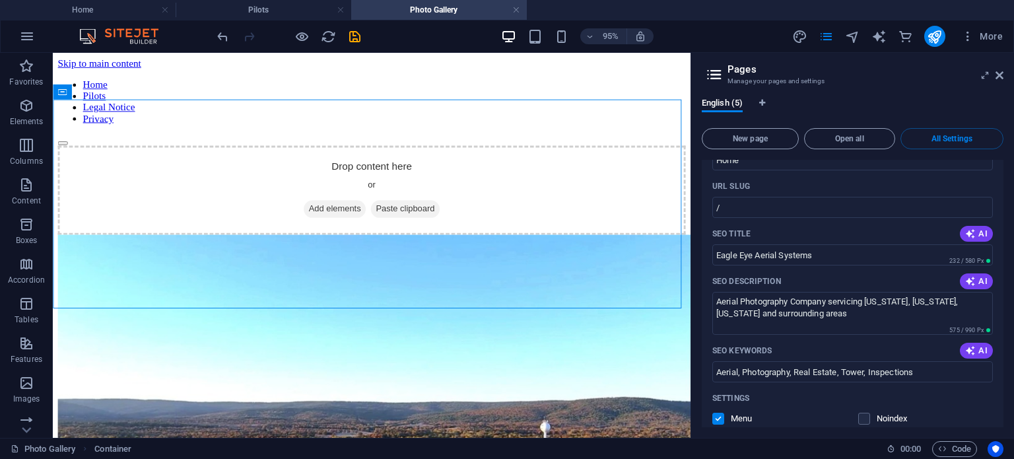
scroll to position [2160, 0]
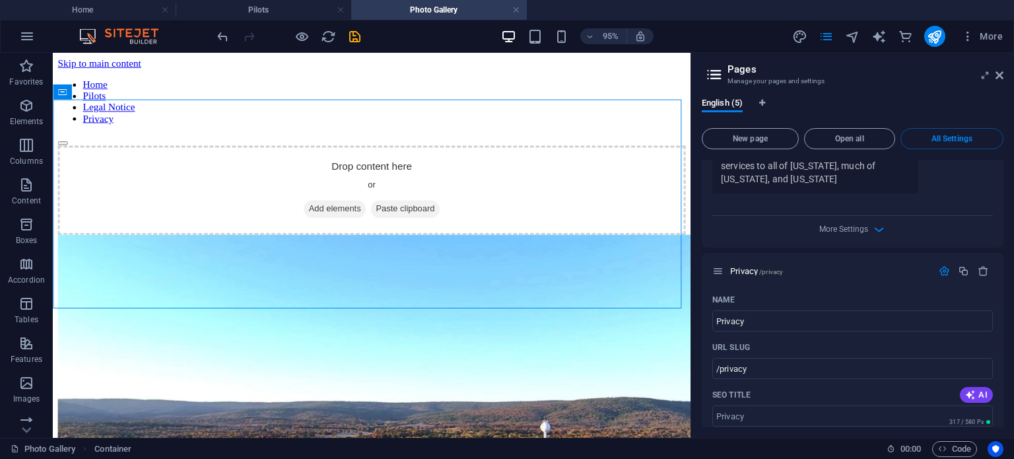
drag, startPoint x: 1003, startPoint y: 376, endPoint x: 1001, endPoint y: 426, distance: 49.6
click at [1001, 426] on div "English (5) New page Open all All Settings Home / Name Home ​ URL SLUG / ​ SEO …" at bounding box center [852, 262] width 323 height 351
drag, startPoint x: 1000, startPoint y: 374, endPoint x: 1000, endPoint y: 421, distance: 46.9
drag, startPoint x: 728, startPoint y: 343, endPoint x: 696, endPoint y: 337, distance: 32.8
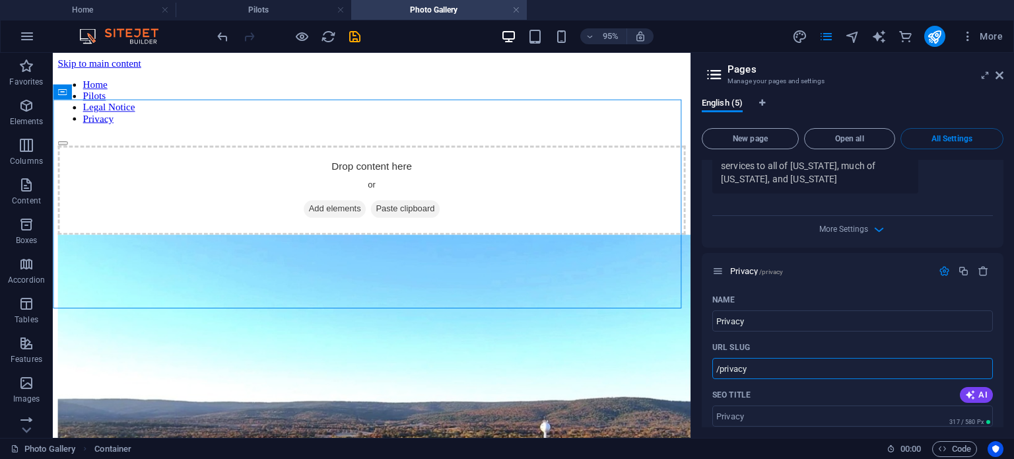
click at [696, 337] on div "English (5) New page Open all All Settings Home / Name Home ​ URL SLUG / ​ SEO …" at bounding box center [852, 262] width 323 height 351
drag, startPoint x: 790, startPoint y: 300, endPoint x: 695, endPoint y: 295, distance: 95.2
click at [695, 295] on div "English (5) New page Open all All Settings Home / Name Home ​ URL SLUG / ​ SEO …" at bounding box center [852, 262] width 323 height 351
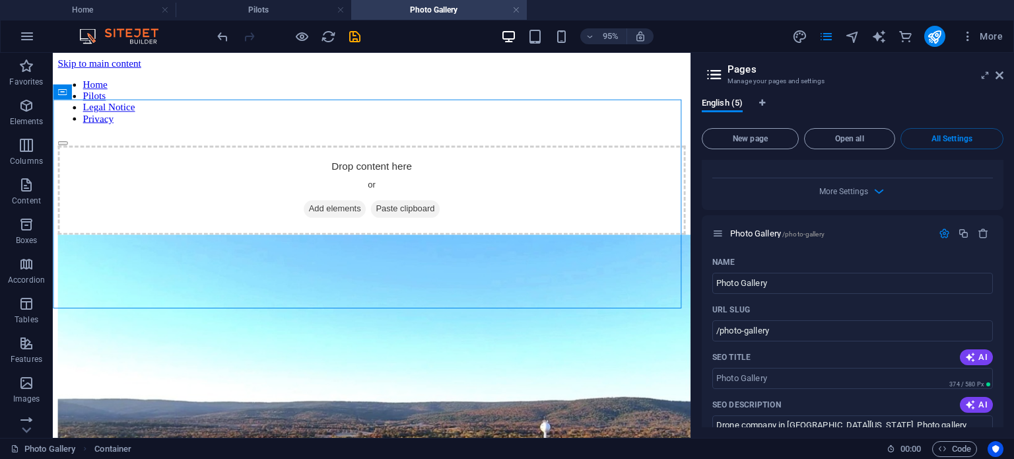
scroll to position [1064, 0]
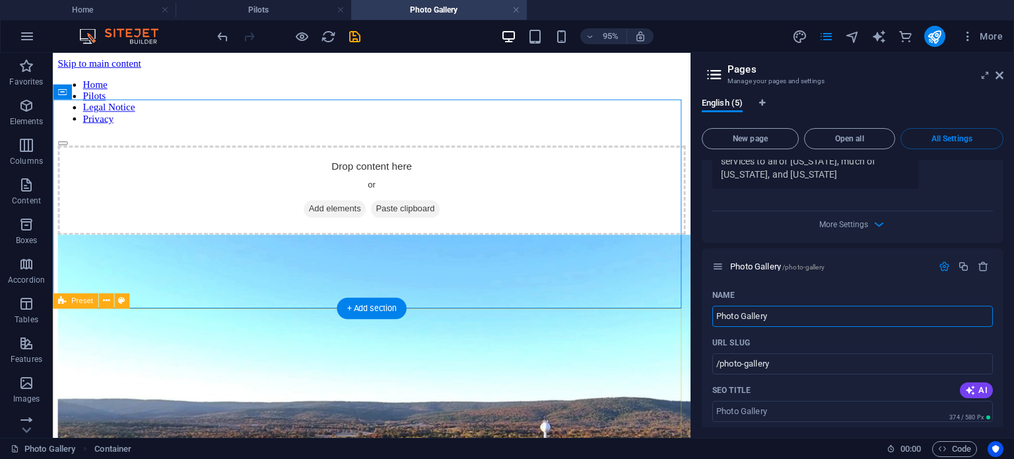
drag, startPoint x: 947, startPoint y: 347, endPoint x: 704, endPoint y: 333, distance: 244.0
click at [834, 306] on input "Photo Gallery" at bounding box center [852, 316] width 281 height 21
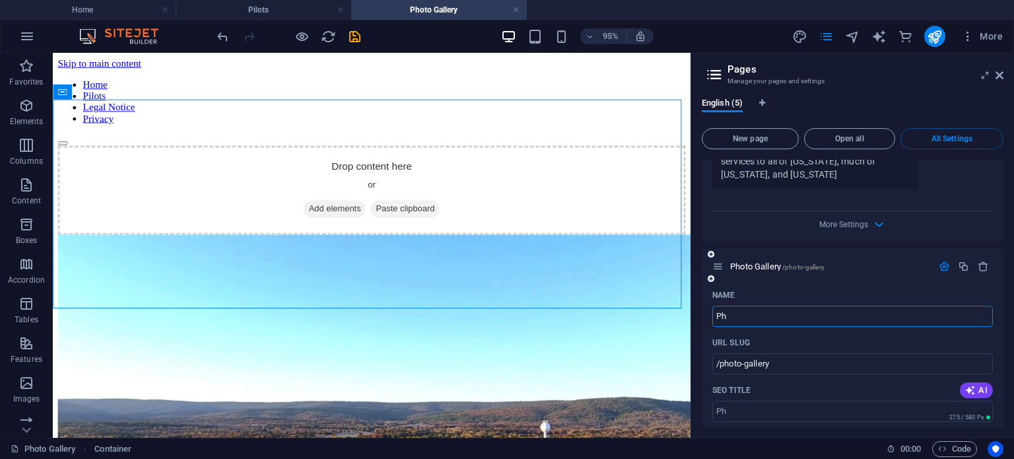
type input "P"
type input "Photo"
type input "/"
type input "Photo"
type input "/photo"
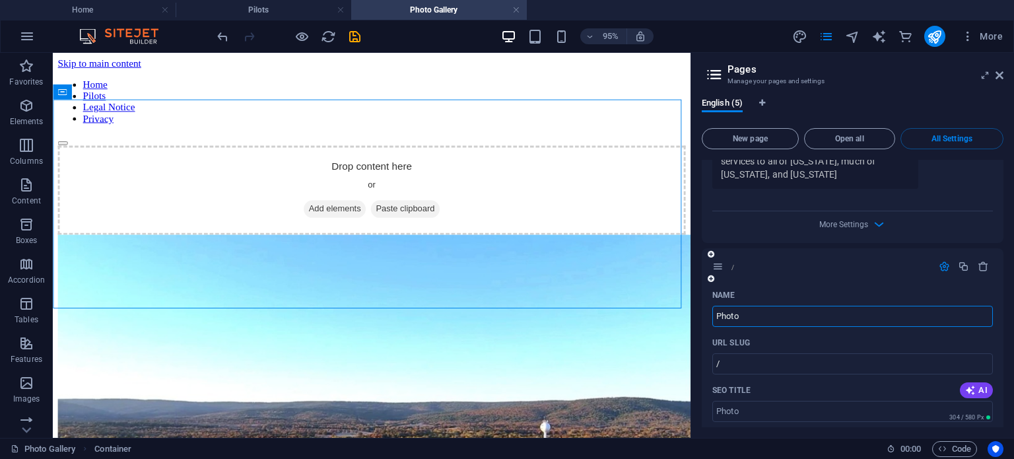
type input "Photo"
type input "Photo Galle"
type input "Photo"
type input "Photo Gallery"
type input "/photo-gallery"
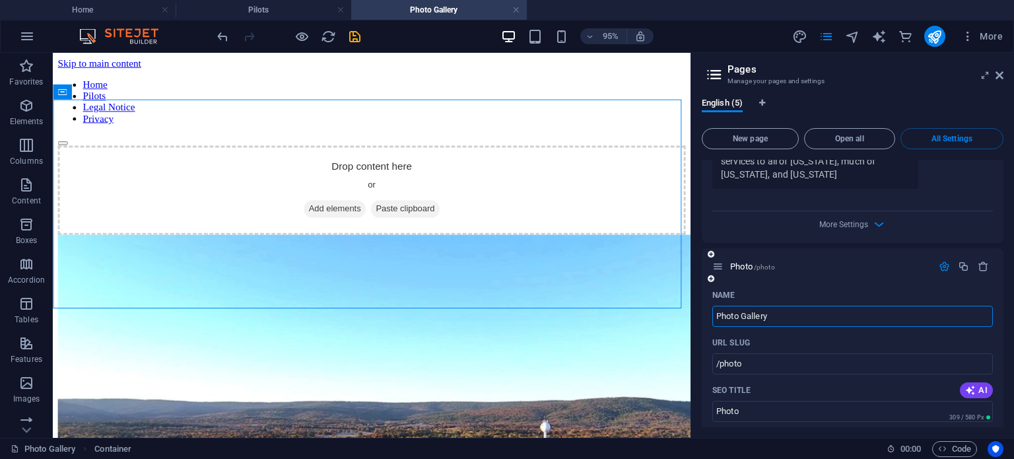
type input "Photo Gallery"
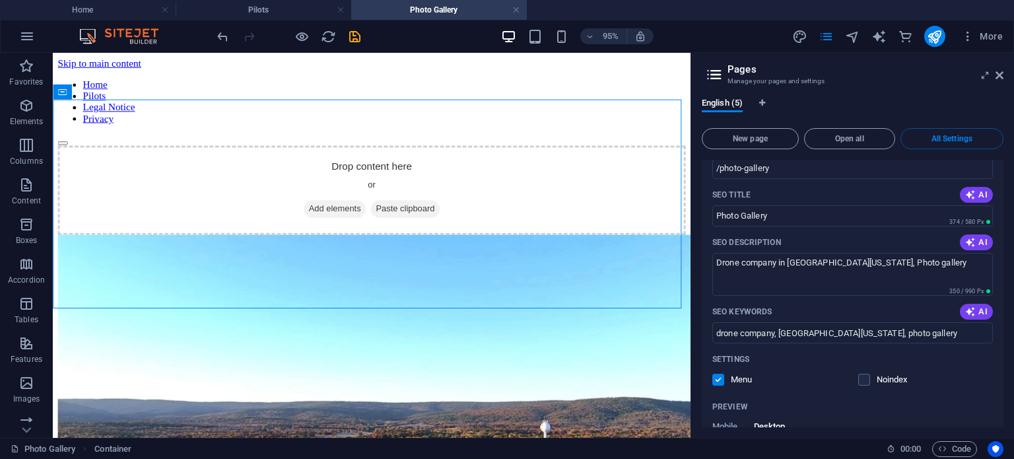
scroll to position [1262, 0]
click at [864, 371] on label at bounding box center [864, 377] width 12 height 12
click at [0, 0] on input "checkbox" at bounding box center [0, 0] width 0 height 0
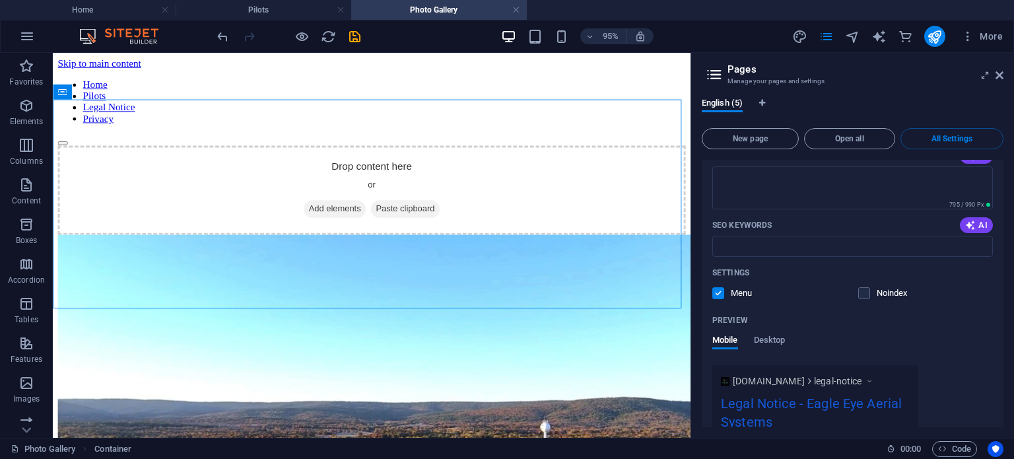
scroll to position [1856, 0]
click at [865, 287] on label at bounding box center [864, 293] width 12 height 12
click at [0, 0] on input "checkbox" at bounding box center [0, 0] width 0 height 0
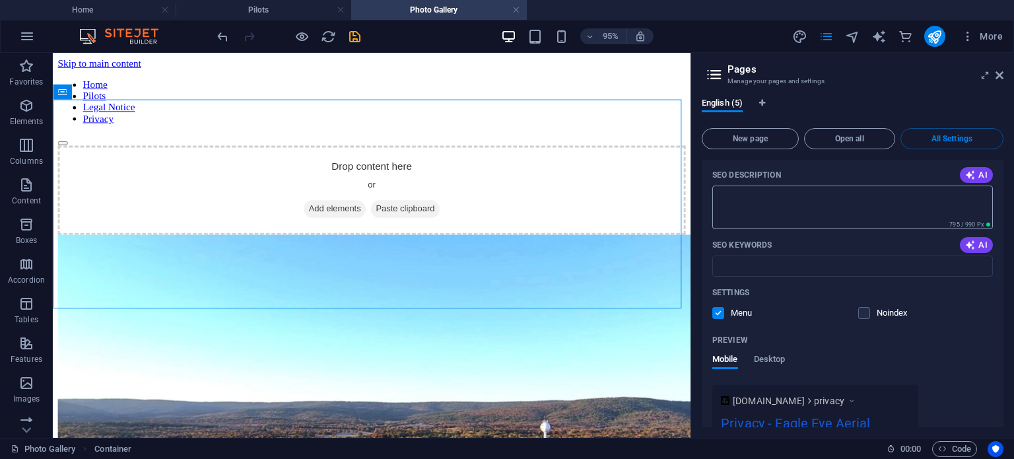
scroll to position [2450, 0]
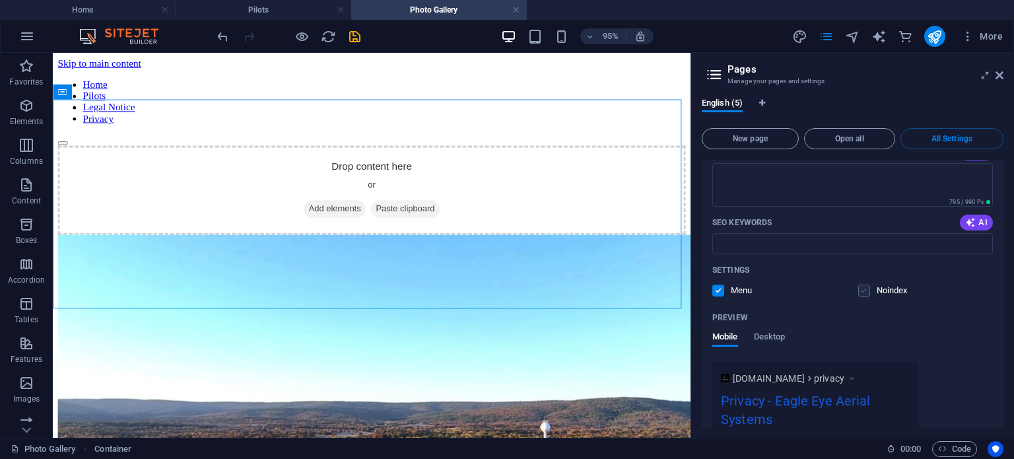
click at [868, 285] on label at bounding box center [864, 291] width 12 height 12
click at [0, 0] on input "checkbox" at bounding box center [0, 0] width 0 height 0
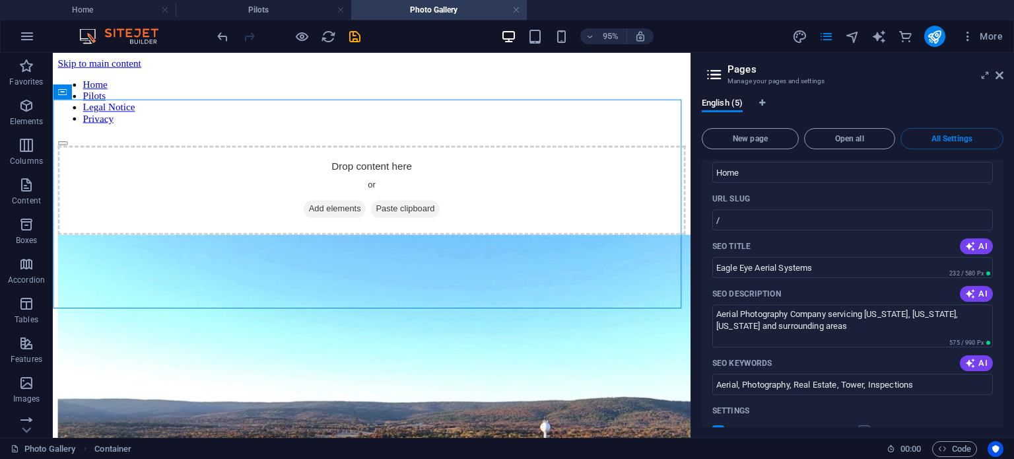
scroll to position [0, 0]
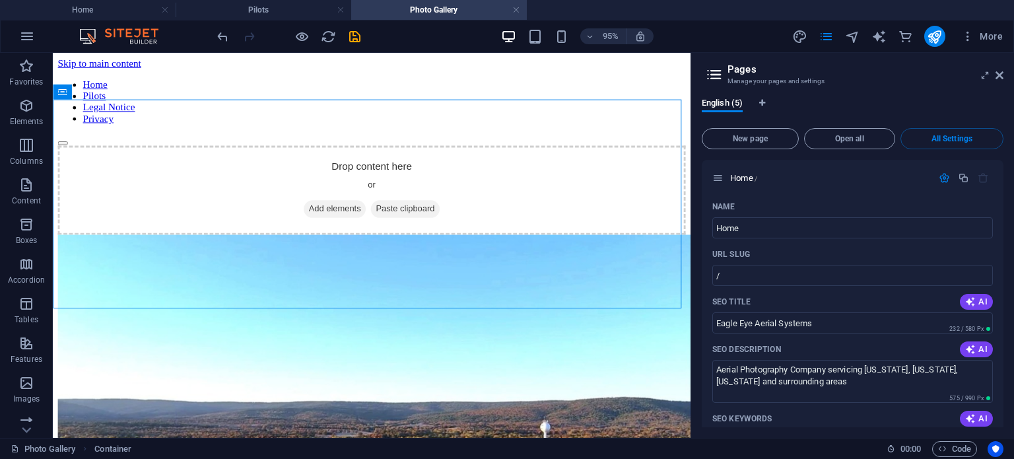
drag, startPoint x: 1005, startPoint y: 165, endPoint x: 1005, endPoint y: 190, distance: 25.1
click at [1005, 190] on div "English (5) New page Open all All Settings Home / Name Home ​ URL SLUG / ​ SEO …" at bounding box center [852, 262] width 323 height 351
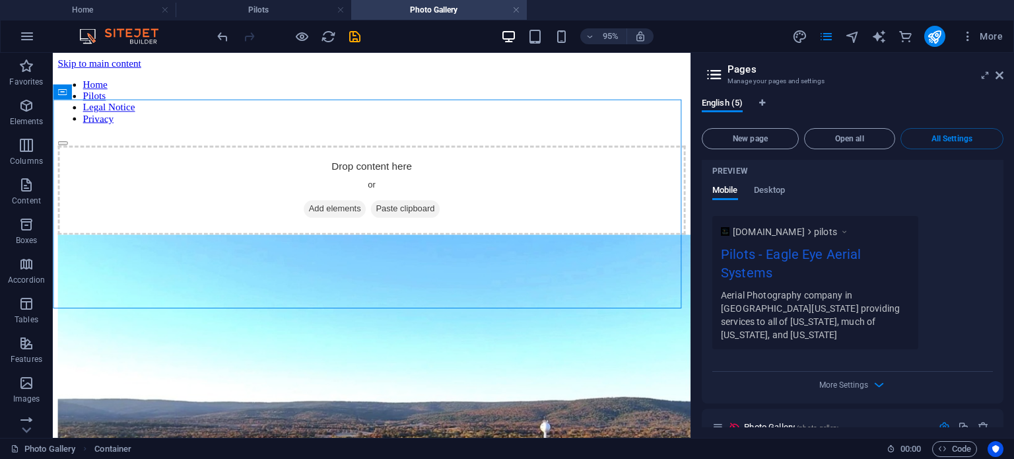
scroll to position [736, 0]
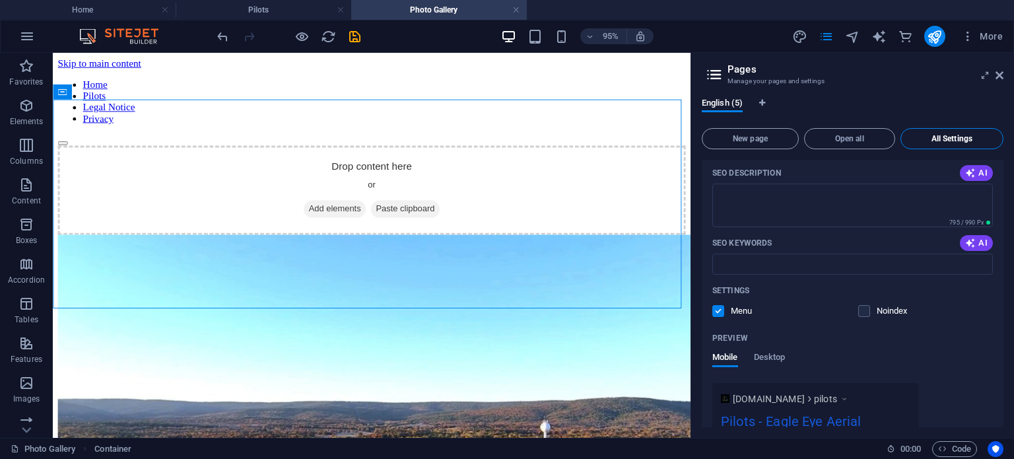
click at [963, 135] on span "All Settings" at bounding box center [951, 139] width 91 height 8
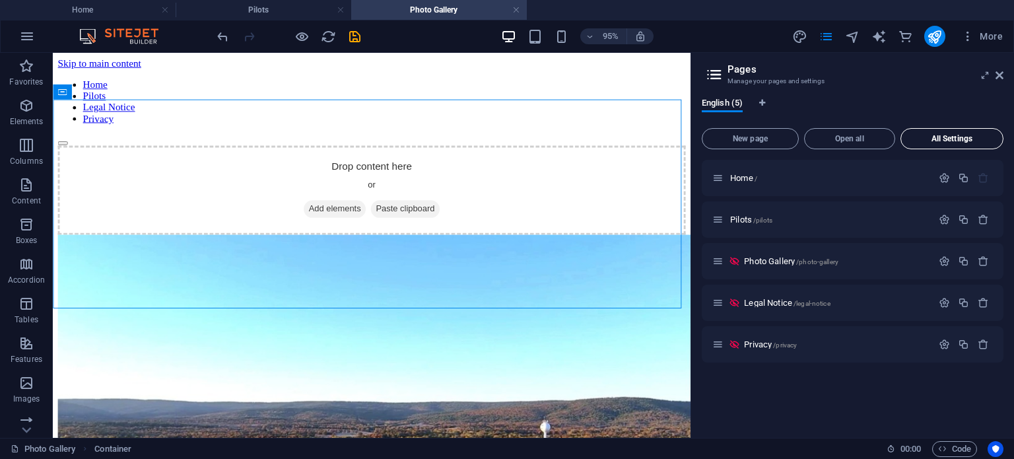
scroll to position [0, 0]
click at [733, 266] on icon at bounding box center [734, 260] width 11 height 11
click at [733, 261] on icon at bounding box center [734, 260] width 11 height 11
click at [721, 261] on icon at bounding box center [717, 260] width 11 height 11
drag, startPoint x: 708, startPoint y: 271, endPoint x: 708, endPoint y: 294, distance: 23.1
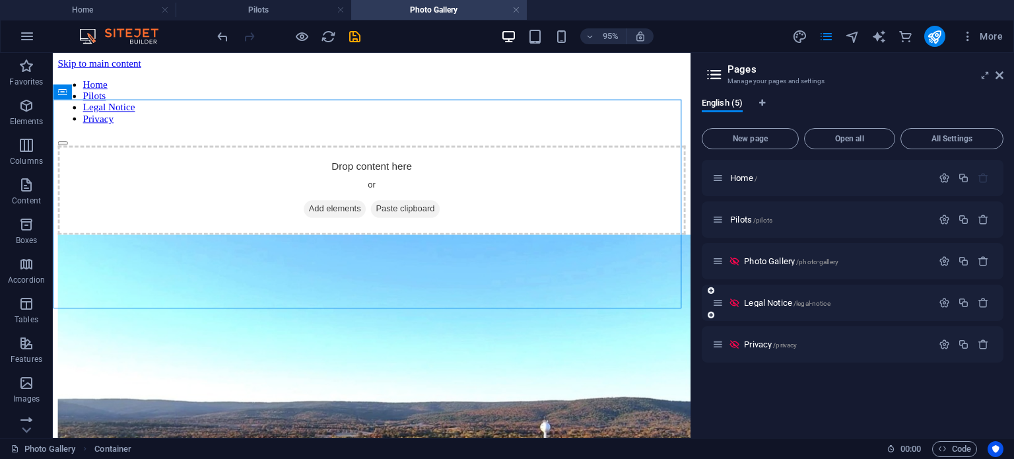
click at [708, 294] on div "Home / Pilots /pilots Photo Gallery /photo-gallery Legal Notice /legal-notice P…" at bounding box center [853, 261] width 302 height 203
drag, startPoint x: 708, startPoint y: 296, endPoint x: 708, endPoint y: 257, distance: 39.0
click at [708, 257] on div "Home / Pilots /pilots Photo Gallery /photo-gallery Legal Notice /legal-notice P…" at bounding box center [853, 261] width 302 height 203
click at [719, 263] on icon at bounding box center [717, 260] width 11 height 11
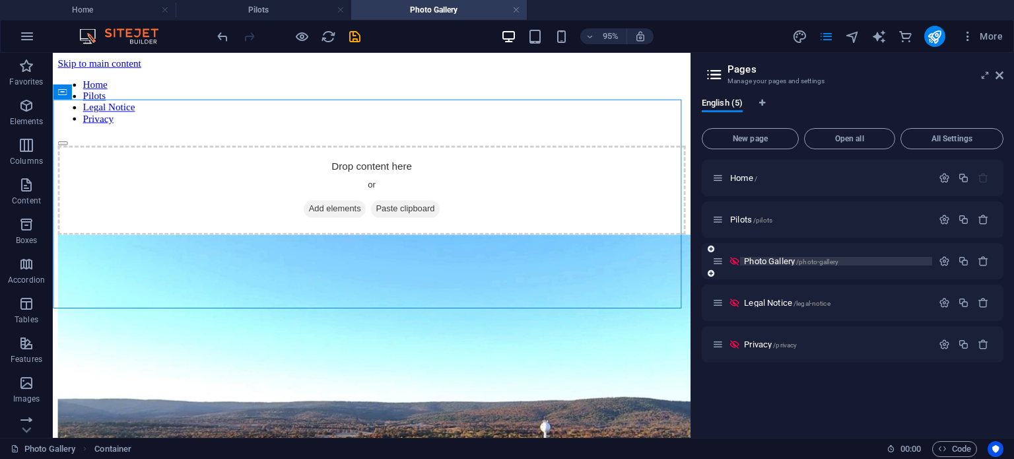
click at [788, 261] on span "Photo Gallery /photo-gallery" at bounding box center [791, 261] width 94 height 10
click at [943, 261] on icon "button" at bounding box center [944, 260] width 11 height 11
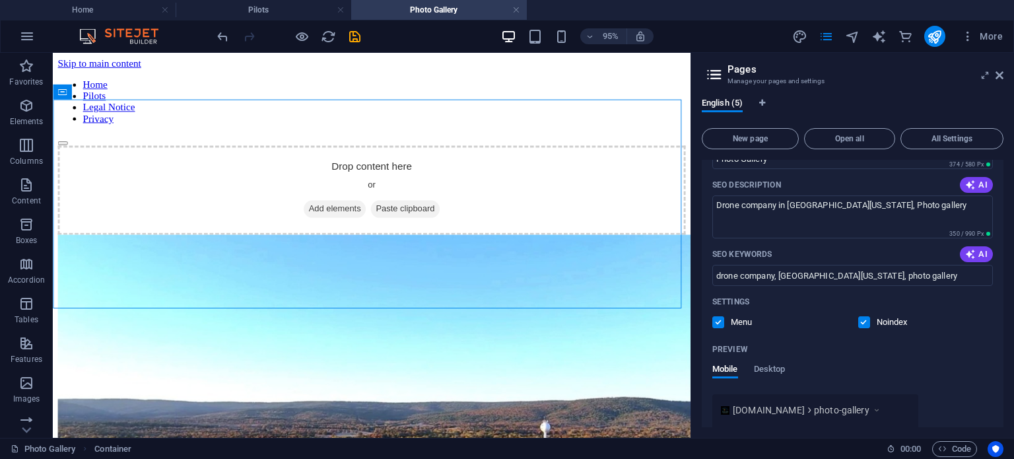
scroll to position [264, 0]
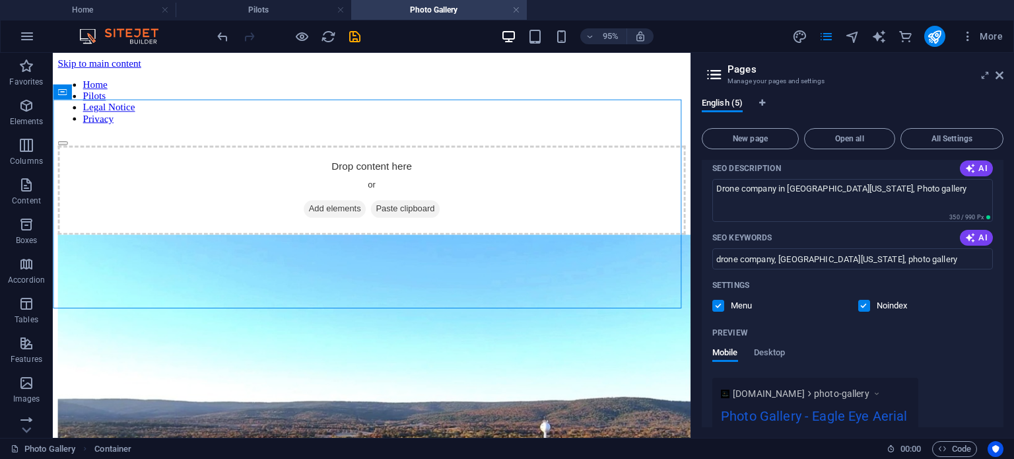
click at [861, 308] on label at bounding box center [864, 306] width 12 height 12
click at [0, 0] on input "checkbox" at bounding box center [0, 0] width 0 height 0
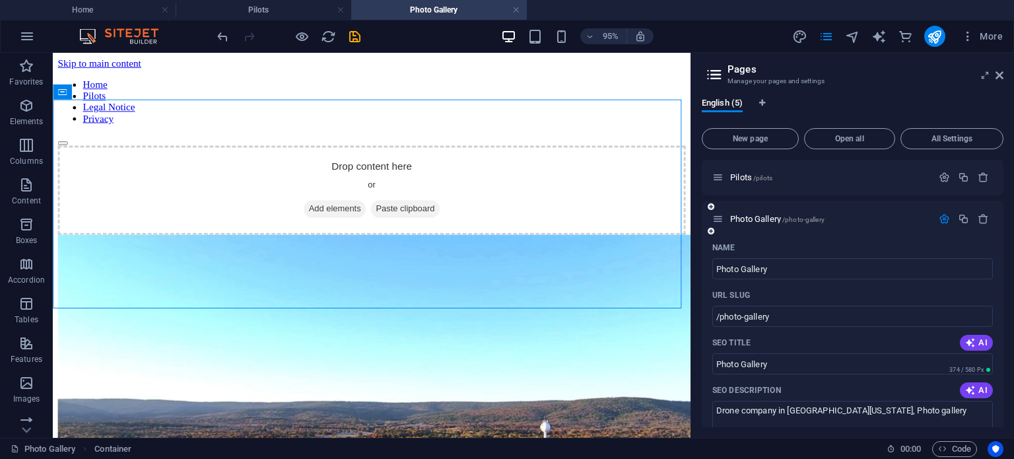
scroll to position [0, 0]
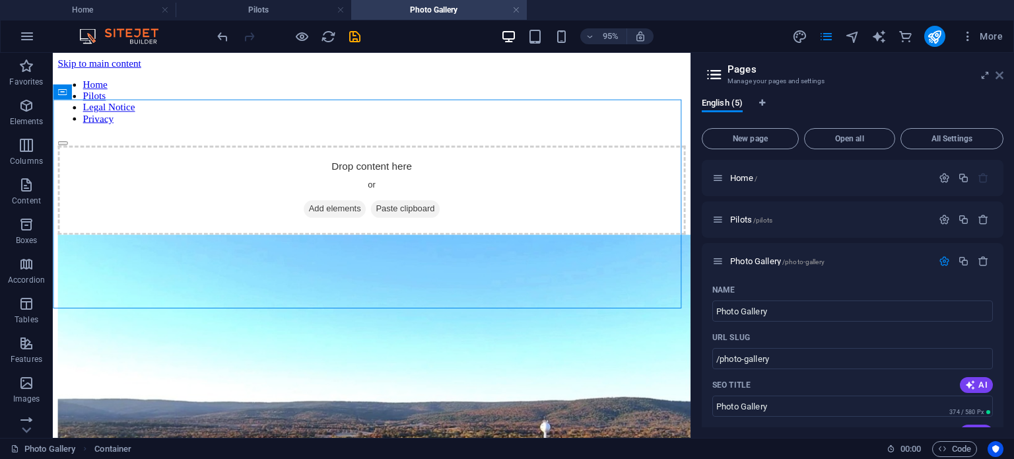
click at [1001, 76] on icon at bounding box center [1000, 75] width 8 height 11
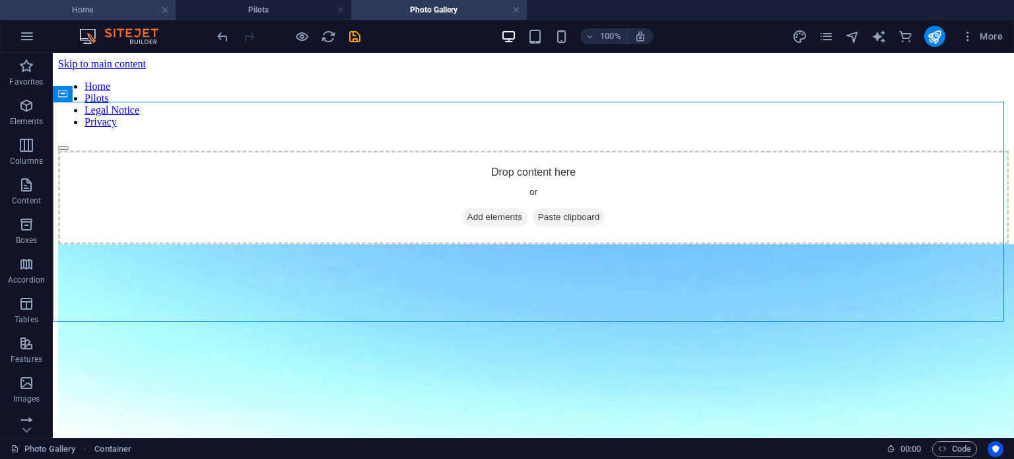
click at [114, 5] on h4 "Home" at bounding box center [88, 10] width 176 height 15
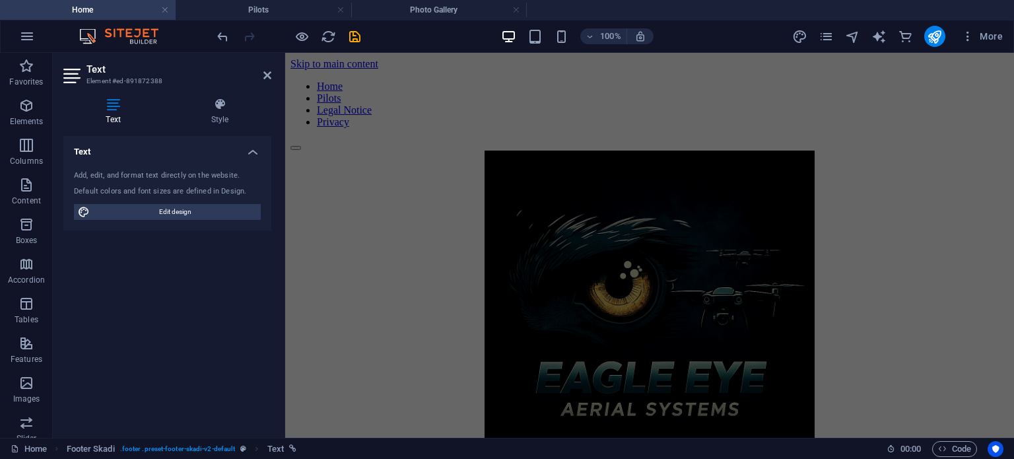
drag, startPoint x: 1009, startPoint y: 410, endPoint x: 1282, endPoint y: 101, distance: 412.5
click at [908, 81] on nav "Home Pilots Legal Notice Privacy" at bounding box center [649, 105] width 718 height 48
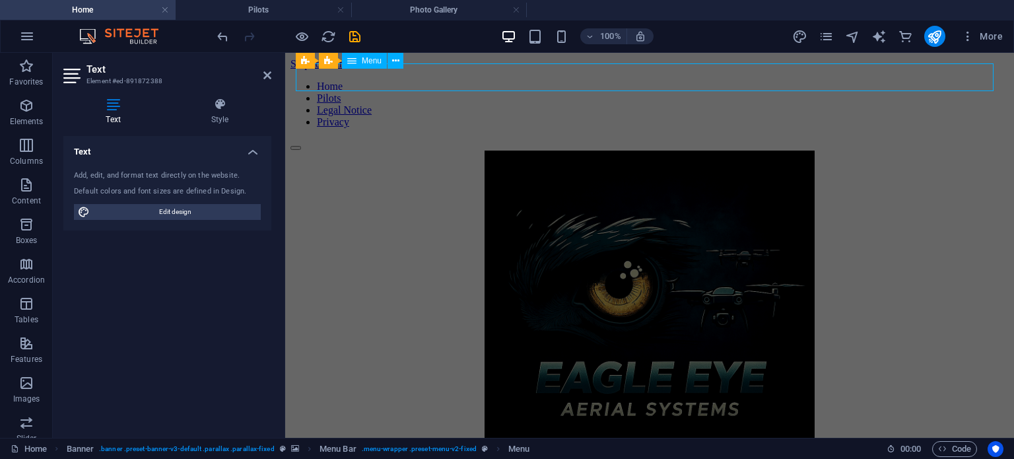
click at [908, 81] on nav "Home Pilots Legal Notice Privacy" at bounding box center [649, 105] width 718 height 48
select select
select select "secondary"
select select "1"
select select
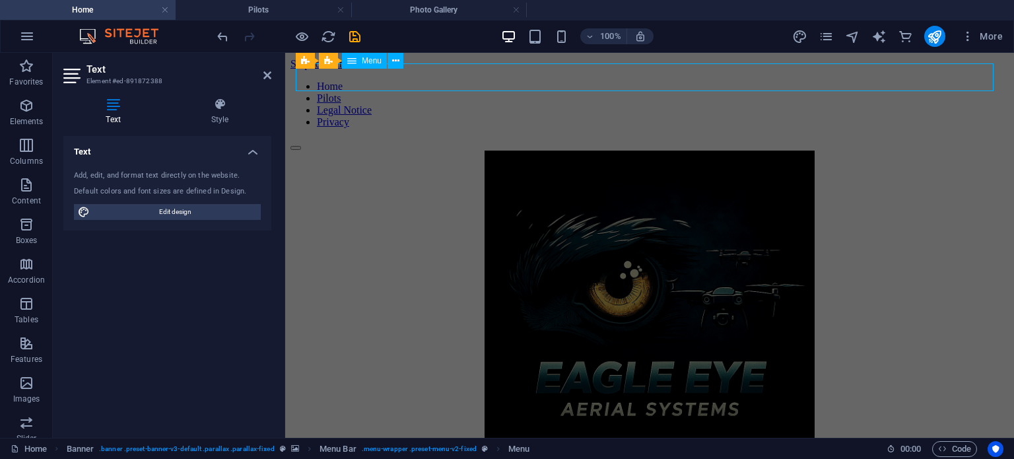
select select "secondary"
select select "3"
select select
select select "secondary"
select select "4"
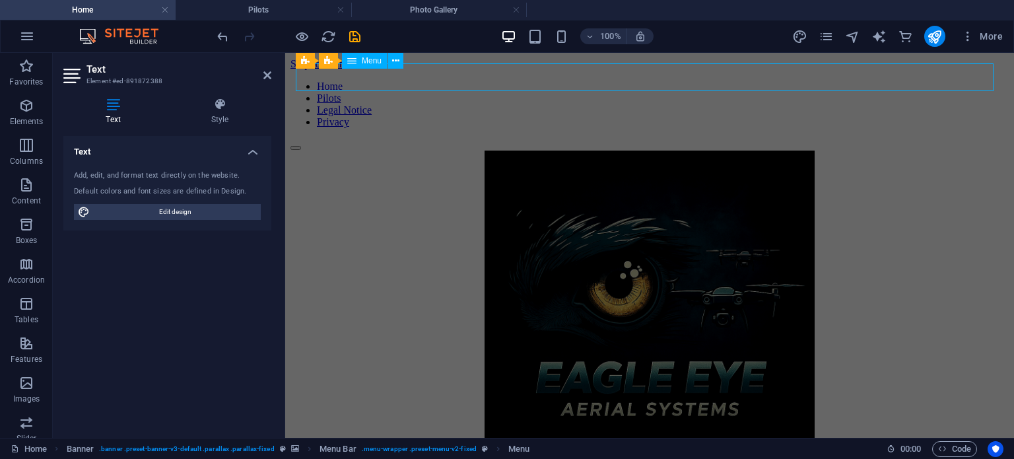
select select
select select "secondary"
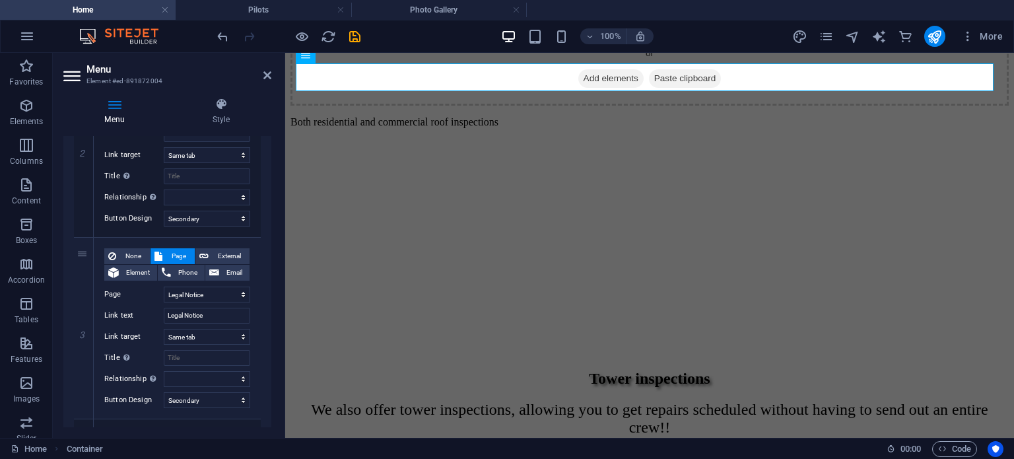
scroll to position [389, 0]
click at [353, 32] on icon "save" at bounding box center [354, 36] width 15 height 15
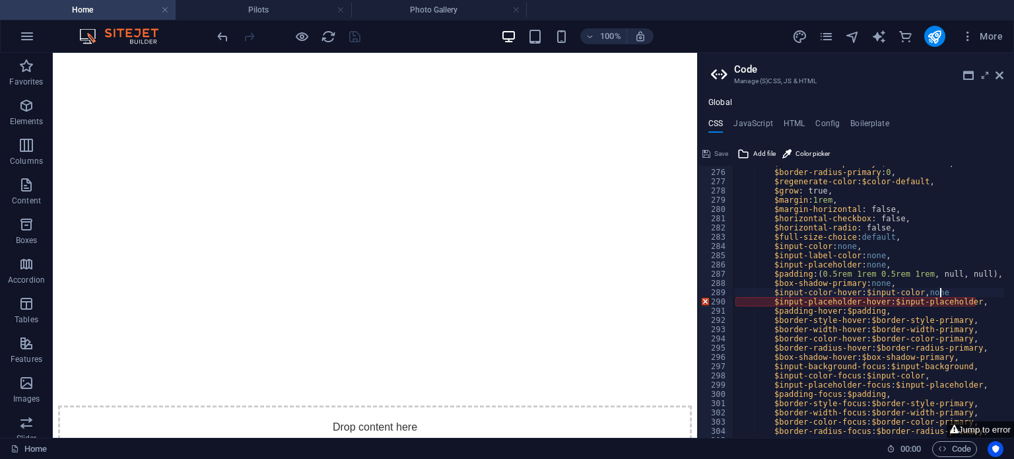
scroll to position [5947, 0]
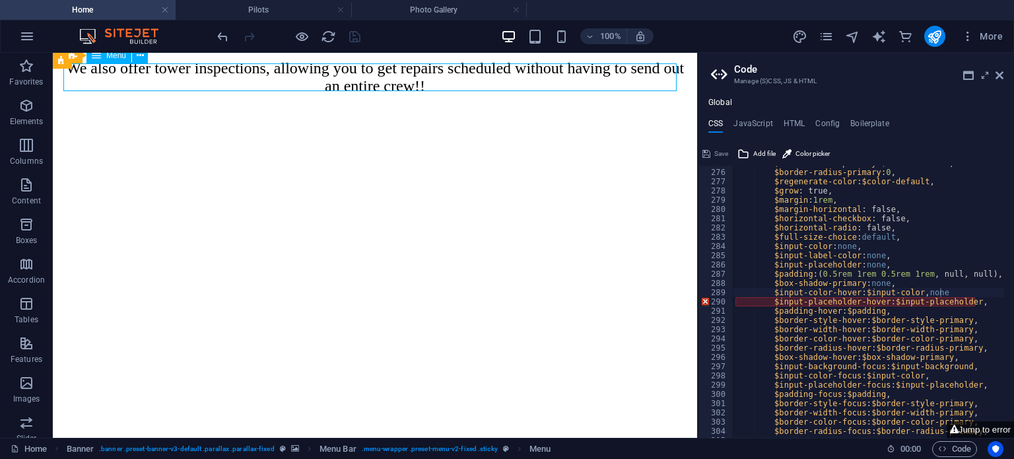
select select
select select "secondary"
select select "1"
select select
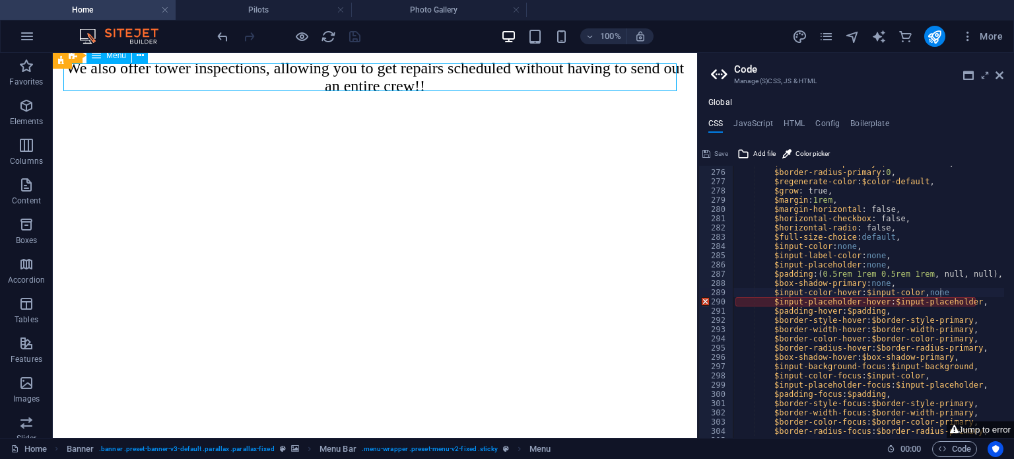
select select "secondary"
select select "3"
select select
select select "secondary"
select select "4"
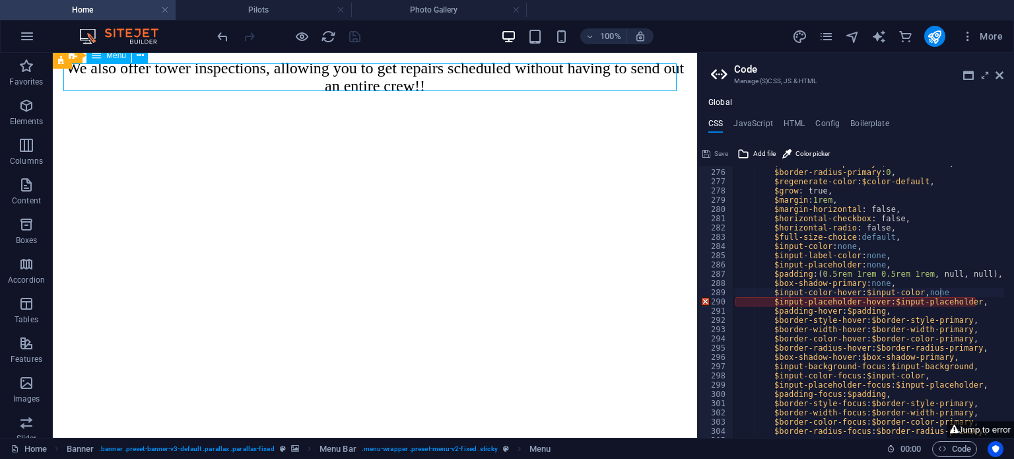
select select
select select "secondary"
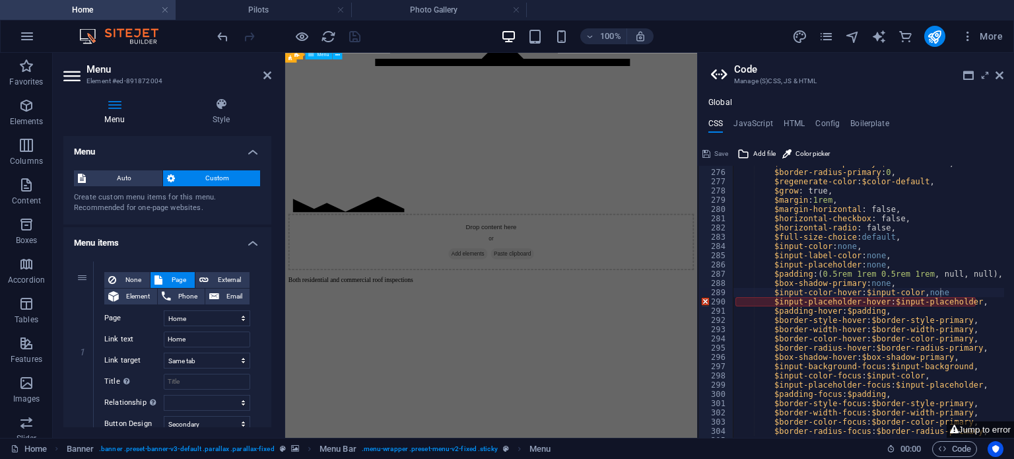
scroll to position [6496, 0]
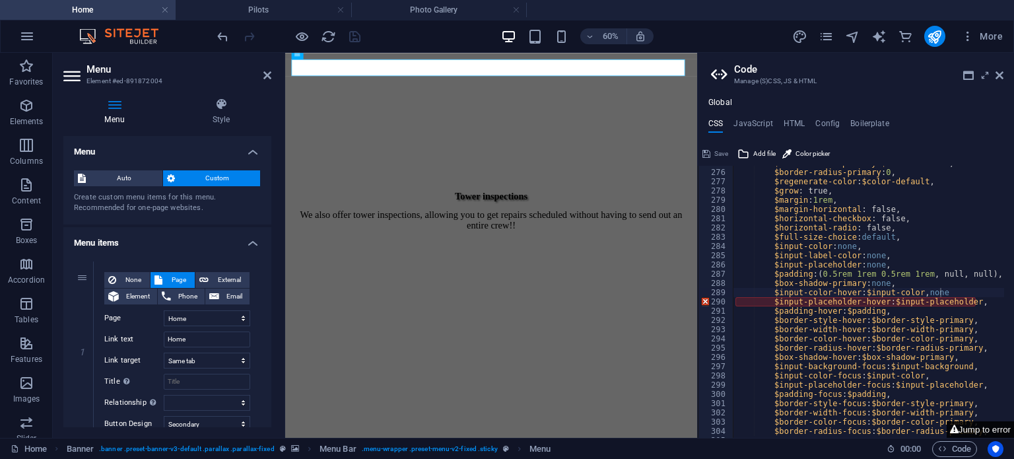
click at [986, 431] on button "Jump to error" at bounding box center [980, 429] width 67 height 17
type textarea "$input-placeholder-hover: $input-placeholder,"
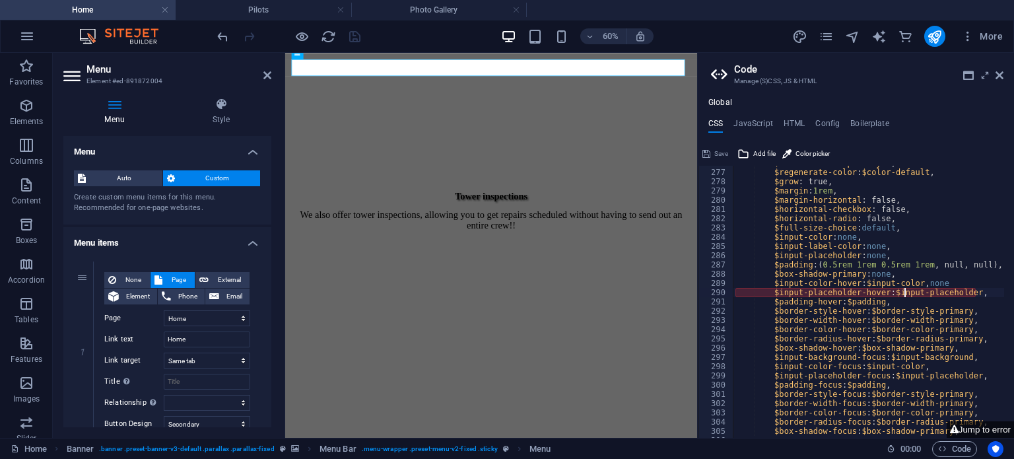
drag, startPoint x: 864, startPoint y: 293, endPoint x: 908, endPoint y: 292, distance: 44.3
click at [908, 292] on div "$border-radius-primary : 0 , $regenerate-color : $color-default , $grow : true,…" at bounding box center [985, 298] width 504 height 281
click at [753, 292] on div "$border-radius-primary : 0 , $regenerate-color : $color-default , $grow : true,…" at bounding box center [985, 298] width 504 height 281
click at [1000, 72] on icon at bounding box center [1000, 75] width 8 height 11
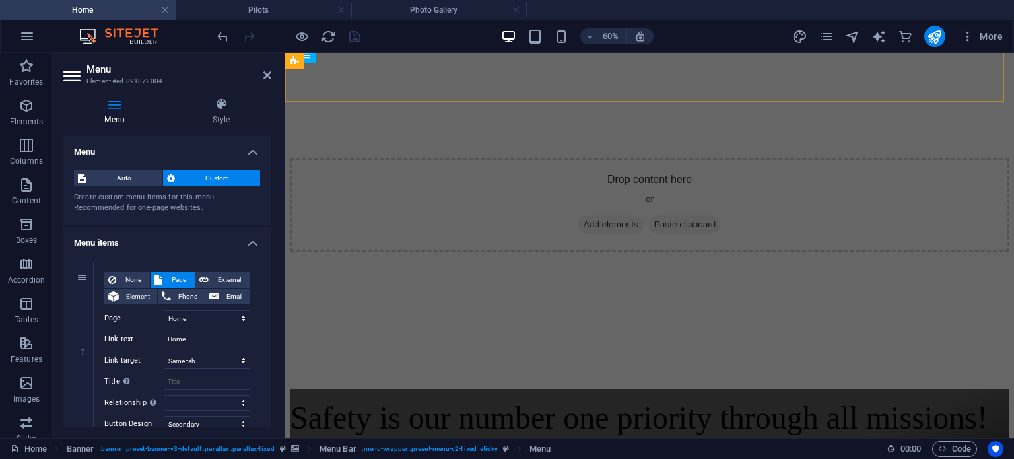
scroll to position [5844, 0]
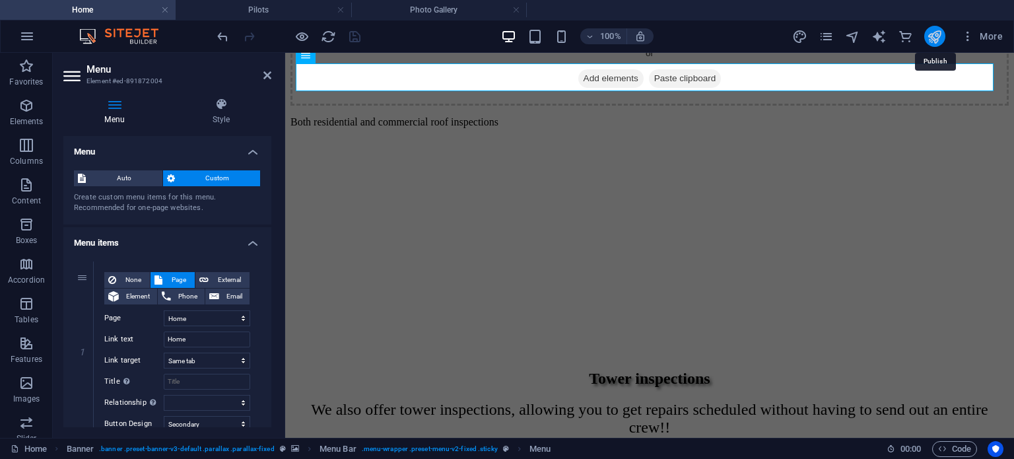
click at [935, 38] on icon "publish" at bounding box center [934, 36] width 15 height 15
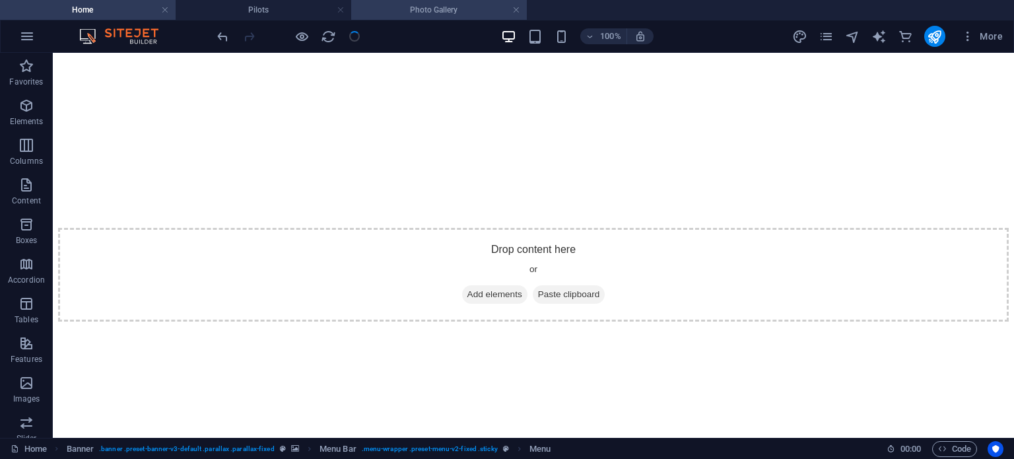
scroll to position [6010, 0]
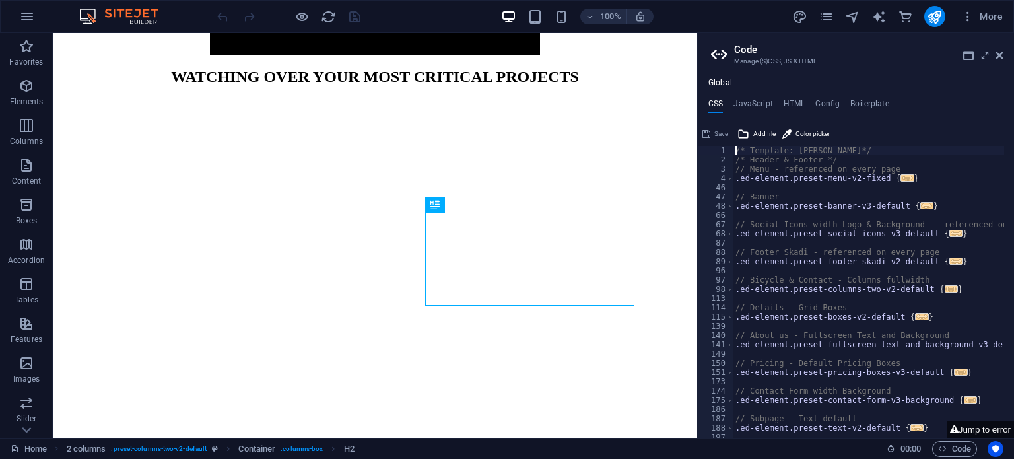
scroll to position [40, 0]
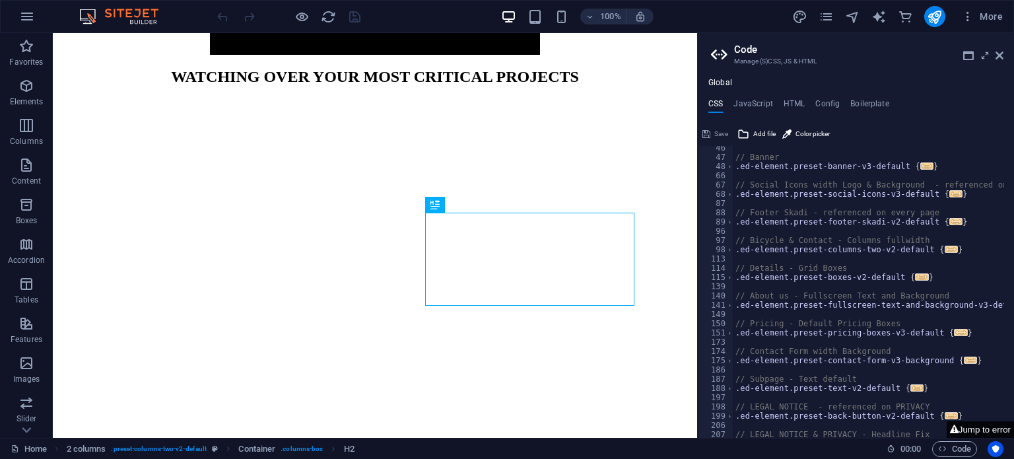
click at [982, 432] on button "Jump to error" at bounding box center [980, 429] width 67 height 17
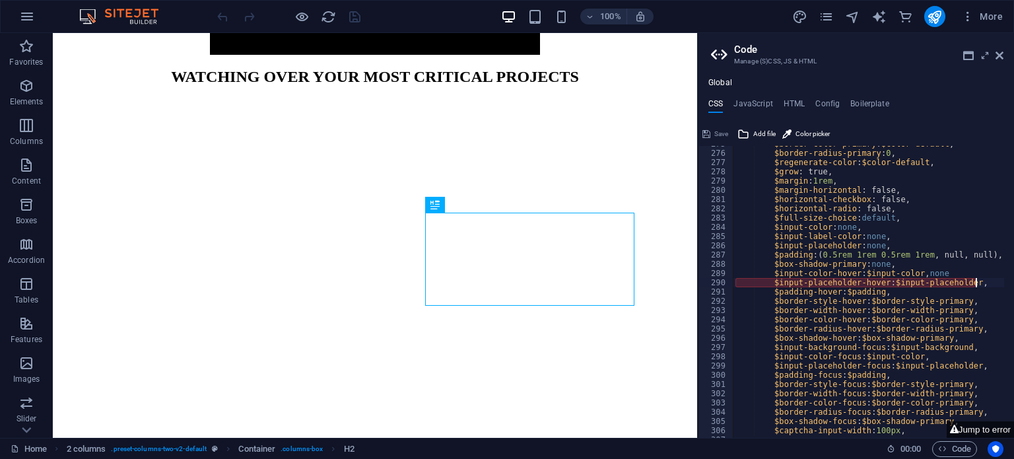
click at [974, 284] on div "$border-color-primary : $color-default , $border-radius-primary : 0 , $regenera…" at bounding box center [985, 289] width 504 height 300
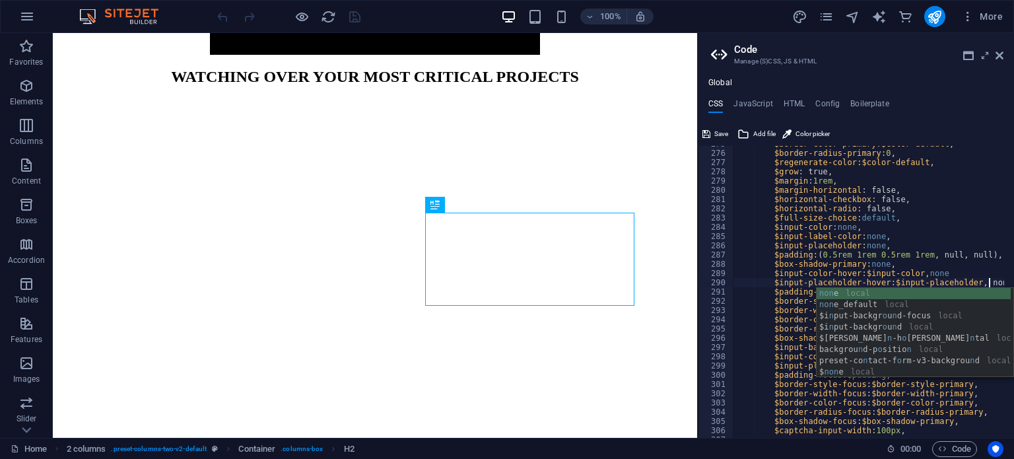
scroll to position [0, 23]
click at [964, 291] on div "none local none _default local $ none local preset-fullscree n -text-and-backgr…" at bounding box center [914, 344] width 194 height 112
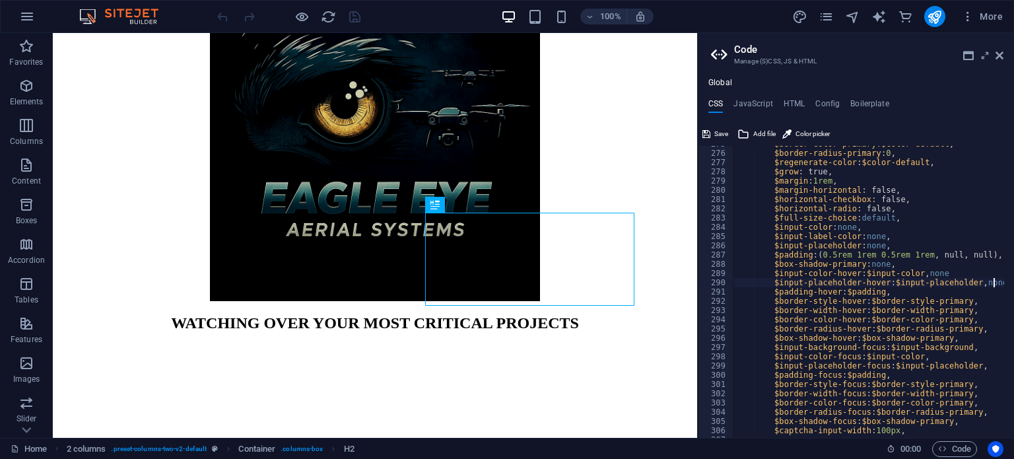
scroll to position [0, 0]
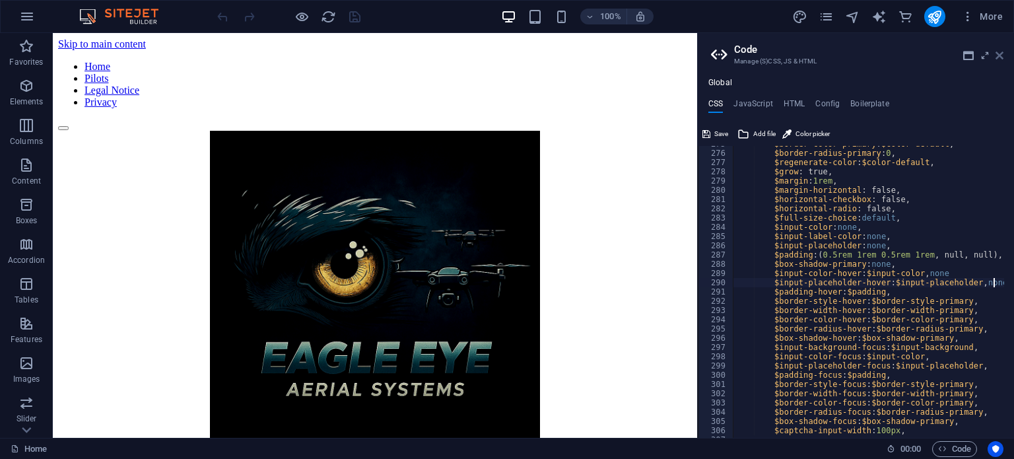
type textarea "$input-placeholder-hover: $input-placeholder, none"
click at [998, 56] on icon at bounding box center [1000, 55] width 8 height 11
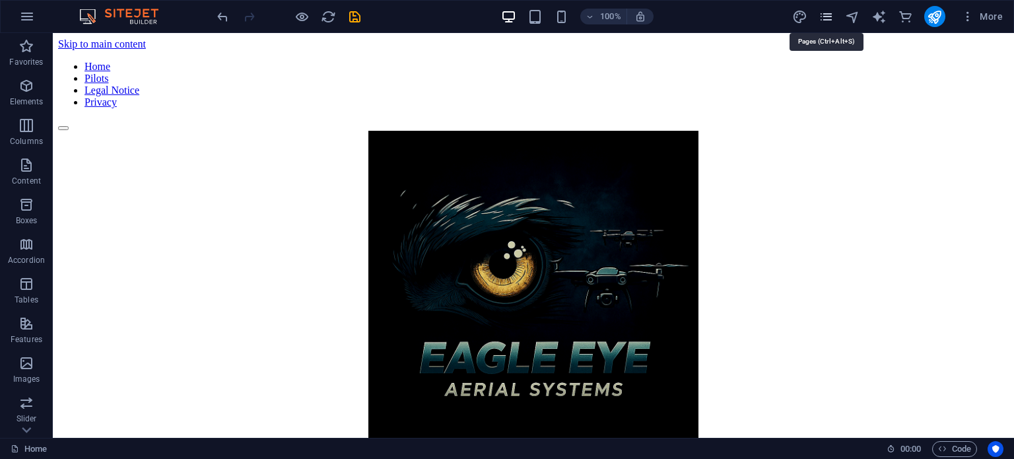
click at [829, 20] on icon "pages" at bounding box center [826, 16] width 15 height 15
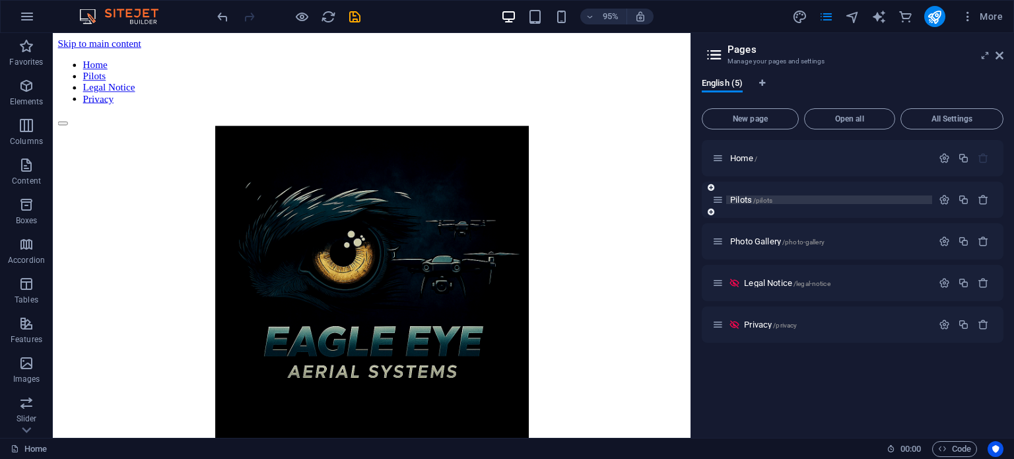
drag, startPoint x: 748, startPoint y: 244, endPoint x: 737, endPoint y: 203, distance: 42.4
click at [737, 203] on div "Home / Pilots /pilots Photo Gallery /photo-gallery Legal Notice /legal-notice P…" at bounding box center [853, 241] width 302 height 203
drag, startPoint x: 716, startPoint y: 247, endPoint x: 716, endPoint y: 201, distance: 45.6
click at [716, 201] on div "Home / Pilots /pilots Photo Gallery /photo-gallery Legal Notice /legal-notice P…" at bounding box center [853, 241] width 302 height 203
click at [717, 244] on icon at bounding box center [717, 241] width 11 height 11
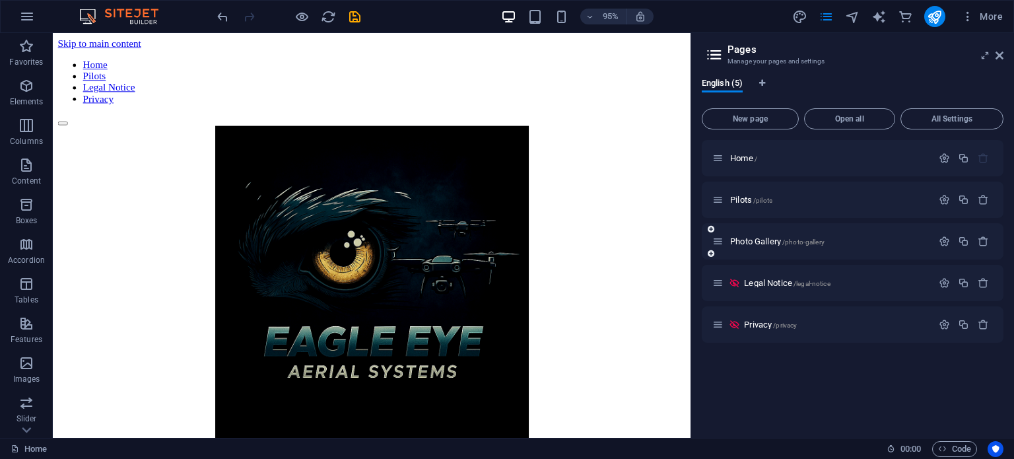
click at [717, 244] on icon at bounding box center [717, 241] width 11 height 11
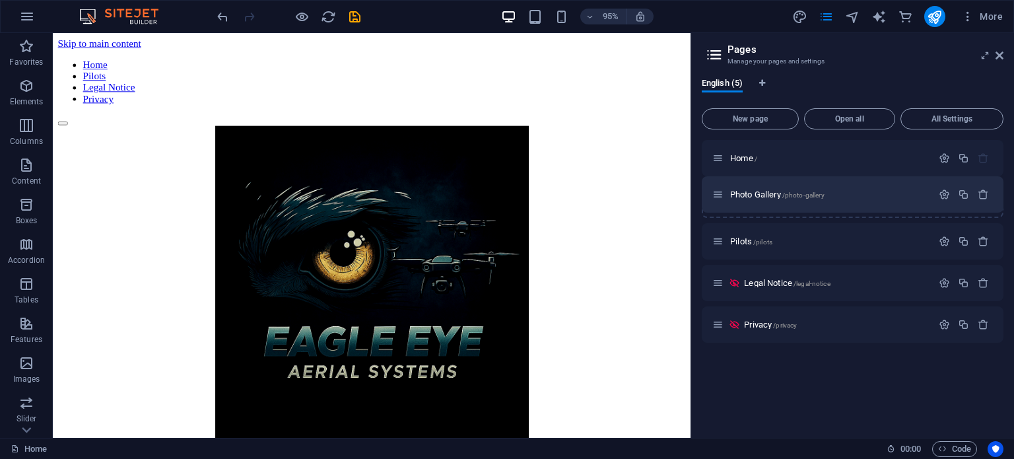
drag, startPoint x: 717, startPoint y: 244, endPoint x: 717, endPoint y: 190, distance: 53.5
click at [717, 190] on div "Home / Pilots /pilots Photo Gallery /photo-gallery Legal Notice /legal-notice P…" at bounding box center [853, 241] width 302 height 203
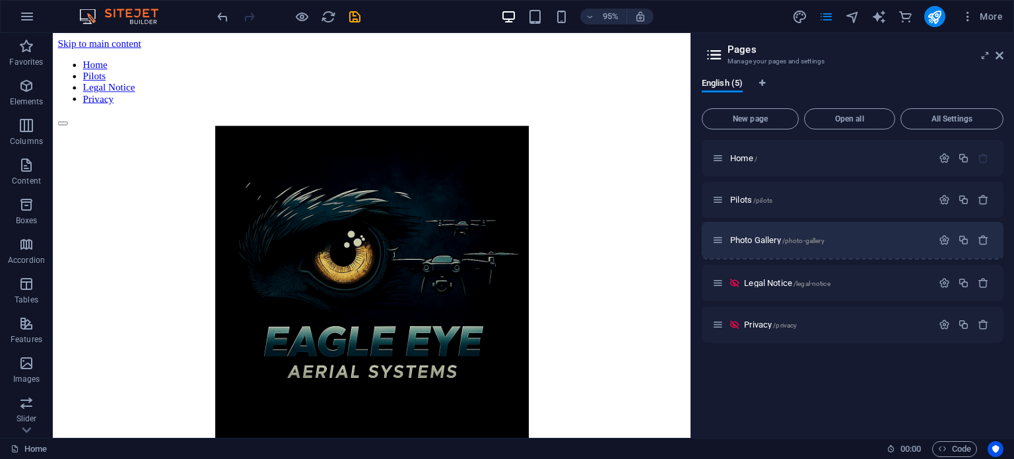
drag, startPoint x: 714, startPoint y: 205, endPoint x: 714, endPoint y: 249, distance: 44.2
click at [714, 249] on div "Home / Photo Gallery /photo-gallery Pilots /pilots Legal Notice /legal-notice P…" at bounding box center [853, 241] width 302 height 203
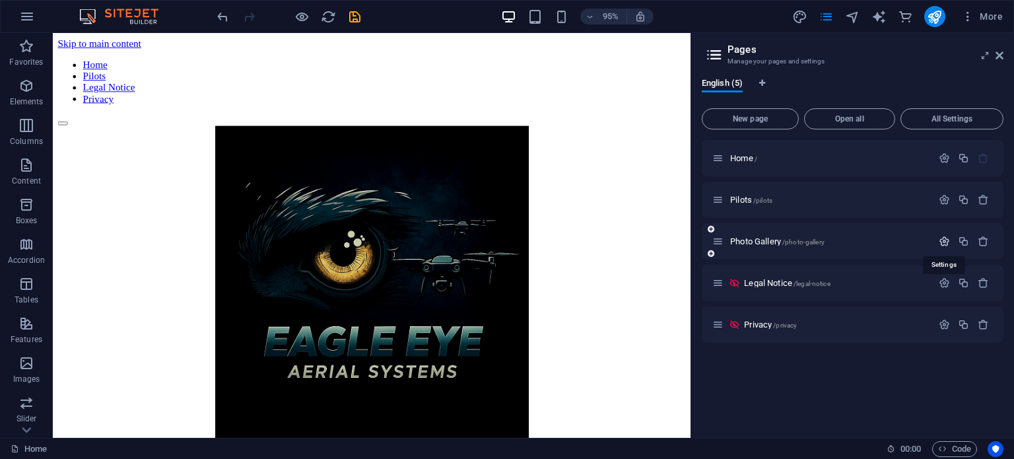
click at [941, 240] on icon "button" at bounding box center [944, 241] width 11 height 11
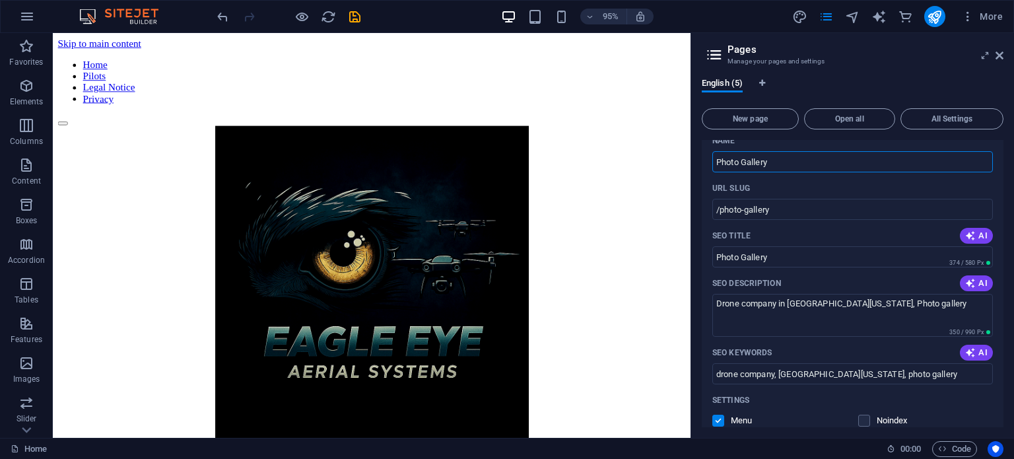
scroll to position [198, 0]
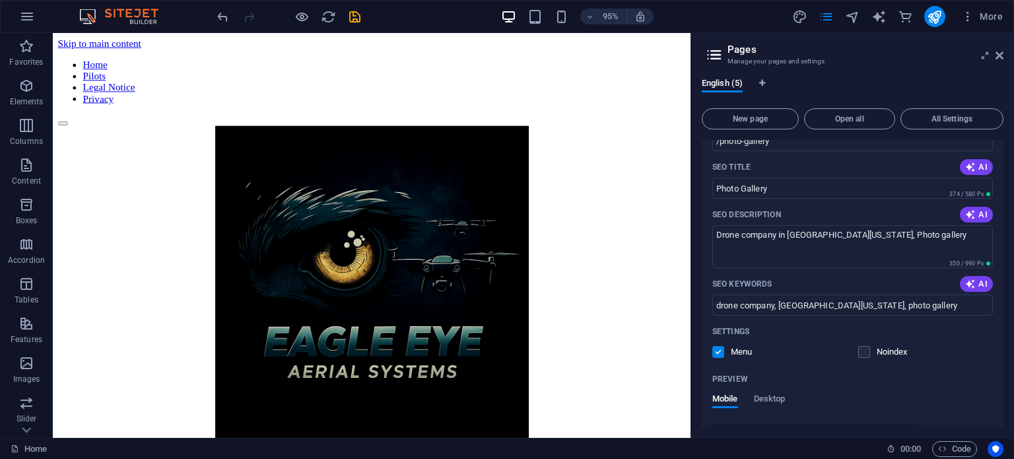
click at [721, 351] on label at bounding box center [718, 352] width 12 height 12
click at [0, 0] on input "checkbox" at bounding box center [0, 0] width 0 height 0
click at [721, 351] on label at bounding box center [718, 352] width 12 height 12
click at [0, 0] on input "checkbox" at bounding box center [0, 0] width 0 height 0
click at [595, 70] on nav "Home Pilots Legal Notice Privacy" at bounding box center [388, 85] width 661 height 48
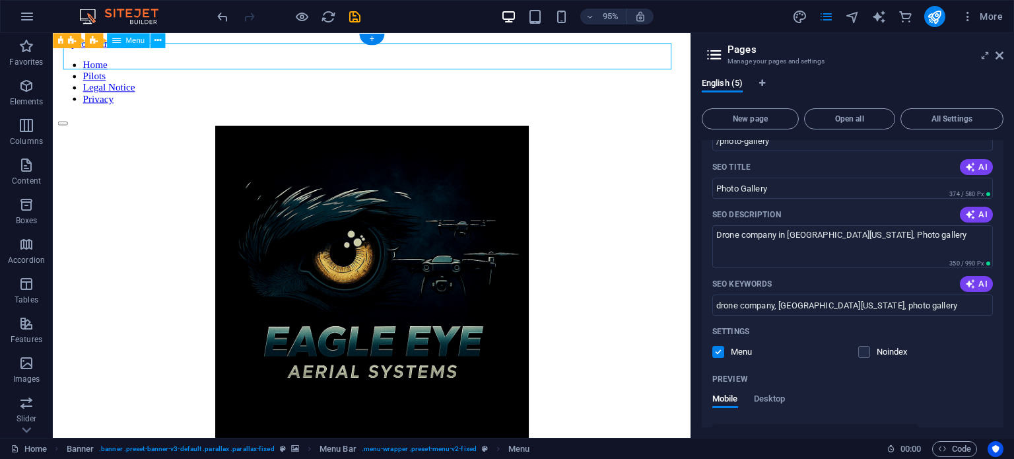
click at [595, 70] on nav "Home Pilots Legal Notice Privacy" at bounding box center [388, 85] width 661 height 48
select select
select select "secondary"
select select "1"
select select
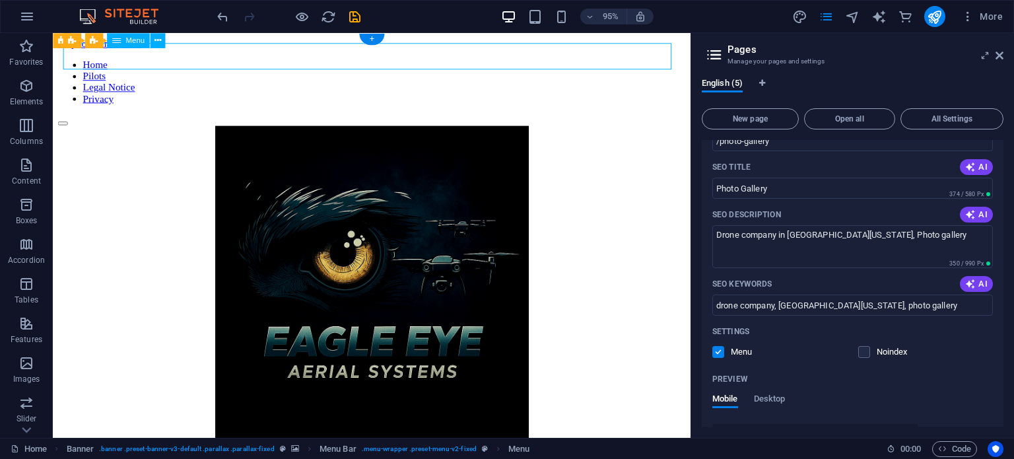
select select "secondary"
select select "3"
select select
select select "secondary"
select select "4"
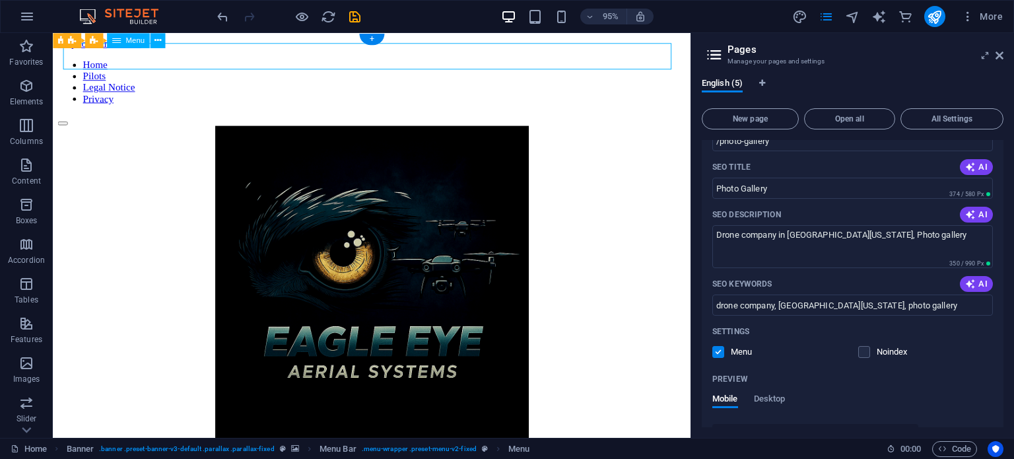
select select
select select "secondary"
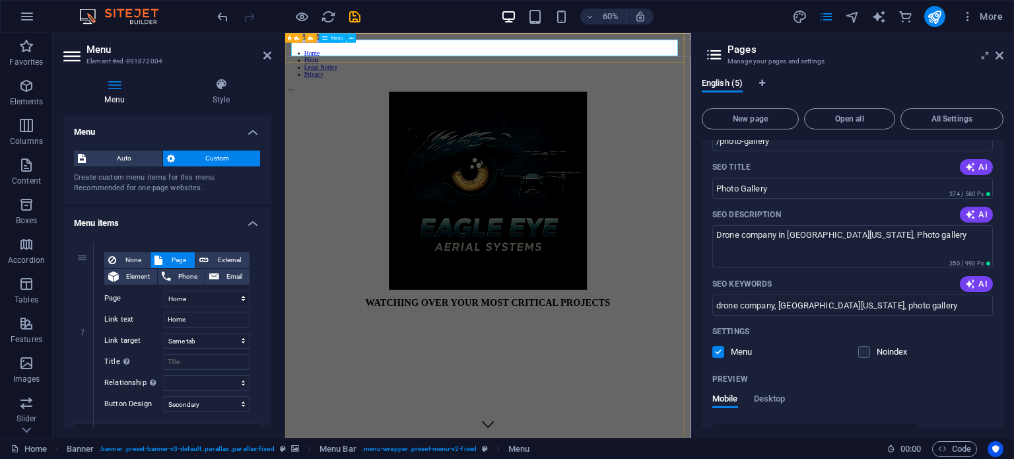
click at [578, 61] on nav "Home Pilots Legal Notice Privacy" at bounding box center [622, 85] width 665 height 48
click at [213, 96] on h4 "Style" at bounding box center [221, 92] width 100 height 28
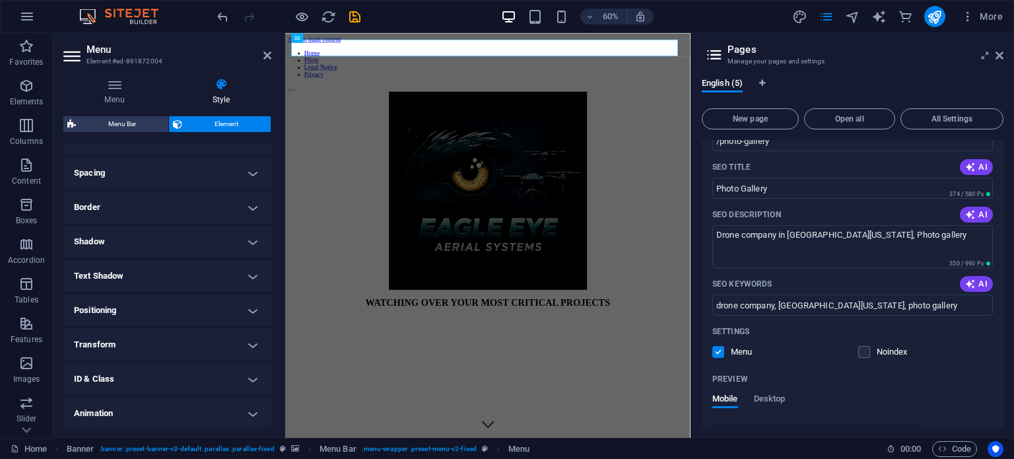
scroll to position [264, 0]
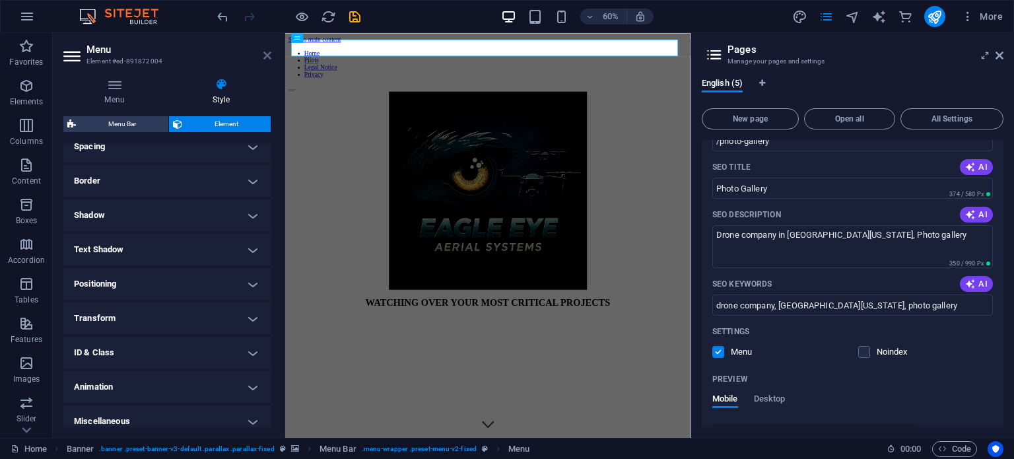
click at [269, 55] on icon at bounding box center [267, 55] width 8 height 11
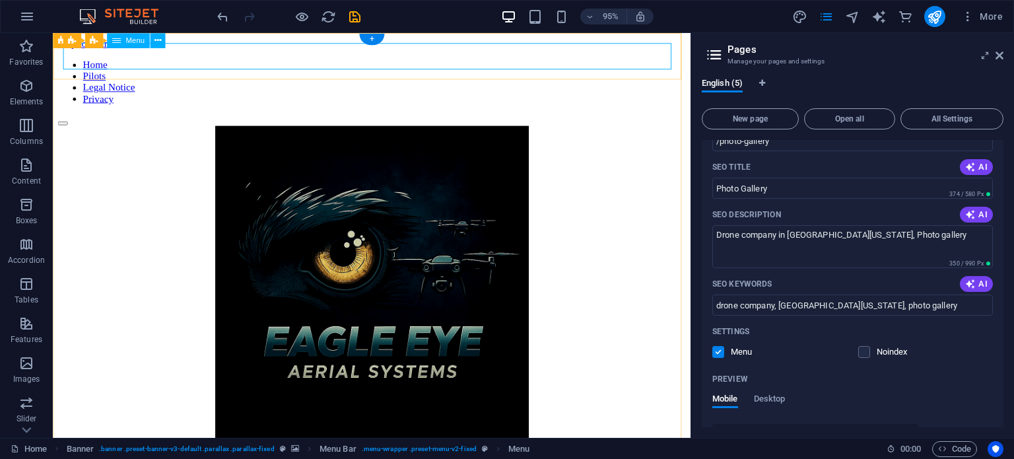
click at [338, 61] on nav "Home Pilots Legal Notice Privacy" at bounding box center [388, 85] width 661 height 48
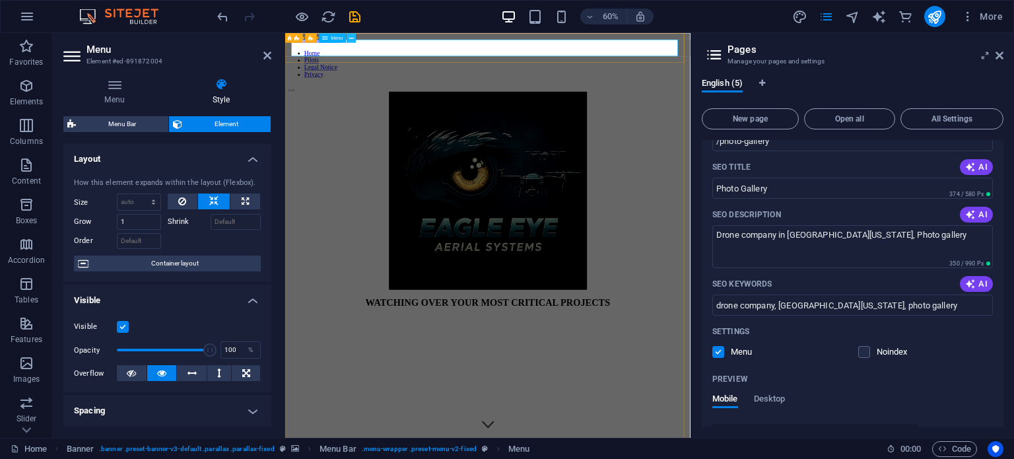
click at [352, 42] on icon at bounding box center [351, 38] width 5 height 9
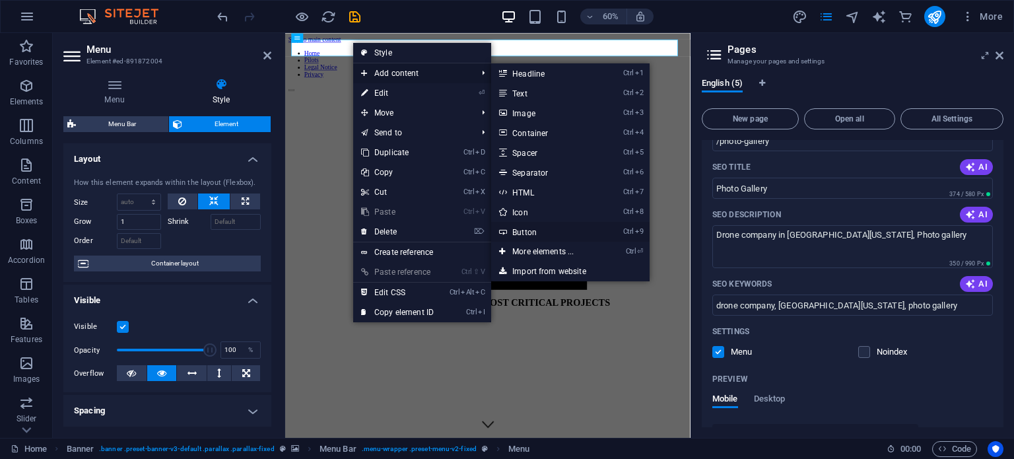
click at [578, 226] on link "Ctrl 9 Button" at bounding box center [545, 232] width 109 height 20
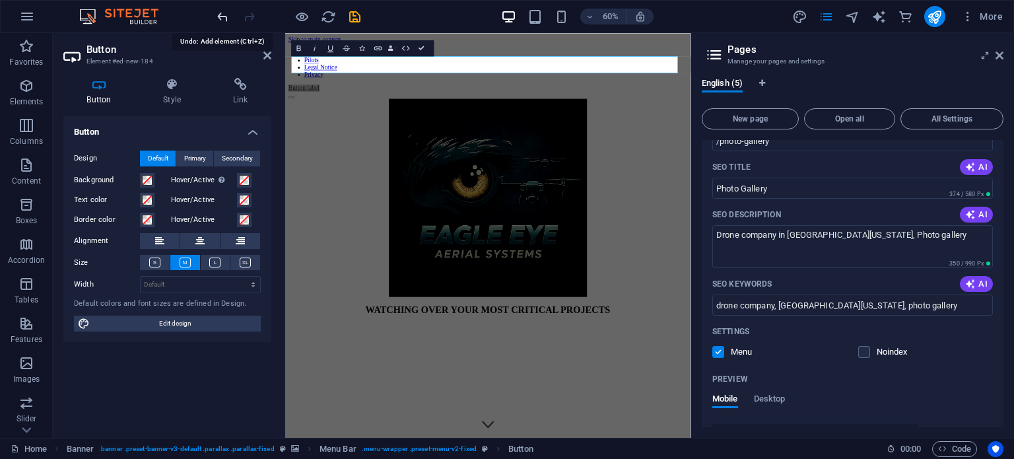
click at [220, 20] on icon "undo" at bounding box center [222, 16] width 15 height 15
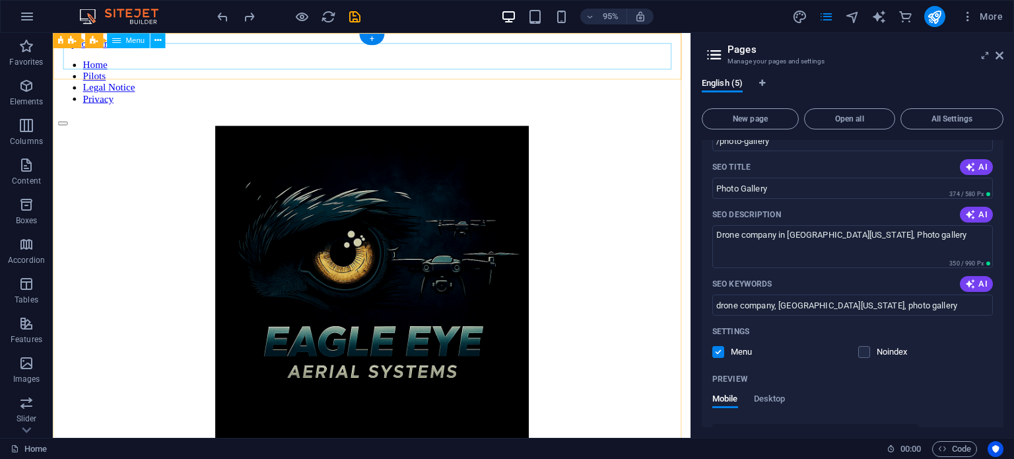
click at [362, 61] on nav "Home Pilots Legal Notice Privacy" at bounding box center [388, 85] width 661 height 48
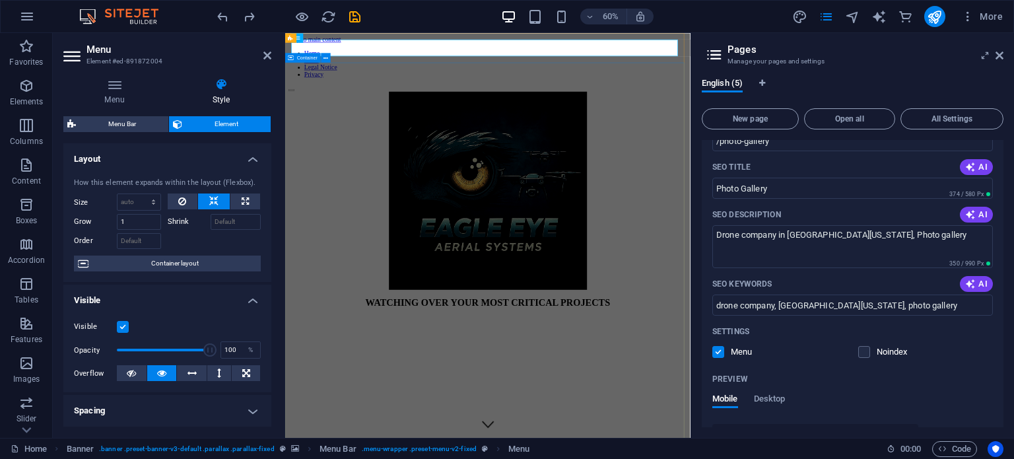
click at [439, 131] on div "WATCHING OVER YOUR MOST CRITICAL PROJECTS" at bounding box center [622, 317] width 665 height 372
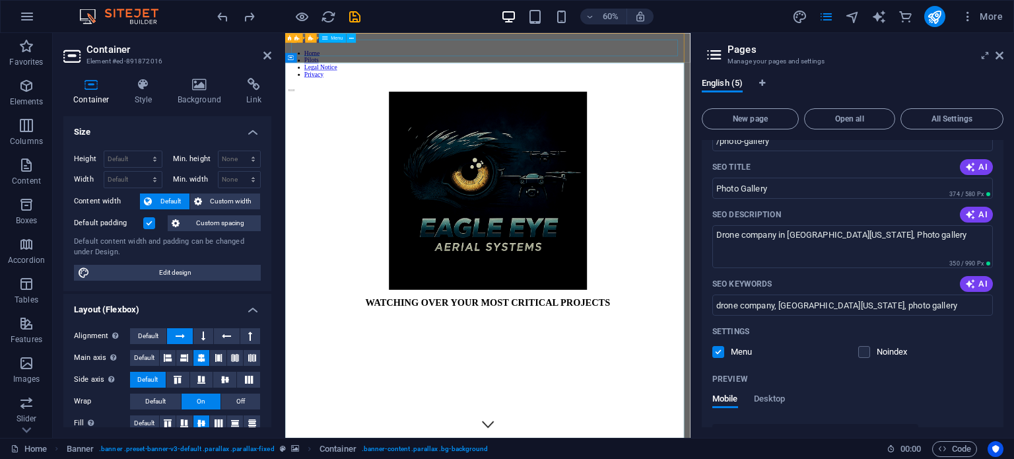
click at [522, 61] on nav "Home Pilots Legal Notice Privacy" at bounding box center [622, 85] width 665 height 48
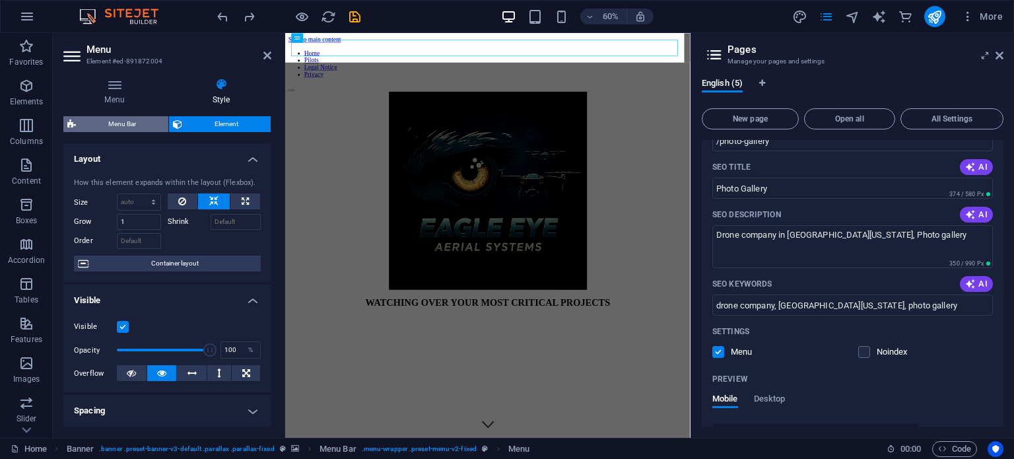
click at [129, 125] on span "Menu Bar" at bounding box center [122, 124] width 85 height 16
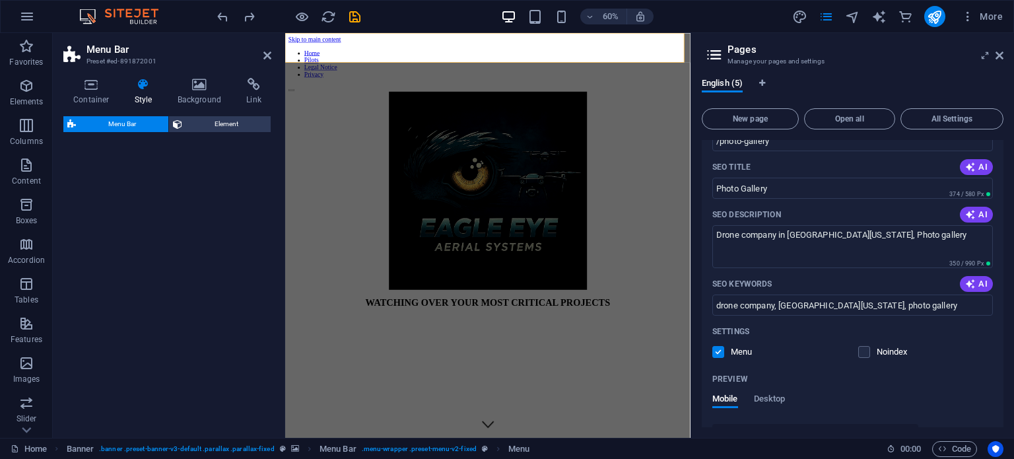
select select "rem"
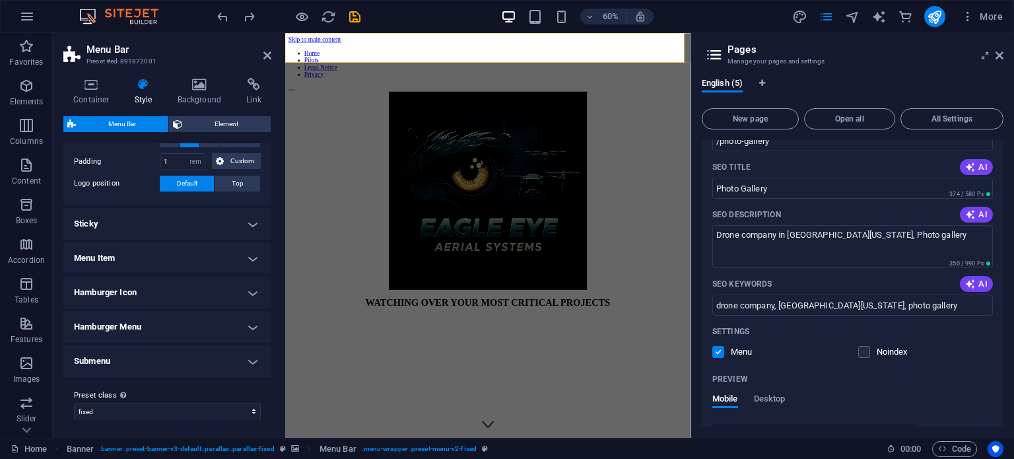
scroll to position [297, 0]
click at [193, 257] on h4 "Menu Item" at bounding box center [167, 257] width 208 height 32
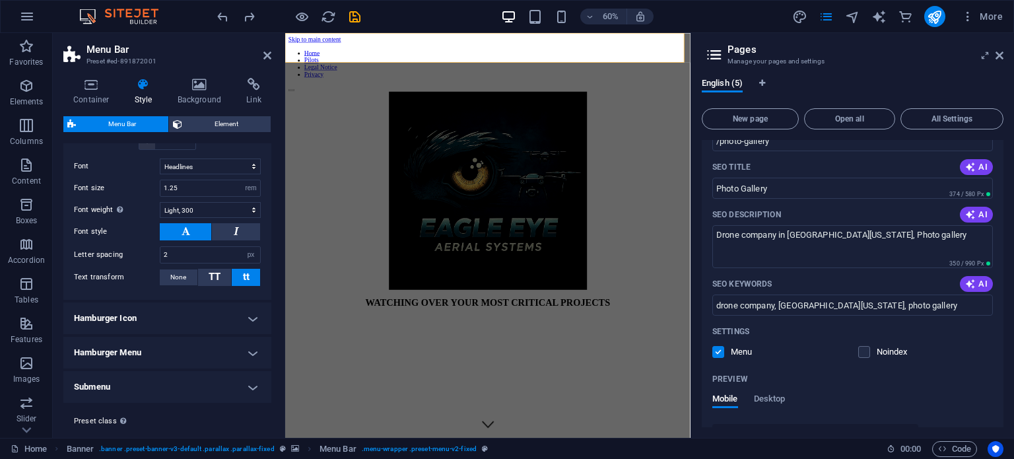
scroll to position [685, 0]
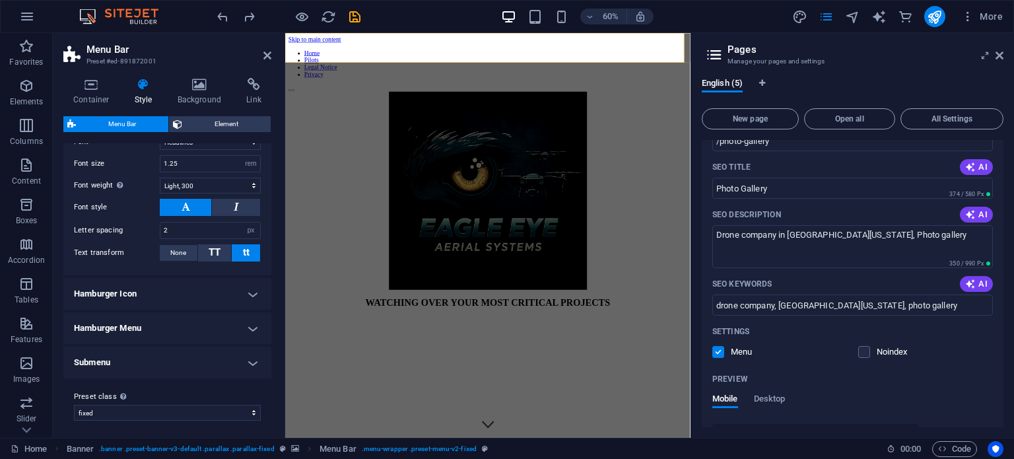
click at [203, 359] on h4 "Submenu" at bounding box center [167, 363] width 208 height 32
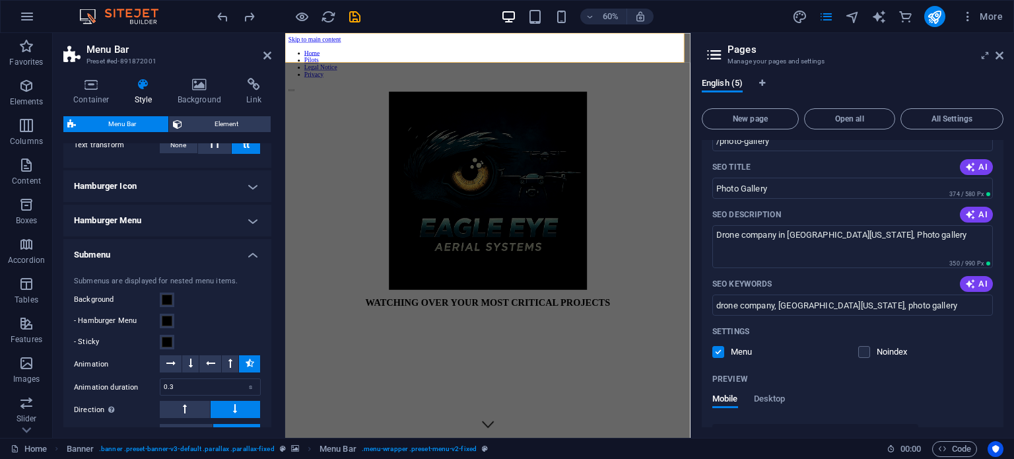
scroll to position [817, 0]
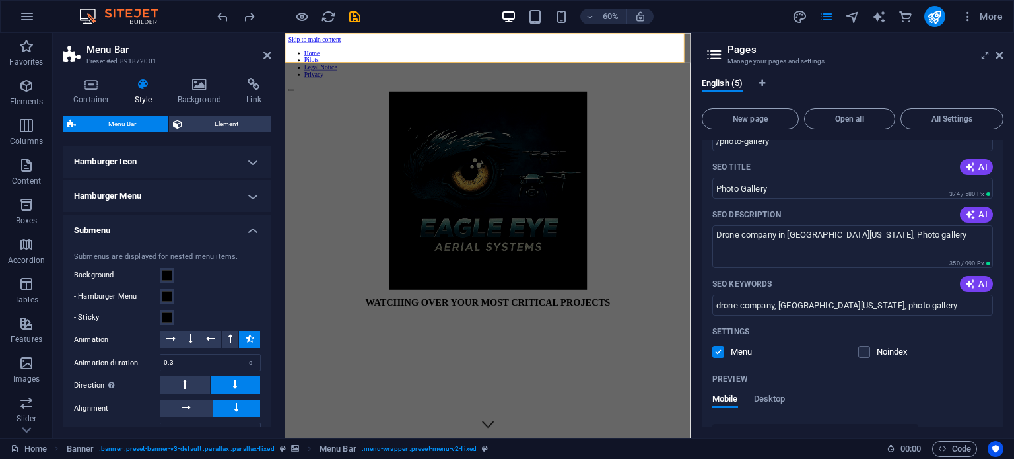
click at [185, 226] on h4 "Submenu" at bounding box center [167, 227] width 208 height 24
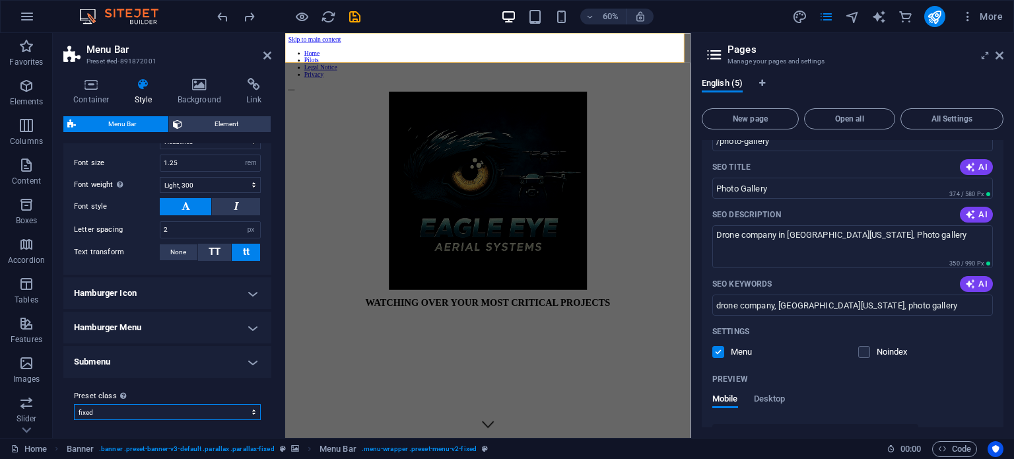
click at [192, 411] on select "fixed Add preset class" at bounding box center [167, 412] width 187 height 16
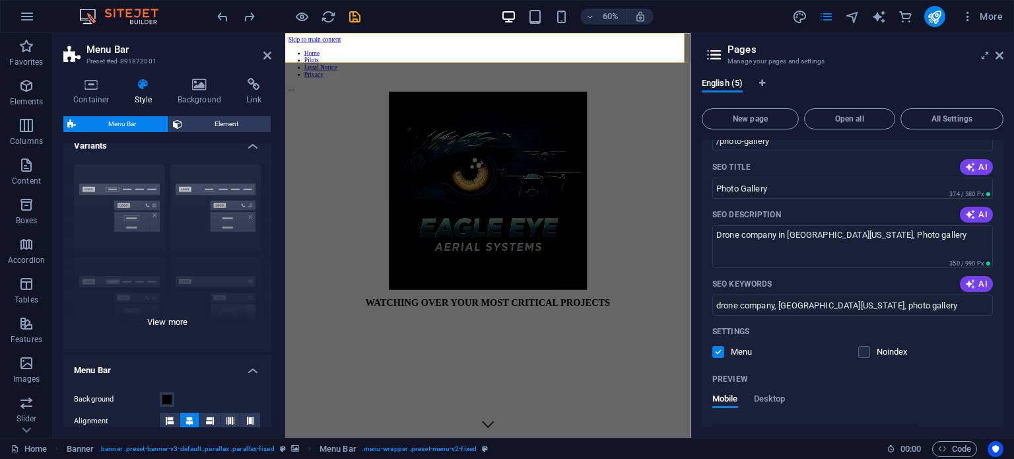
scroll to position [0, 0]
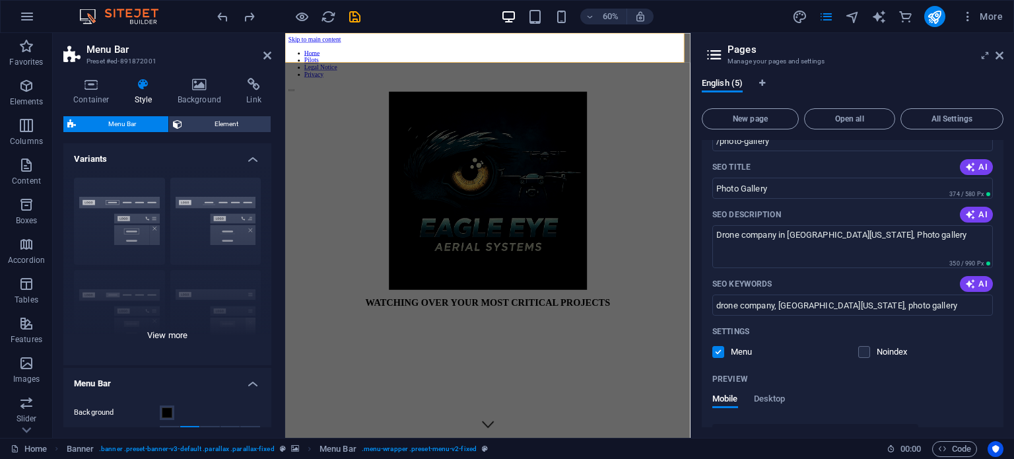
click at [177, 333] on div "Border Centered Default Fixed Loki Trigger Wide XXL" at bounding box center [167, 266] width 208 height 198
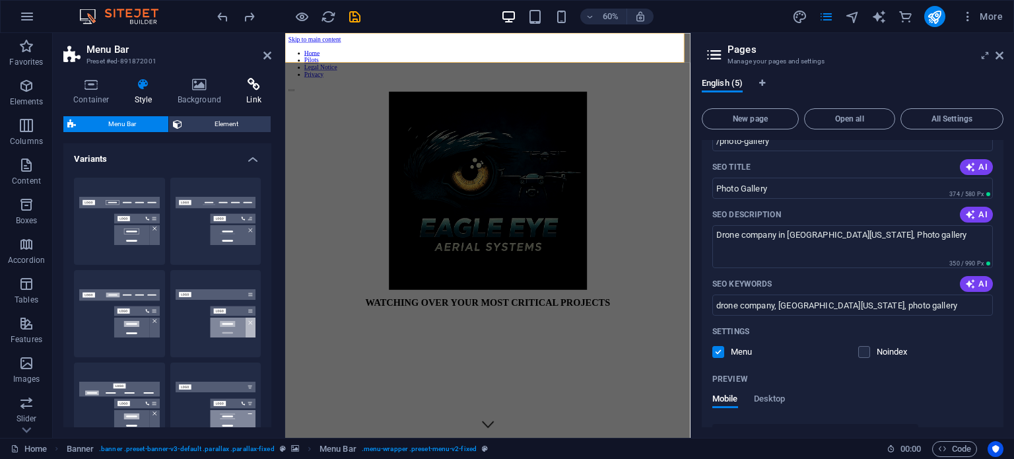
click at [250, 94] on h4 "Link" at bounding box center [253, 92] width 35 height 28
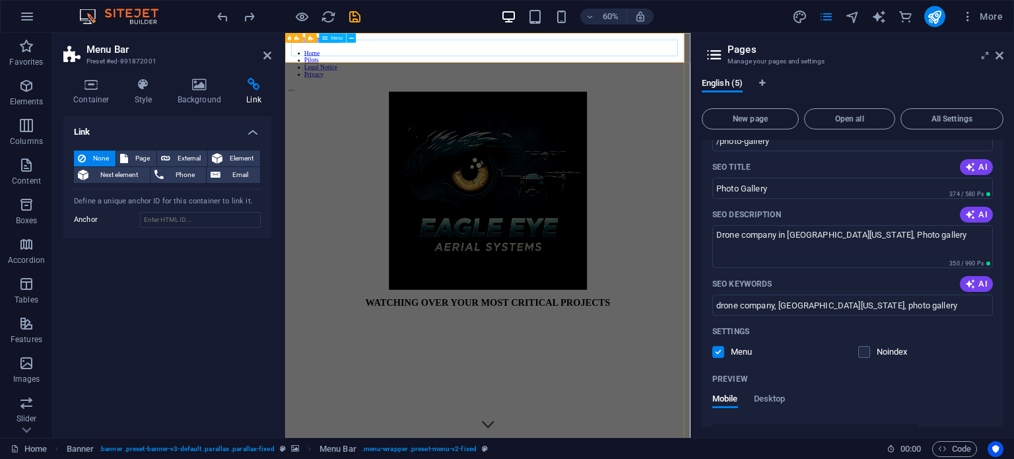
click at [587, 61] on nav "Home Pilots Legal Notice Privacy" at bounding box center [622, 85] width 665 height 48
click at [341, 36] on icon at bounding box center [339, 38] width 5 height 9
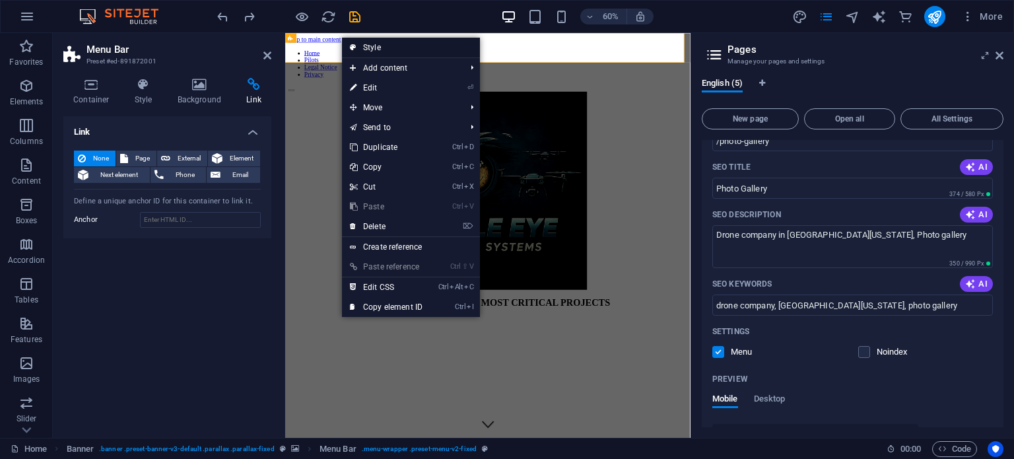
click at [390, 47] on link "Style" at bounding box center [411, 48] width 138 height 20
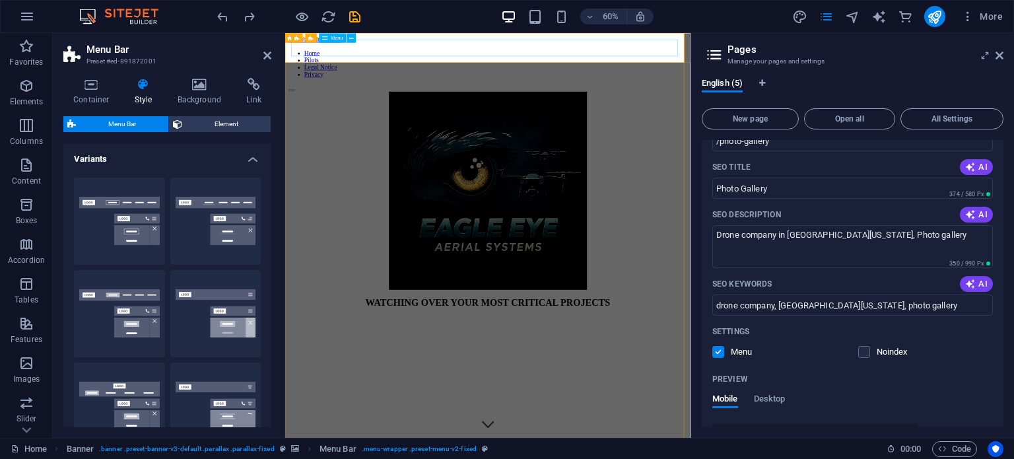
click at [595, 61] on nav "Home Pilots Legal Notice Privacy" at bounding box center [622, 85] width 665 height 48
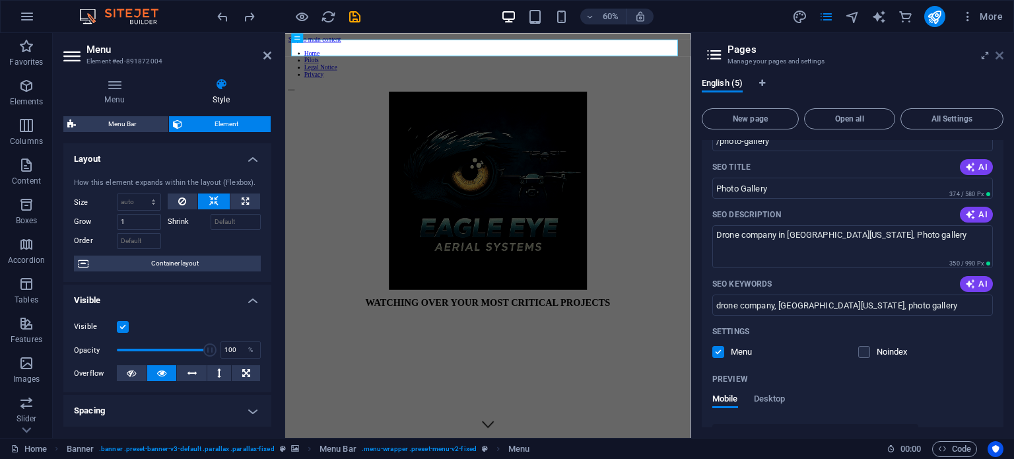
click at [998, 54] on icon at bounding box center [1000, 55] width 8 height 11
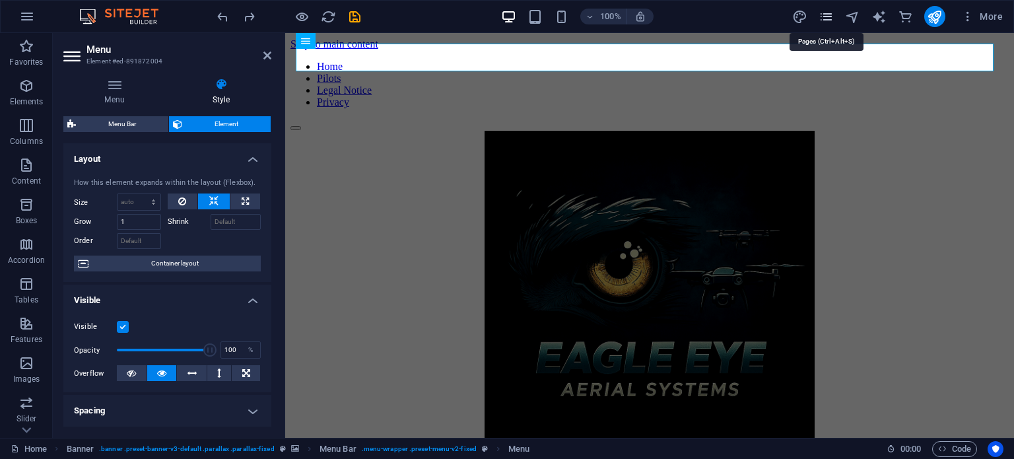
click at [830, 20] on icon "pages" at bounding box center [826, 16] width 15 height 15
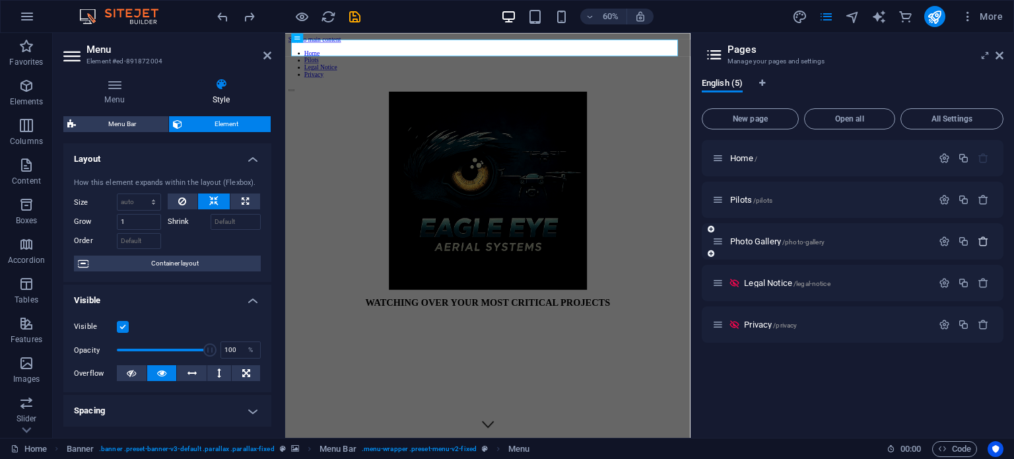
click at [990, 243] on button "button" at bounding box center [983, 241] width 19 height 11
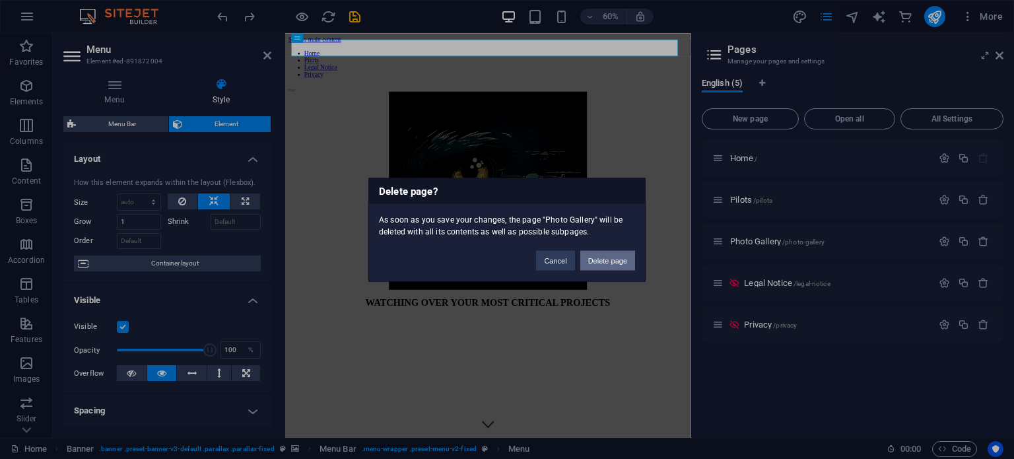
click at [621, 254] on button "Delete page" at bounding box center [607, 260] width 55 height 20
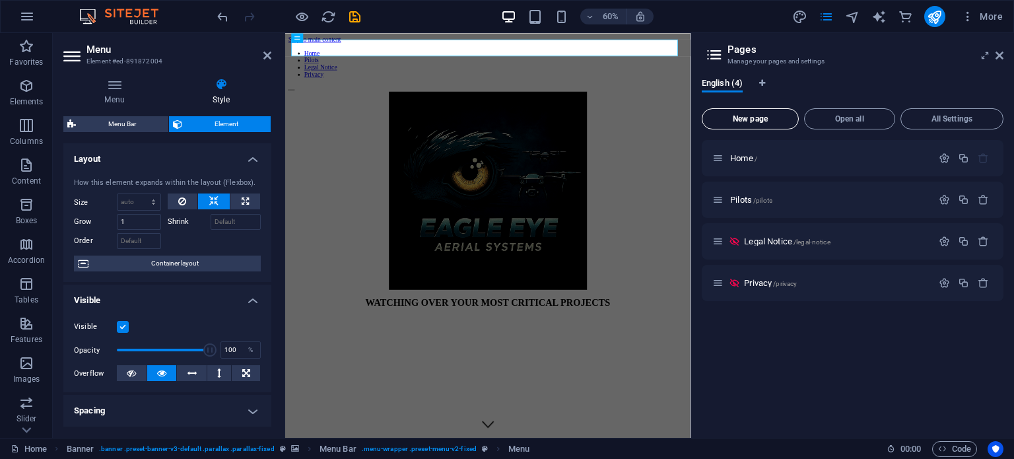
click at [745, 118] on span "New page" at bounding box center [750, 119] width 85 height 8
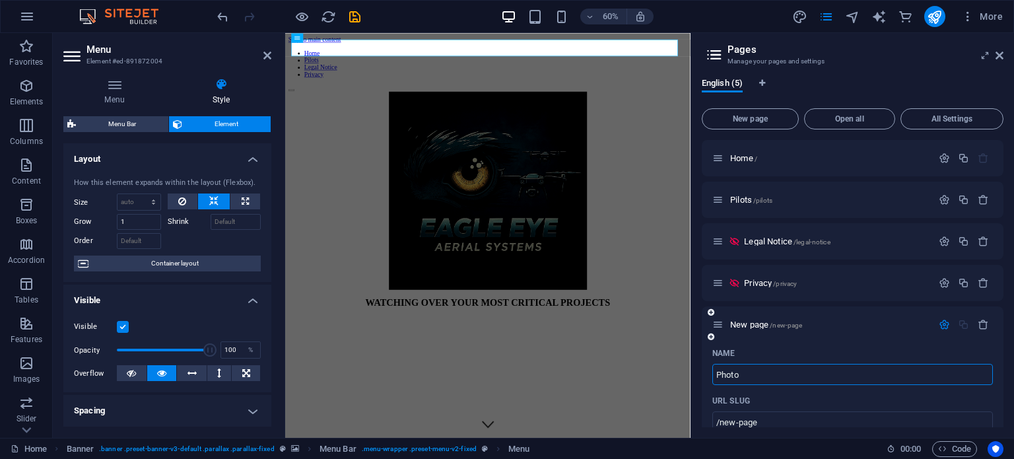
type input "Photo G"
type input "/photo"
type input "Photo Gallery"
type input "/photo-gallery"
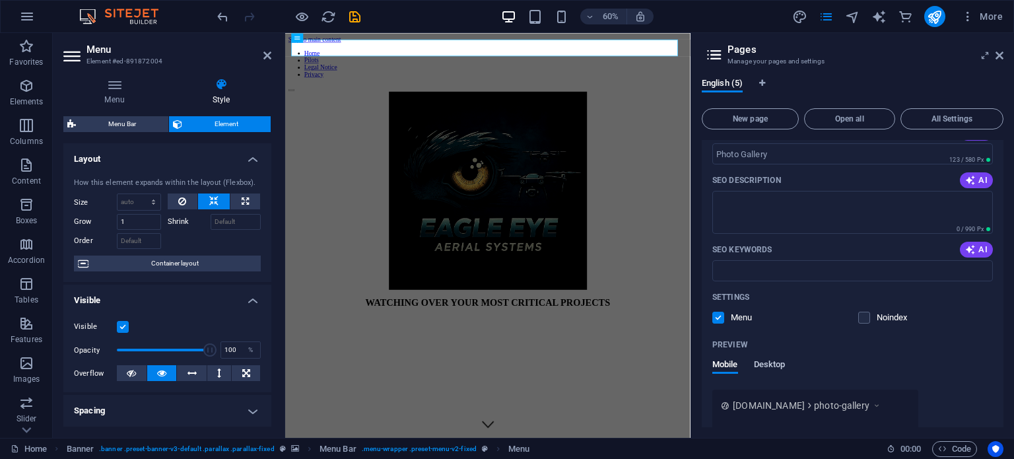
scroll to position [330, 0]
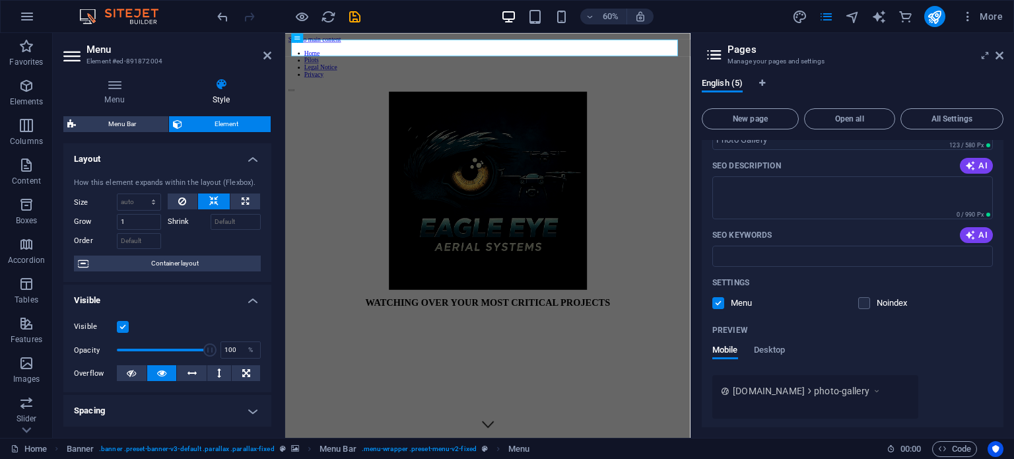
type input "Photo Gallery"
click at [714, 305] on label at bounding box center [718, 303] width 12 height 12
click at [0, 0] on input "checkbox" at bounding box center [0, 0] width 0 height 0
click at [714, 305] on label at bounding box center [718, 303] width 12 height 12
click at [0, 0] on input "checkbox" at bounding box center [0, 0] width 0 height 0
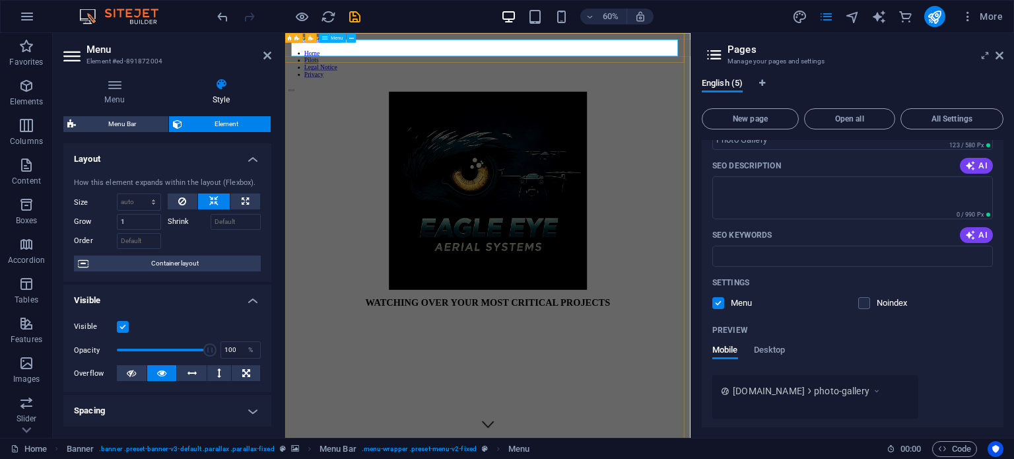
click at [582, 61] on nav "Home Pilots Legal Notice Privacy" at bounding box center [622, 85] width 665 height 48
drag, startPoint x: 582, startPoint y: 51, endPoint x: 582, endPoint y: 59, distance: 7.3
click at [582, 61] on nav "Home Pilots Legal Notice Privacy" at bounding box center [622, 85] width 665 height 48
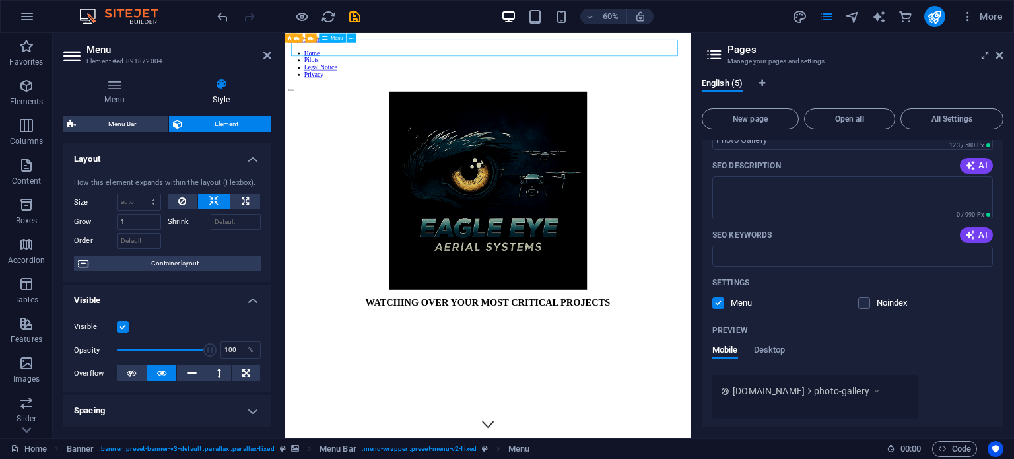
click at [583, 62] on nav "Home Pilots Legal Notice Privacy" at bounding box center [622, 85] width 665 height 48
click at [866, 304] on label at bounding box center [864, 303] width 12 height 12
click at [0, 0] on input "checkbox" at bounding box center [0, 0] width 0 height 0
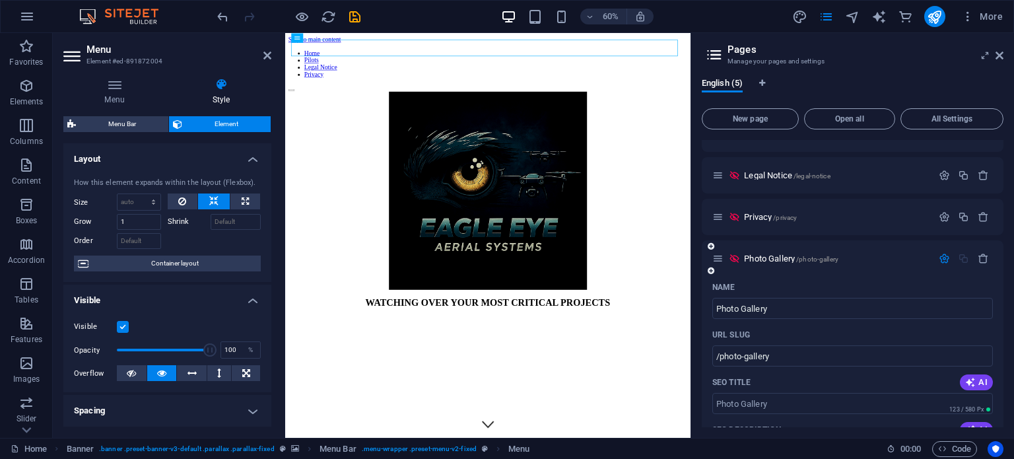
scroll to position [0, 0]
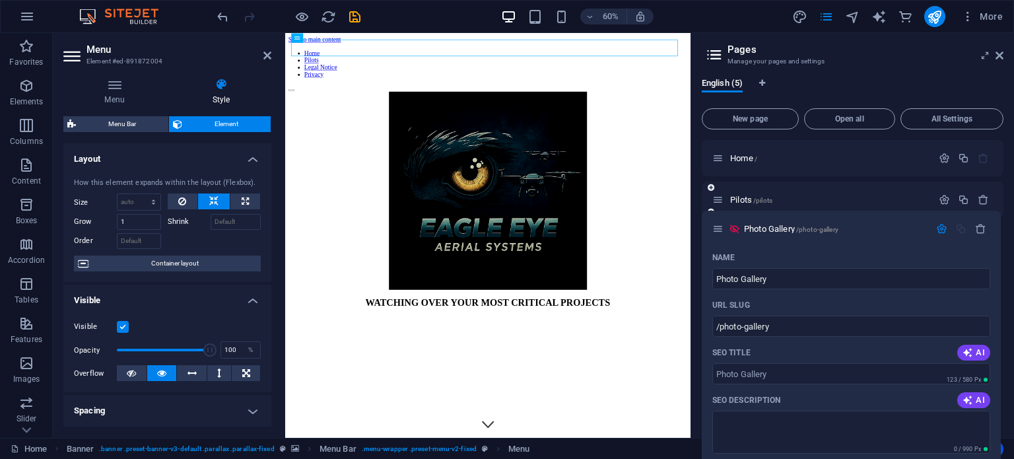
drag, startPoint x: 722, startPoint y: 327, endPoint x: 722, endPoint y: 216, distance: 110.9
click at [722, 216] on div "Home / Pilots /pilots Legal Notice /legal-notice Privacy /privacy Photo Gallery…" at bounding box center [853, 220] width 302 height 161
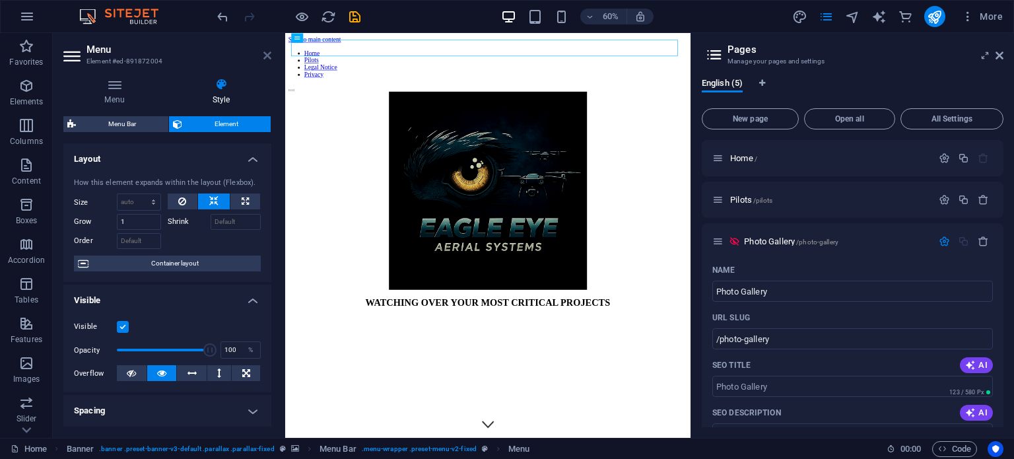
click at [267, 53] on icon at bounding box center [267, 55] width 8 height 11
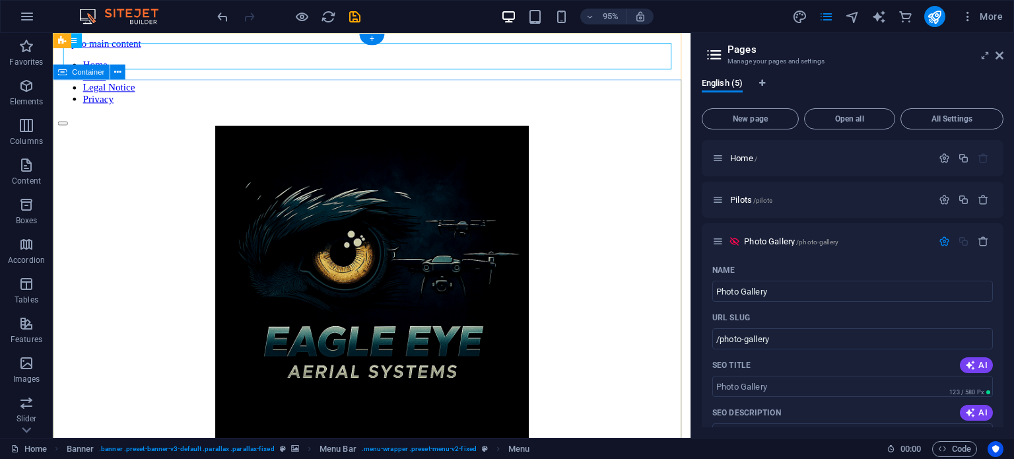
click at [377, 131] on div "WATCHING OVER YOUR MOST CRITICAL PROJECTS" at bounding box center [388, 317] width 661 height 372
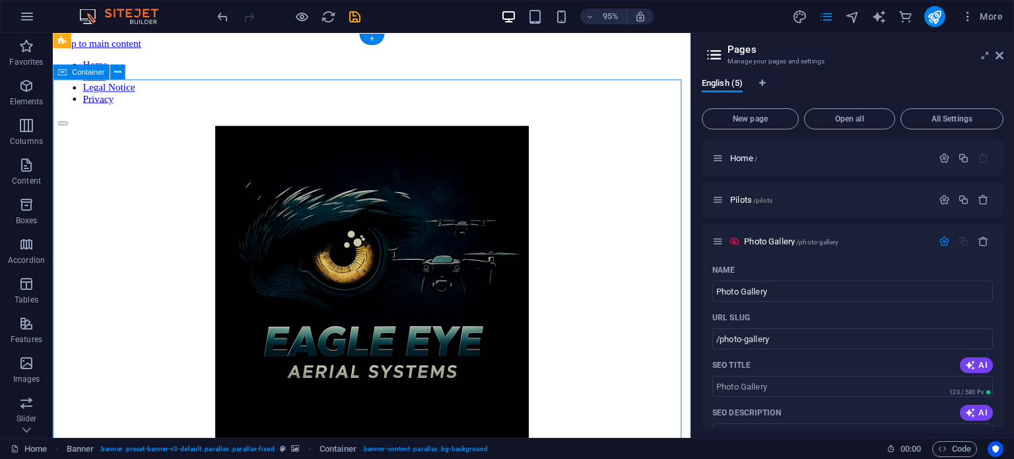
click at [377, 131] on div "WATCHING OVER YOUR MOST CRITICAL PROJECTS" at bounding box center [388, 317] width 661 height 372
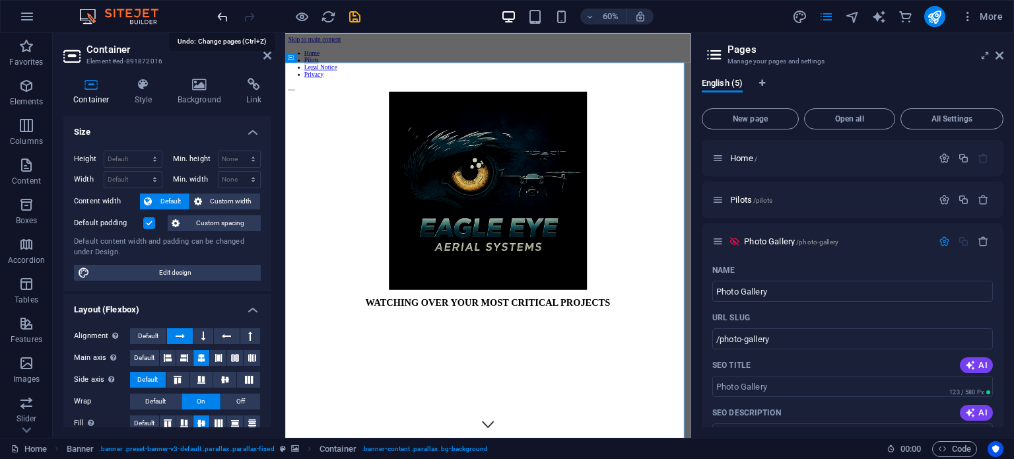
click at [226, 18] on icon "undo" at bounding box center [222, 16] width 15 height 15
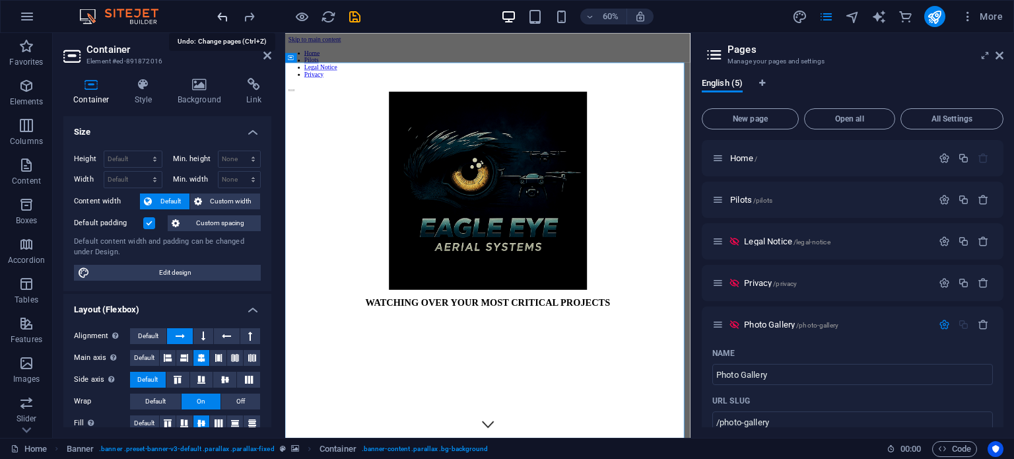
click at [226, 18] on icon "undo" at bounding box center [222, 16] width 15 height 15
type input "Photo"
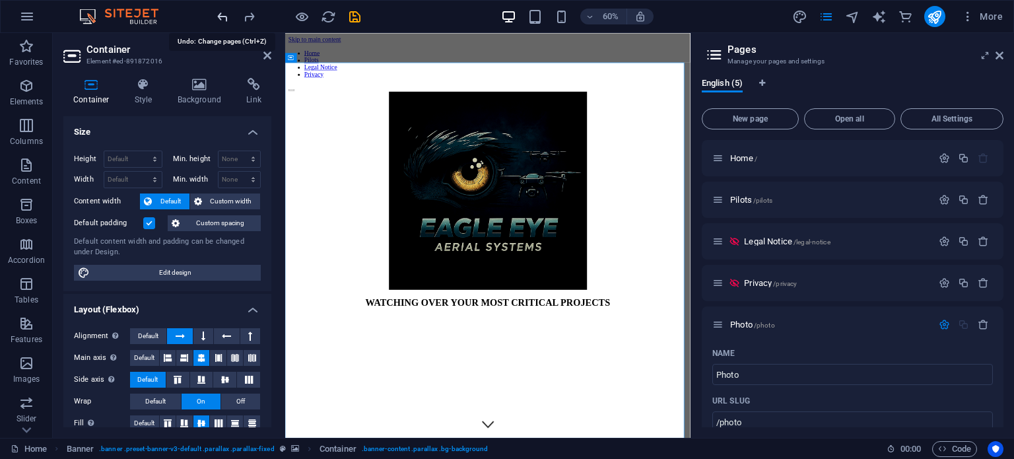
type input "/photo"
click at [226, 18] on icon "undo" at bounding box center [222, 16] width 15 height 15
type input "New page"
type input "/new-page"
click at [226, 18] on icon "undo" at bounding box center [222, 16] width 15 height 15
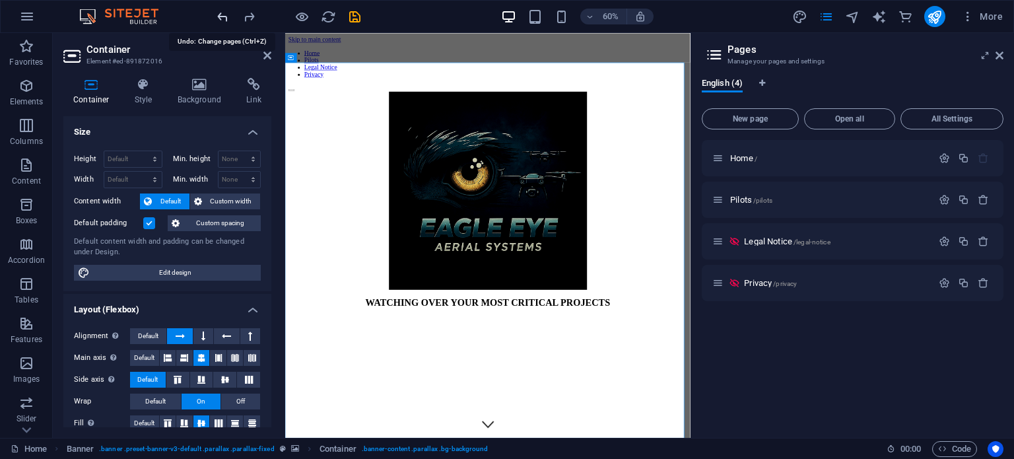
click at [226, 18] on icon "undo" at bounding box center [222, 16] width 15 height 15
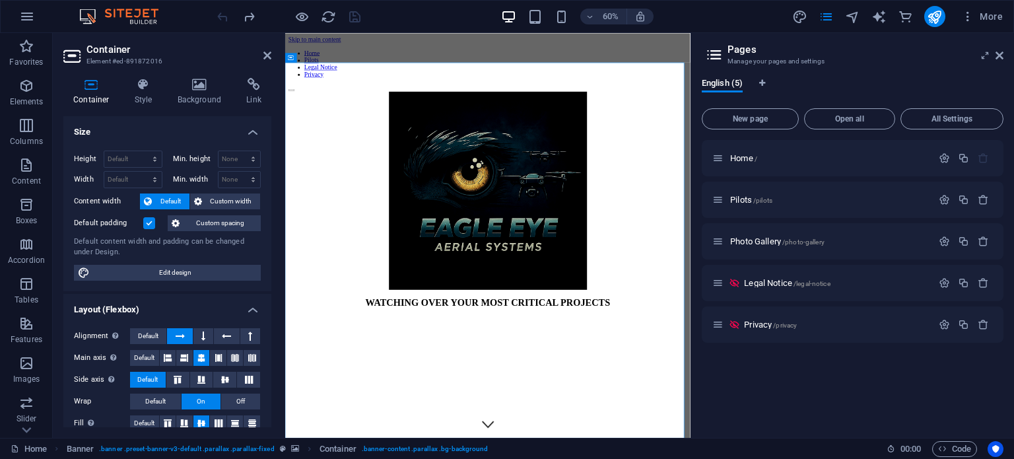
click at [226, 18] on div at bounding box center [289, 16] width 148 height 21
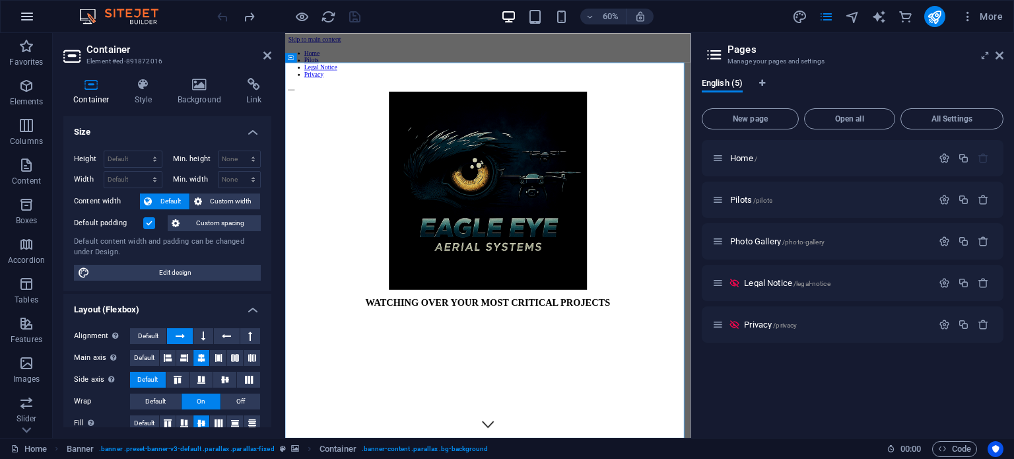
click at [38, 20] on button "button" at bounding box center [27, 17] width 32 height 32
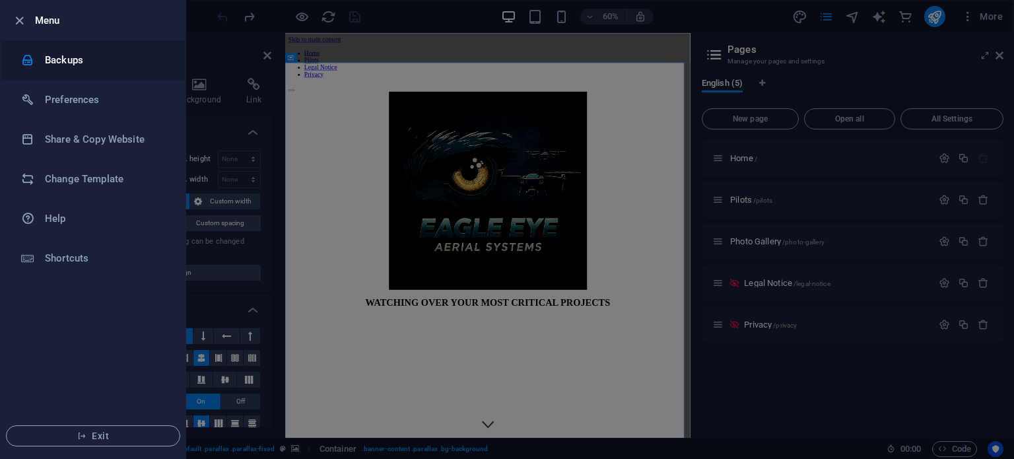
click at [56, 61] on h6 "Backups" at bounding box center [106, 60] width 122 height 16
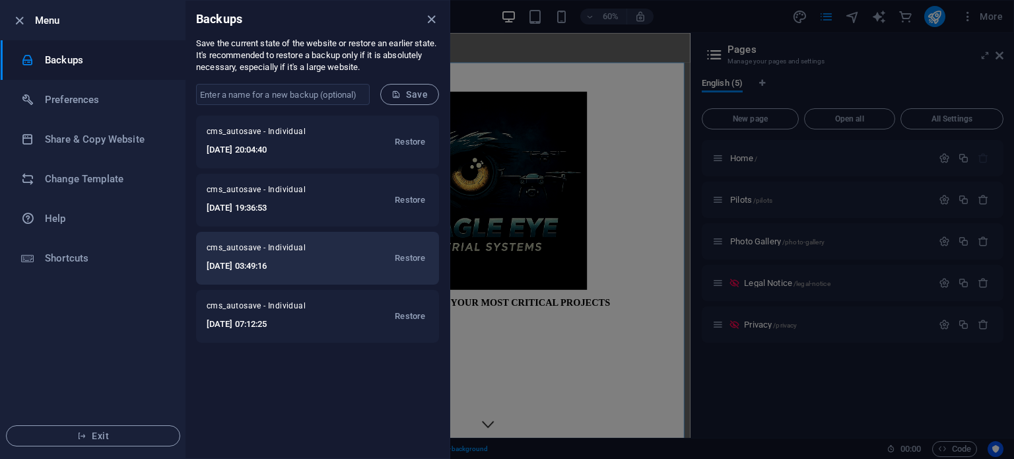
click at [301, 267] on h6 "2025-09-01 03:49:16" at bounding box center [271, 266] width 129 height 16
click at [409, 257] on span "Restore" at bounding box center [410, 258] width 30 height 16
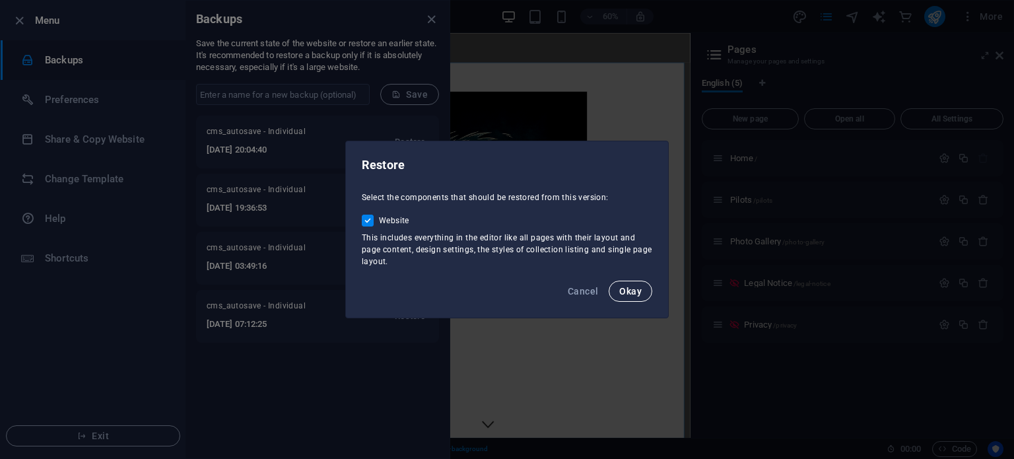
click at [632, 295] on span "Okay" at bounding box center [630, 291] width 22 height 11
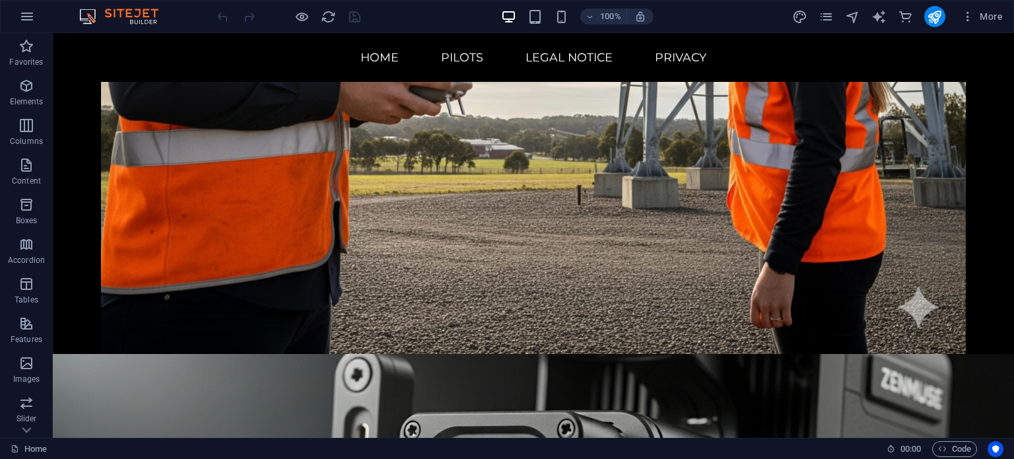
scroll to position [5934, 0]
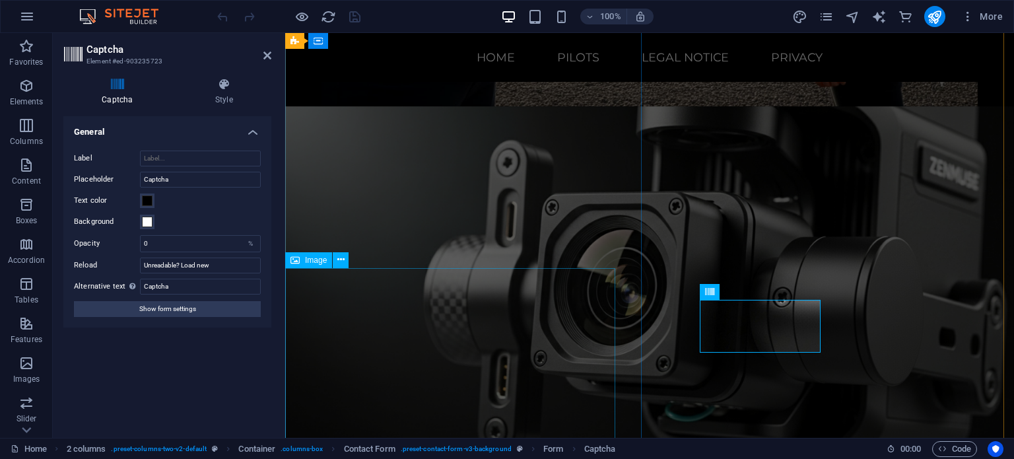
scroll to position [5767, 0]
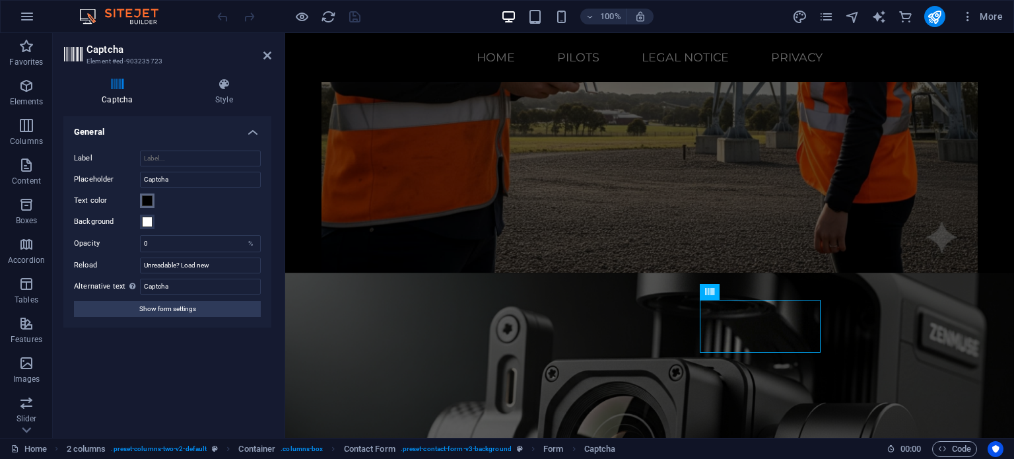
click at [148, 201] on span at bounding box center [147, 200] width 11 height 11
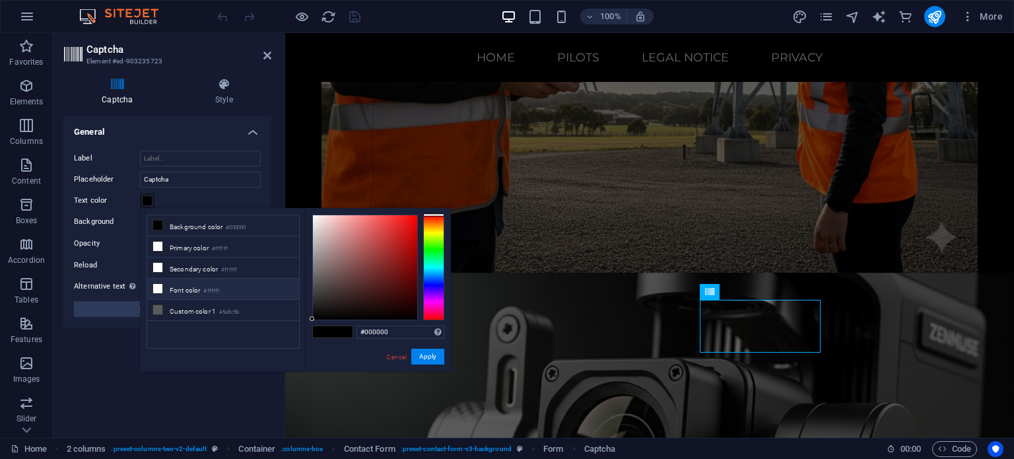
click at [183, 286] on li "Font color #ffffff" at bounding box center [223, 289] width 152 height 21
type input "#ffffff"
click at [436, 361] on button "Apply" at bounding box center [427, 357] width 33 height 16
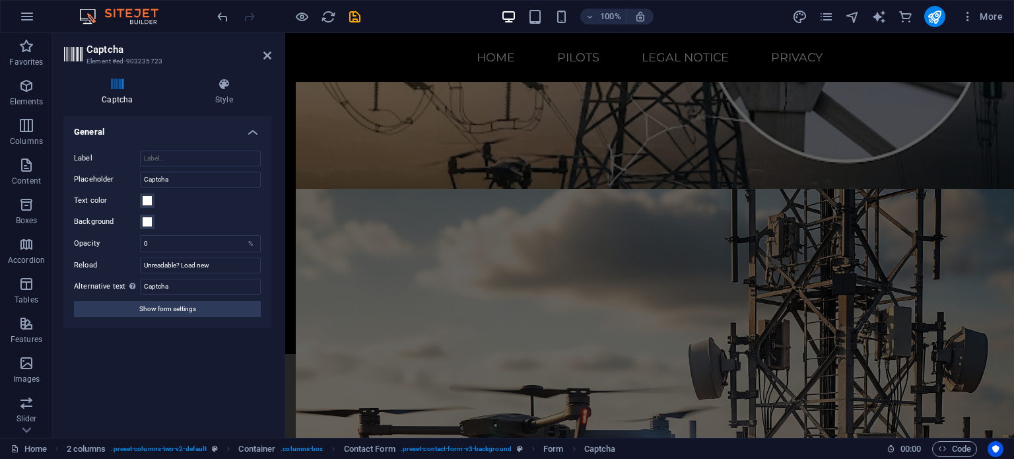
scroll to position [4790, 0]
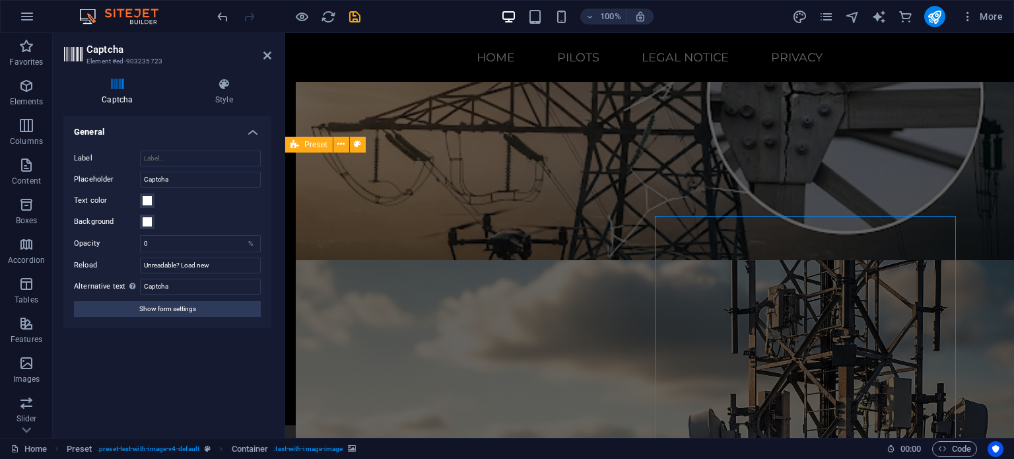
select select "px"
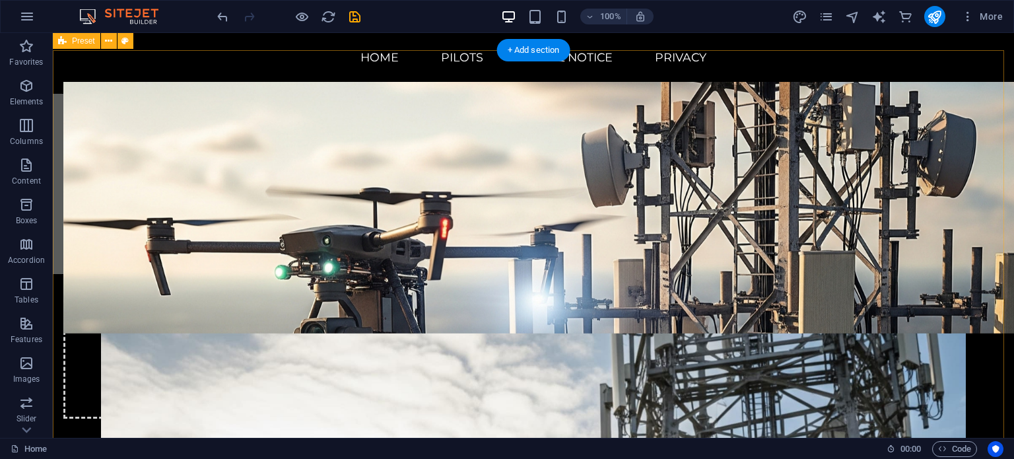
scroll to position [5022, 0]
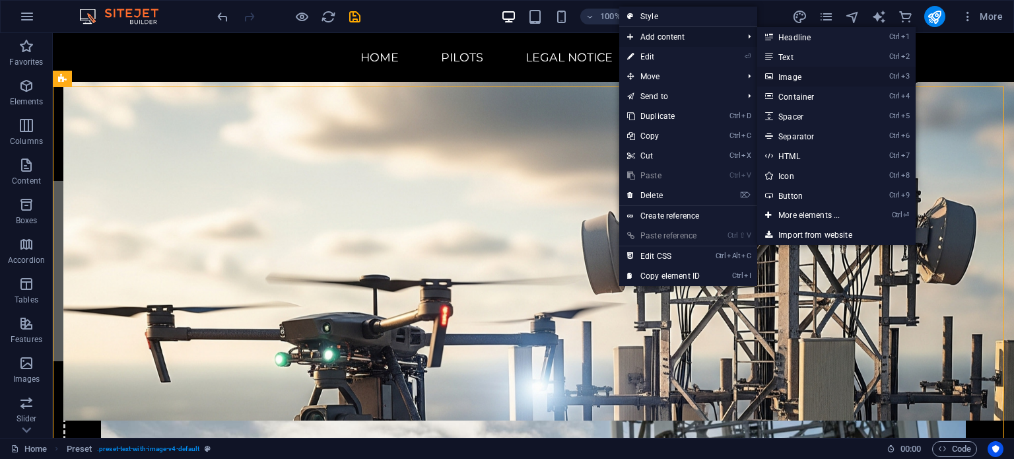
click at [801, 76] on link "Ctrl 3 Image" at bounding box center [811, 77] width 109 height 20
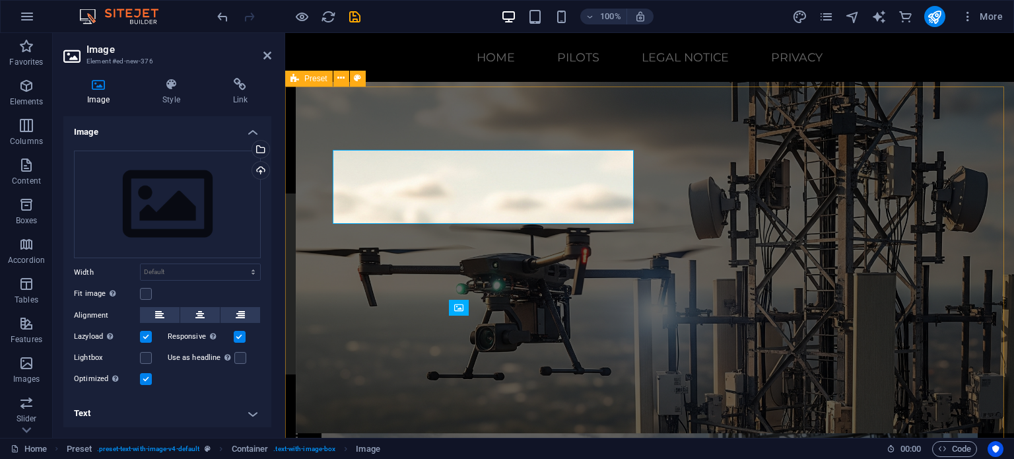
scroll to position [4856, 0]
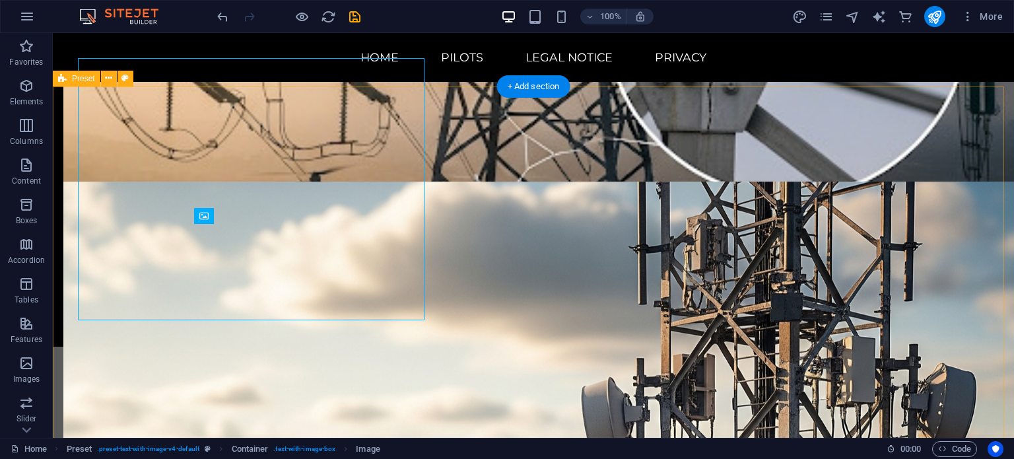
scroll to position [5022, 0]
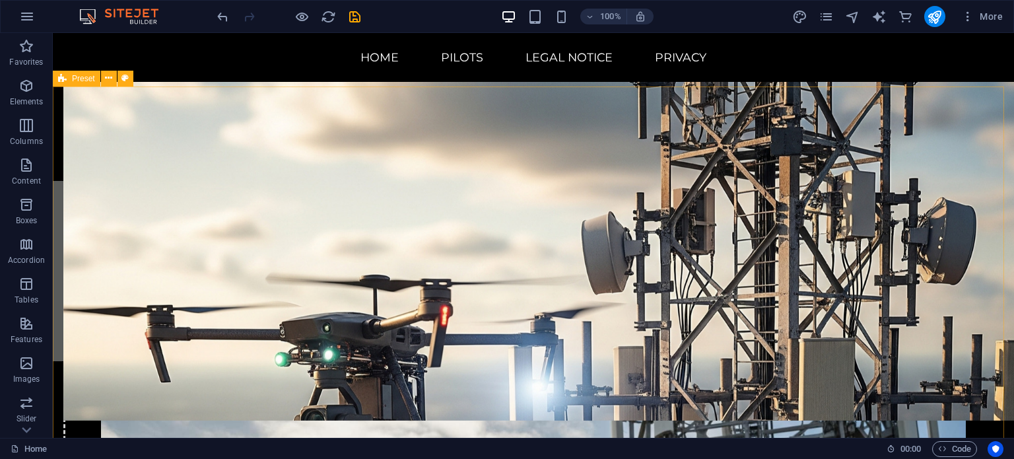
click at [77, 80] on span "Preset" at bounding box center [83, 79] width 23 height 8
click at [110, 73] on icon at bounding box center [108, 78] width 7 height 14
click at [108, 79] on icon at bounding box center [108, 78] width 7 height 14
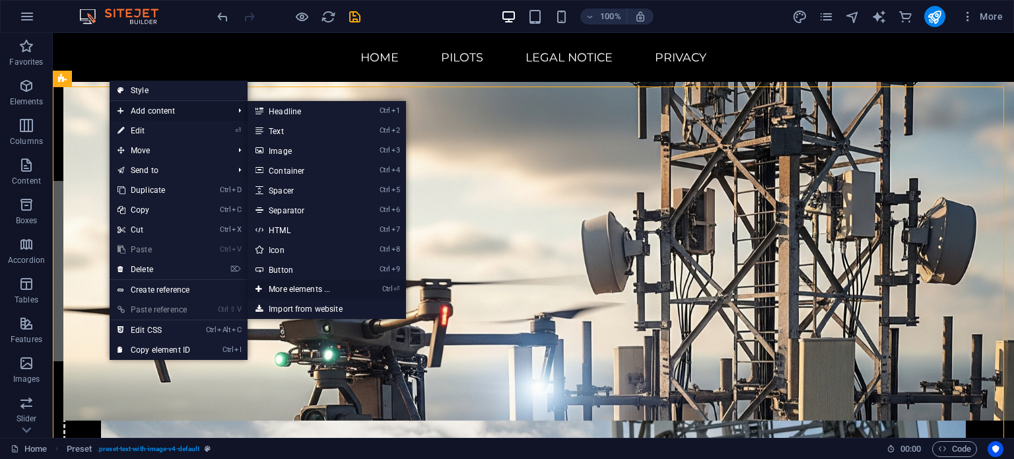
click at [324, 296] on link "Ctrl ⏎ More elements ..." at bounding box center [302, 289] width 109 height 20
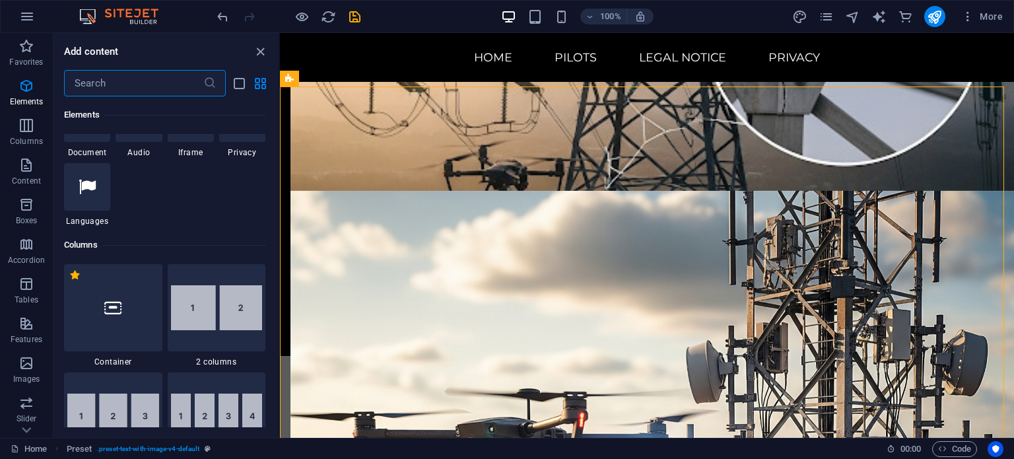
scroll to position [528, 0]
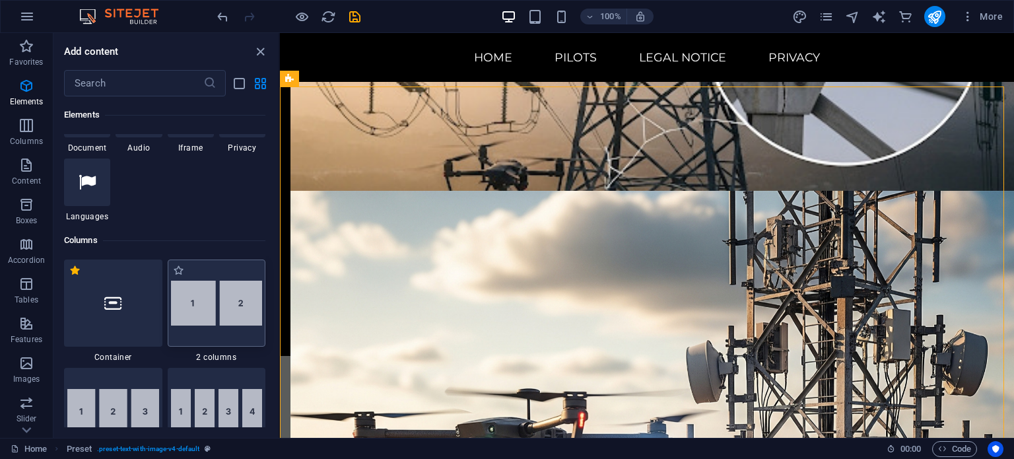
drag, startPoint x: 240, startPoint y: 317, endPoint x: 323, endPoint y: 370, distance: 98.9
click at [240, 317] on img at bounding box center [217, 303] width 92 height 45
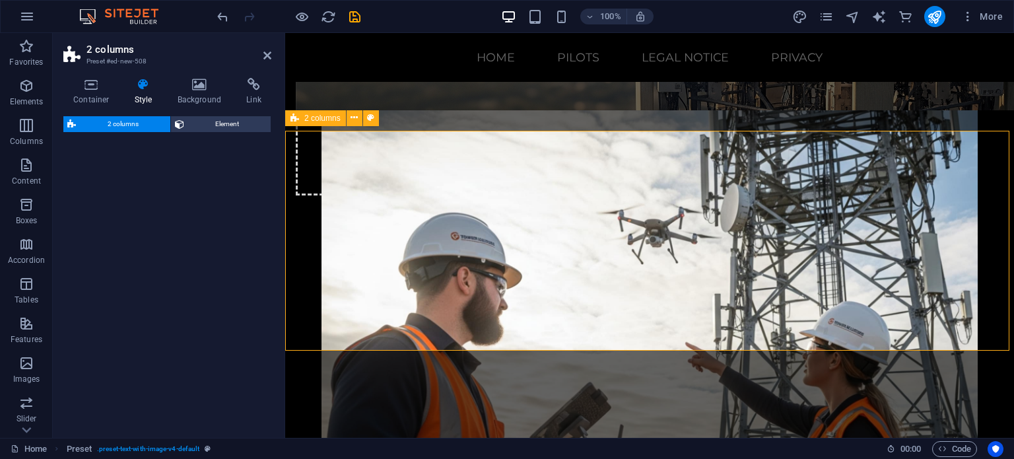
select select "rem"
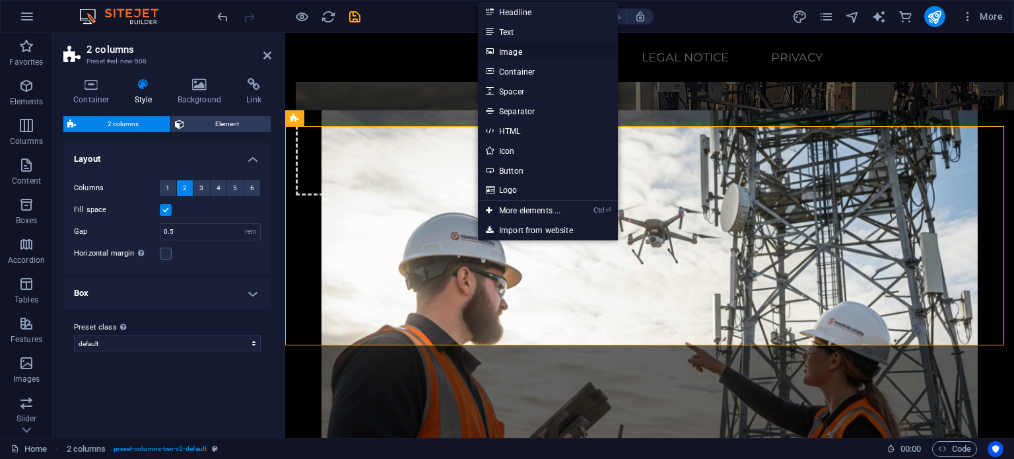
click at [524, 53] on link "Image" at bounding box center [548, 52] width 140 height 20
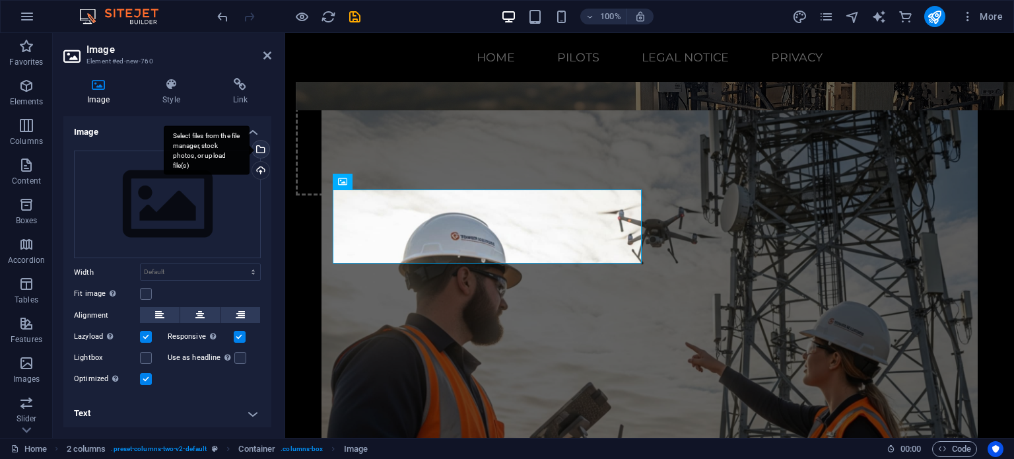
click at [261, 148] on div "Select files from the file manager, stock photos, or upload file(s)" at bounding box center [260, 151] width 20 height 20
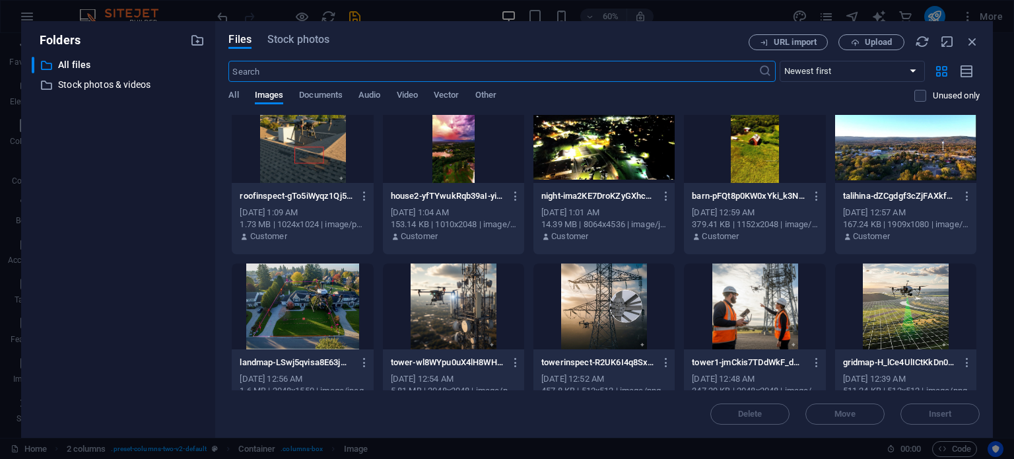
scroll to position [198, 0]
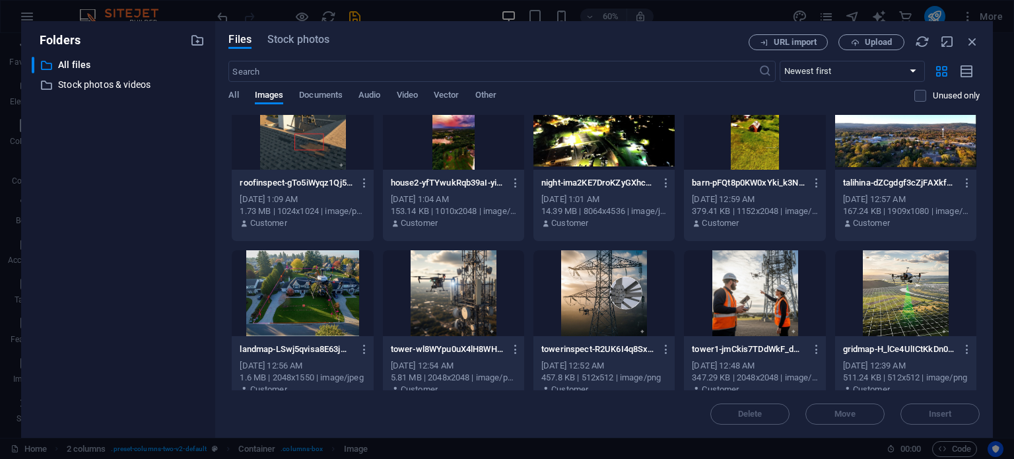
click at [889, 300] on div at bounding box center [905, 293] width 141 height 86
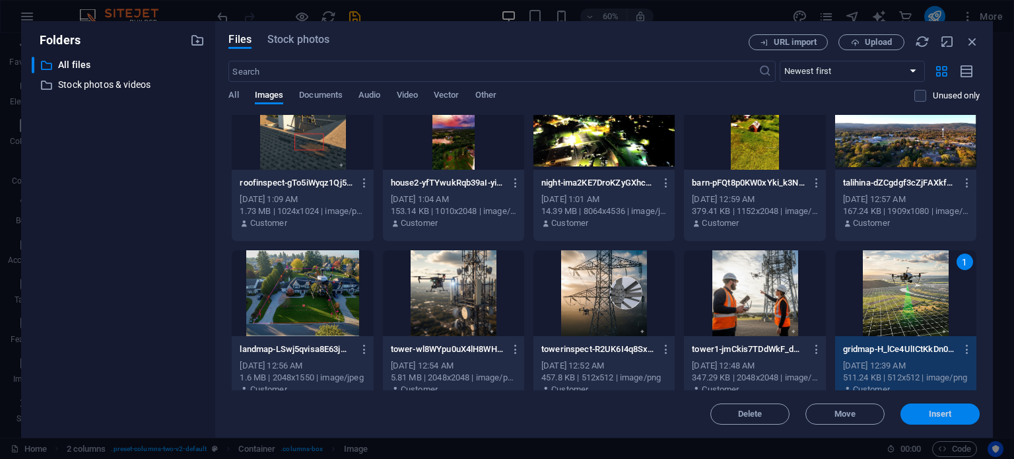
click at [951, 422] on button "Insert" at bounding box center [939, 413] width 79 height 21
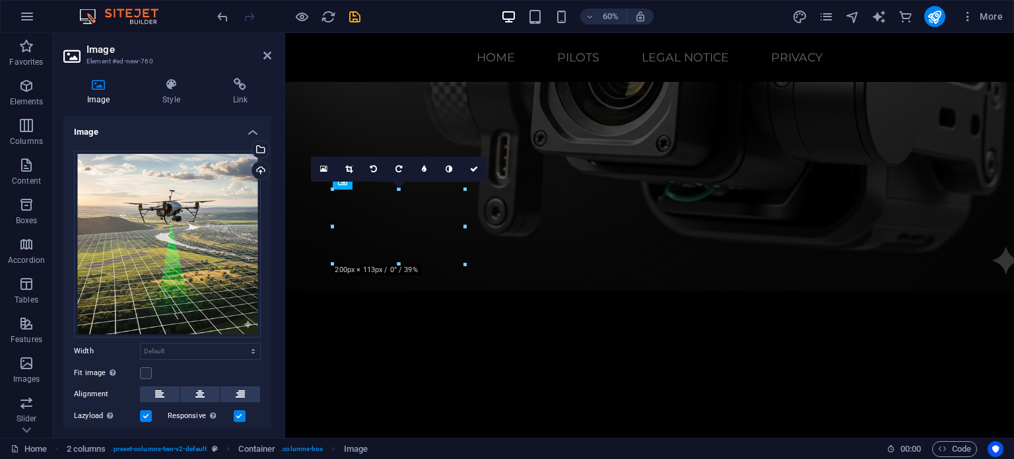
scroll to position [5345, 0]
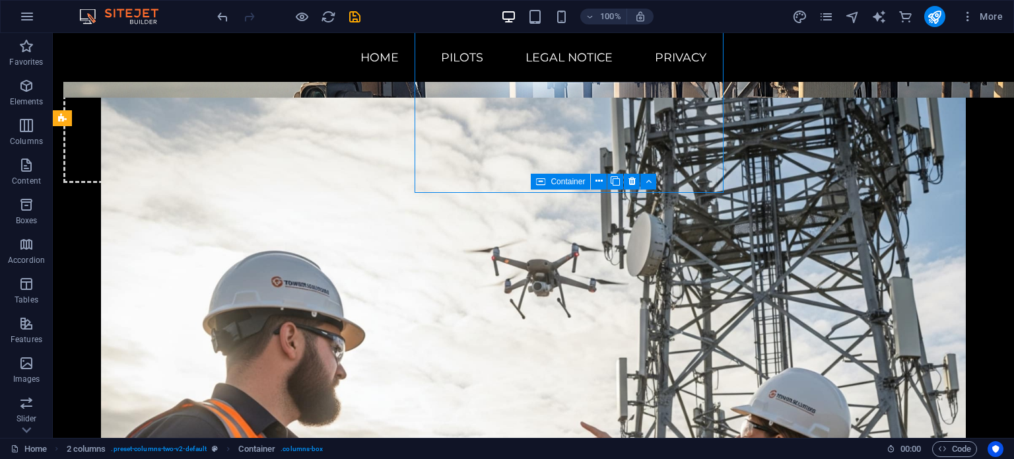
scroll to position [5510, 0]
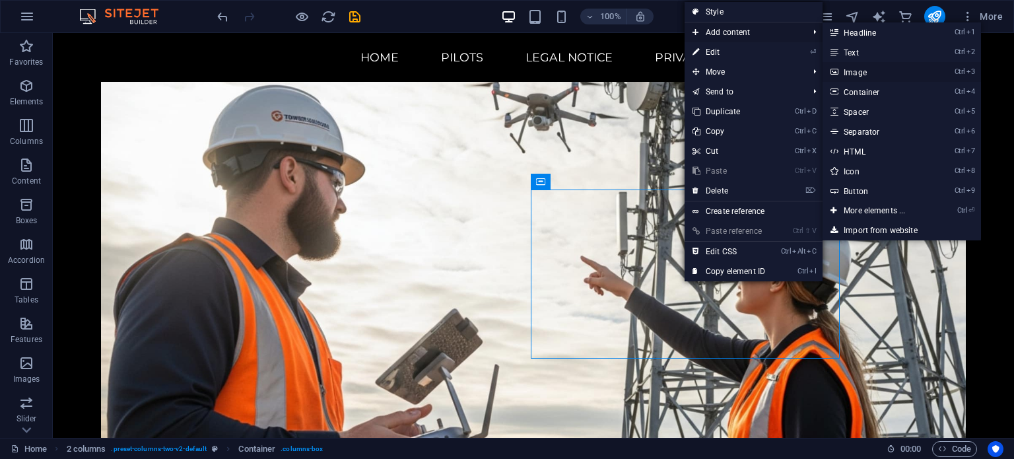
click at [874, 68] on link "Ctrl 3 Image" at bounding box center [877, 72] width 109 height 20
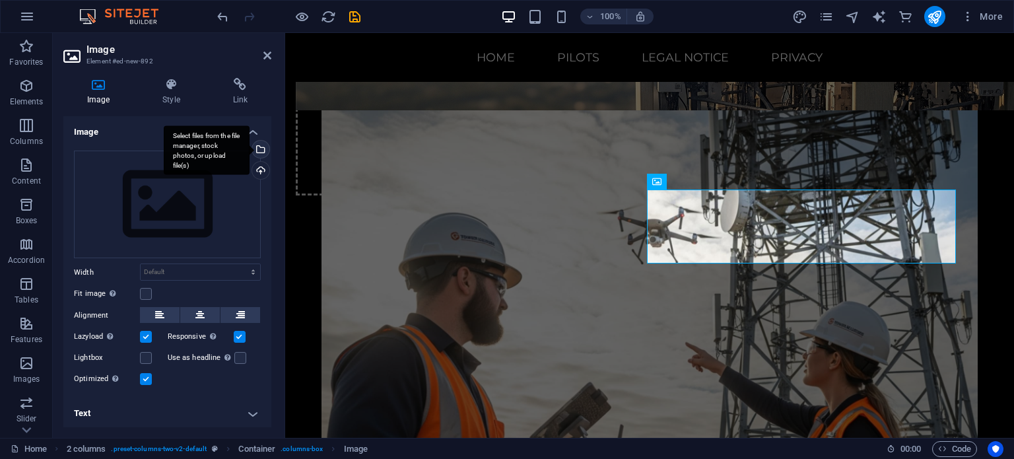
click at [263, 149] on div "Select files from the file manager, stock photos, or upload file(s)" at bounding box center [260, 151] width 20 height 20
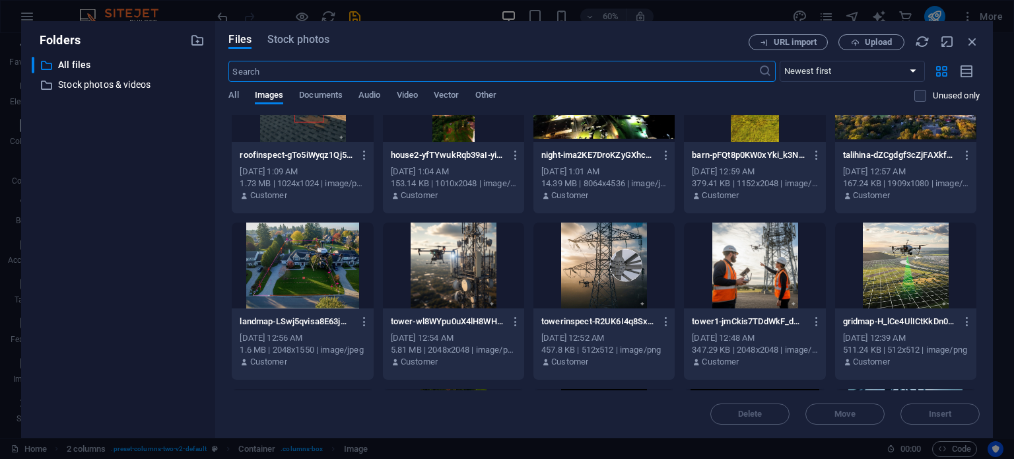
scroll to position [222, 0]
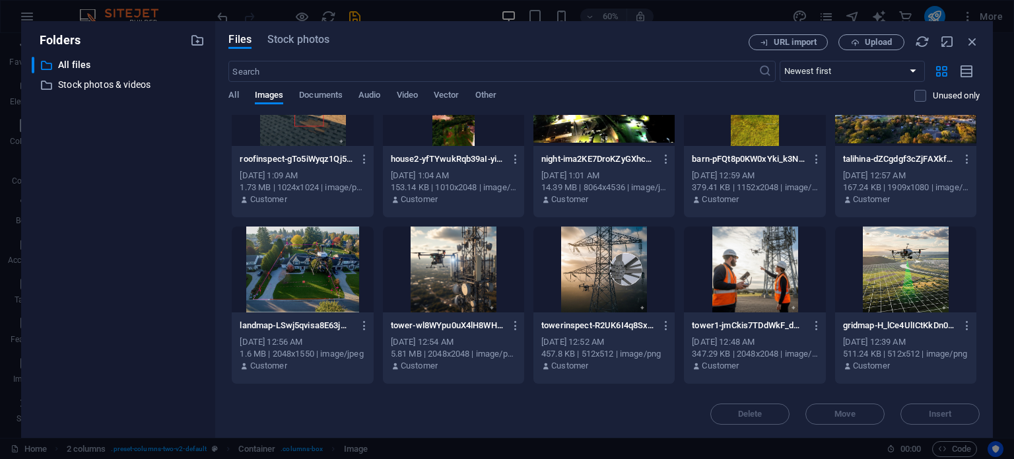
click at [333, 261] on div at bounding box center [302, 269] width 141 height 86
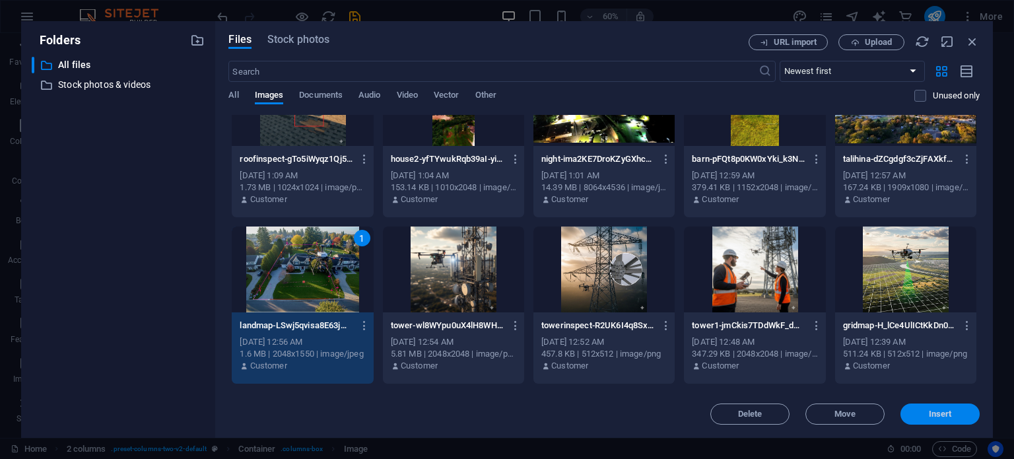
click at [930, 415] on span "Insert" at bounding box center [940, 414] width 23 height 8
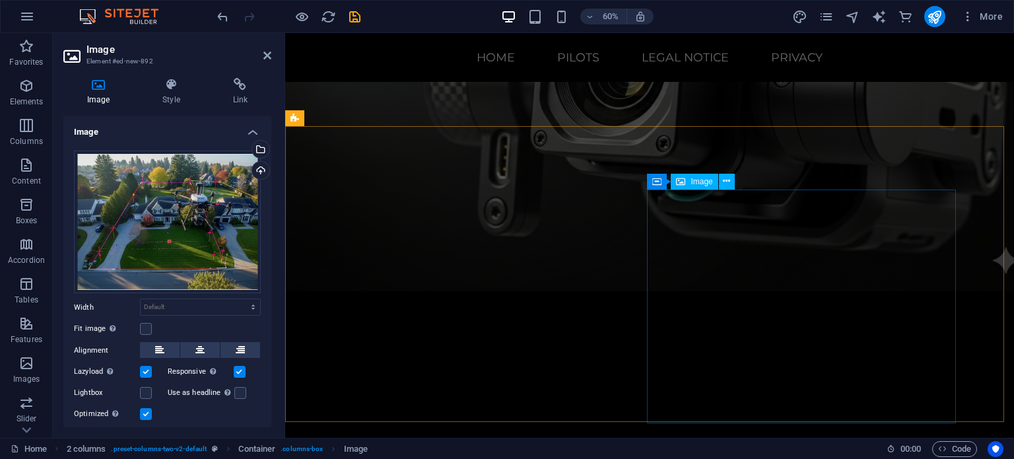
scroll to position [5345, 0]
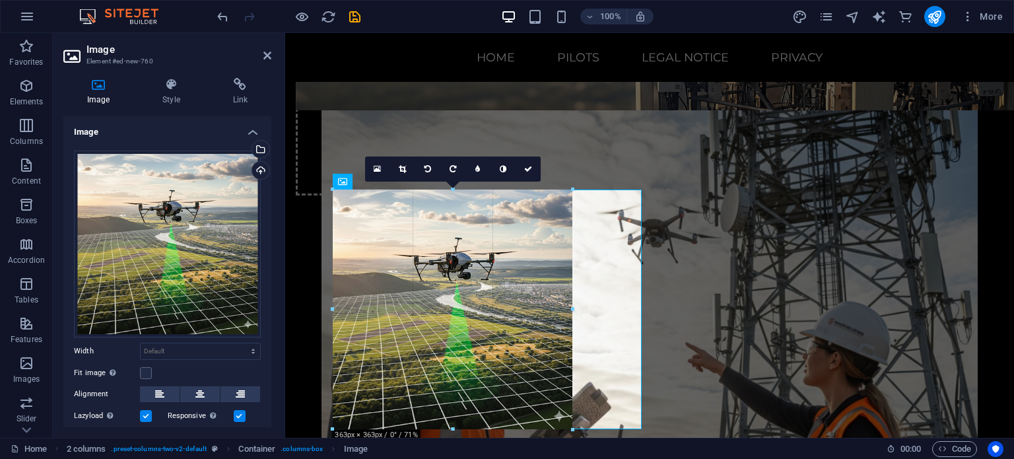
drag, startPoint x: 219, startPoint y: 240, endPoint x: 574, endPoint y: 286, distance: 357.4
type input "363"
select select "px"
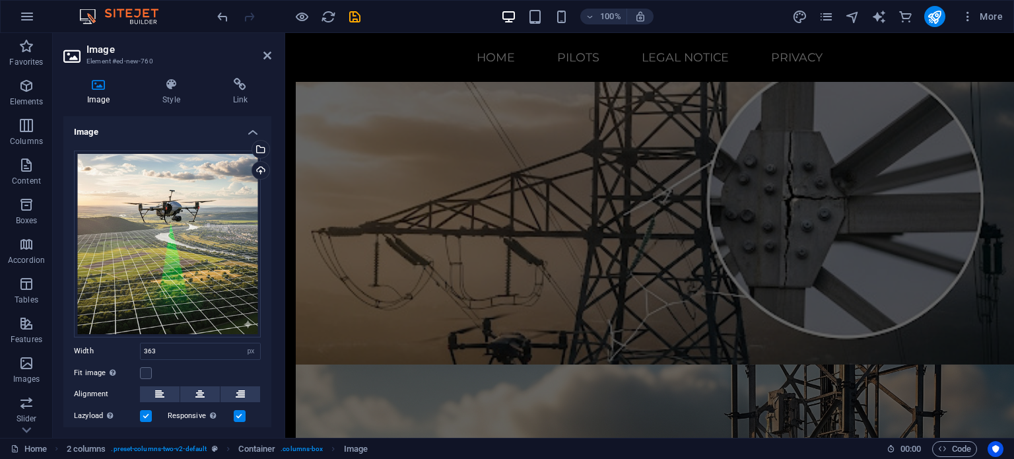
scroll to position [4648, 0]
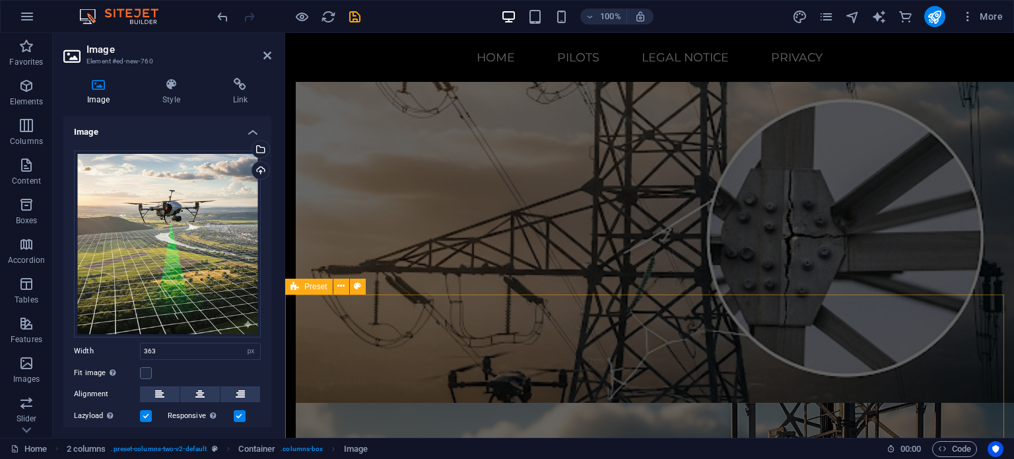
select select "px"
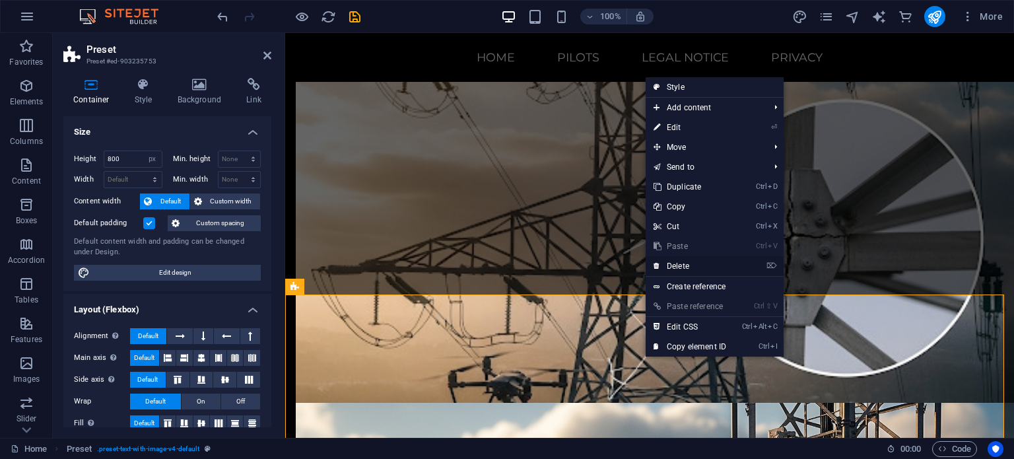
click at [682, 260] on link "⌦ Delete" at bounding box center [690, 266] width 88 height 20
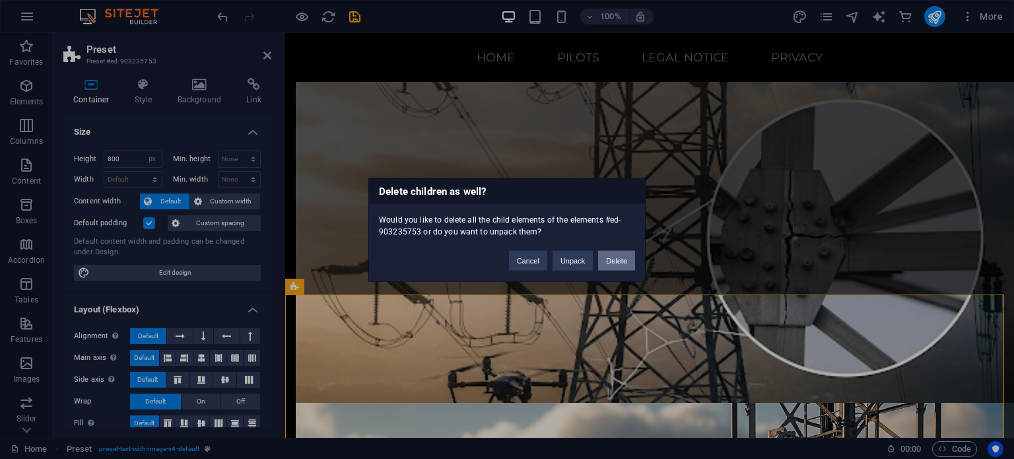
click at [613, 261] on button "Delete" at bounding box center [616, 260] width 37 height 20
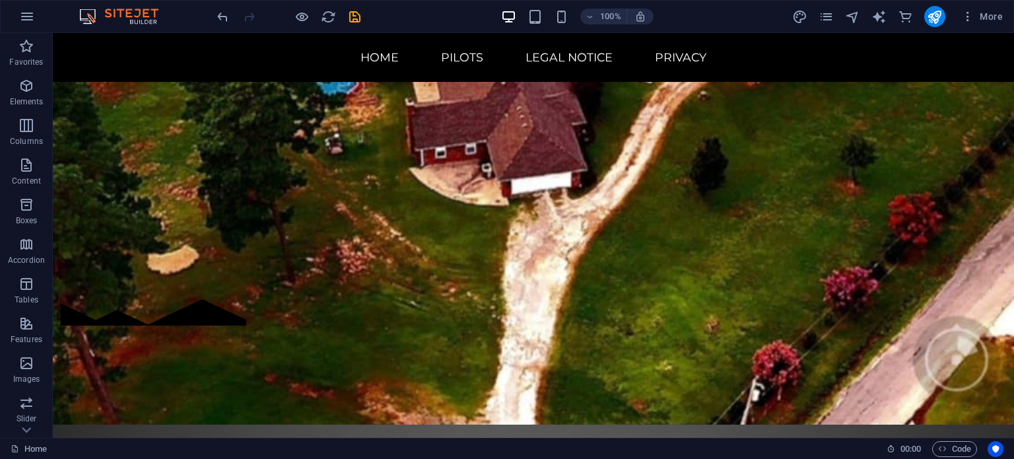
scroll to position [4072, 0]
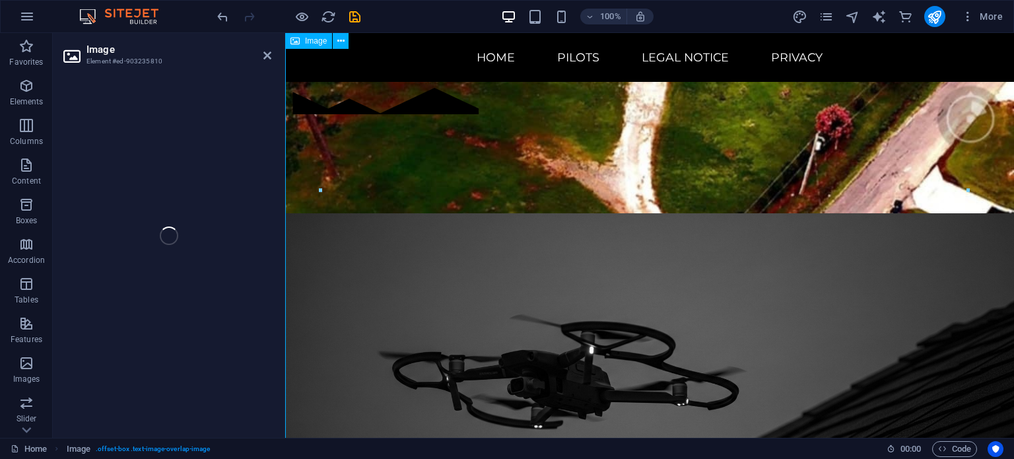
scroll to position [4112, 0]
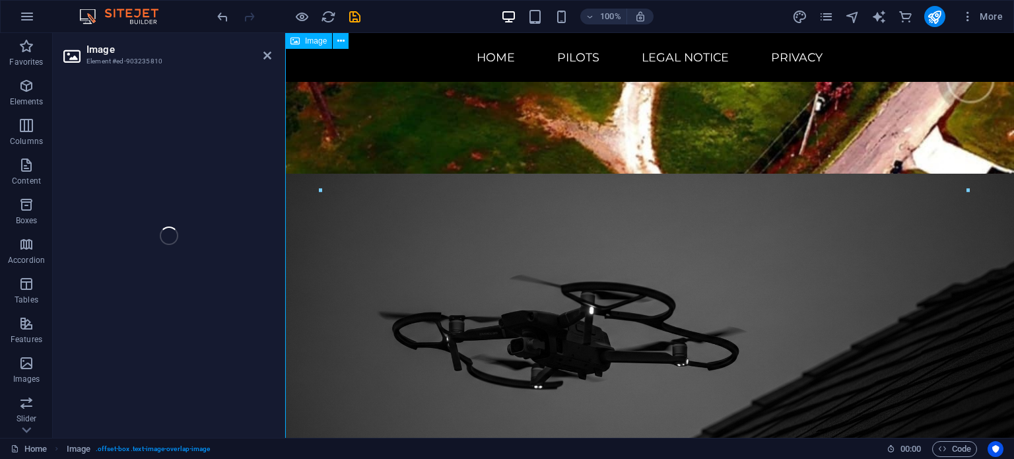
select select "%"
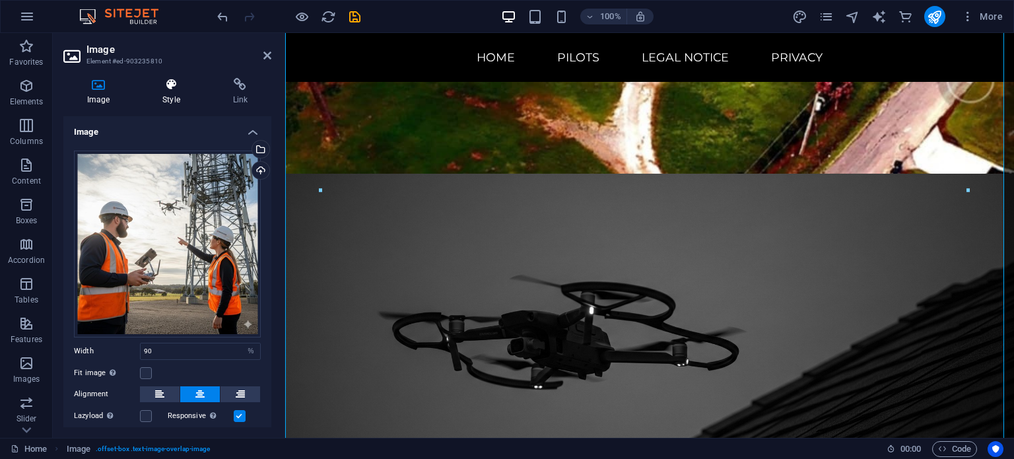
click at [178, 84] on icon at bounding box center [171, 84] width 65 height 13
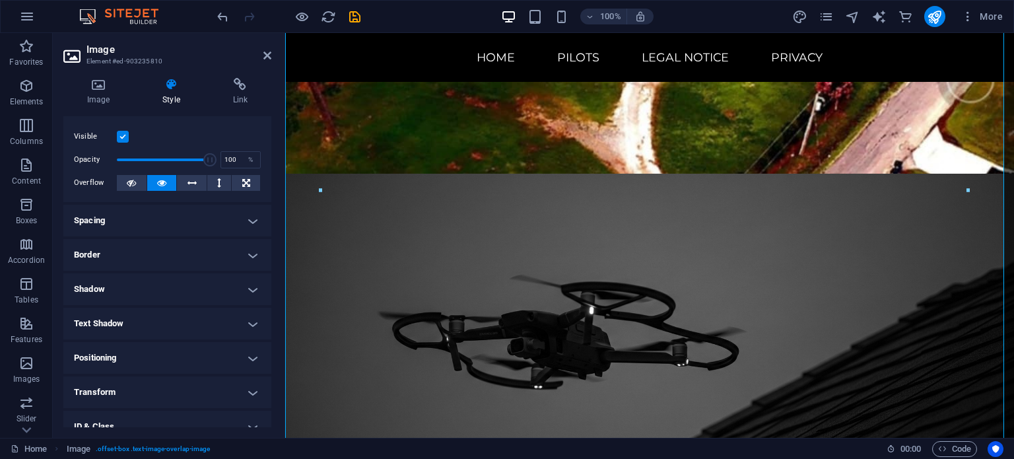
scroll to position [0, 0]
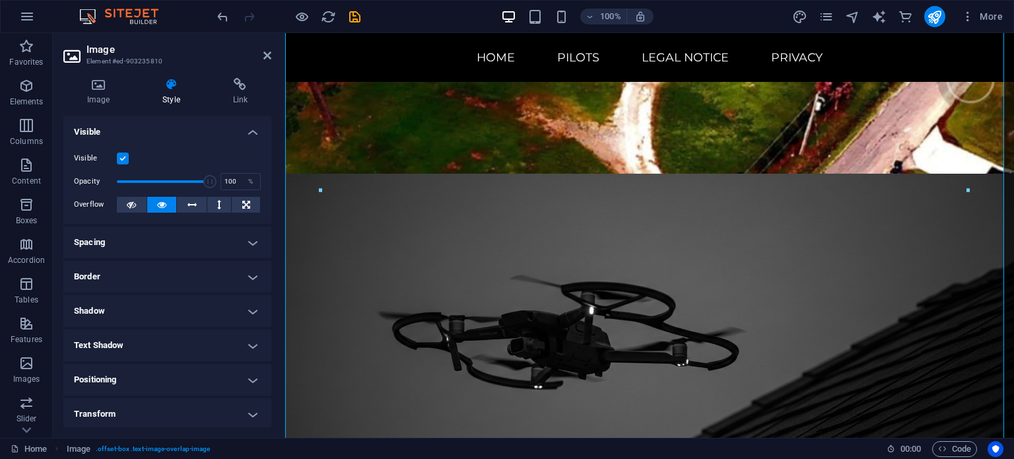
click at [122, 158] on label at bounding box center [123, 159] width 12 height 12
click at [0, 0] on input "Visible" at bounding box center [0, 0] width 0 height 0
click at [122, 158] on label at bounding box center [123, 159] width 12 height 12
click at [0, 0] on input "Visible" at bounding box center [0, 0] width 0 height 0
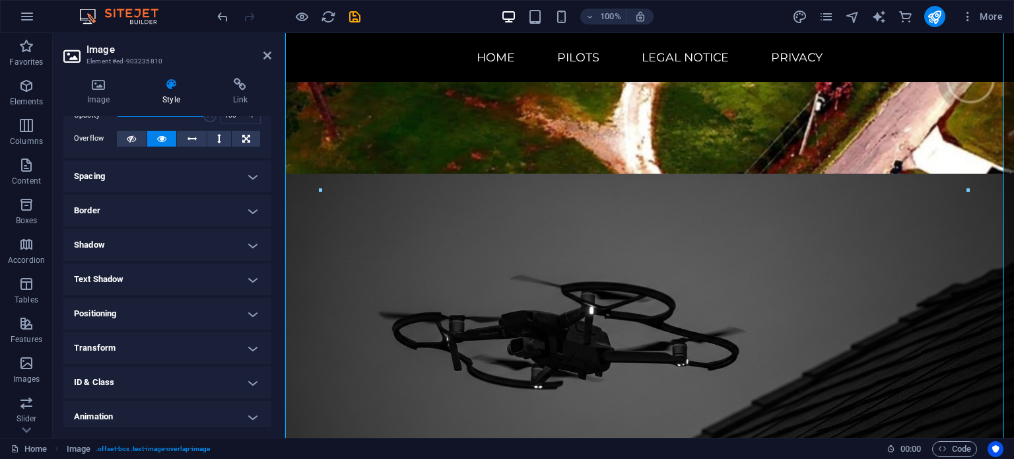
click at [198, 312] on h4 "Positioning" at bounding box center [167, 314] width 208 height 32
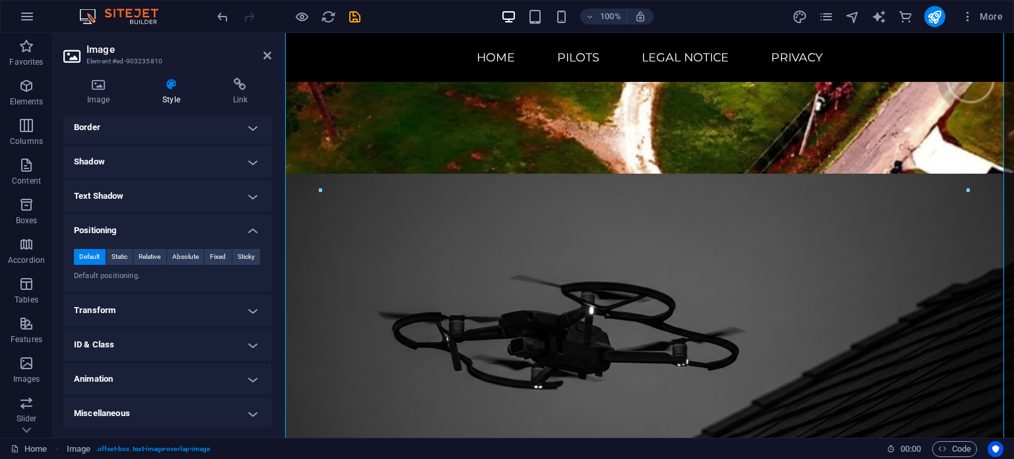
scroll to position [151, 0]
click at [236, 316] on h4 "Transform" at bounding box center [167, 309] width 208 height 32
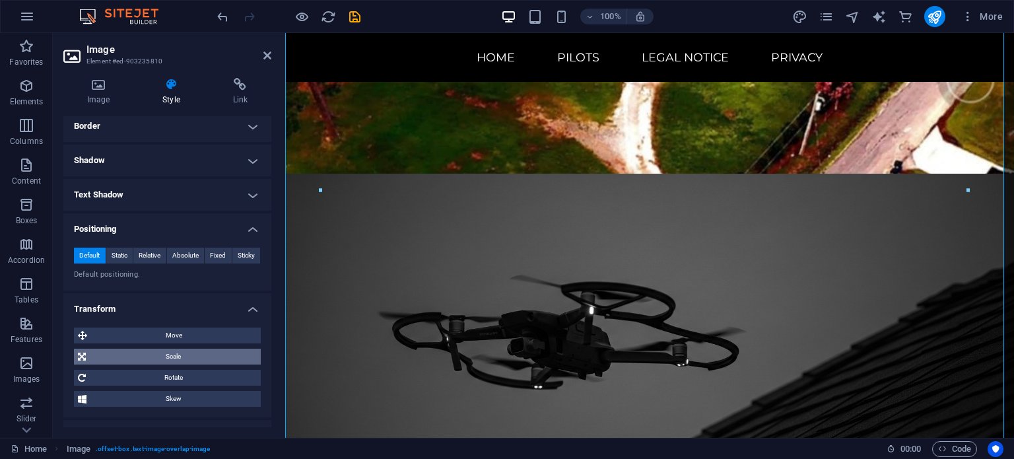
click at [190, 360] on span "Scale" at bounding box center [173, 357] width 167 height 16
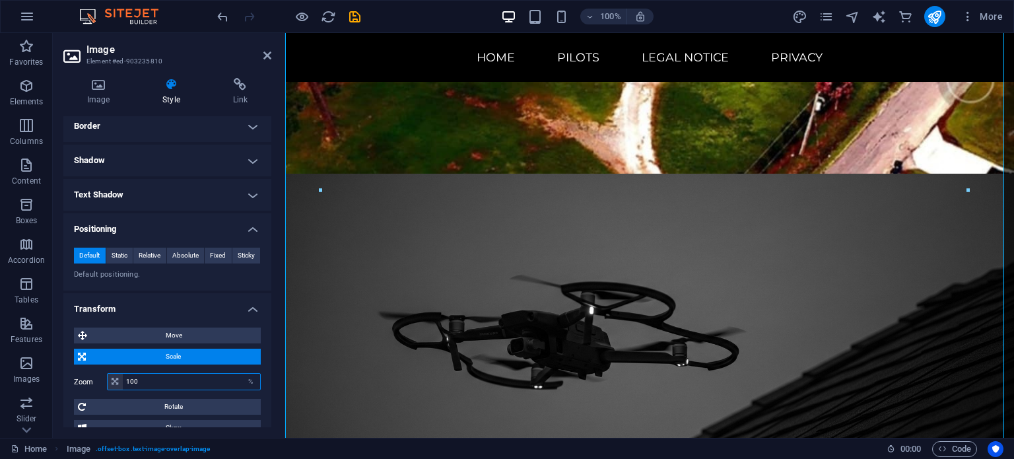
click at [184, 383] on input "100" at bounding box center [191, 382] width 137 height 16
type input "1"
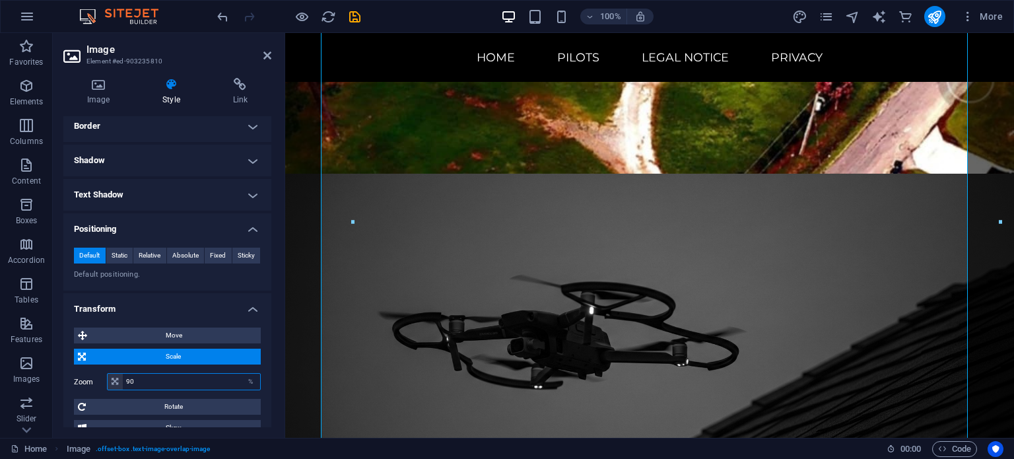
type input "9"
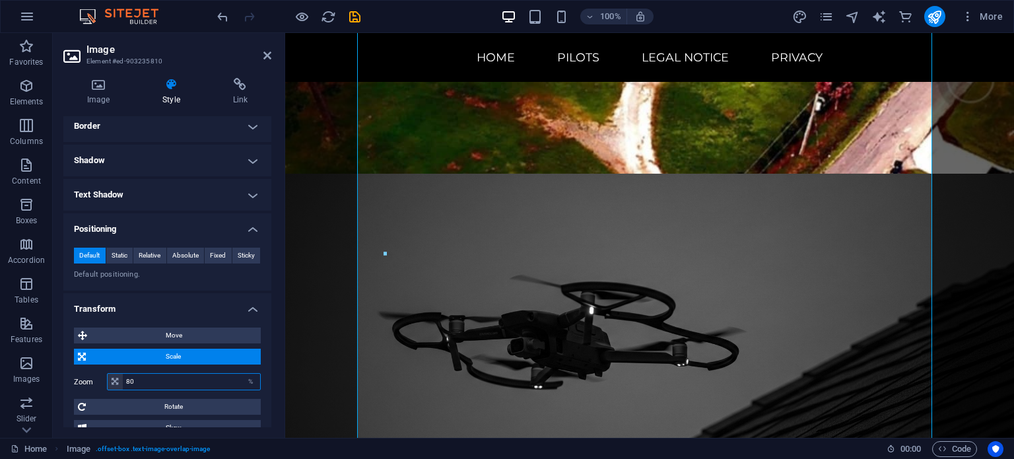
type input "80"
click at [963, 279] on div "Home Pilots Legal Notice Privacy WATCHING OVER YOUR MOST CRITICAL PROJECTS Drop…" at bounding box center [649, 350] width 729 height 8859
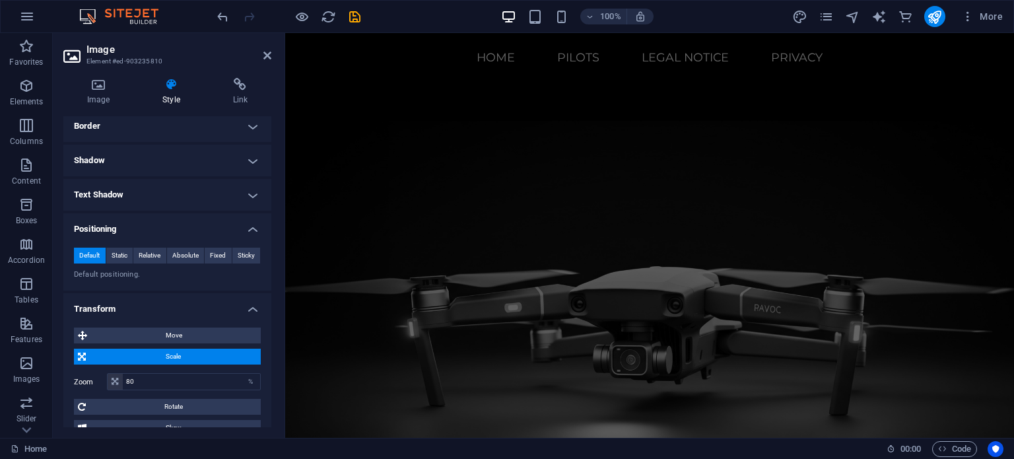
scroll to position [1352, 0]
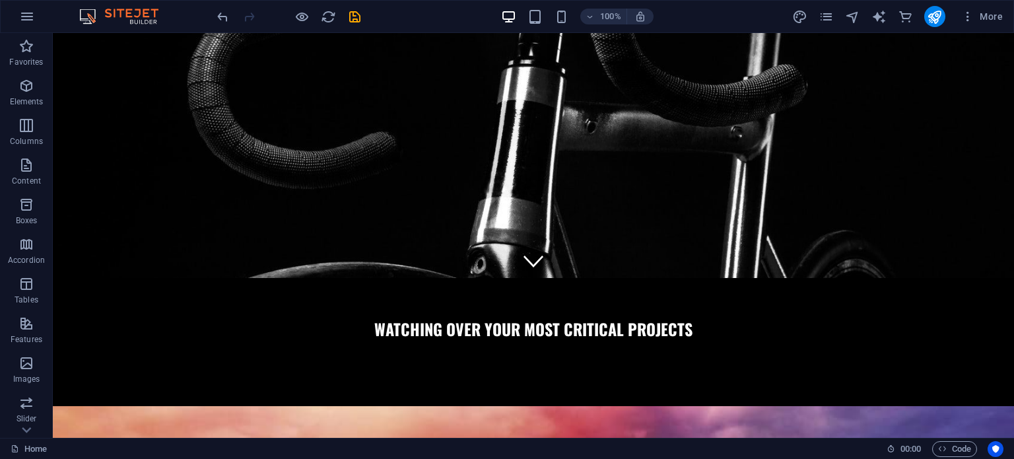
scroll to position [0, 0]
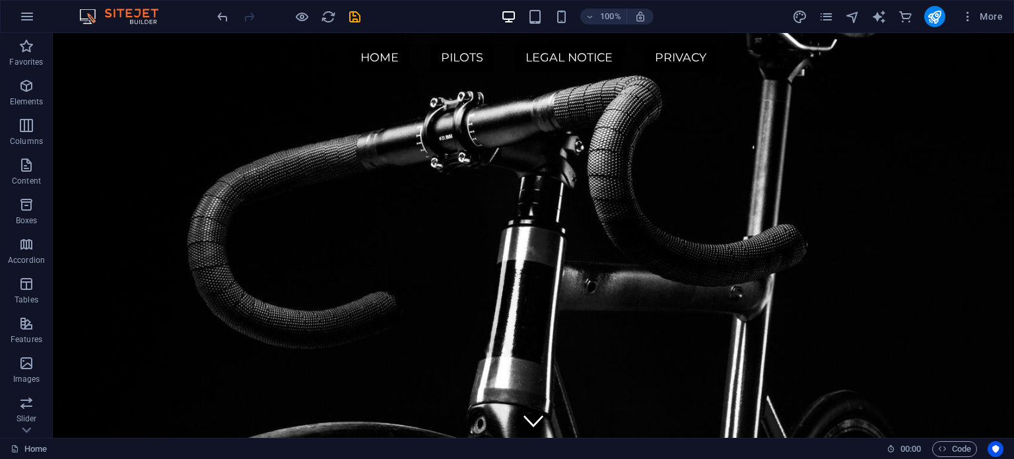
drag, startPoint x: 1007, startPoint y: 135, endPoint x: 1060, endPoint y: 47, distance: 103.0
click at [355, 15] on icon "save" at bounding box center [354, 16] width 15 height 15
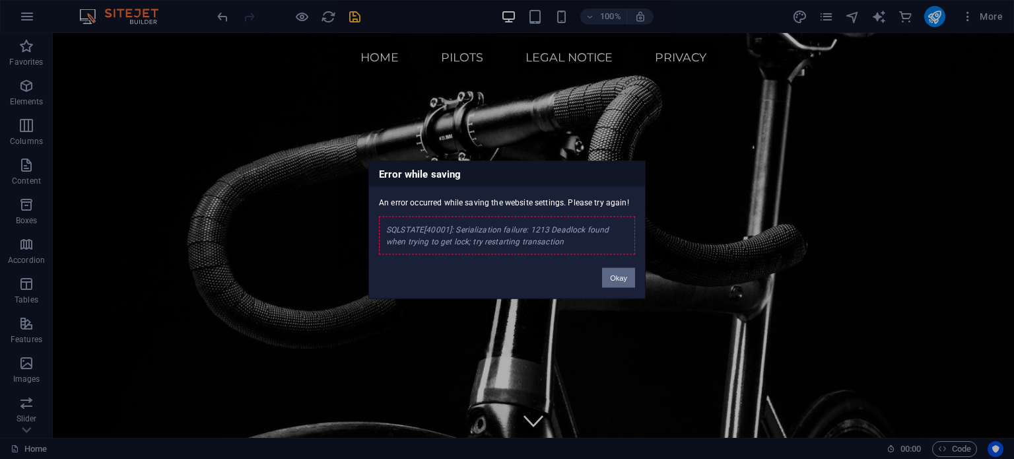
click at [619, 285] on button "Okay" at bounding box center [618, 277] width 33 height 20
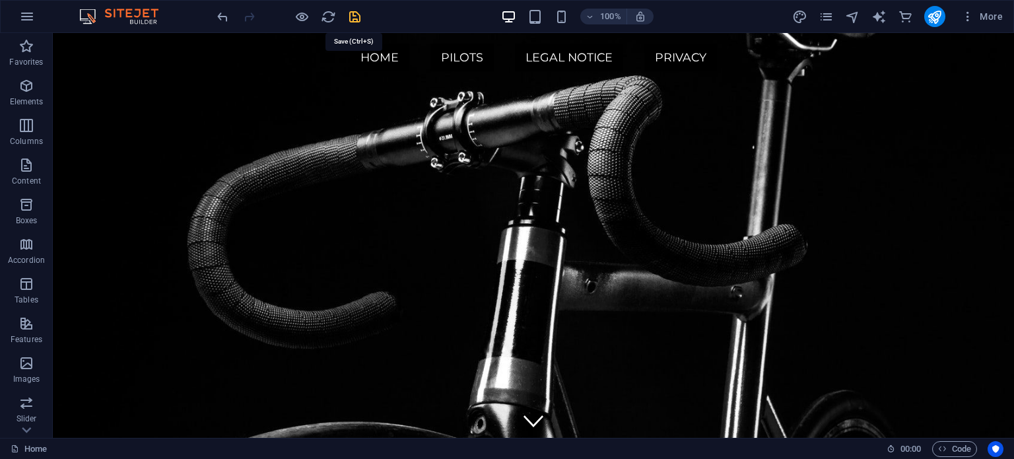
click at [354, 22] on icon "save" at bounding box center [354, 16] width 15 height 15
click at [827, 20] on icon "pages" at bounding box center [826, 16] width 15 height 15
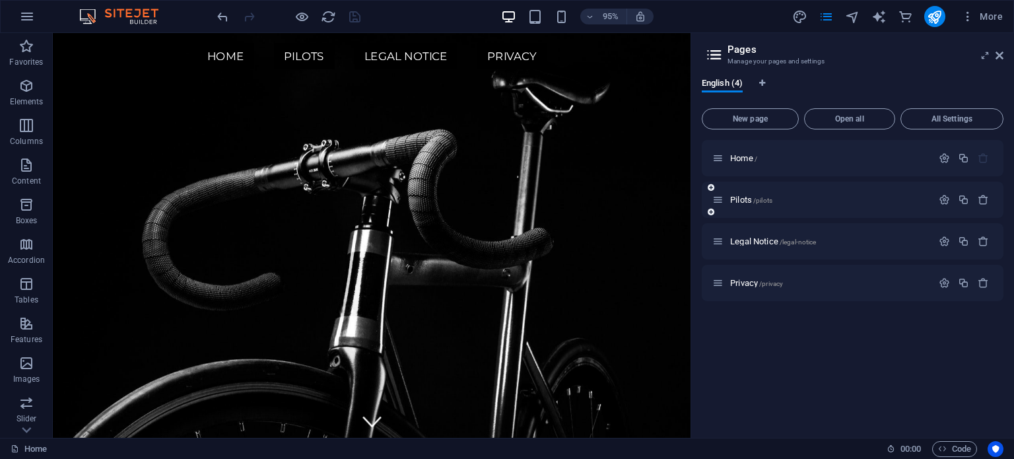
click at [750, 195] on div "Pilots /pilots" at bounding box center [822, 199] width 220 height 15
click at [738, 198] on span "Pilots /pilots" at bounding box center [751, 200] width 42 height 10
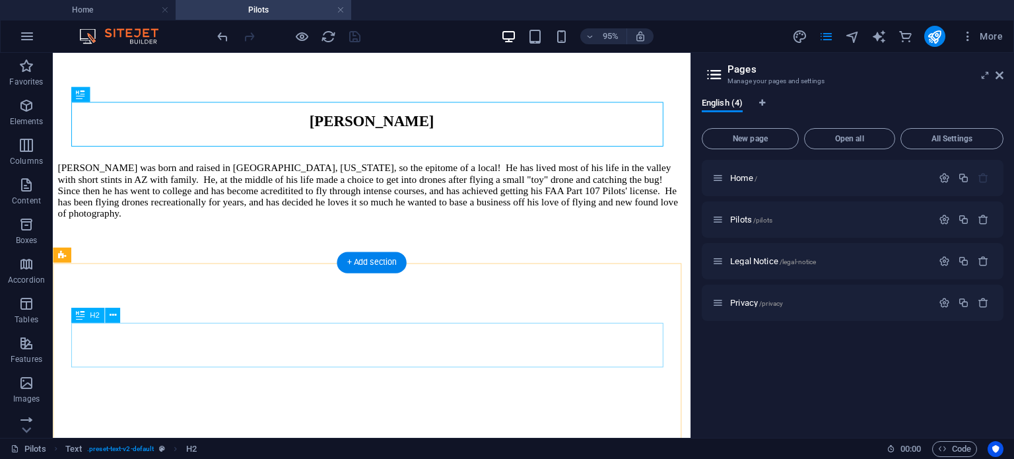
scroll to position [588, 0]
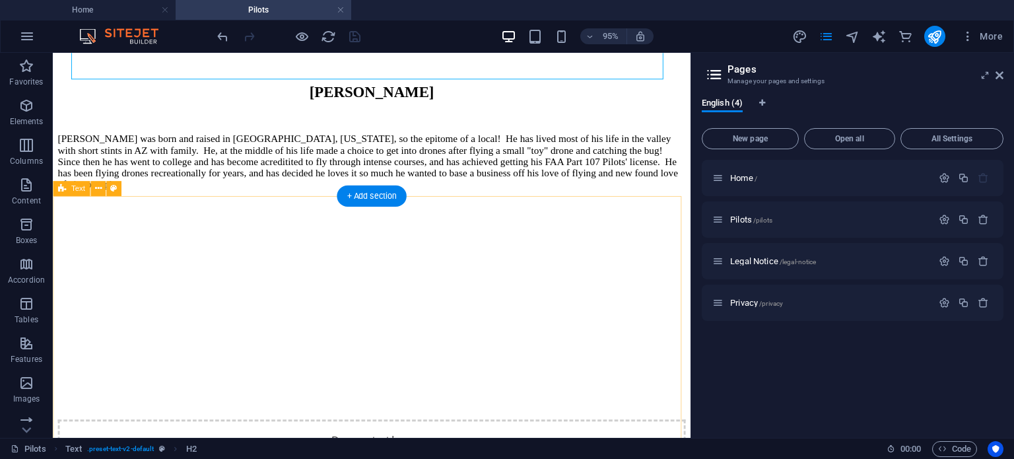
click at [418, 197] on div "[PERSON_NAME] [PERSON_NAME] was born and raised in [GEOGRAPHIC_DATA], [US_STATE…" at bounding box center [388, 141] width 661 height 112
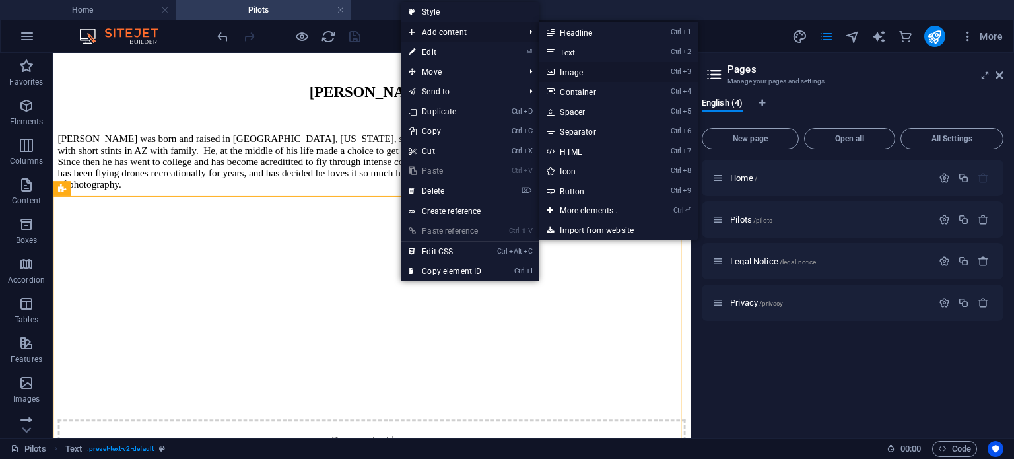
drag, startPoint x: 577, startPoint y: 71, endPoint x: 437, endPoint y: 44, distance: 142.6
click at [577, 71] on link "Ctrl 3 Image" at bounding box center [593, 72] width 109 height 20
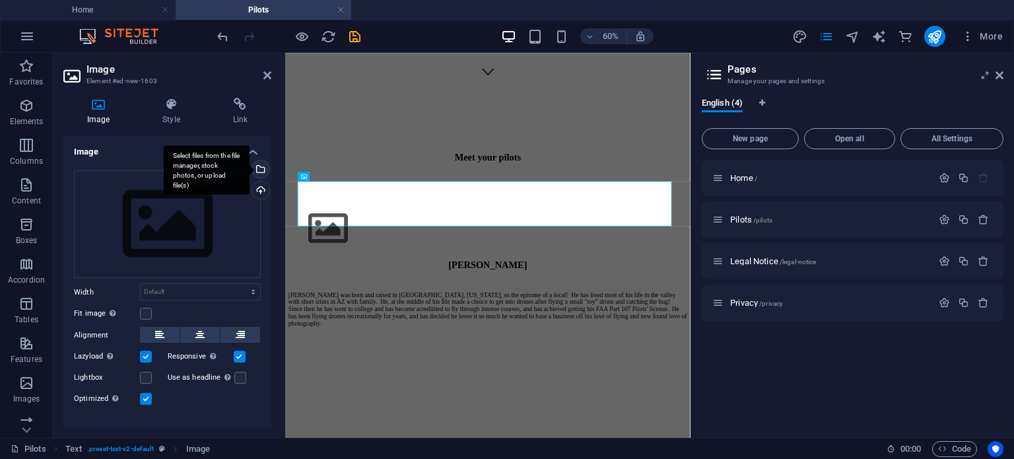
click at [259, 163] on div "Select files from the file manager, stock photos, or upload file(s)" at bounding box center [260, 170] width 20 height 20
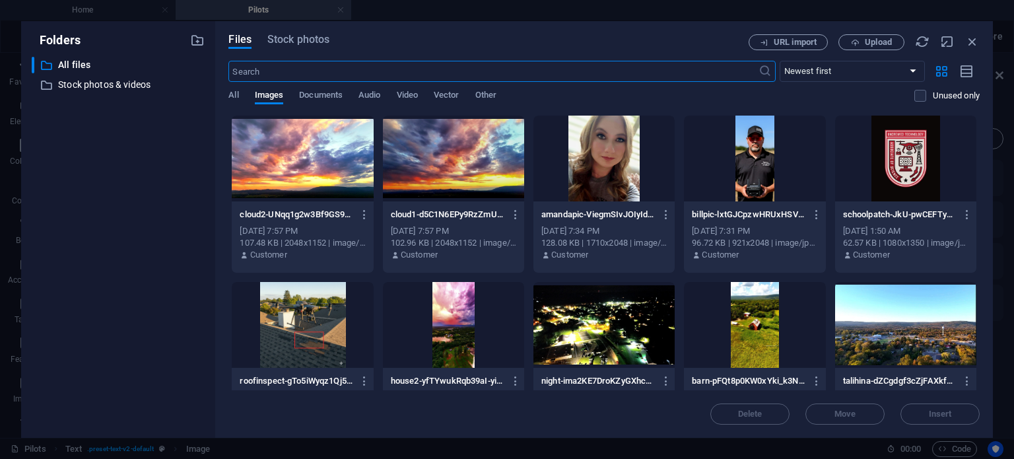
scroll to position [0, 0]
click at [737, 174] on div at bounding box center [754, 159] width 141 height 86
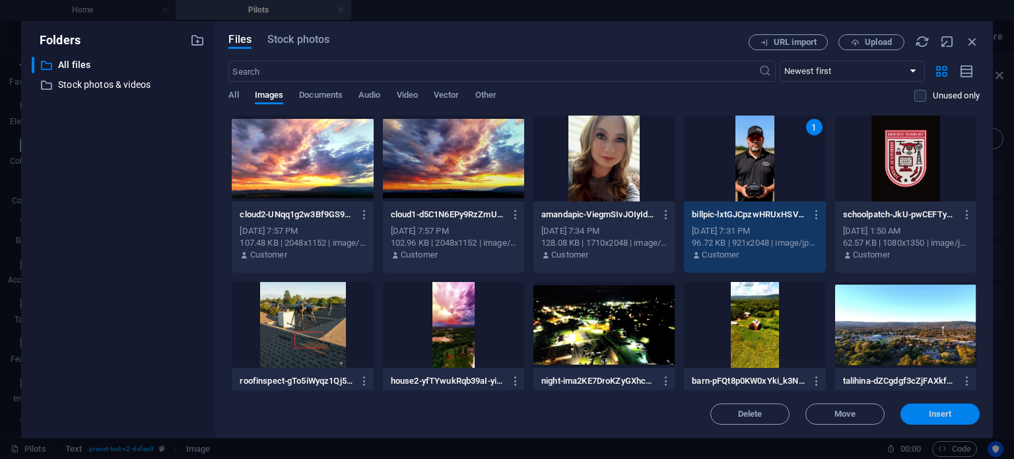
click at [944, 414] on span "Insert" at bounding box center [940, 414] width 23 height 8
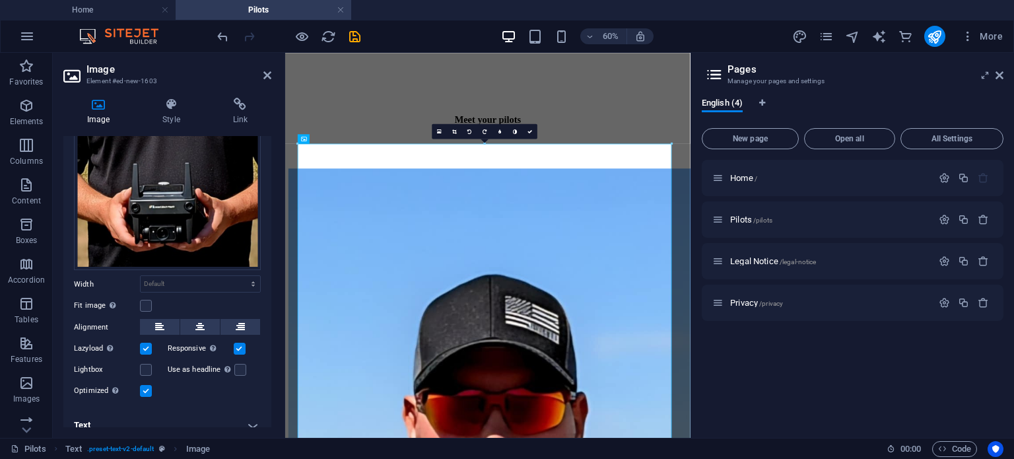
scroll to position [315, 0]
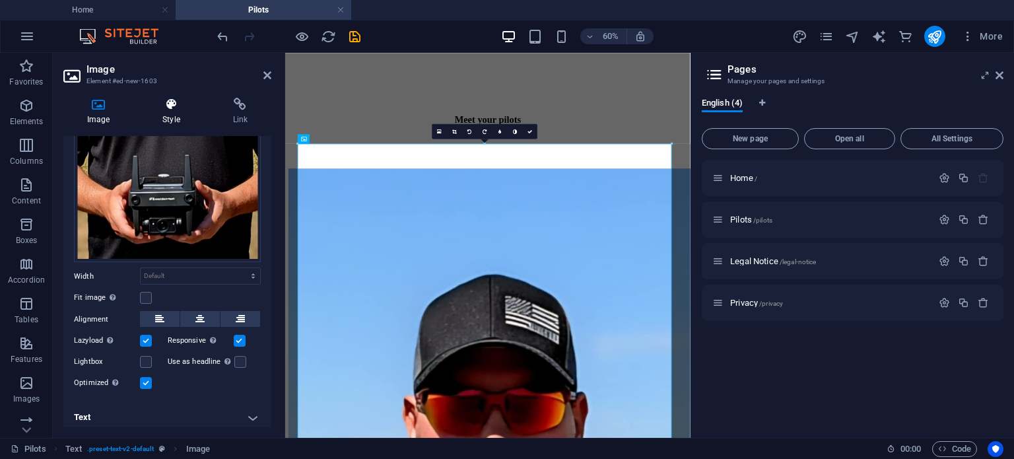
click at [174, 110] on icon at bounding box center [171, 104] width 65 height 13
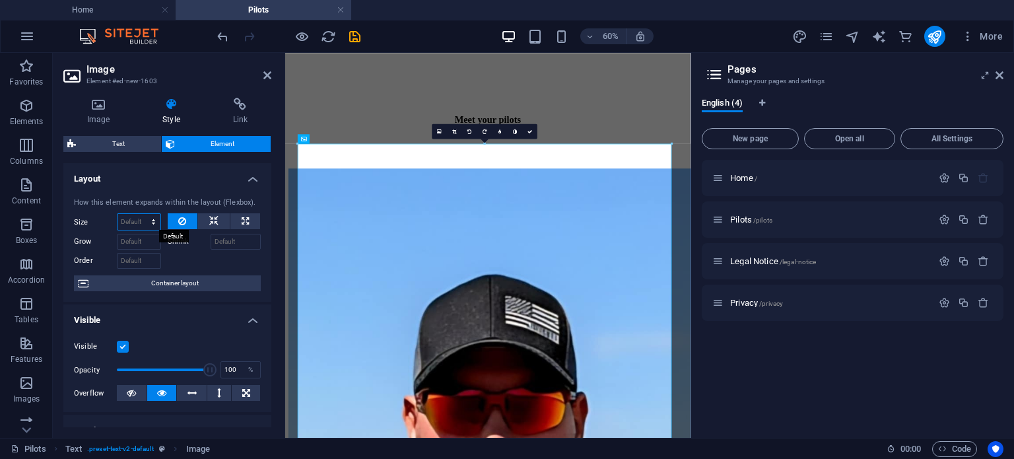
click at [148, 219] on select "Default auto px % 1/1 1/2 1/3 1/4 1/5 1/6 1/7 1/8 1/9 1/10" at bounding box center [139, 222] width 43 height 16
select select "px"
click at [140, 214] on select "Default auto px % 1/1 1/2 1/3 1/4 1/5 1/6 1/7 1/8 1/9 1/10" at bounding box center [139, 222] width 43 height 16
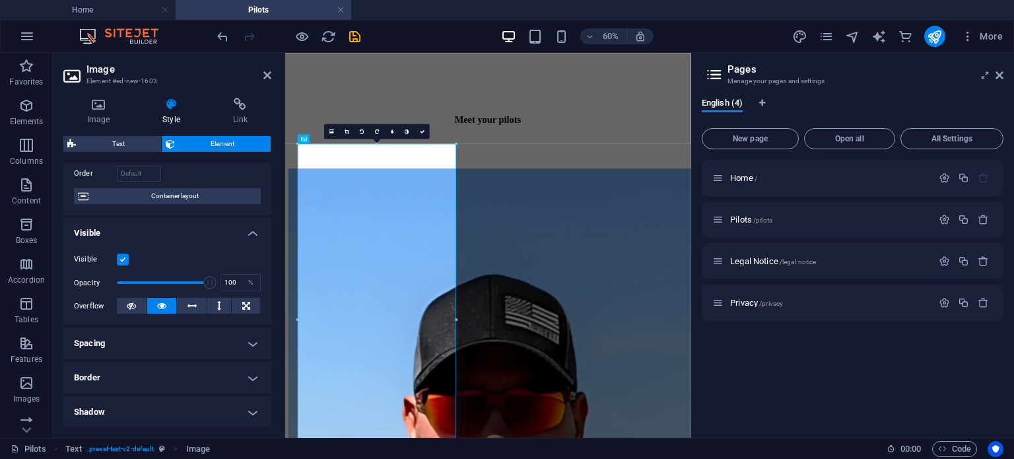
scroll to position [66, 0]
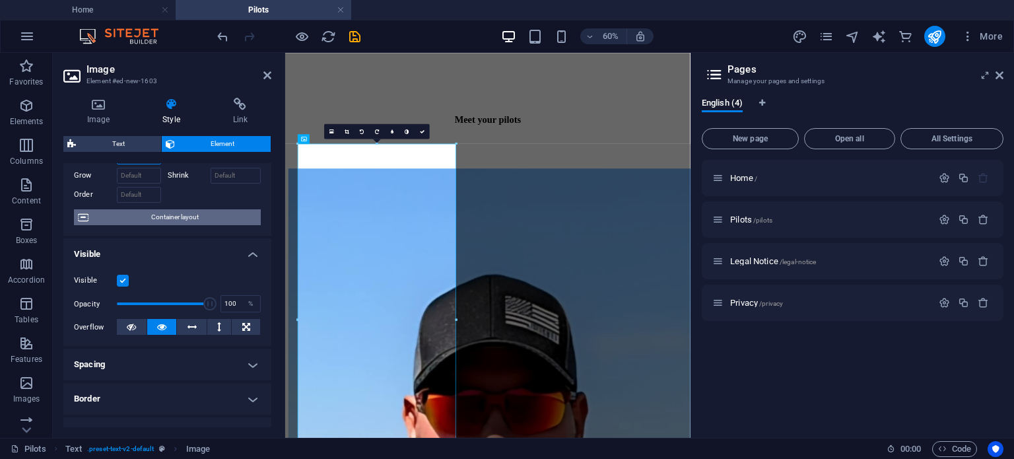
type input "400"
drag, startPoint x: 208, startPoint y: 220, endPoint x: 35, endPoint y: 291, distance: 187.1
click at [208, 220] on span "Container layout" at bounding box center [174, 217] width 164 height 16
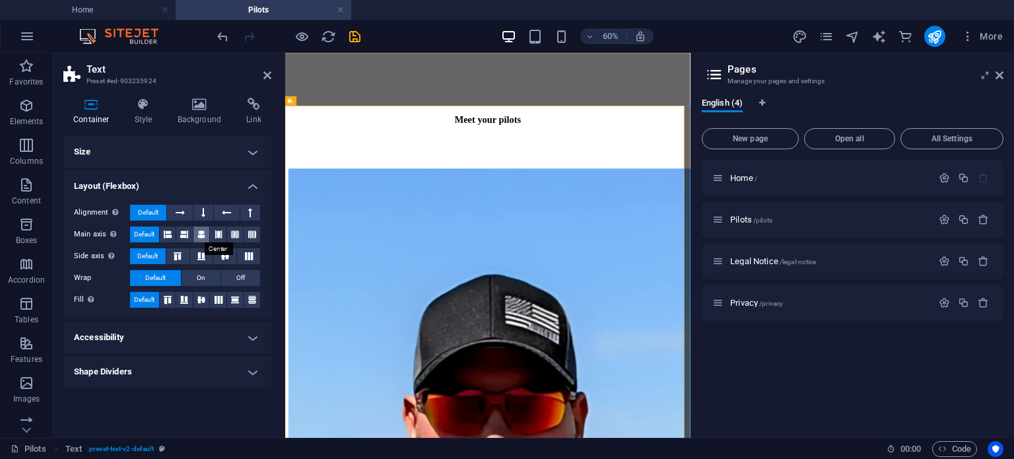
click at [201, 233] on icon at bounding box center [201, 234] width 8 height 16
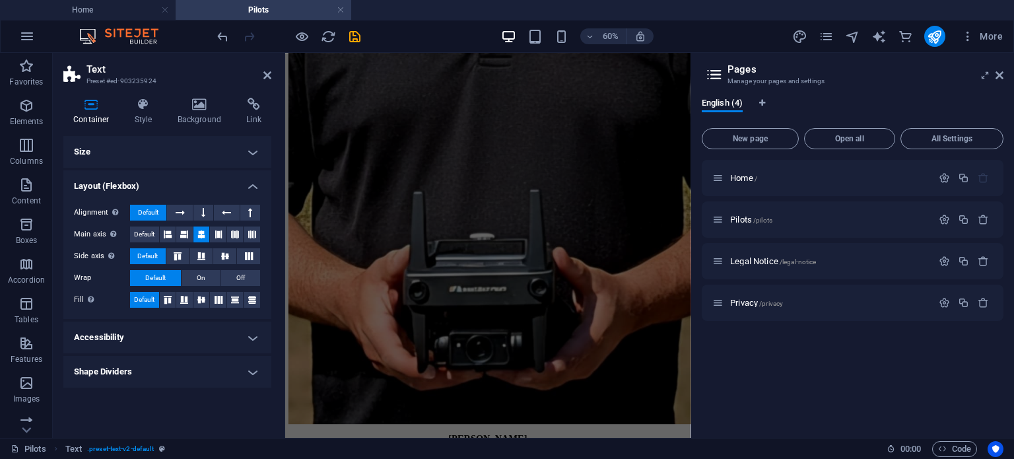
scroll to position [1738, 0]
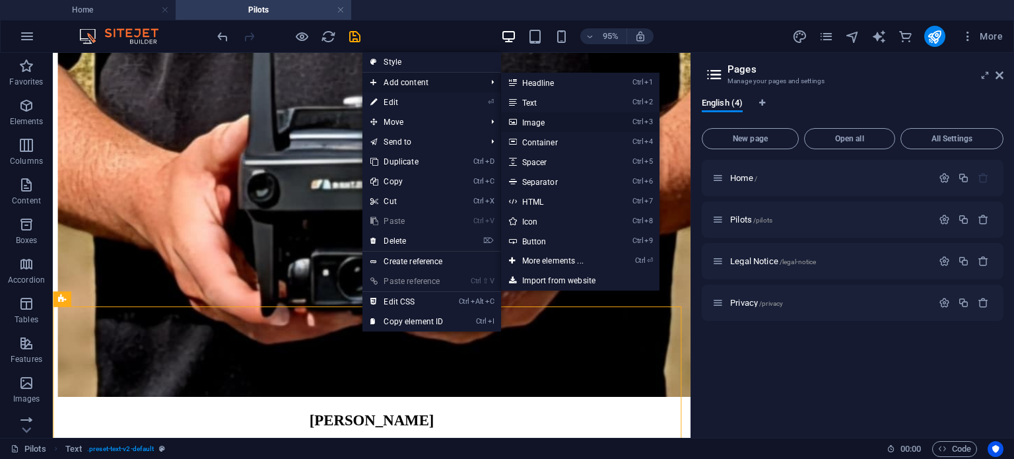
drag, startPoint x: 557, startPoint y: 123, endPoint x: 458, endPoint y: 178, distance: 113.2
click at [557, 123] on link "Ctrl 3 Image" at bounding box center [555, 122] width 109 height 20
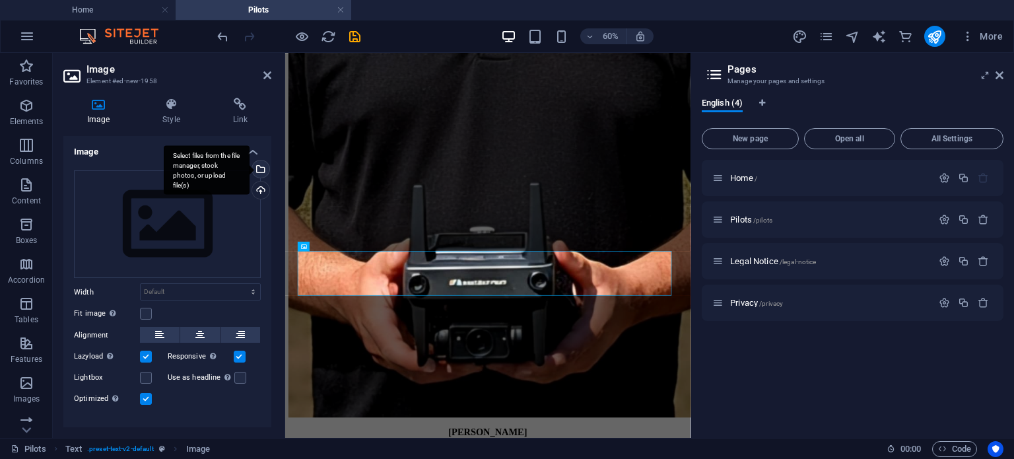
click at [259, 166] on div "Select files from the file manager, stock photos, or upload file(s)" at bounding box center [260, 170] width 20 height 20
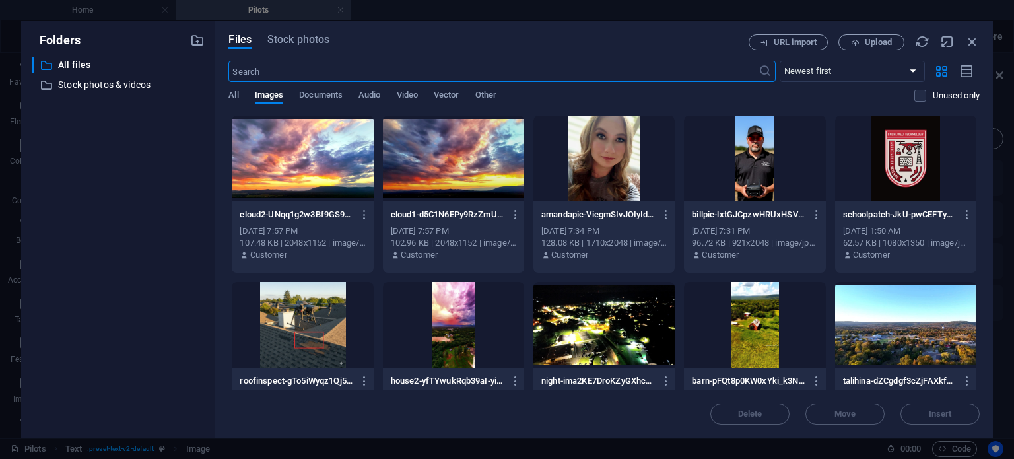
scroll to position [0, 0]
click at [588, 174] on div at bounding box center [603, 159] width 141 height 86
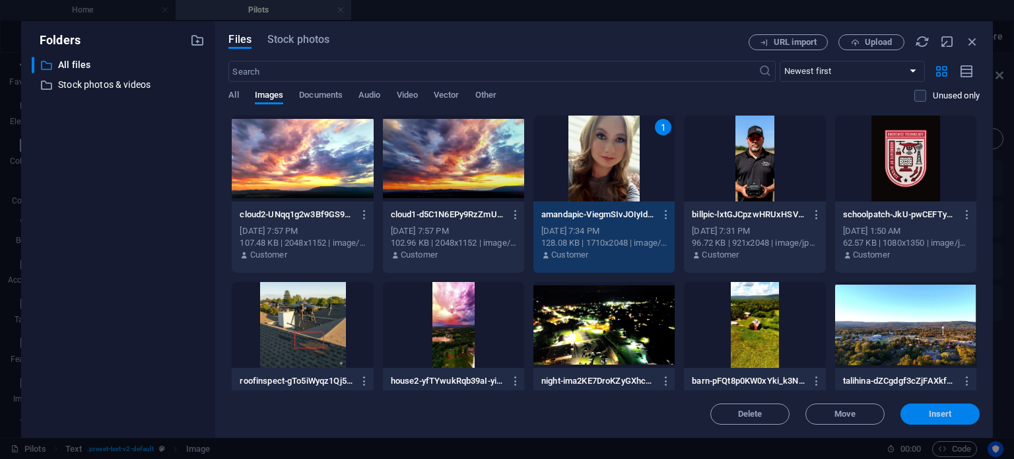
click at [947, 406] on button "Insert" at bounding box center [939, 413] width 79 height 21
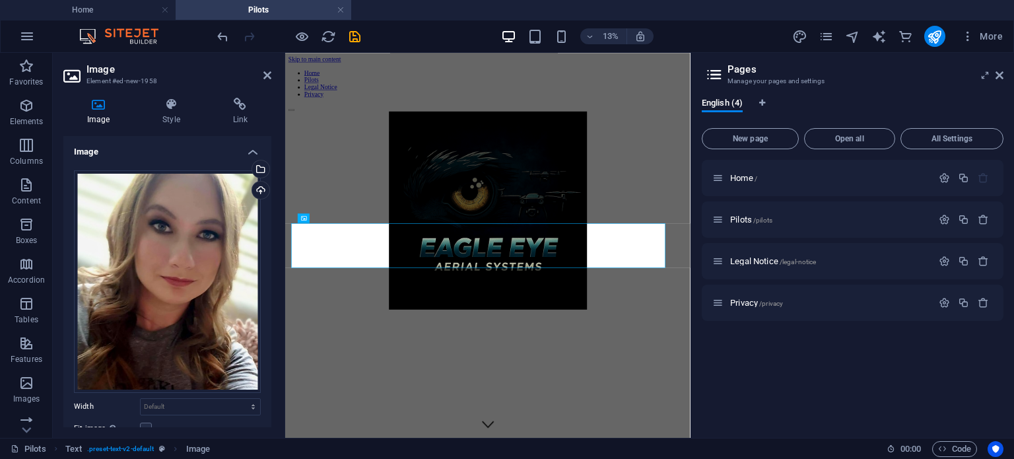
scroll to position [1784, 0]
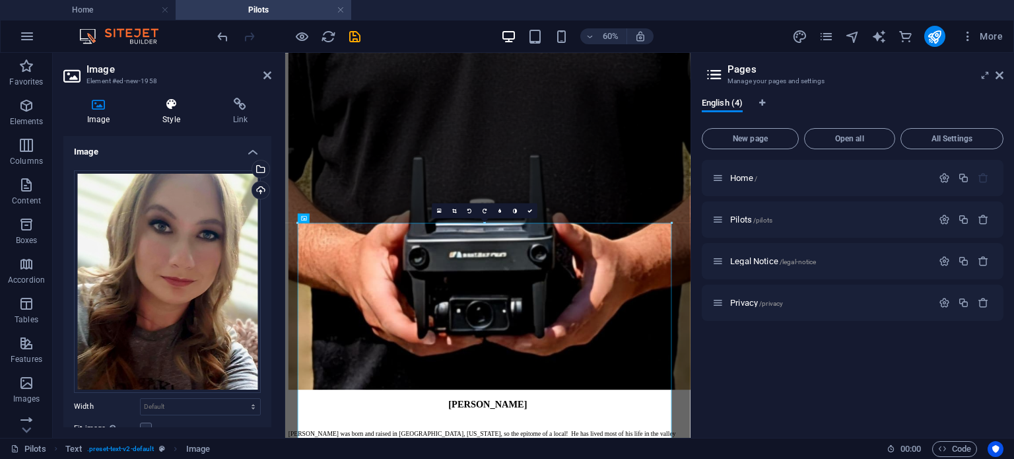
click at [171, 113] on h4 "Style" at bounding box center [174, 112] width 70 height 28
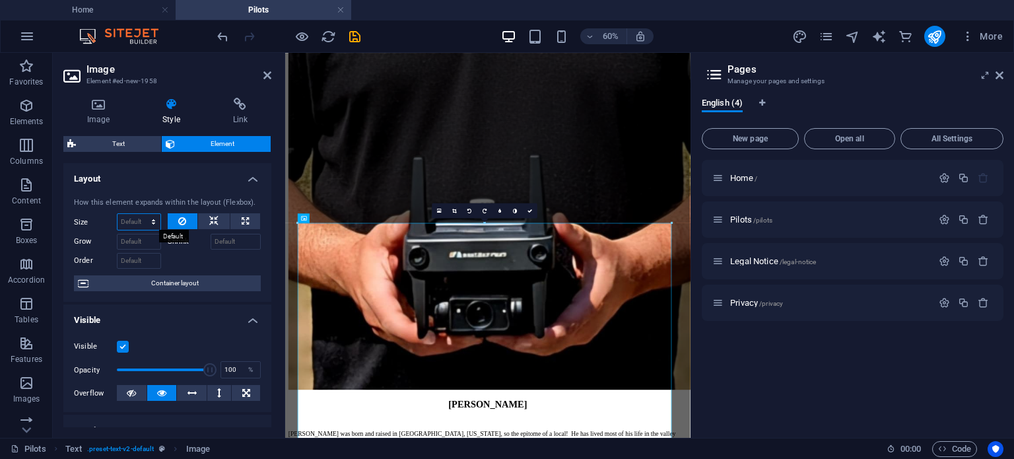
click at [135, 220] on select "Default auto px % 1/1 1/2 1/3 1/4 1/5 1/6 1/7 1/8 1/9 1/10" at bounding box center [139, 222] width 43 height 16
select select "px"
click at [140, 214] on select "Default auto px % 1/1 1/2 1/3 1/4 1/5 1/6 1/7 1/8 1/9 1/10" at bounding box center [139, 222] width 43 height 16
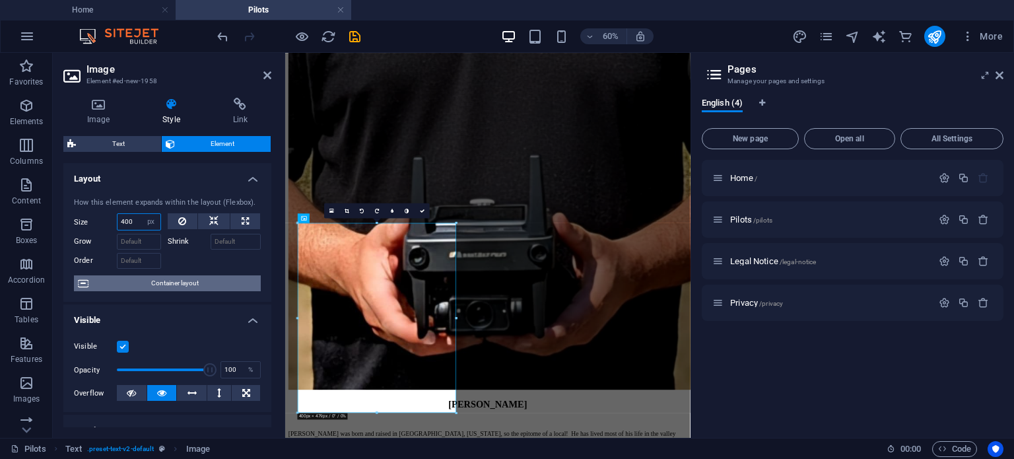
type input "400"
click at [172, 285] on span "Container layout" at bounding box center [174, 283] width 164 height 16
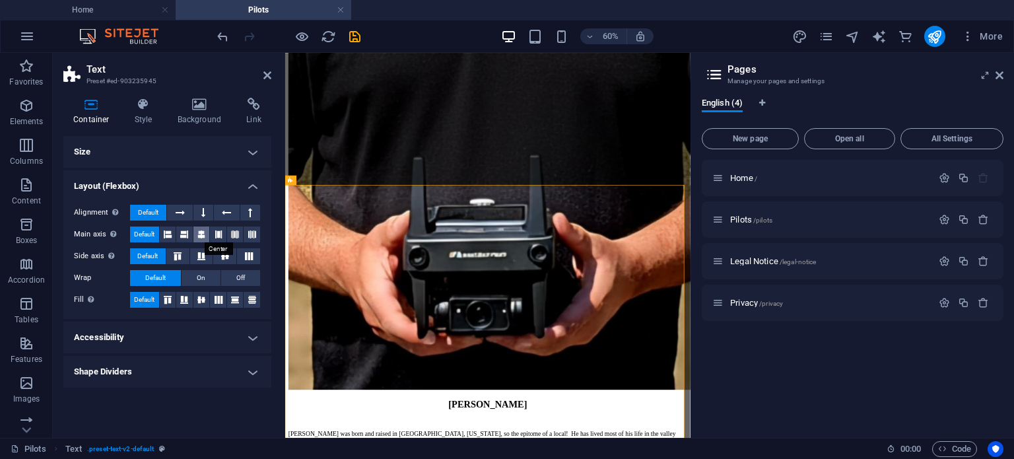
click at [209, 230] on button at bounding box center [201, 234] width 17 height 16
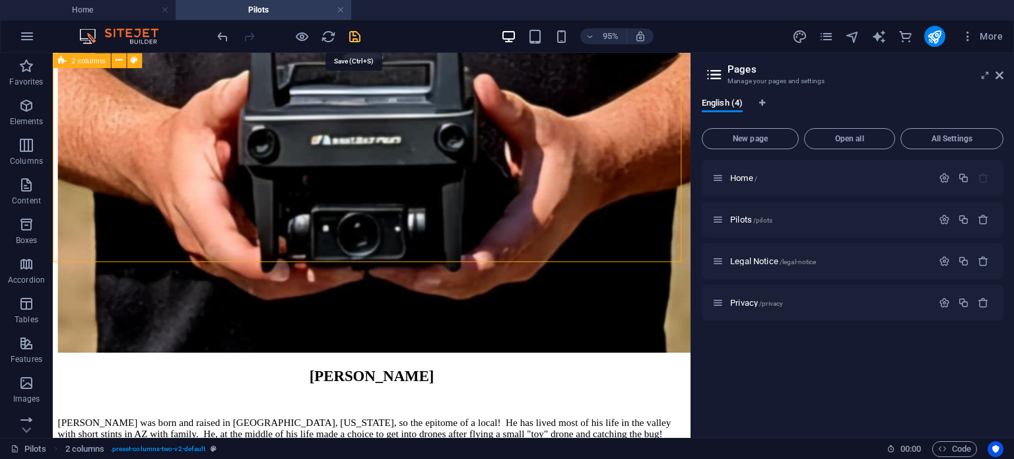
click at [358, 42] on icon "save" at bounding box center [354, 36] width 15 height 15
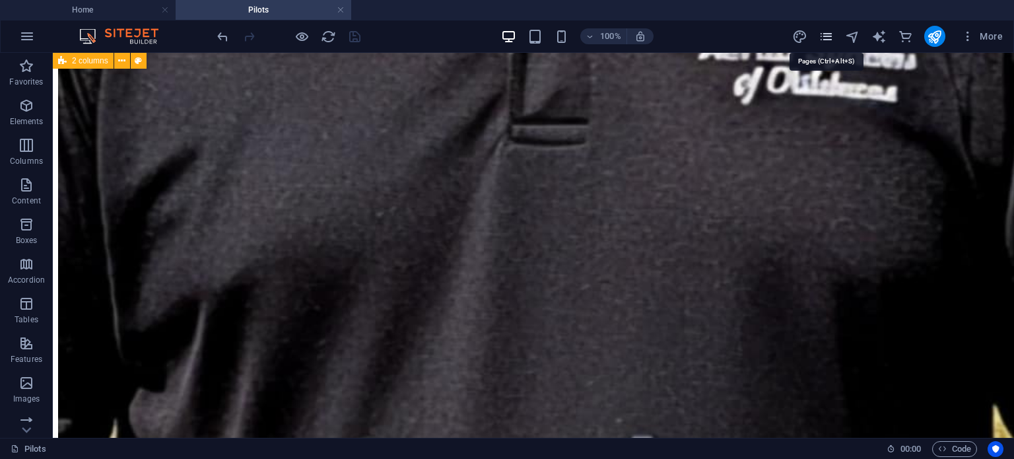
click at [834, 36] on icon "pages" at bounding box center [826, 36] width 15 height 15
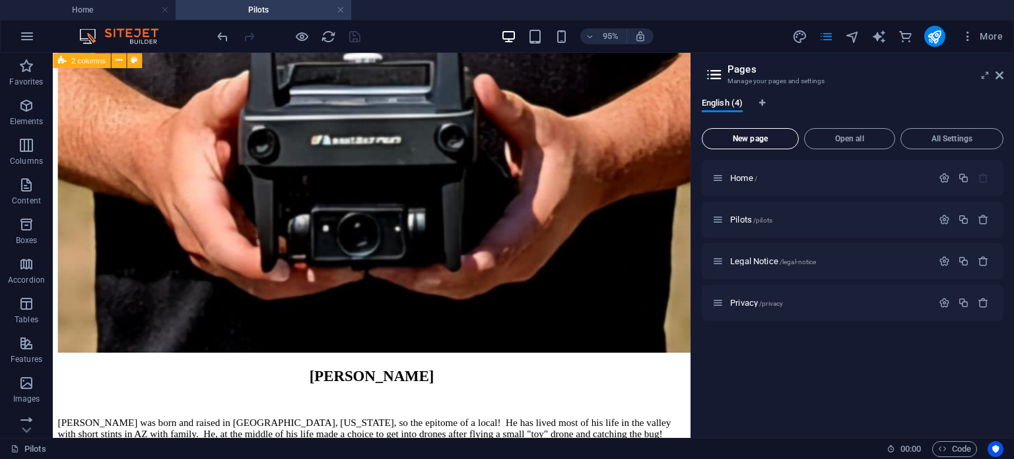
click at [747, 135] on span "New page" at bounding box center [750, 139] width 85 height 8
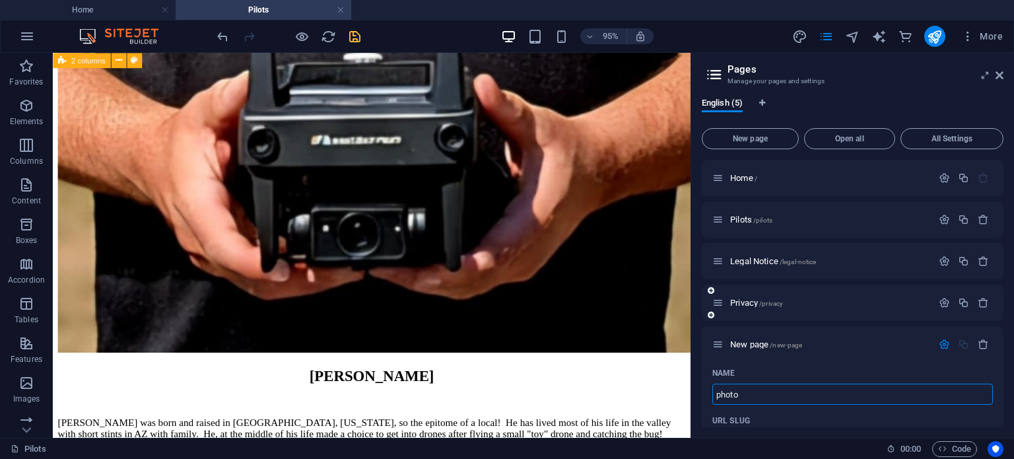
type input "photo"
type input "/photo"
type input "Photo Gallery"
type input "/photo-gallery"
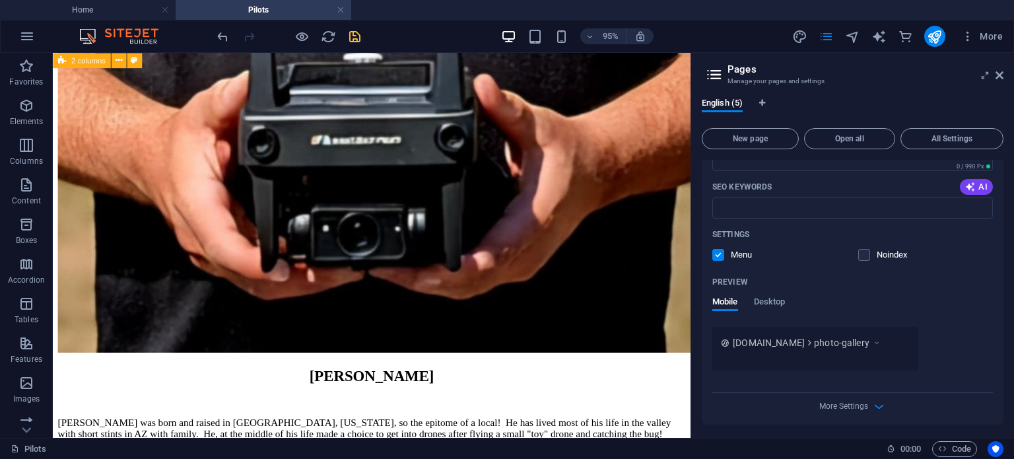
scroll to position [400, 0]
click at [773, 300] on span "Desktop" at bounding box center [770, 301] width 32 height 18
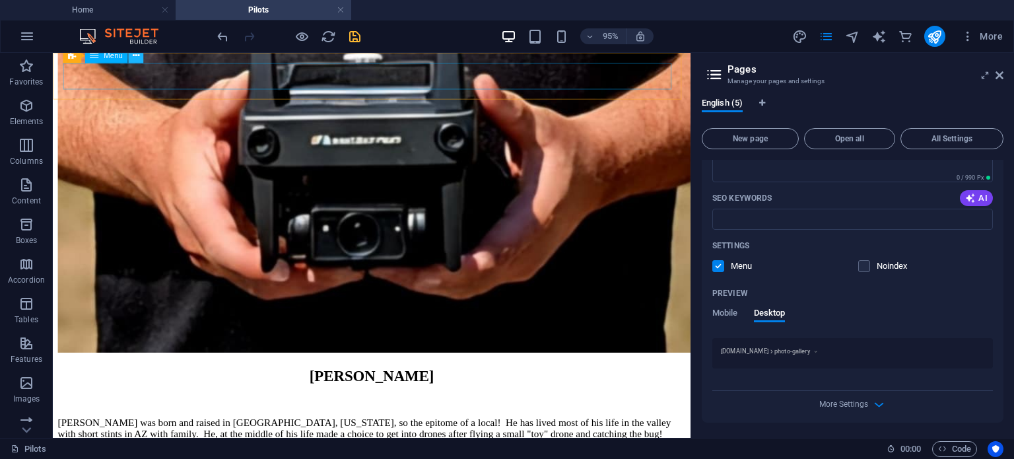
click at [132, 59] on icon at bounding box center [135, 55] width 7 height 13
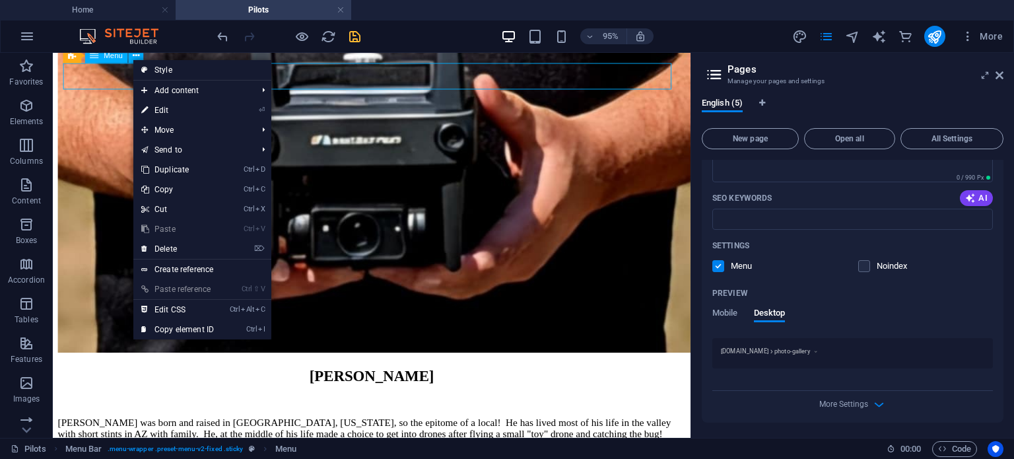
click at [98, 57] on div "Menu" at bounding box center [106, 55] width 43 height 15
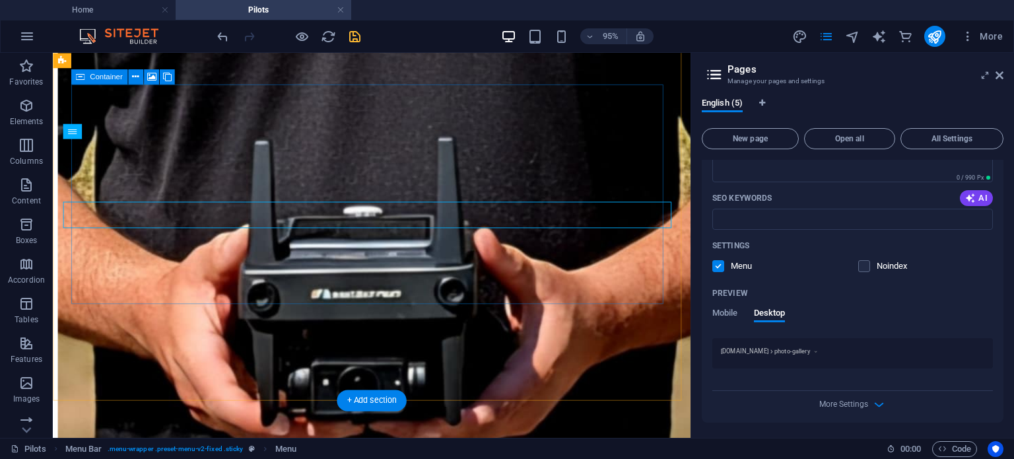
scroll to position [1586, 0]
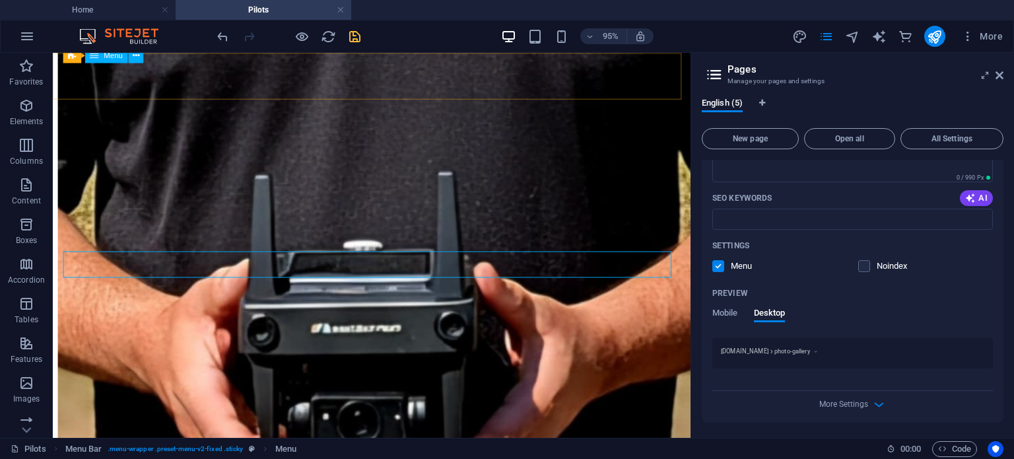
click at [111, 56] on span "Menu" at bounding box center [113, 54] width 19 height 7
select select
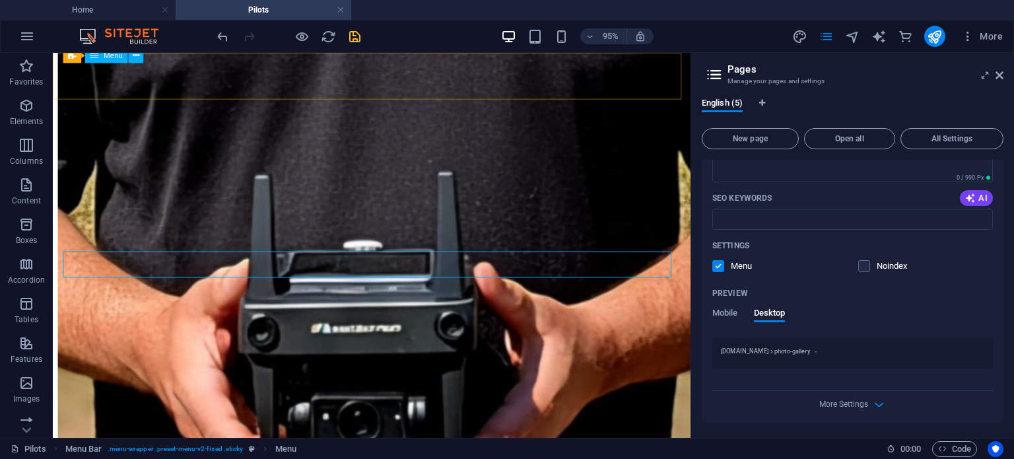
select select
select select "secondary"
select select
select select "secondary"
select select
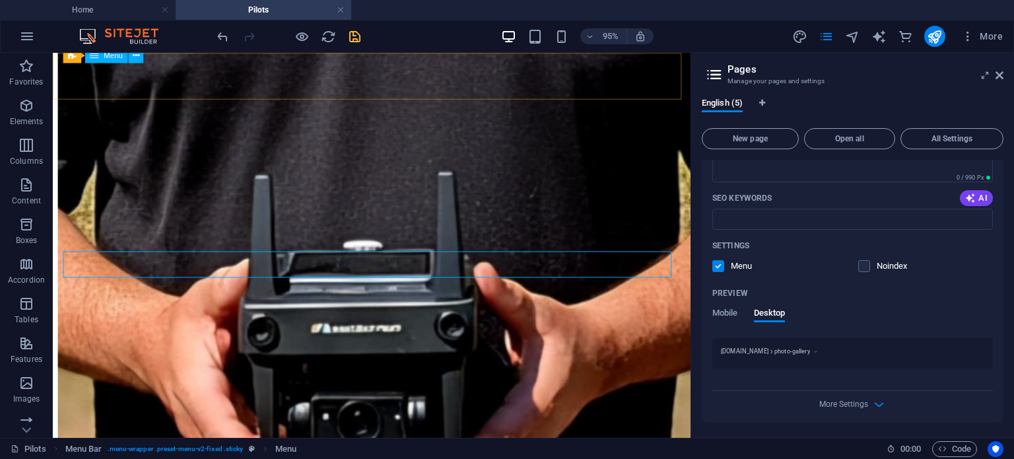
select select "secondary"
select select
select select "secondary"
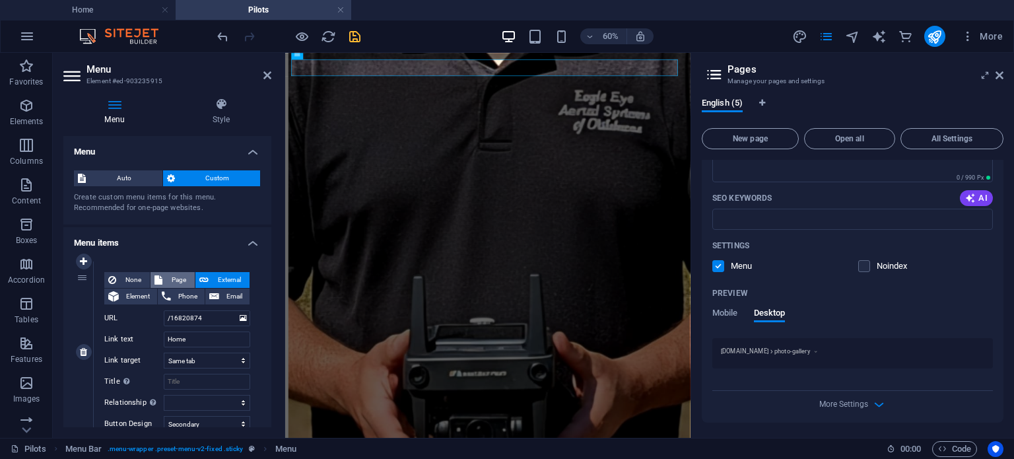
click at [168, 276] on span "Page" at bounding box center [178, 280] width 24 height 16
select select
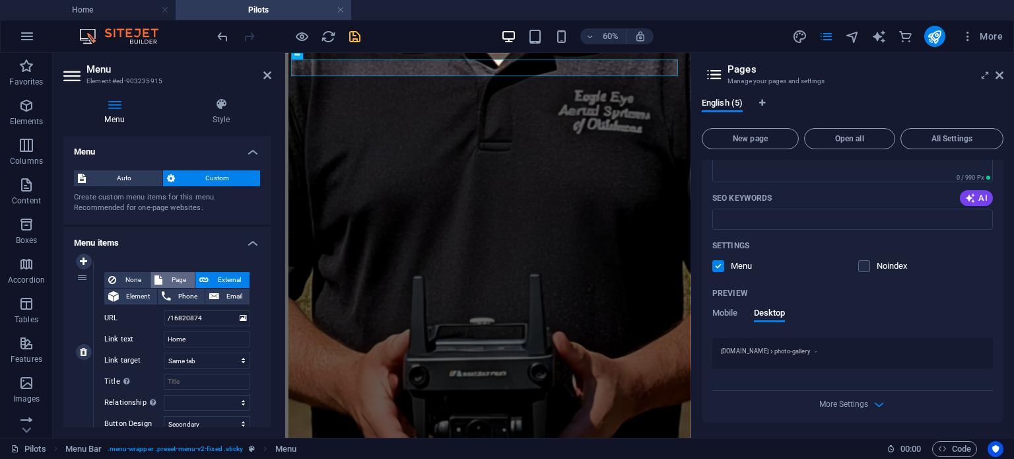
select select
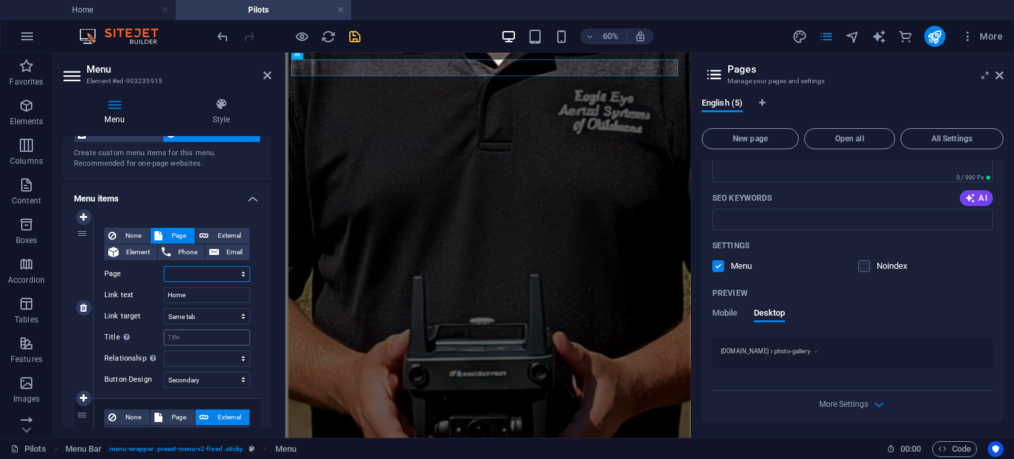
scroll to position [66, 0]
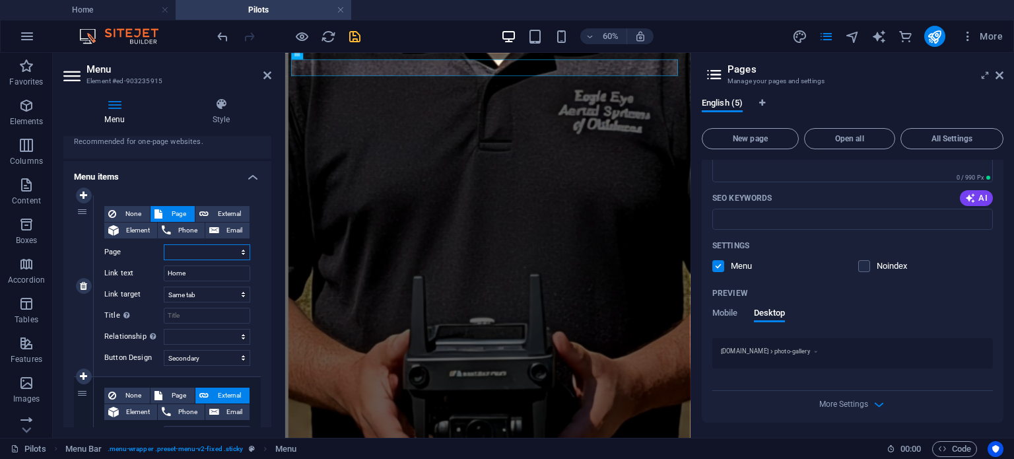
click at [192, 246] on select "Home Pilots Legal Notice Privacy Photo Gallery" at bounding box center [207, 252] width 86 height 16
select select "0"
click at [164, 244] on select "Home Pilots Legal Notice Privacy Photo Gallery" at bounding box center [207, 252] width 86 height 16
select select
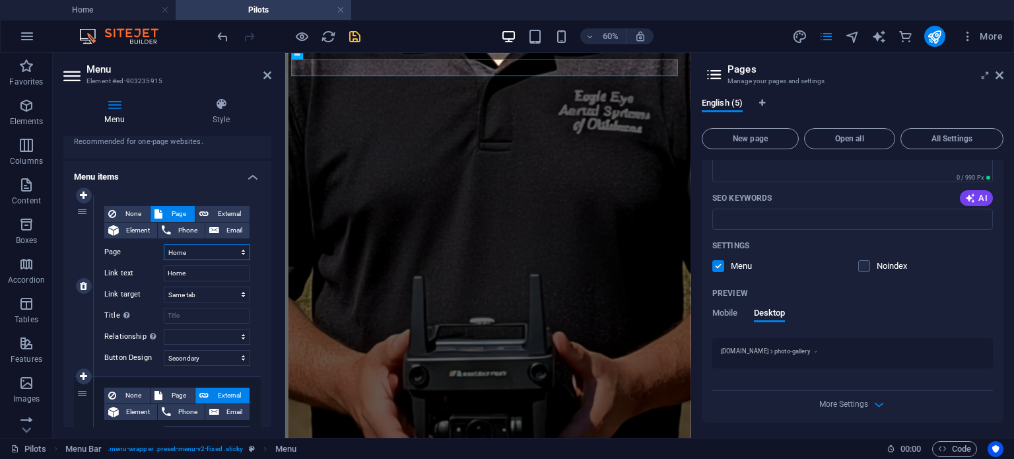
select select
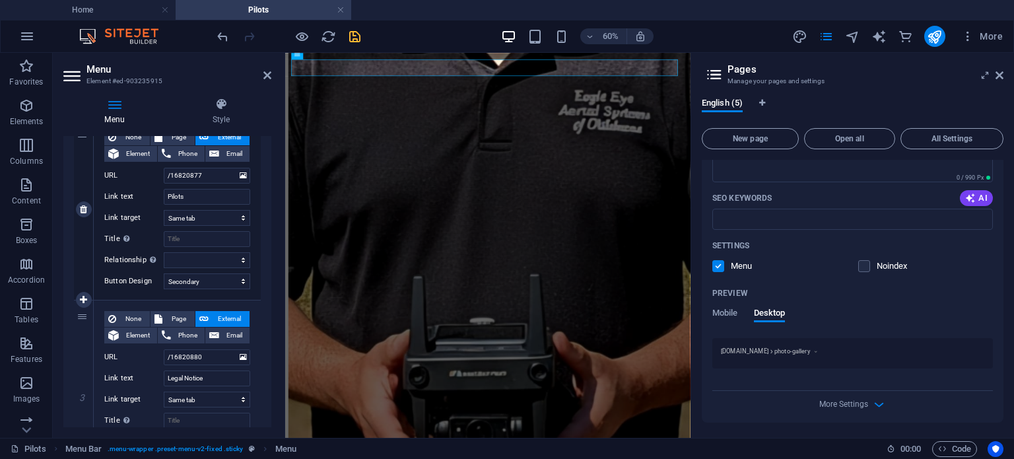
scroll to position [330, 0]
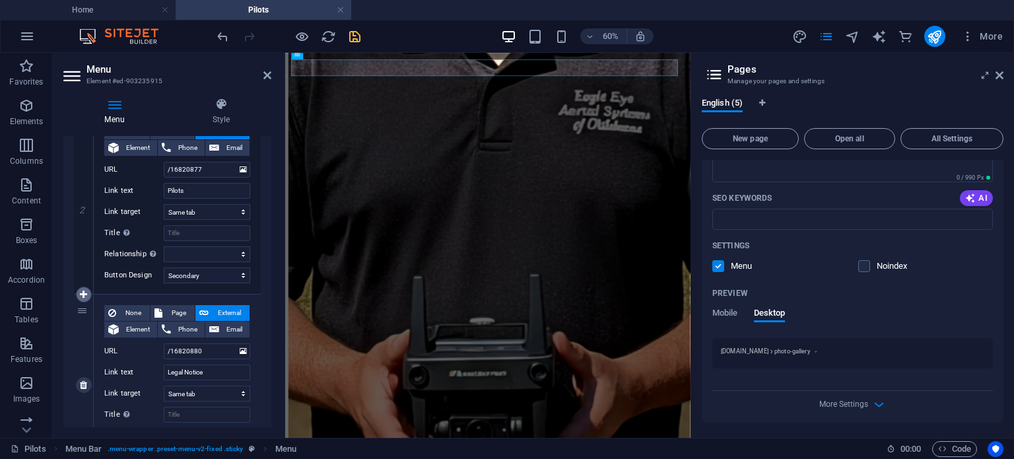
click at [82, 298] on icon at bounding box center [83, 294] width 7 height 9
select select
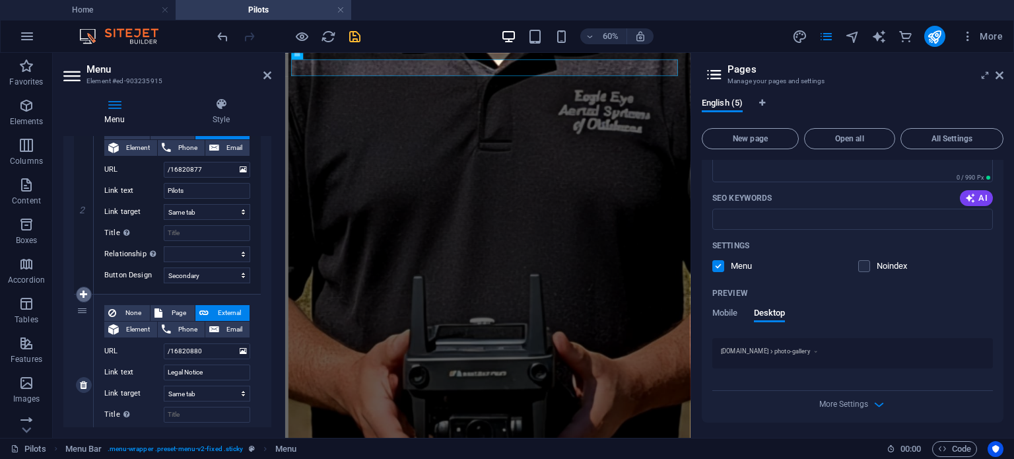
type input "/16820880"
type input "Legal Notice"
select select
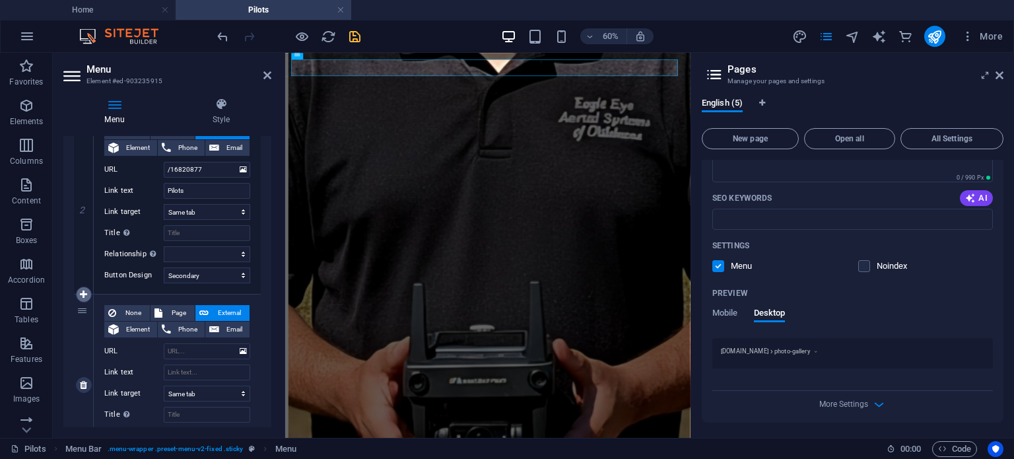
select select
select select "secondary"
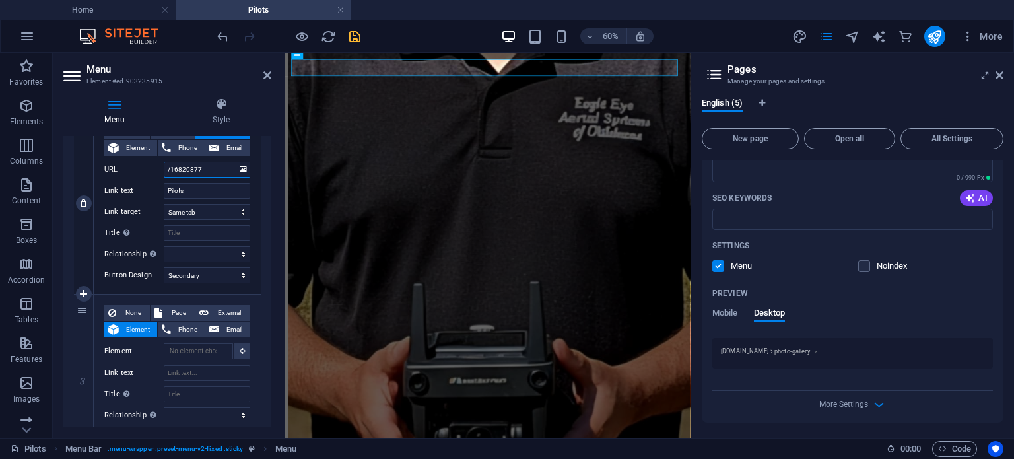
click at [219, 170] on input "/16820877" at bounding box center [207, 170] width 86 height 16
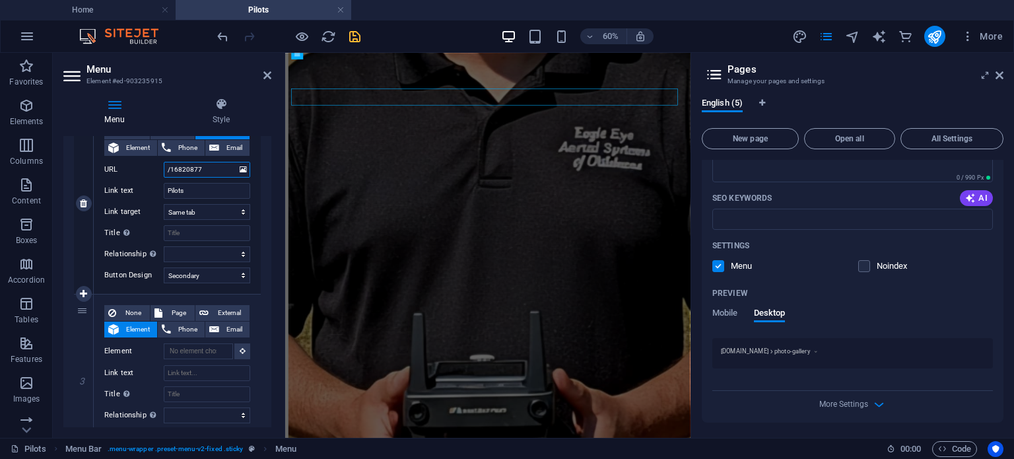
drag, startPoint x: 215, startPoint y: 163, endPoint x: 100, endPoint y: 169, distance: 115.0
click at [100, 169] on div "None Page External Element Phone Email Page Home Pilots Legal Notice Privacy Ph…" at bounding box center [177, 203] width 167 height 181
type input "Pilots"
select select
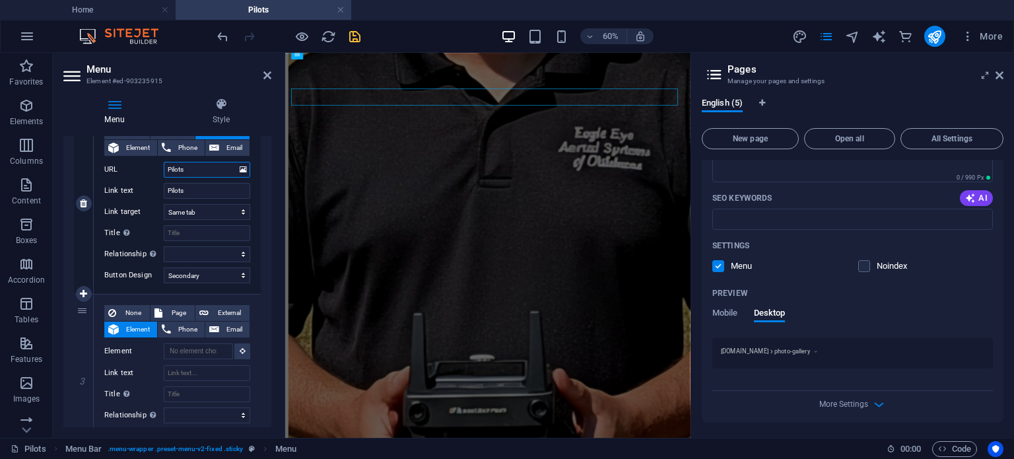
select select
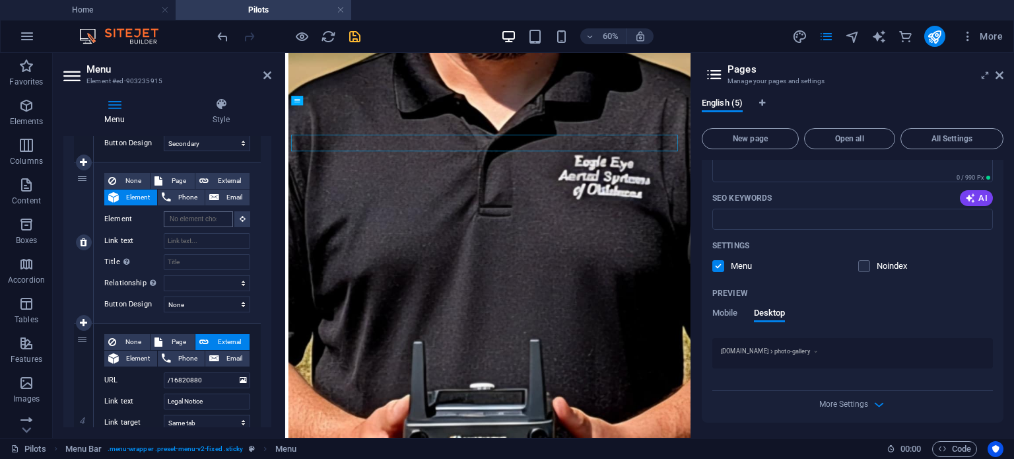
scroll to position [0, 0]
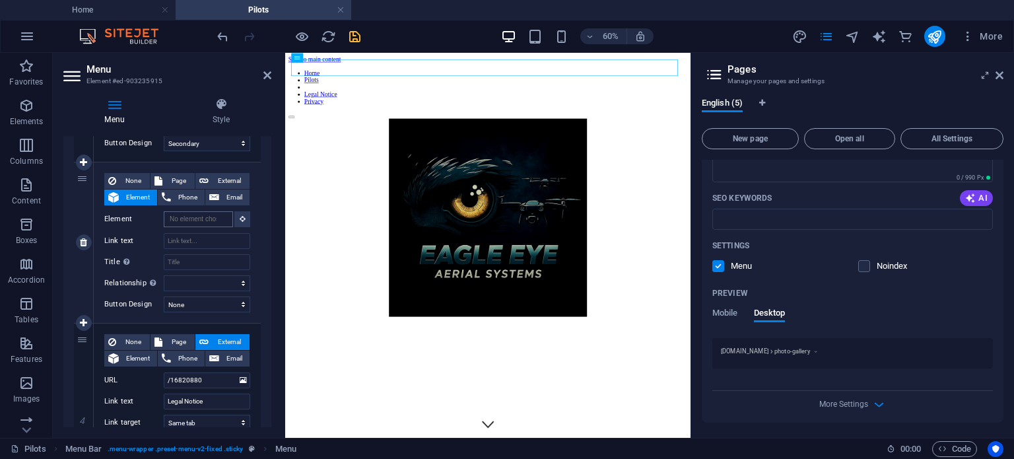
type input "Pilots"
click at [199, 217] on input "Element" at bounding box center [198, 219] width 69 height 16
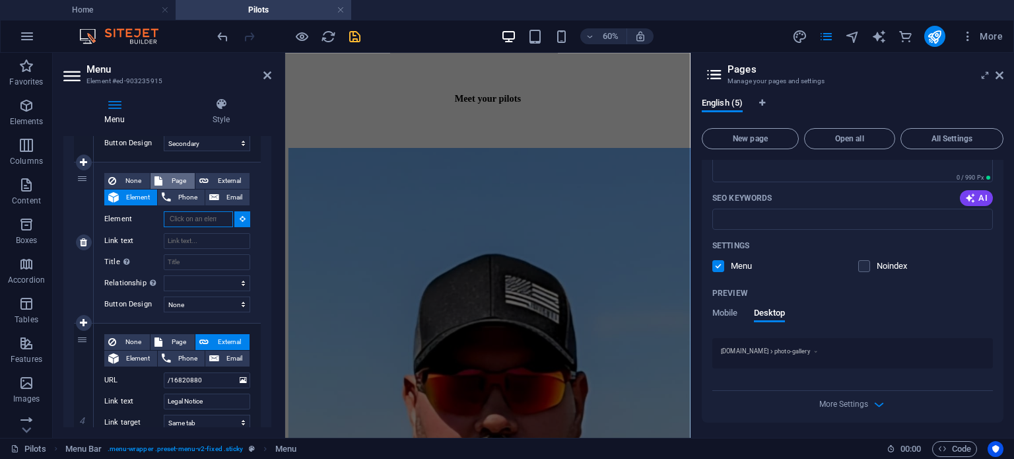
scroll to position [1440, 0]
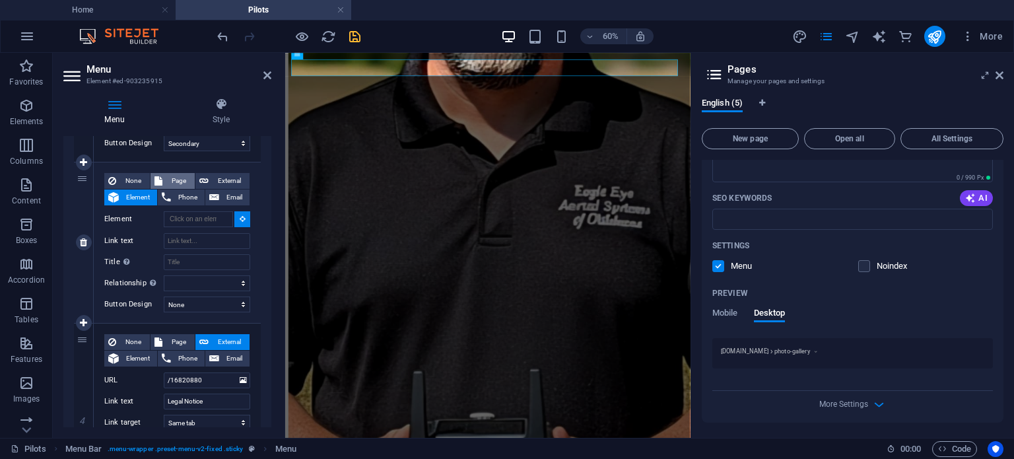
click at [175, 178] on span "Page" at bounding box center [178, 181] width 24 height 16
select select
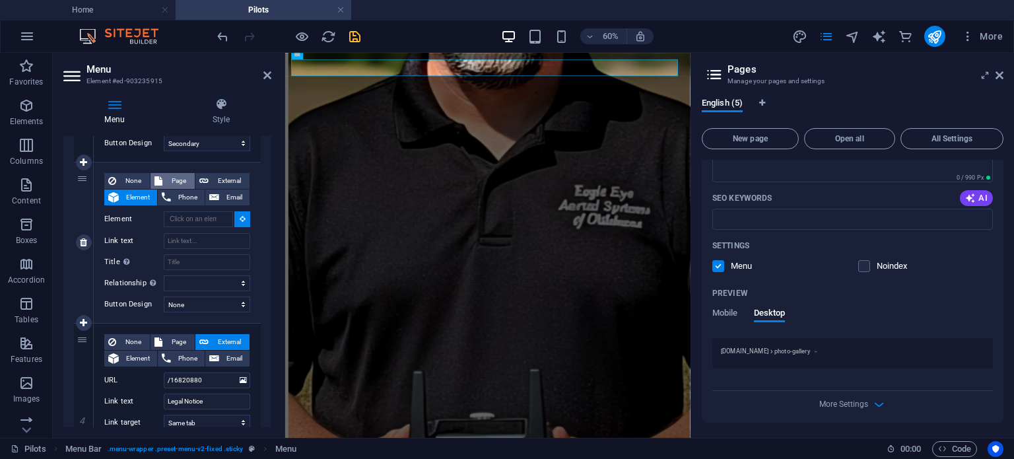
select select
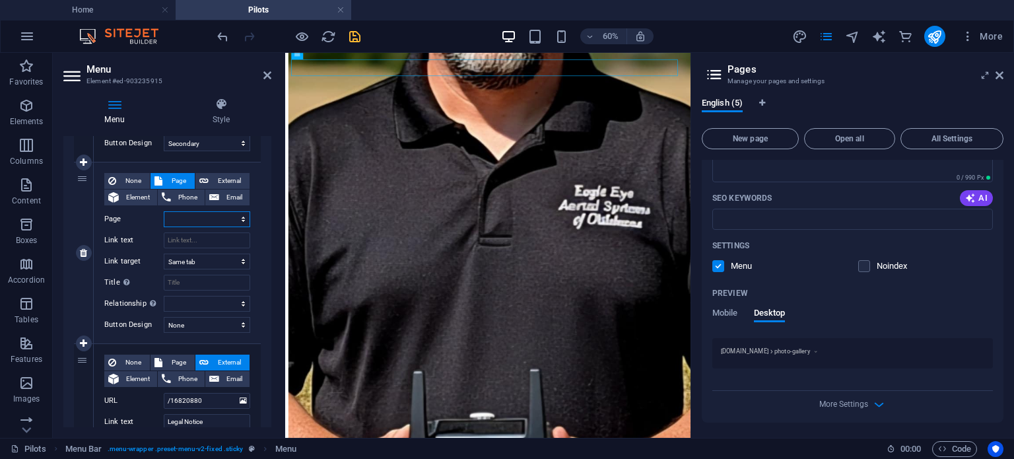
click at [213, 216] on select "Home Pilots Legal Notice Privacy Photo Gallery" at bounding box center [207, 219] width 86 height 16
select select "4"
click at [164, 211] on select "Home Pilots Legal Notice Privacy Photo Gallery" at bounding box center [207, 219] width 86 height 16
select select
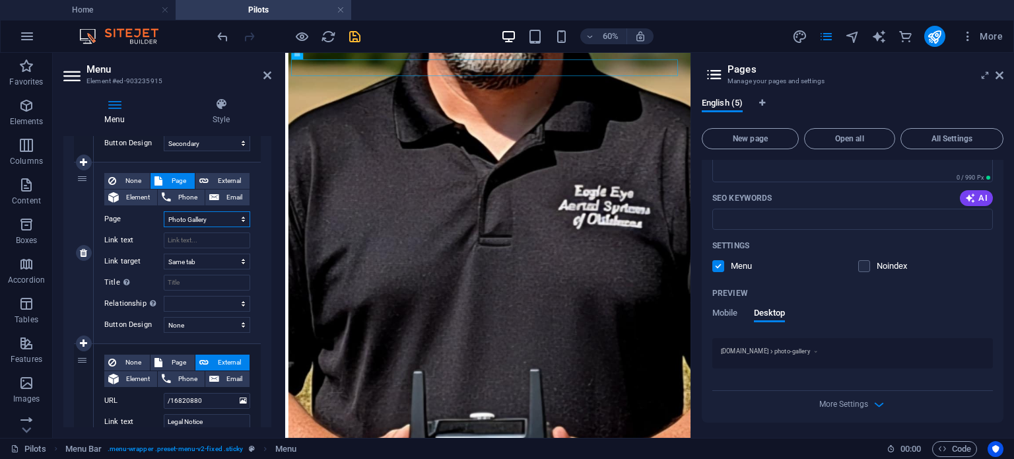
select select
click at [213, 242] on input "Link text" at bounding box center [207, 240] width 86 height 16
type input "Photo"
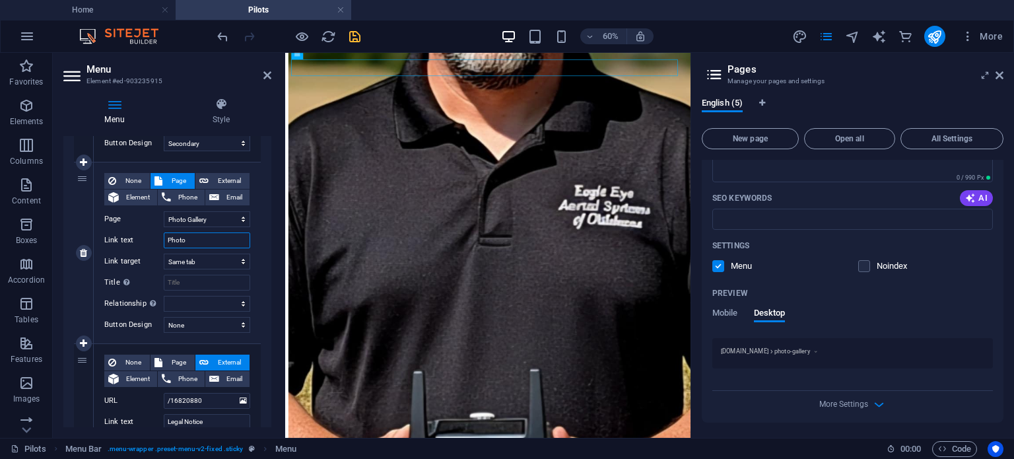
select select
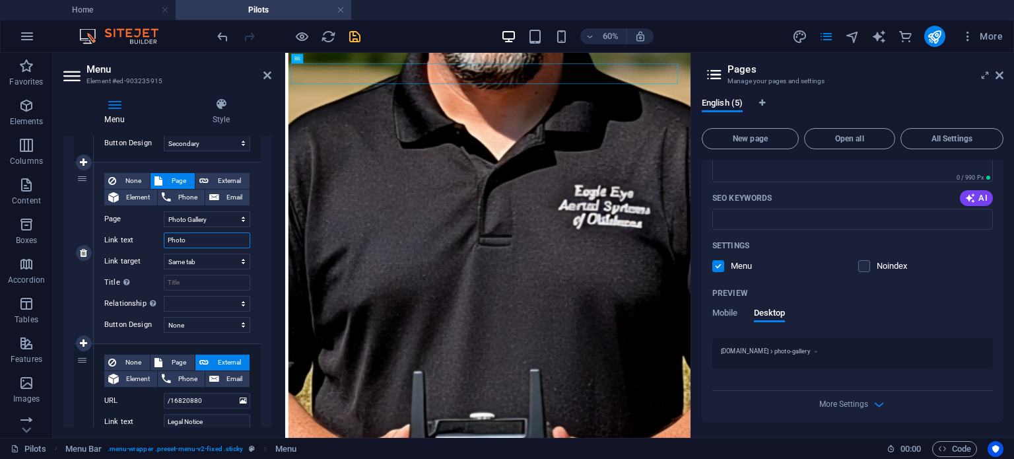
scroll to position [1446, 0]
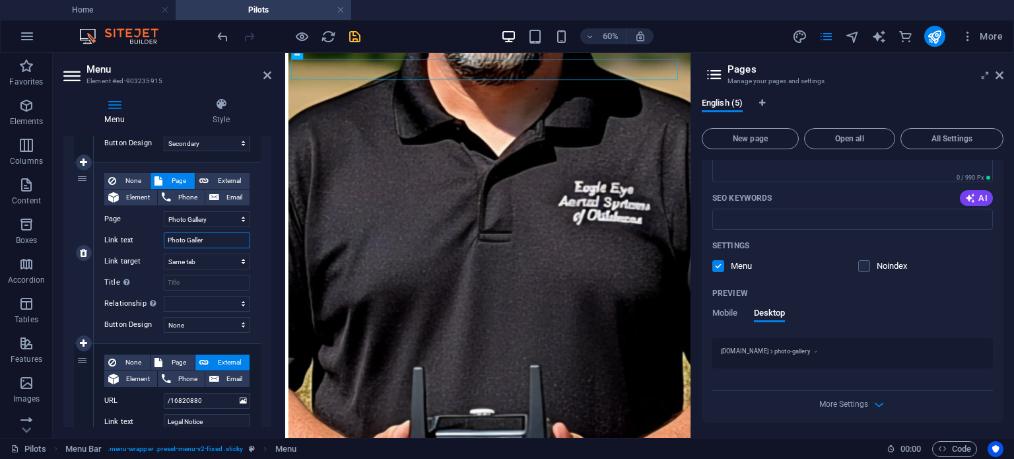
type input "Photo Gallery"
select select
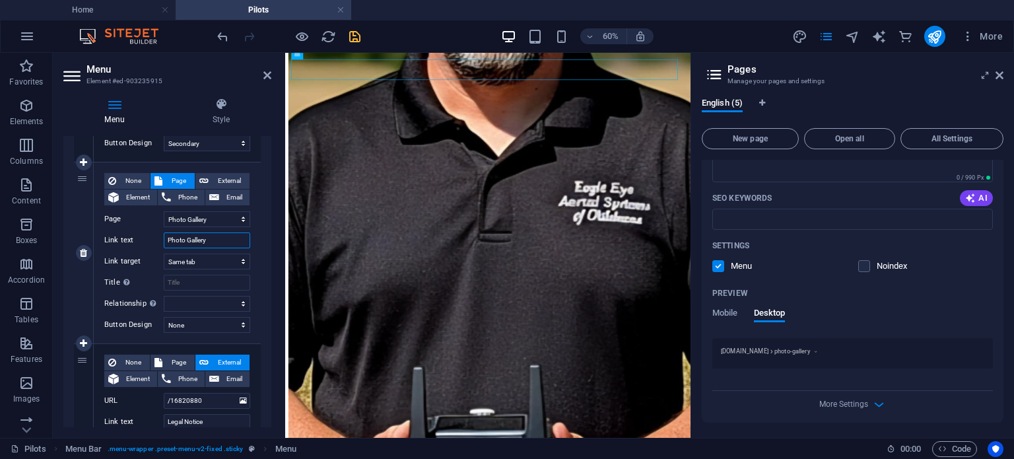
select select
type input "Photo Gallery"
click at [201, 327] on select "None Default Primary Secondary" at bounding box center [207, 325] width 86 height 16
select select "secondary"
click at [164, 317] on select "None Default Primary Secondary" at bounding box center [207, 325] width 86 height 16
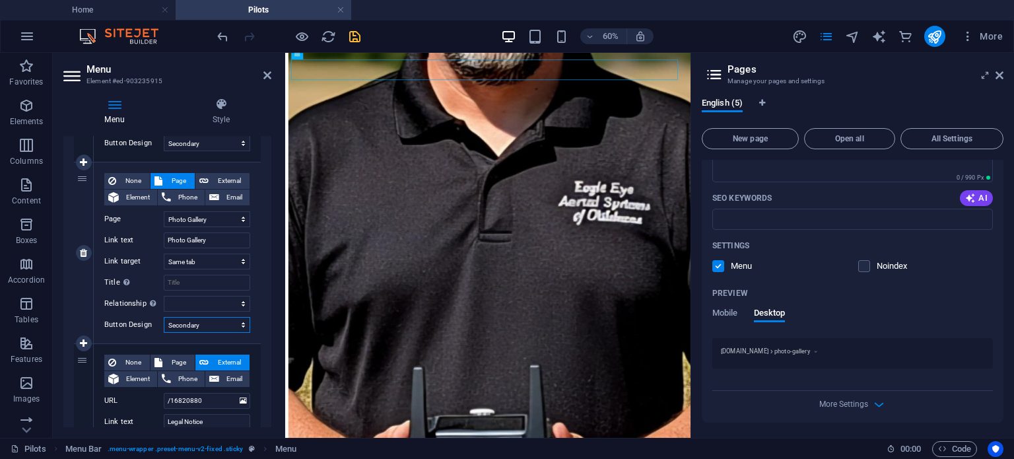
select select
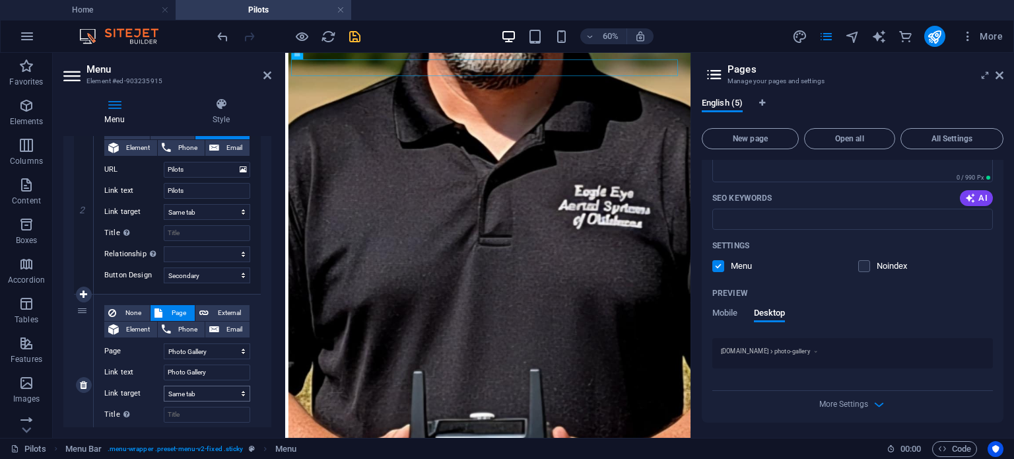
scroll to position [264, 0]
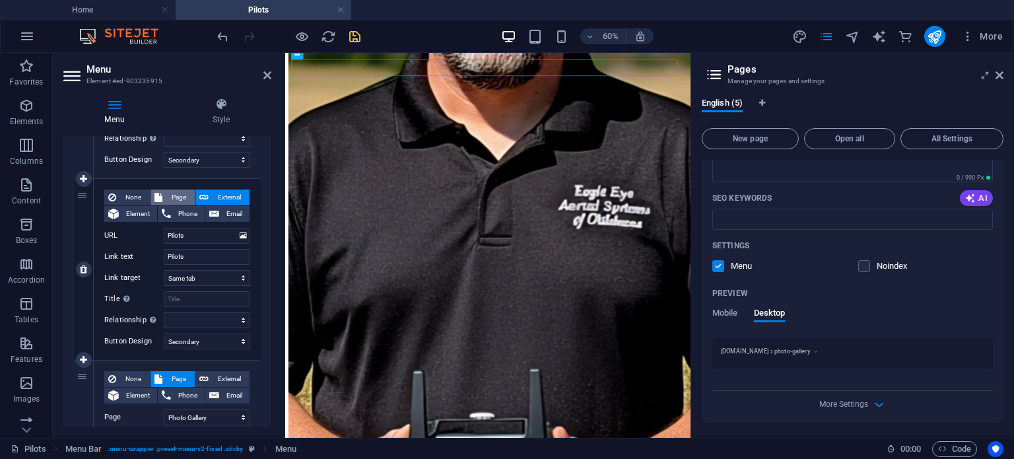
click at [172, 197] on span "Page" at bounding box center [178, 197] width 24 height 16
select select
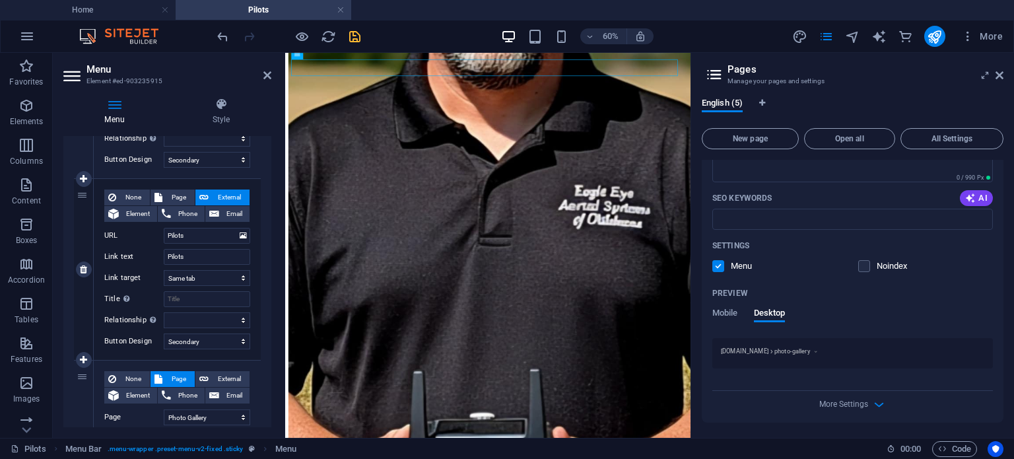
select select
click at [193, 234] on select "Home Pilots Legal Notice Privacy Photo Gallery" at bounding box center [207, 236] width 86 height 16
select select "1"
click at [164, 228] on select "Home Pilots Legal Notice Privacy Photo Gallery" at bounding box center [207, 236] width 86 height 16
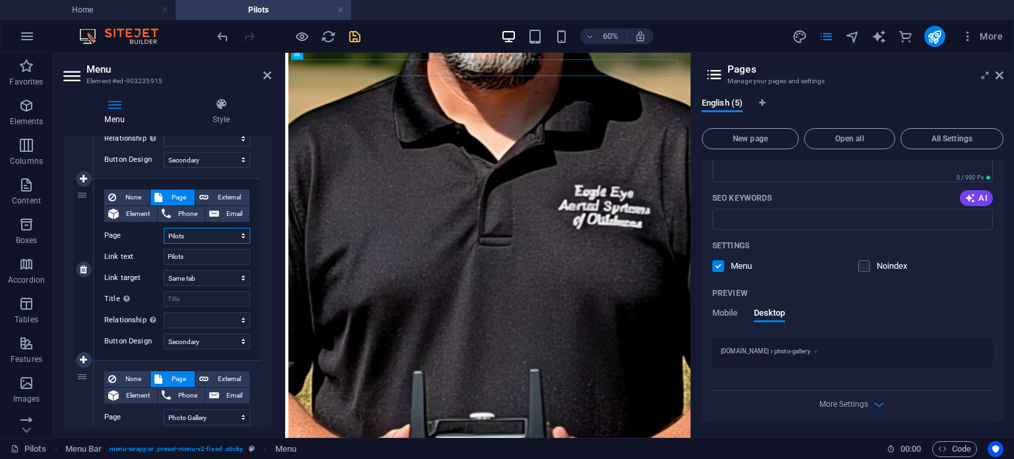
select select
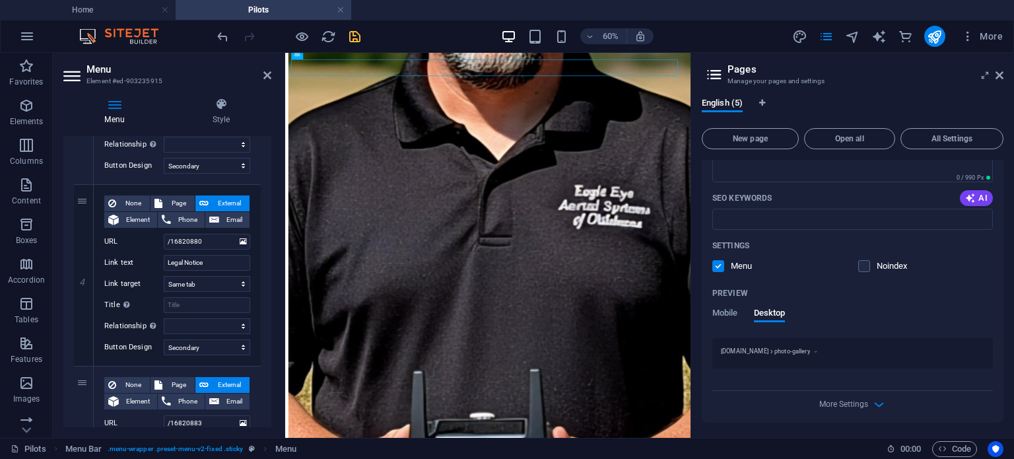
scroll to position [660, 0]
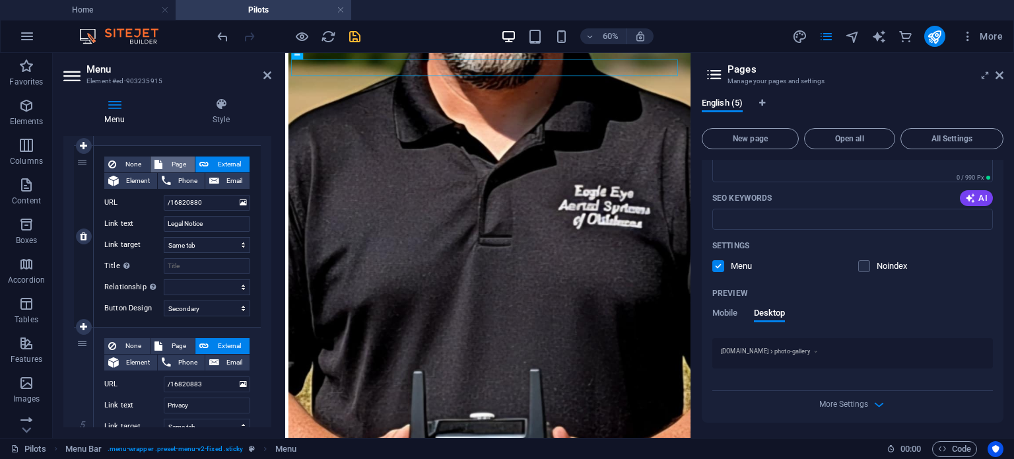
click at [177, 166] on span "Page" at bounding box center [178, 164] width 24 height 16
select select
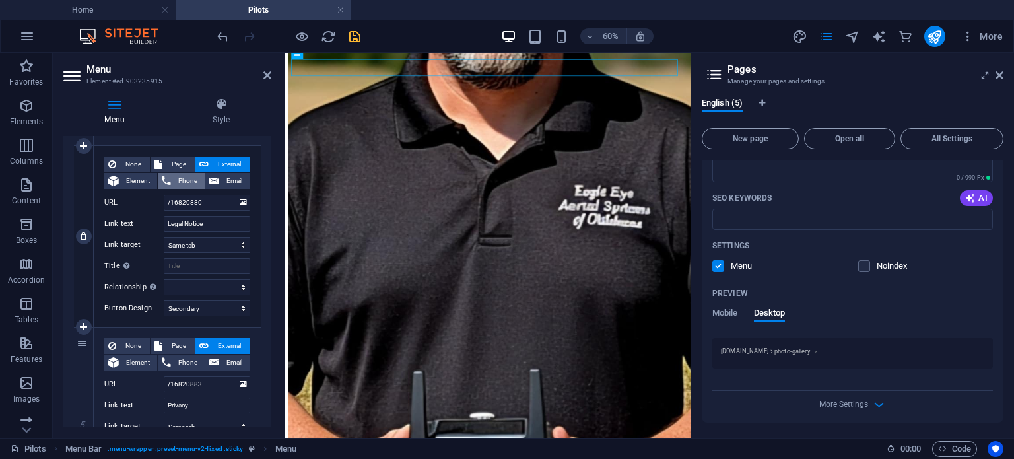
select select
click at [200, 202] on select "Home Pilots Legal Notice Privacy Photo Gallery" at bounding box center [207, 203] width 86 height 16
select select "2"
click at [164, 195] on select "Home Pilots Legal Notice Privacy Photo Gallery" at bounding box center [207, 203] width 86 height 16
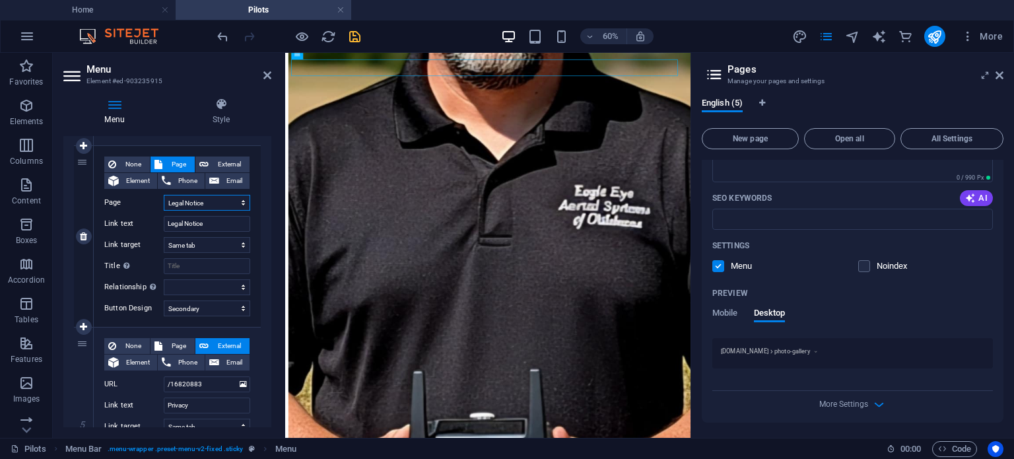
select select
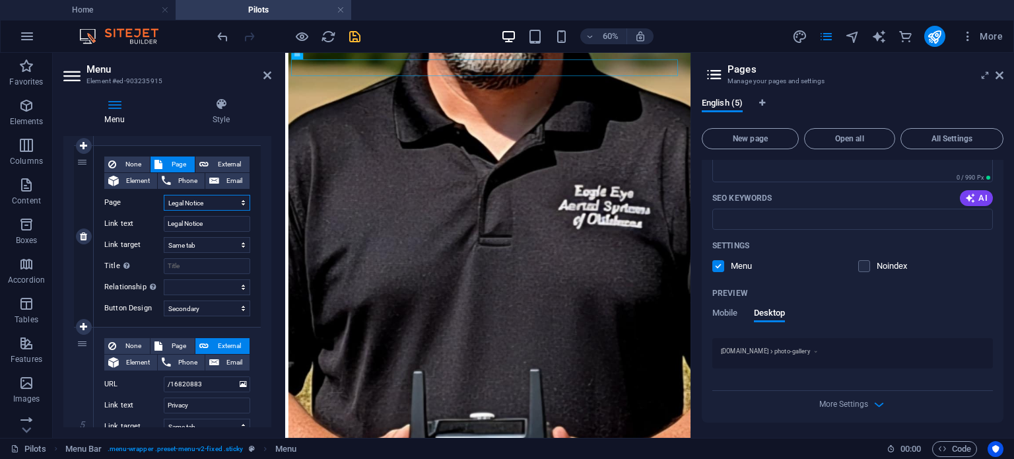
select select
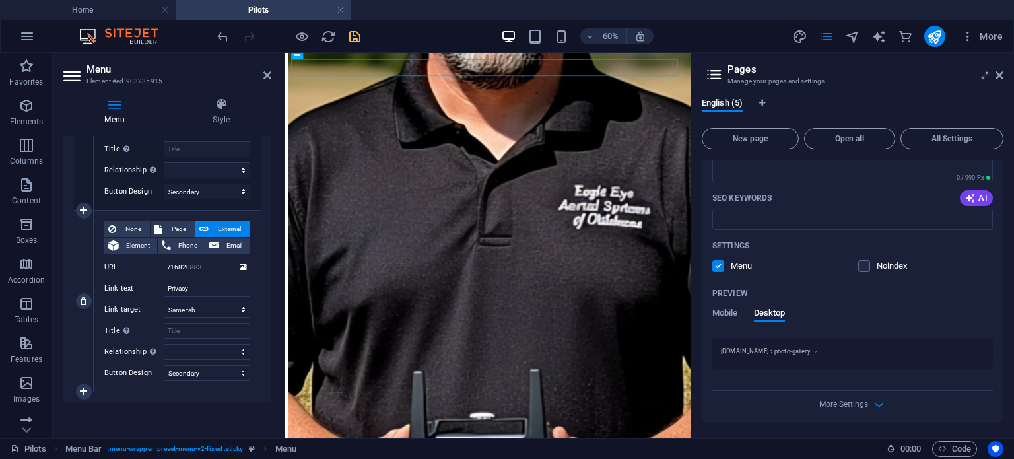
scroll to position [778, 0]
click at [175, 228] on span "Page" at bounding box center [178, 228] width 24 height 16
select select
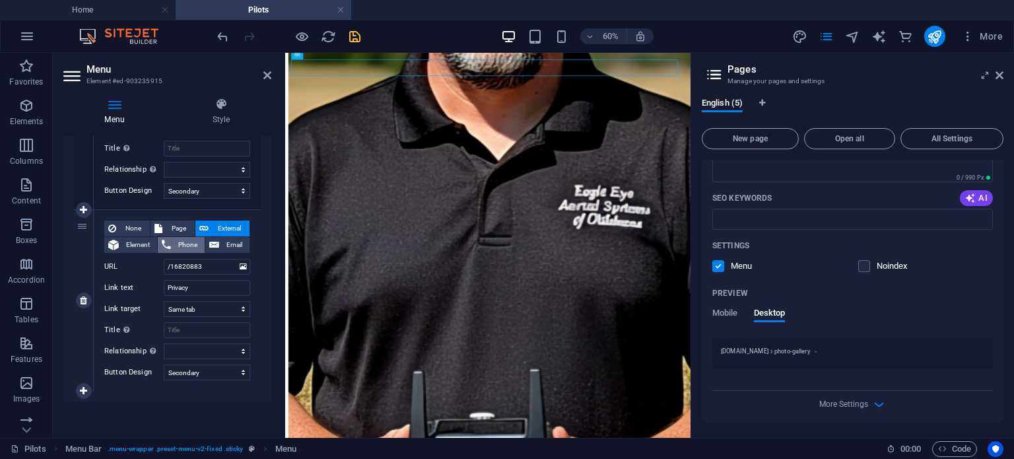
select select
click at [199, 267] on select "Home Pilots Legal Notice Privacy Photo Gallery" at bounding box center [207, 267] width 86 height 16
select select "3"
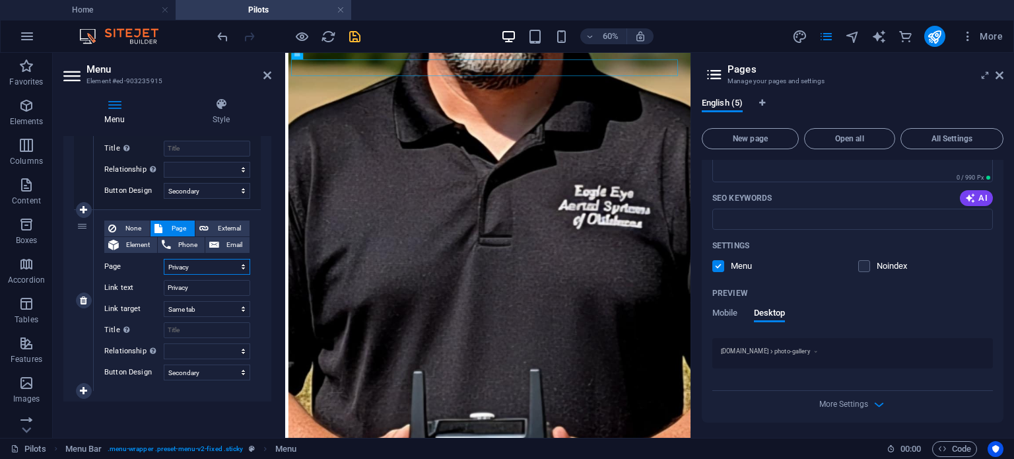
click at [164, 259] on select "Home Pilots Legal Notice Privacy Photo Gallery" at bounding box center [207, 267] width 86 height 16
select select
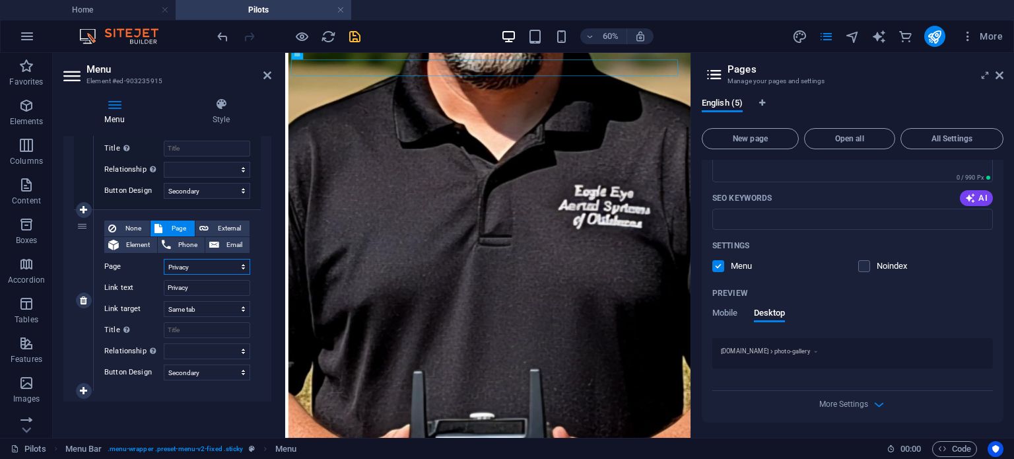
select select
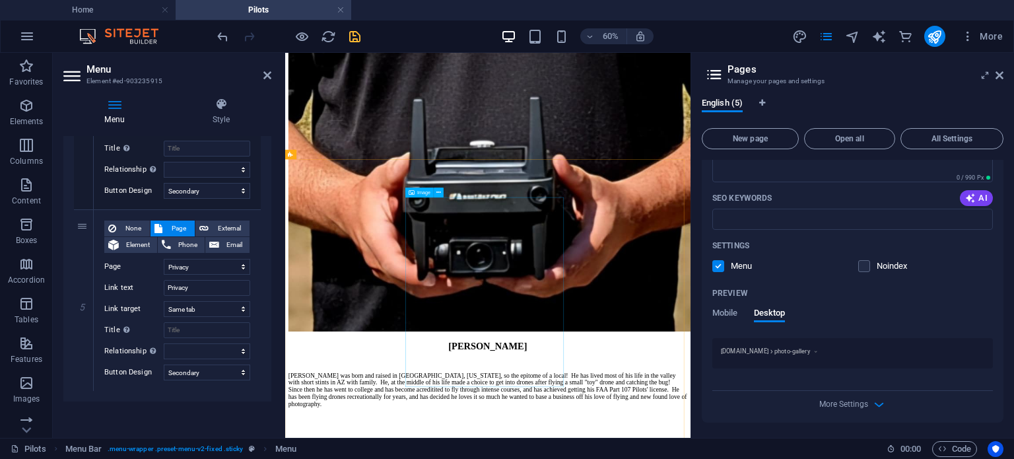
scroll to position [1902, 0]
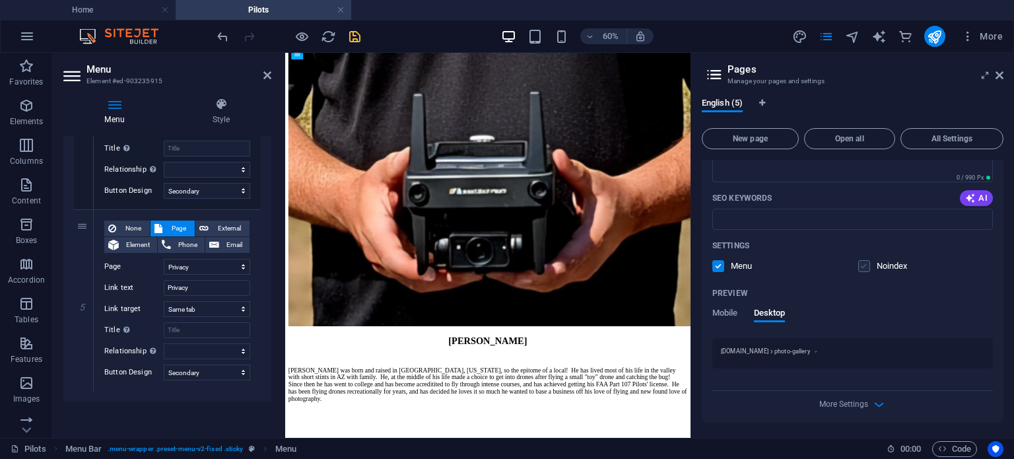
click at [864, 267] on label at bounding box center [864, 266] width 12 height 12
click at [0, 0] on input "checkbox" at bounding box center [0, 0] width 0 height 0
select select "1"
select select "2"
select select "3"
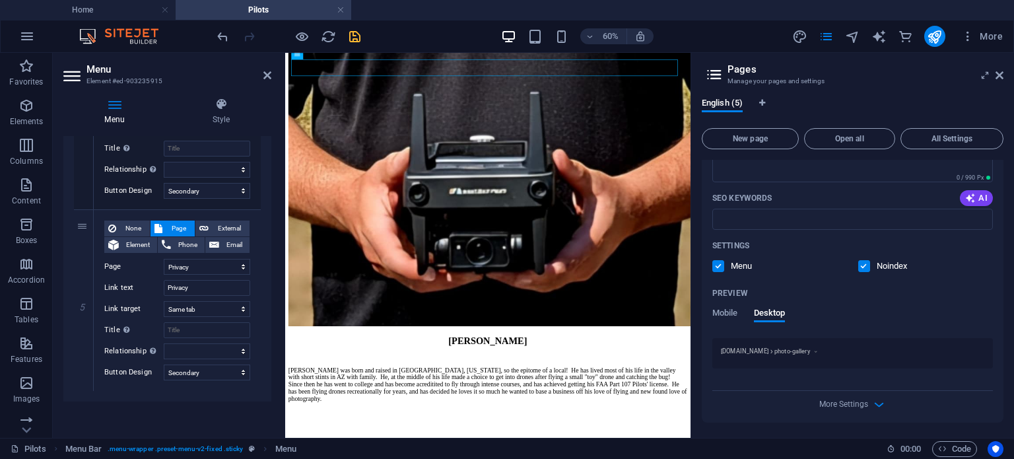
drag, startPoint x: 1003, startPoint y: 360, endPoint x: 1012, endPoint y: 268, distance: 92.8
click at [1013, 270] on div "English (5) New page Open all All Settings Home / Pilots /pilots Legal Notice /…" at bounding box center [852, 262] width 323 height 351
drag, startPoint x: 1003, startPoint y: 372, endPoint x: 1001, endPoint y: 249, distance: 123.5
click at [1001, 242] on div "Home / Pilots /pilots Legal Notice /legal-notice Privacy /privacy Photo Gallery…" at bounding box center [853, 293] width 302 height 267
drag, startPoint x: 1003, startPoint y: 327, endPoint x: 997, endPoint y: 242, distance: 85.4
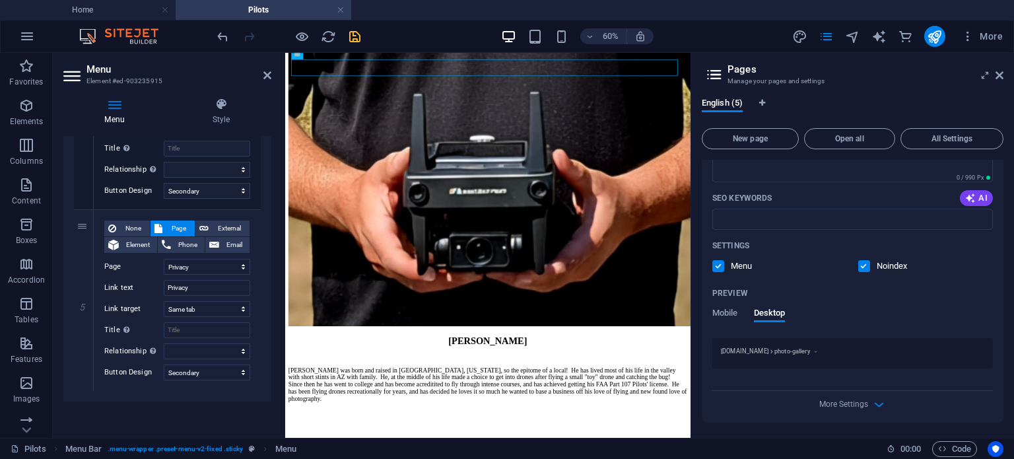
click at [1008, 237] on div "English (5) New page Open all All Settings Home / Pilots /pilots Legal Notice /…" at bounding box center [852, 262] width 323 height 351
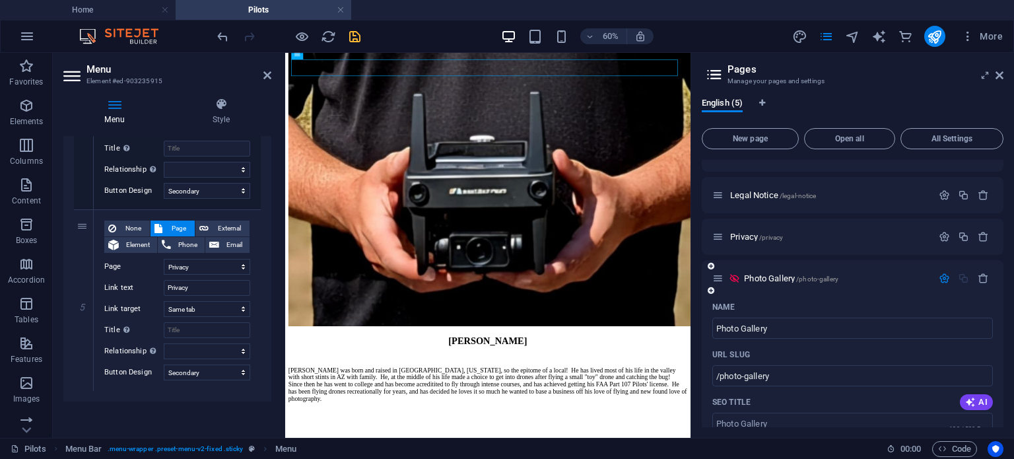
scroll to position [0, 0]
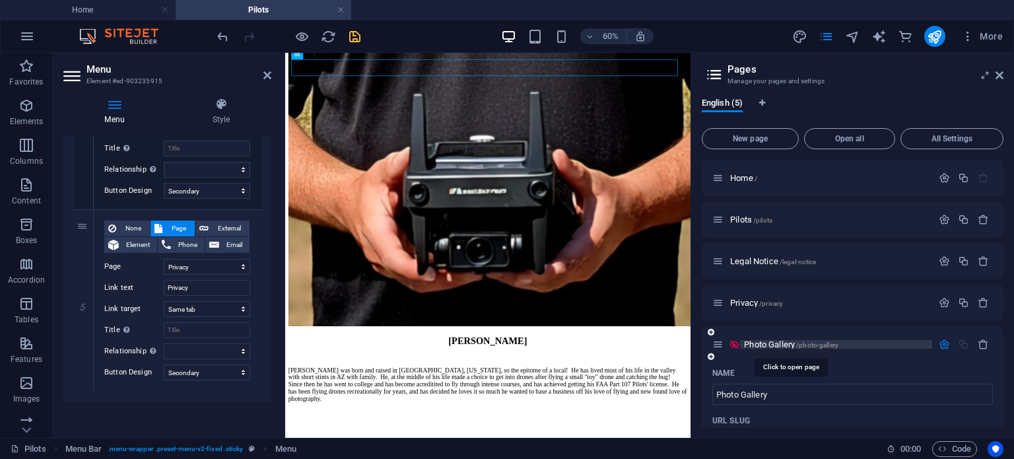
click at [790, 343] on span "Photo Gallery /photo-gallery" at bounding box center [791, 344] width 94 height 10
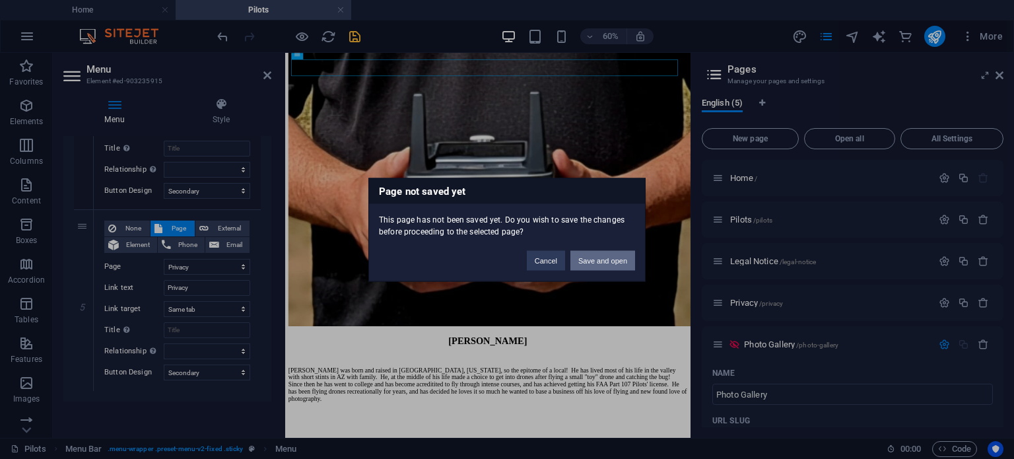
click at [602, 265] on button "Save and open" at bounding box center [602, 260] width 65 height 20
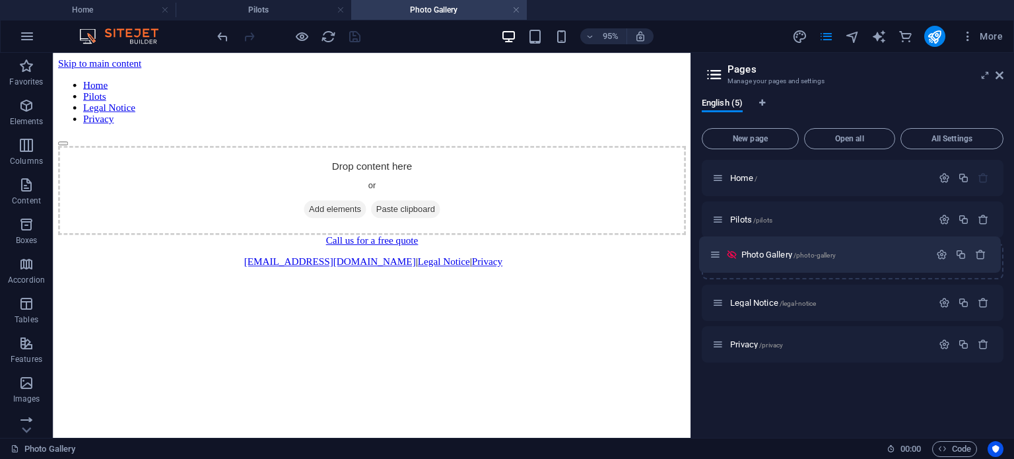
drag, startPoint x: 721, startPoint y: 343, endPoint x: 718, endPoint y: 250, distance: 92.5
click at [718, 250] on div "Home / Pilots /pilots Legal Notice /legal-notice Privacy /privacy Photo Gallery…" at bounding box center [853, 261] width 302 height 203
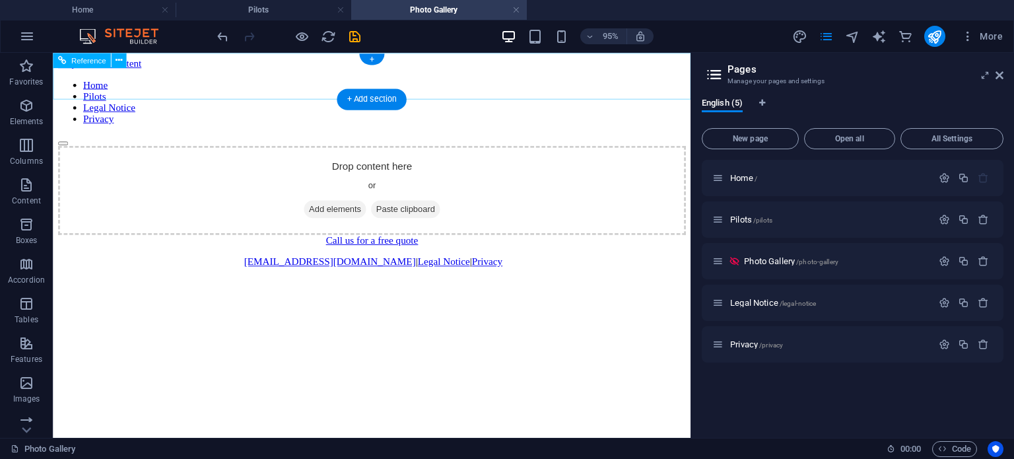
click at [362, 81] on nav "Home Pilots Legal Notice Privacy" at bounding box center [388, 105] width 661 height 48
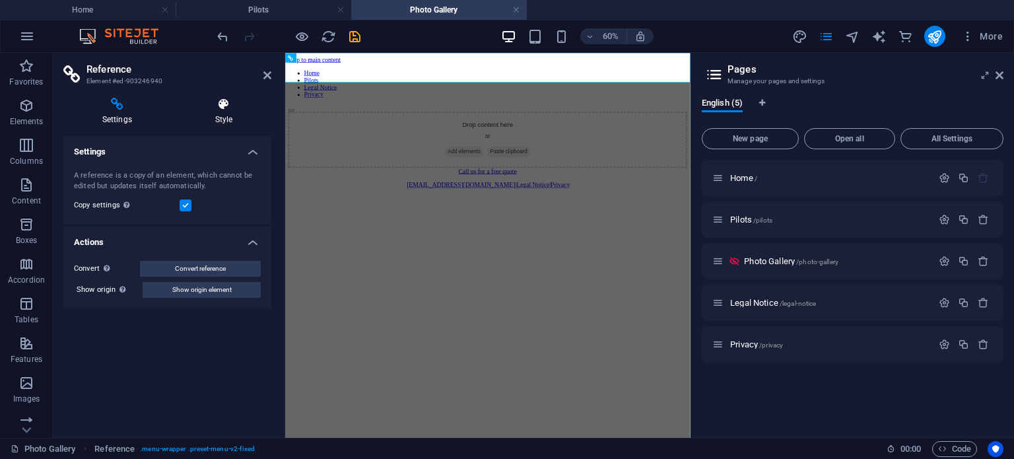
click at [218, 104] on icon at bounding box center [223, 104] width 95 height 13
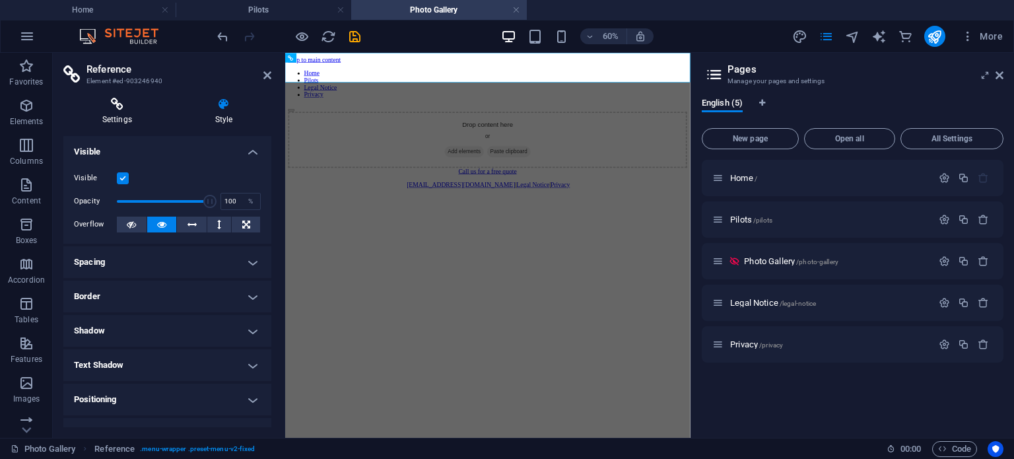
click at [113, 102] on icon at bounding box center [117, 104] width 108 height 13
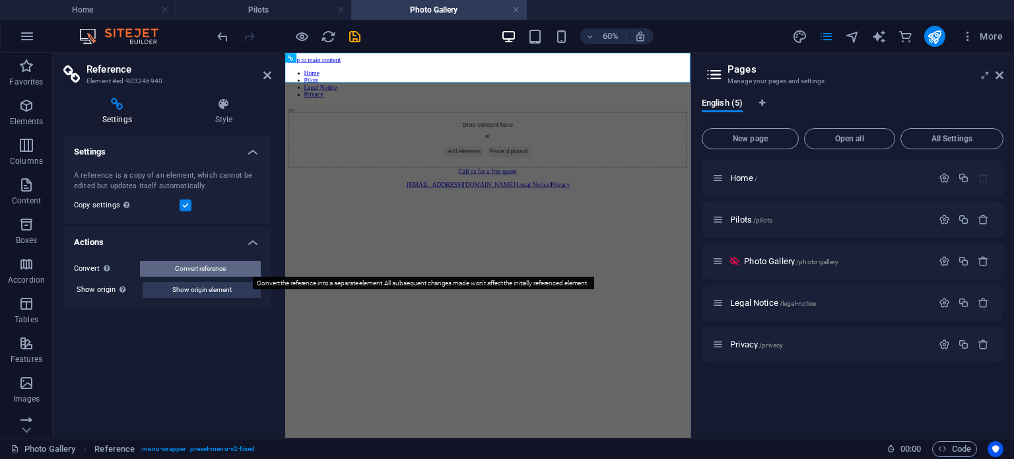
click at [203, 274] on span "Convert reference" at bounding box center [200, 269] width 51 height 16
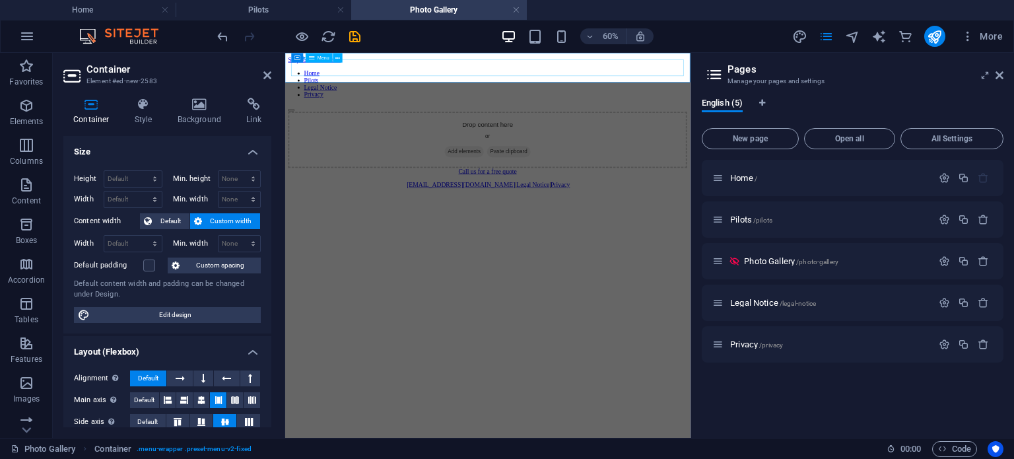
click at [518, 81] on nav "Home Pilots Legal Notice Privacy" at bounding box center [622, 105] width 665 height 48
select select
select select "secondary"
select select
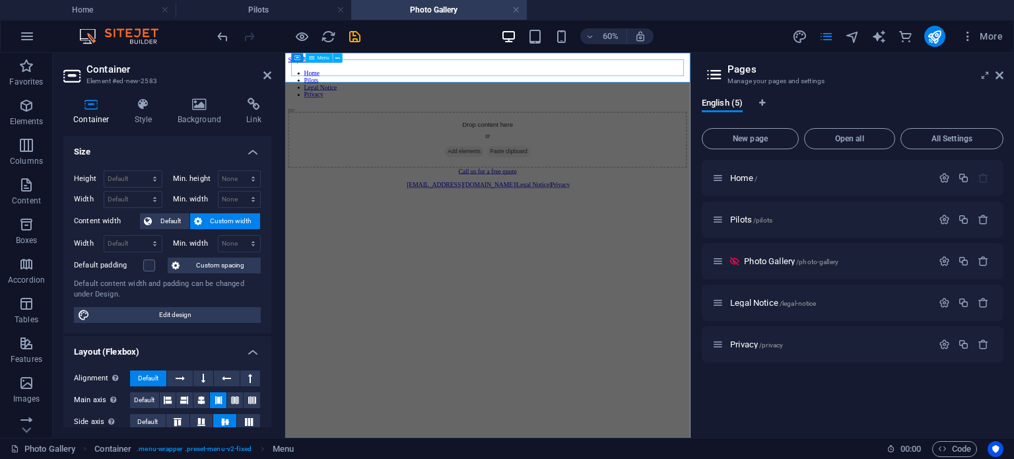
select select "secondary"
select select
select select "secondary"
select select
select select "secondary"
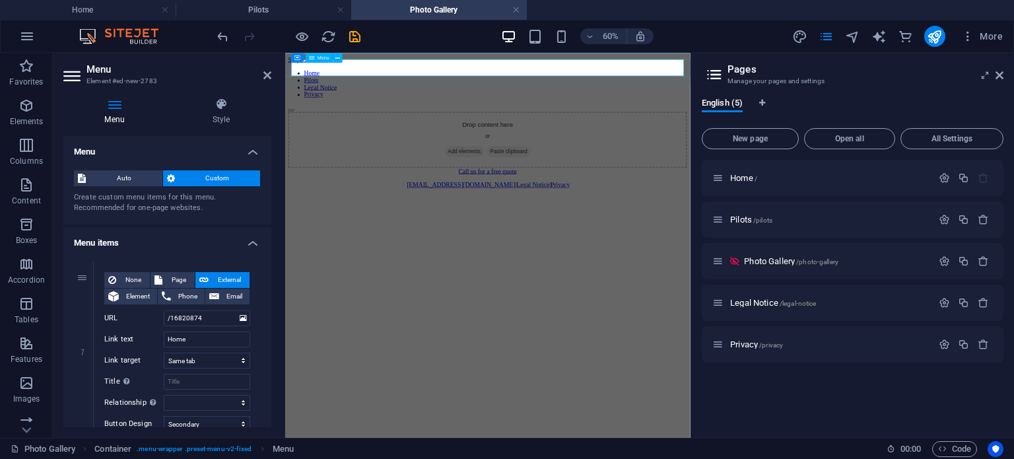
click at [588, 81] on nav "Home Pilots Legal Notice Privacy" at bounding box center [622, 105] width 665 height 48
click at [185, 280] on span "Page" at bounding box center [178, 280] width 24 height 16
select select
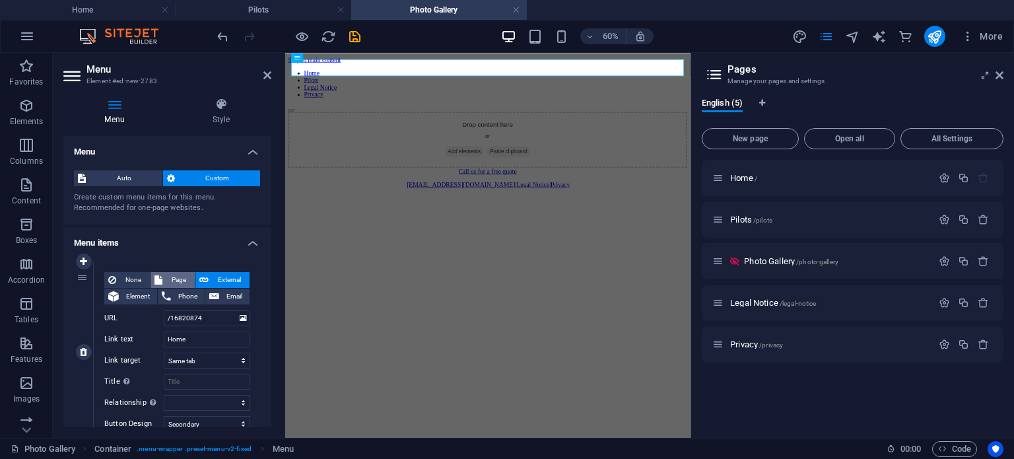
select select
click at [195, 314] on select "Home Pilots Photo Gallery Legal Notice Privacy" at bounding box center [207, 318] width 86 height 16
select select "0"
click at [164, 310] on select "Home Pilots Photo Gallery Legal Notice Privacy" at bounding box center [207, 318] width 86 height 16
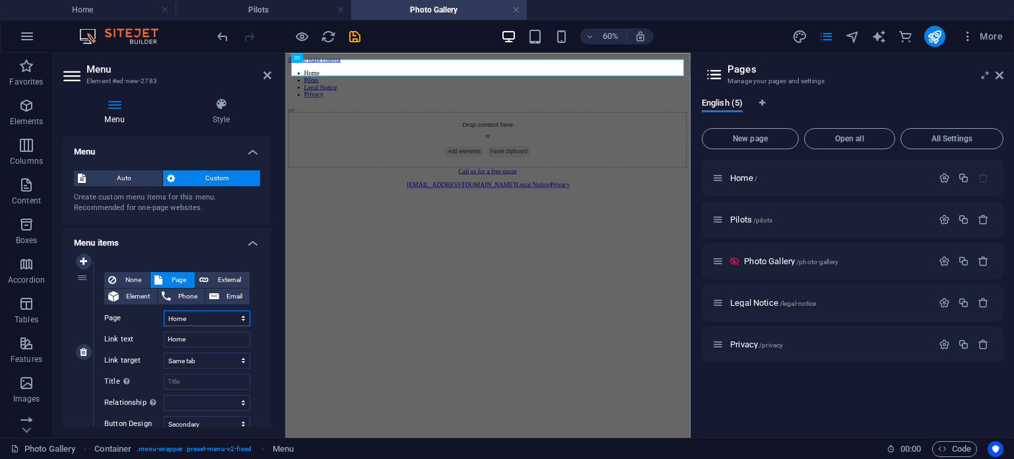
select select
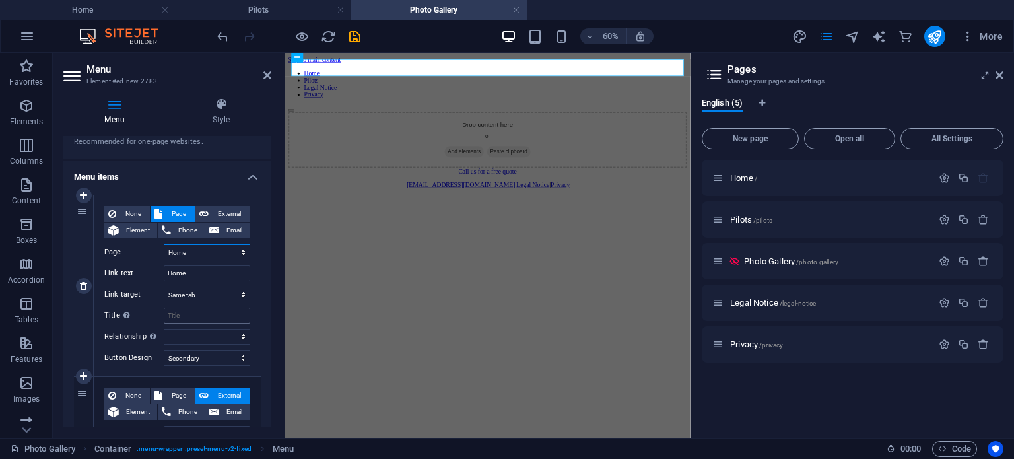
scroll to position [132, 0]
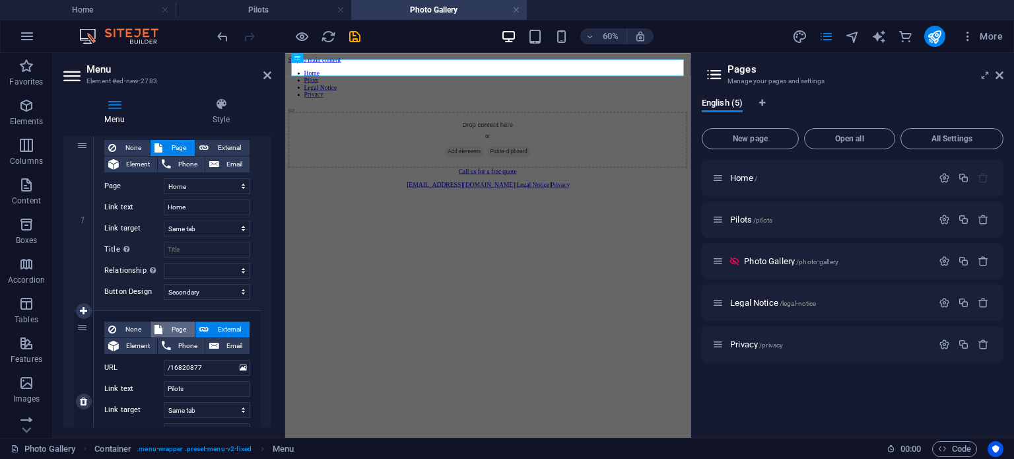
click at [179, 324] on span "Page" at bounding box center [178, 330] width 24 height 16
select select
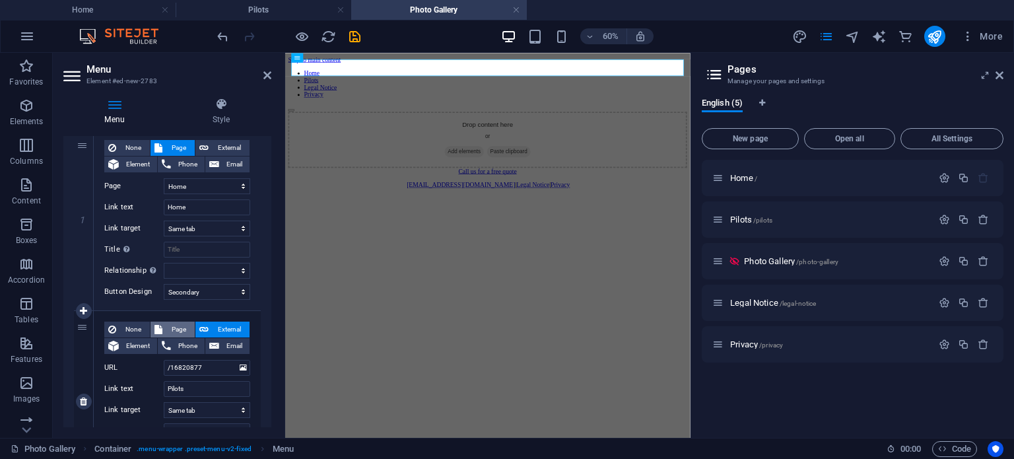
select select
click at [201, 373] on select "Home Pilots Photo Gallery Legal Notice Privacy" at bounding box center [207, 368] width 86 height 16
select select "1"
click at [164, 360] on select "Home Pilots Photo Gallery Legal Notice Privacy" at bounding box center [207, 368] width 86 height 16
select select
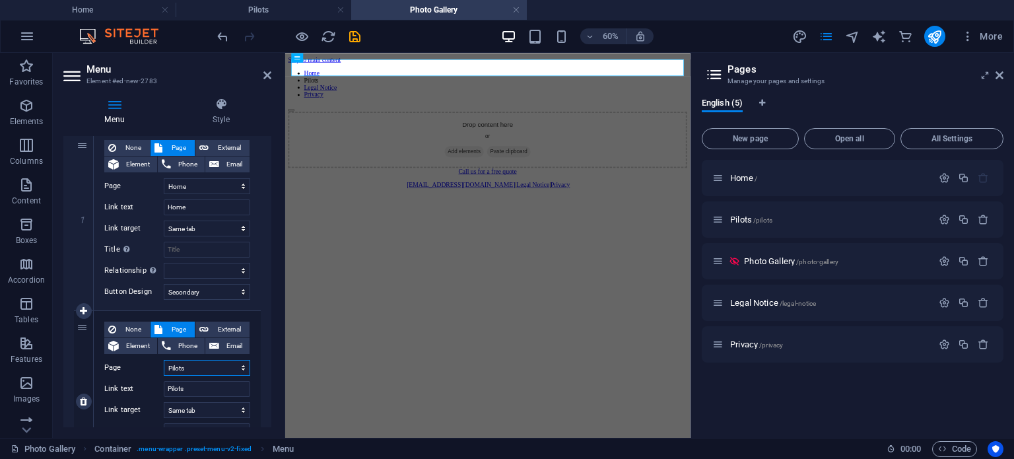
select select
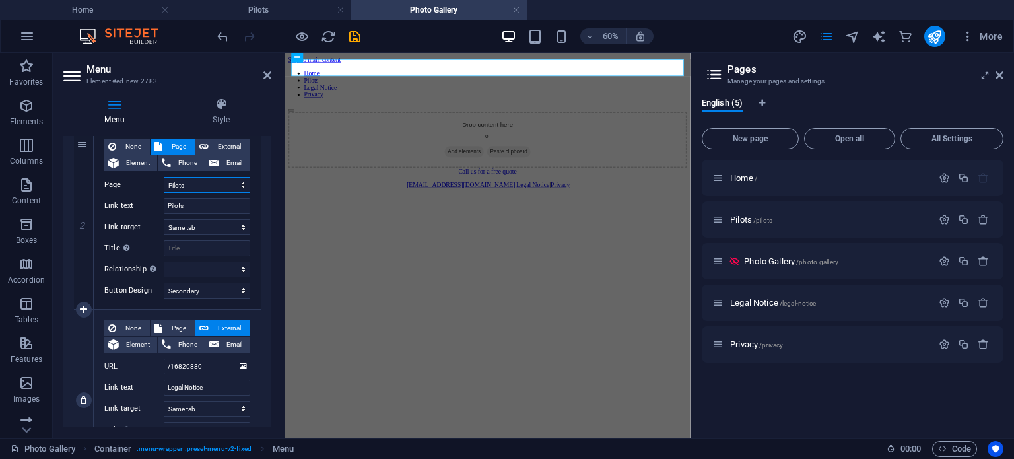
scroll to position [330, 0]
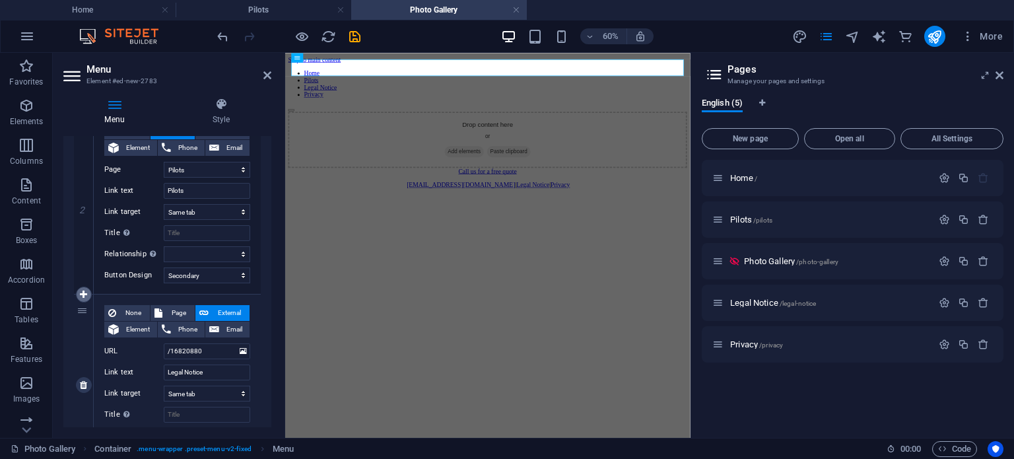
click at [80, 295] on icon at bounding box center [83, 294] width 7 height 9
select select
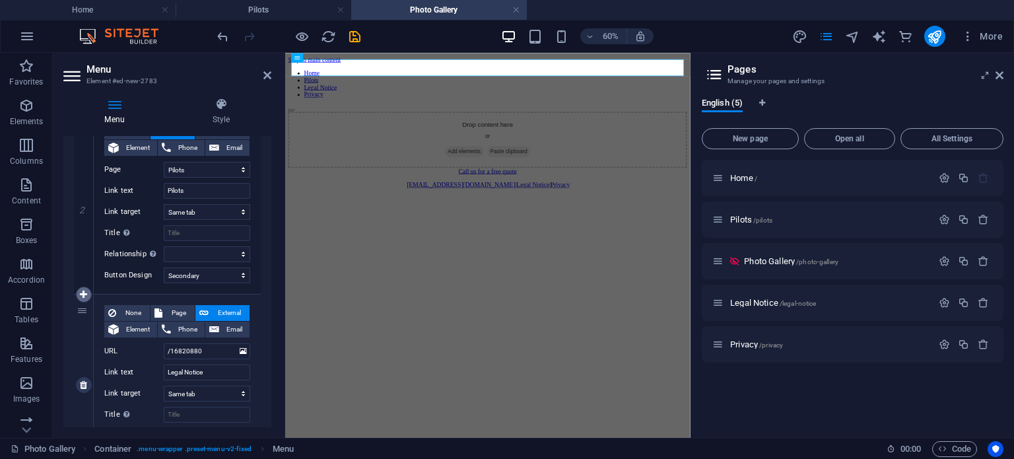
type input "/16820880"
type input "Legal Notice"
select select
select select "secondary"
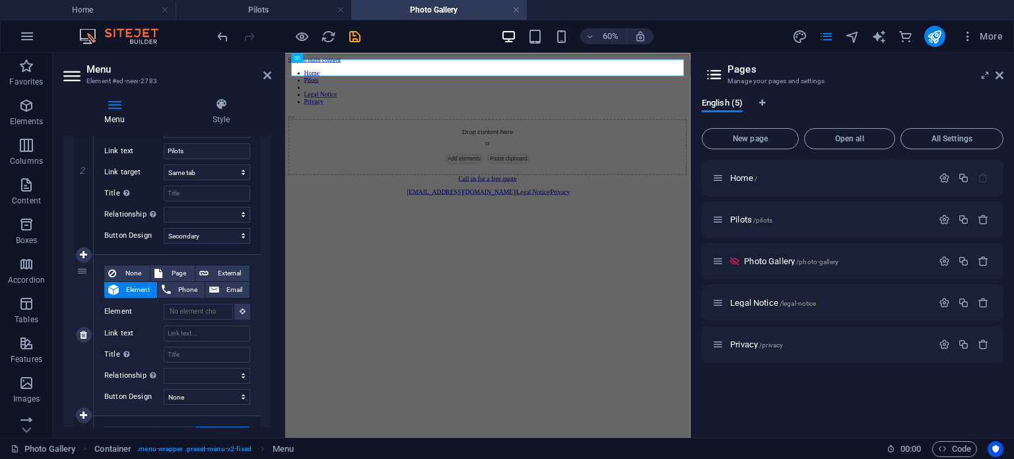
scroll to position [396, 0]
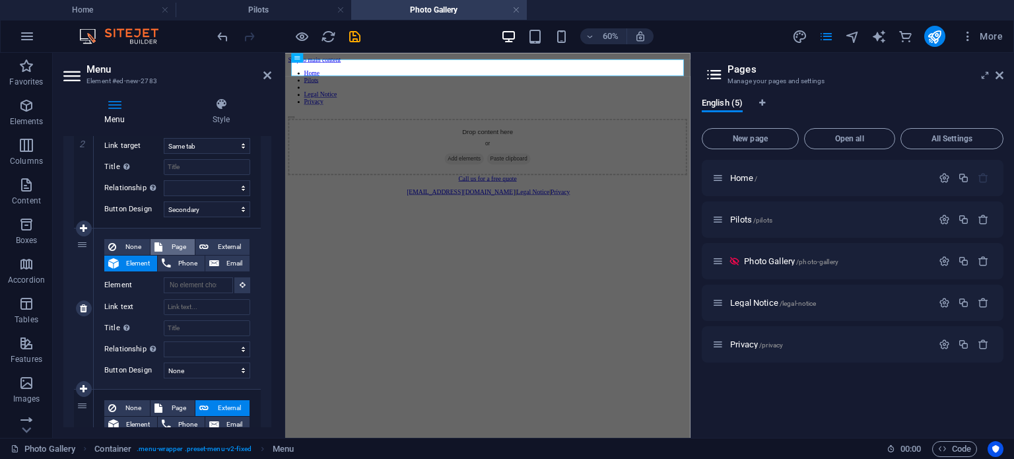
click at [166, 244] on span "Page" at bounding box center [178, 247] width 24 height 16
select select
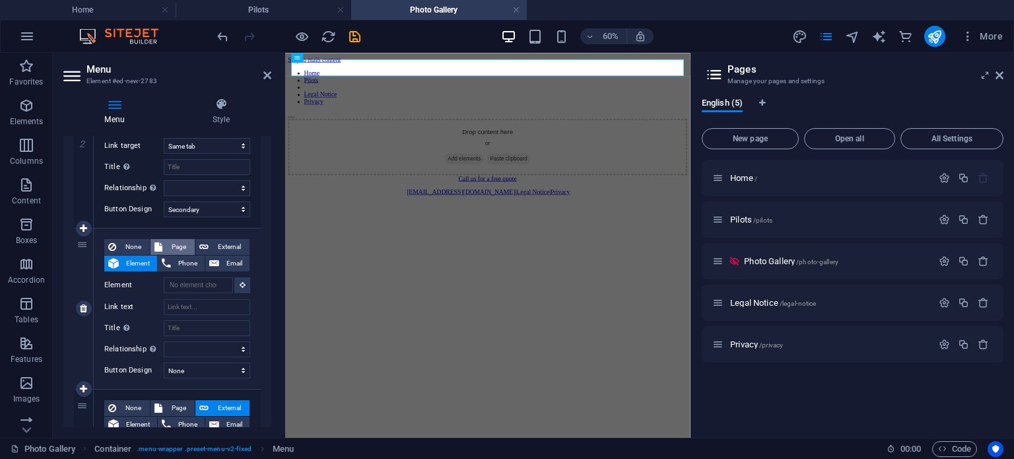
select select
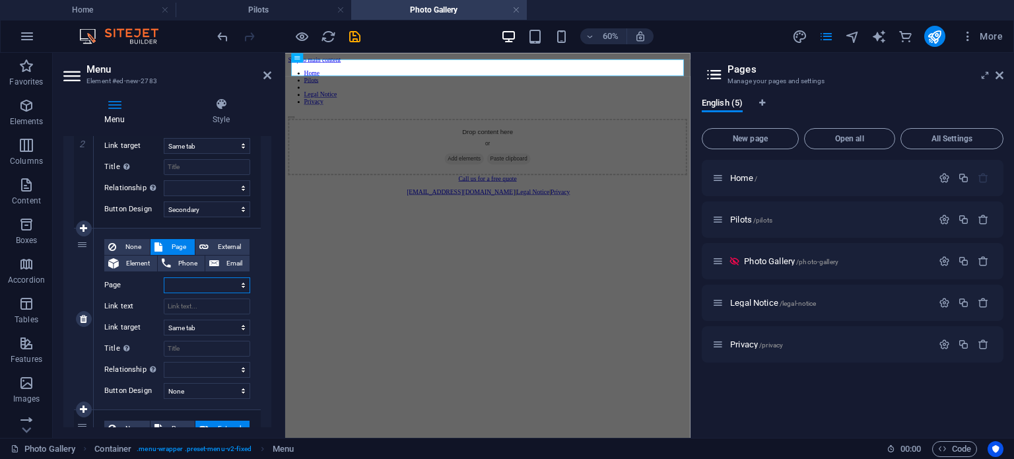
click at [193, 287] on select "Home Pilots Photo Gallery Legal Notice Privacy" at bounding box center [207, 285] width 86 height 16
select select "2"
click at [164, 277] on select "Home Pilots Photo Gallery Legal Notice Privacy" at bounding box center [207, 285] width 86 height 16
select select
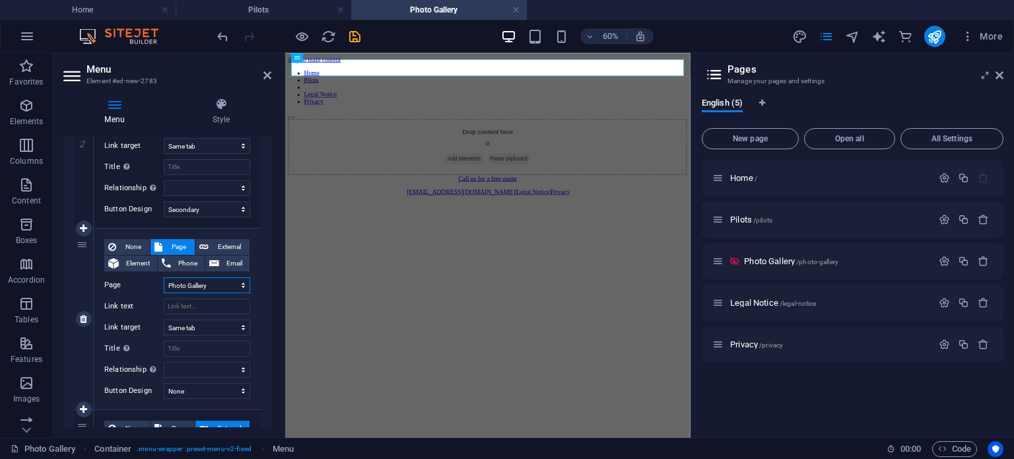
select select
click at [193, 310] on input "Link text" at bounding box center [207, 306] width 86 height 16
type input "Ph"
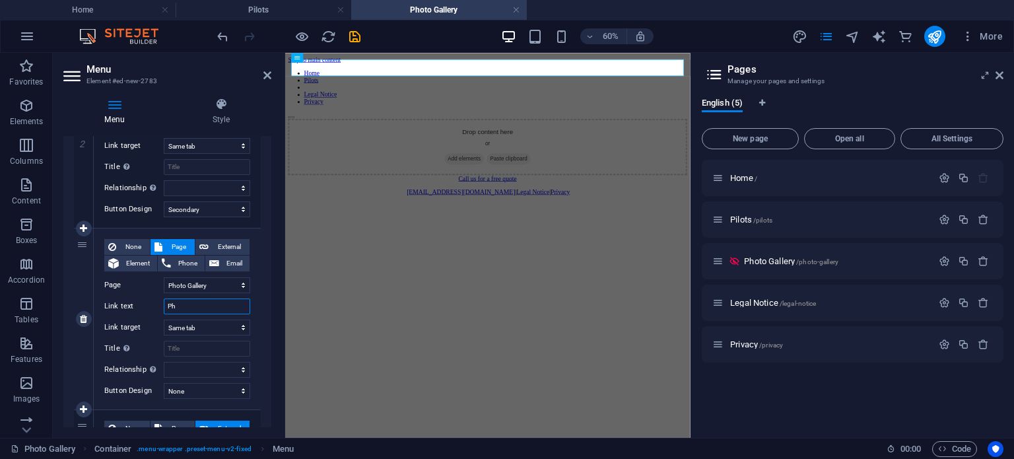
select select
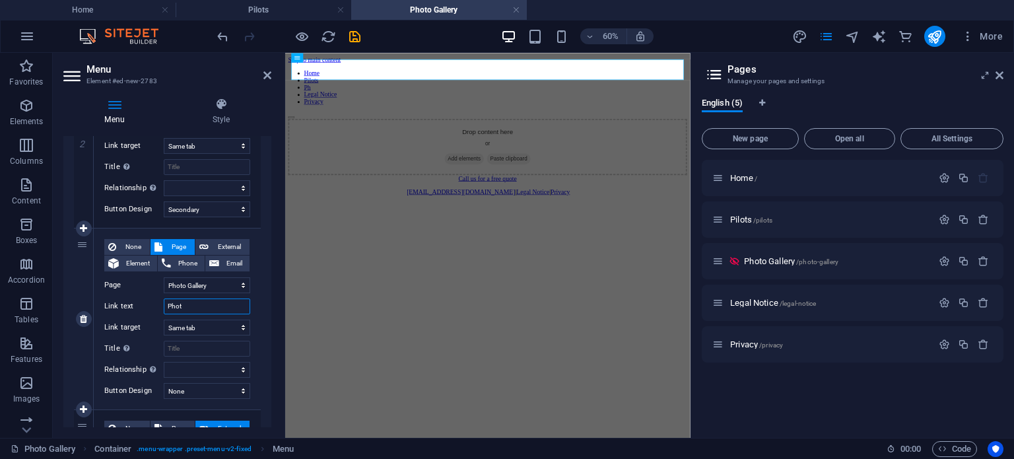
type input "Photo"
select select
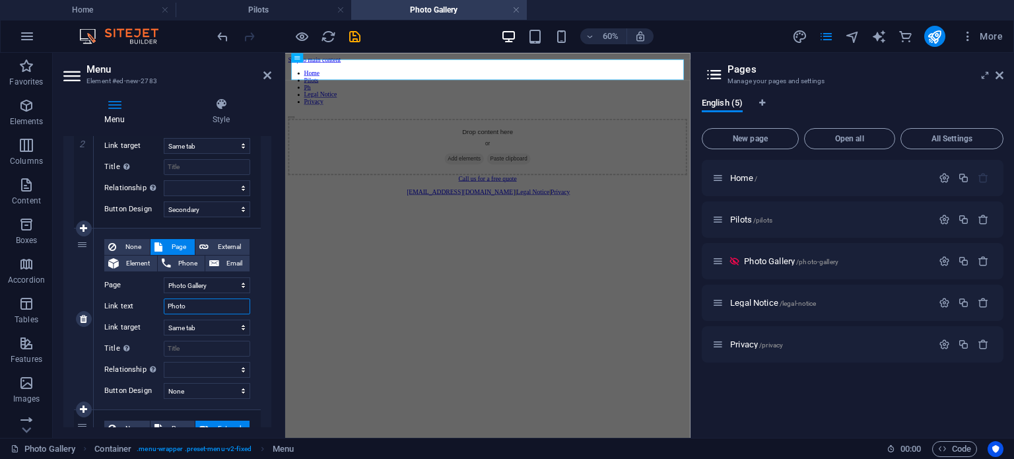
select select
type input "Photo g"
select select
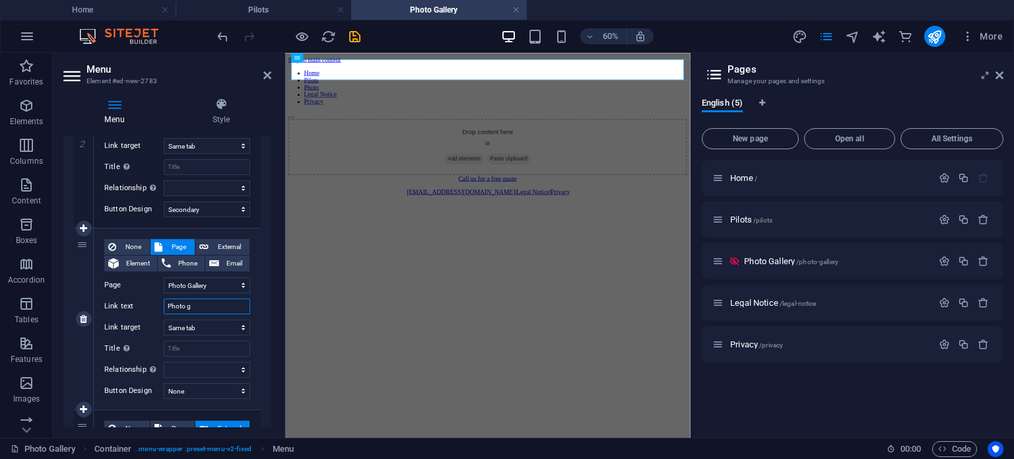
select select
type input "Photo gallery"
select select
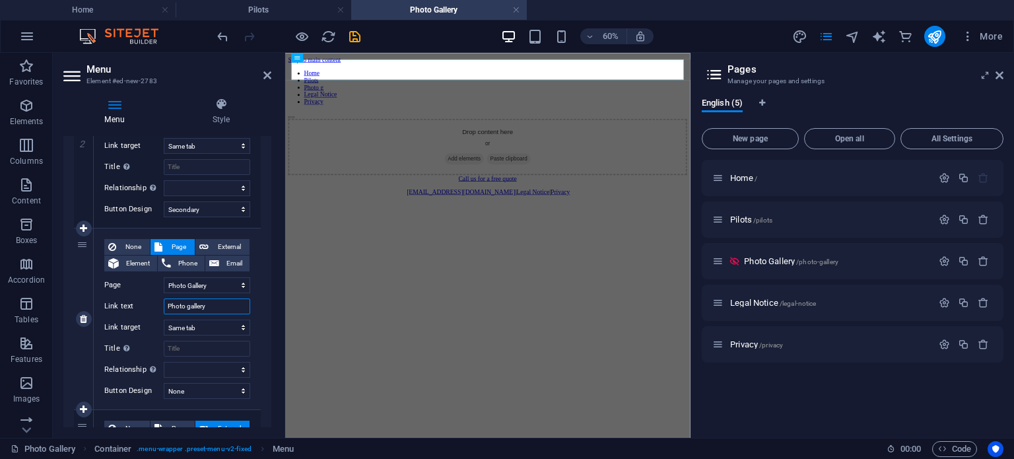
select select
click at [230, 393] on select "None Default Primary Secondary" at bounding box center [207, 391] width 86 height 16
click at [164, 383] on select "None Default Primary Secondary" at bounding box center [207, 391] width 86 height 16
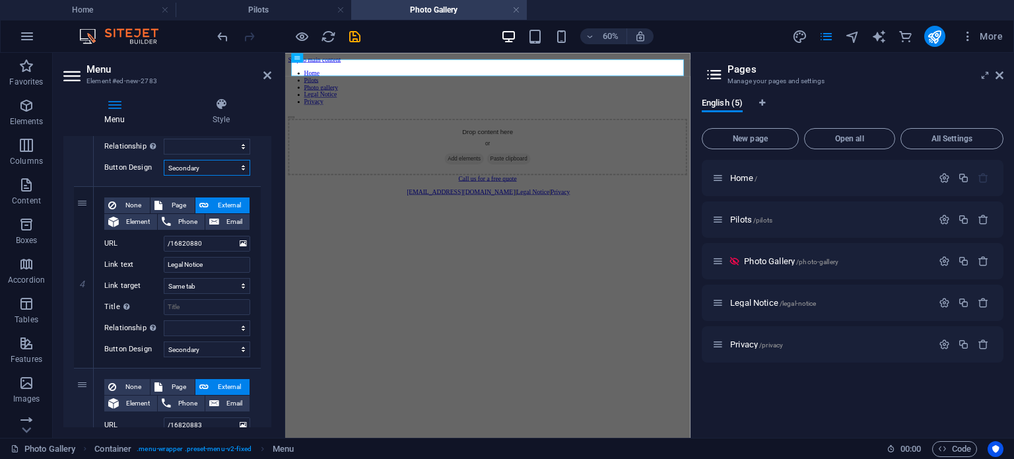
scroll to position [621, 0]
click at [186, 200] on span "Page" at bounding box center [178, 204] width 24 height 16
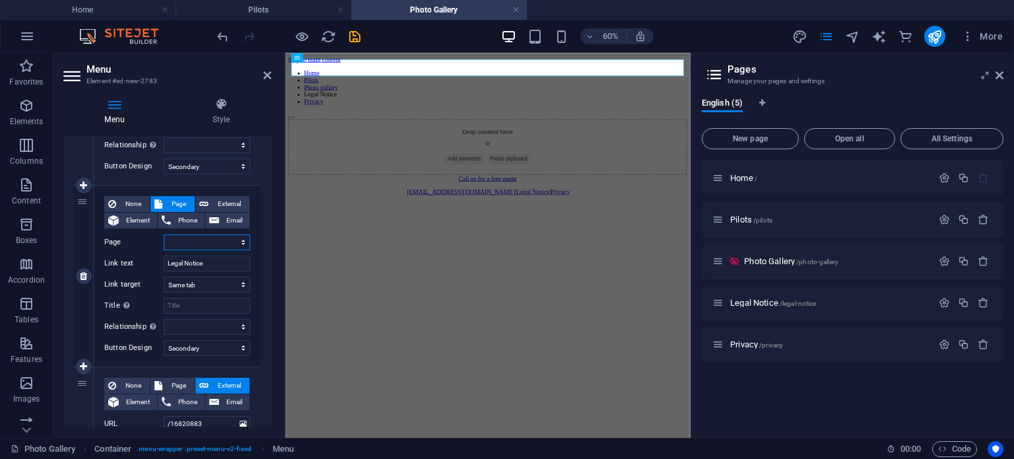
click at [194, 237] on select "Home Pilots Photo Gallery Legal Notice Privacy" at bounding box center [207, 242] width 86 height 16
click at [164, 234] on select "Home Pilots Photo Gallery Legal Notice Privacy" at bounding box center [207, 242] width 86 height 16
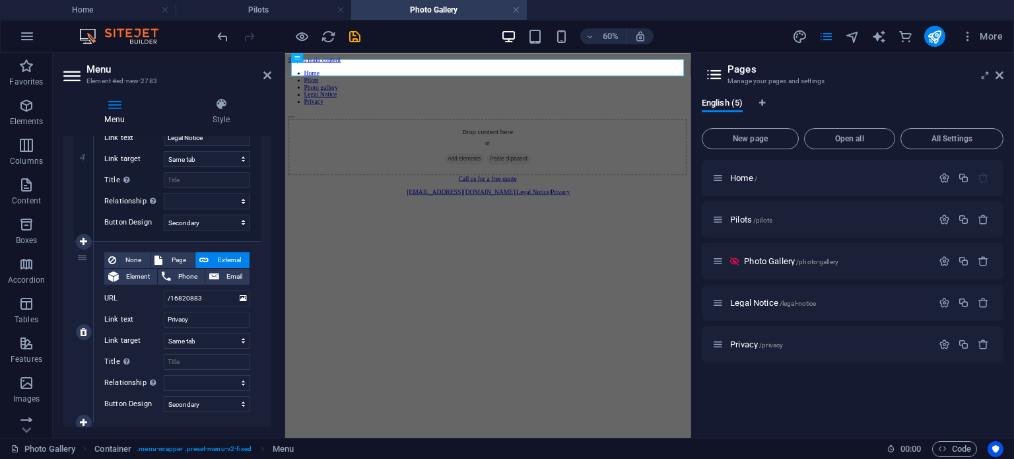
scroll to position [753, 0]
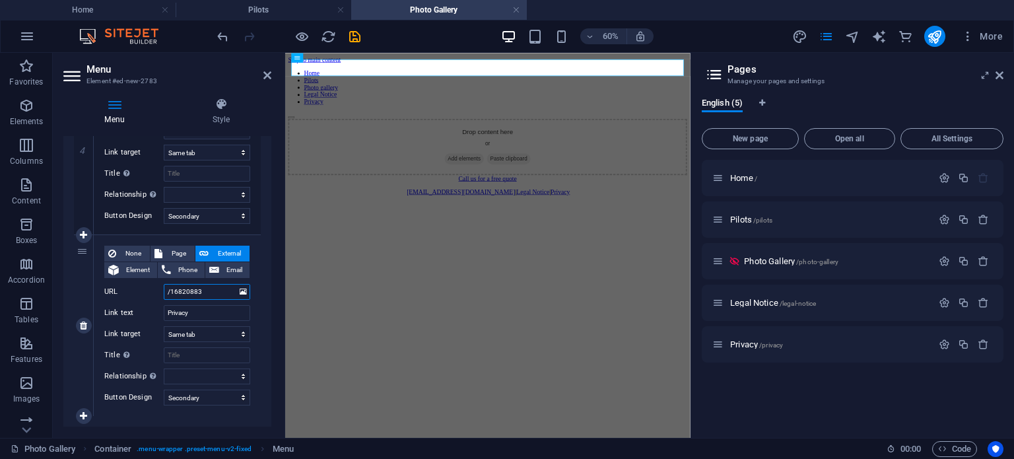
click at [214, 288] on input "/16820883" at bounding box center [207, 292] width 86 height 16
click at [182, 248] on span "Page" at bounding box center [178, 254] width 24 height 16
click at [193, 292] on select "Home Pilots Photo Gallery Legal Notice Privacy" at bounding box center [207, 292] width 86 height 16
click at [164, 284] on select "Home Pilots Photo Gallery Legal Notice Privacy" at bounding box center [207, 292] width 86 height 16
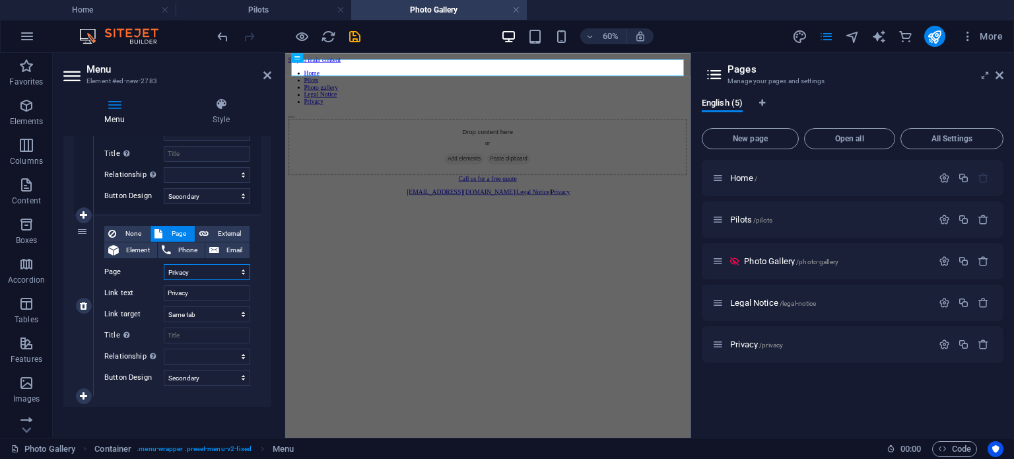
scroll to position [778, 0]
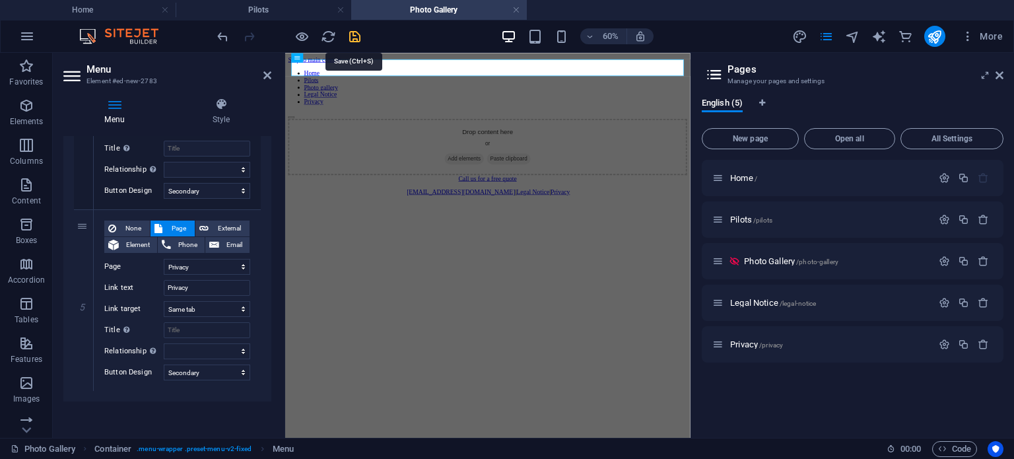
click at [356, 37] on icon "save" at bounding box center [354, 36] width 15 height 15
